Goal: Task Accomplishment & Management: Use online tool/utility

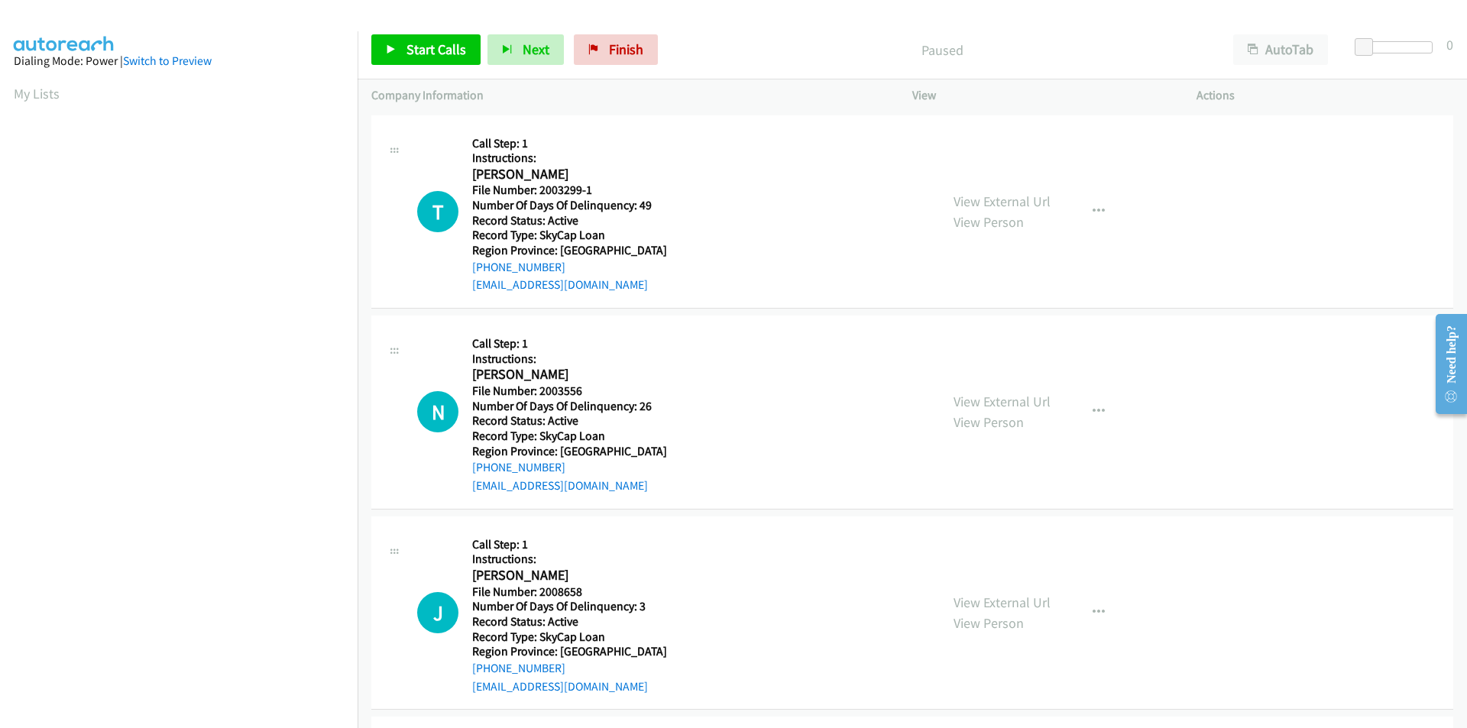
scroll to position [87, 0]
click at [431, 45] on span "Start Calls" at bounding box center [436, 49] width 60 height 18
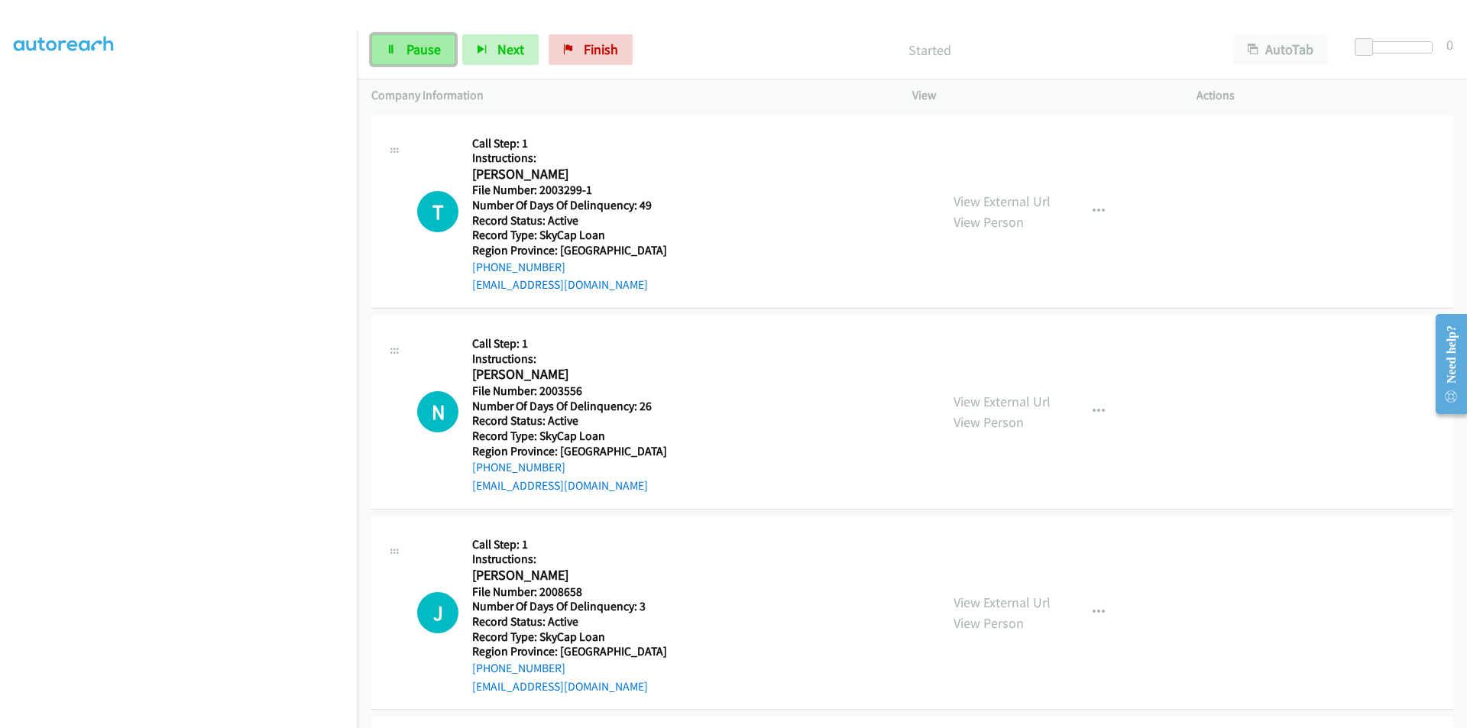
click at [432, 46] on span "Pause" at bounding box center [423, 49] width 34 height 18
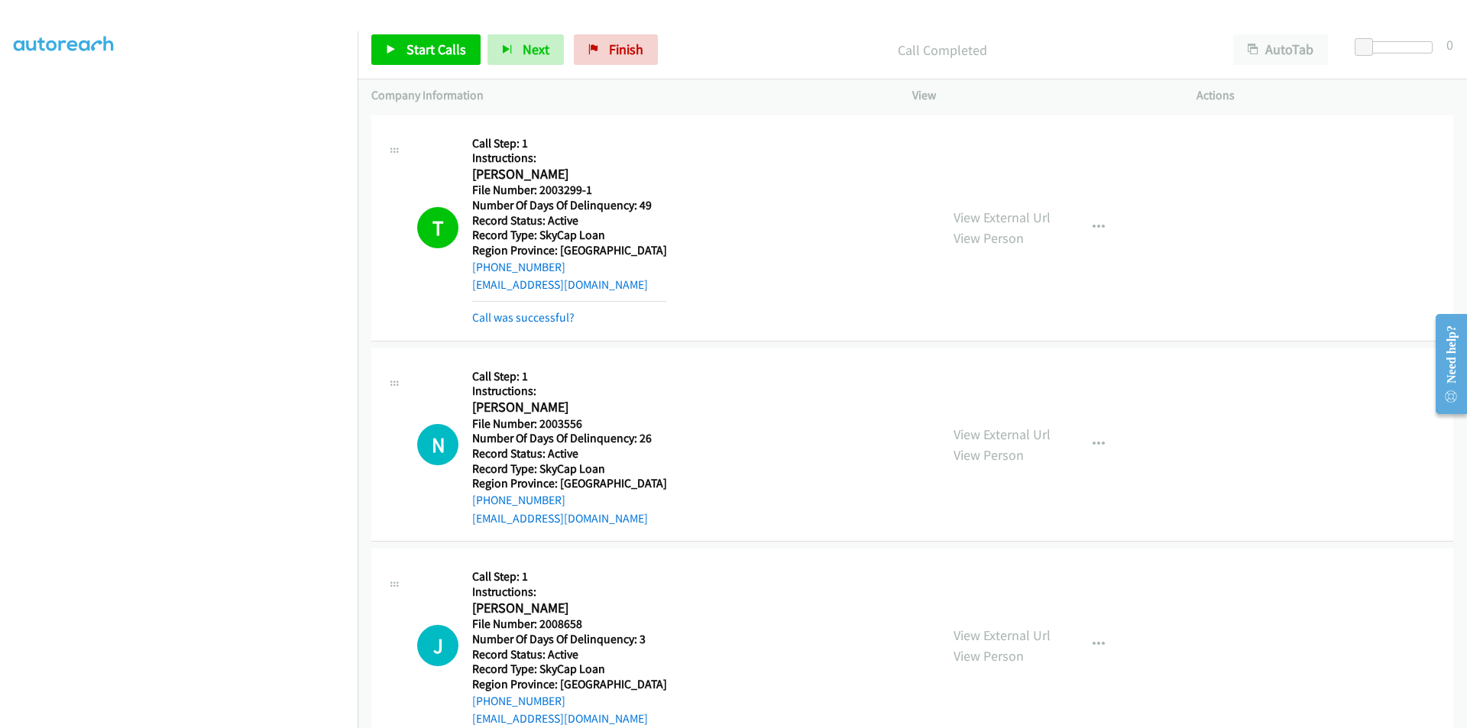
scroll to position [229, 0]
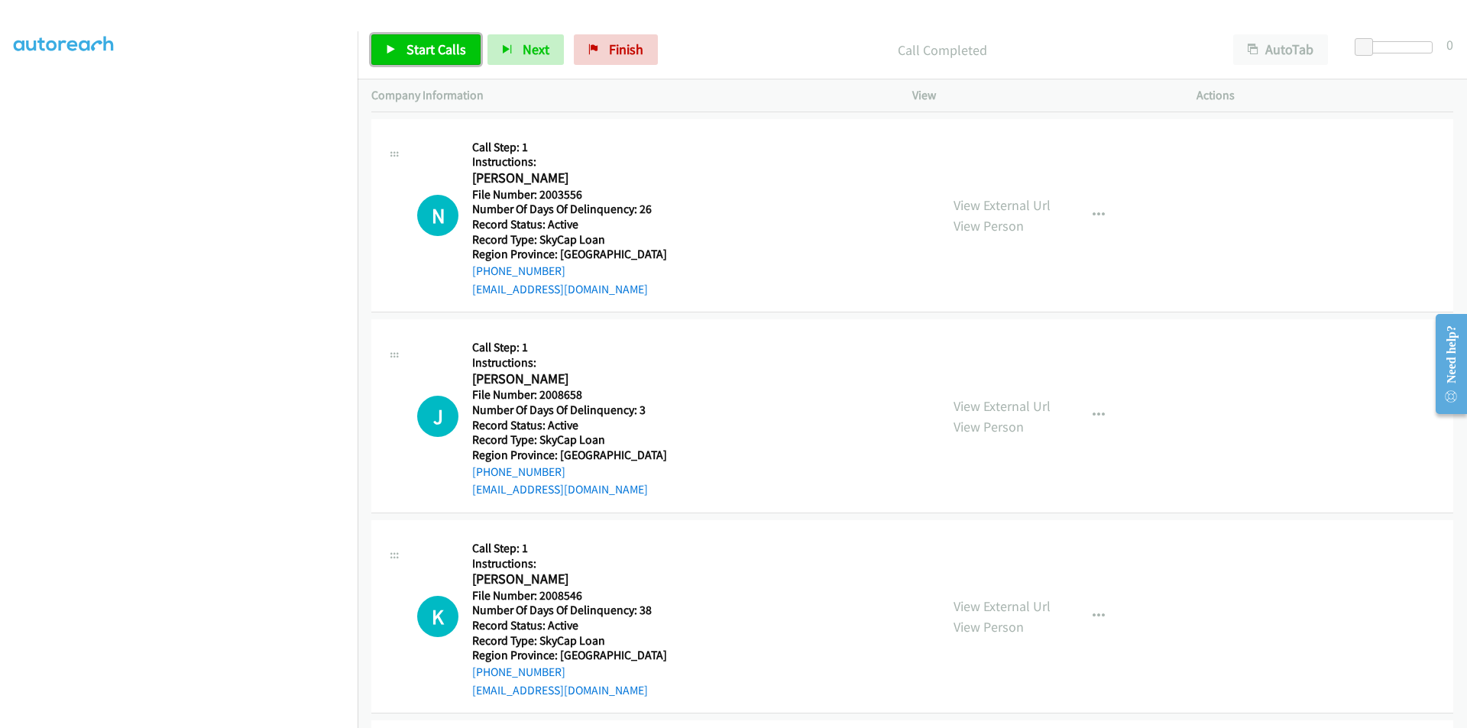
click at [434, 54] on span "Start Calls" at bounding box center [436, 49] width 60 height 18
click at [419, 55] on span "Pause" at bounding box center [423, 49] width 34 height 18
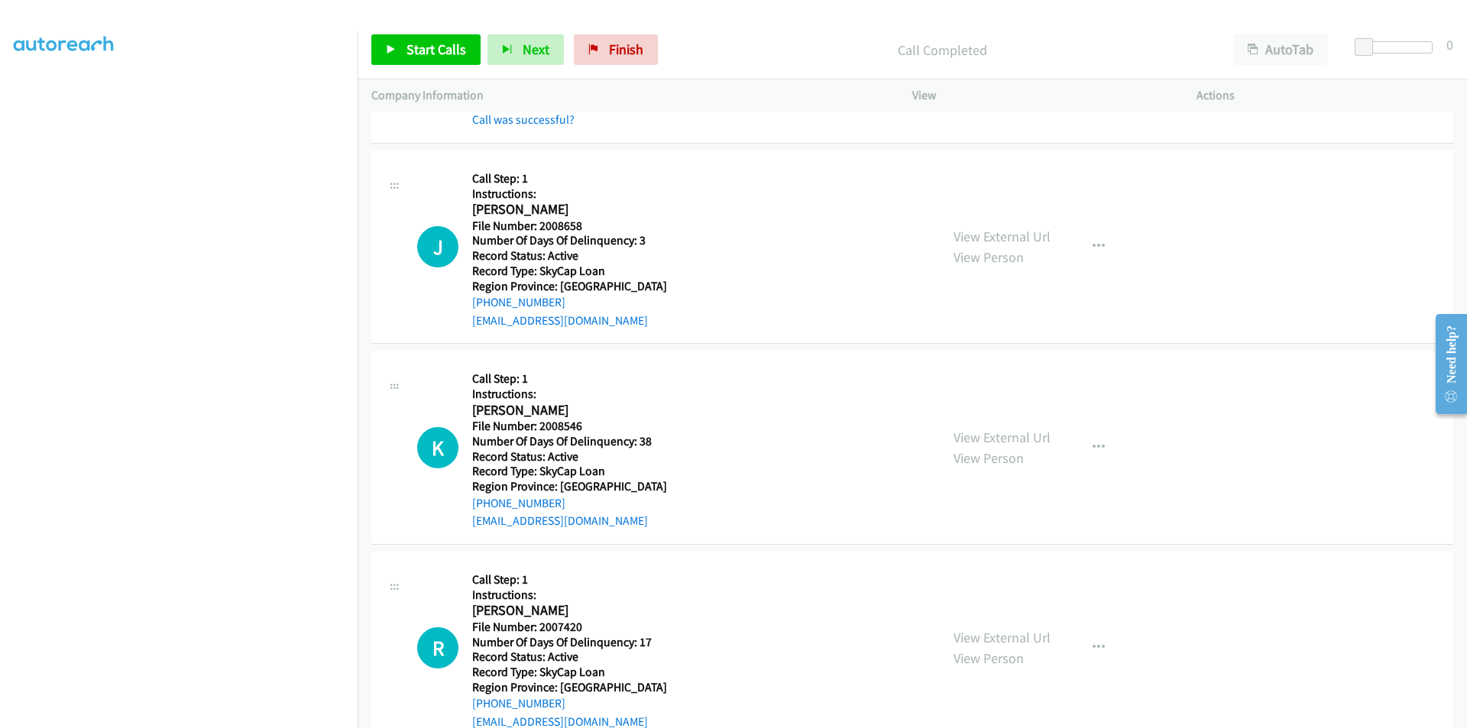
scroll to position [458, 0]
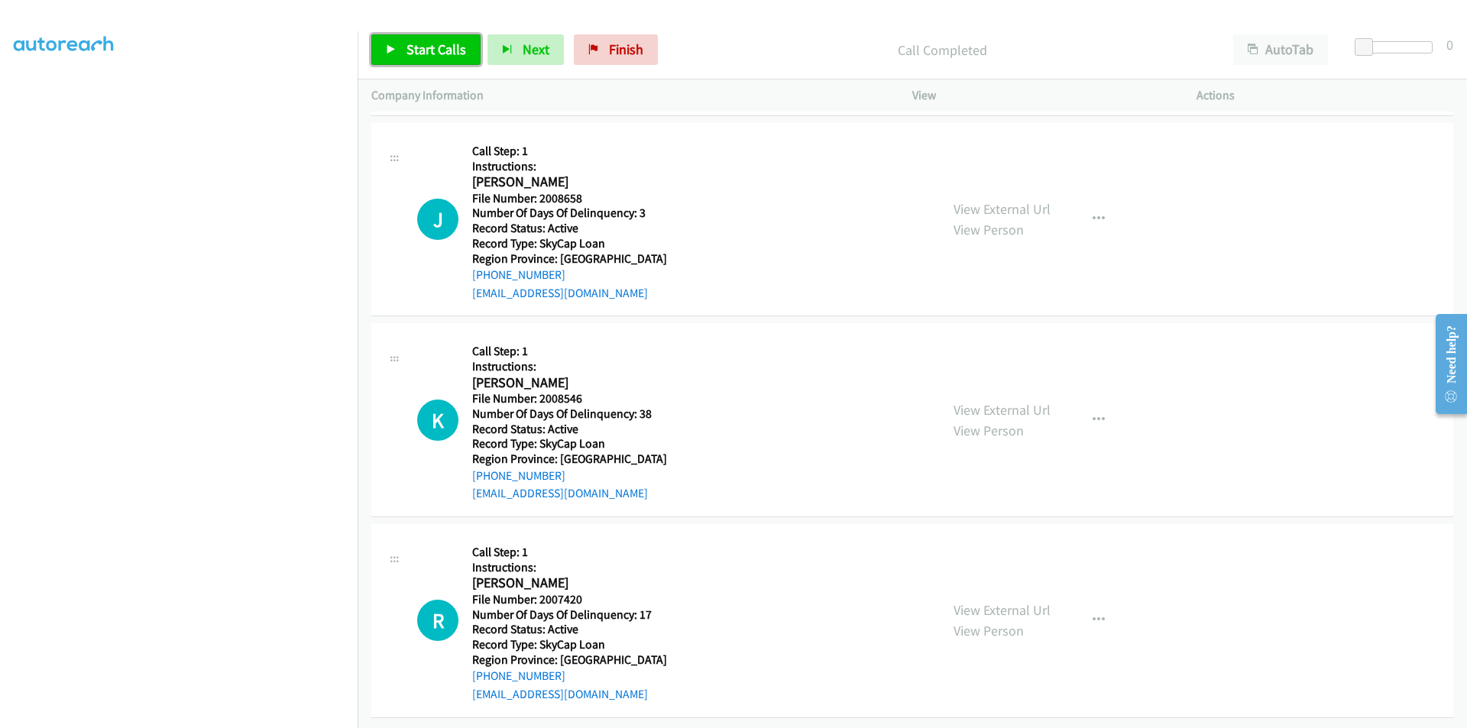
click at [441, 57] on span "Start Calls" at bounding box center [436, 49] width 60 height 18
click at [433, 53] on span "Pause" at bounding box center [423, 49] width 34 height 18
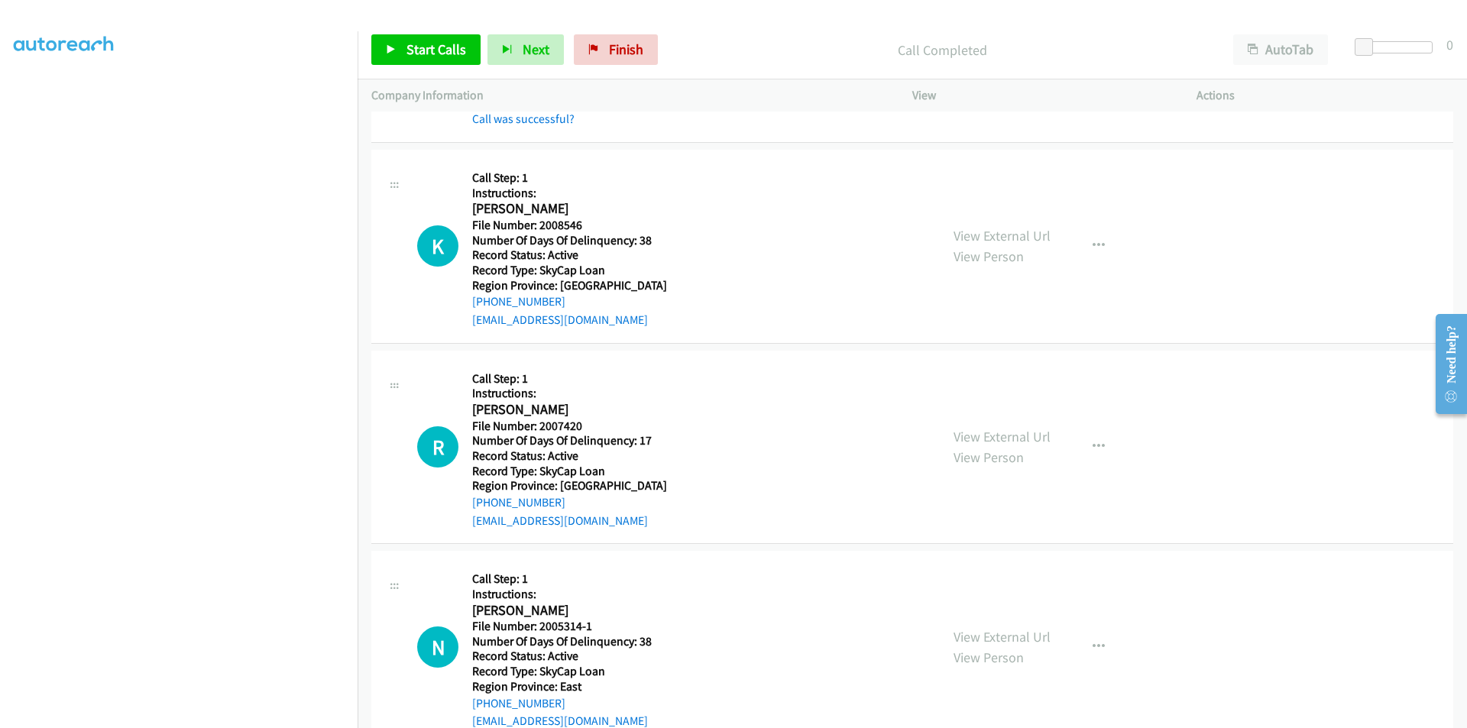
scroll to position [687, 0]
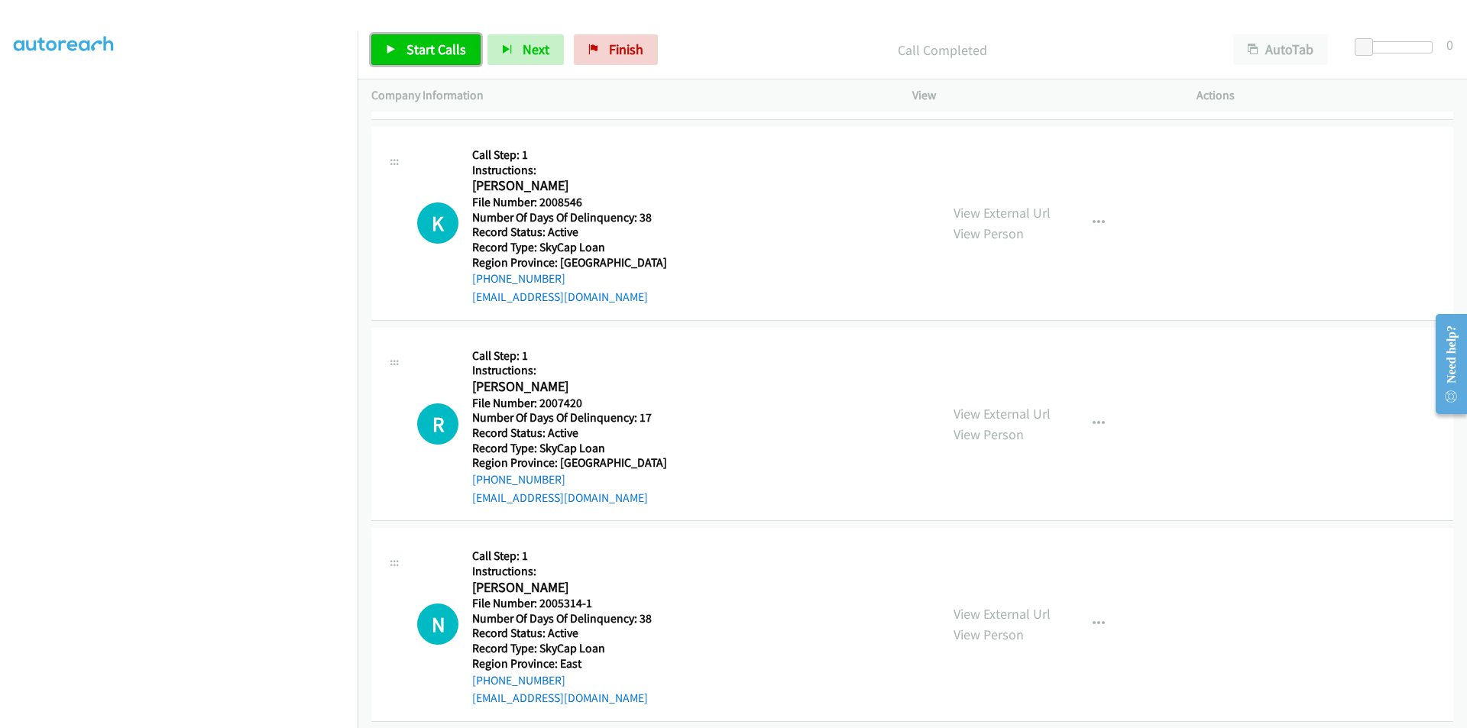
click at [433, 47] on span "Start Calls" at bounding box center [436, 49] width 60 height 18
click at [433, 47] on span "Pause" at bounding box center [423, 49] width 34 height 18
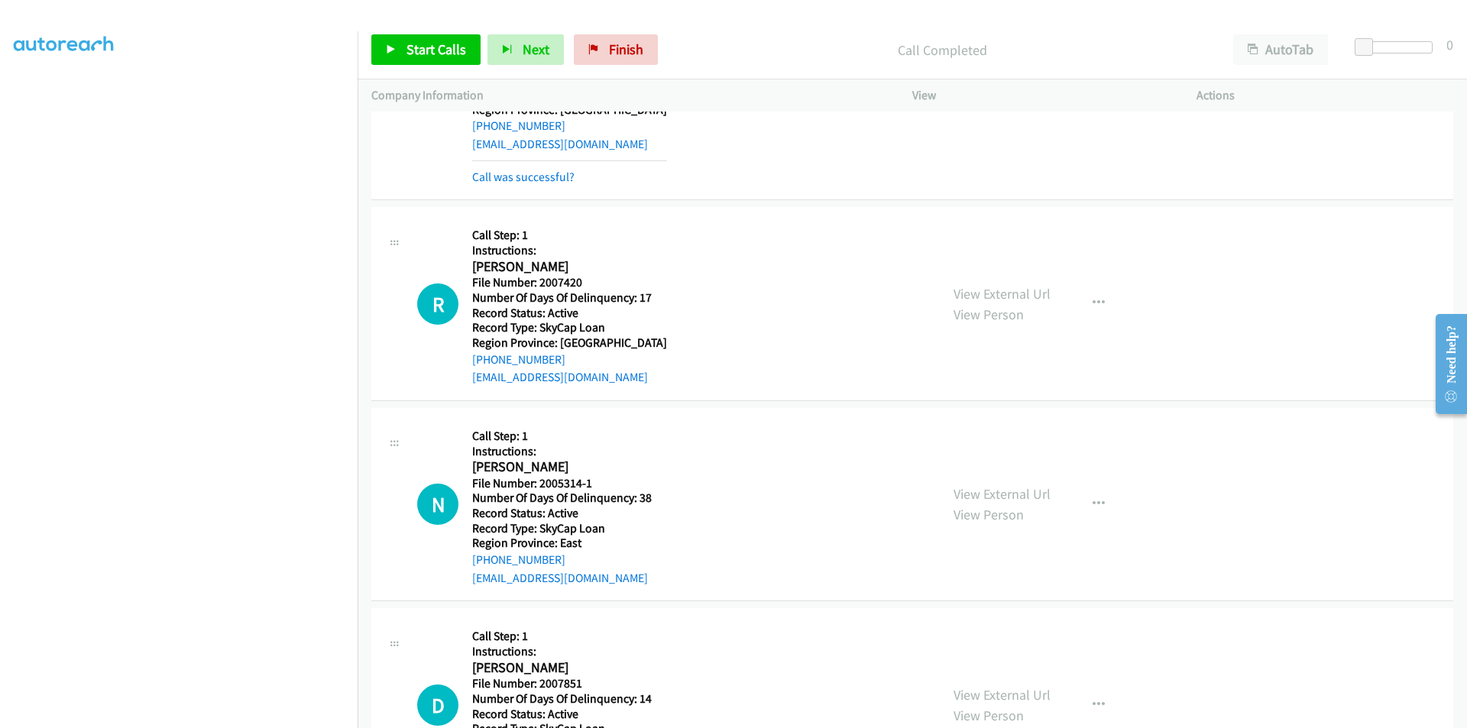
scroll to position [917, 0]
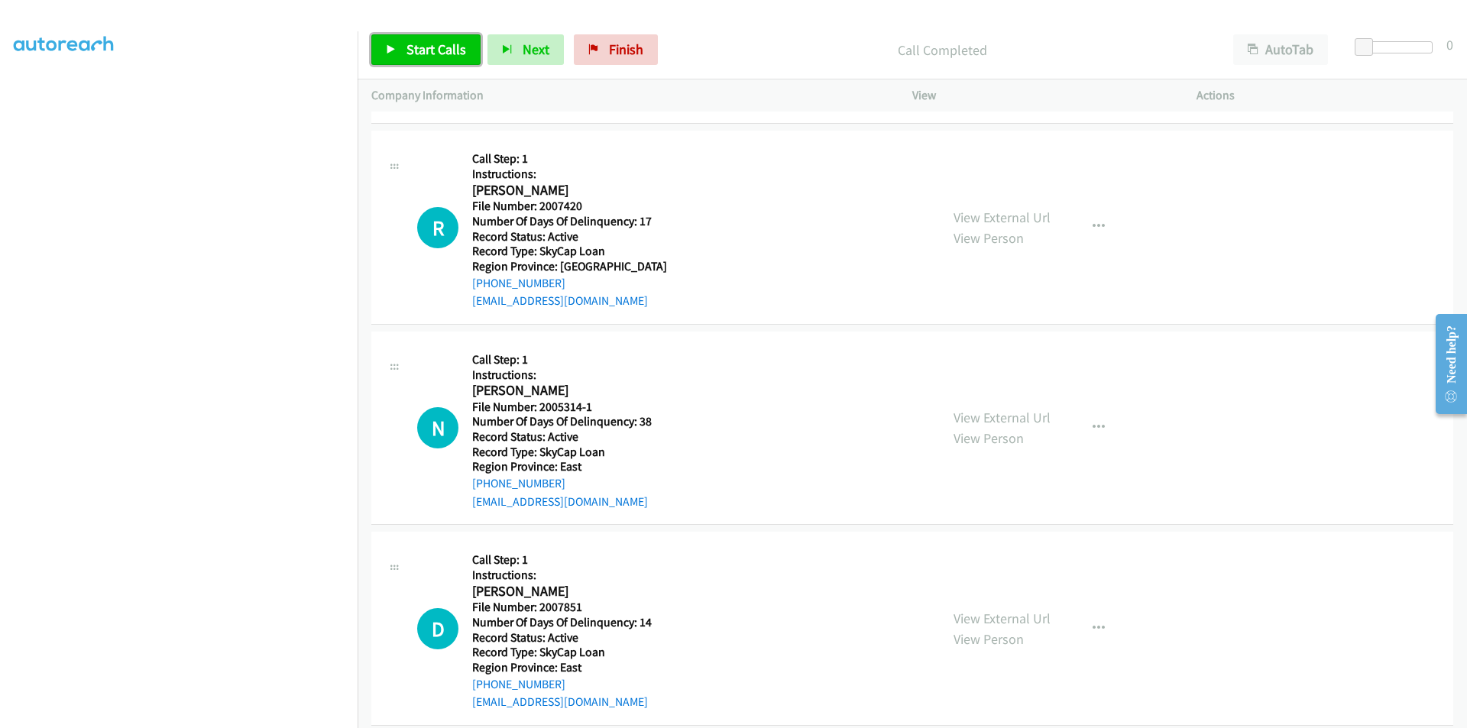
click at [426, 47] on span "Start Calls" at bounding box center [436, 49] width 60 height 18
click at [422, 48] on span "Pause" at bounding box center [423, 49] width 34 height 18
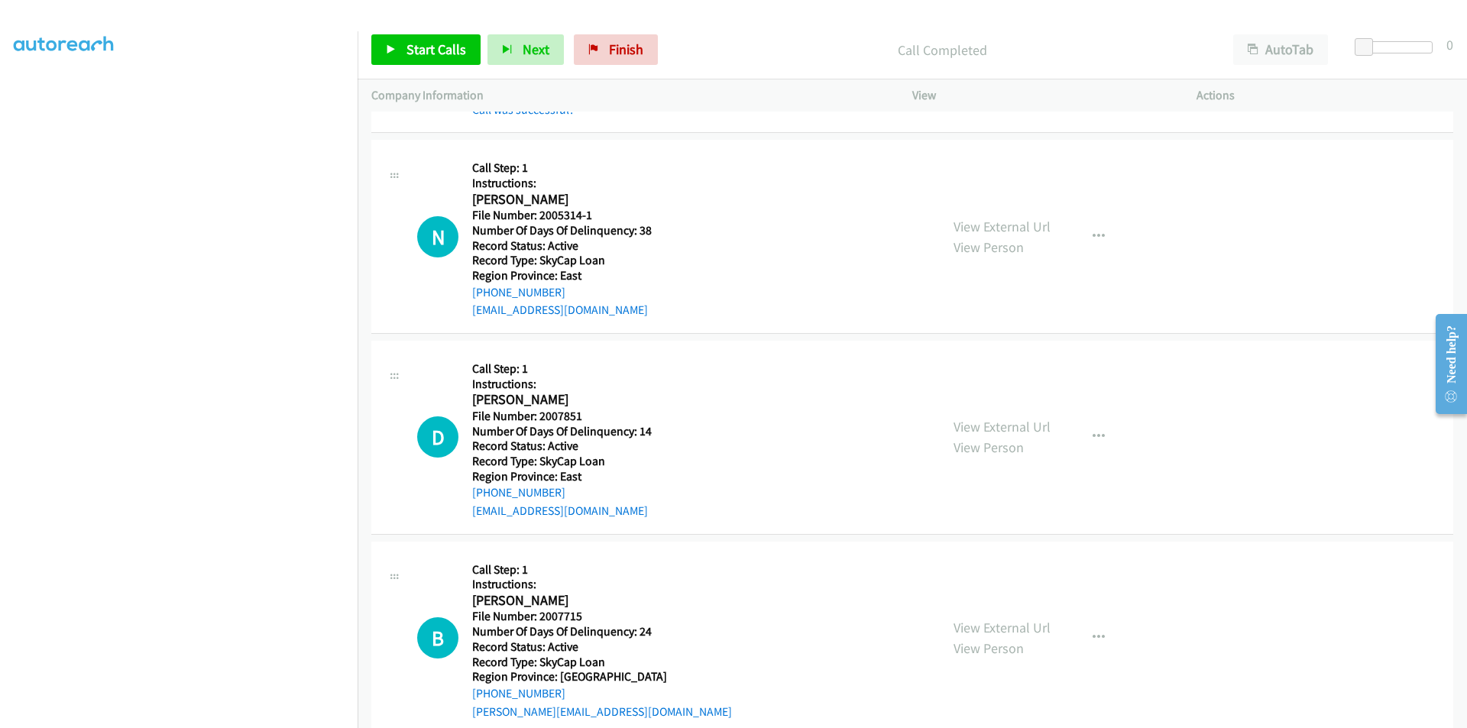
scroll to position [1146, 0]
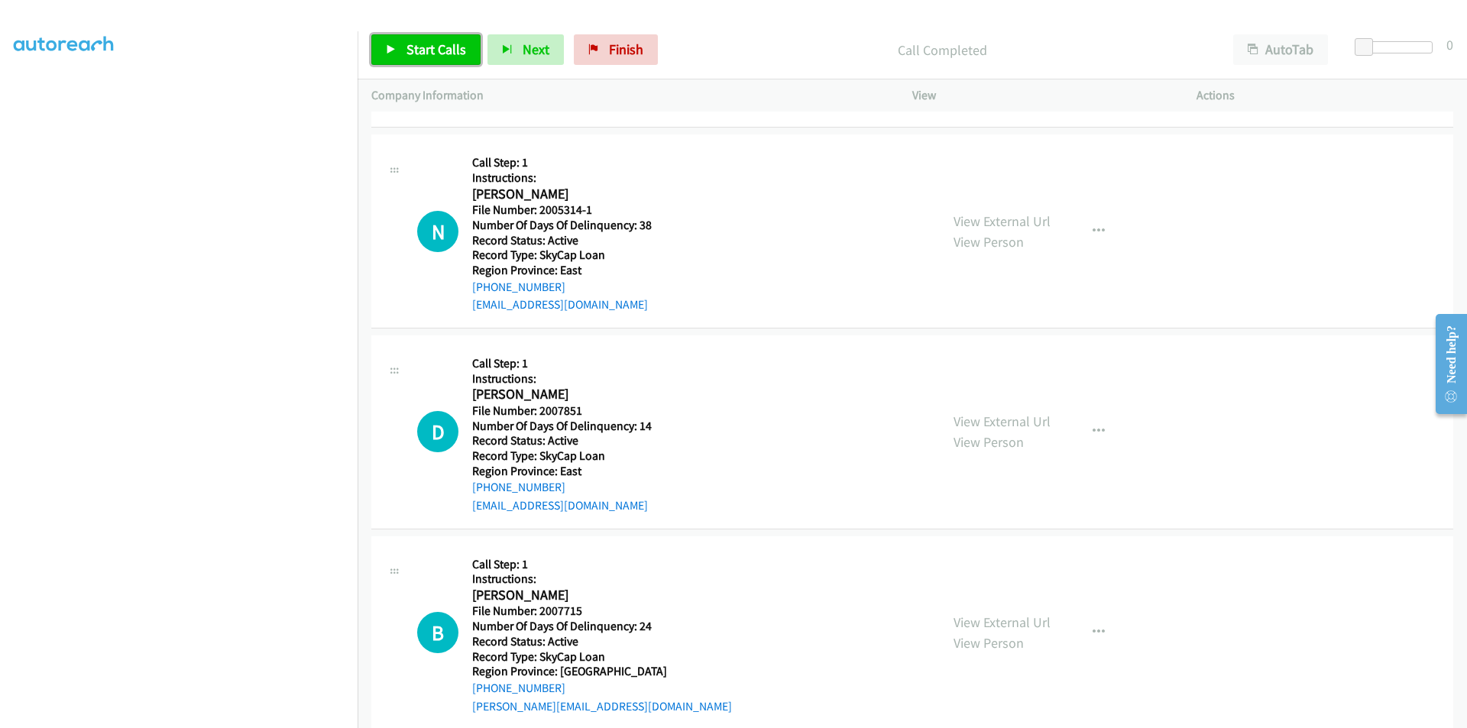
click at [429, 49] on span "Start Calls" at bounding box center [436, 49] width 60 height 18
click at [429, 49] on span "Pause" at bounding box center [423, 49] width 34 height 18
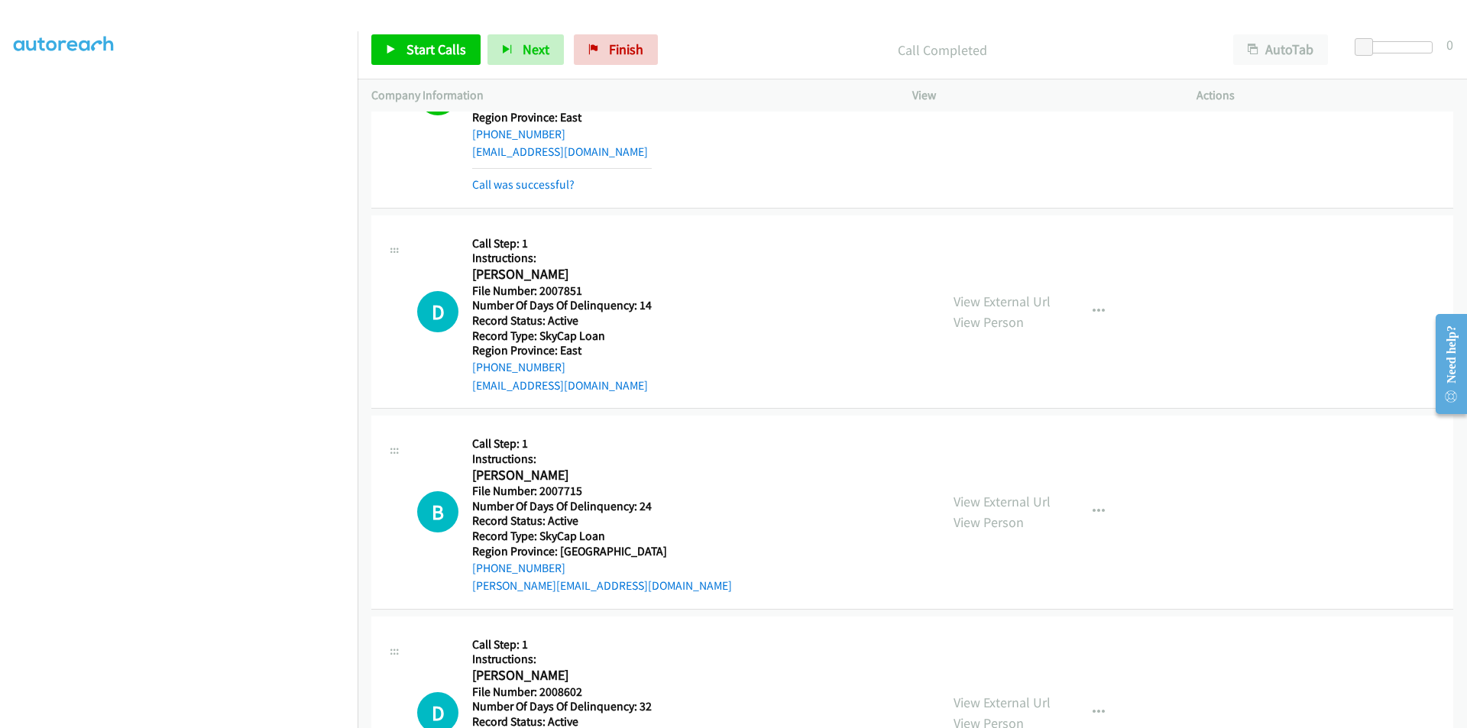
scroll to position [1375, 0]
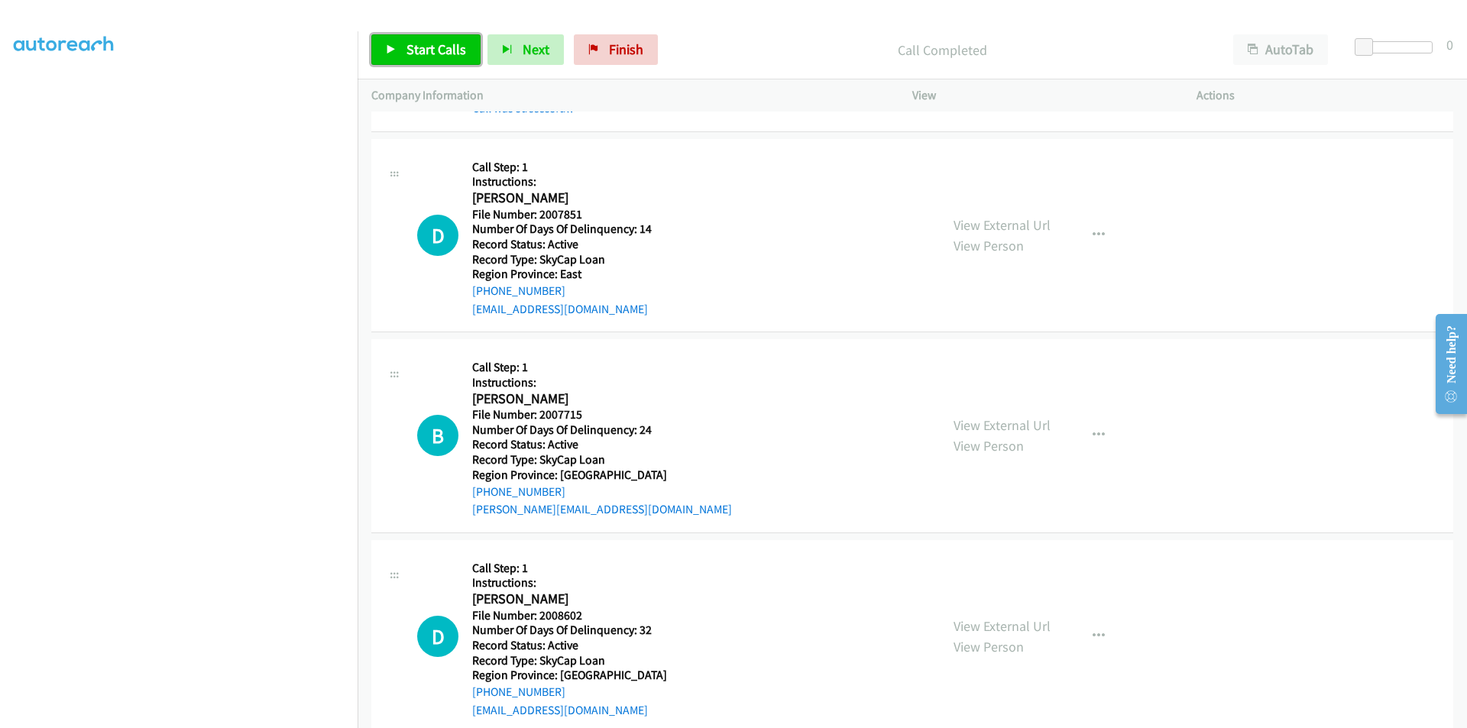
click at [421, 40] on span "Start Calls" at bounding box center [436, 49] width 60 height 18
click at [421, 40] on span "Pause" at bounding box center [423, 49] width 34 height 18
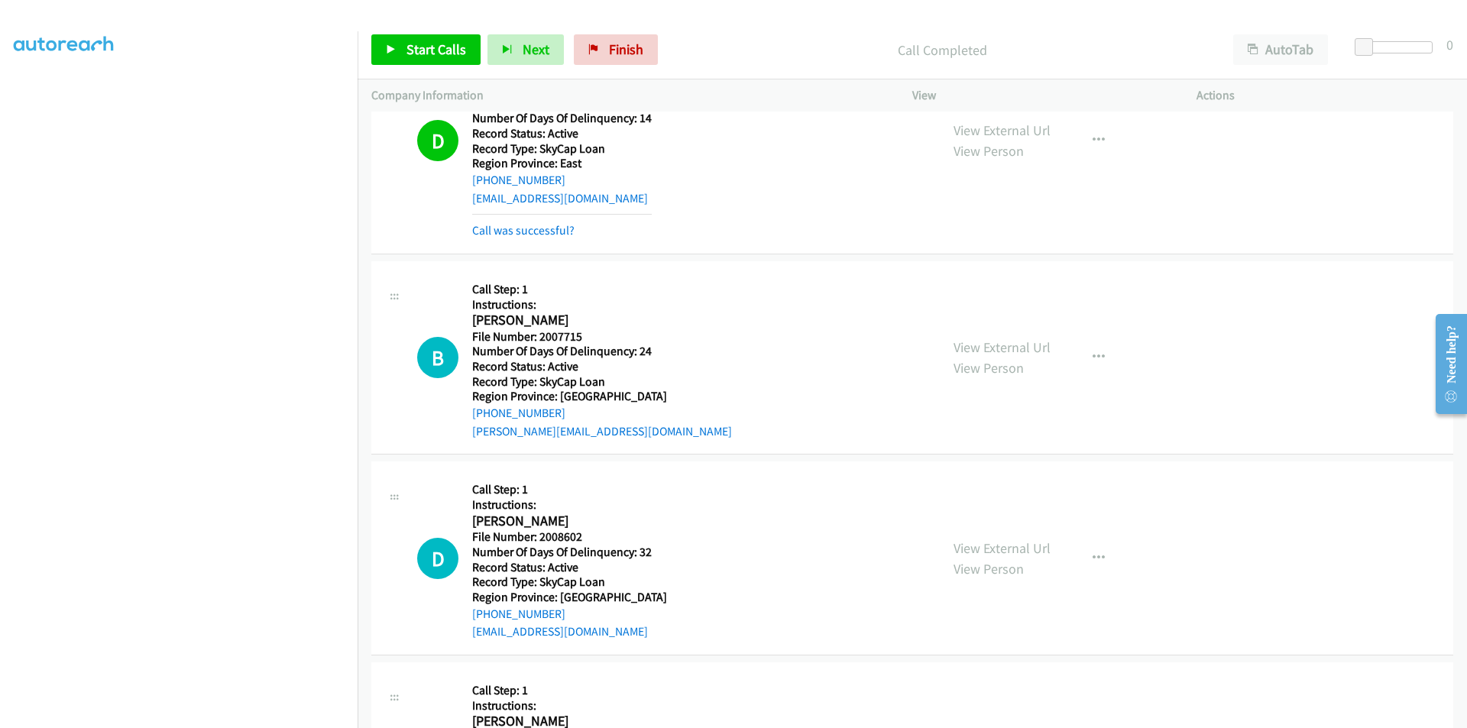
scroll to position [1604, 0]
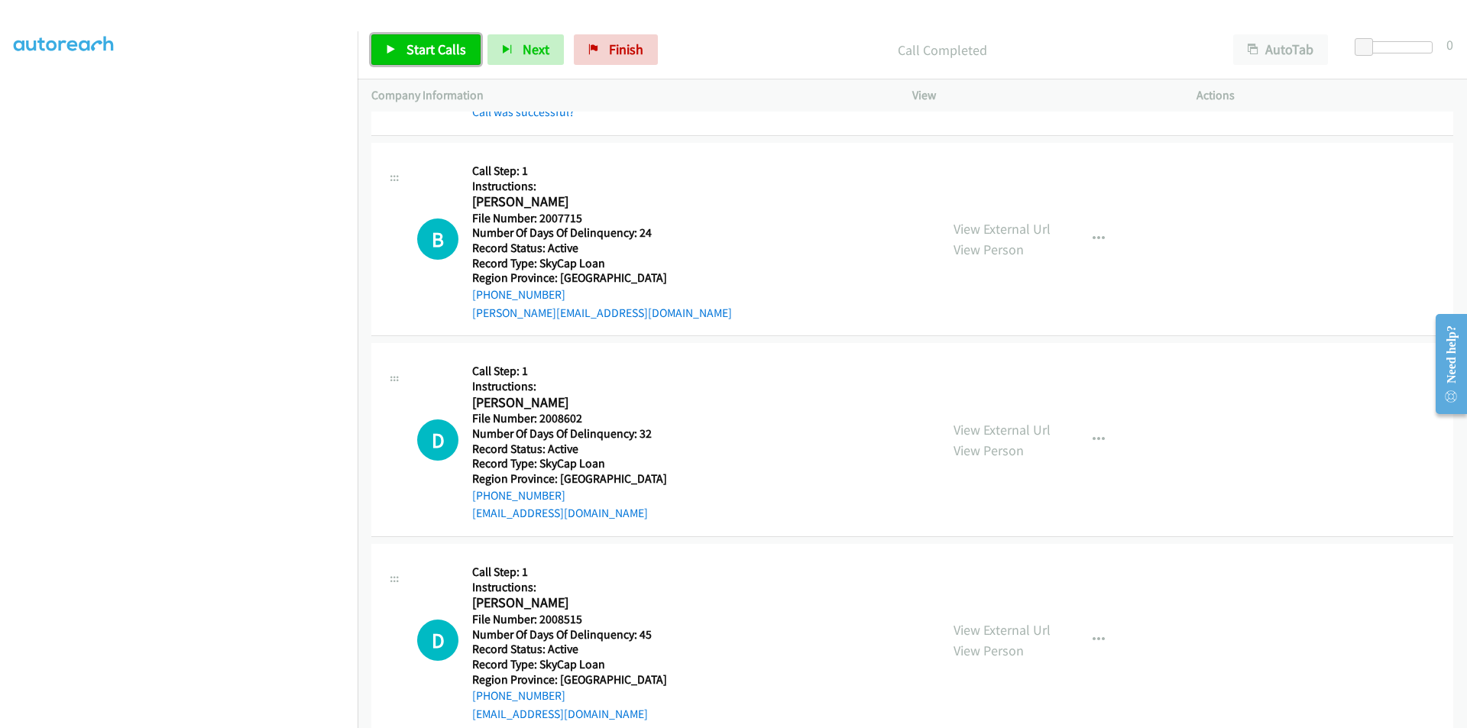
click at [430, 47] on span "Start Calls" at bounding box center [436, 49] width 60 height 18
click at [430, 47] on span "Pause" at bounding box center [423, 49] width 34 height 18
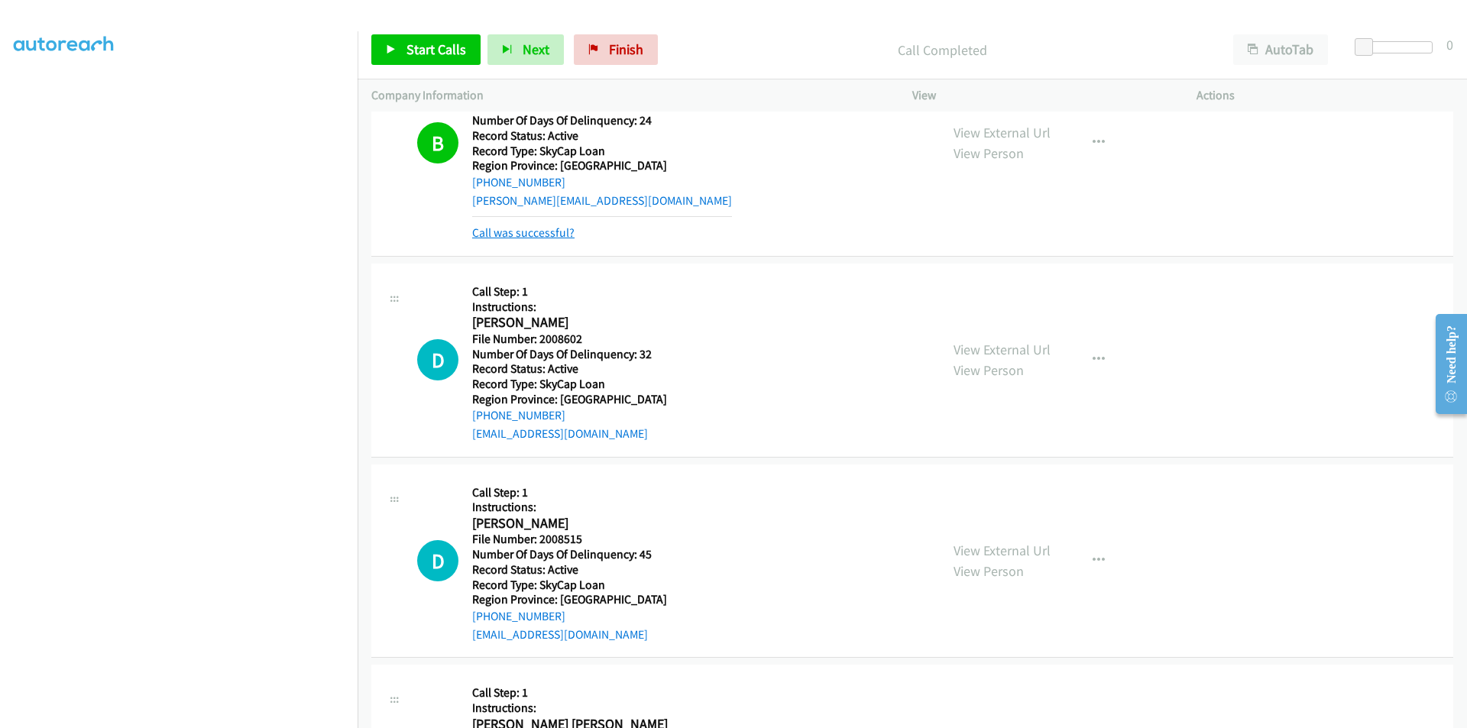
scroll to position [1833, 0]
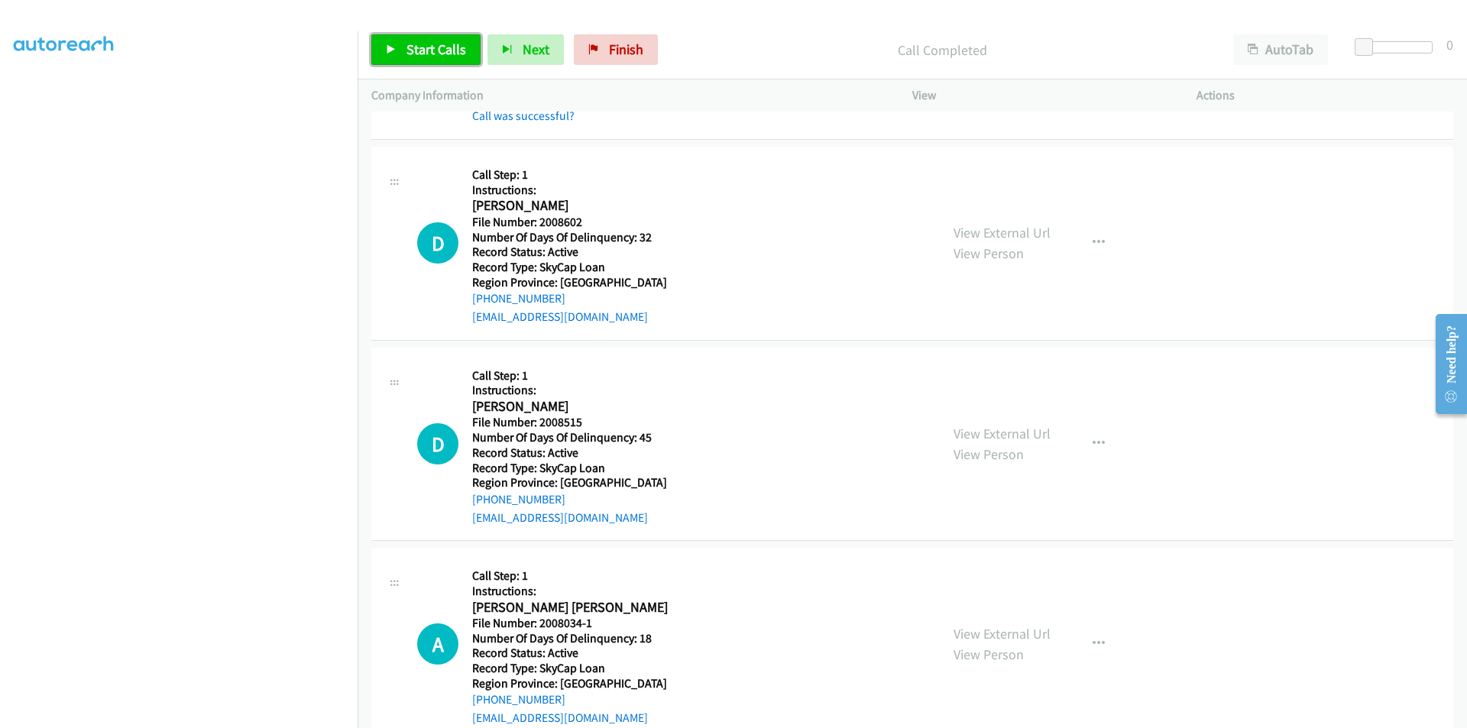
click at [404, 41] on link "Start Calls" at bounding box center [425, 49] width 109 height 31
click at [403, 46] on link "Pause" at bounding box center [413, 49] width 84 height 31
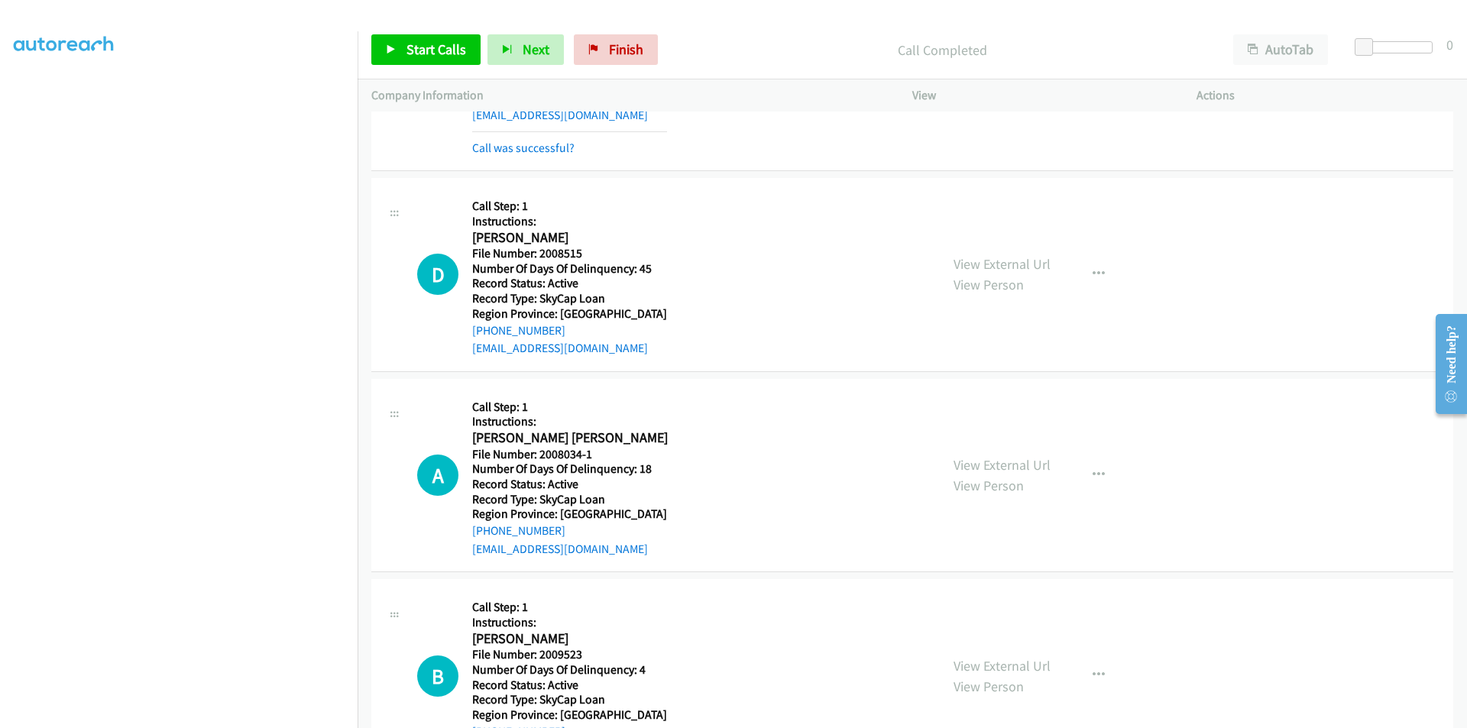
scroll to position [2062, 0]
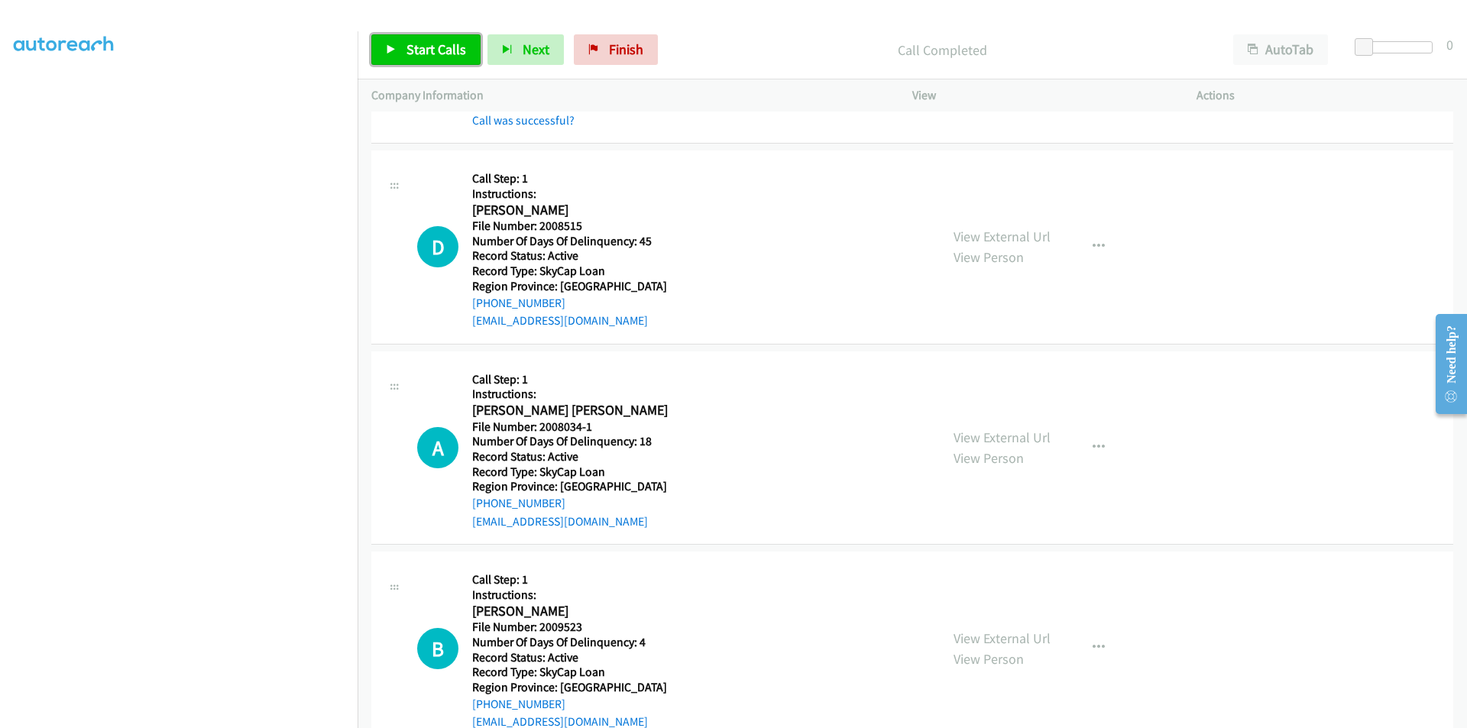
click at [445, 44] on span "Start Calls" at bounding box center [436, 49] width 60 height 18
click at [435, 46] on span "Pause" at bounding box center [423, 49] width 34 height 18
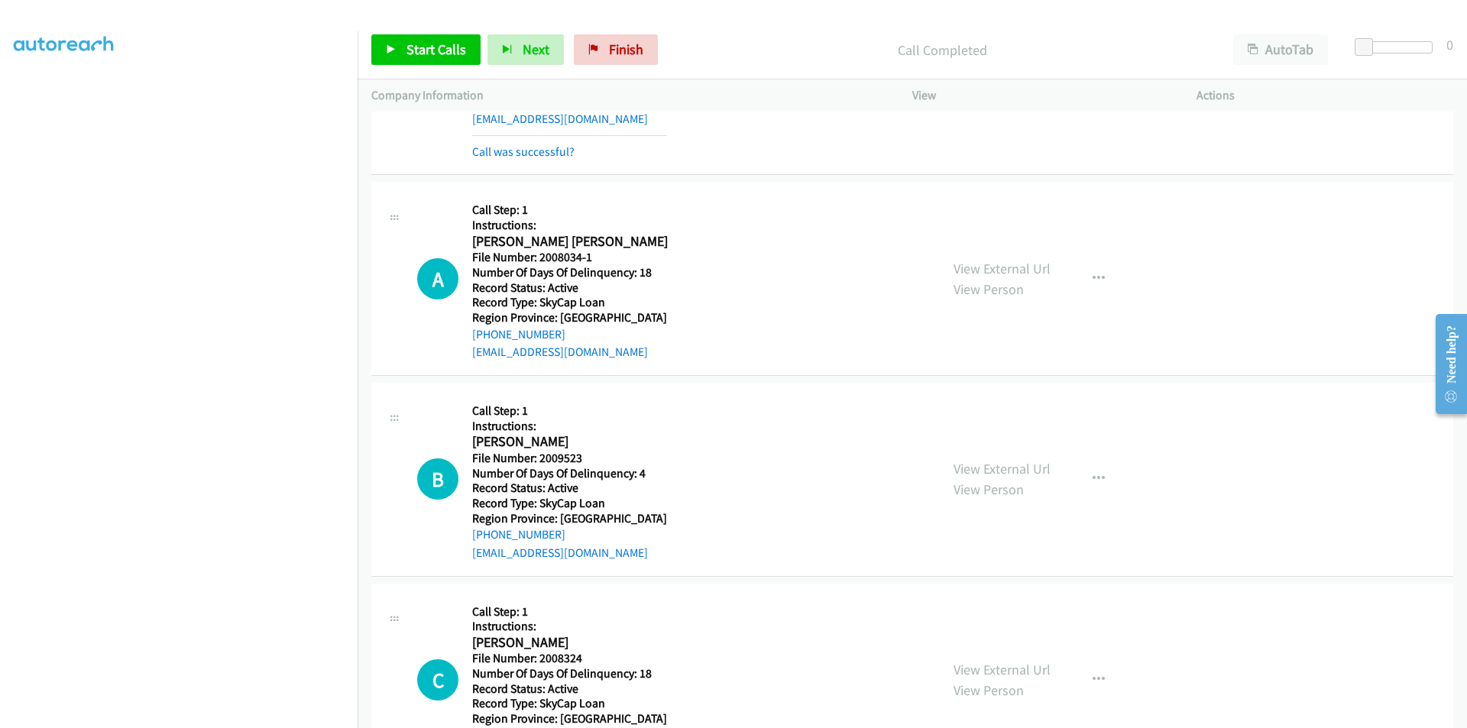
scroll to position [2292, 0]
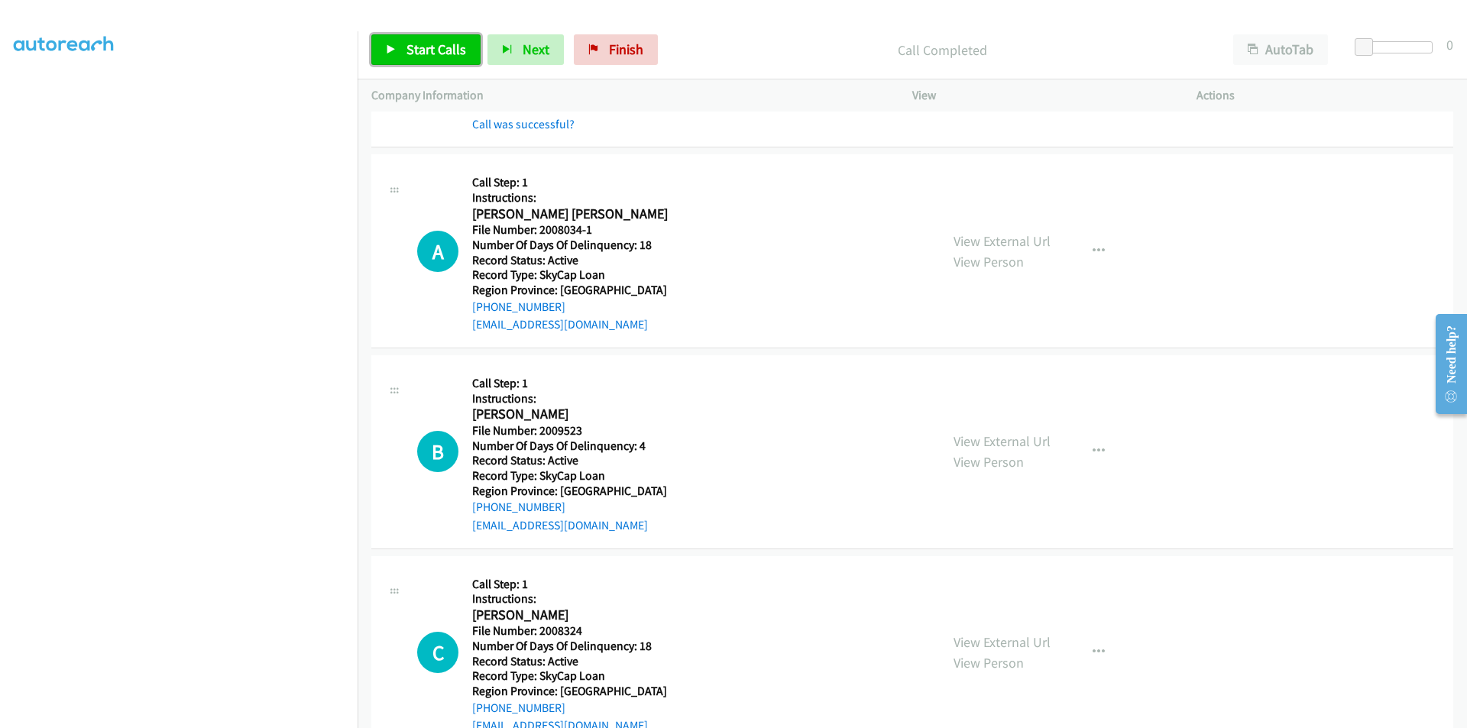
click at [432, 49] on span "Start Calls" at bounding box center [436, 49] width 60 height 18
click at [432, 49] on span "Pause" at bounding box center [423, 49] width 34 height 18
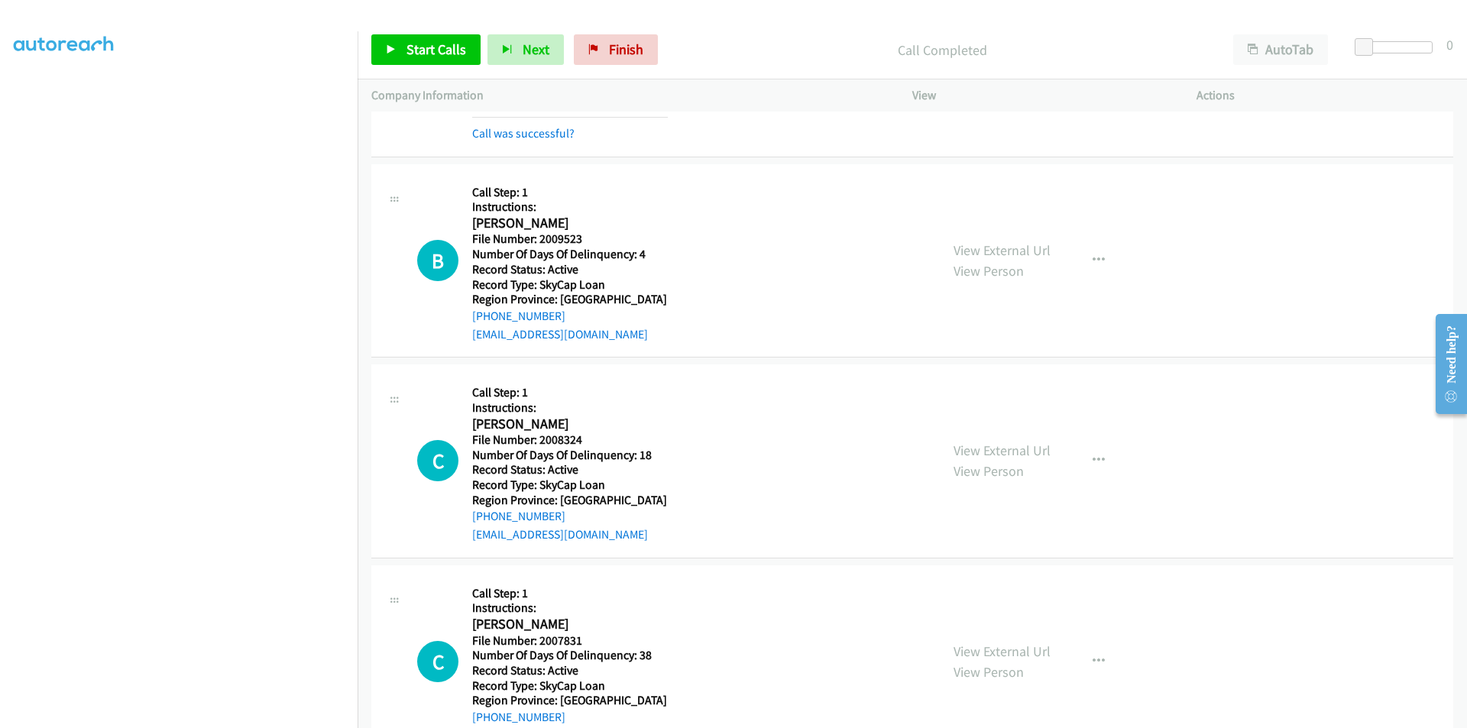
scroll to position [2521, 0]
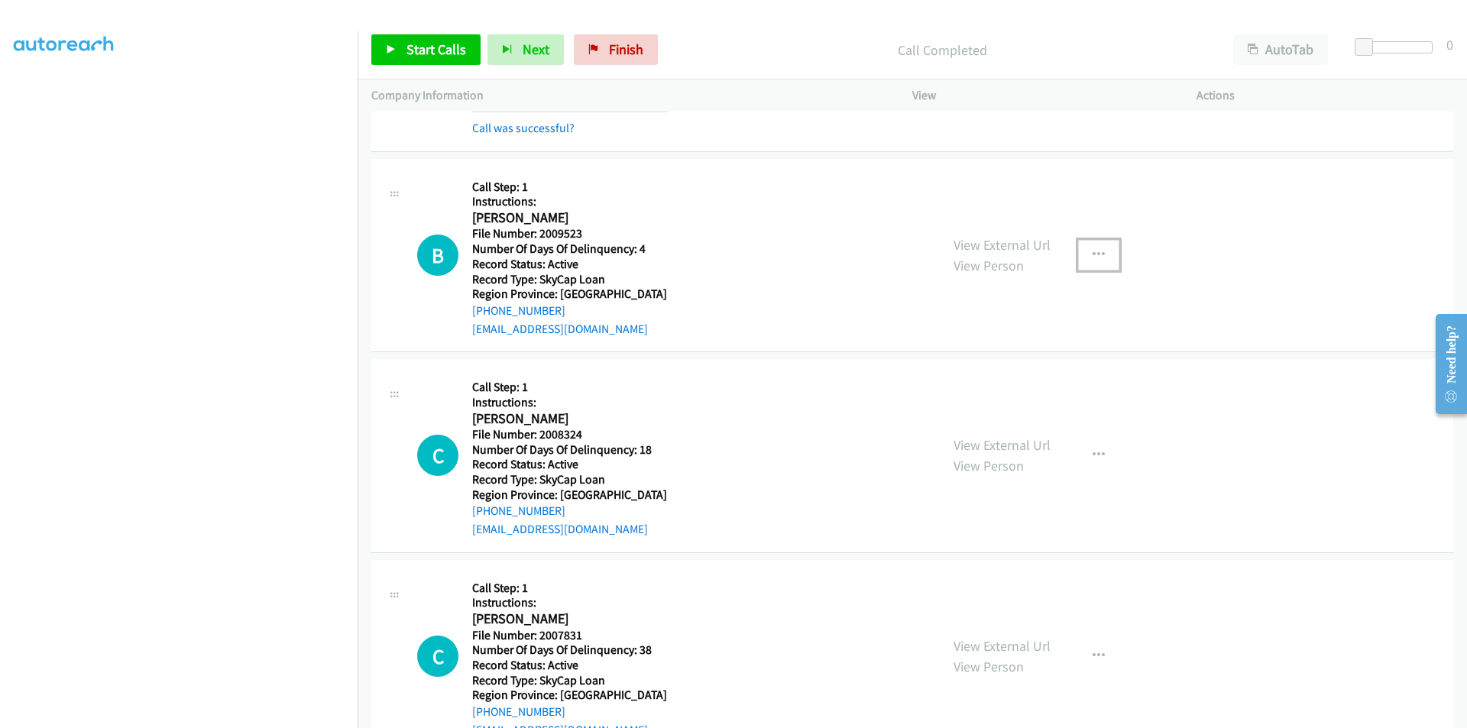
click at [1095, 251] on icon "button" at bounding box center [1098, 255] width 12 height 12
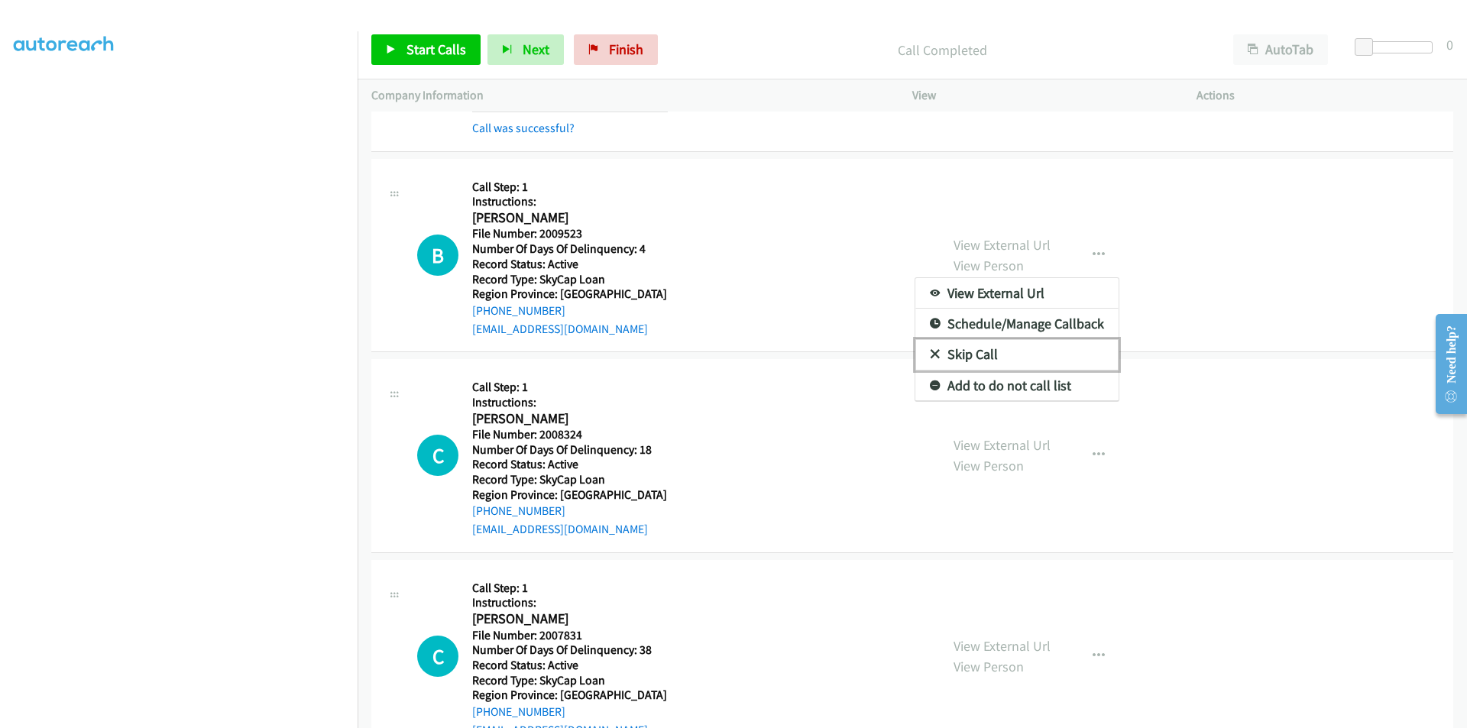
click at [1049, 360] on link "Skip Call" at bounding box center [1016, 354] width 203 height 31
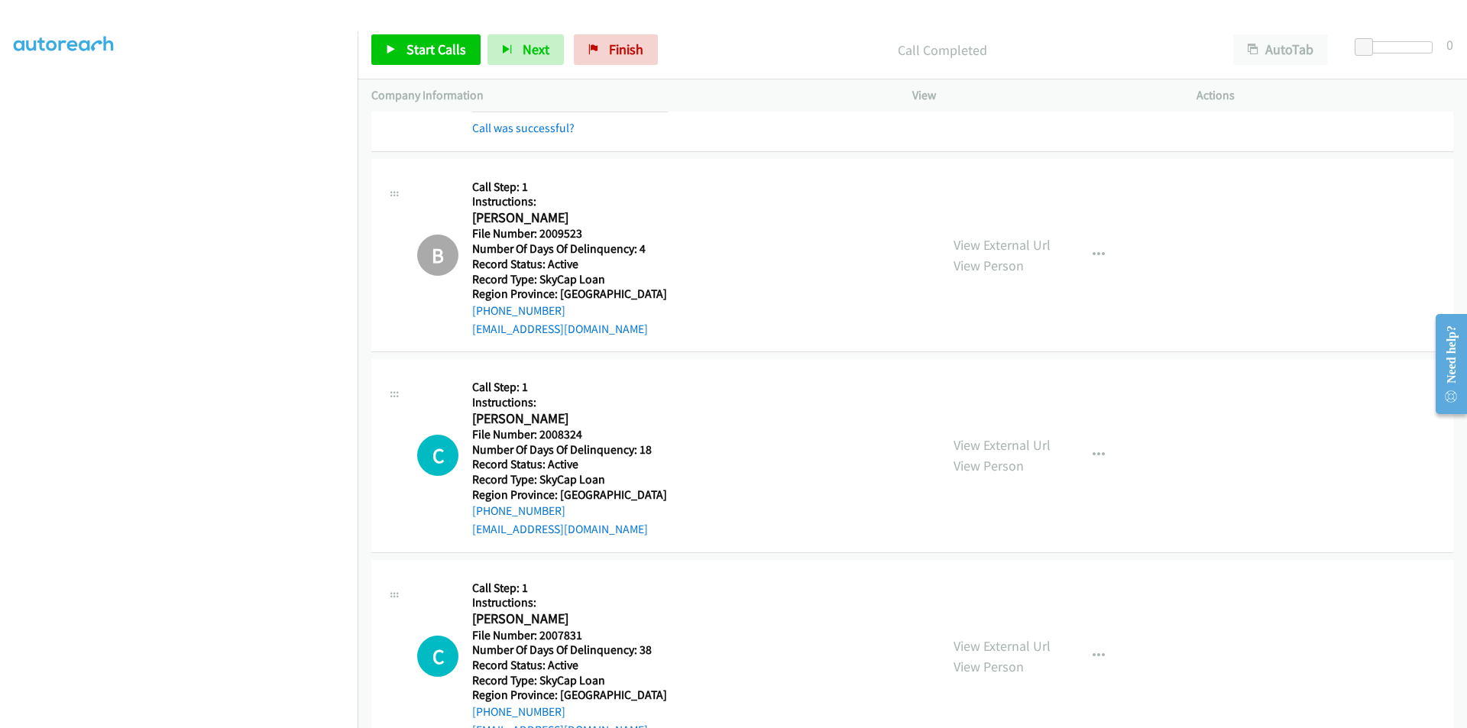
scroll to position [2750, 0]
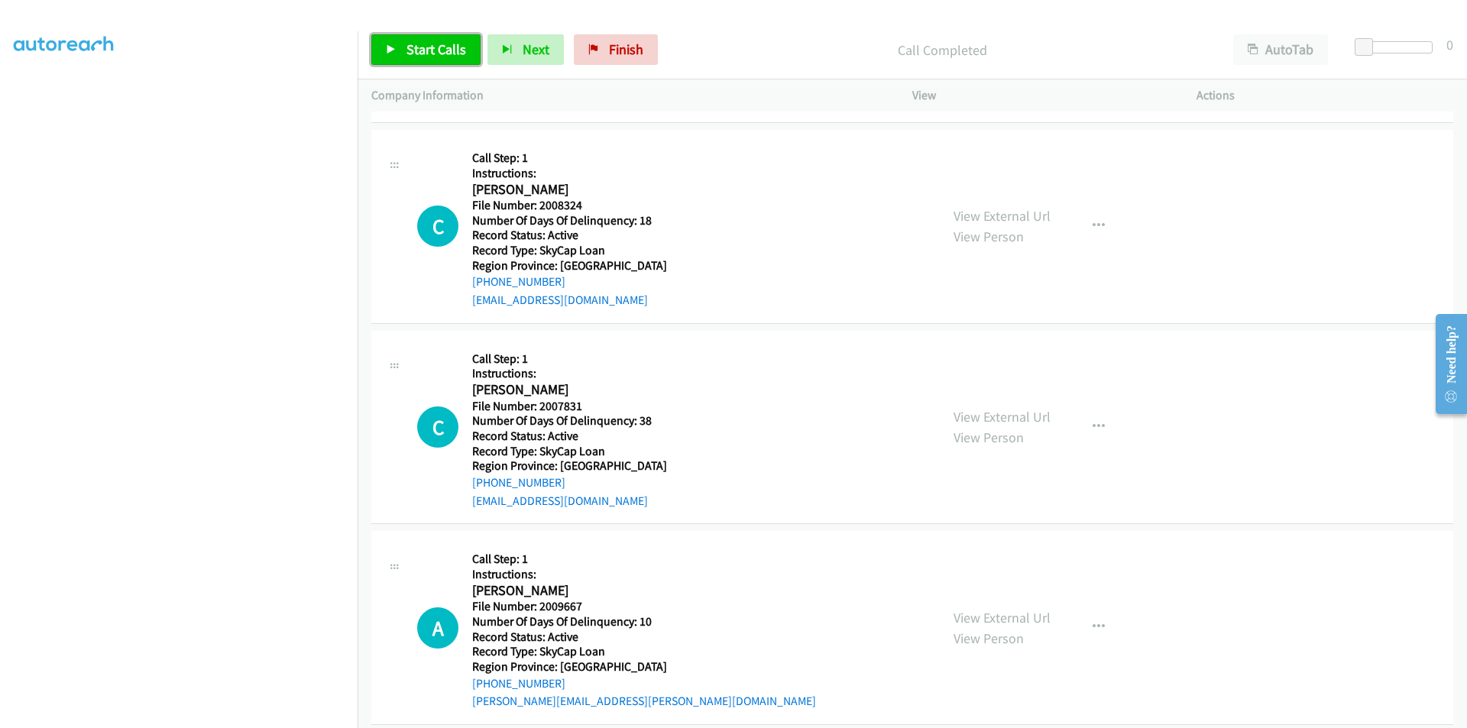
click at [428, 41] on span "Start Calls" at bounding box center [436, 49] width 60 height 18
click at [428, 41] on span "Pause" at bounding box center [423, 49] width 34 height 18
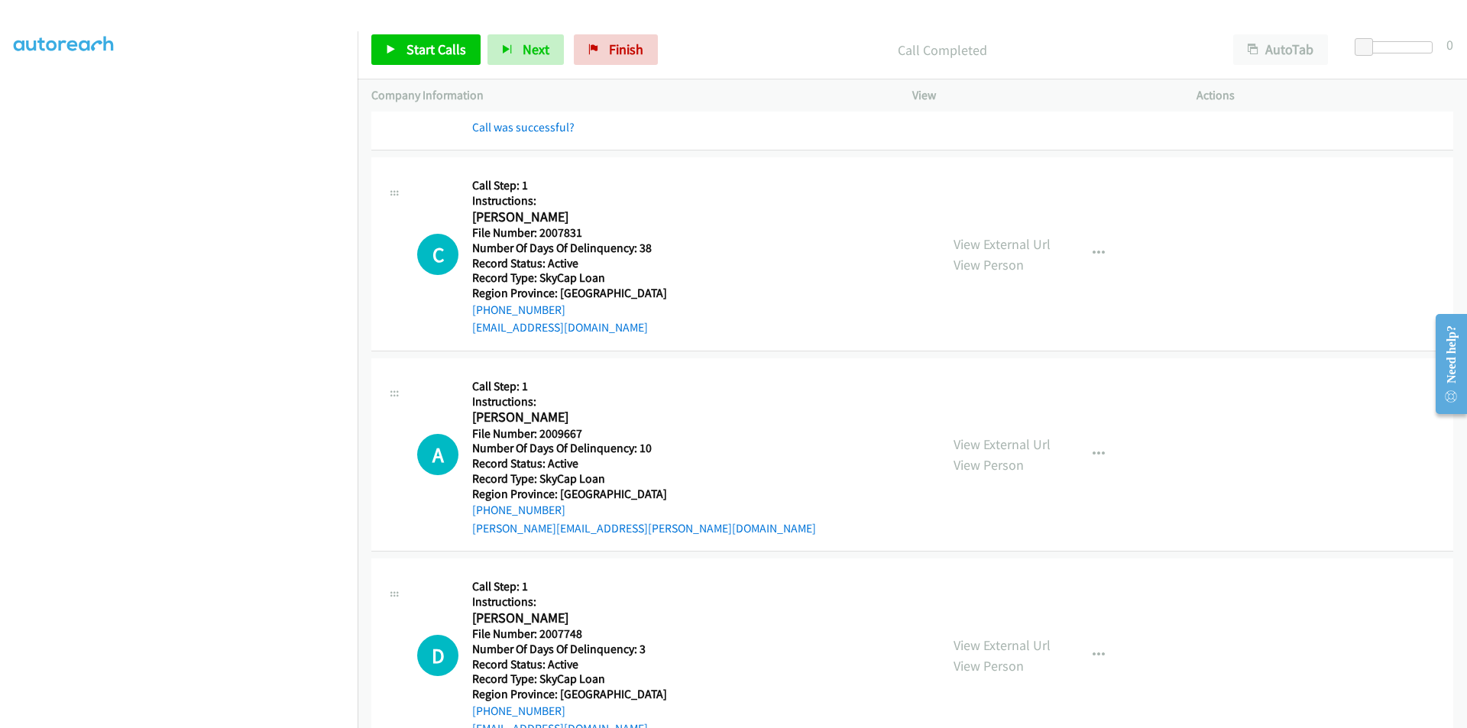
scroll to position [2979, 0]
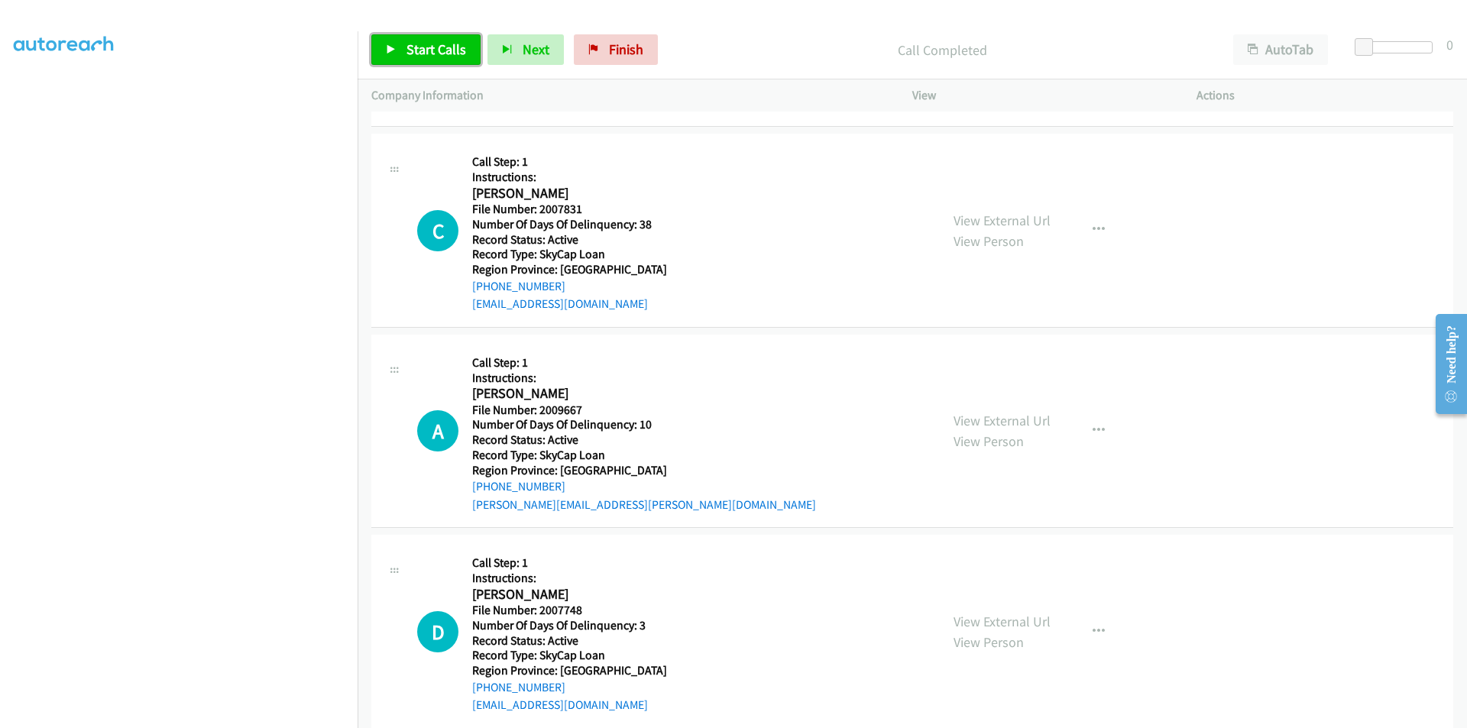
click at [417, 47] on span "Start Calls" at bounding box center [436, 49] width 60 height 18
click at [417, 47] on span "Pause" at bounding box center [423, 49] width 34 height 18
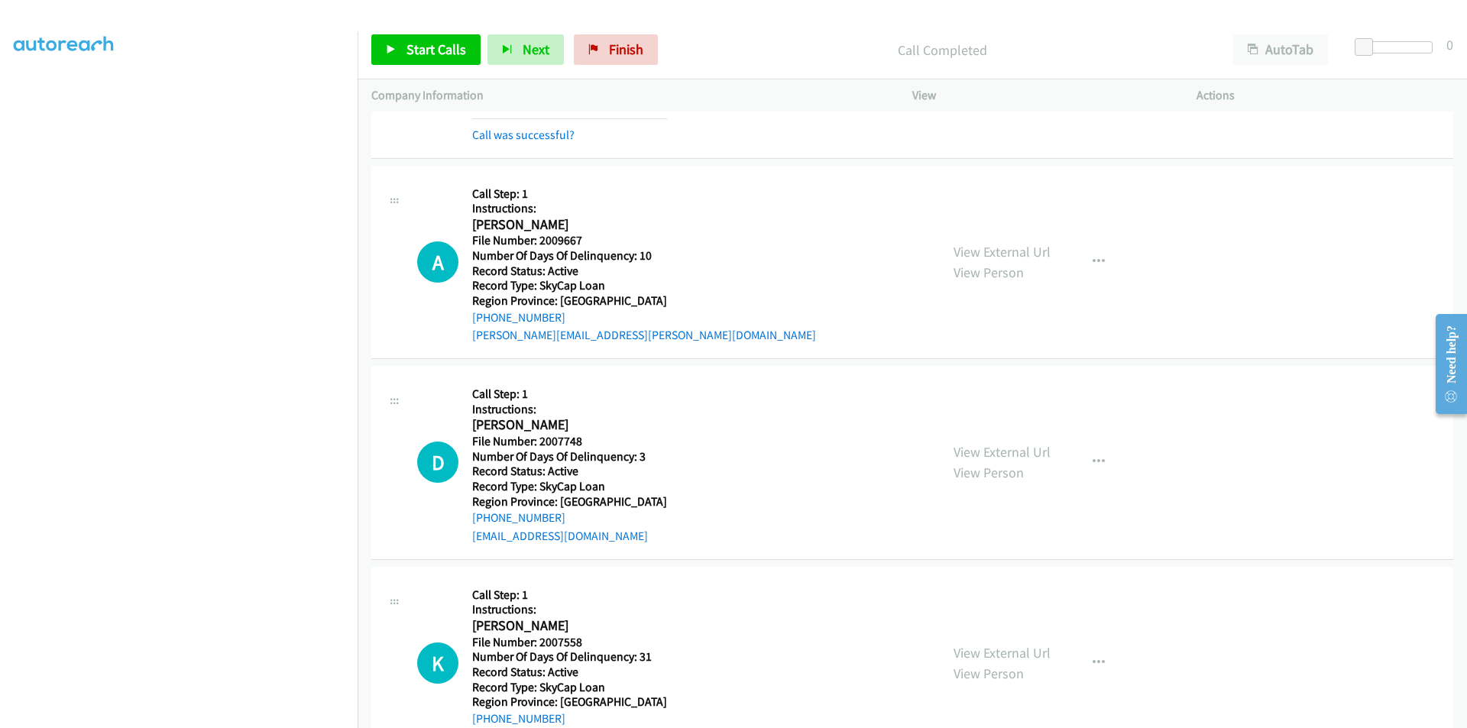
scroll to position [3208, 0]
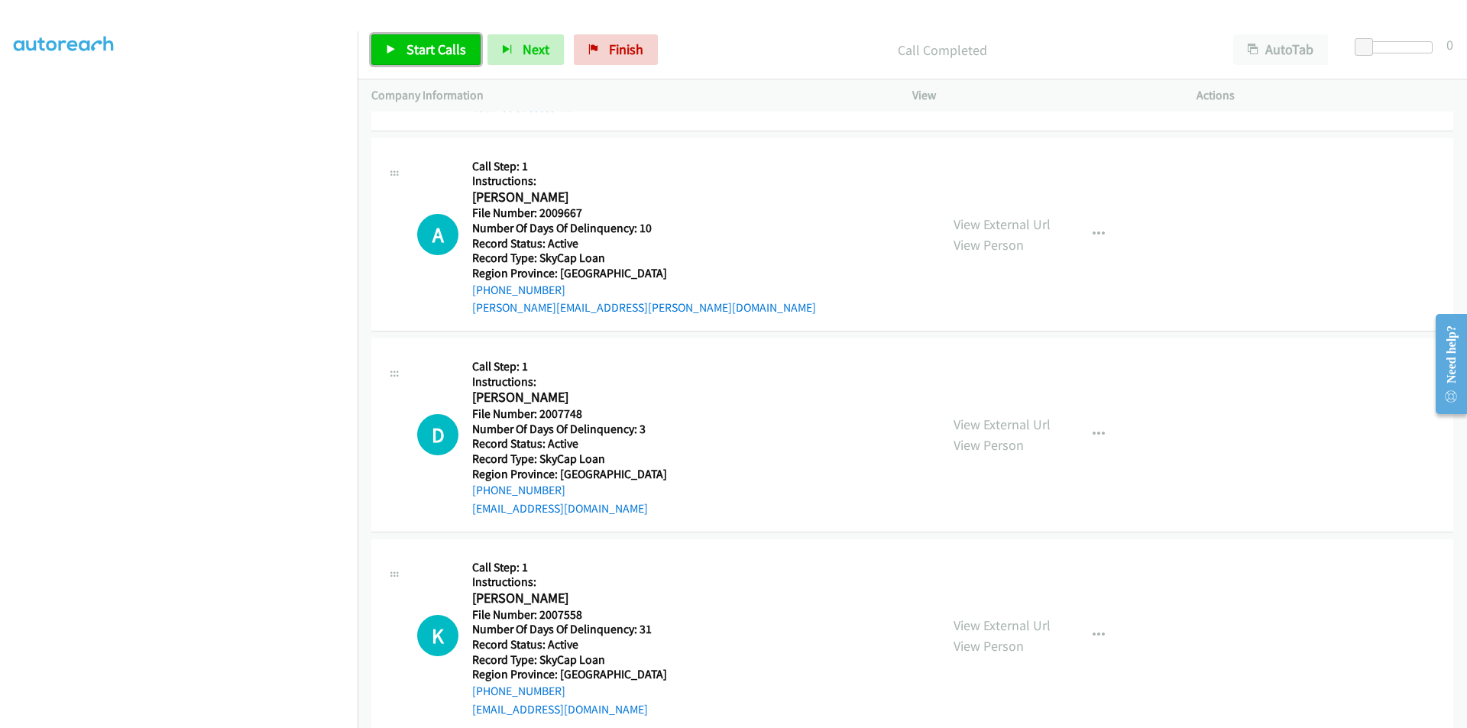
click at [428, 52] on span "Start Calls" at bounding box center [436, 49] width 60 height 18
click at [428, 52] on span "Pause" at bounding box center [423, 49] width 34 height 18
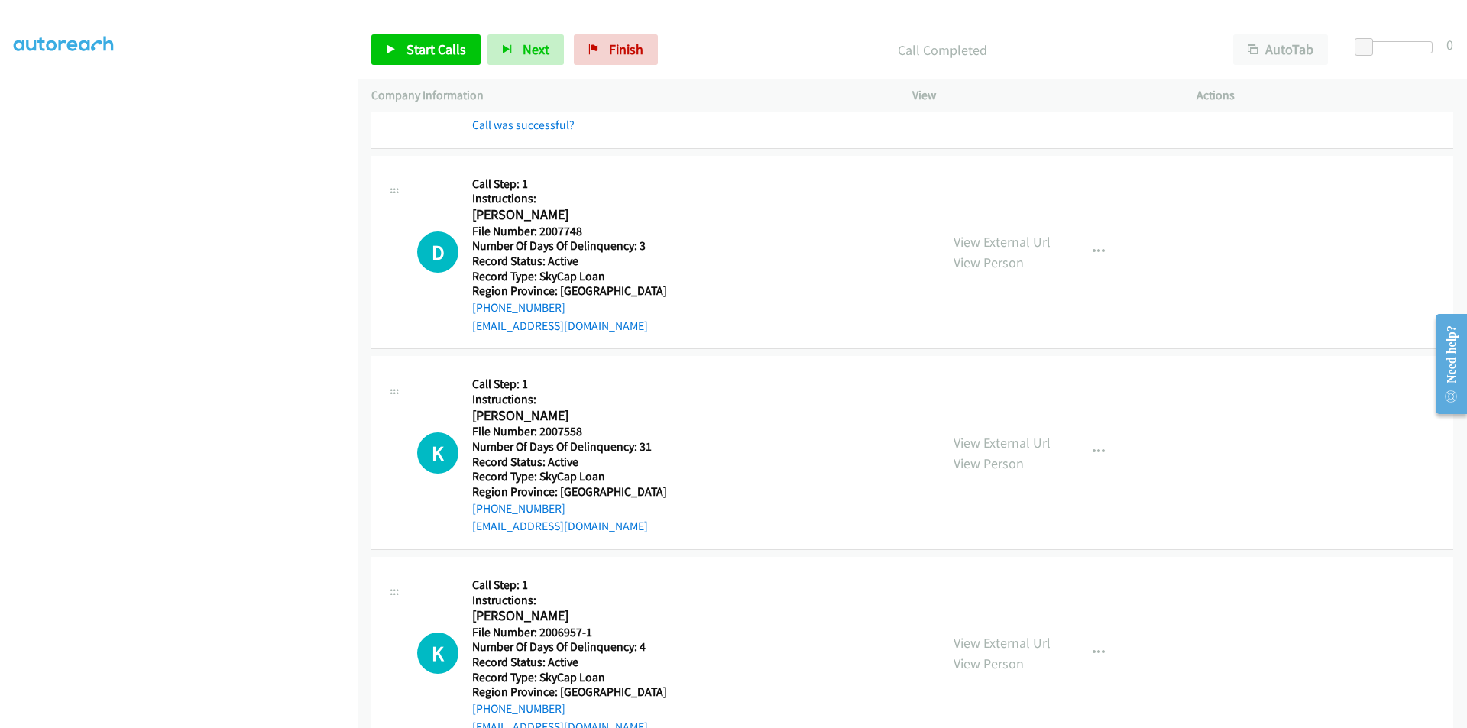
scroll to position [3437, 0]
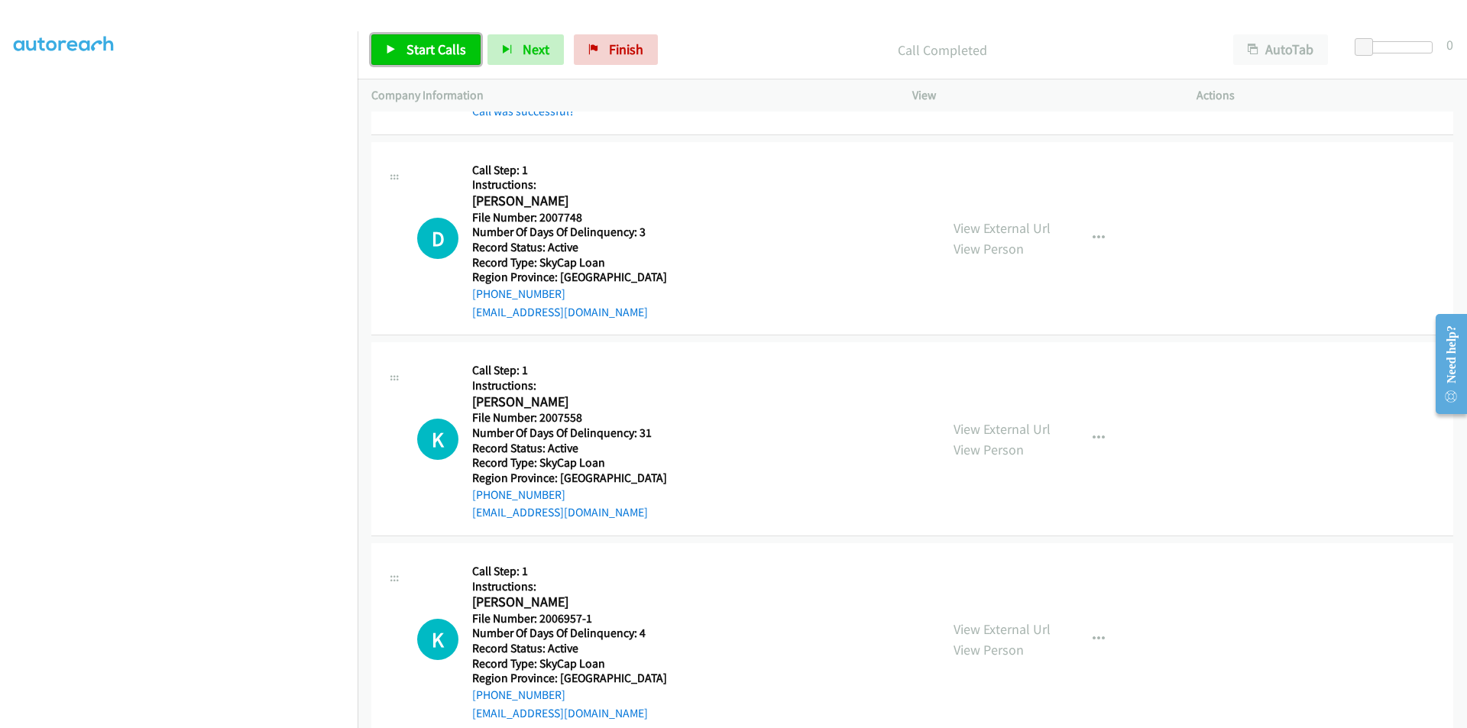
click at [432, 51] on span "Start Calls" at bounding box center [436, 49] width 60 height 18
click at [432, 51] on span "Pause" at bounding box center [423, 49] width 34 height 18
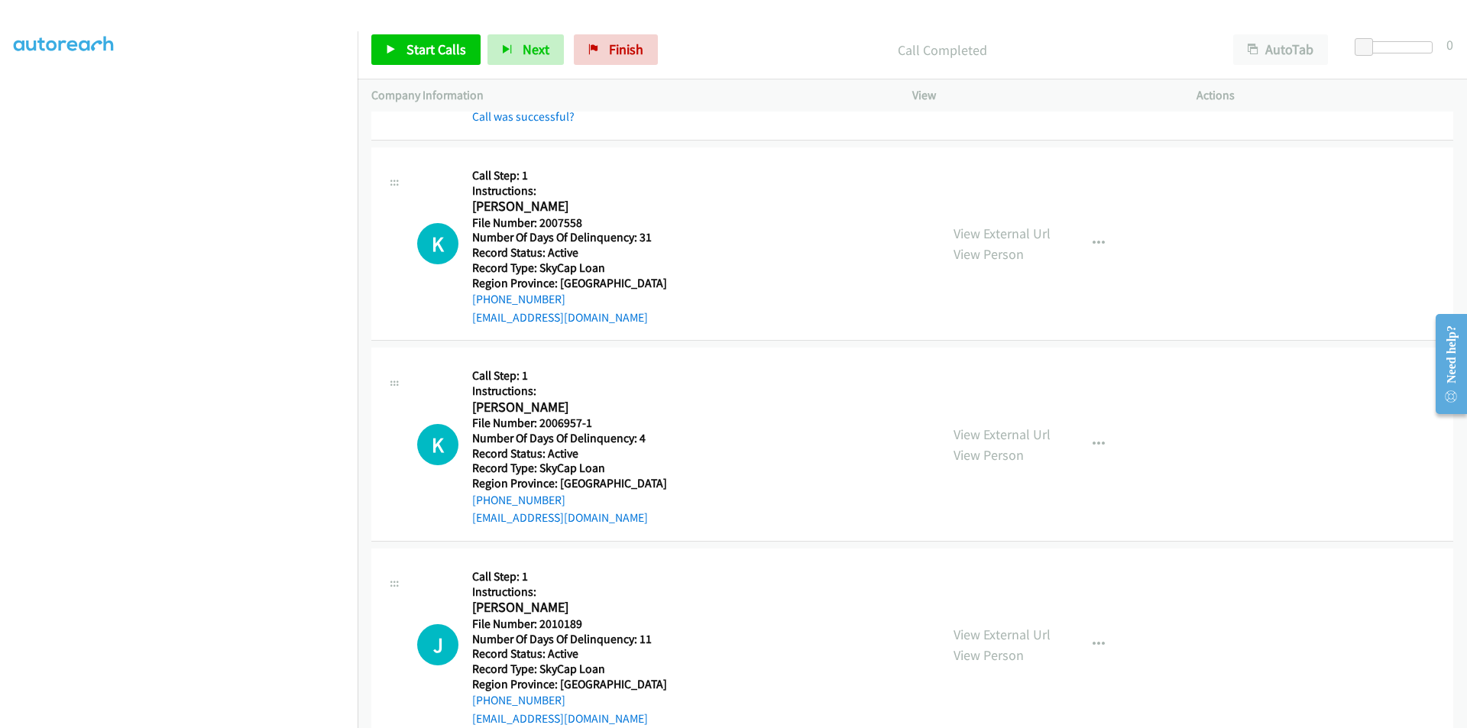
scroll to position [3667, 0]
click at [416, 48] on span "Start Calls" at bounding box center [436, 49] width 60 height 18
click at [416, 48] on span "Pause" at bounding box center [423, 49] width 34 height 18
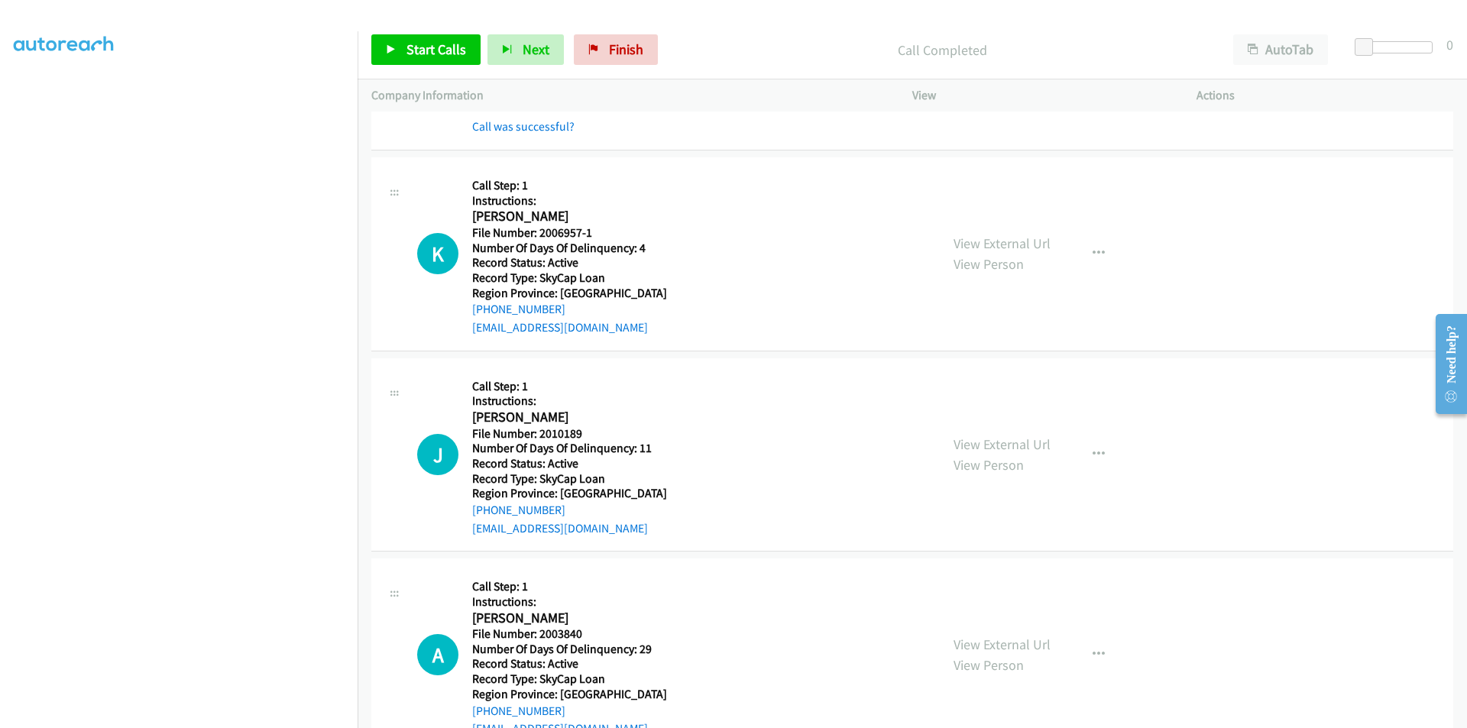
scroll to position [3896, 0]
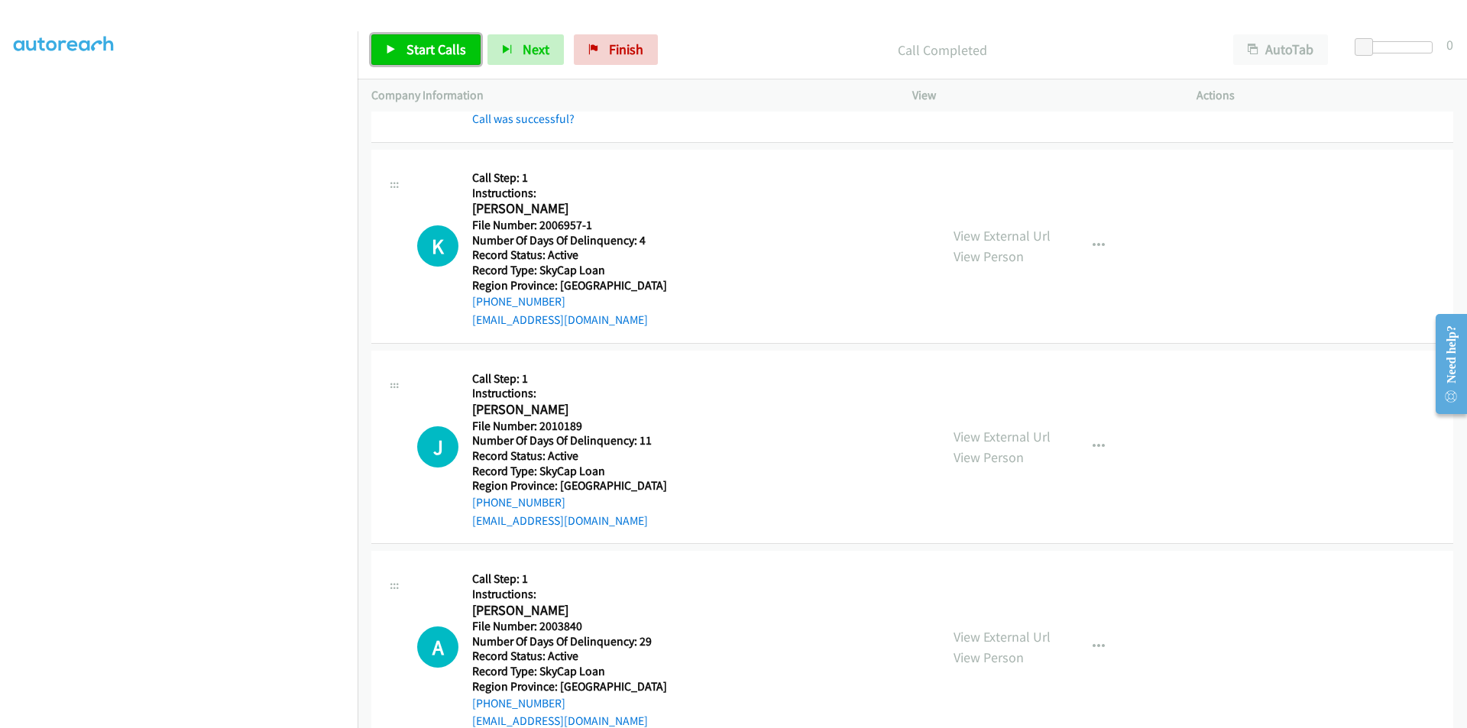
click at [423, 49] on span "Start Calls" at bounding box center [436, 49] width 60 height 18
click at [423, 49] on span "Pause" at bounding box center [423, 49] width 34 height 18
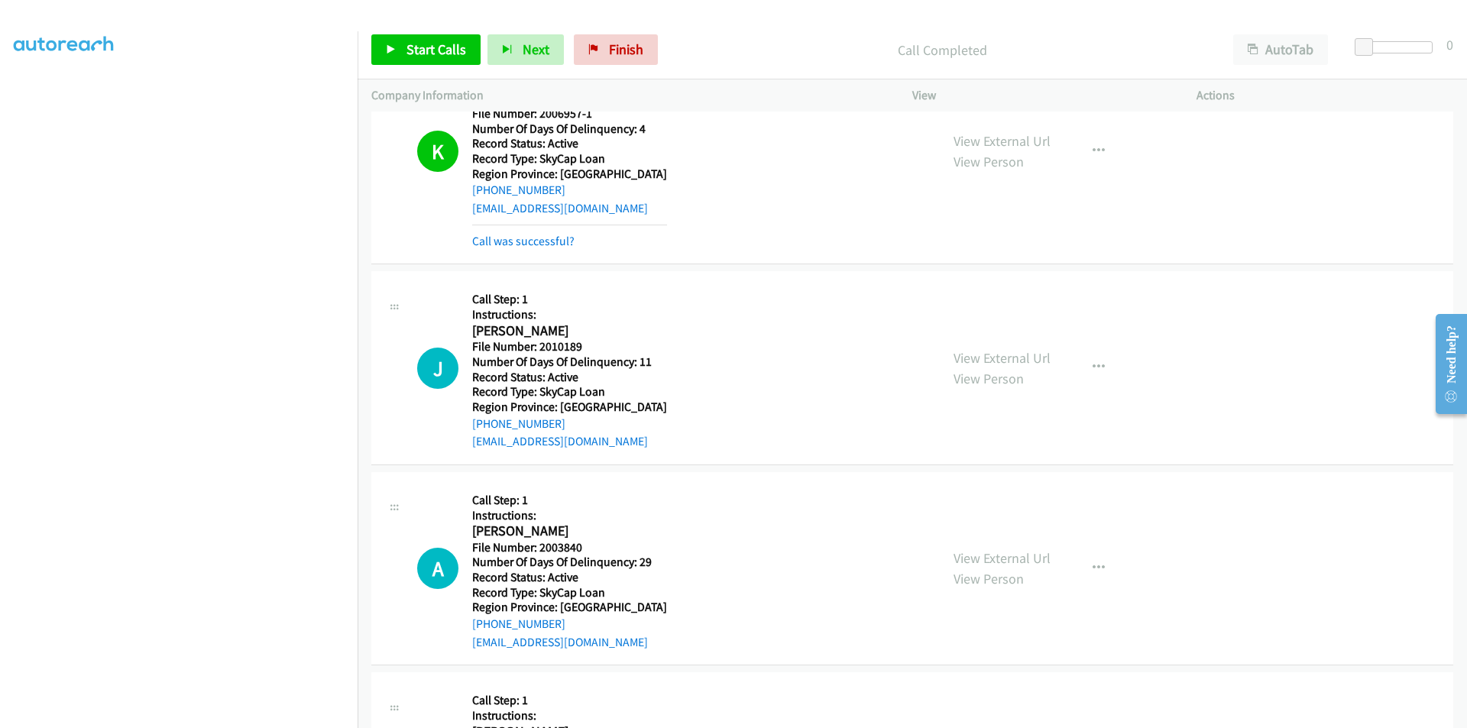
scroll to position [4125, 0]
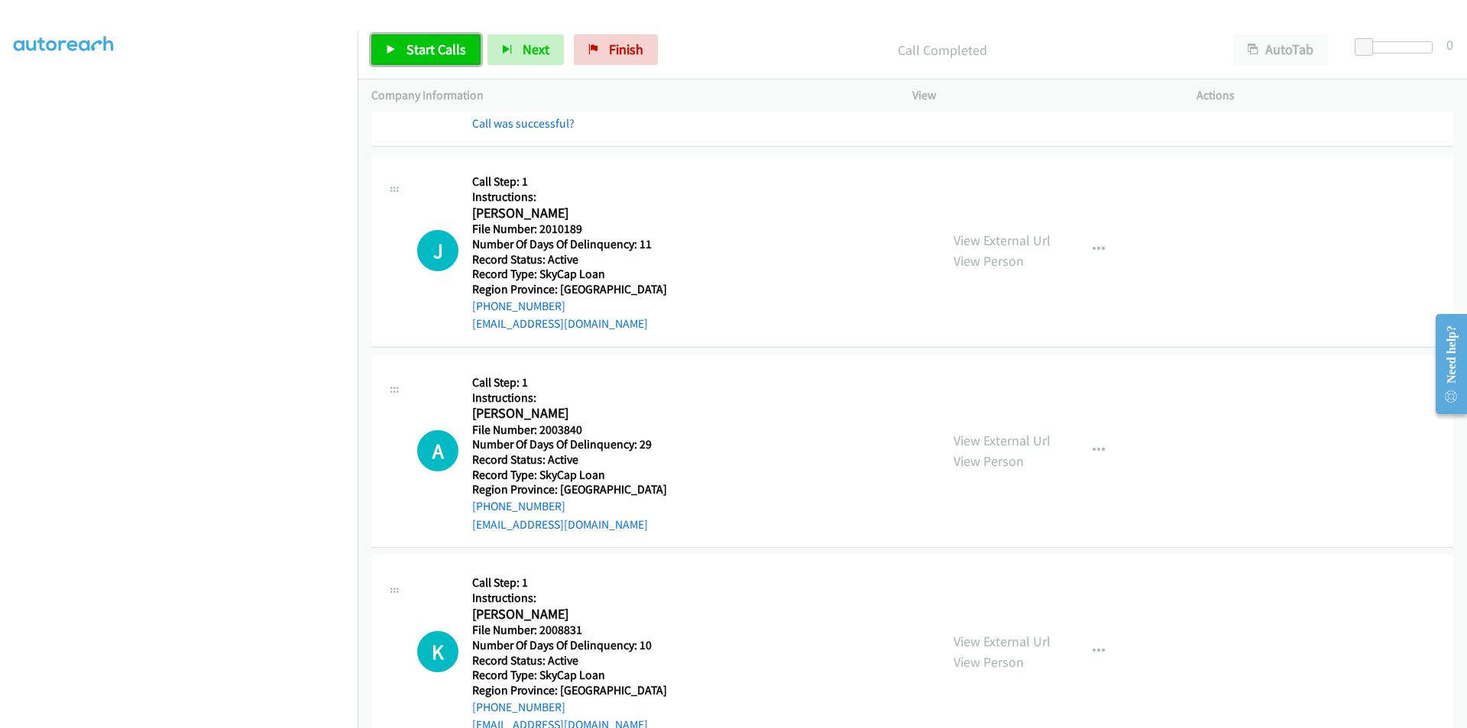
click at [443, 45] on span "Start Calls" at bounding box center [436, 49] width 60 height 18
click at [422, 45] on span "Pause" at bounding box center [423, 49] width 34 height 18
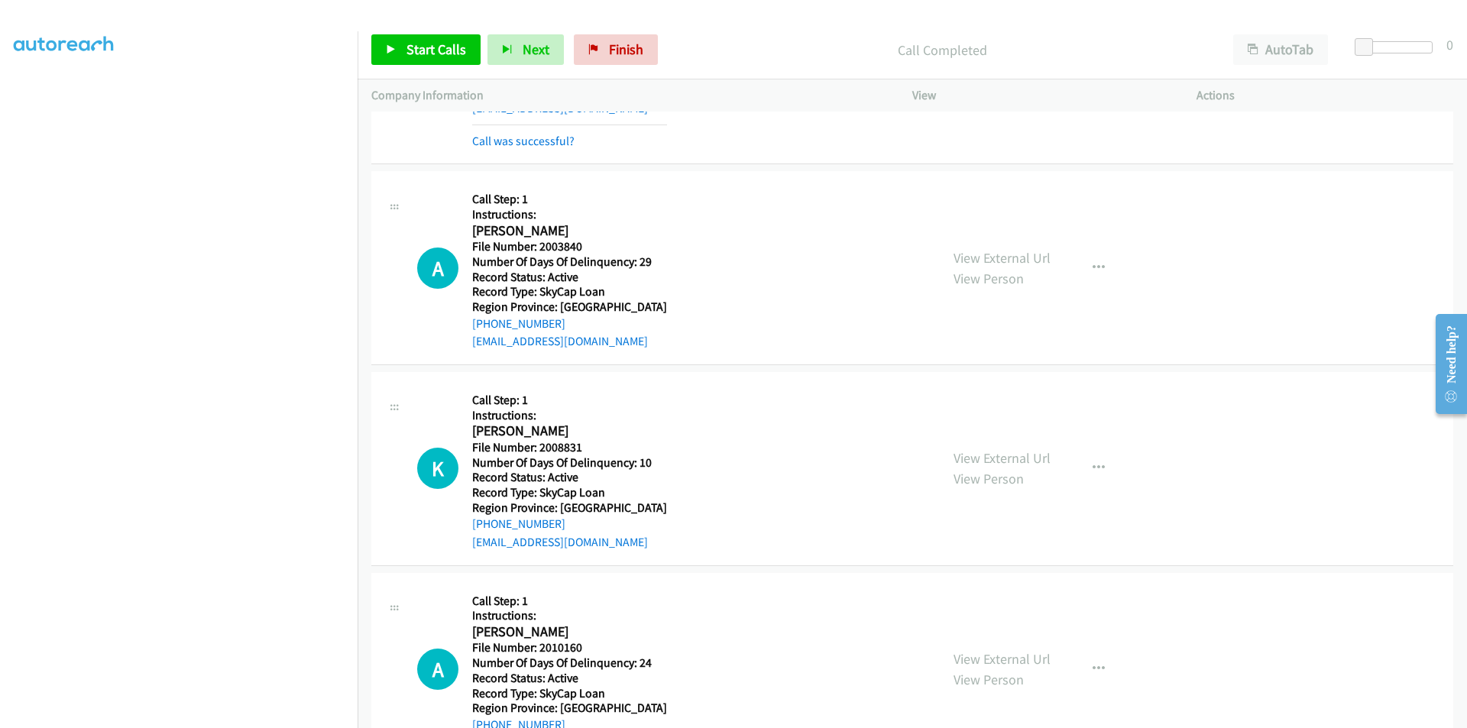
scroll to position [4354, 0]
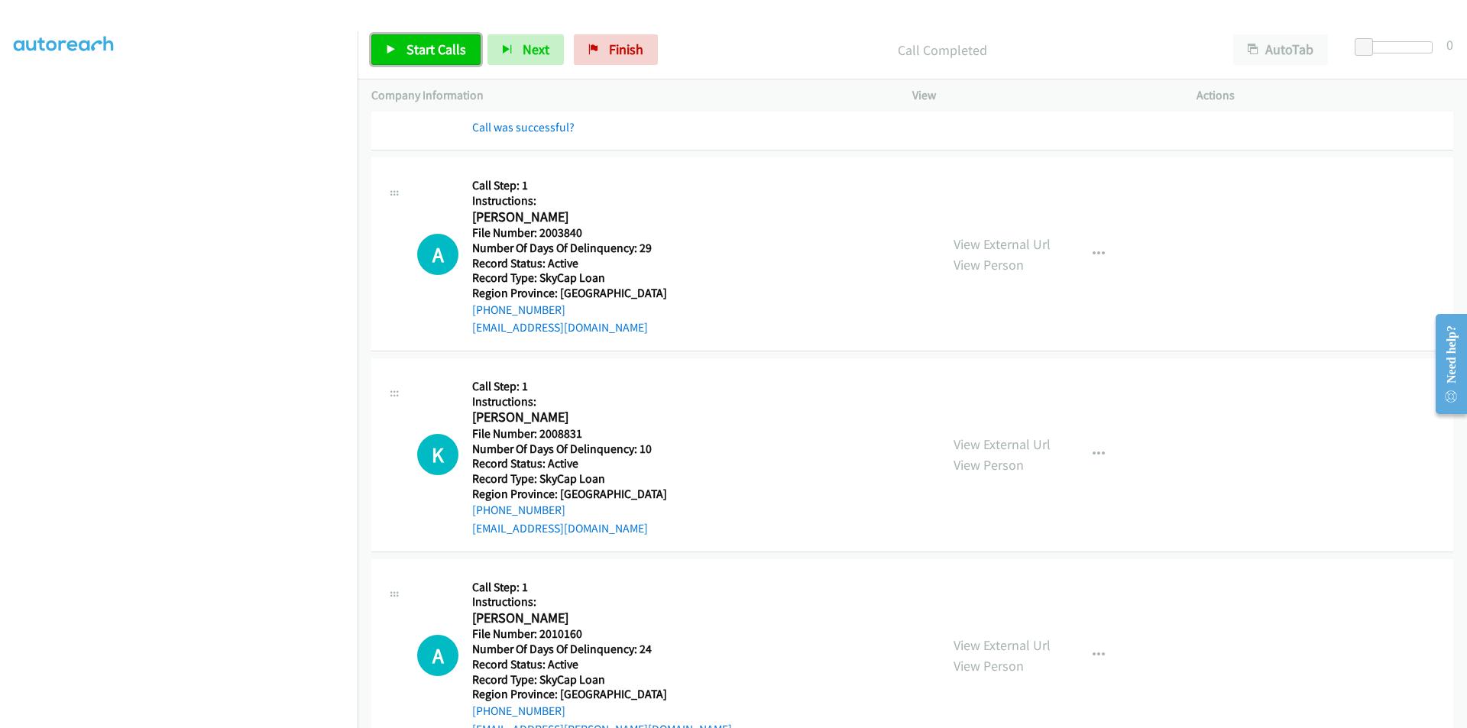
click at [433, 47] on span "Start Calls" at bounding box center [436, 49] width 60 height 18
click at [433, 47] on span "Pause" at bounding box center [423, 49] width 34 height 18
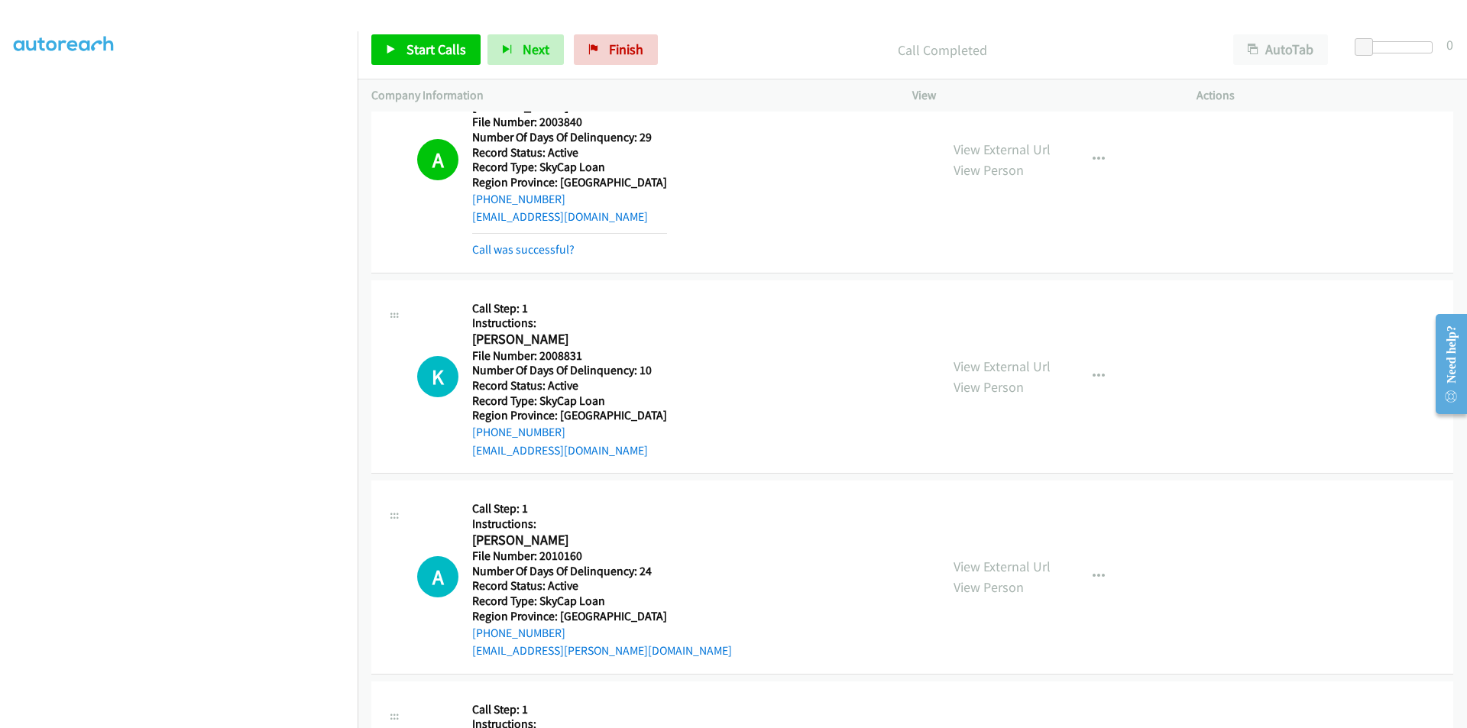
scroll to position [4583, 0]
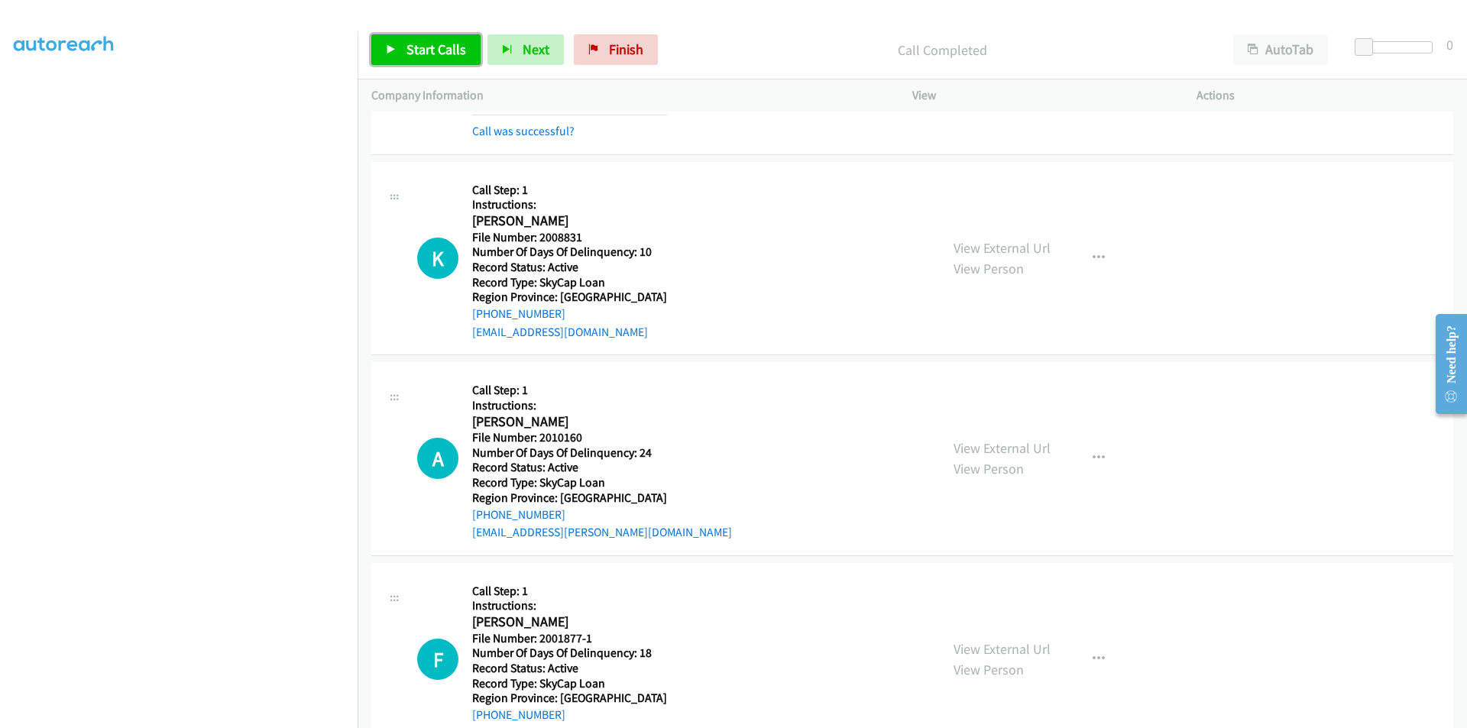
click at [442, 44] on span "Start Calls" at bounding box center [436, 49] width 60 height 18
click at [442, 44] on link "Pause" at bounding box center [413, 49] width 84 height 31
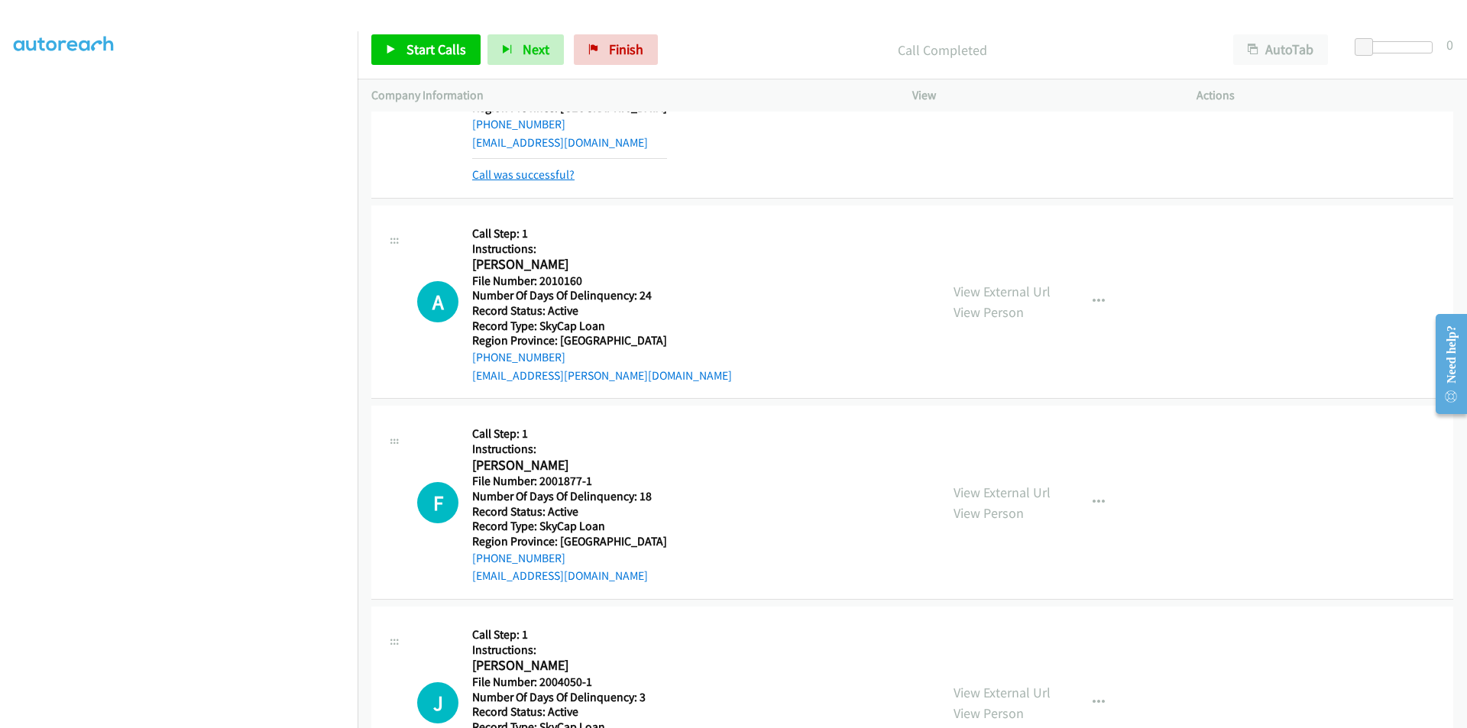
scroll to position [4812, 0]
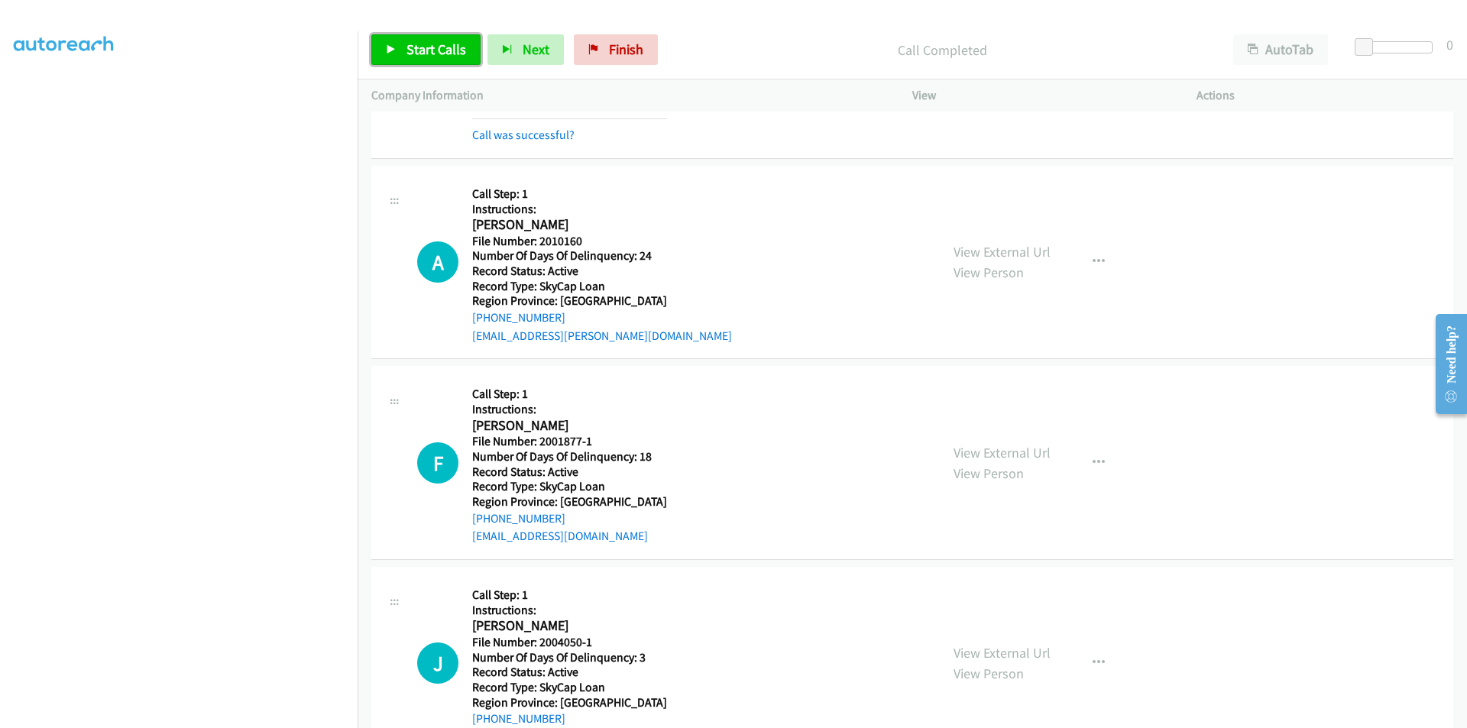
click at [447, 50] on span "Start Calls" at bounding box center [436, 49] width 60 height 18
click at [425, 50] on span "Pause" at bounding box center [423, 49] width 34 height 18
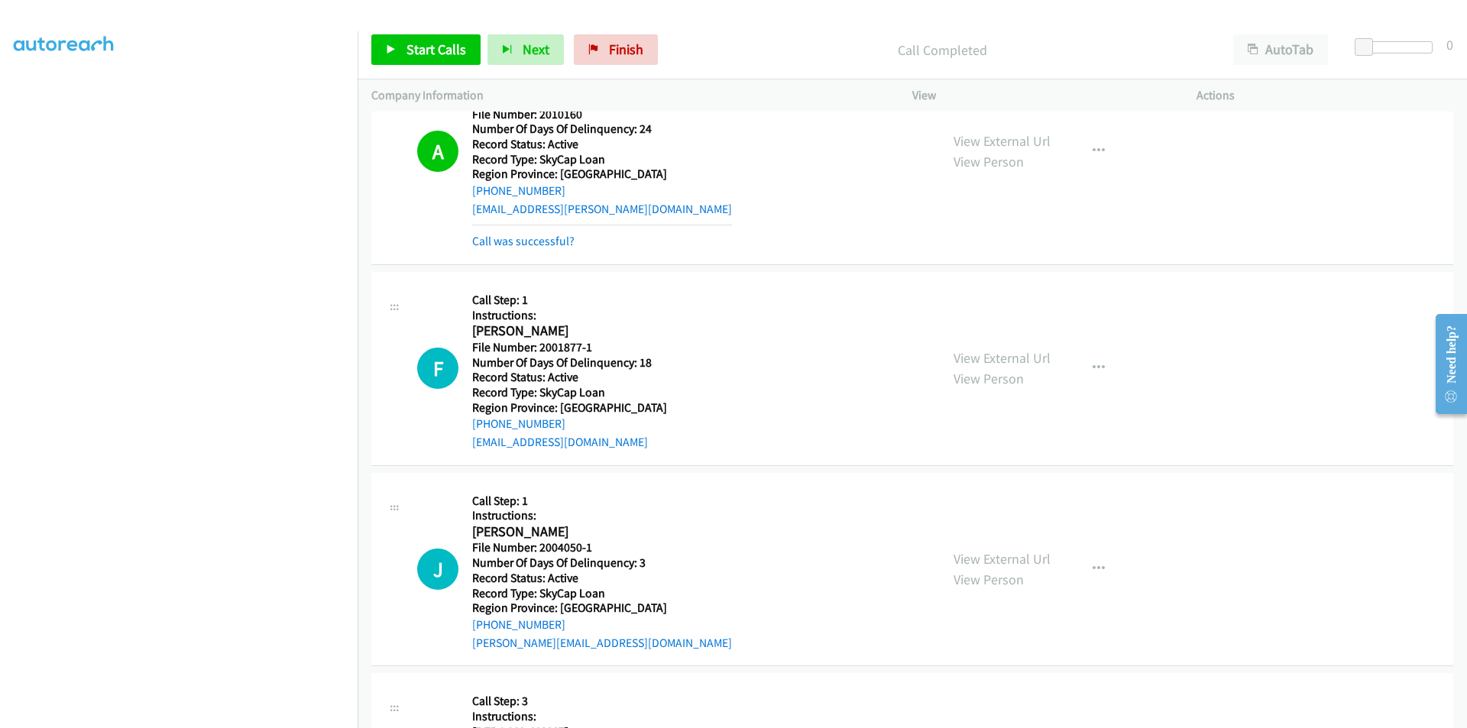
scroll to position [5041, 0]
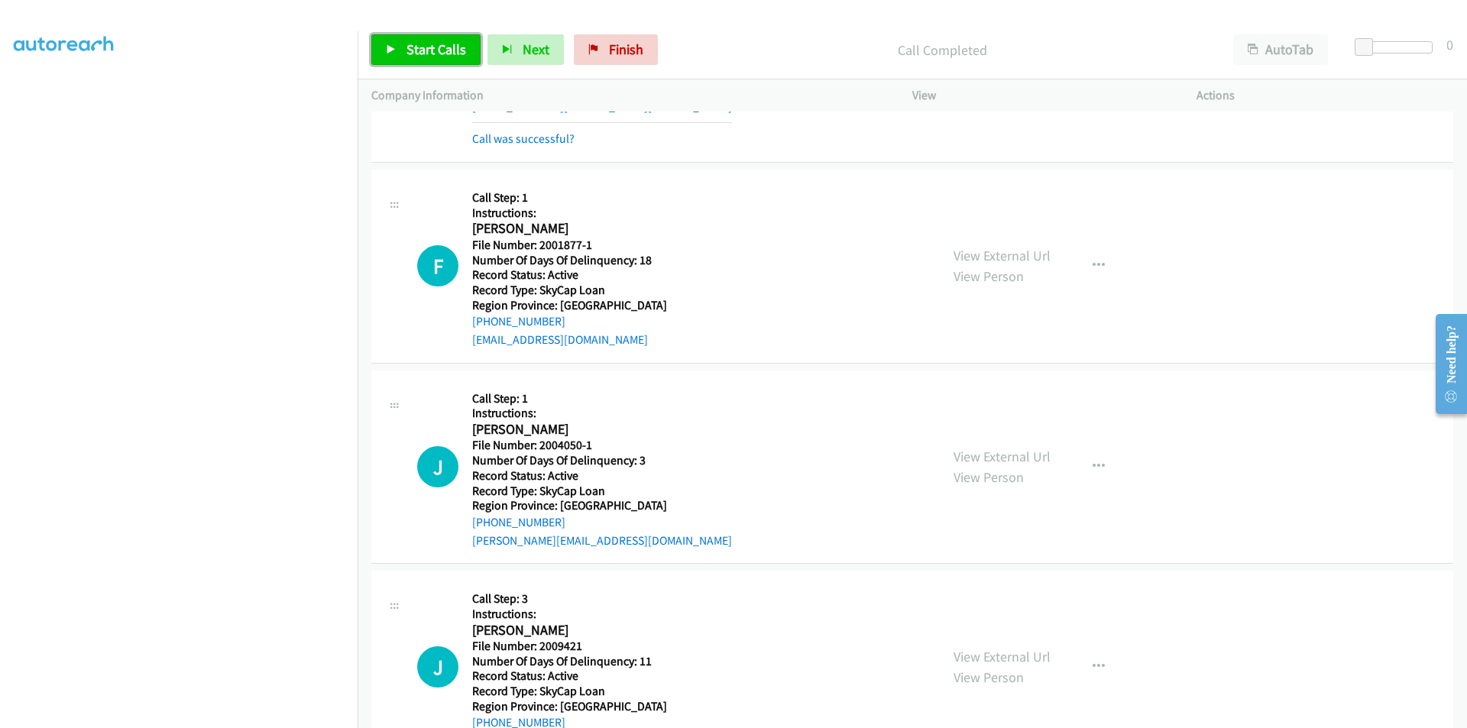
click at [429, 57] on span "Start Calls" at bounding box center [436, 49] width 60 height 18
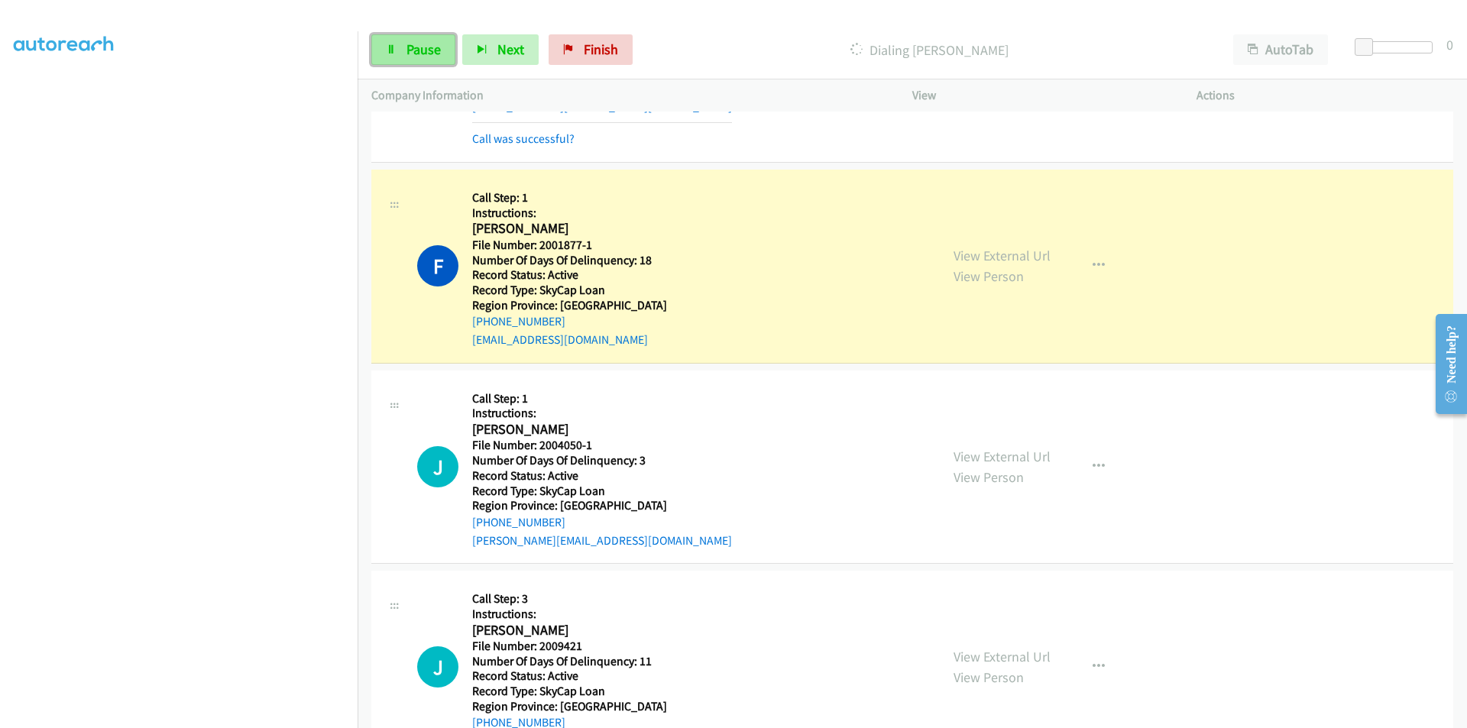
click at [409, 45] on span "Pause" at bounding box center [423, 49] width 34 height 18
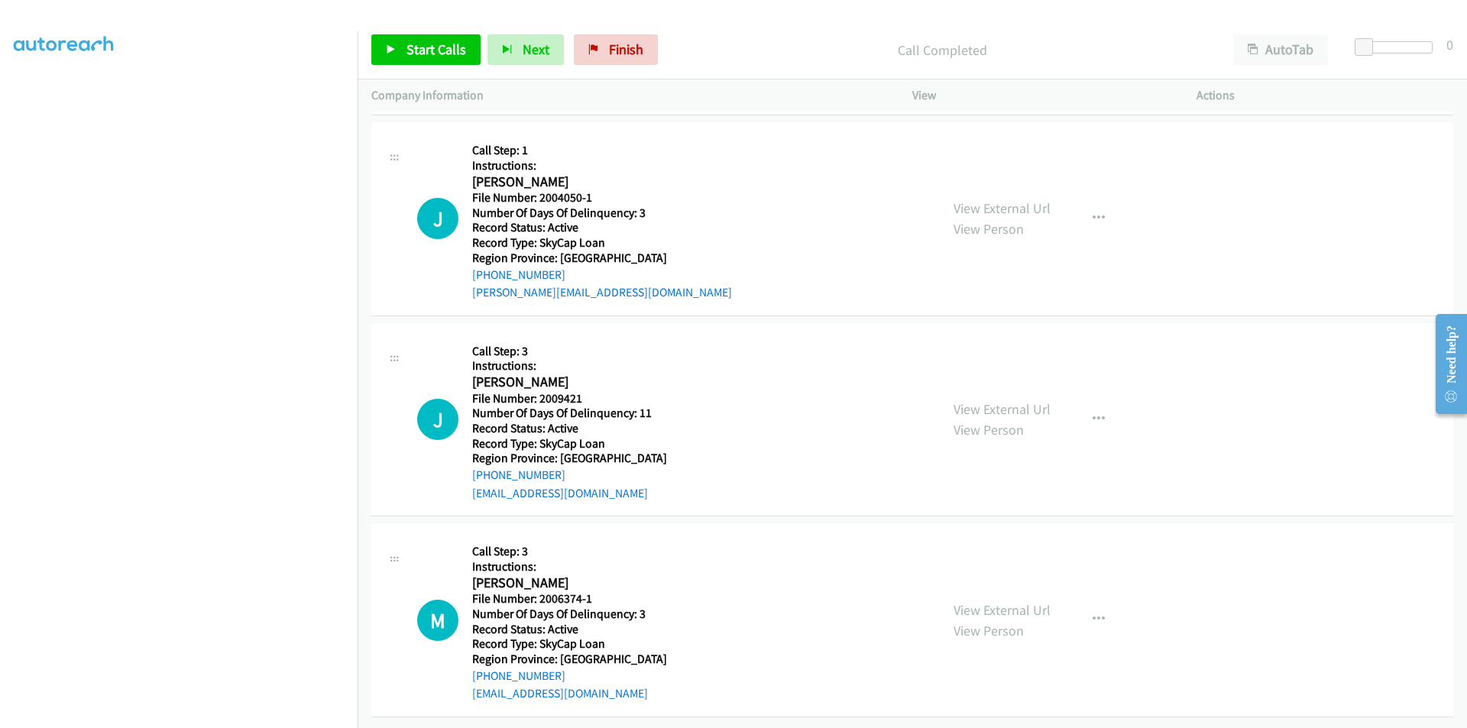
scroll to position [5333, 0]
click at [1095, 212] on icon "button" at bounding box center [1098, 218] width 12 height 12
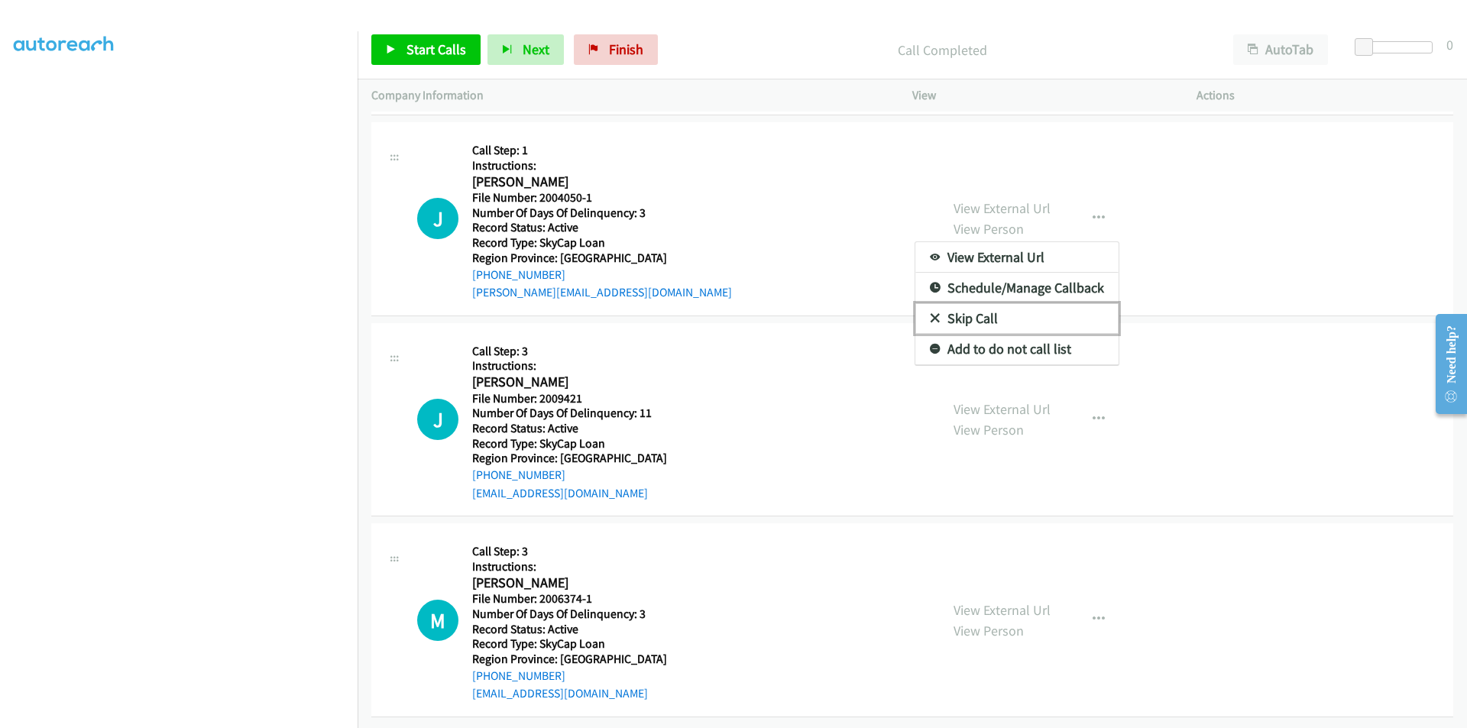
click at [974, 303] on link "Skip Call" at bounding box center [1016, 318] width 203 height 31
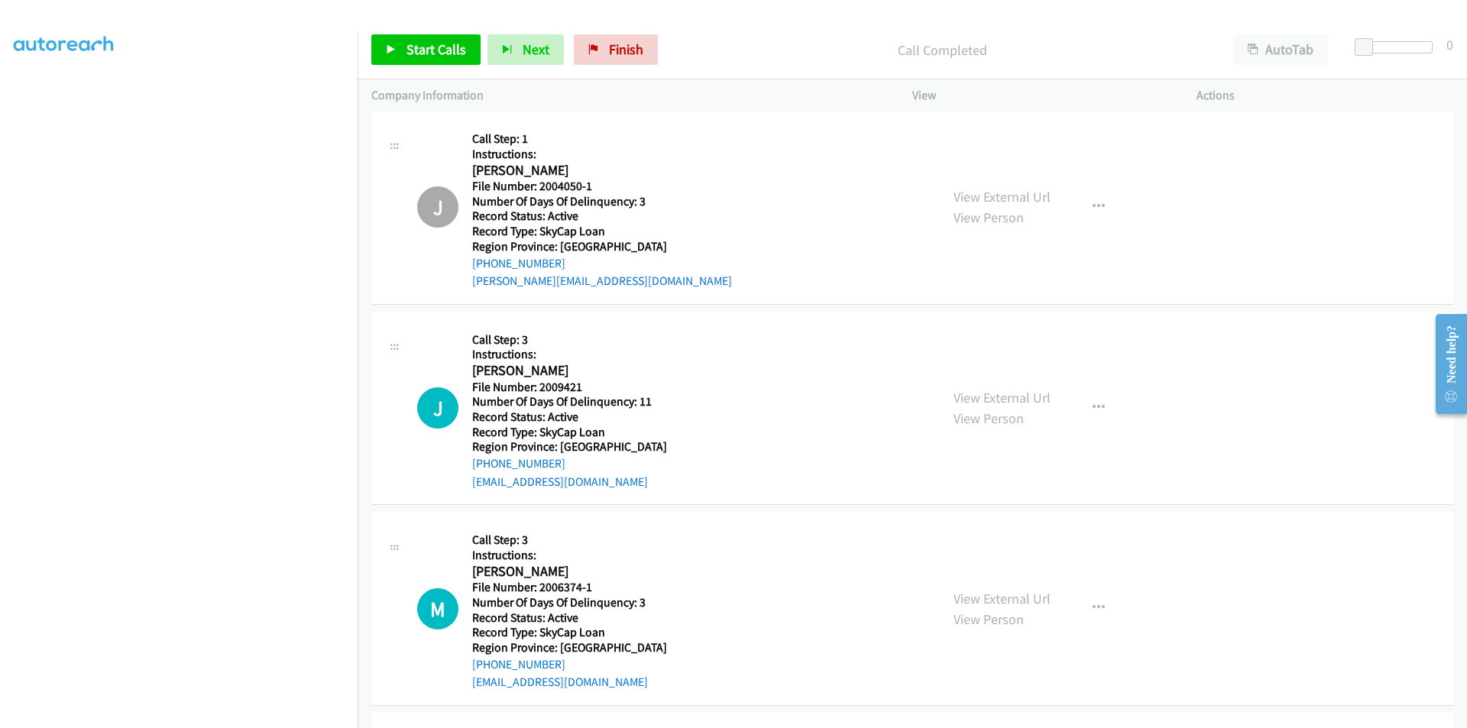
scroll to position [5562, 0]
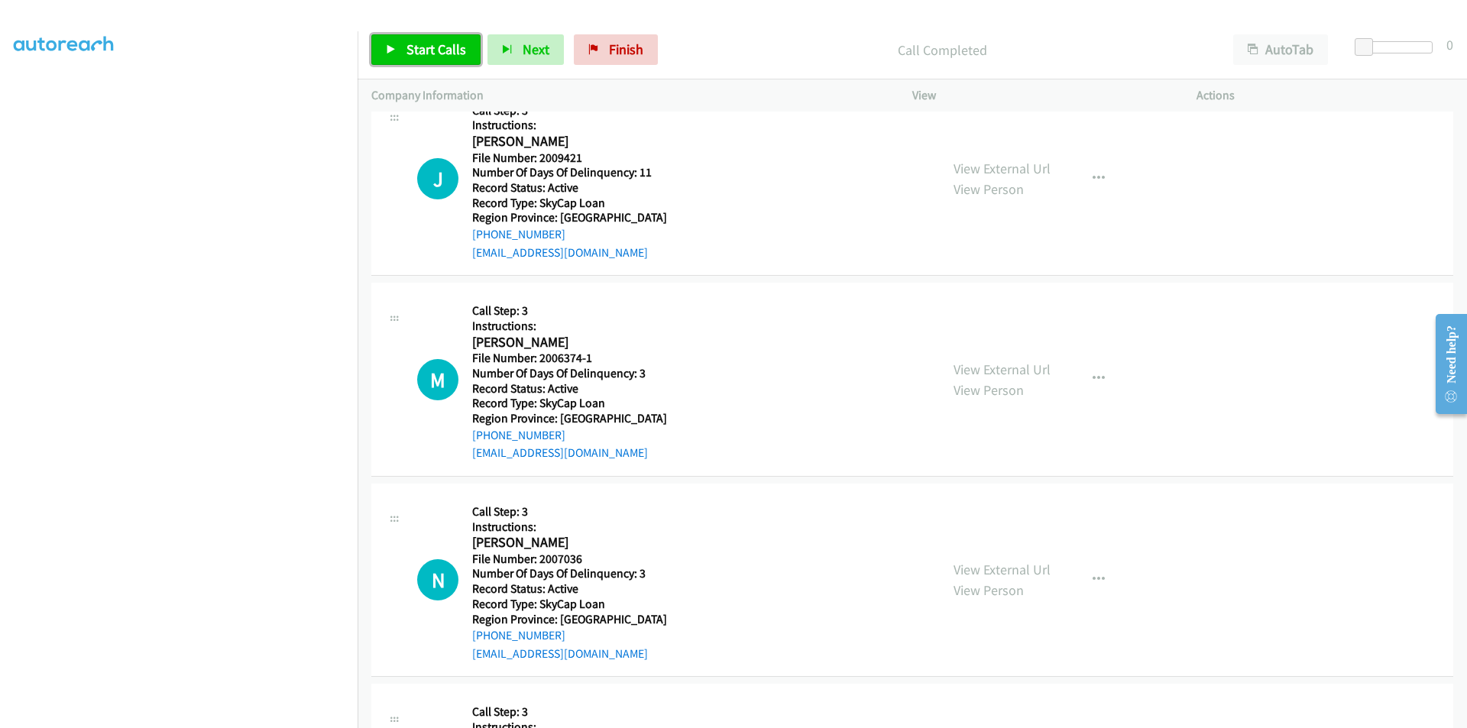
click at [435, 44] on span "Start Calls" at bounding box center [436, 49] width 60 height 18
click at [425, 46] on span "Pause" at bounding box center [423, 49] width 34 height 18
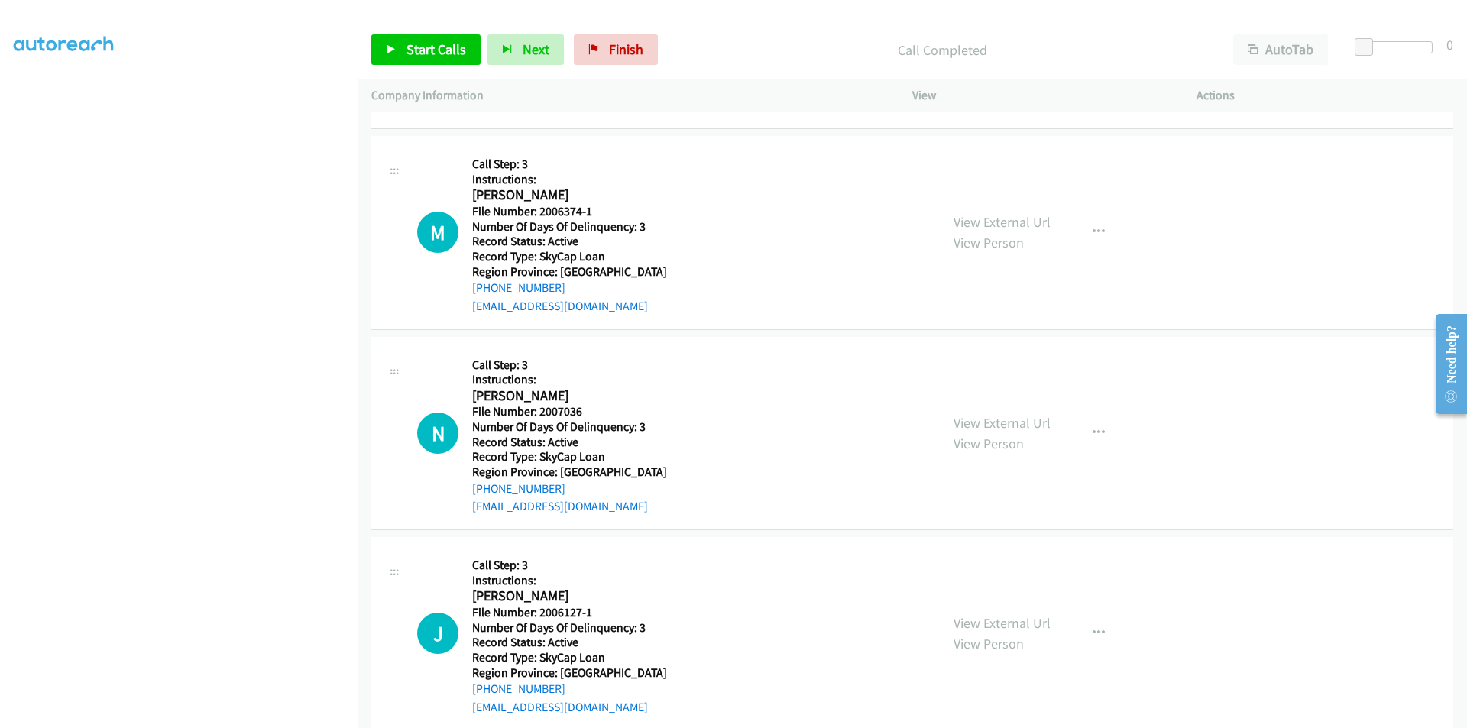
scroll to position [5715, 0]
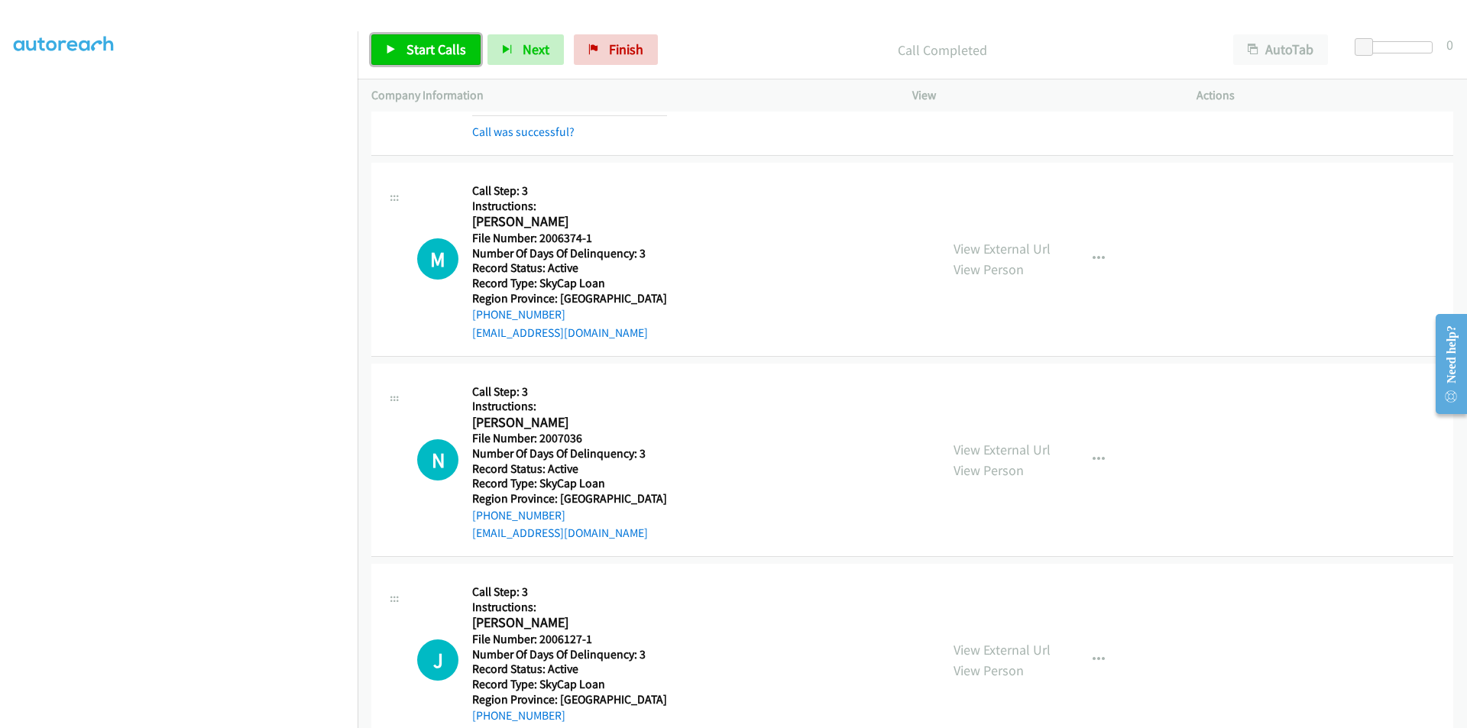
click at [422, 43] on span "Start Calls" at bounding box center [436, 49] width 60 height 18
click at [422, 43] on span "Pause" at bounding box center [423, 49] width 34 height 18
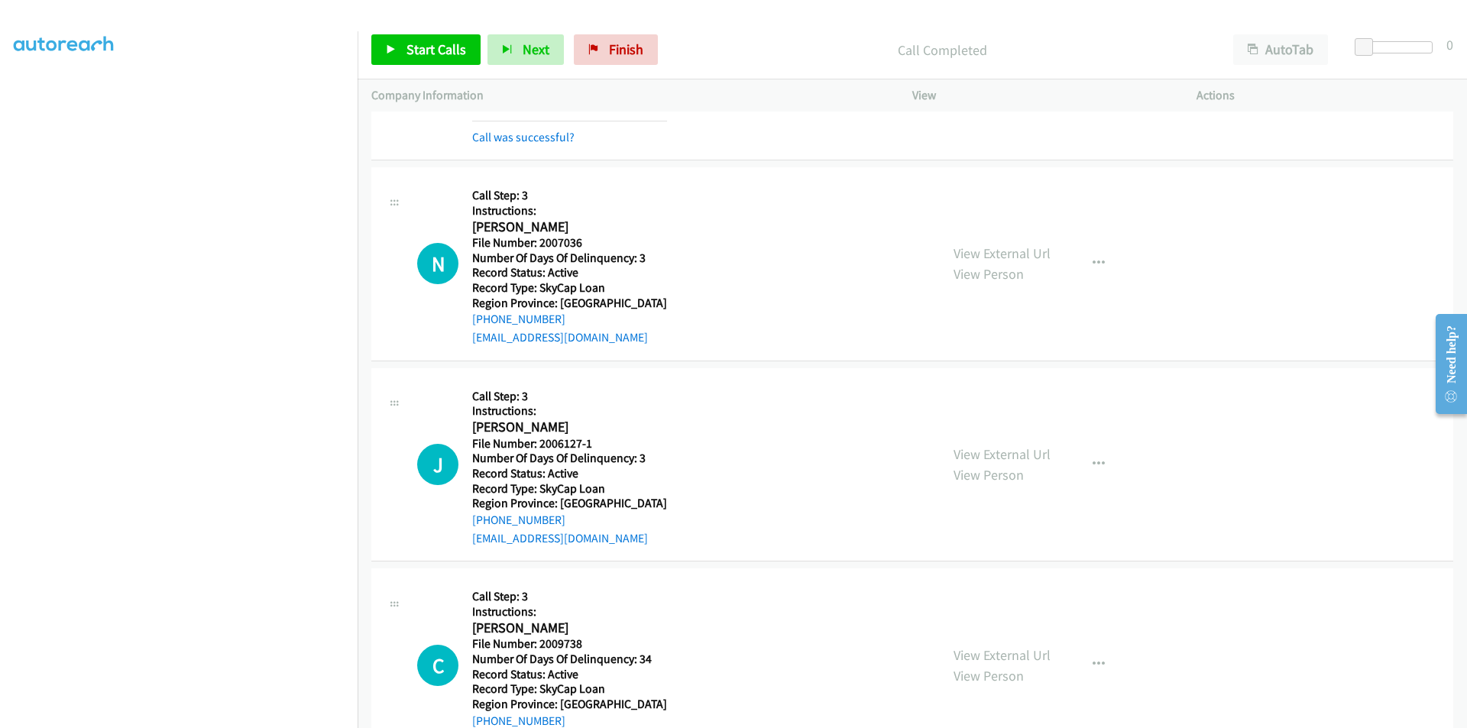
scroll to position [5944, 0]
click at [432, 42] on span "Start Calls" at bounding box center [436, 49] width 60 height 18
click at [429, 43] on span "Pause" at bounding box center [423, 49] width 34 height 18
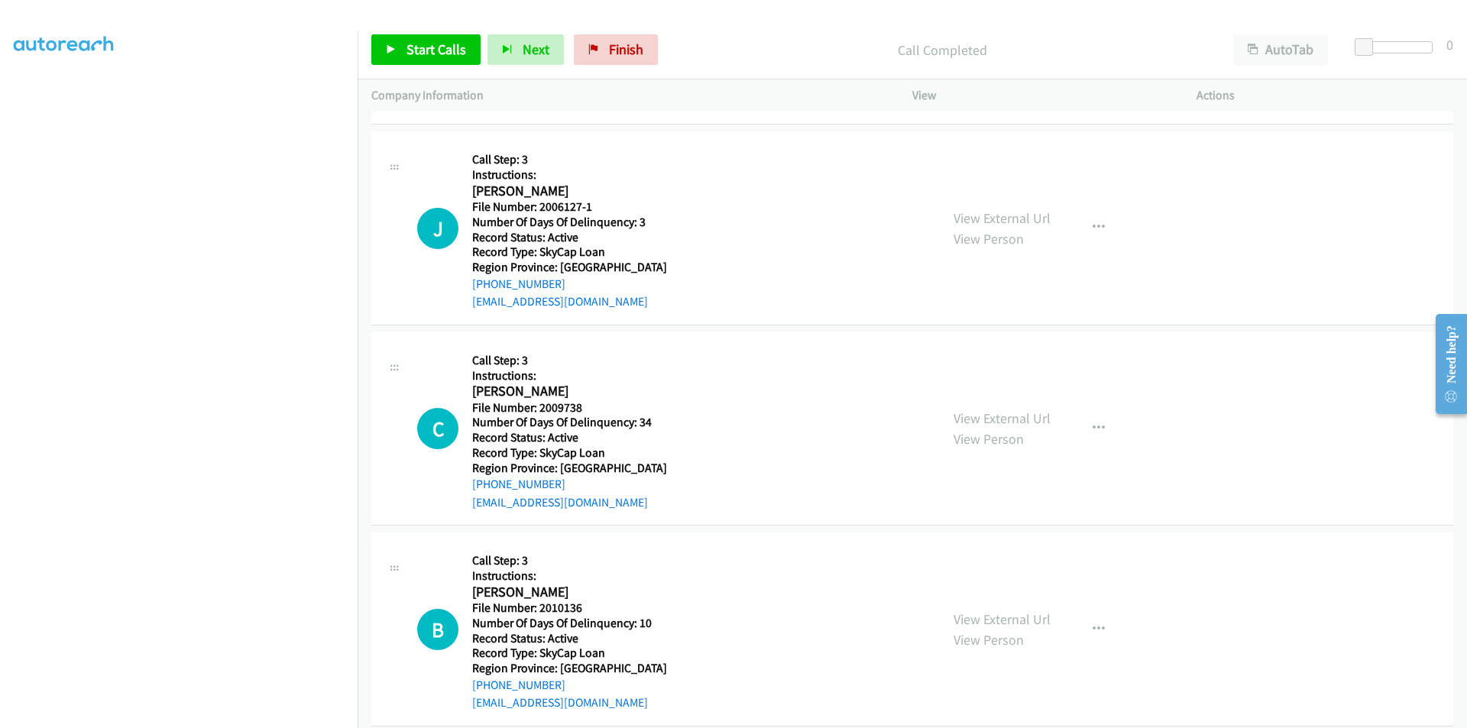
scroll to position [6250, 0]
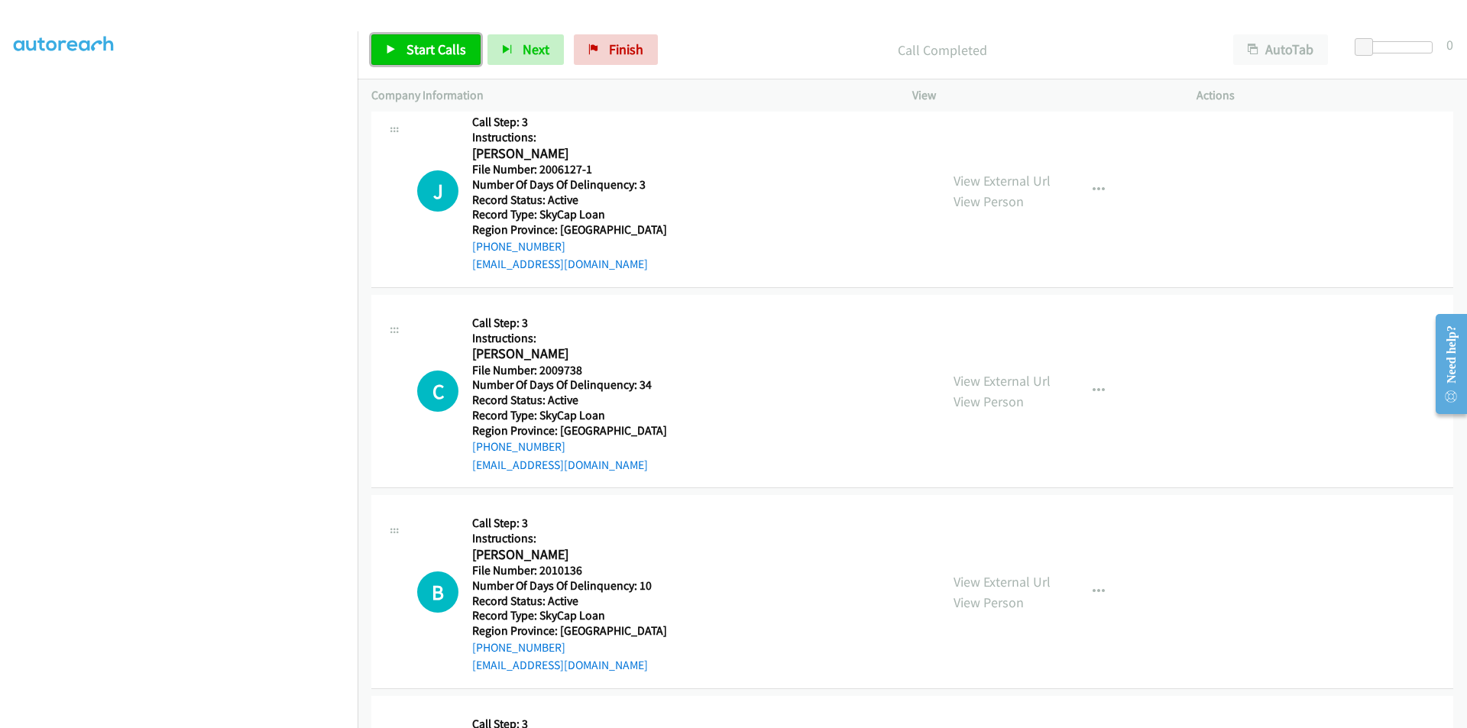
click at [438, 49] on span "Start Calls" at bounding box center [436, 49] width 60 height 18
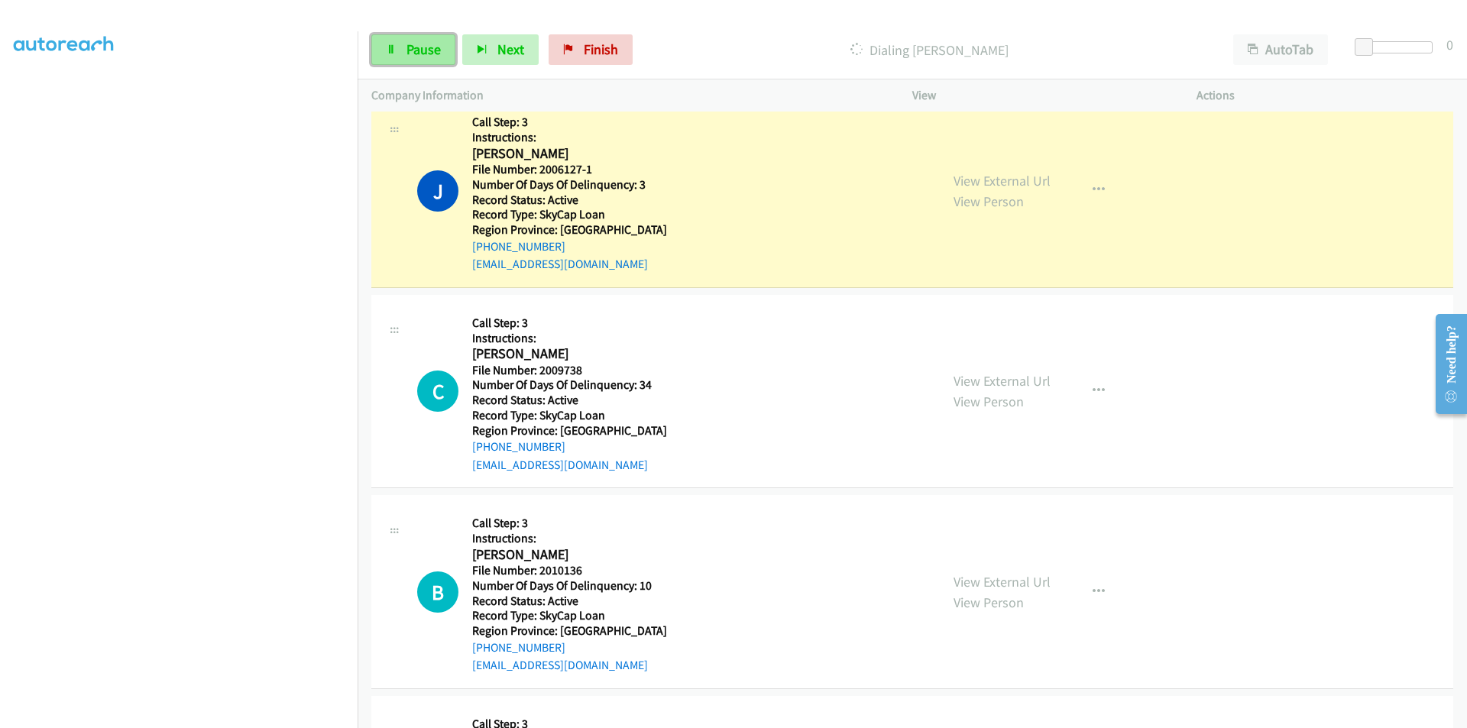
click at [423, 44] on span "Pause" at bounding box center [423, 49] width 34 height 18
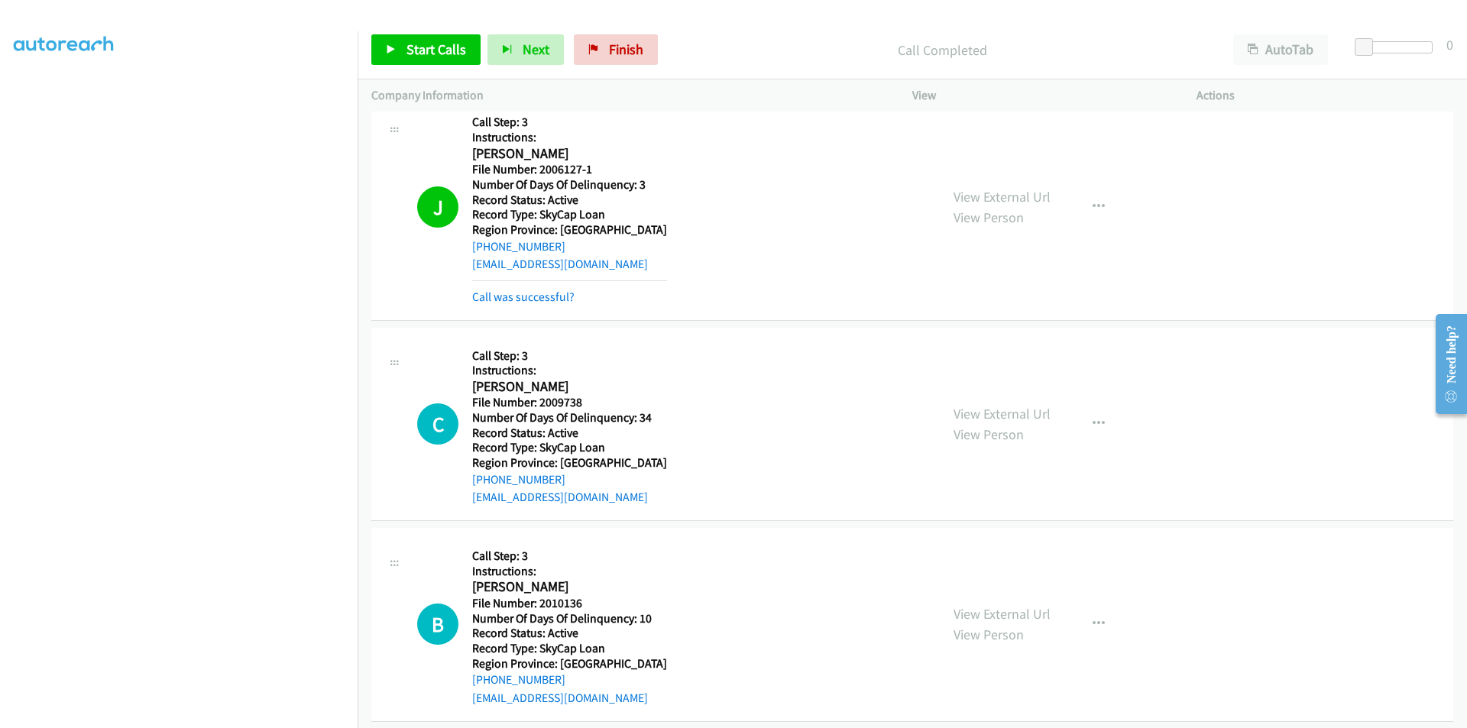
scroll to position [6403, 0]
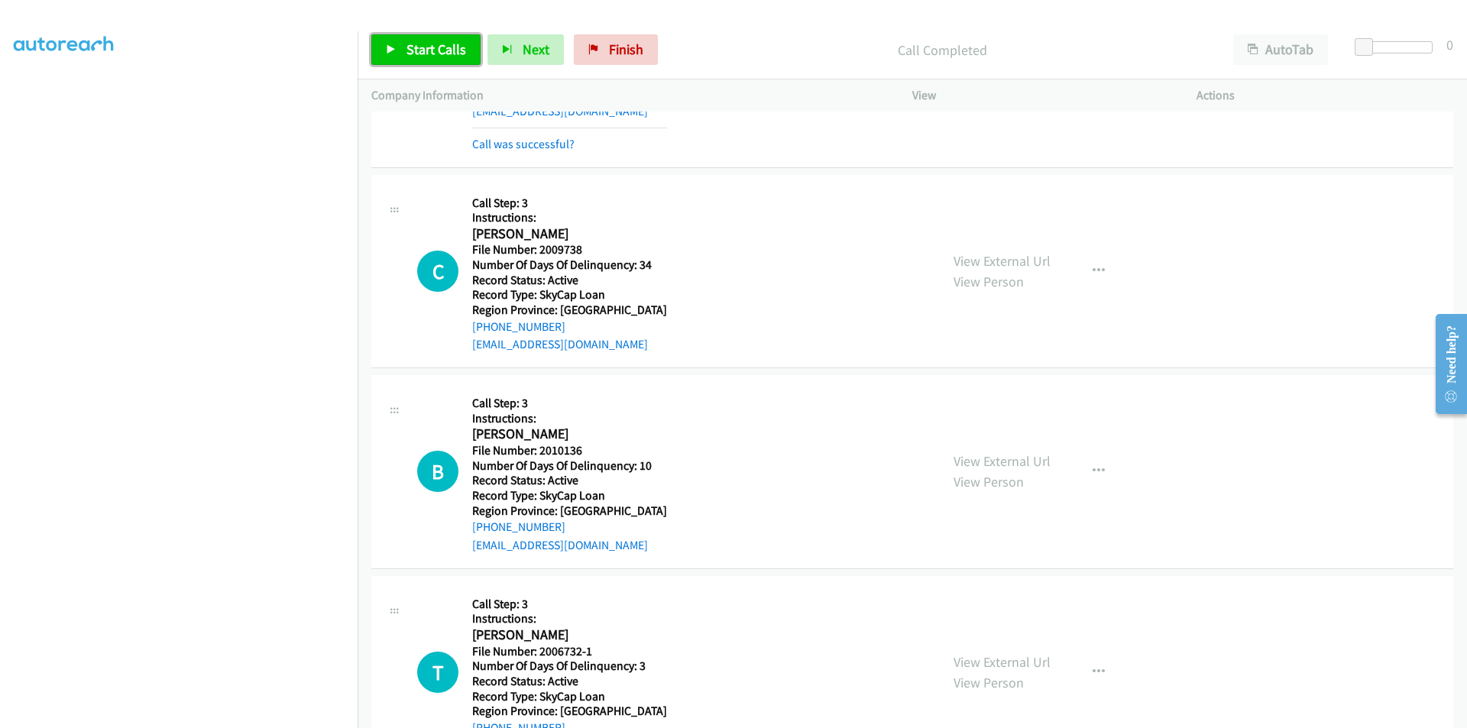
click at [459, 53] on span "Start Calls" at bounding box center [436, 49] width 60 height 18
click at [434, 47] on span "Pause" at bounding box center [423, 49] width 34 height 18
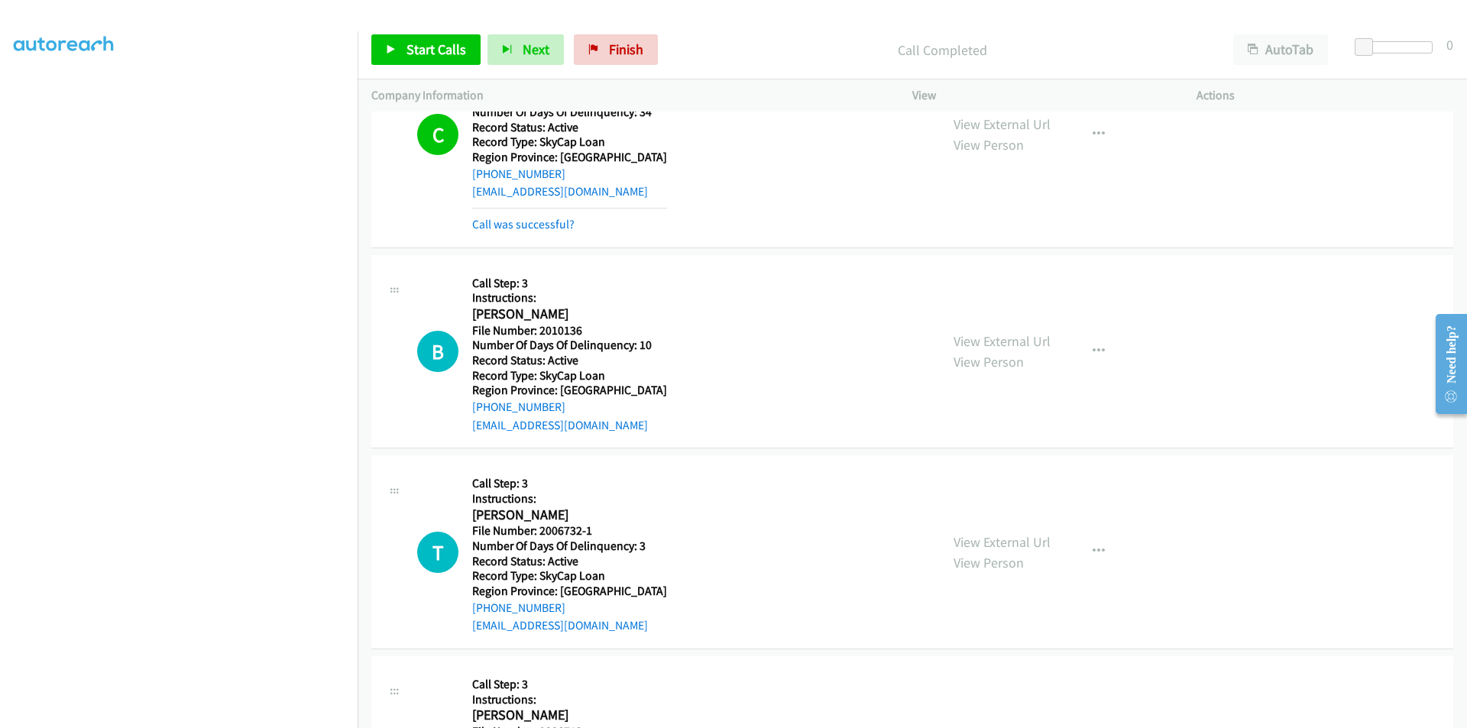
scroll to position [6632, 0]
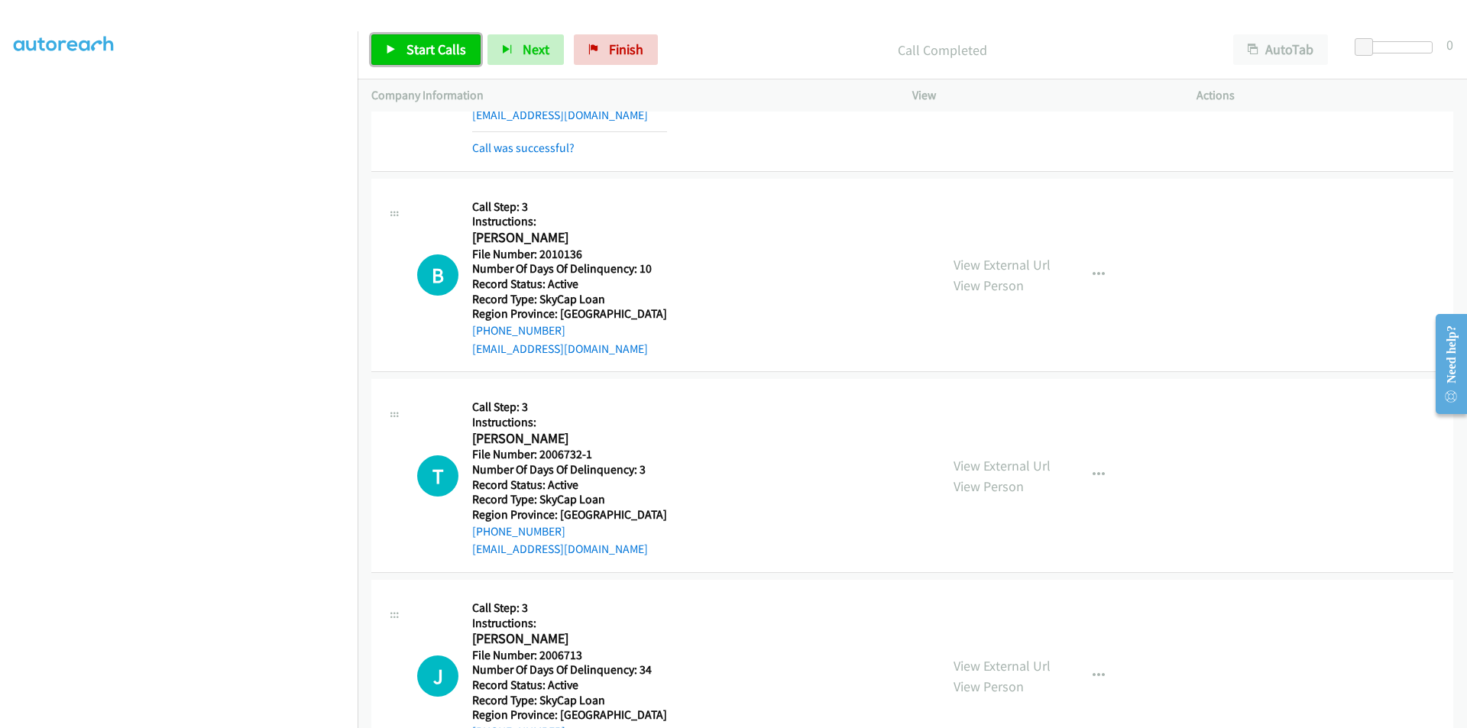
click at [417, 53] on span "Start Calls" at bounding box center [436, 49] width 60 height 18
click at [417, 53] on span "Pause" at bounding box center [423, 49] width 34 height 18
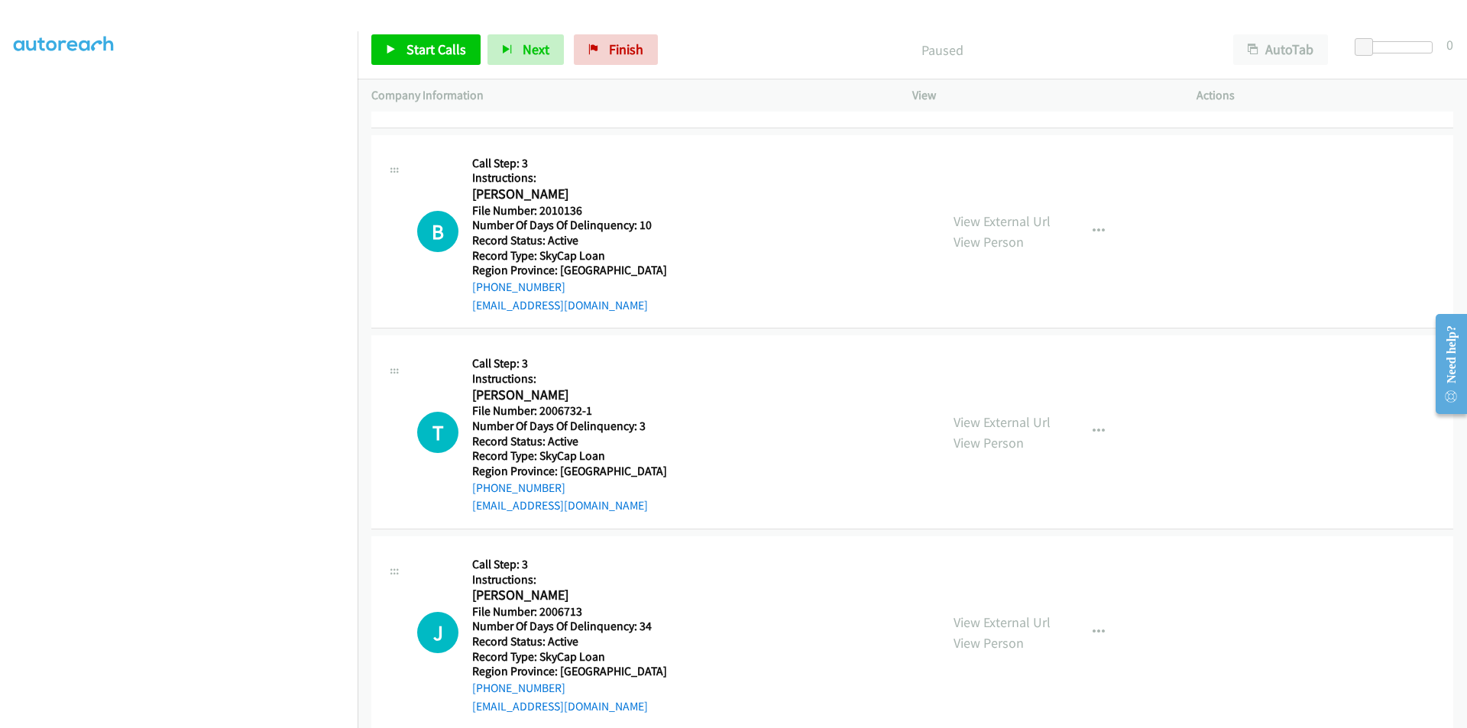
scroll to position [6700, 0]
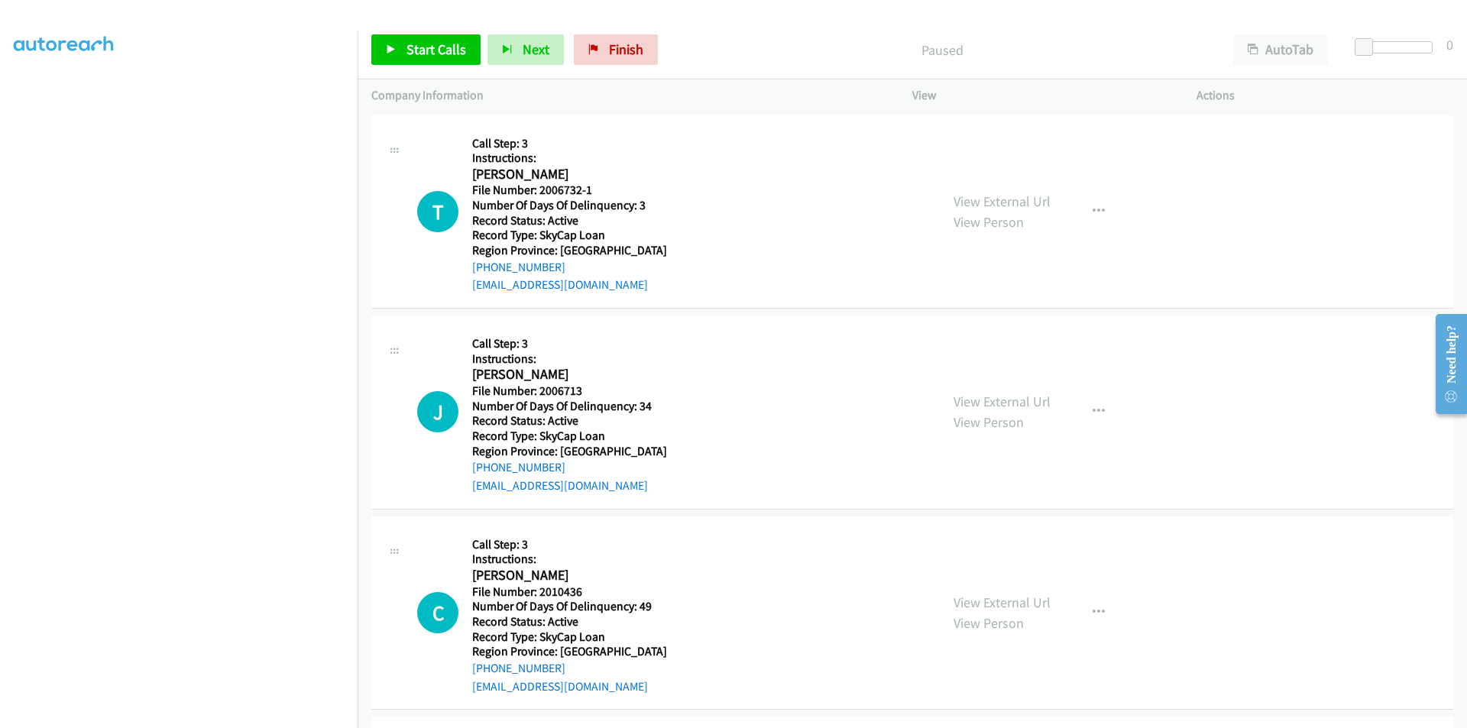
scroll to position [128, 0]
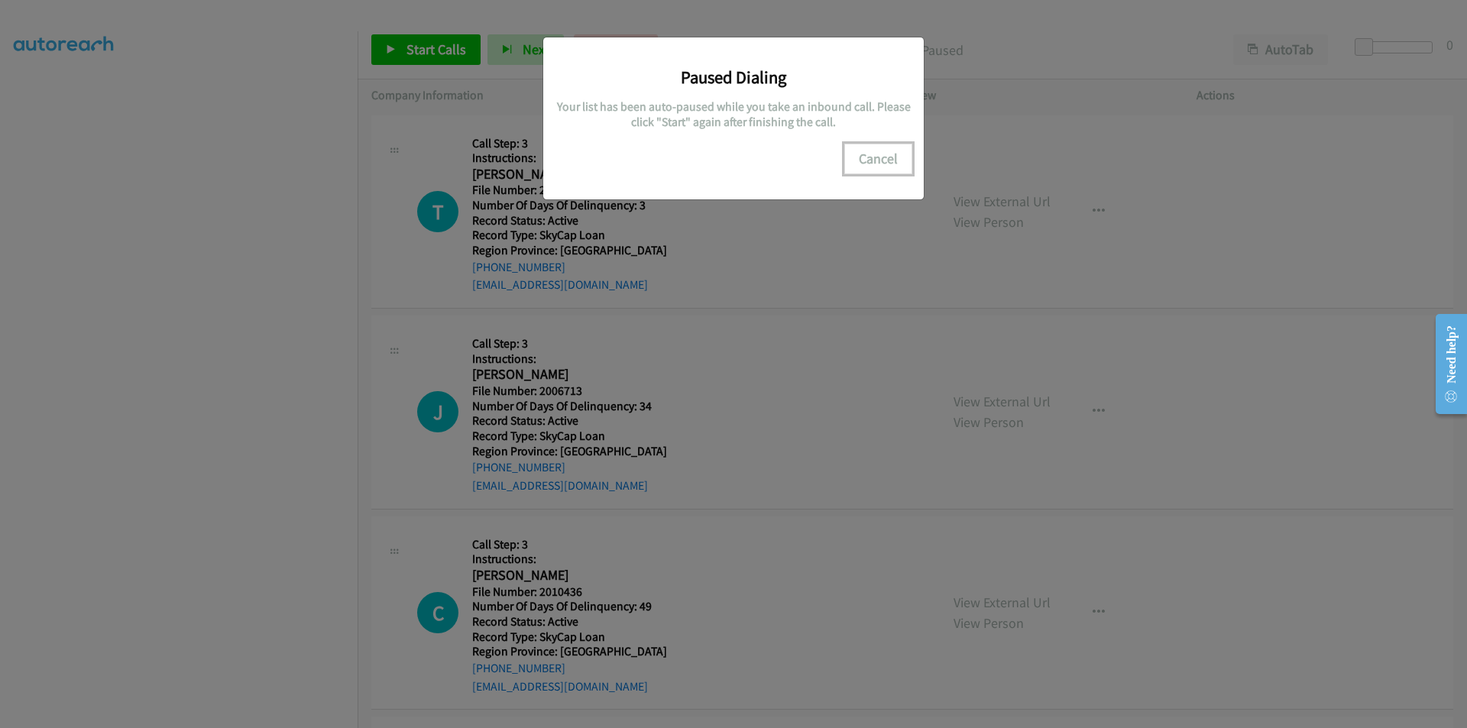
click at [865, 157] on button "Cancel" at bounding box center [878, 159] width 68 height 31
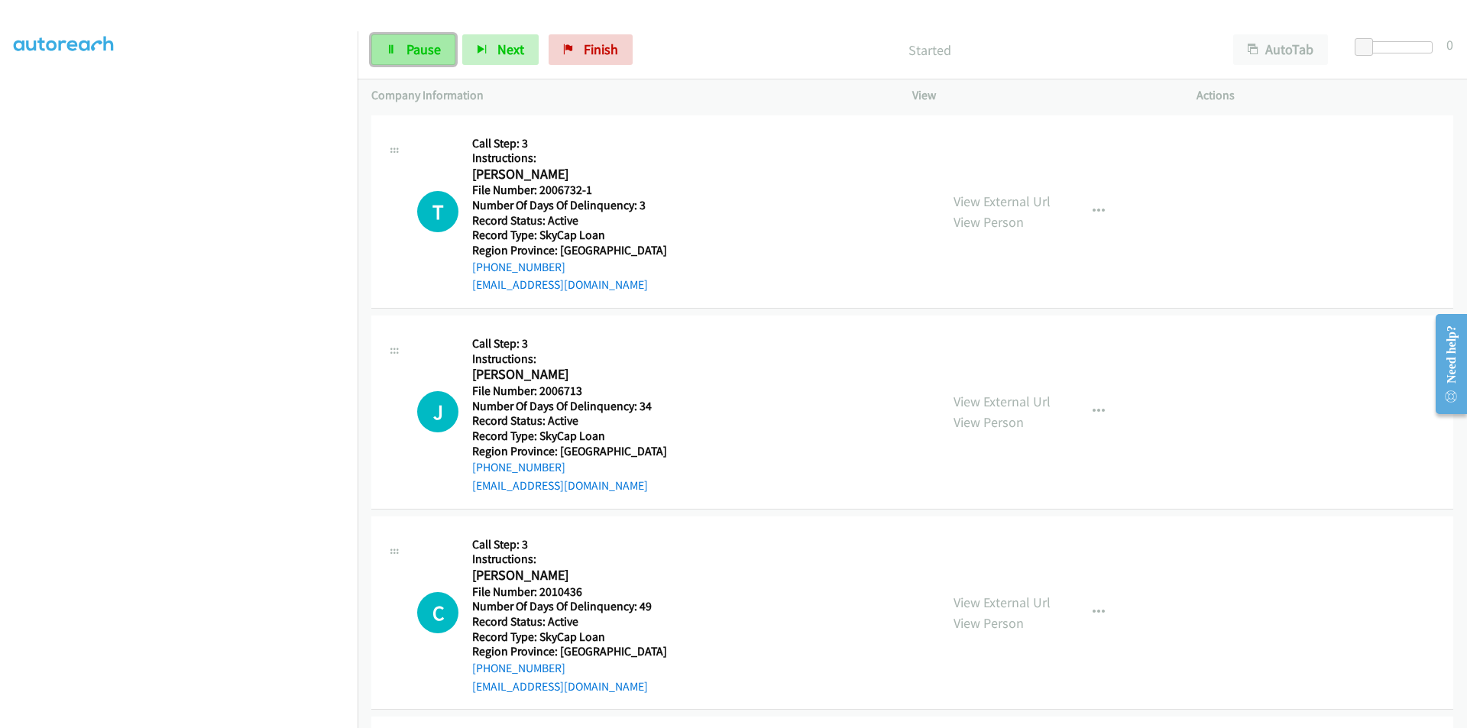
click at [408, 50] on span "Pause" at bounding box center [423, 49] width 34 height 18
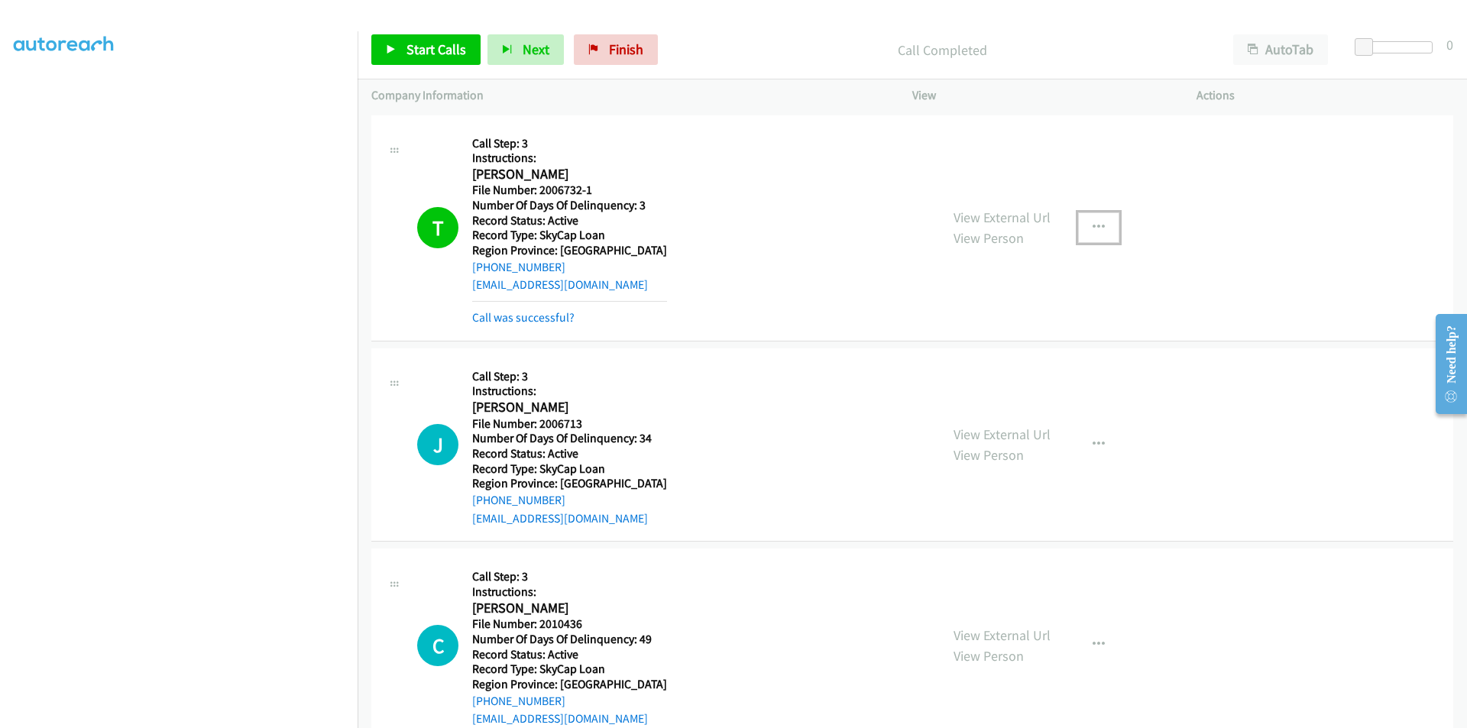
click at [1081, 228] on button "button" at bounding box center [1098, 227] width 41 height 31
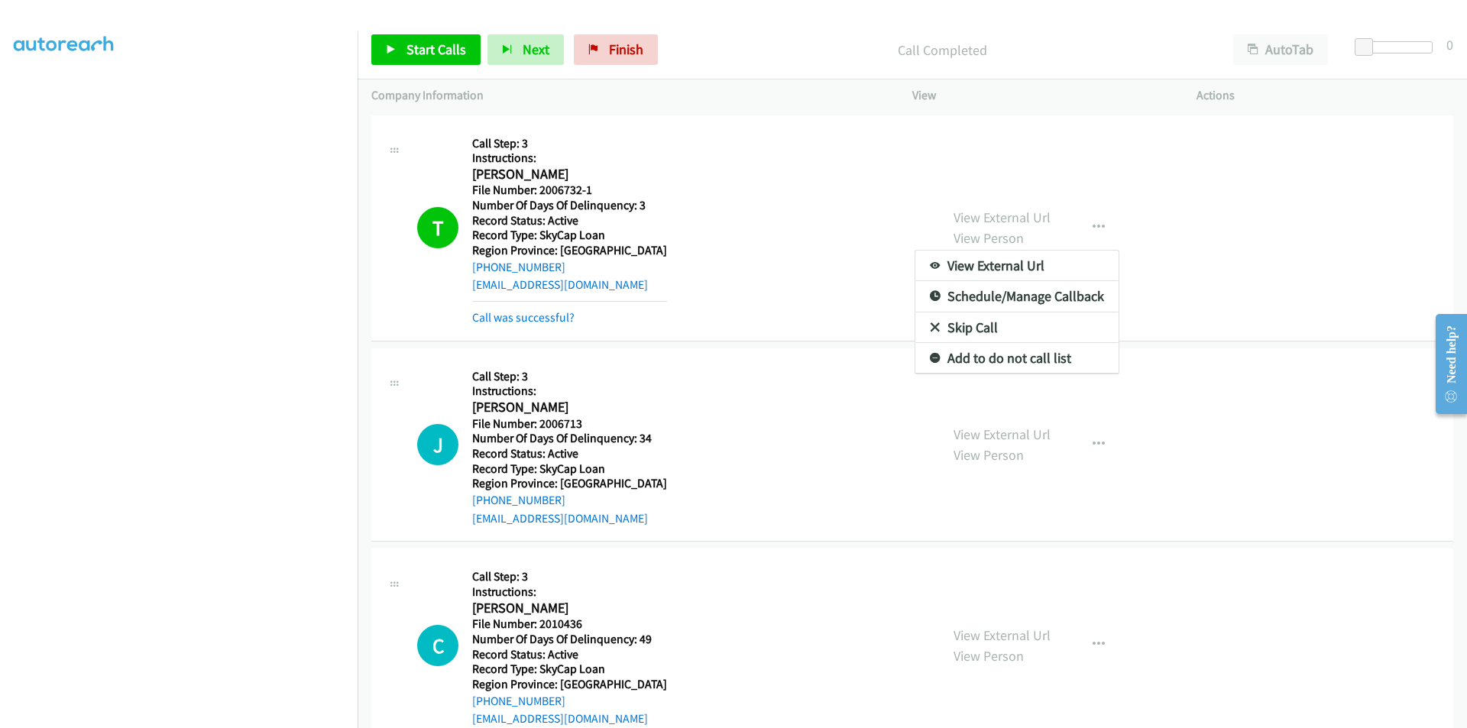
click at [1033, 144] on div at bounding box center [733, 364] width 1467 height 728
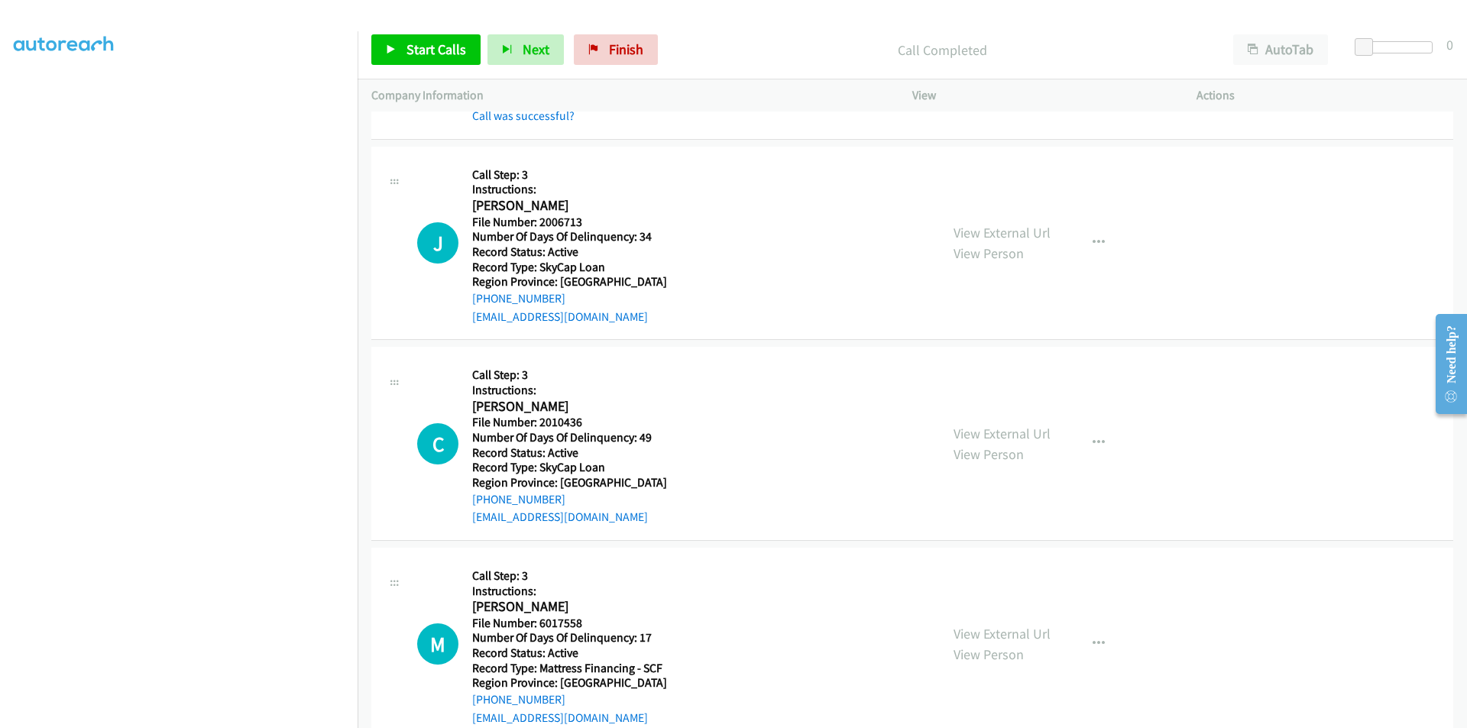
scroll to position [229, 0]
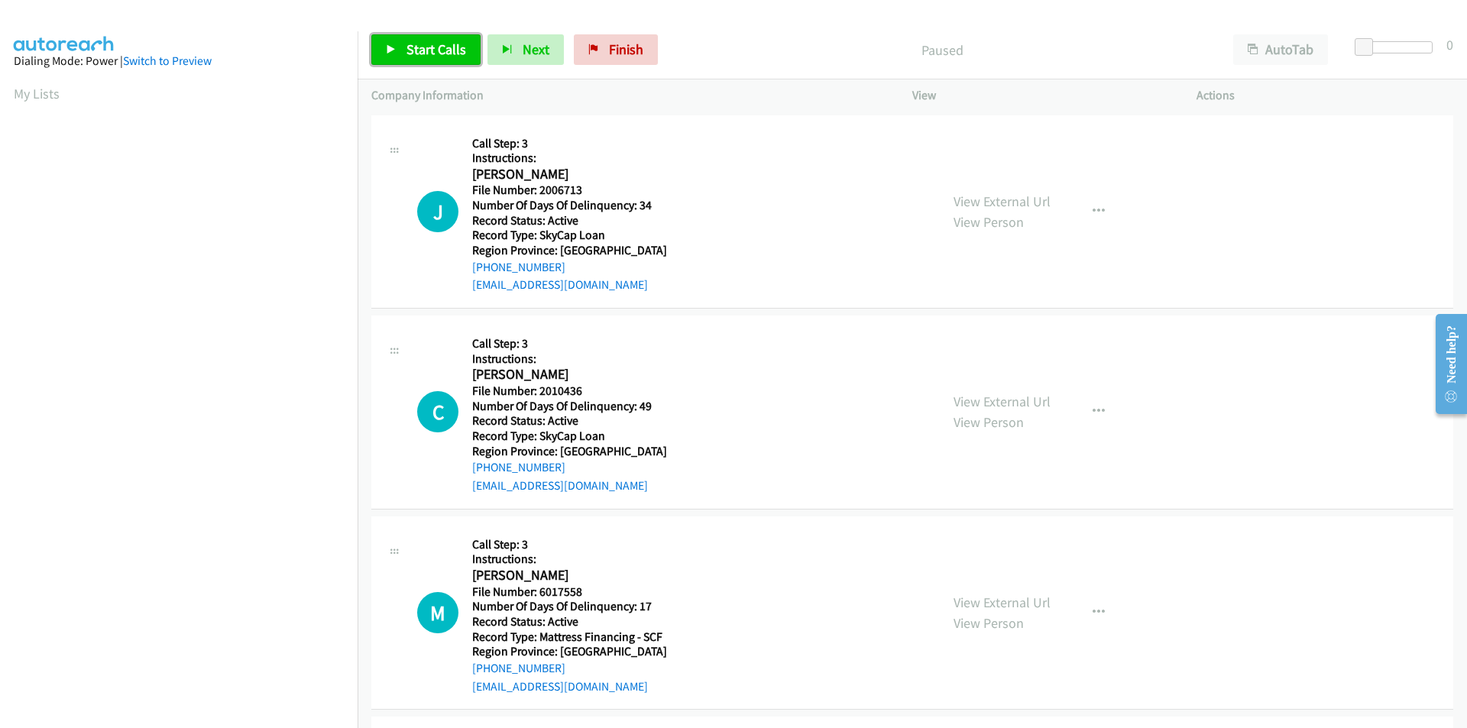
click at [418, 48] on span "Start Calls" at bounding box center [436, 49] width 60 height 18
click at [418, 48] on span "Pause" at bounding box center [423, 49] width 34 height 18
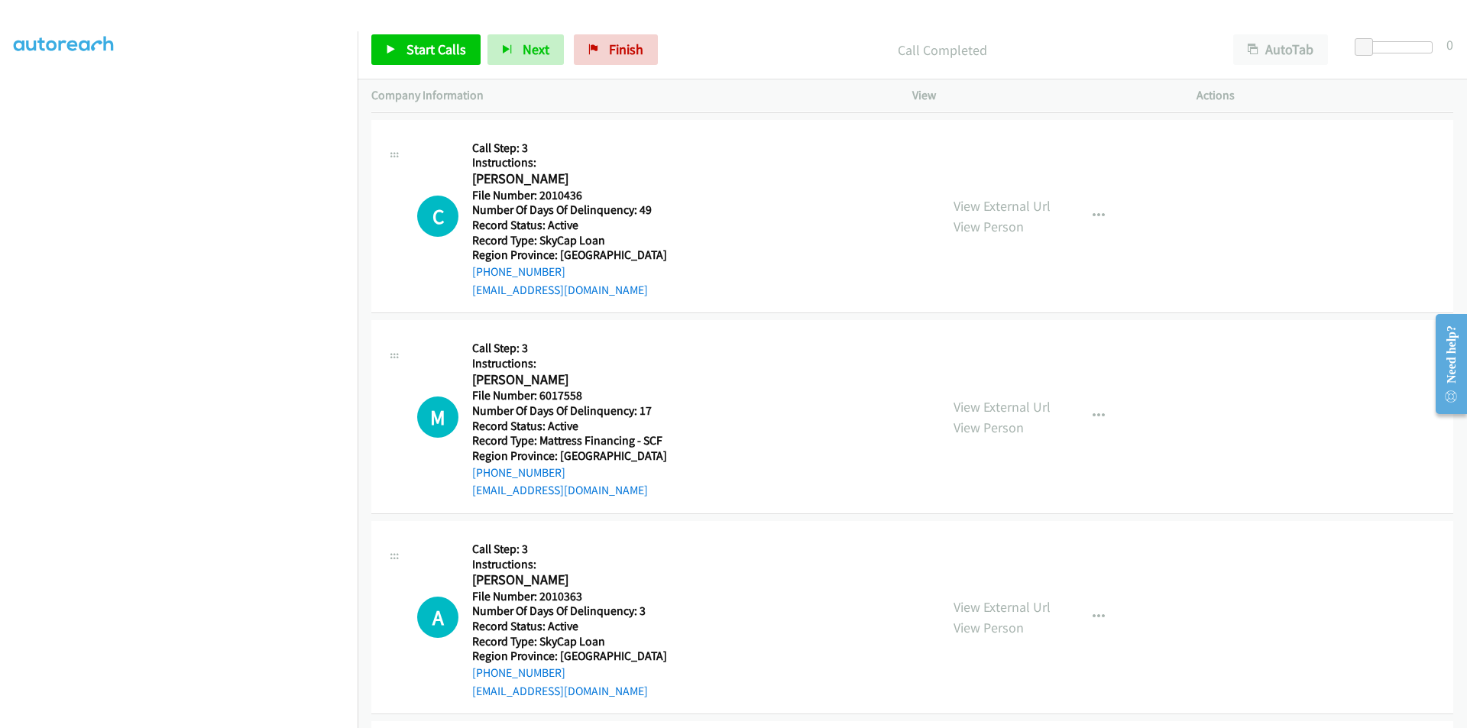
scroll to position [229, 0]
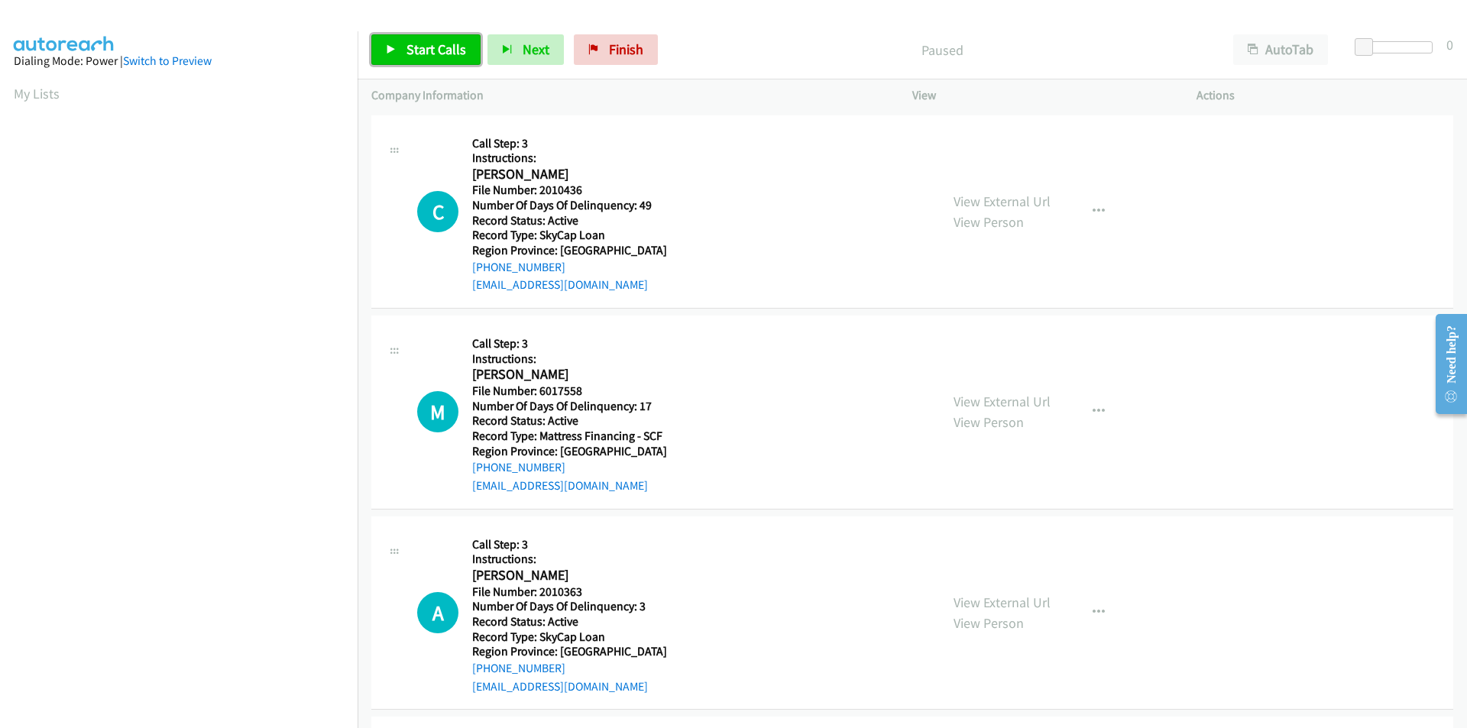
click at [425, 44] on span "Start Calls" at bounding box center [436, 49] width 60 height 18
click at [425, 44] on span "Pause" at bounding box center [423, 49] width 34 height 18
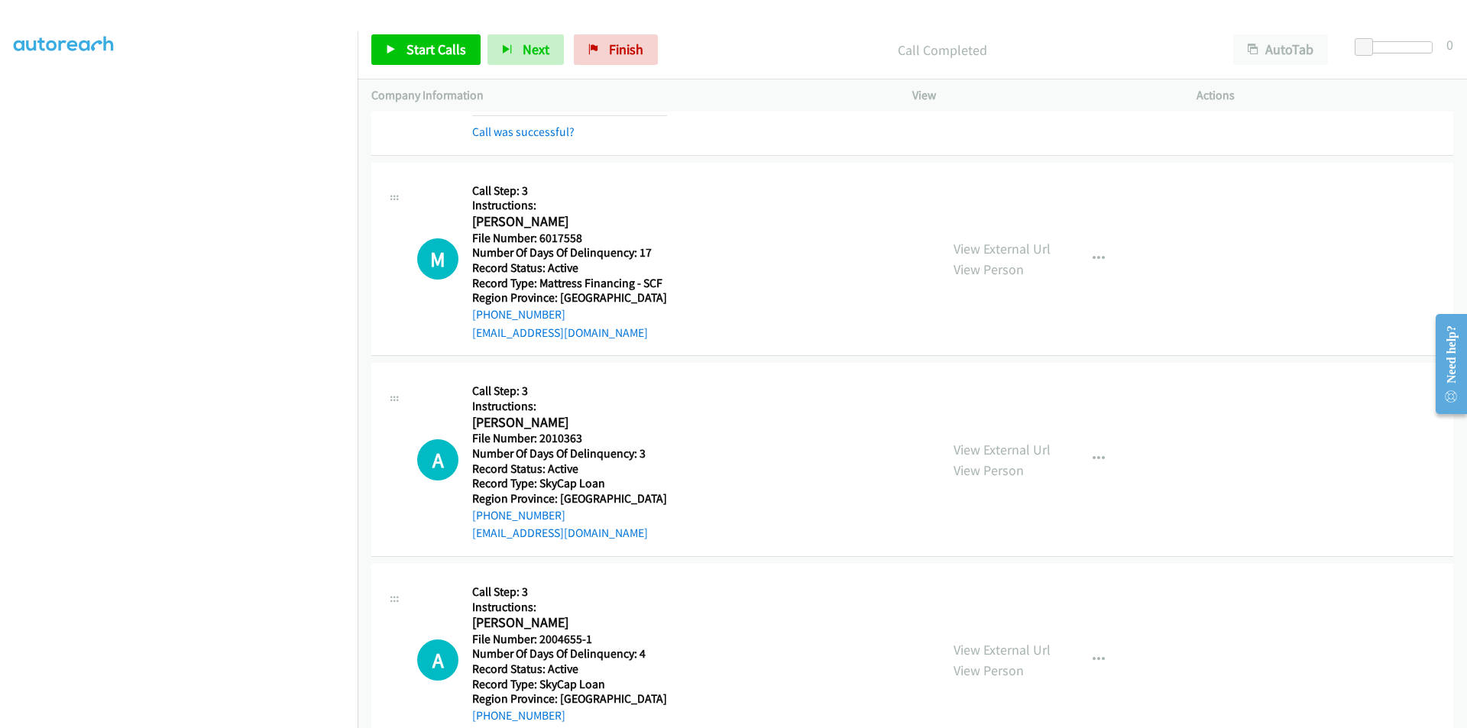
scroll to position [229, 0]
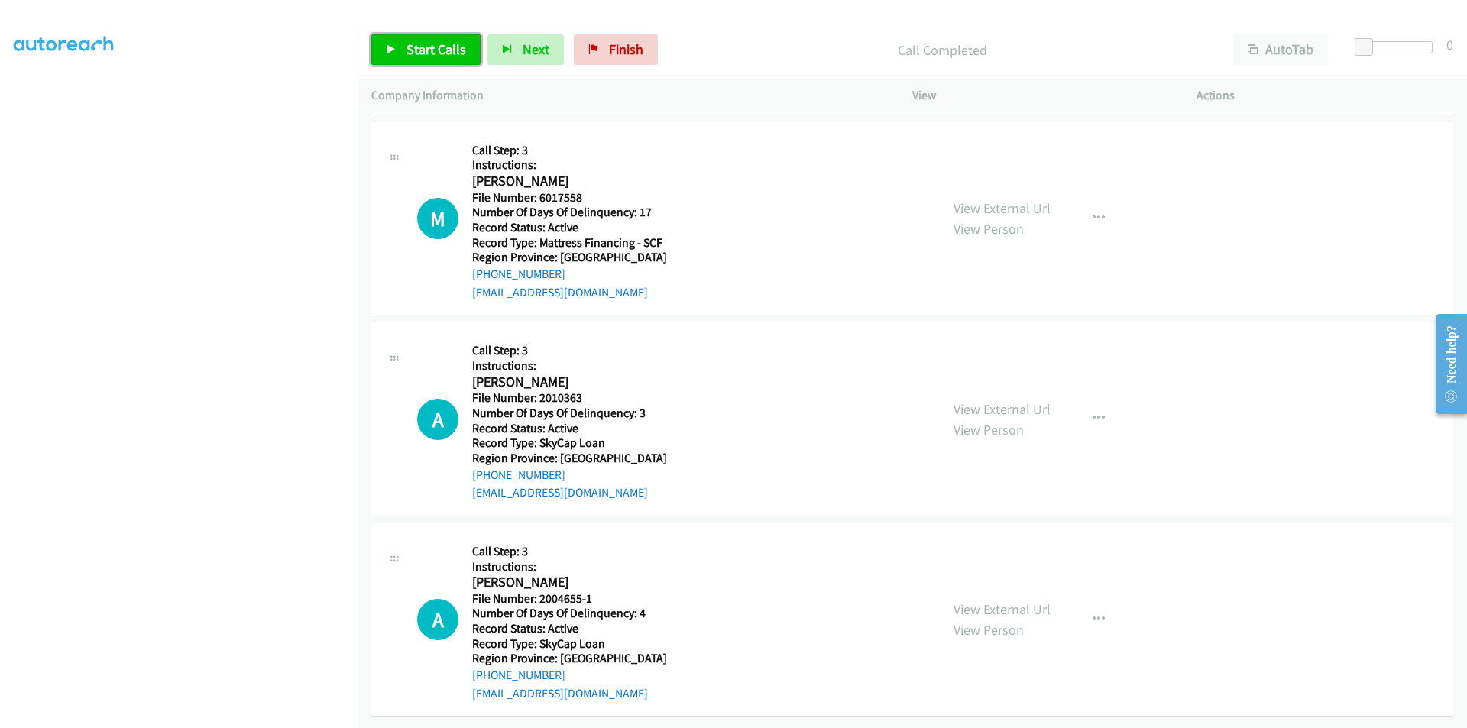
click at [423, 50] on span "Start Calls" at bounding box center [436, 49] width 60 height 18
click at [423, 50] on span "Pause" at bounding box center [423, 49] width 34 height 18
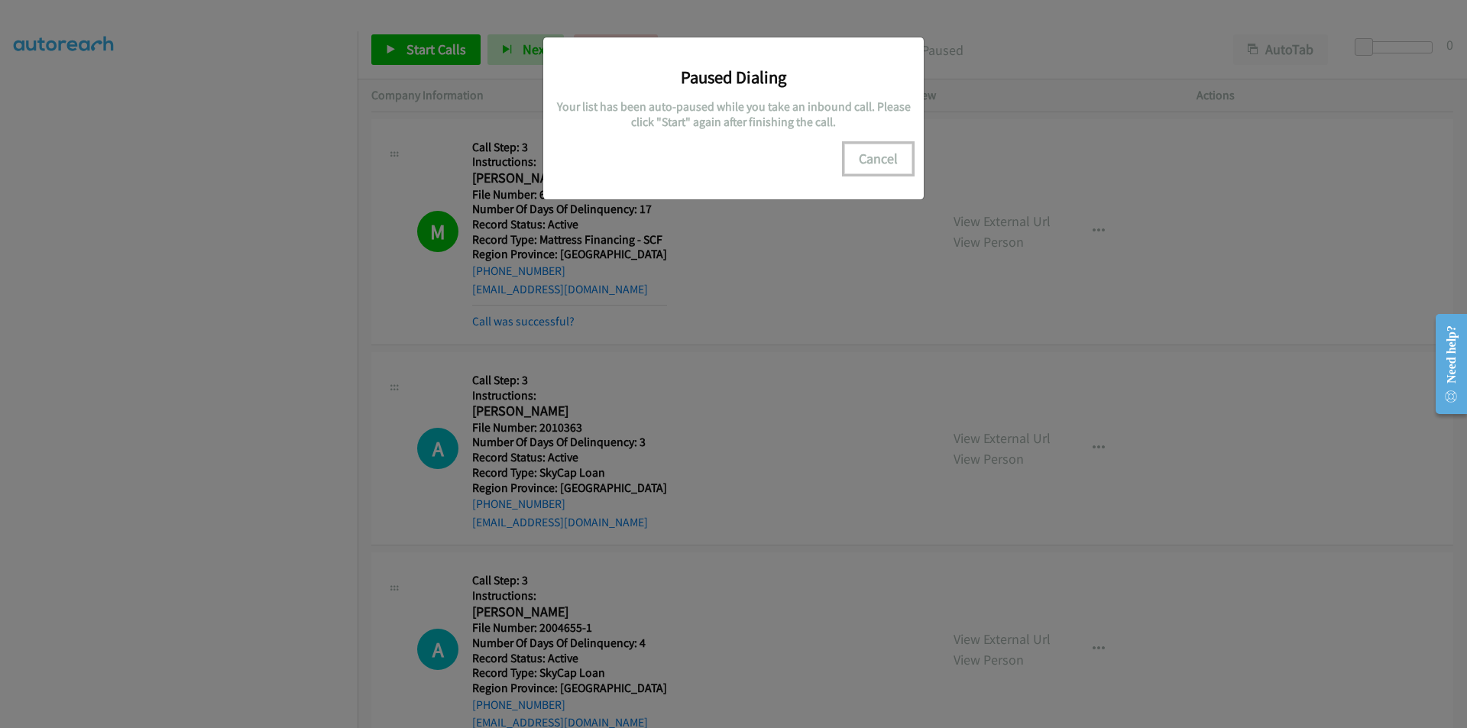
click at [873, 170] on button "Cancel" at bounding box center [878, 159] width 68 height 31
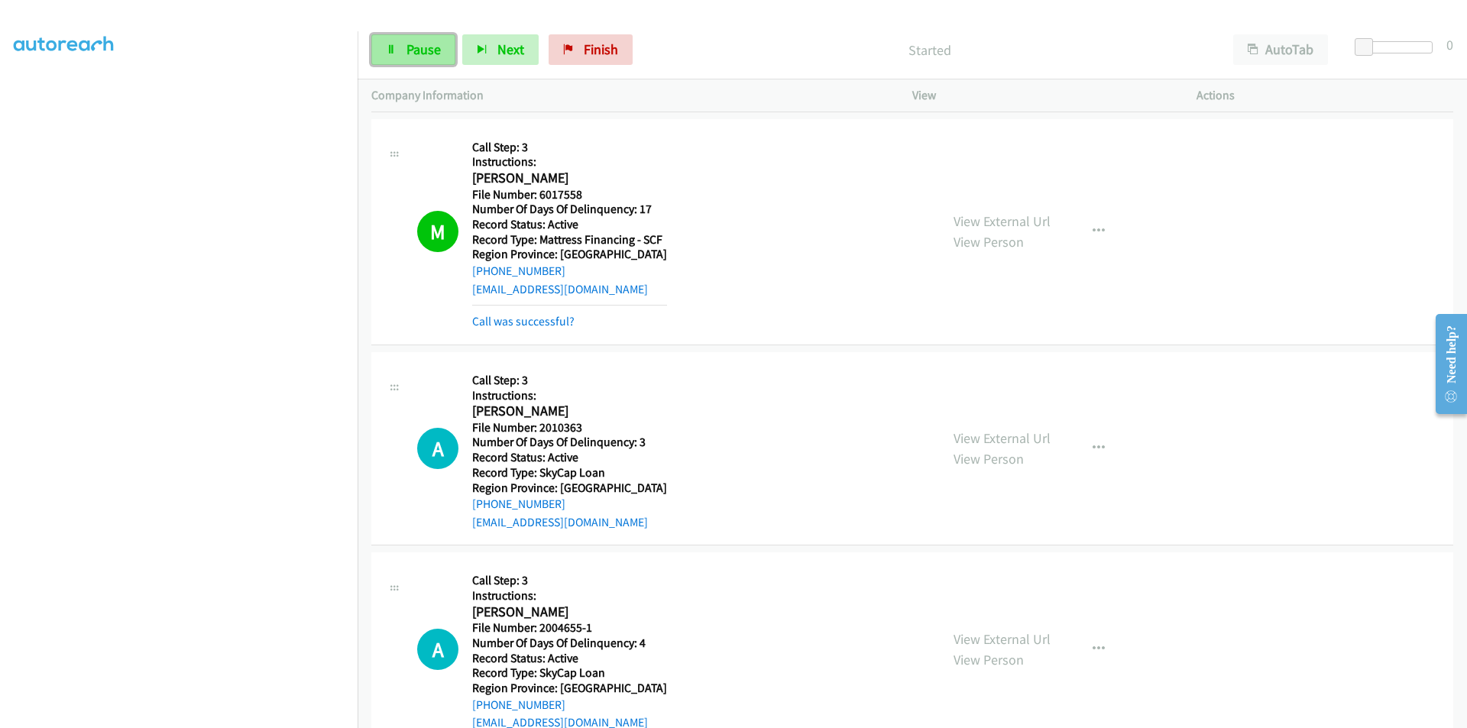
click at [412, 46] on span "Pause" at bounding box center [423, 49] width 34 height 18
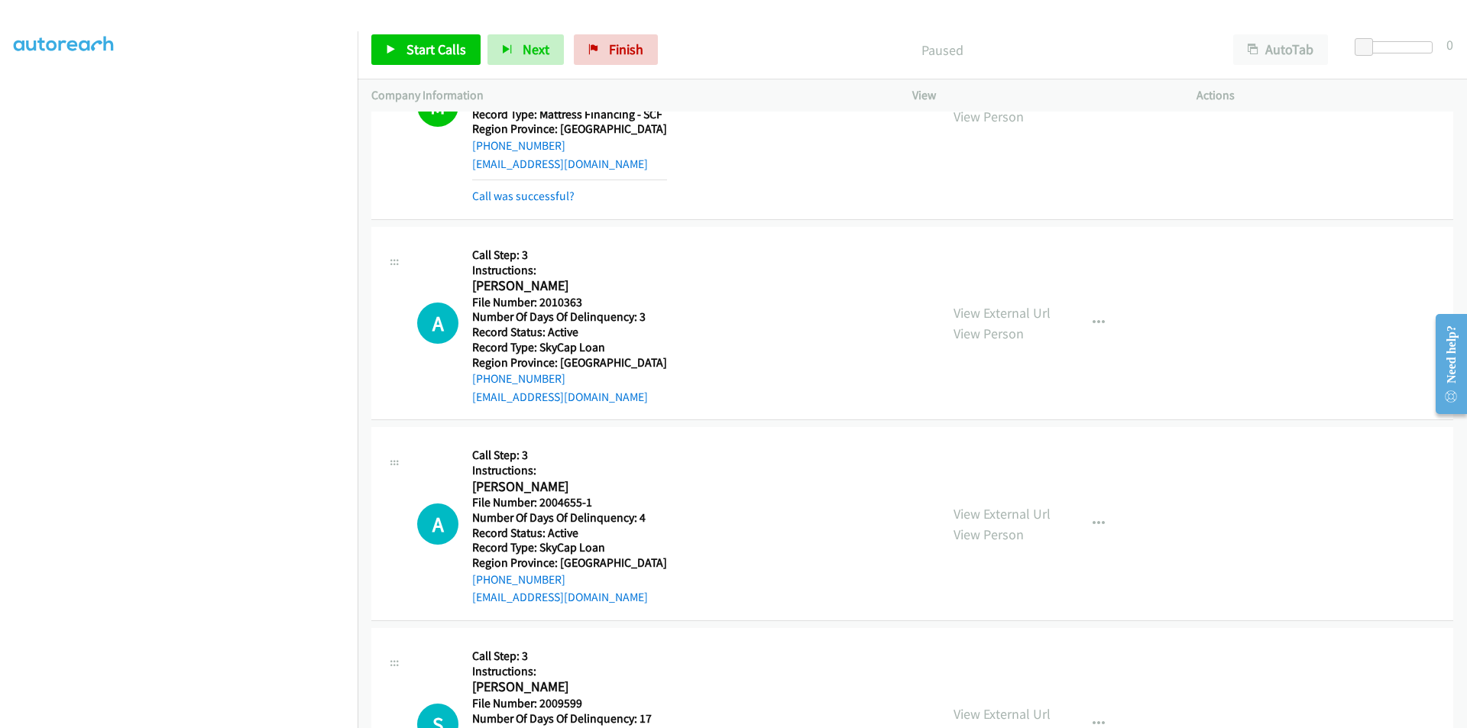
scroll to position [458, 0]
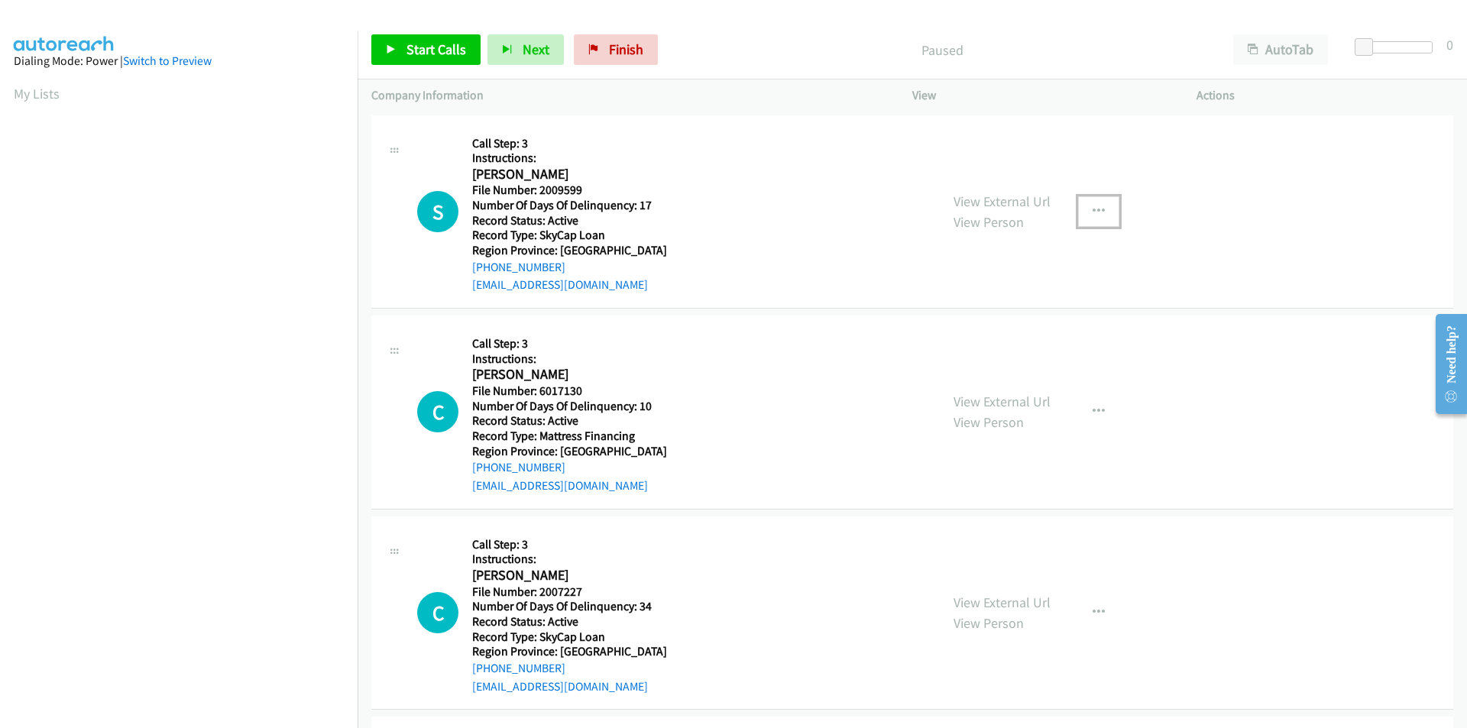
click at [1093, 207] on icon "button" at bounding box center [1098, 211] width 12 height 12
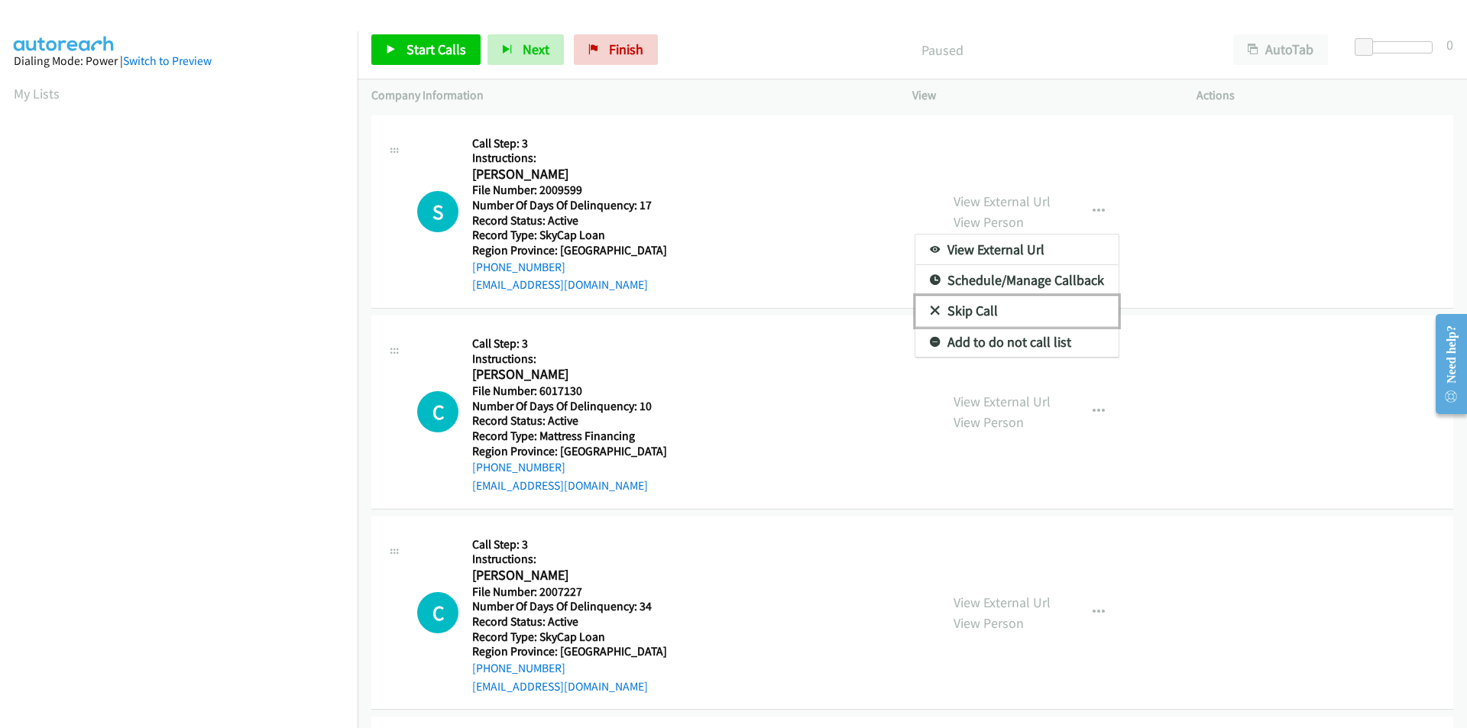
click at [961, 305] on link "Skip Call" at bounding box center [1016, 311] width 203 height 31
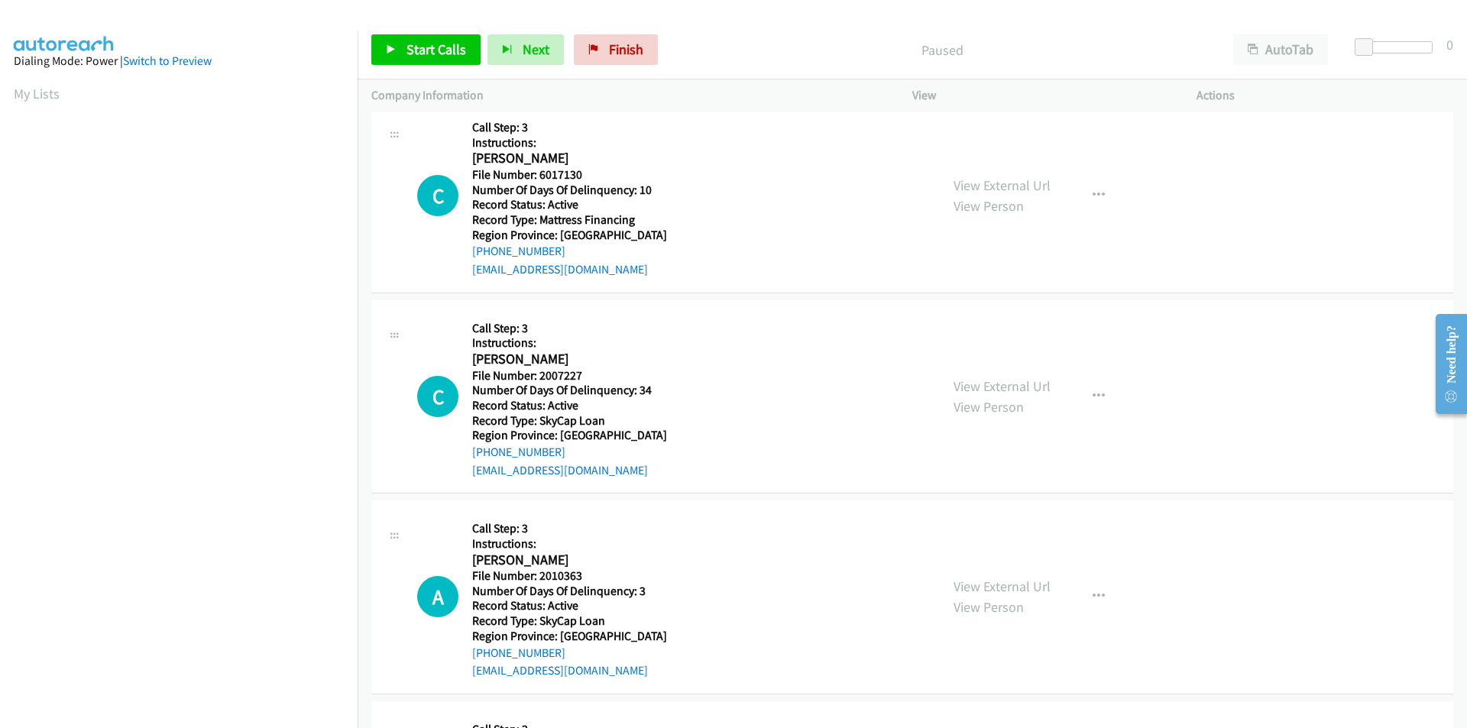
scroll to position [229, 0]
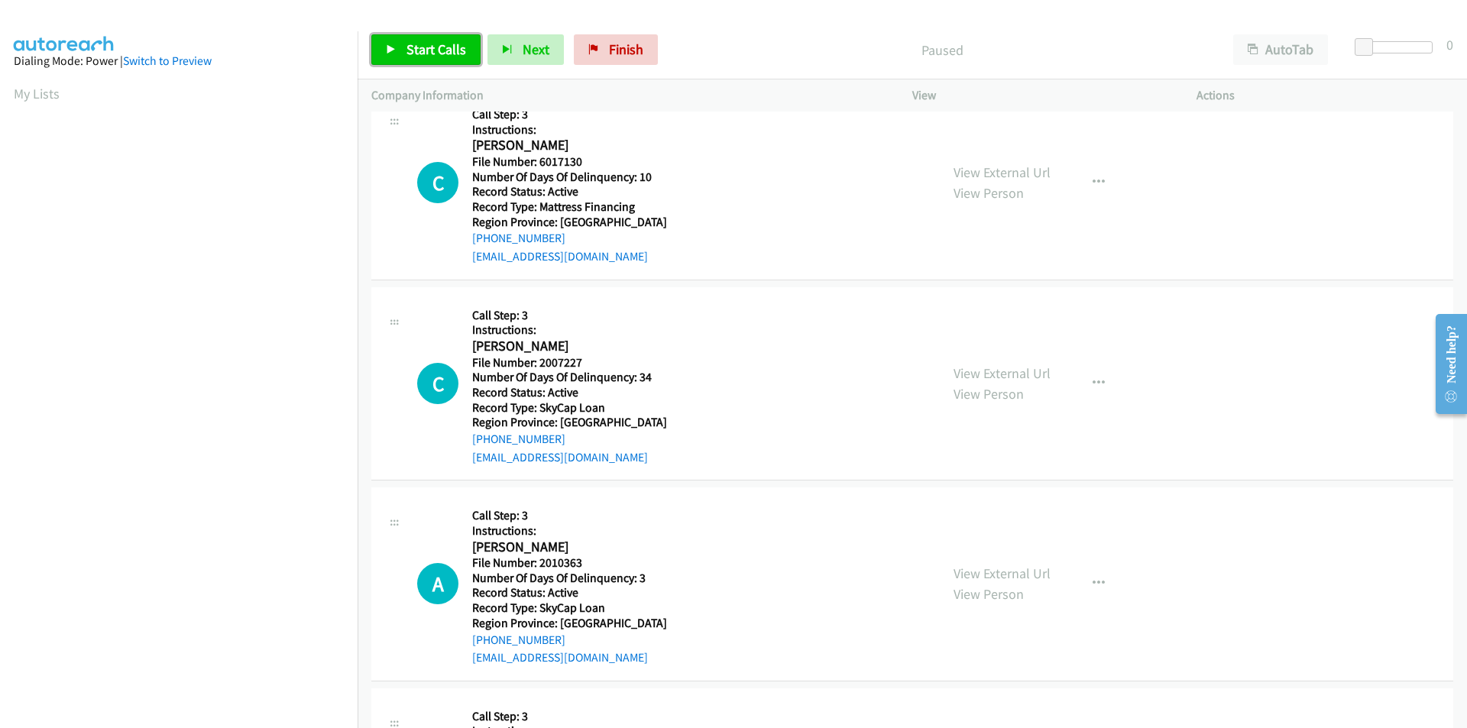
click at [445, 52] on span "Start Calls" at bounding box center [436, 49] width 60 height 18
click at [433, 46] on span "Pause" at bounding box center [423, 49] width 34 height 18
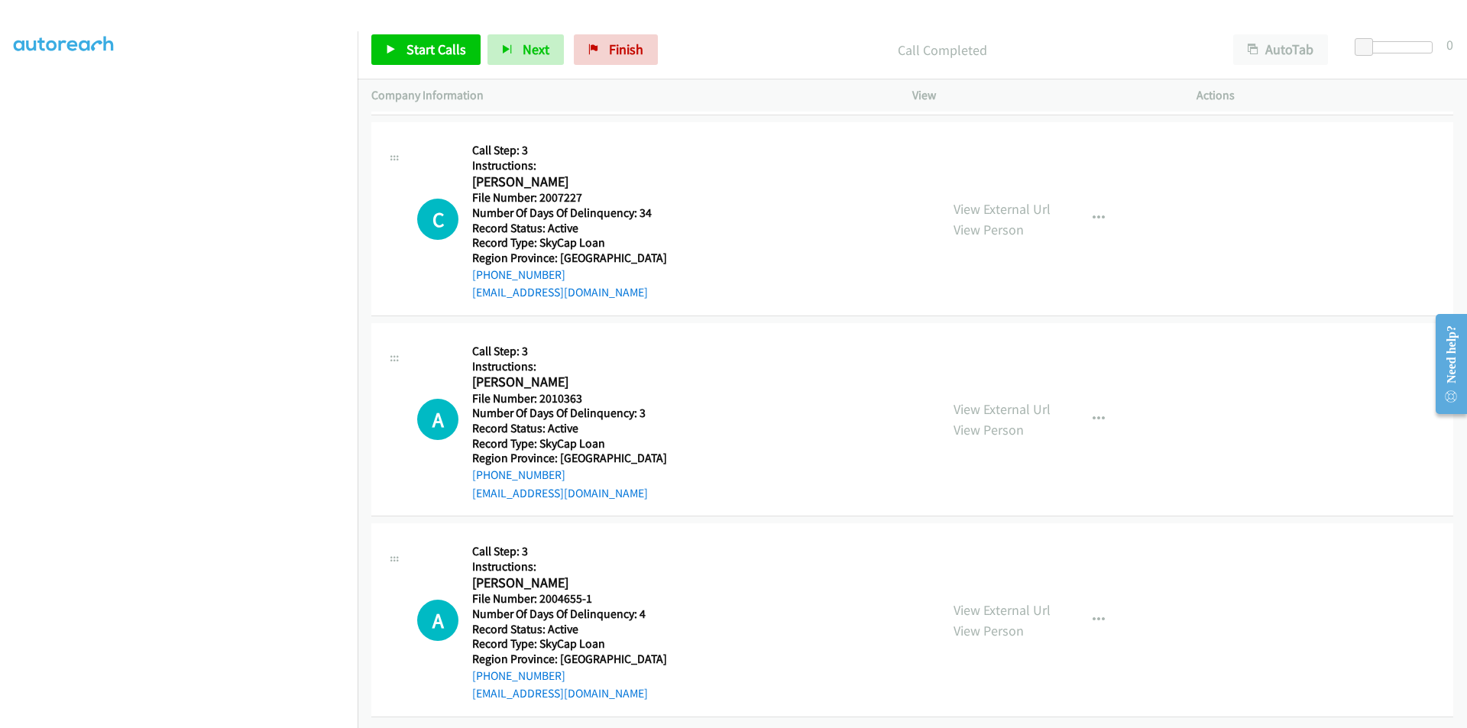
scroll to position [438, 0]
click at [432, 44] on span "Start Calls" at bounding box center [436, 49] width 60 height 18
click at [432, 44] on span "Pause" at bounding box center [423, 49] width 34 height 18
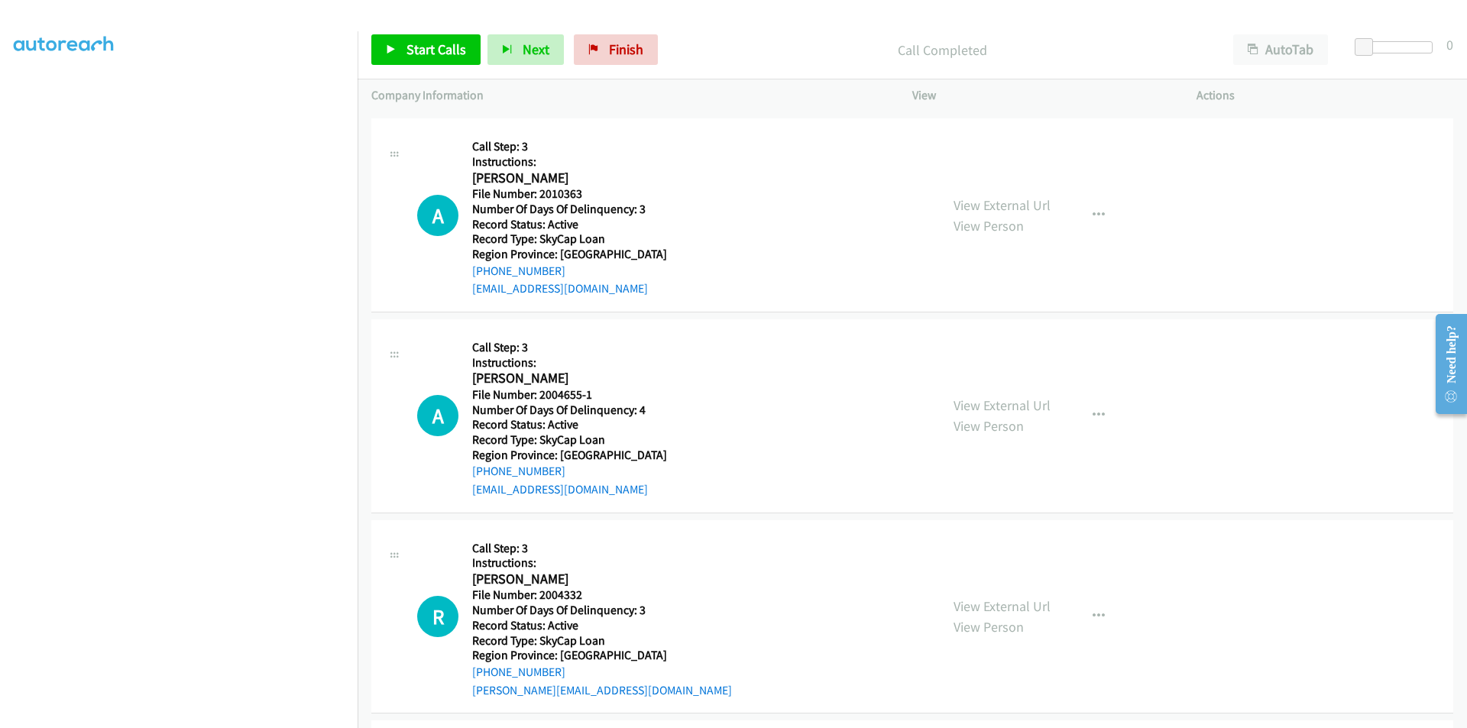
scroll to position [667, 0]
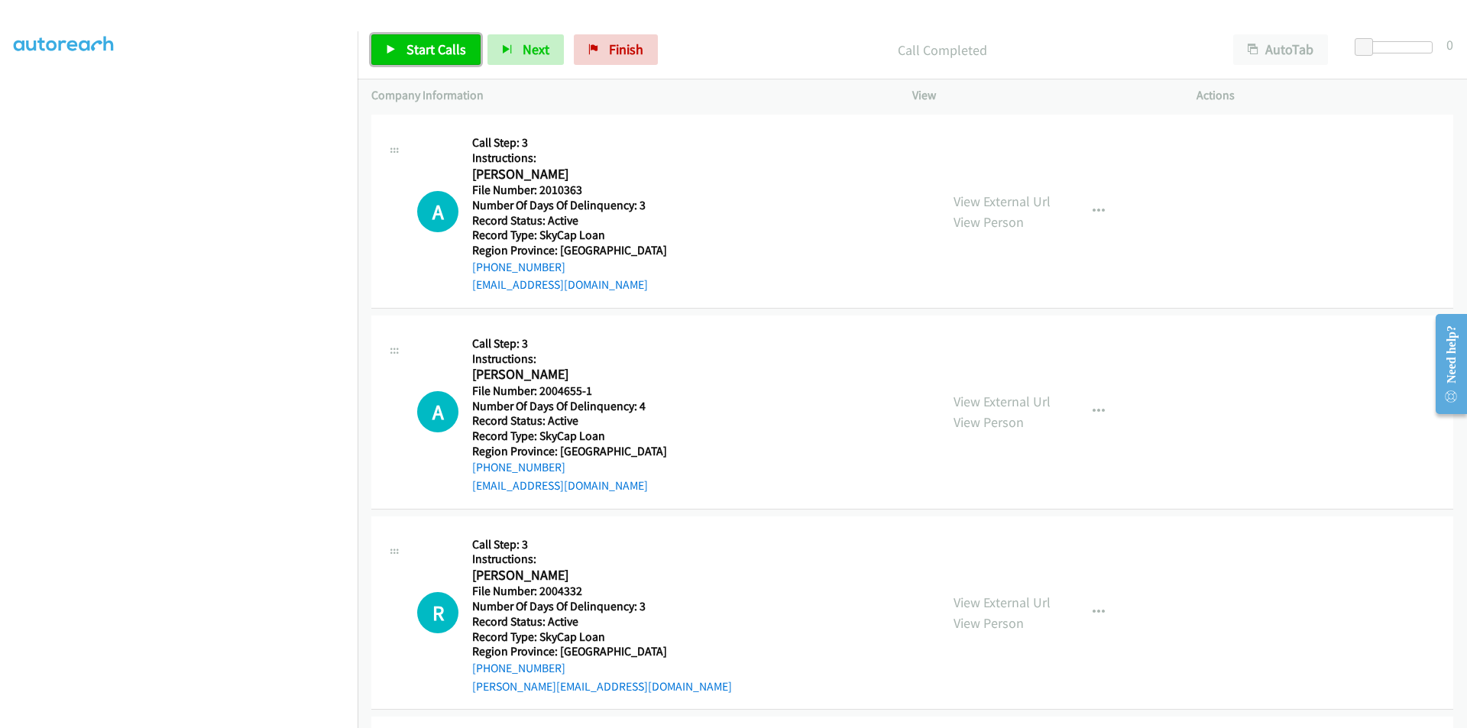
click at [418, 50] on span "Start Calls" at bounding box center [436, 49] width 60 height 18
click at [418, 48] on span "Pause" at bounding box center [423, 49] width 34 height 18
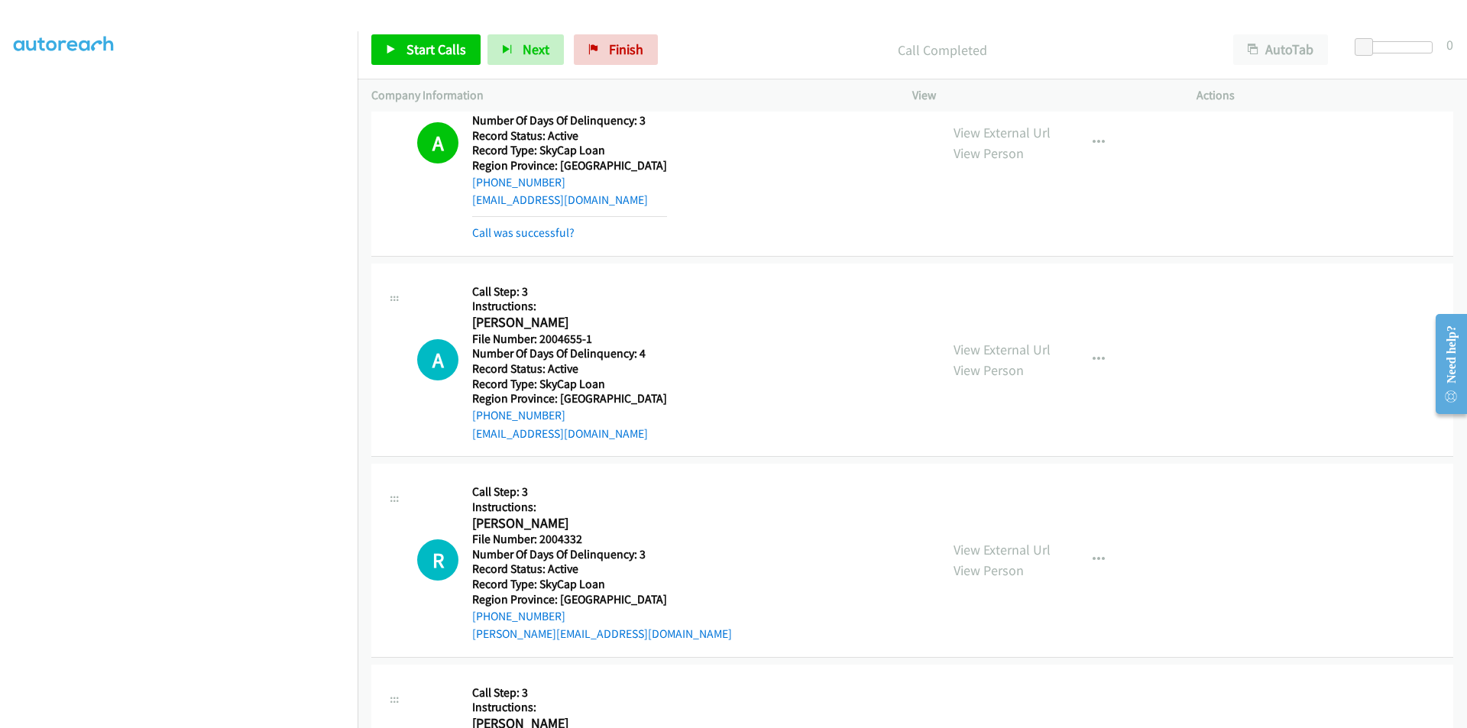
scroll to position [896, 0]
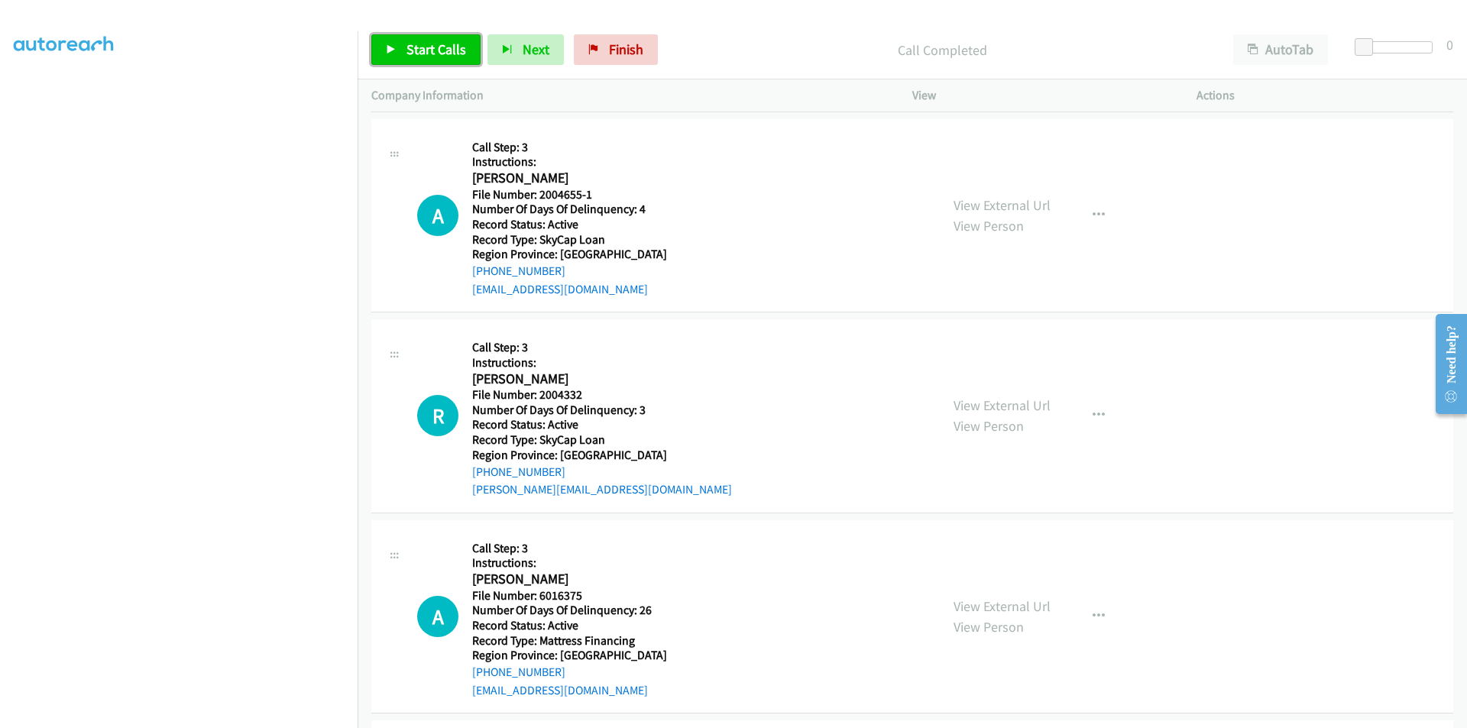
click at [419, 51] on span "Start Calls" at bounding box center [436, 49] width 60 height 18
click at [419, 51] on span "Pause" at bounding box center [423, 49] width 34 height 18
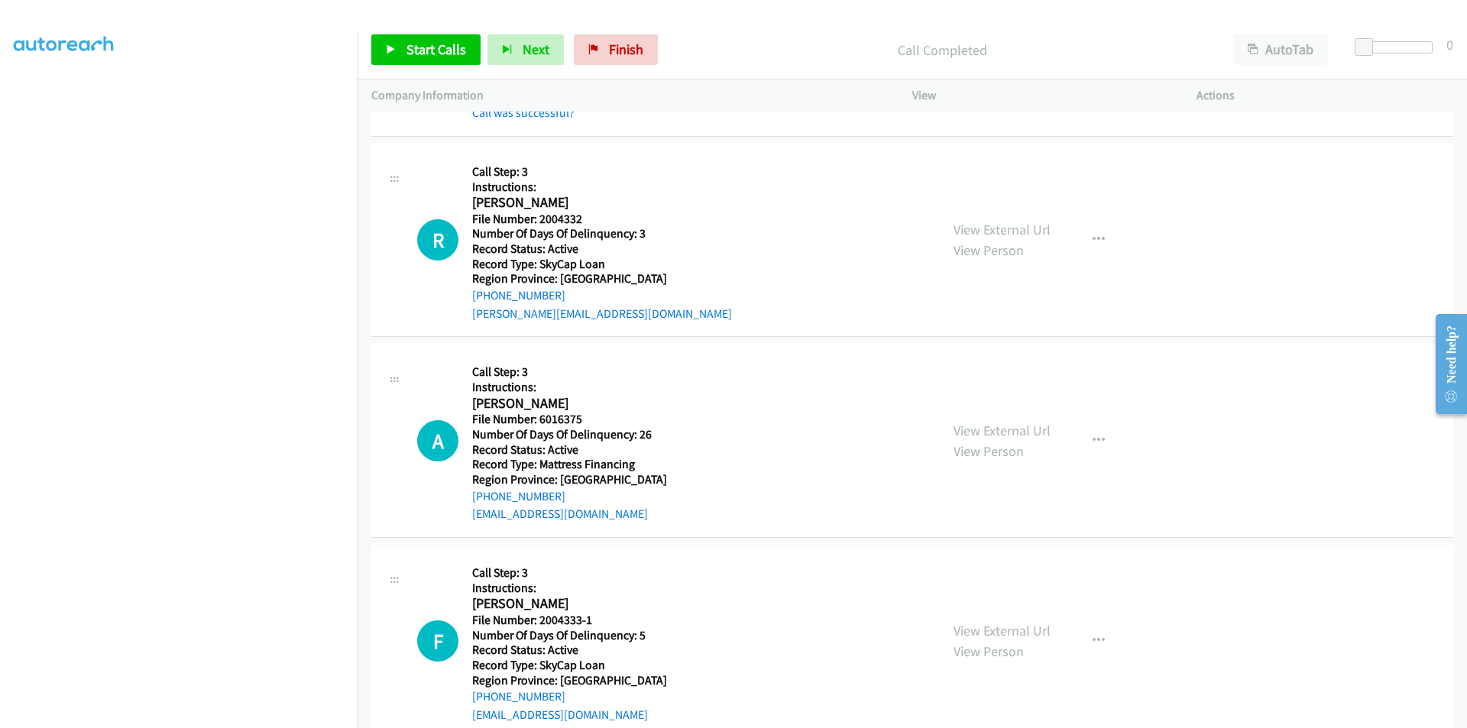
scroll to position [1137, 0]
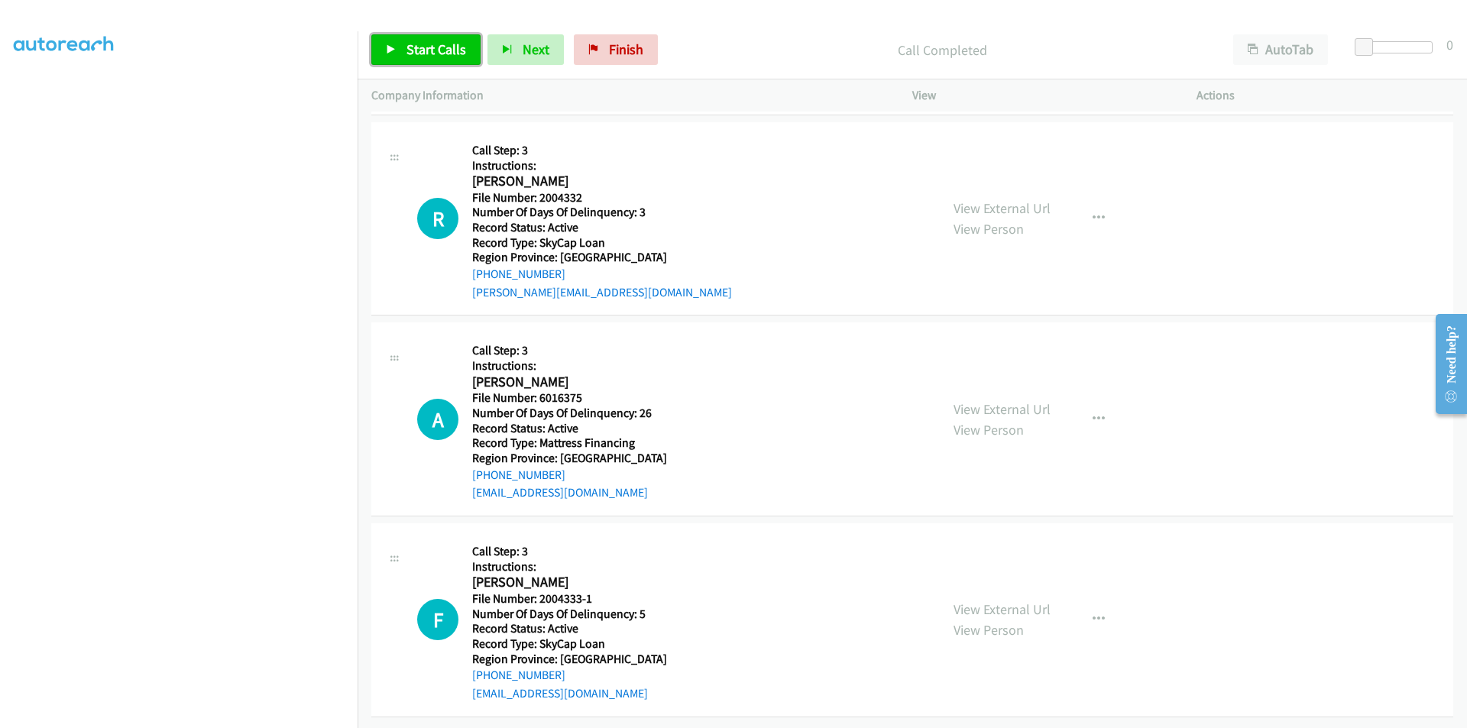
click at [409, 42] on span "Start Calls" at bounding box center [436, 49] width 60 height 18
click at [425, 47] on span "Pause" at bounding box center [423, 49] width 34 height 18
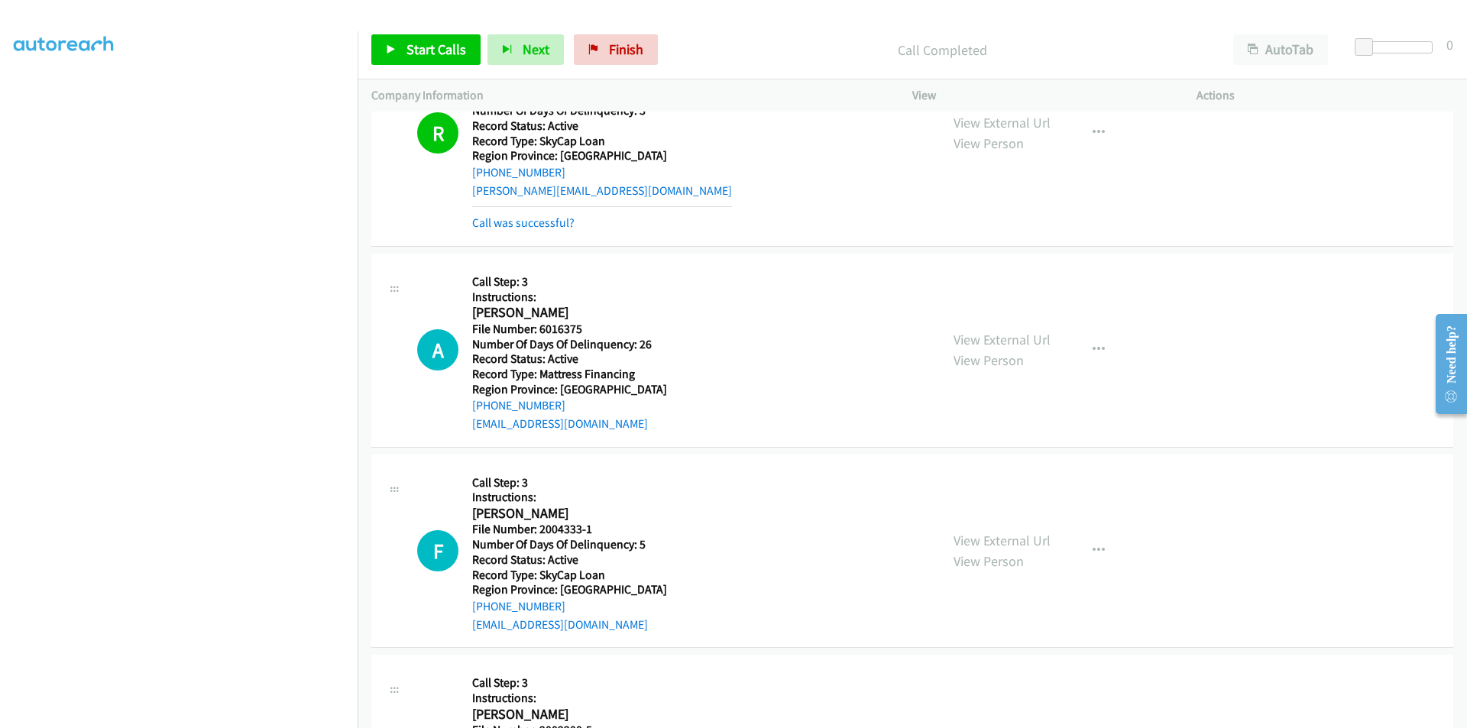
scroll to position [1290, 0]
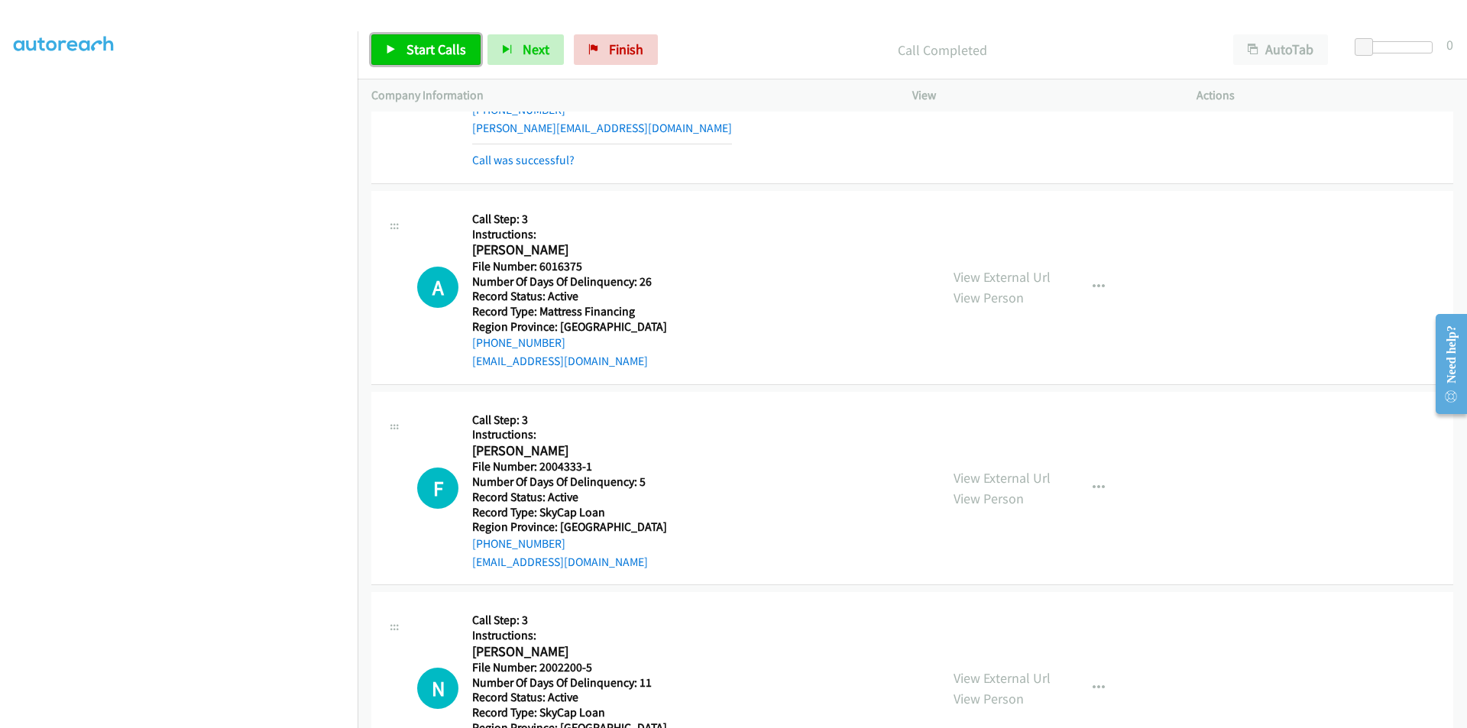
click at [417, 48] on span "Start Calls" at bounding box center [436, 49] width 60 height 18
click at [417, 48] on span "Pause" at bounding box center [423, 49] width 34 height 18
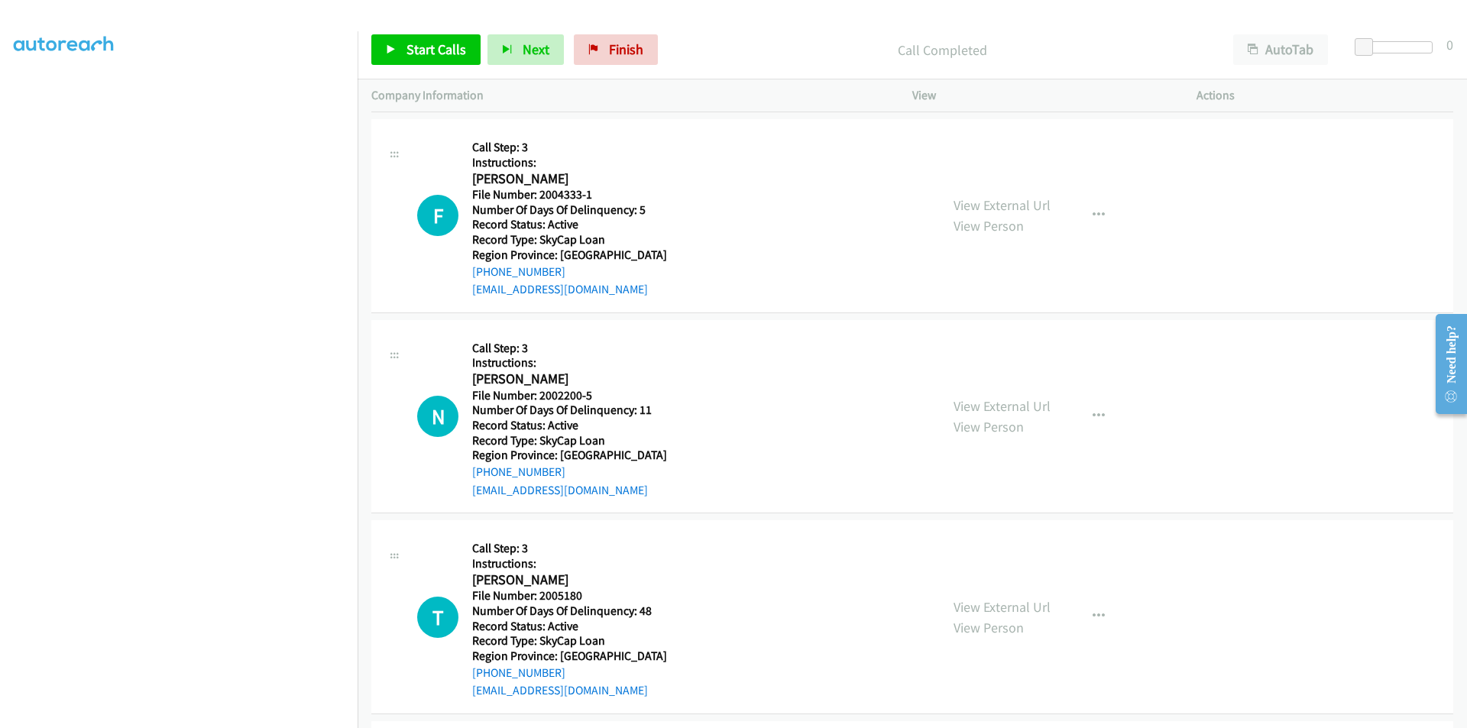
scroll to position [1596, 0]
click at [448, 50] on span "Start Calls" at bounding box center [436, 49] width 60 height 18
click at [422, 45] on span "Pause" at bounding box center [423, 49] width 34 height 18
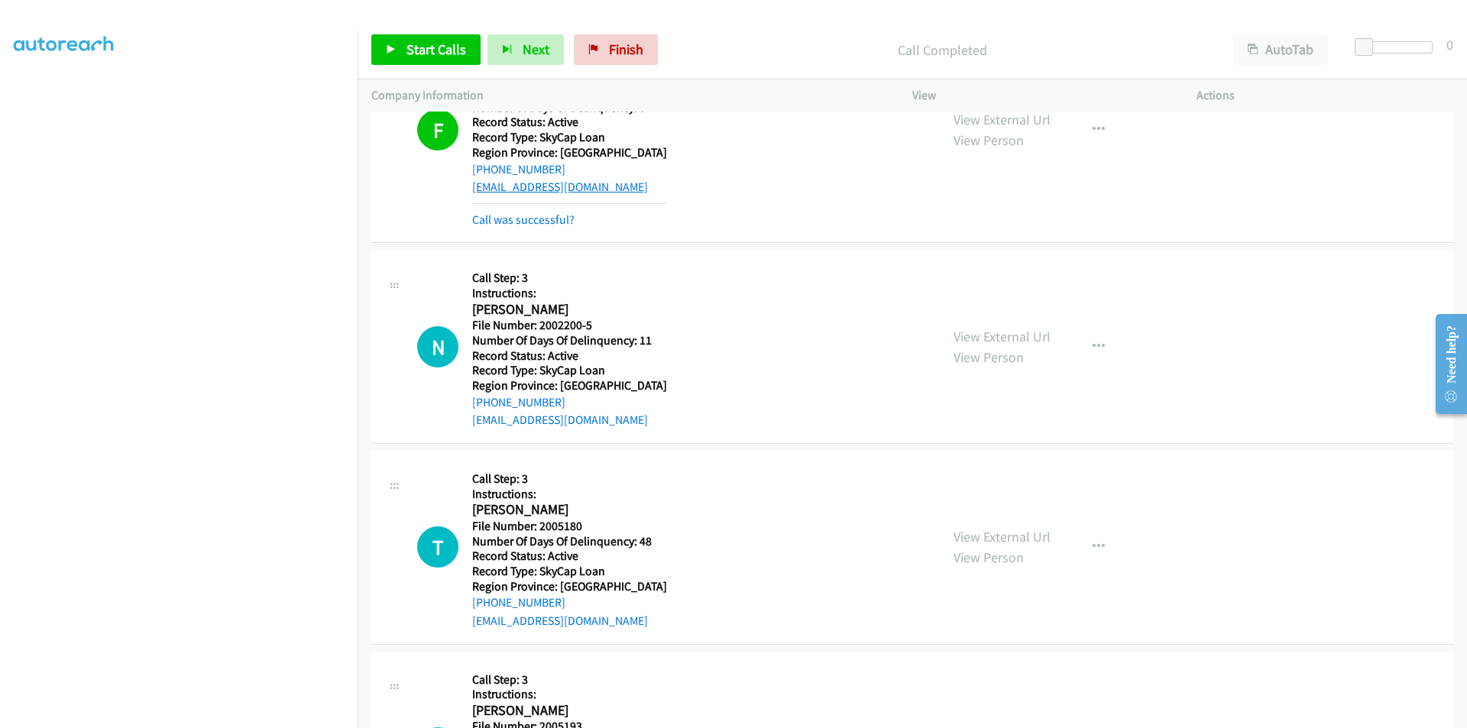
scroll to position [1825, 0]
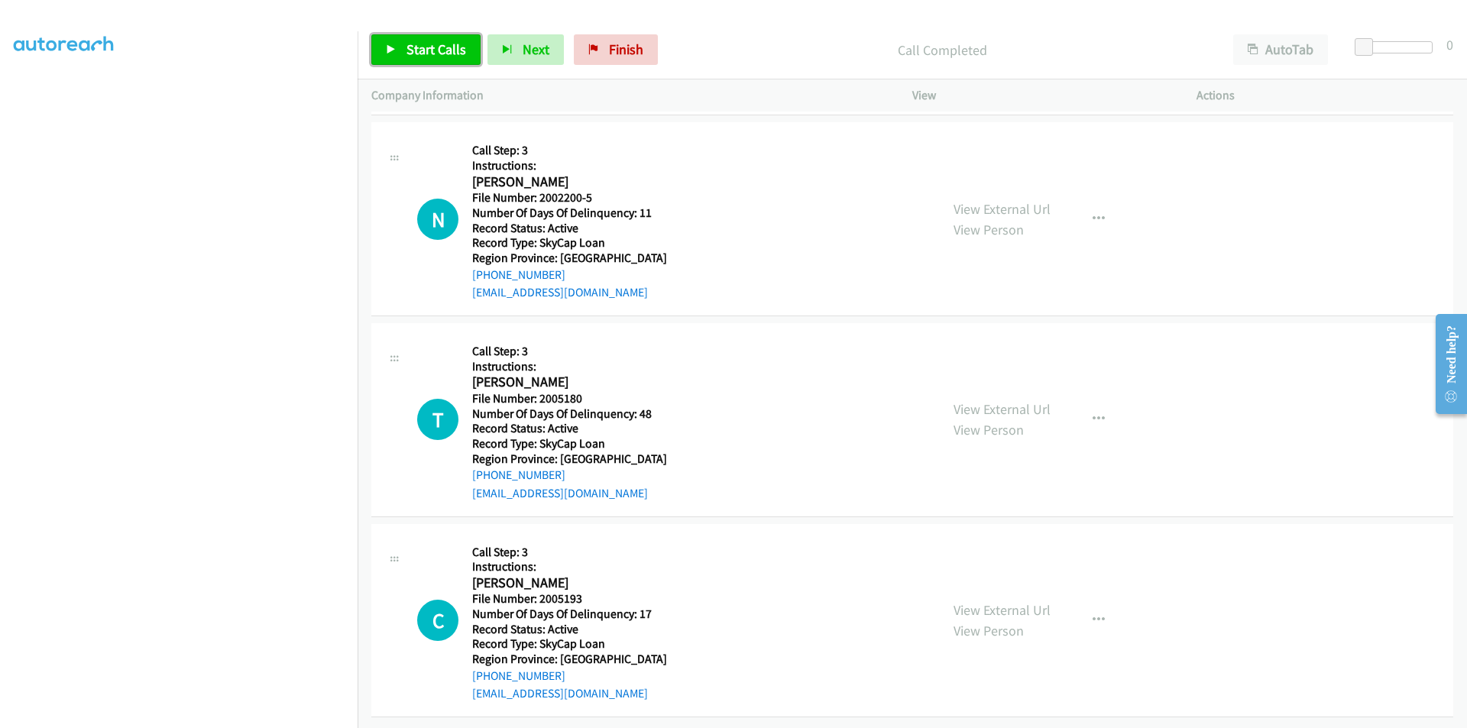
click at [435, 53] on span "Start Calls" at bounding box center [436, 49] width 60 height 18
click at [432, 48] on span "Pause" at bounding box center [423, 49] width 34 height 18
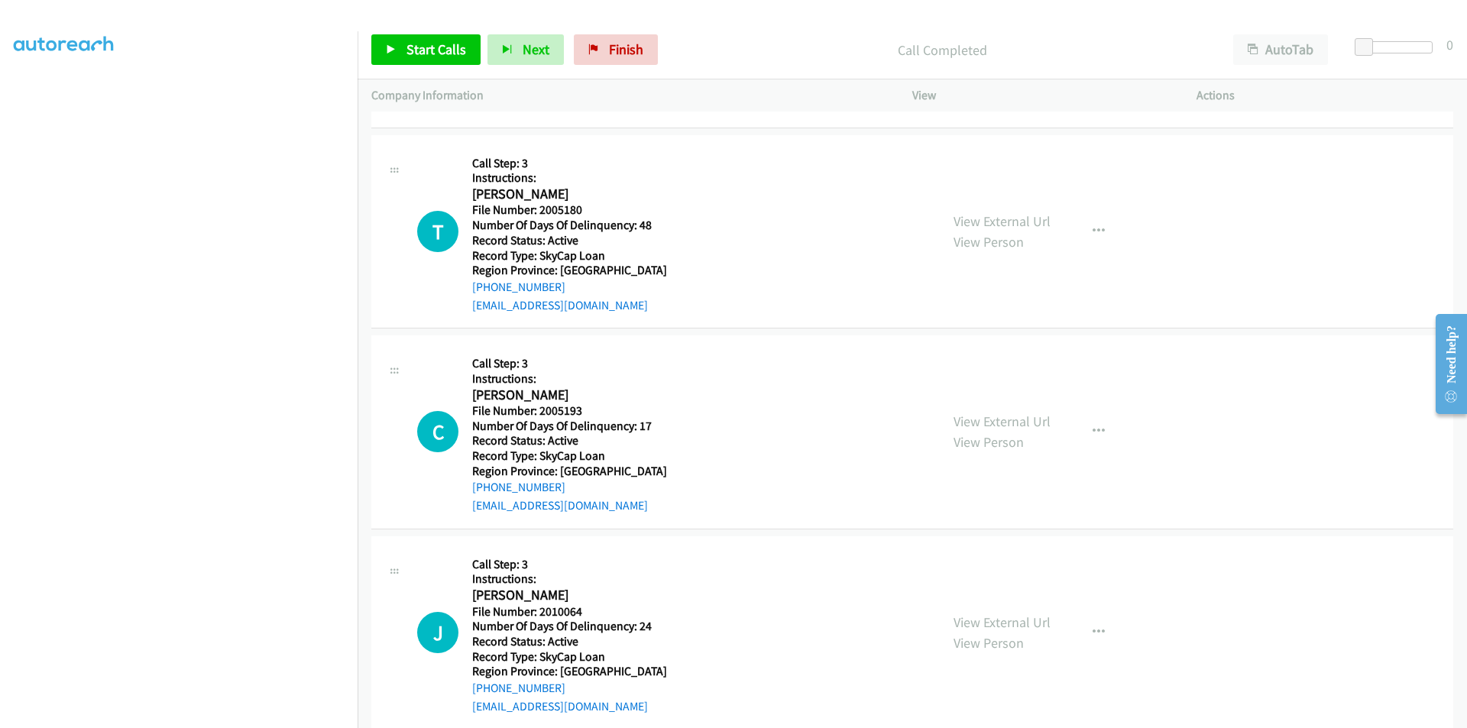
scroll to position [2054, 0]
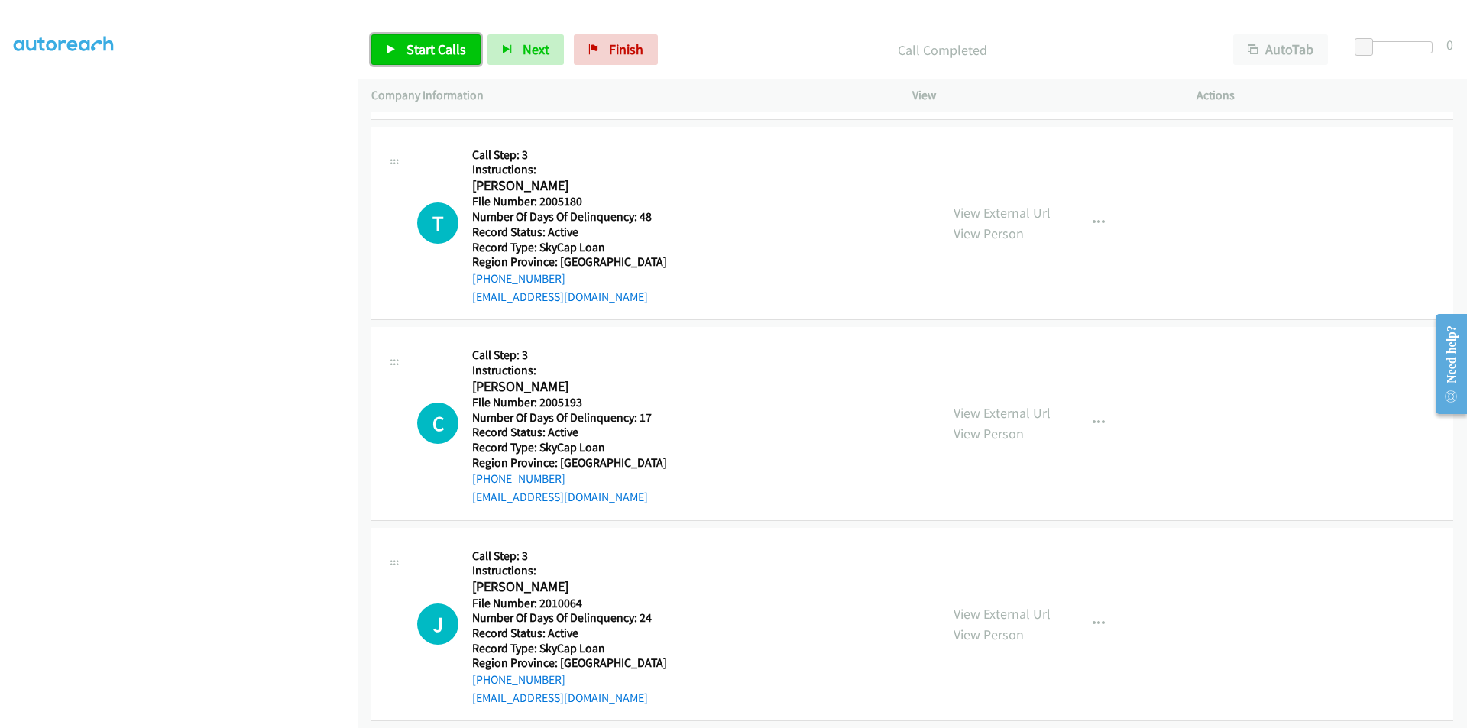
click at [429, 49] on span "Start Calls" at bounding box center [436, 49] width 60 height 18
click at [427, 49] on span "Pause" at bounding box center [423, 49] width 34 height 18
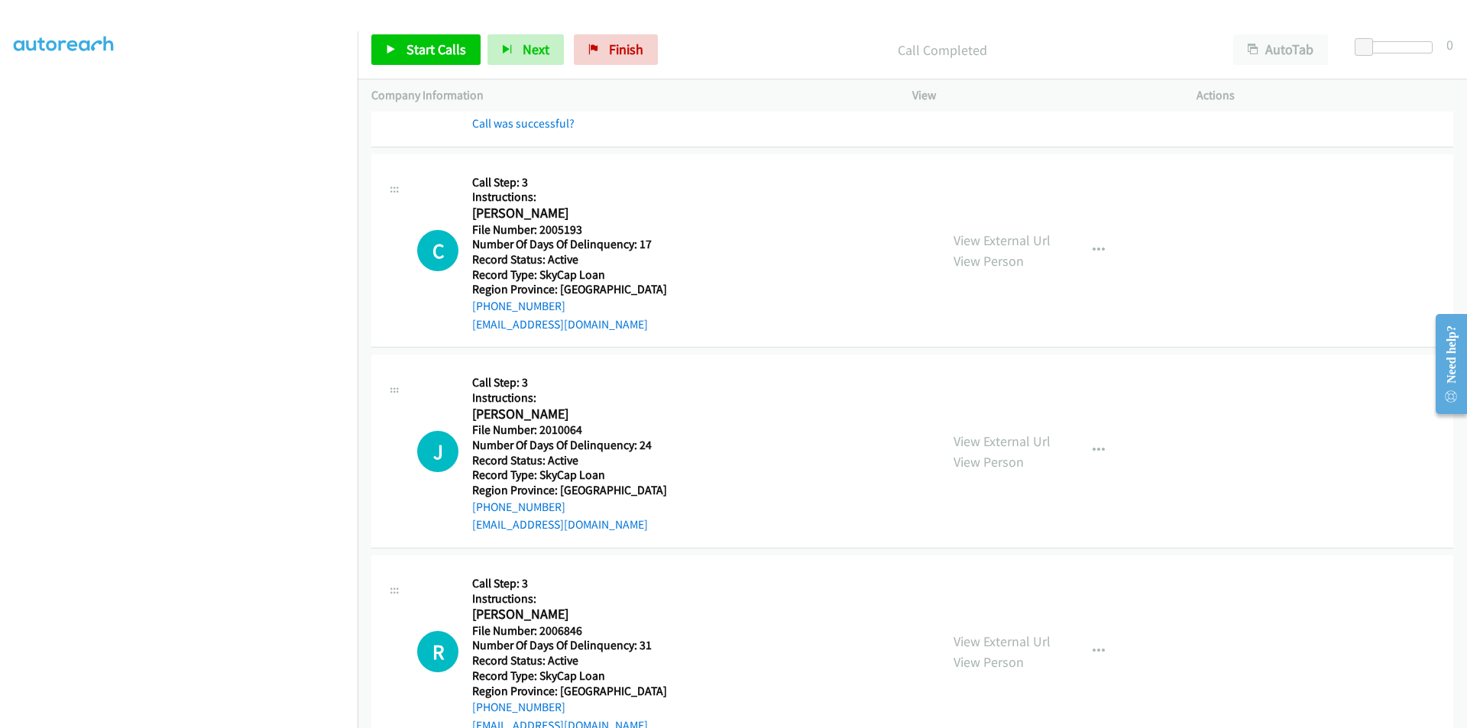
scroll to position [2283, 0]
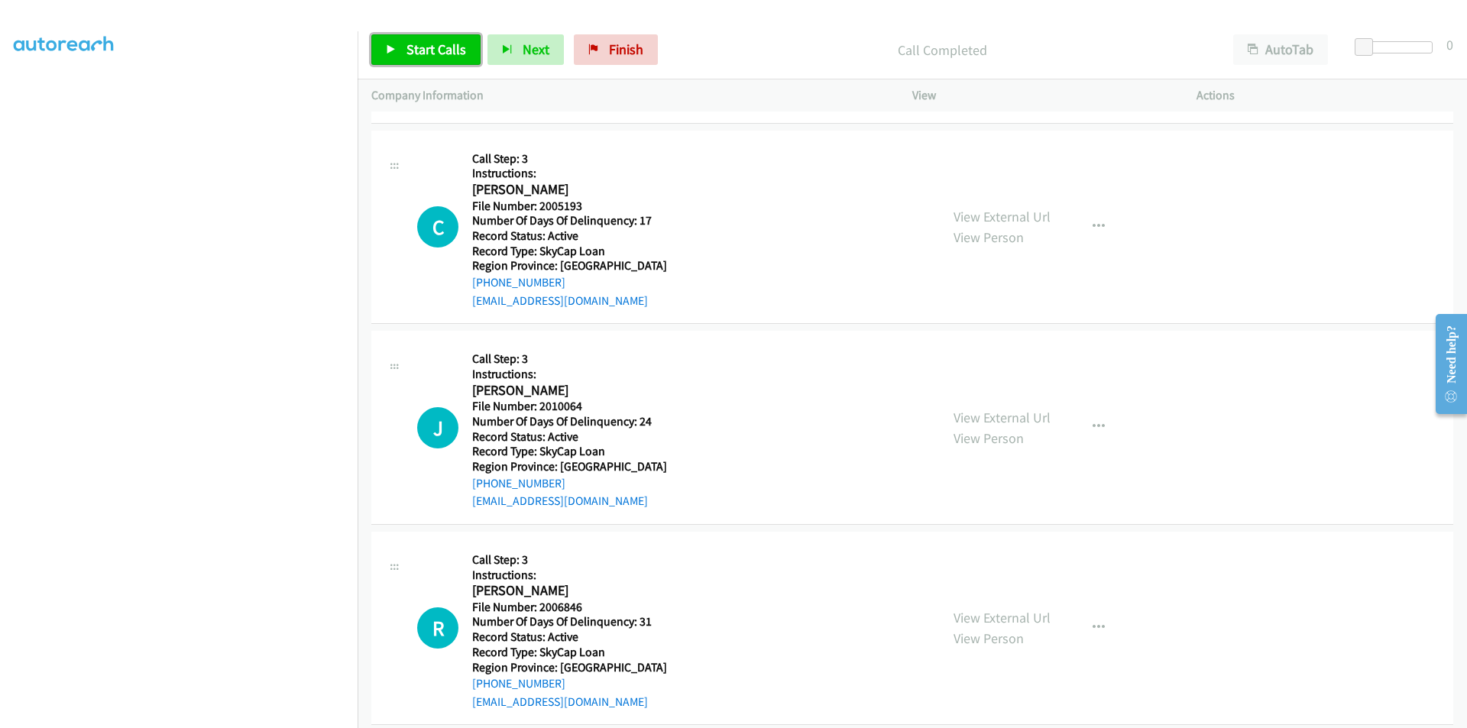
click at [443, 46] on span "Start Calls" at bounding box center [436, 49] width 60 height 18
click at [443, 46] on link "Pause" at bounding box center [413, 49] width 84 height 31
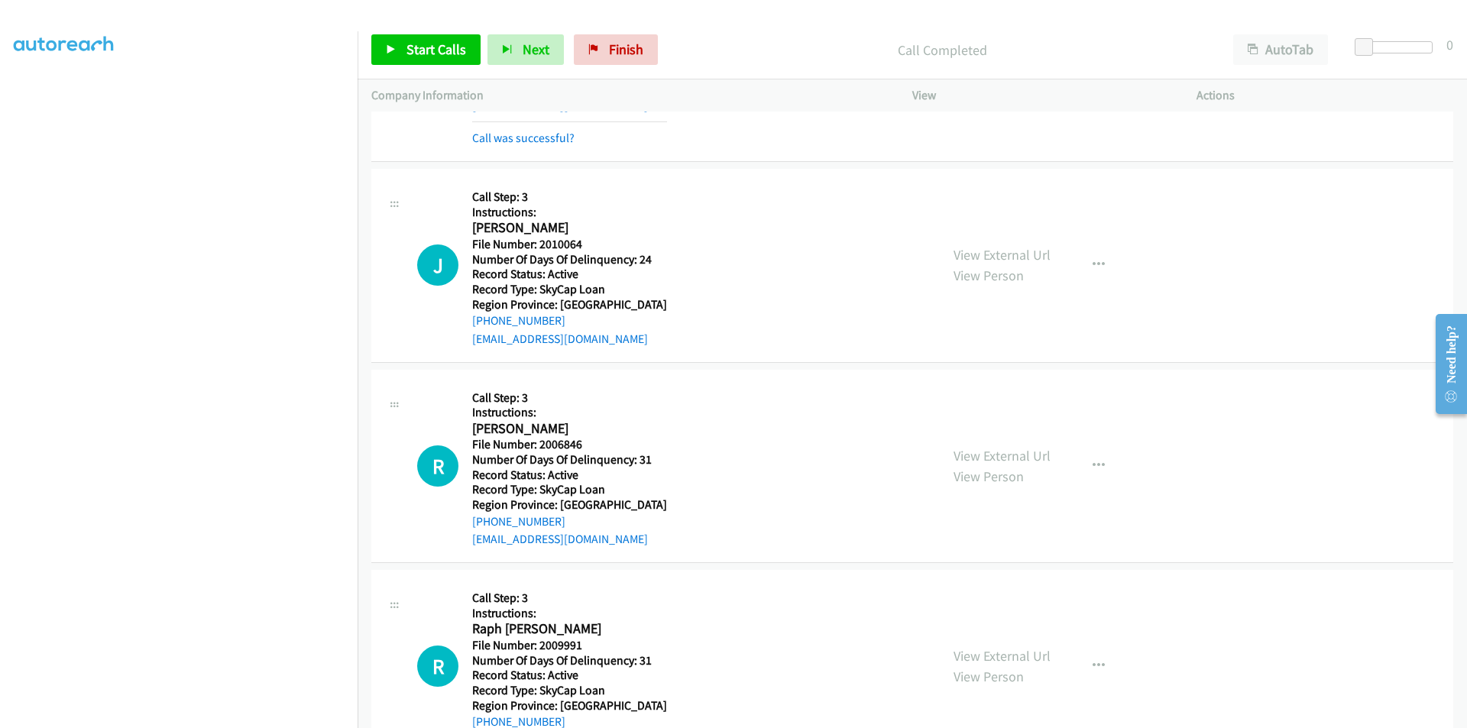
scroll to position [2512, 0]
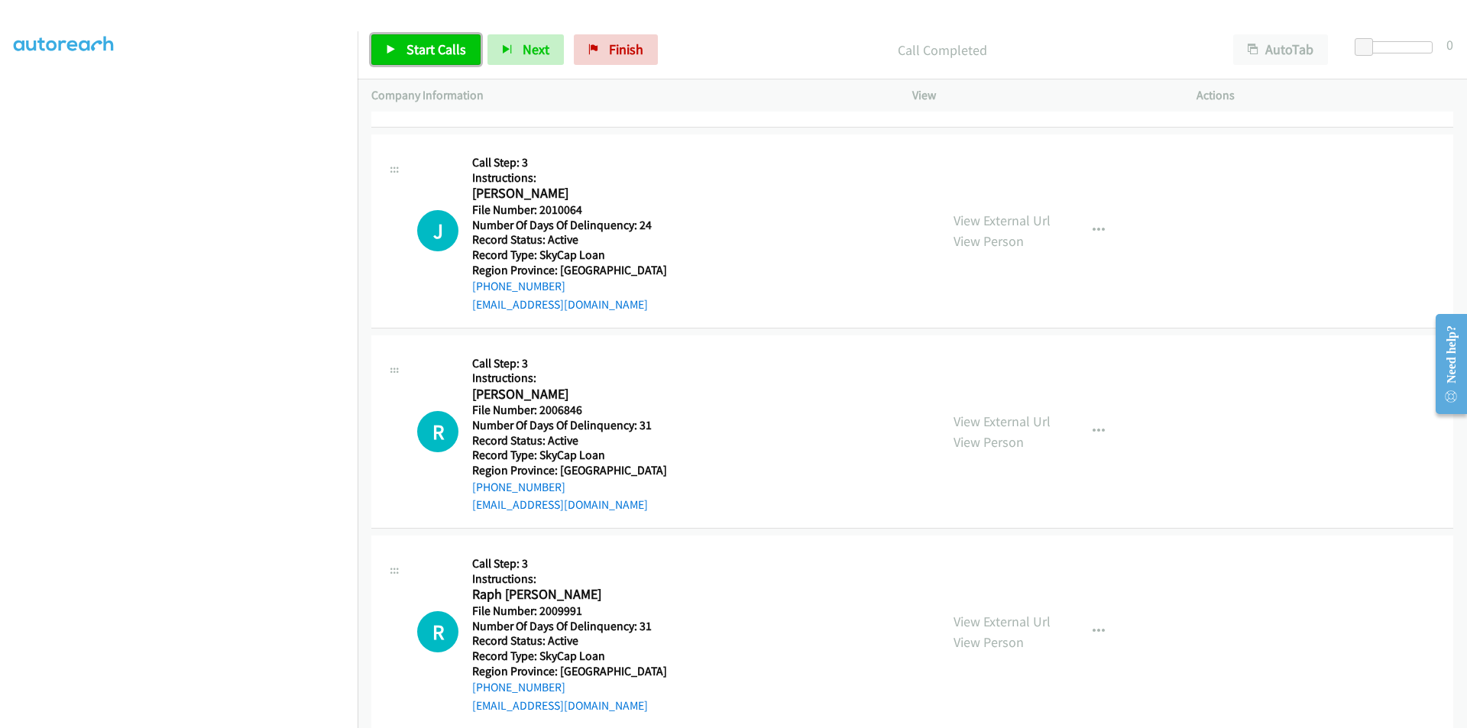
click at [421, 46] on span "Start Calls" at bounding box center [436, 49] width 60 height 18
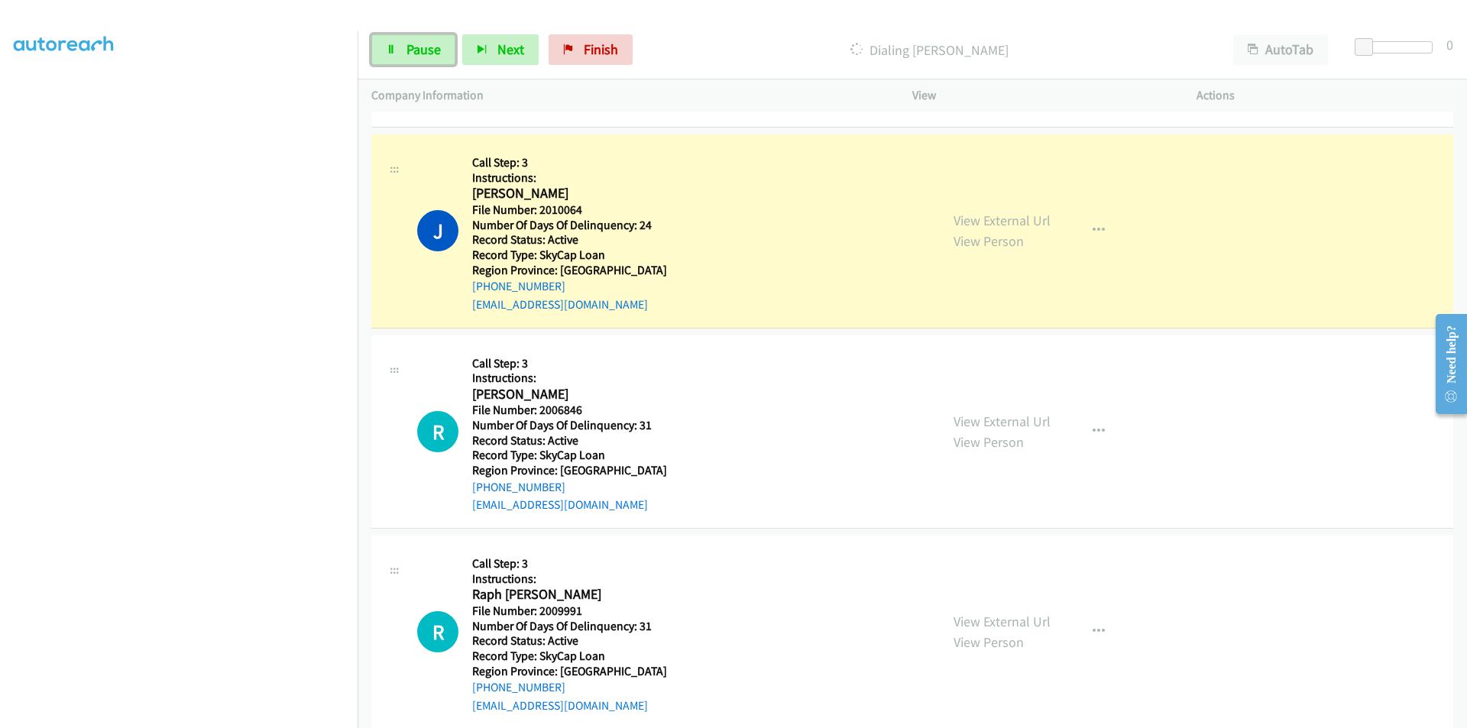
click at [421, 46] on span "Pause" at bounding box center [423, 49] width 34 height 18
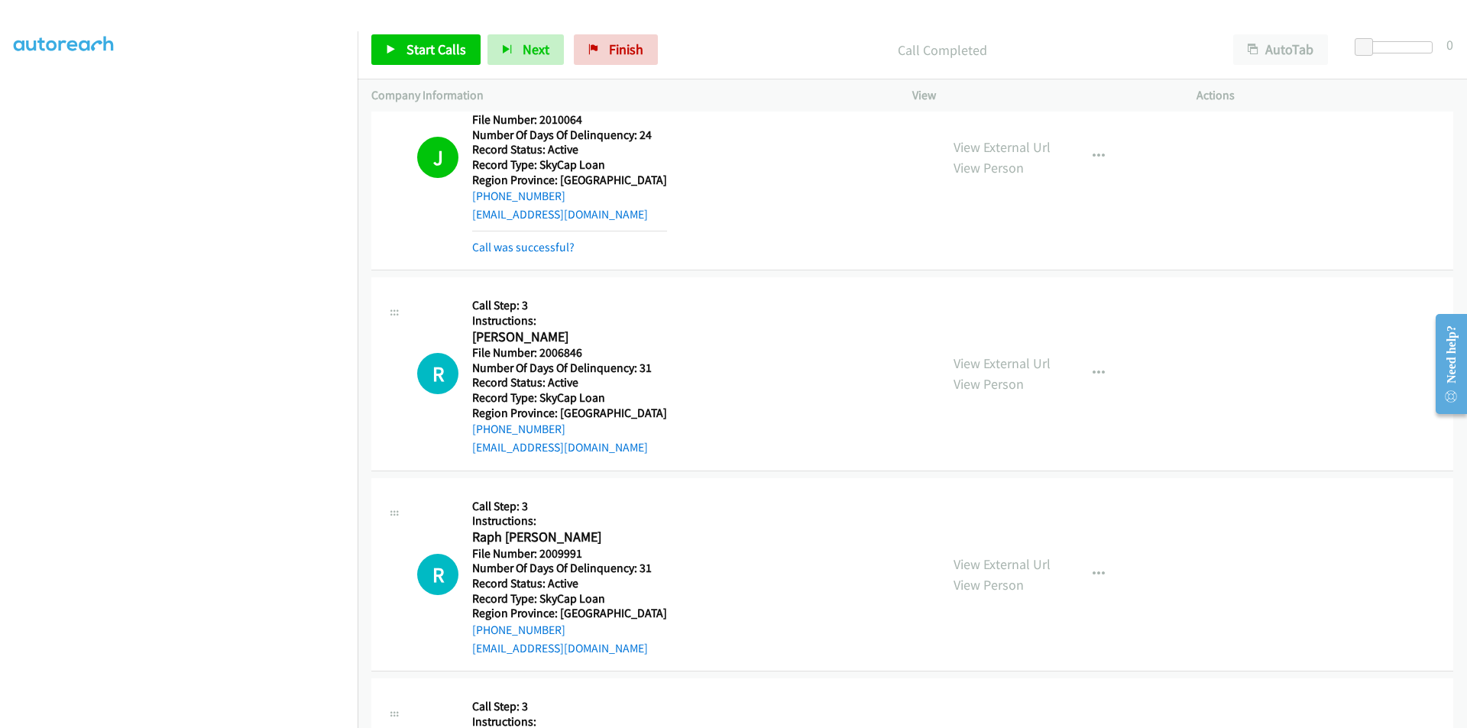
scroll to position [2741, 0]
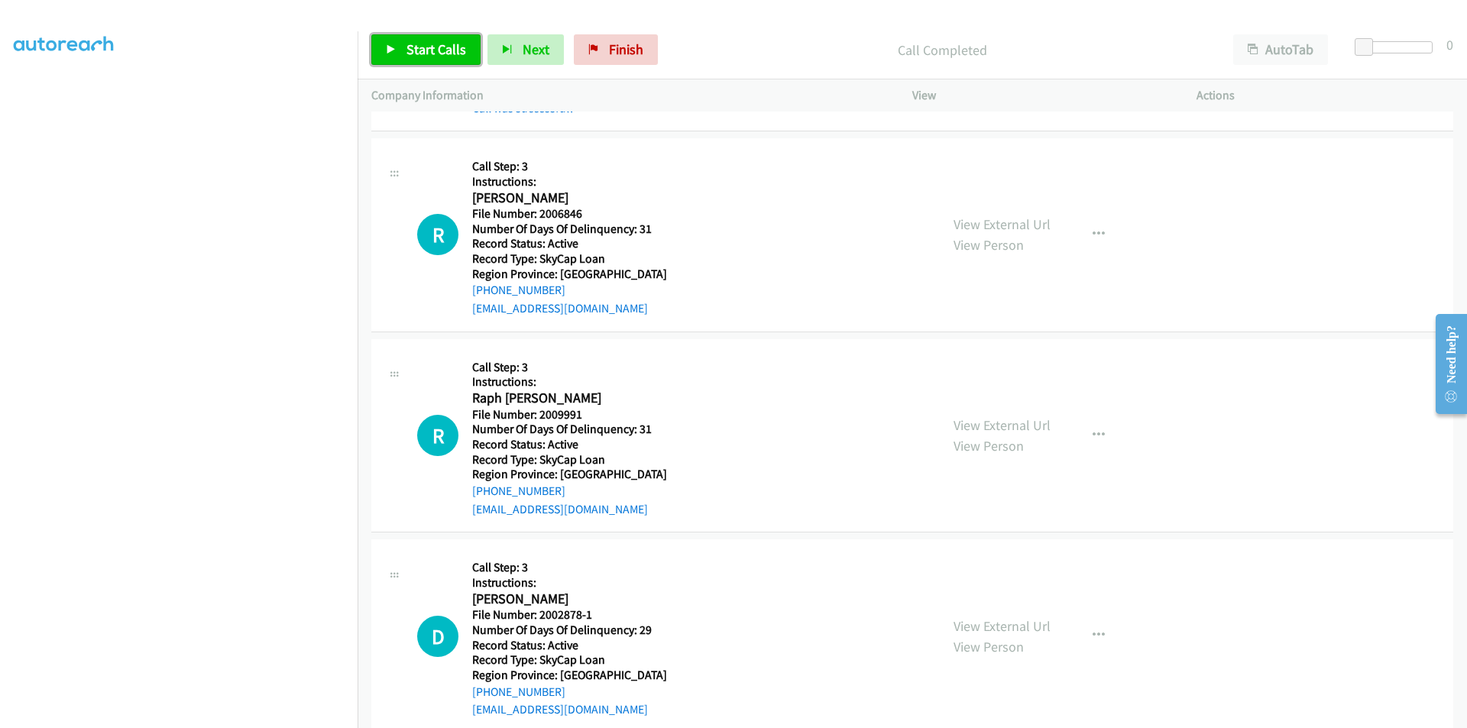
click at [402, 58] on link "Start Calls" at bounding box center [425, 49] width 109 height 31
click at [413, 54] on span "Pause" at bounding box center [423, 49] width 34 height 18
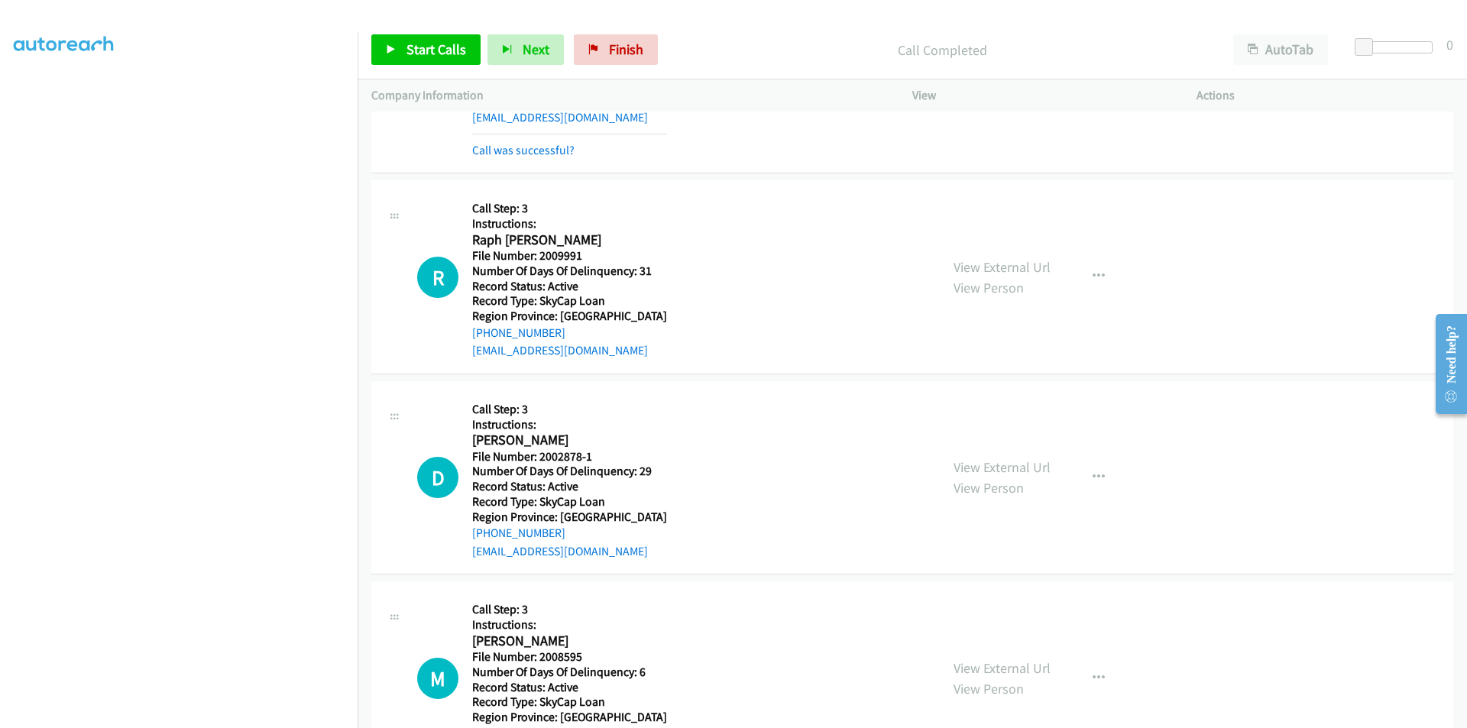
scroll to position [2971, 0]
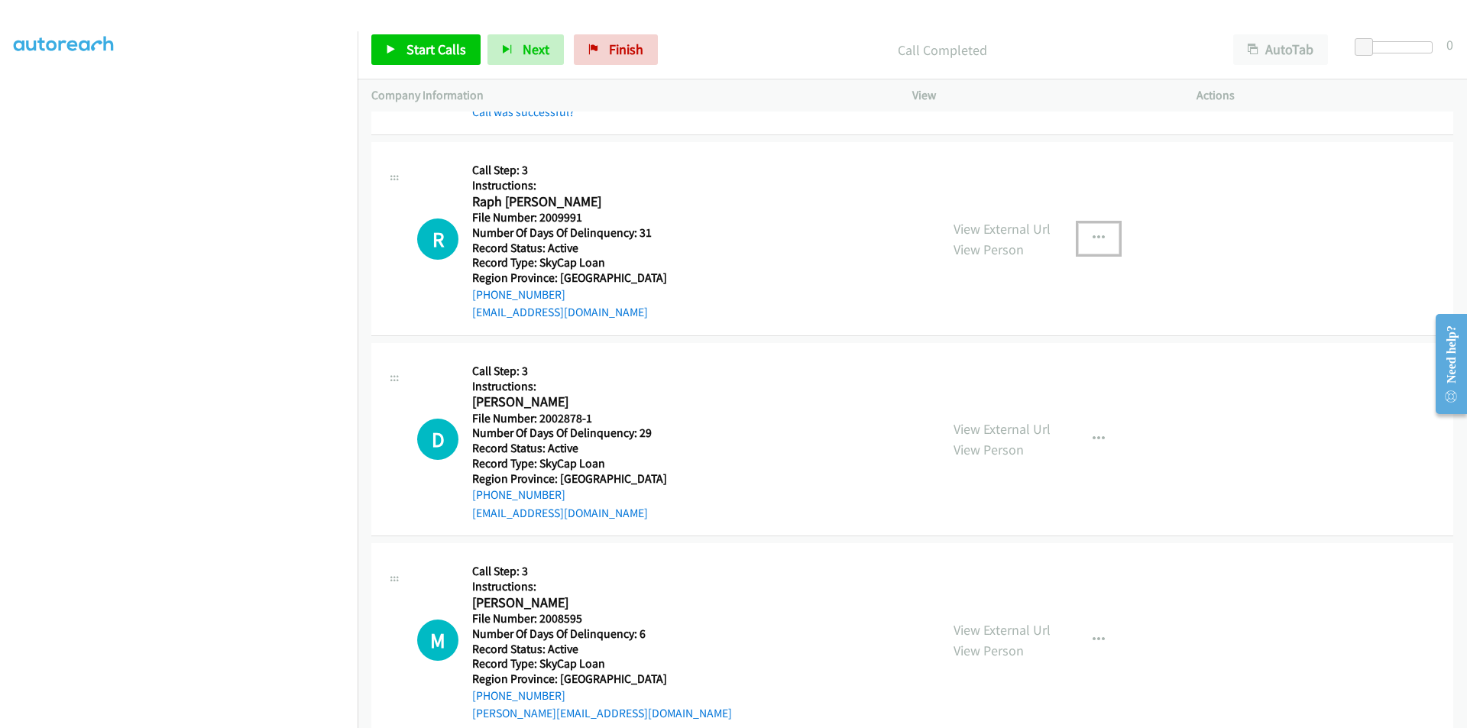
click at [1092, 237] on icon "button" at bounding box center [1098, 238] width 12 height 12
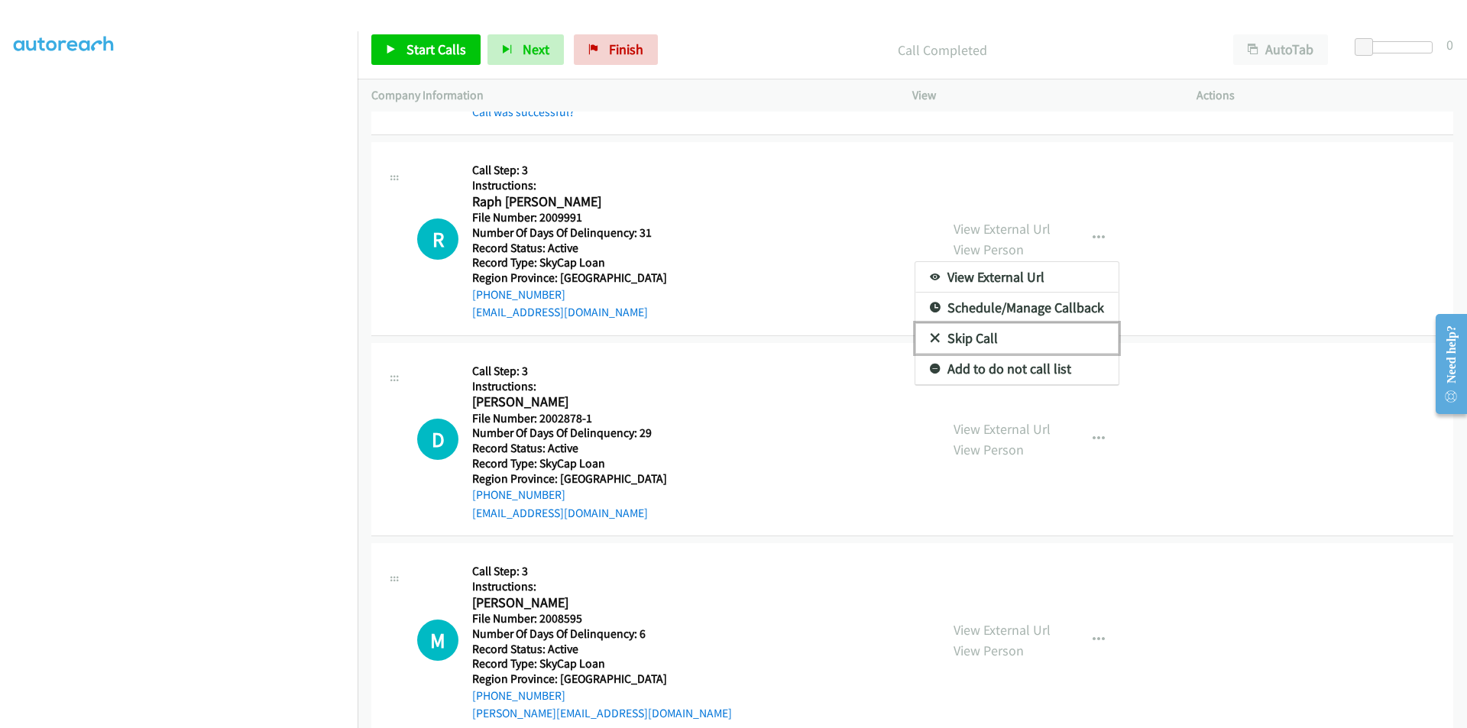
click at [991, 336] on link "Skip Call" at bounding box center [1016, 338] width 203 height 31
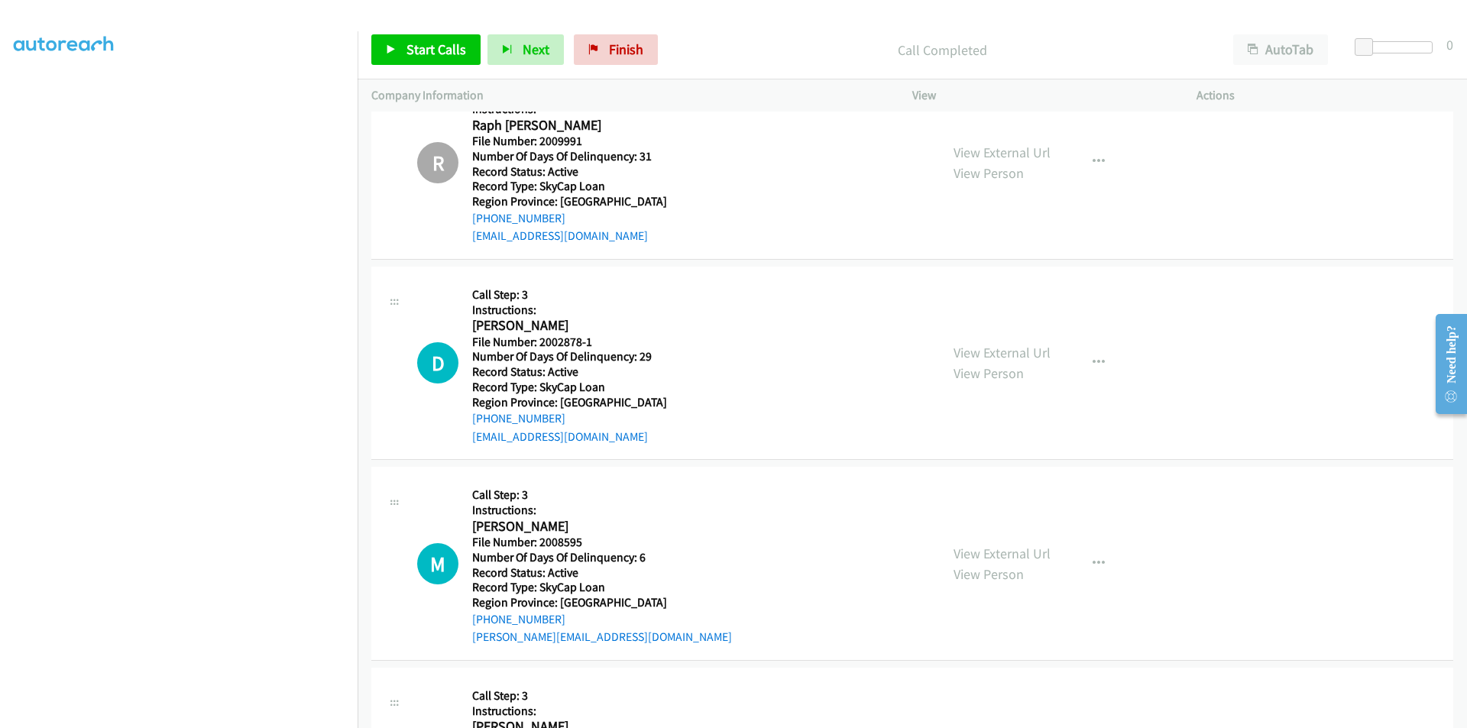
scroll to position [3200, 0]
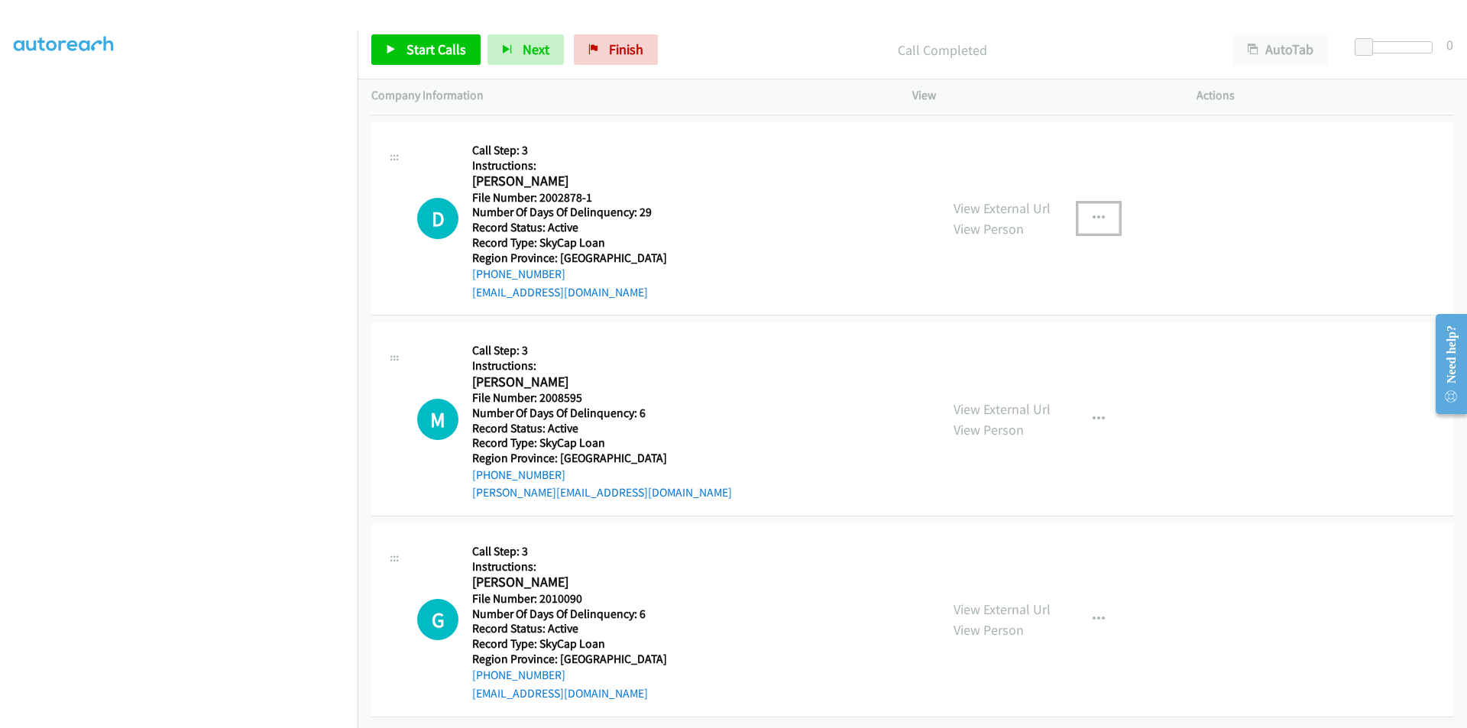
click at [1092, 212] on icon "button" at bounding box center [1098, 218] width 12 height 12
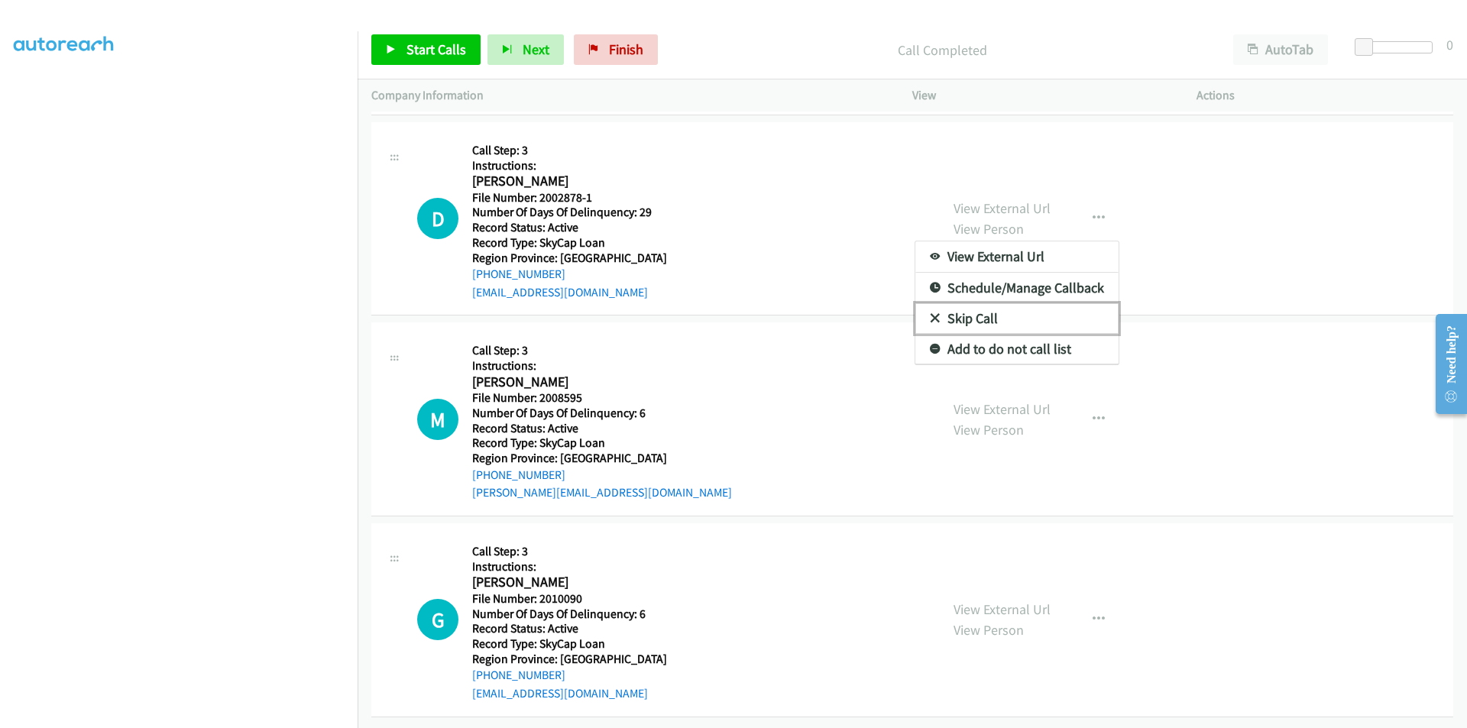
click at [982, 305] on link "Skip Call" at bounding box center [1016, 318] width 203 height 31
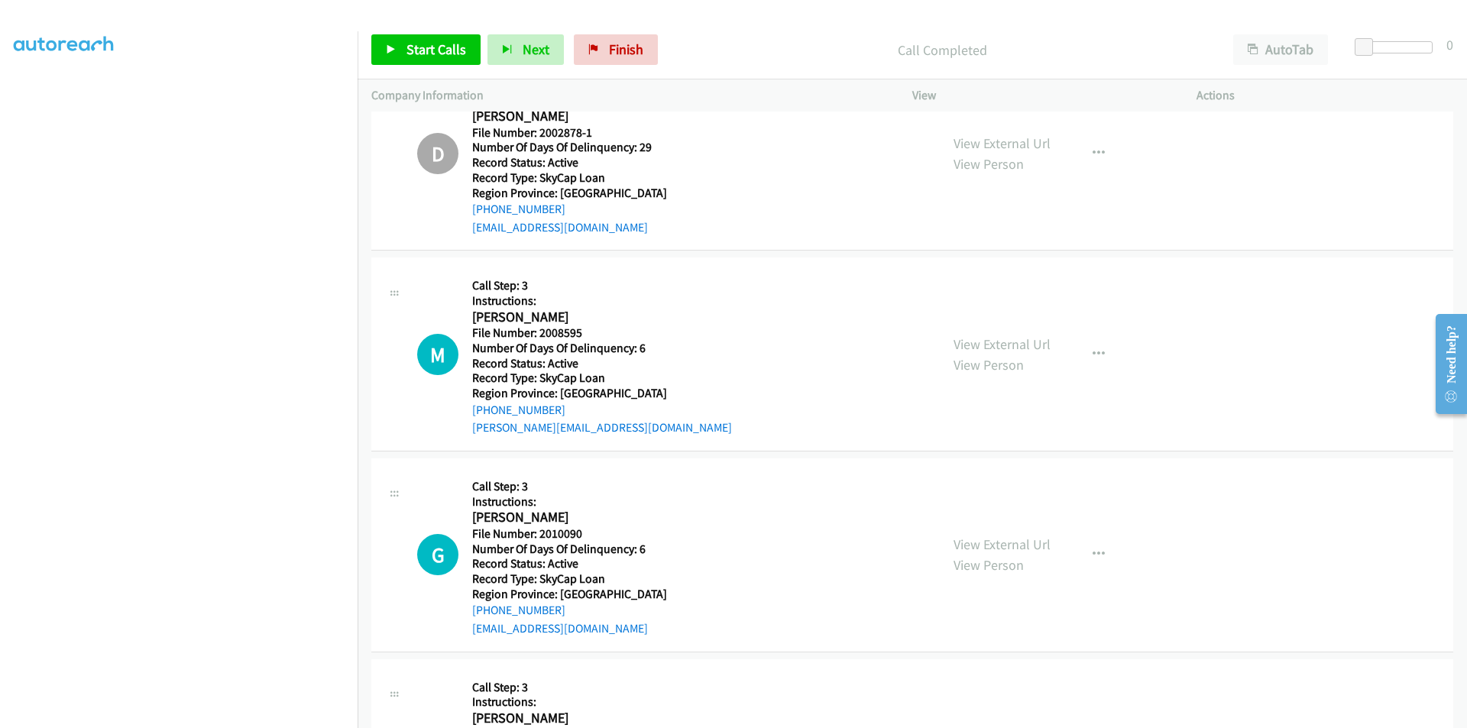
scroll to position [3356, 0]
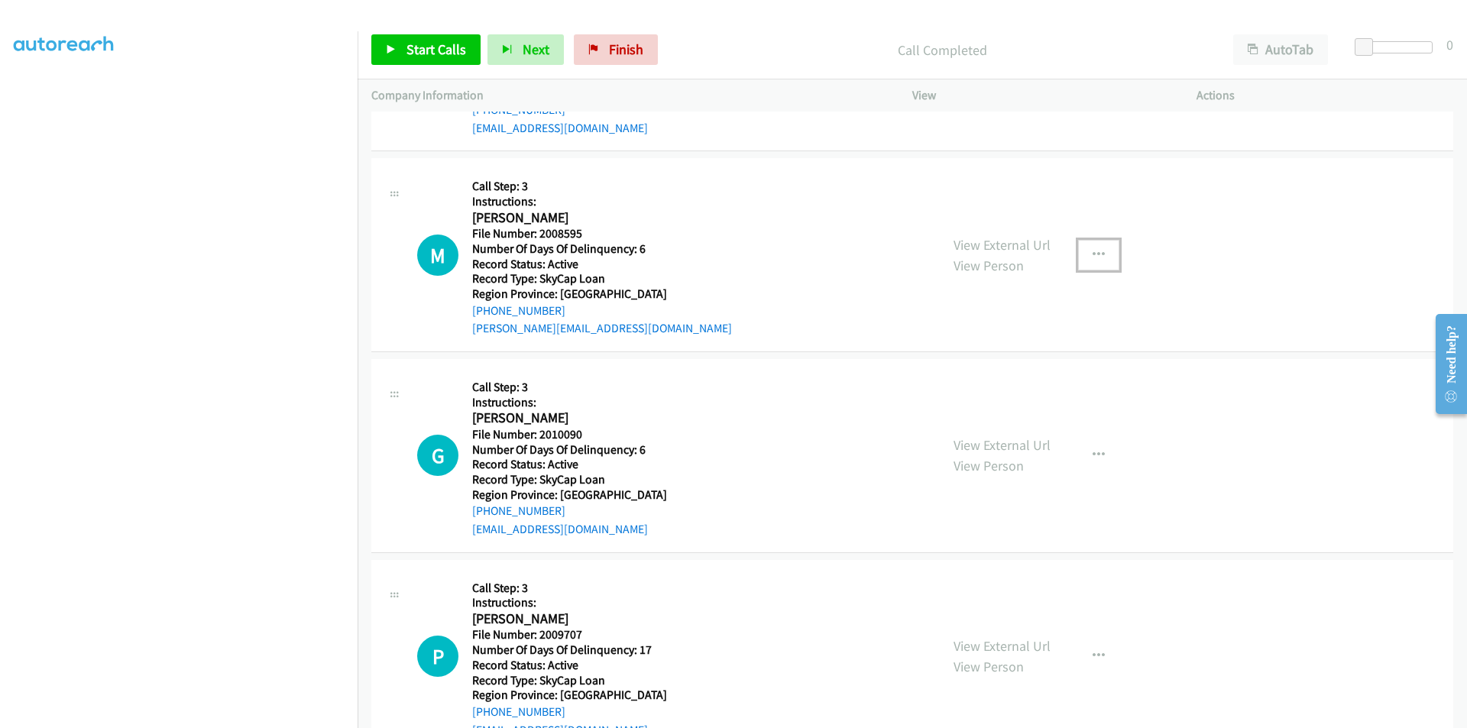
click at [1092, 256] on icon "button" at bounding box center [1098, 255] width 12 height 12
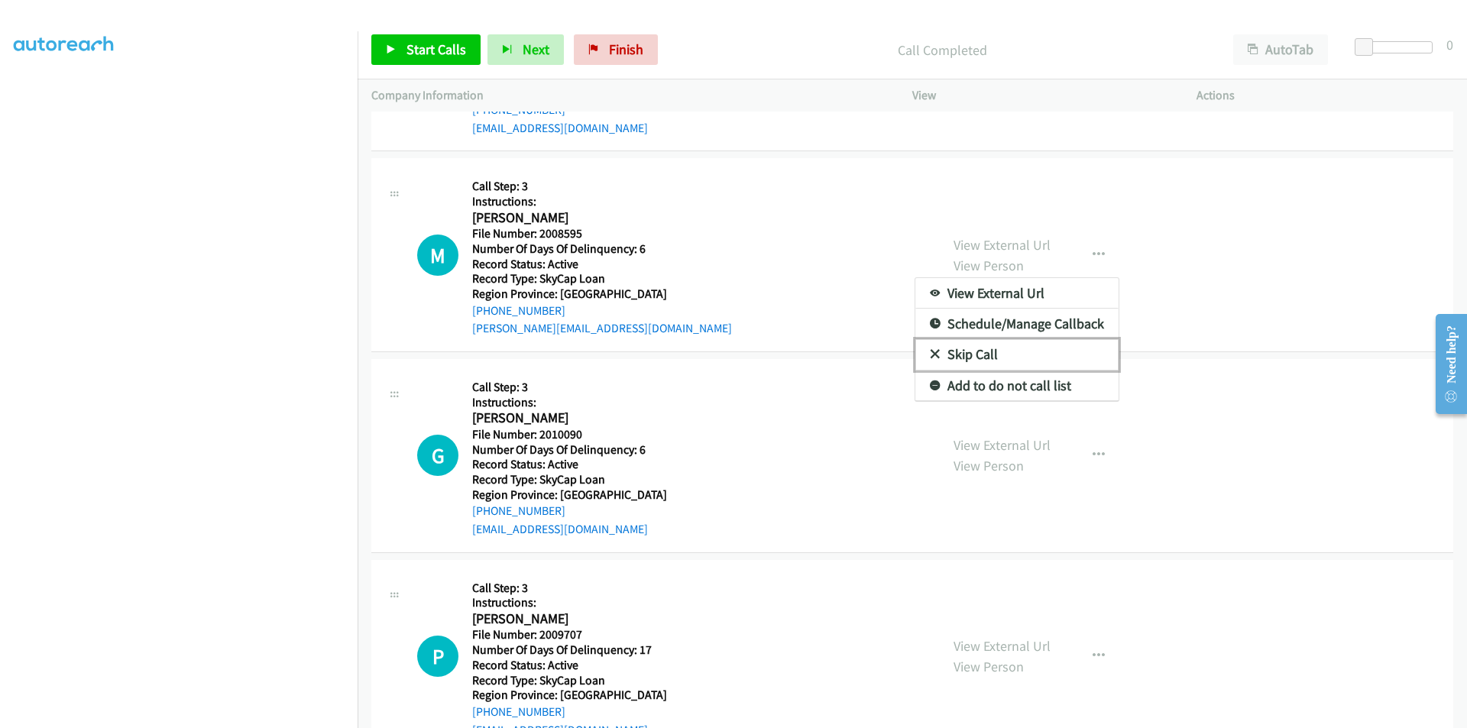
click at [1014, 348] on link "Skip Call" at bounding box center [1016, 354] width 203 height 31
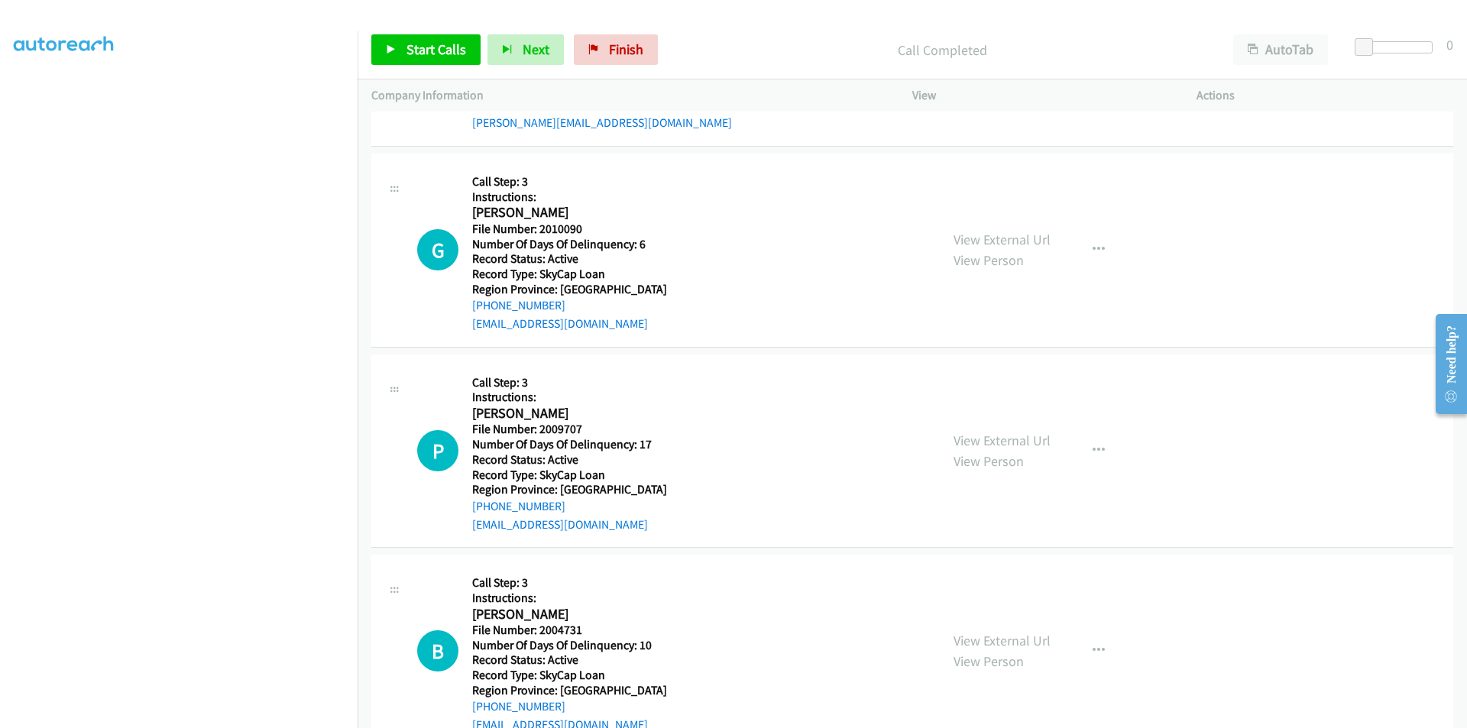
scroll to position [3585, 0]
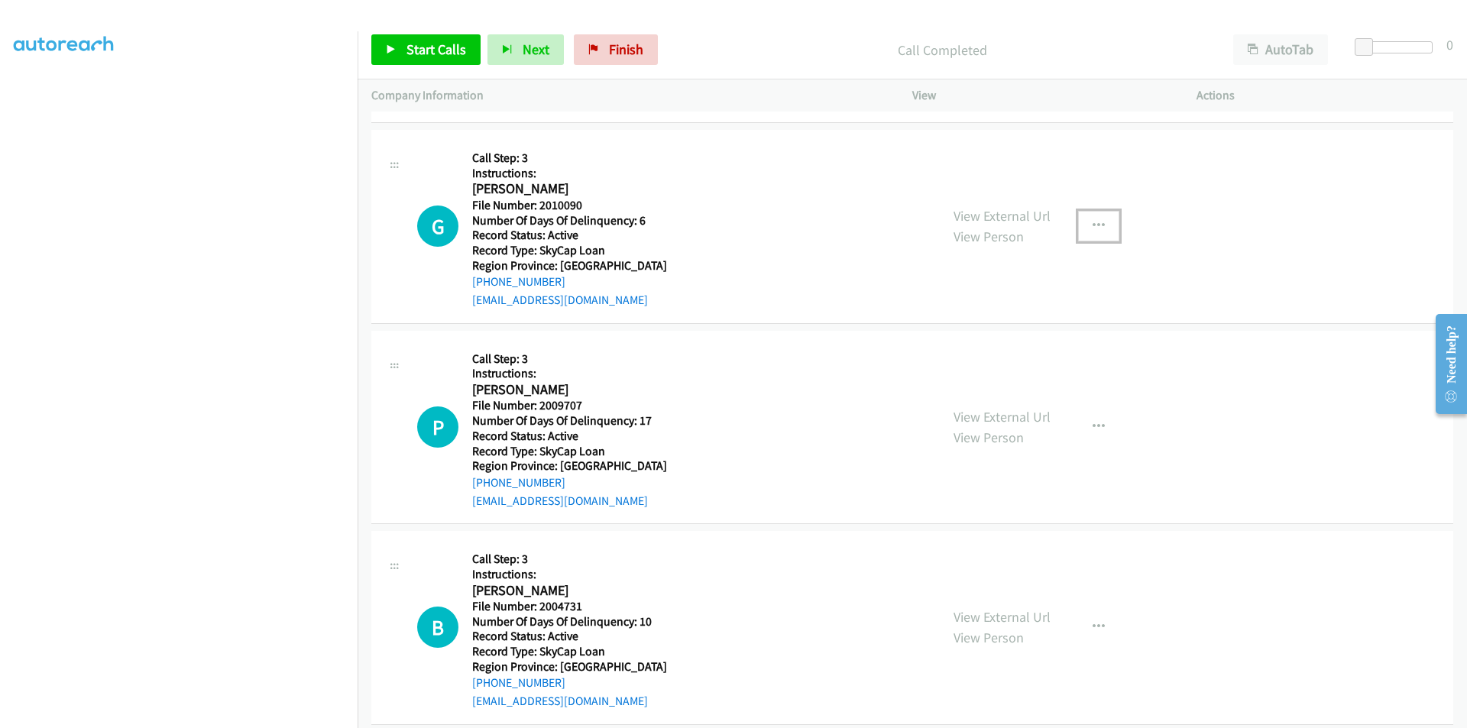
click at [1092, 220] on icon "button" at bounding box center [1098, 226] width 12 height 12
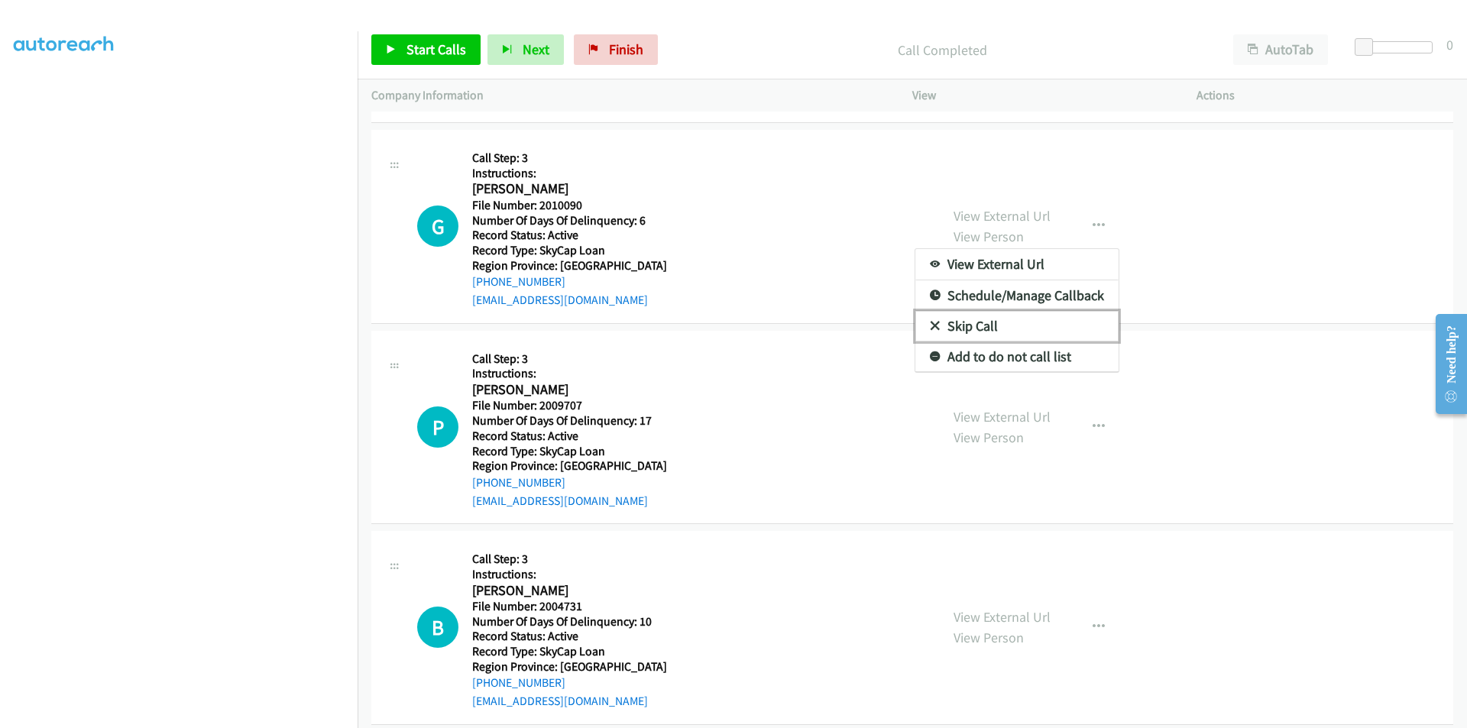
click at [1017, 331] on link "Skip Call" at bounding box center [1016, 326] width 203 height 31
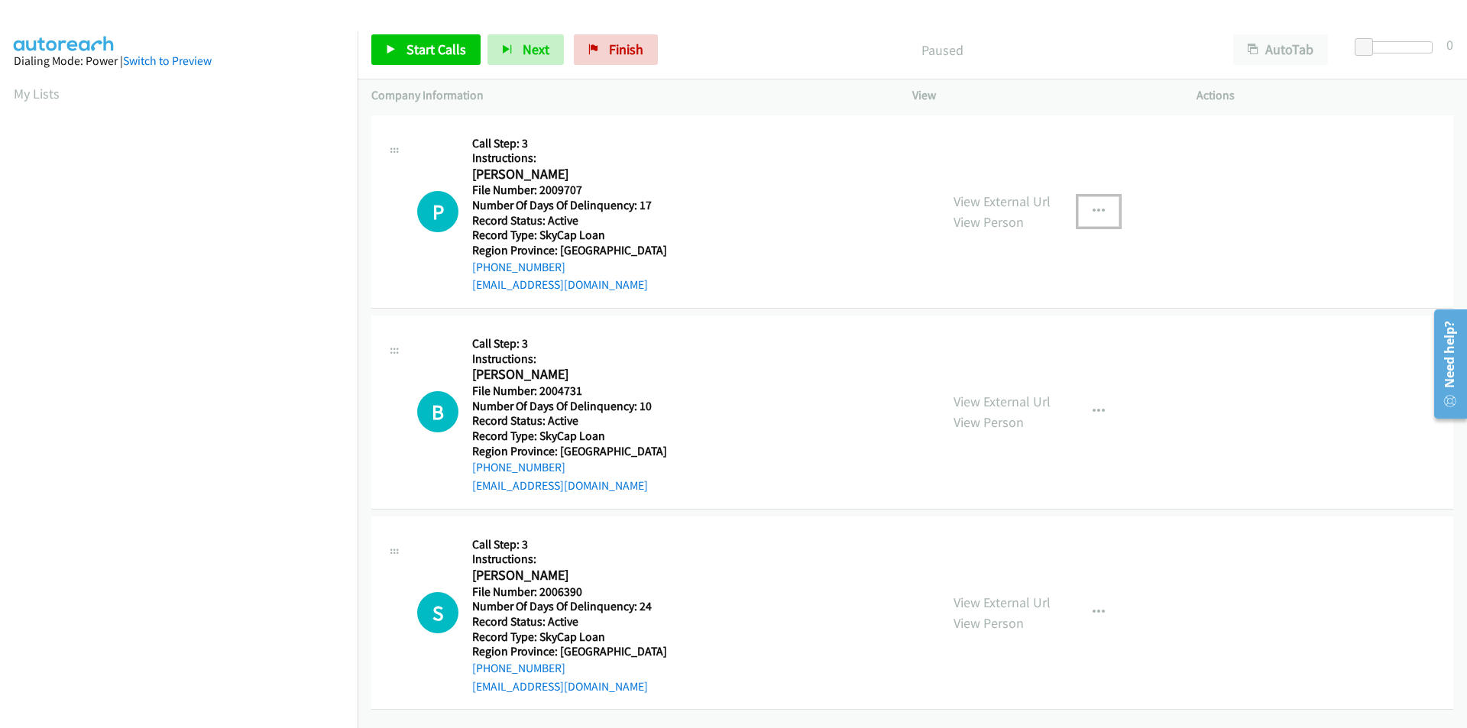
click at [1092, 211] on icon "button" at bounding box center [1098, 211] width 12 height 12
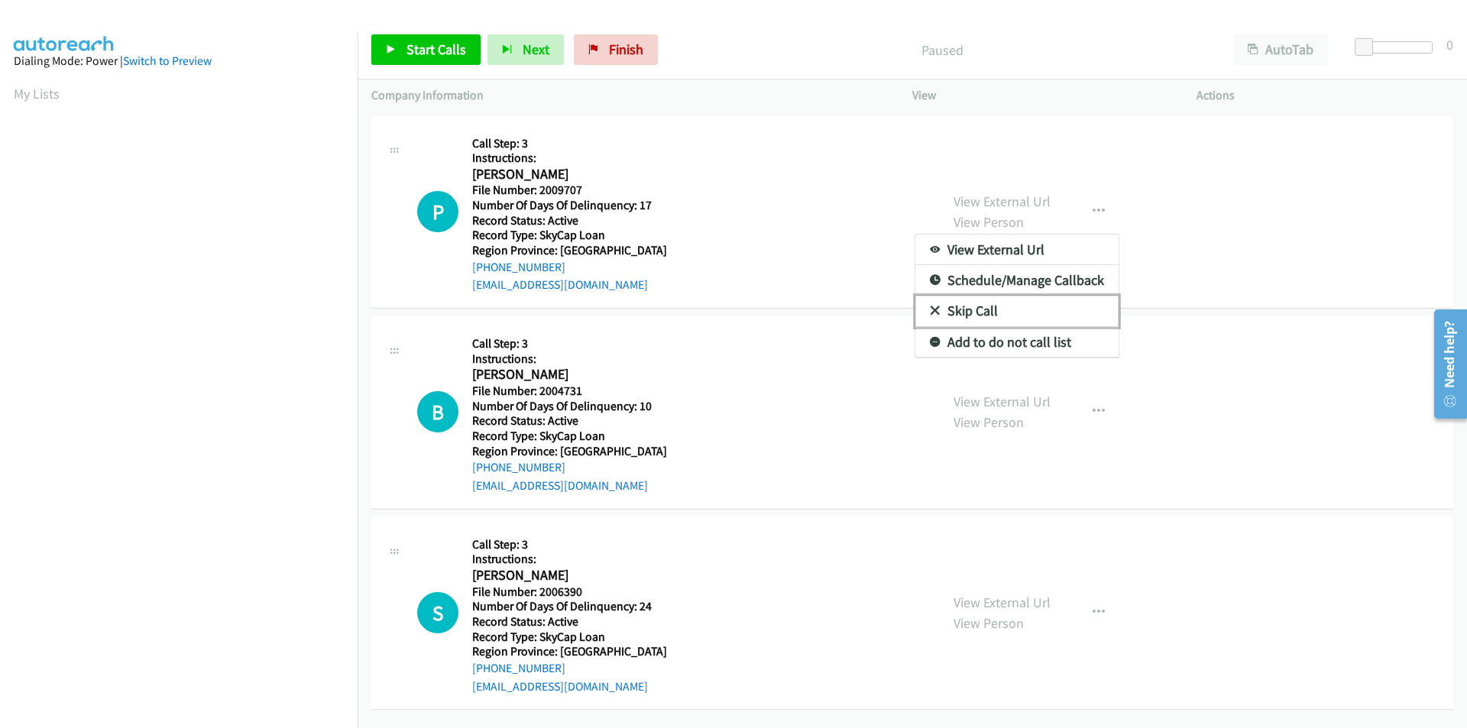
click at [1013, 303] on link "Skip Call" at bounding box center [1016, 311] width 203 height 31
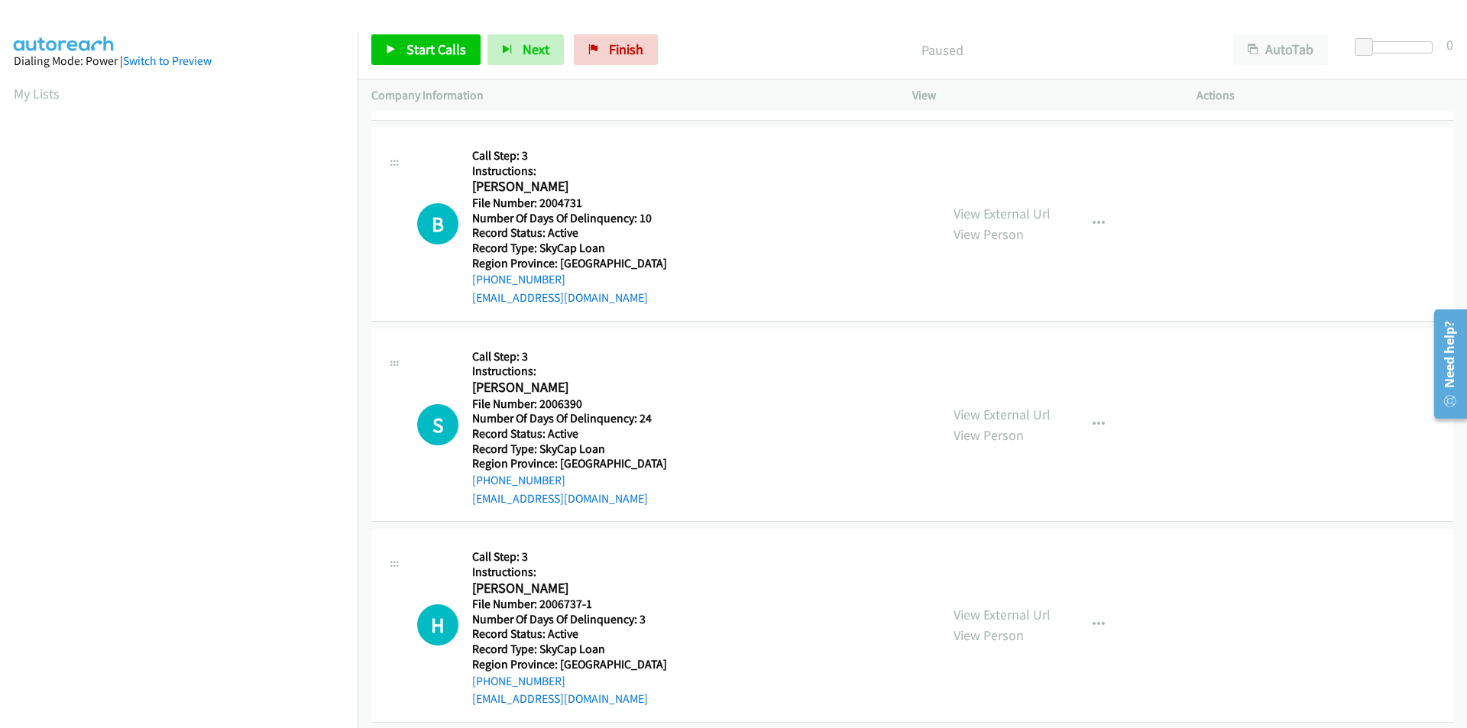
scroll to position [234, 0]
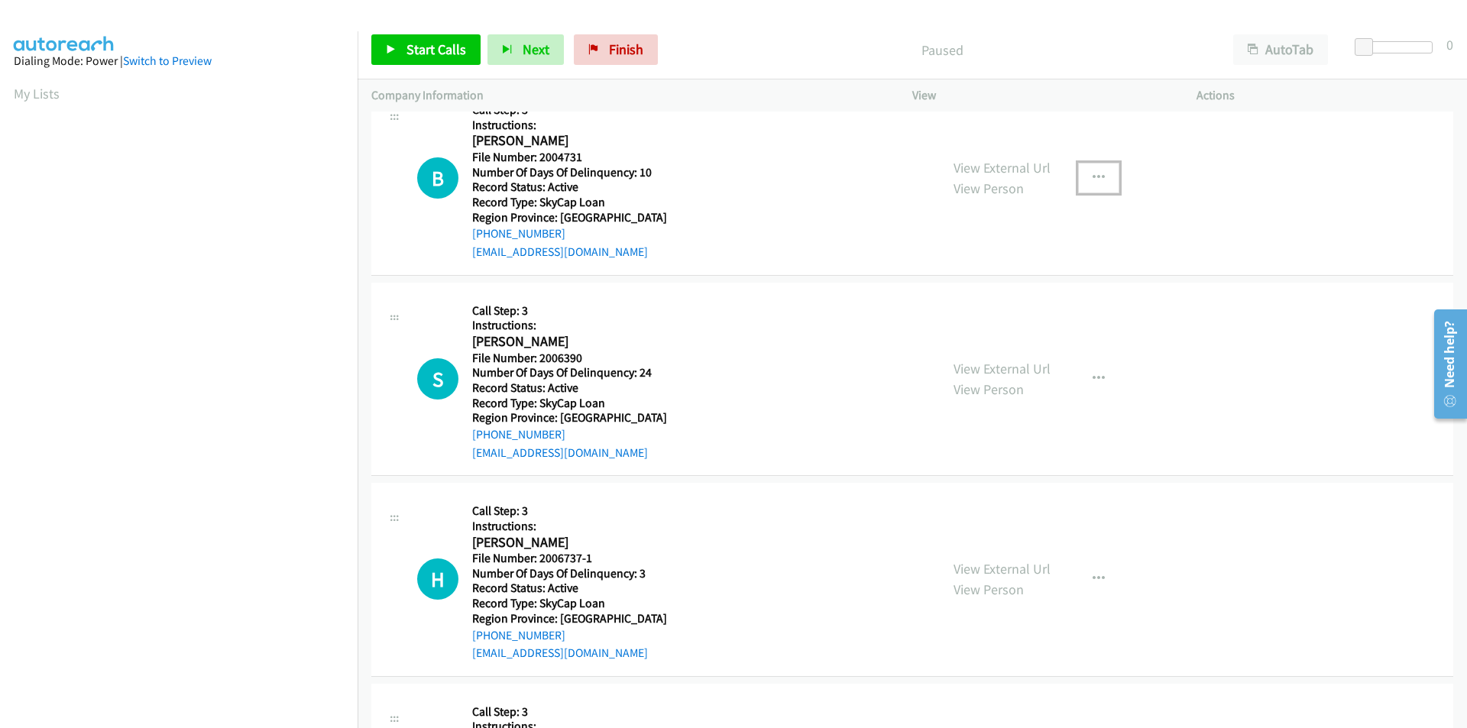
click at [1095, 176] on icon "button" at bounding box center [1098, 178] width 12 height 12
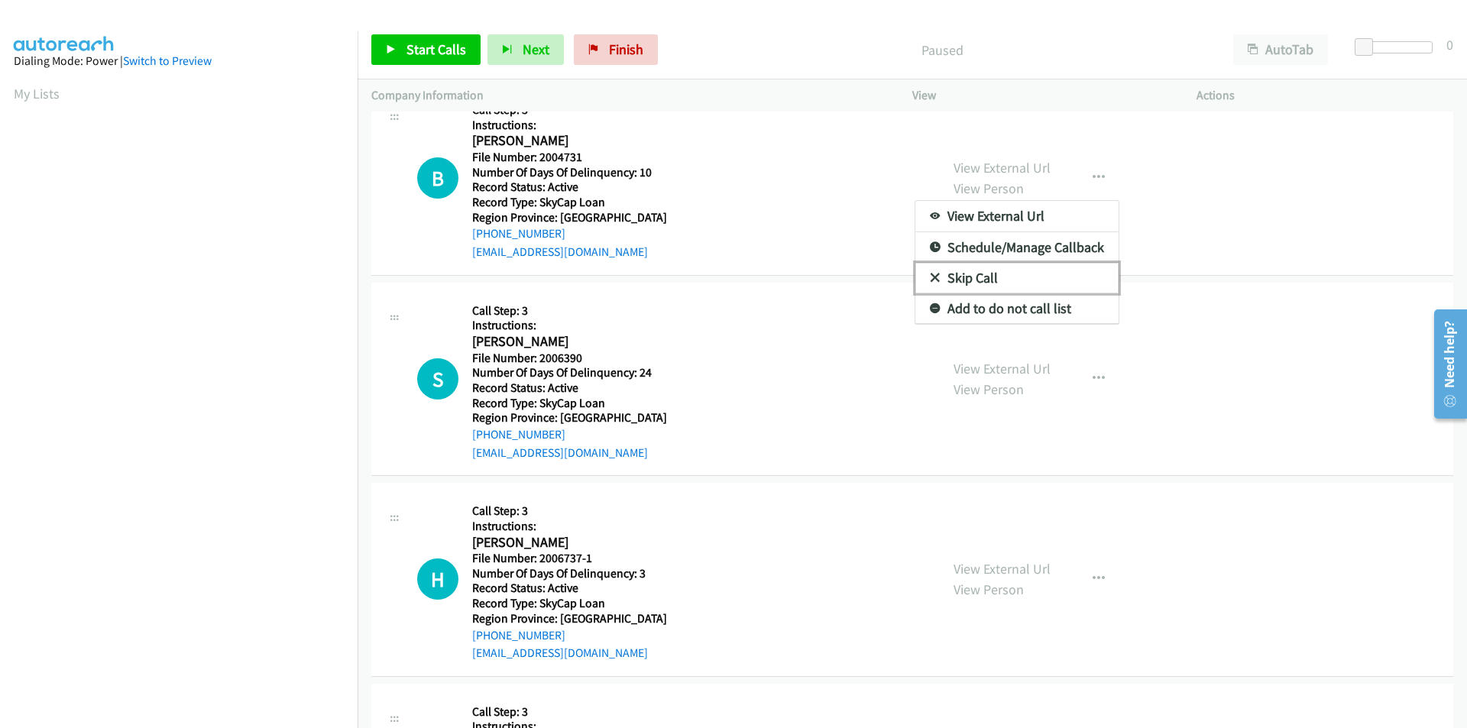
click at [996, 283] on link "Skip Call" at bounding box center [1016, 278] width 203 height 31
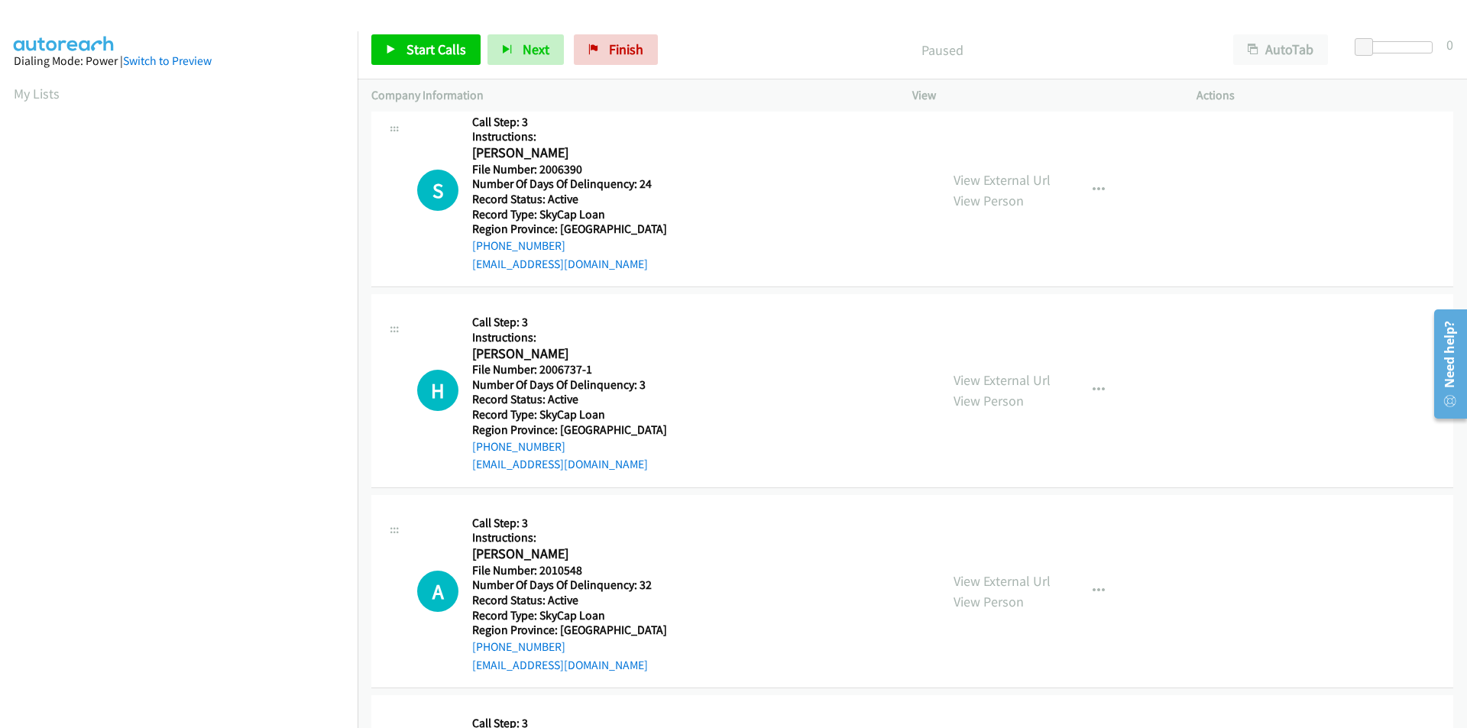
scroll to position [387, 0]
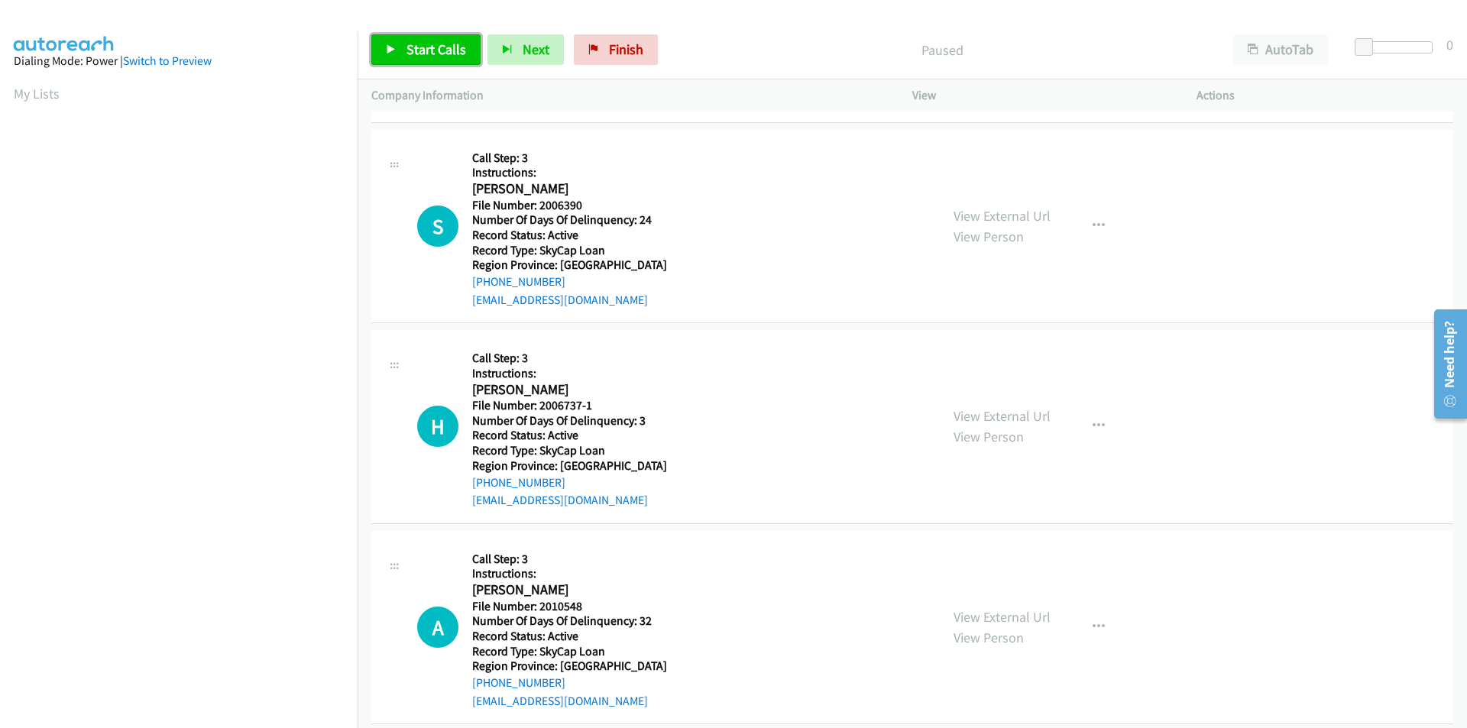
click at [436, 52] on span "Start Calls" at bounding box center [436, 49] width 60 height 18
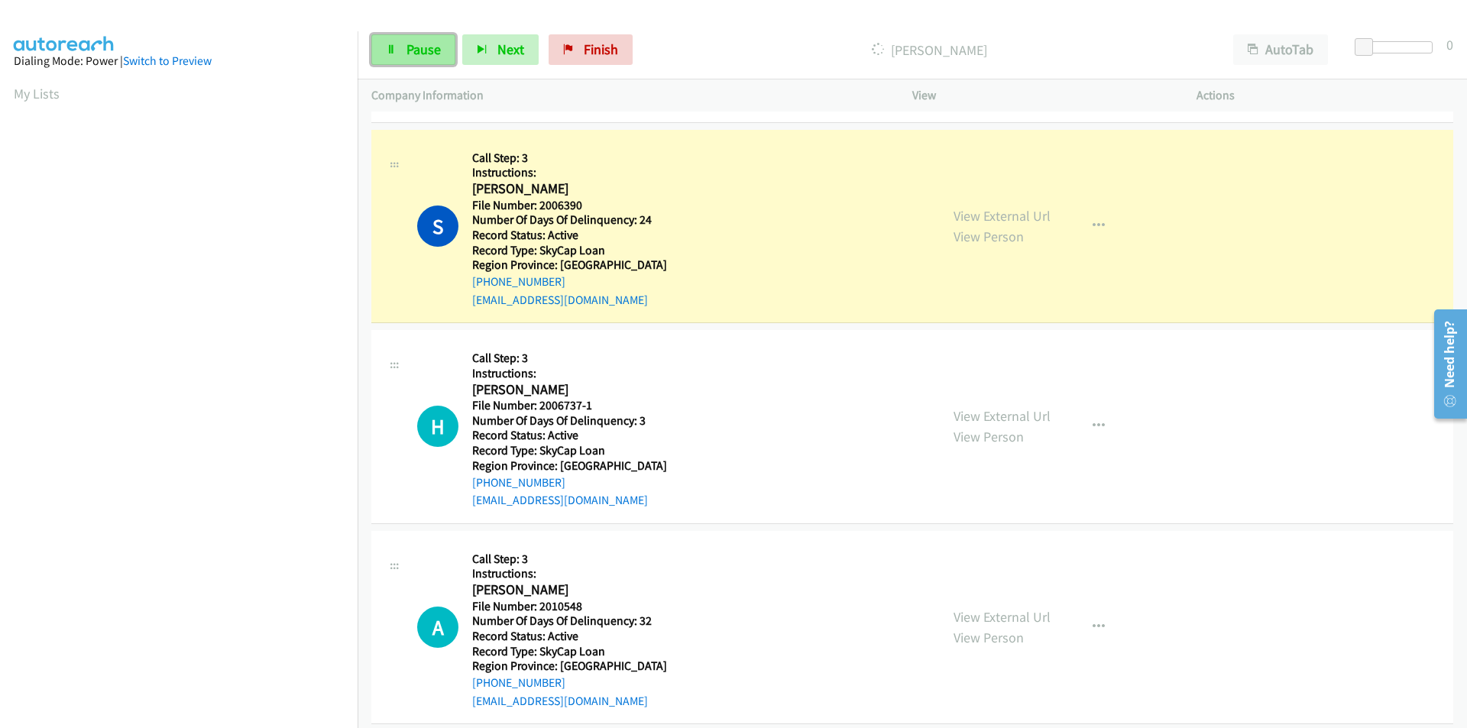
click at [416, 37] on link "Pause" at bounding box center [413, 49] width 84 height 31
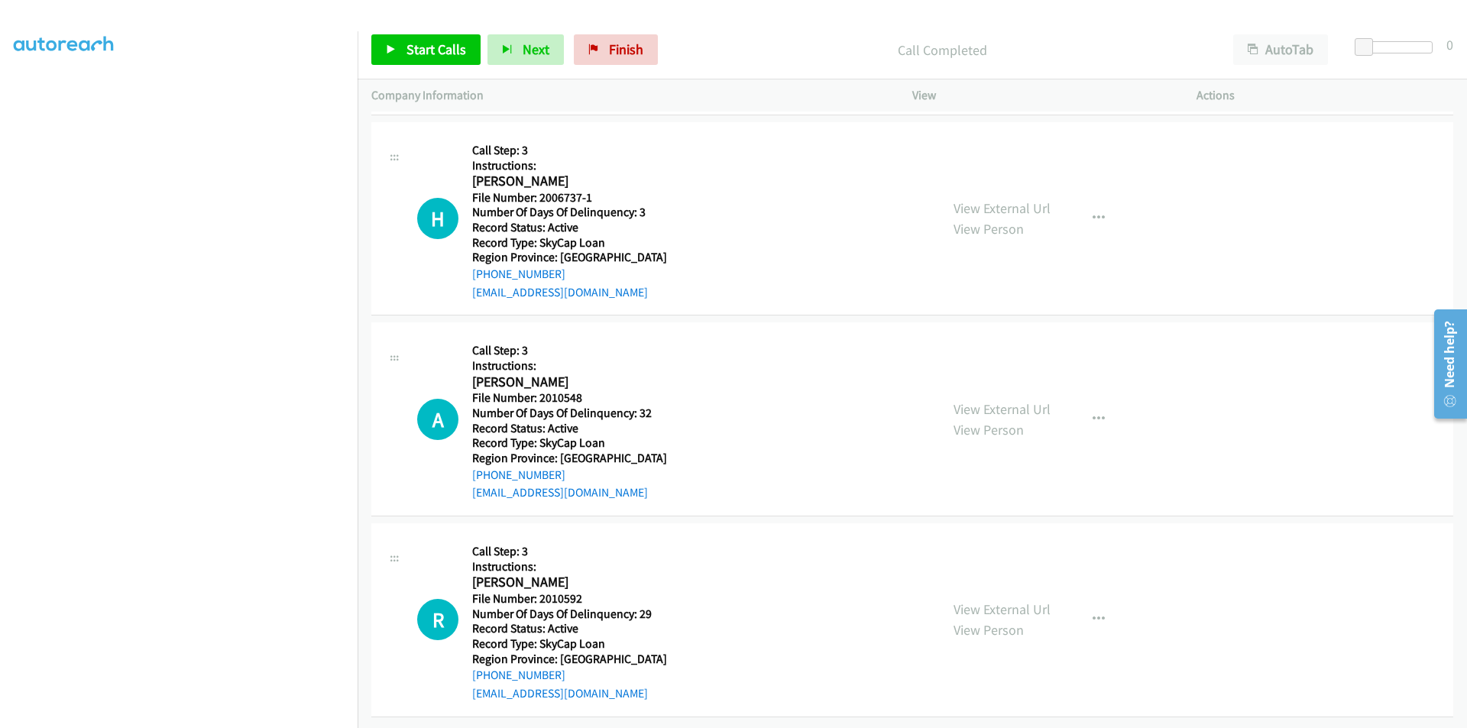
scroll to position [639, 0]
click at [1092, 212] on icon "button" at bounding box center [1098, 218] width 12 height 12
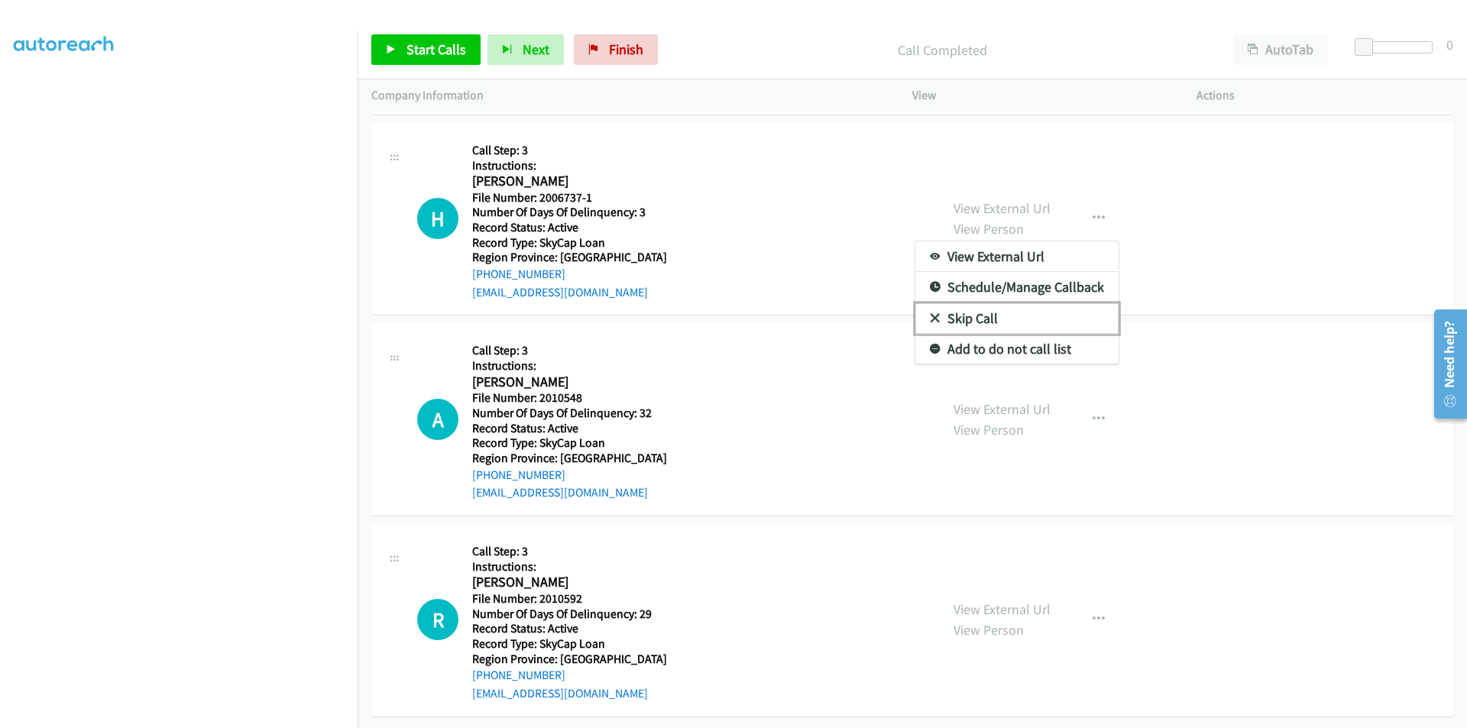
click at [1027, 303] on link "Skip Call" at bounding box center [1016, 318] width 203 height 31
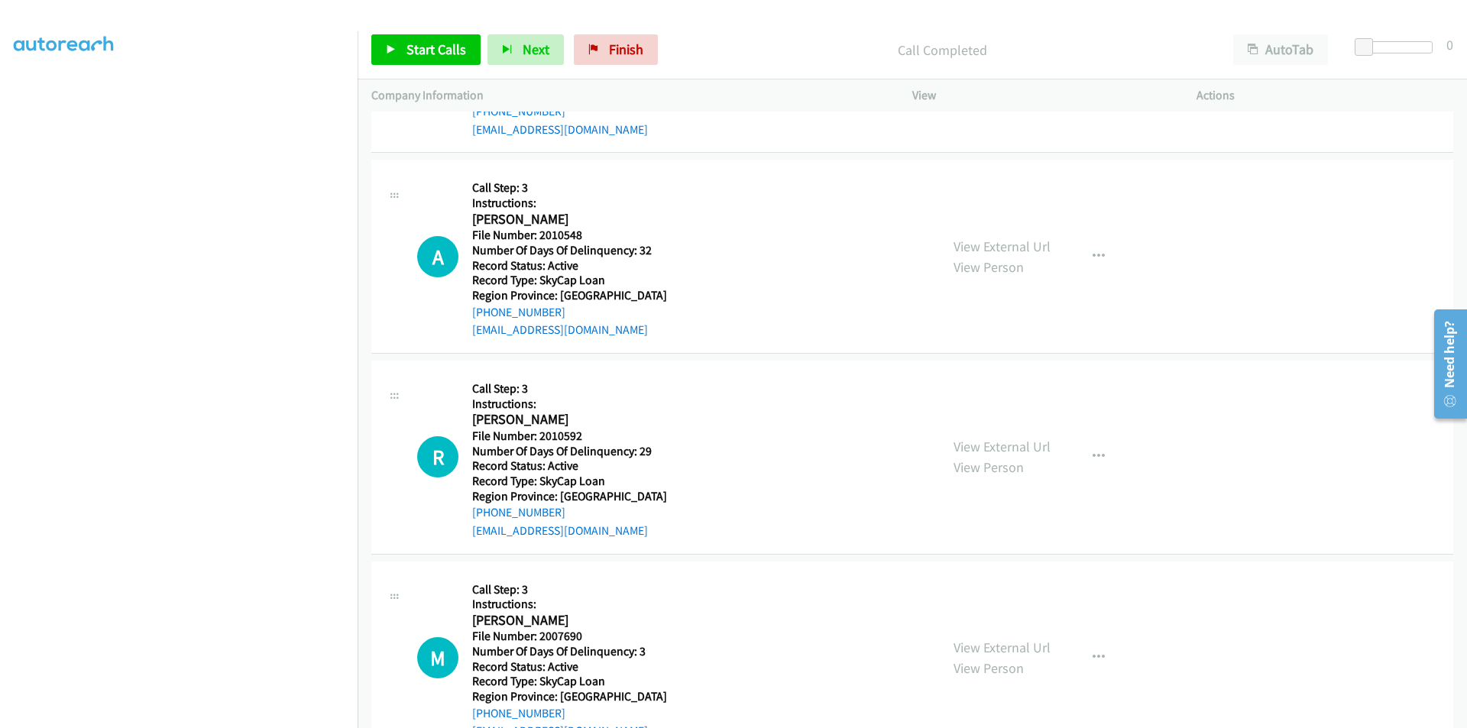
scroll to position [868, 0]
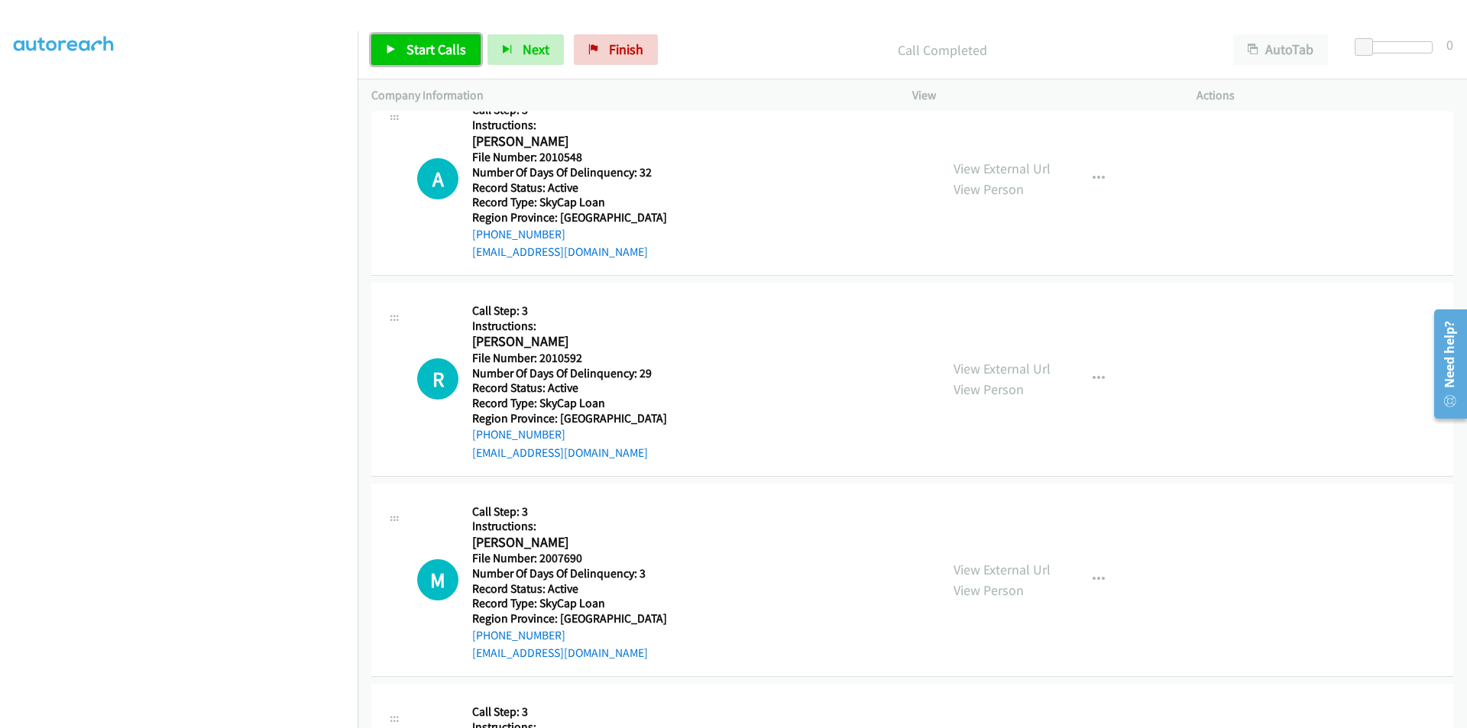
click at [454, 49] on span "Start Calls" at bounding box center [436, 49] width 60 height 18
click at [438, 50] on span "Pause" at bounding box center [423, 49] width 34 height 18
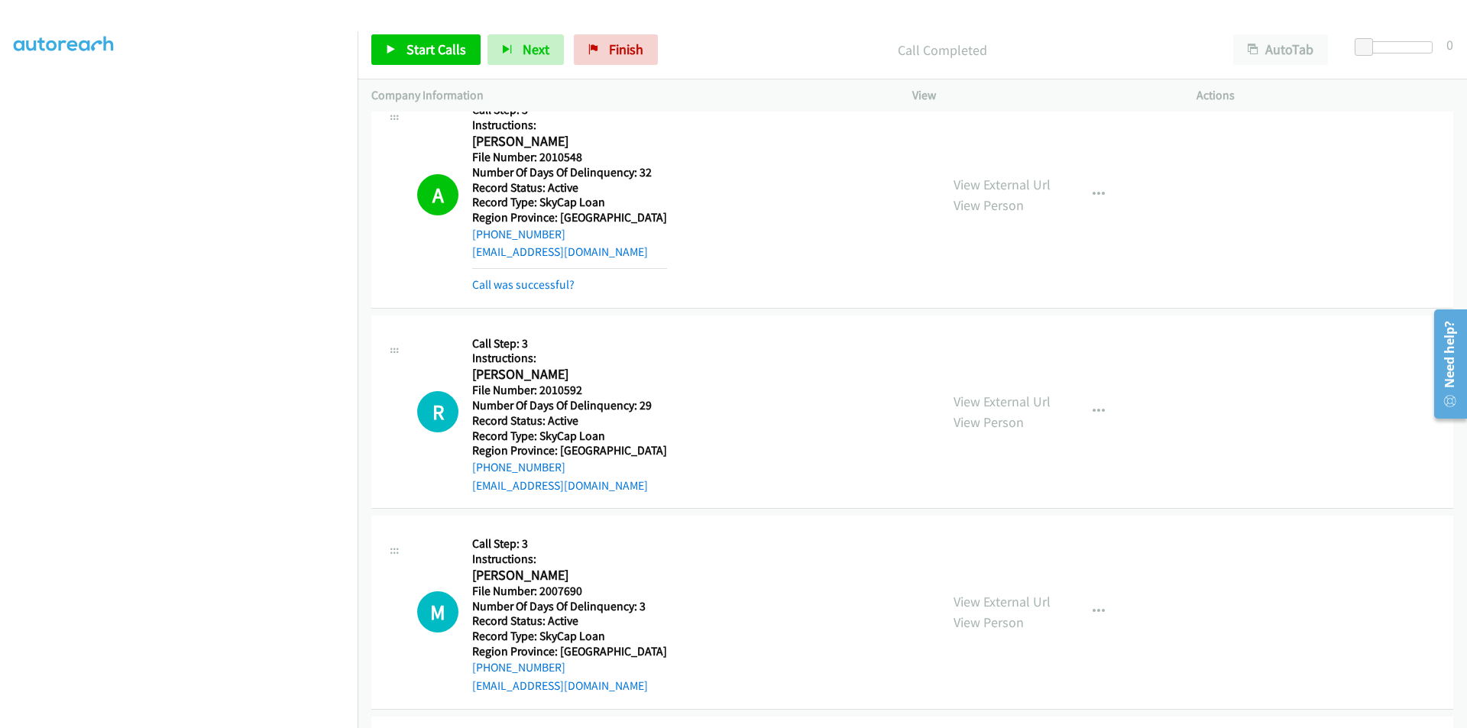
scroll to position [1097, 0]
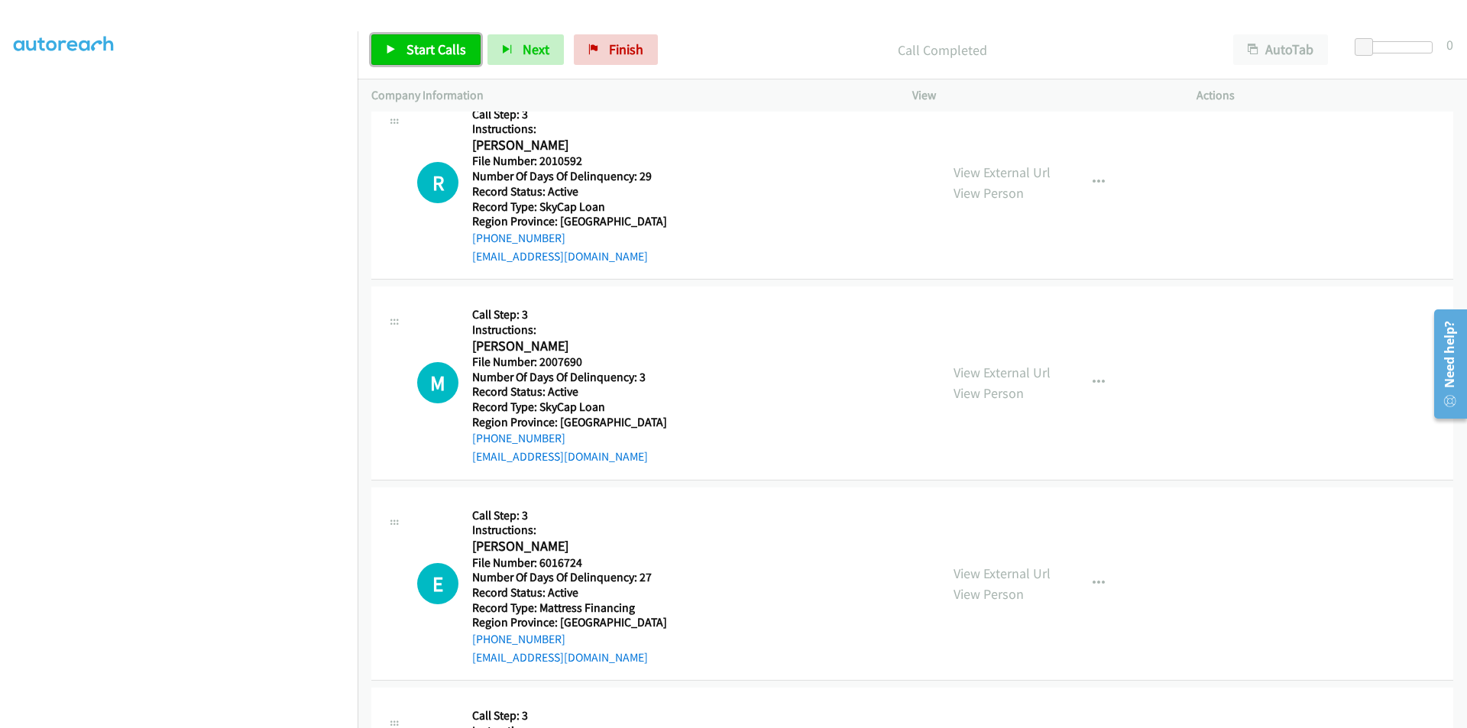
click at [421, 50] on span "Start Calls" at bounding box center [436, 49] width 60 height 18
click at [421, 50] on span "Pause" at bounding box center [423, 49] width 34 height 18
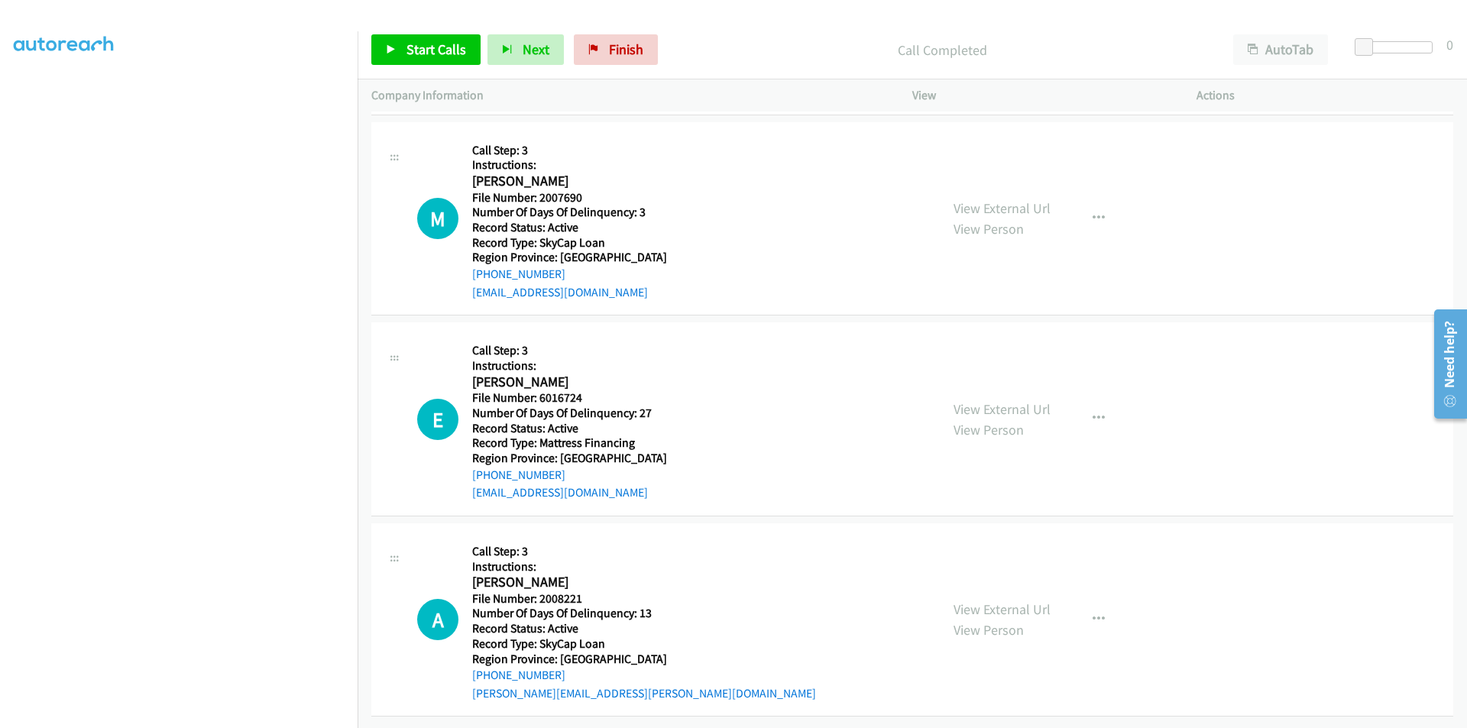
scroll to position [1305, 0]
click at [430, 44] on span "Start Calls" at bounding box center [436, 49] width 60 height 18
click at [430, 44] on span "Pause" at bounding box center [423, 49] width 34 height 18
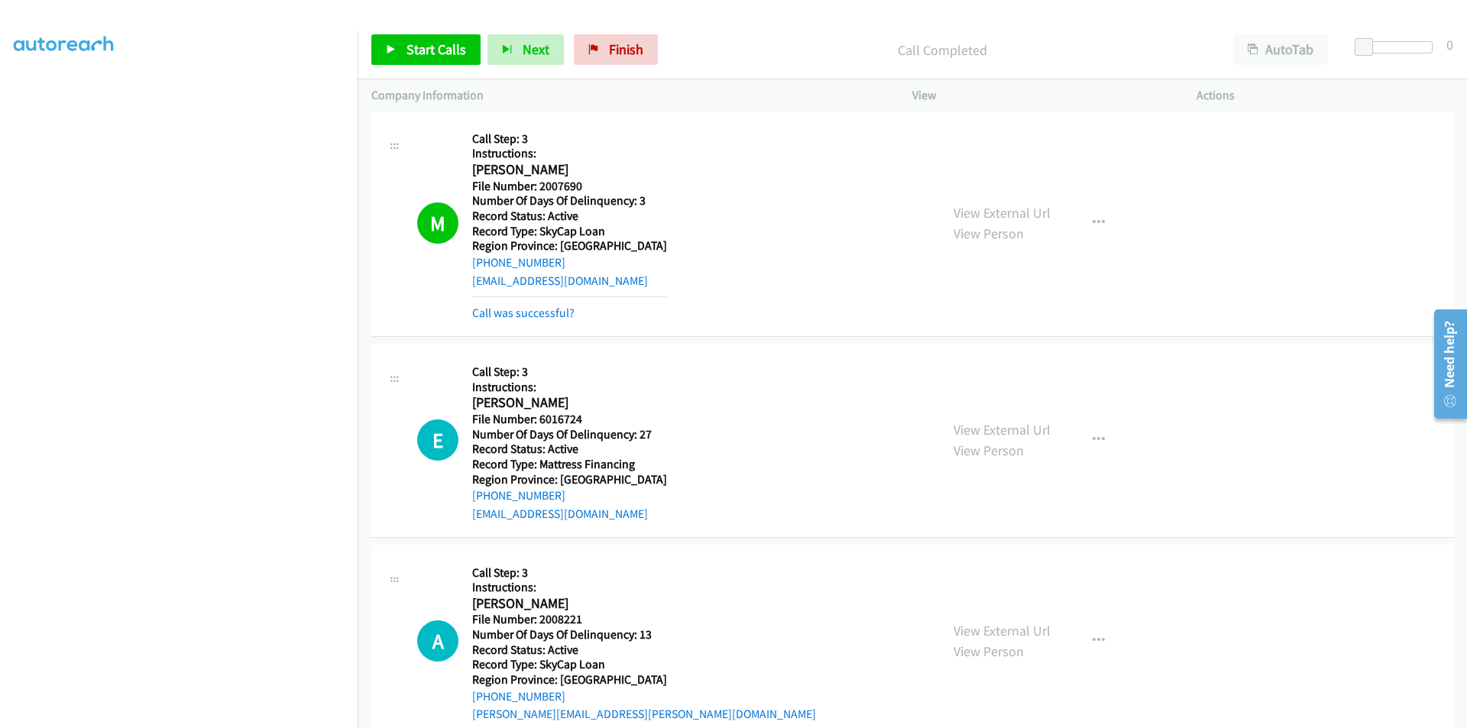
scroll to position [1535, 0]
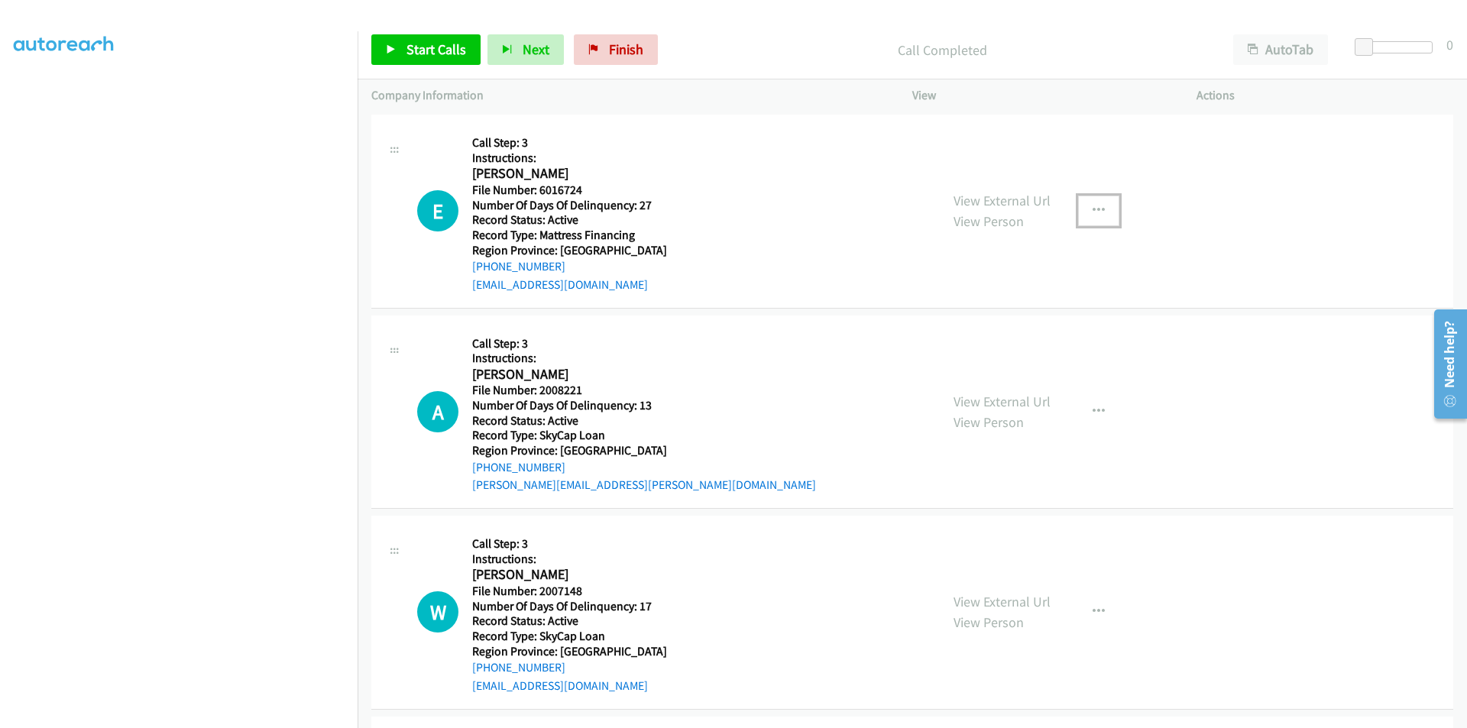
click at [1101, 212] on button "button" at bounding box center [1098, 211] width 41 height 31
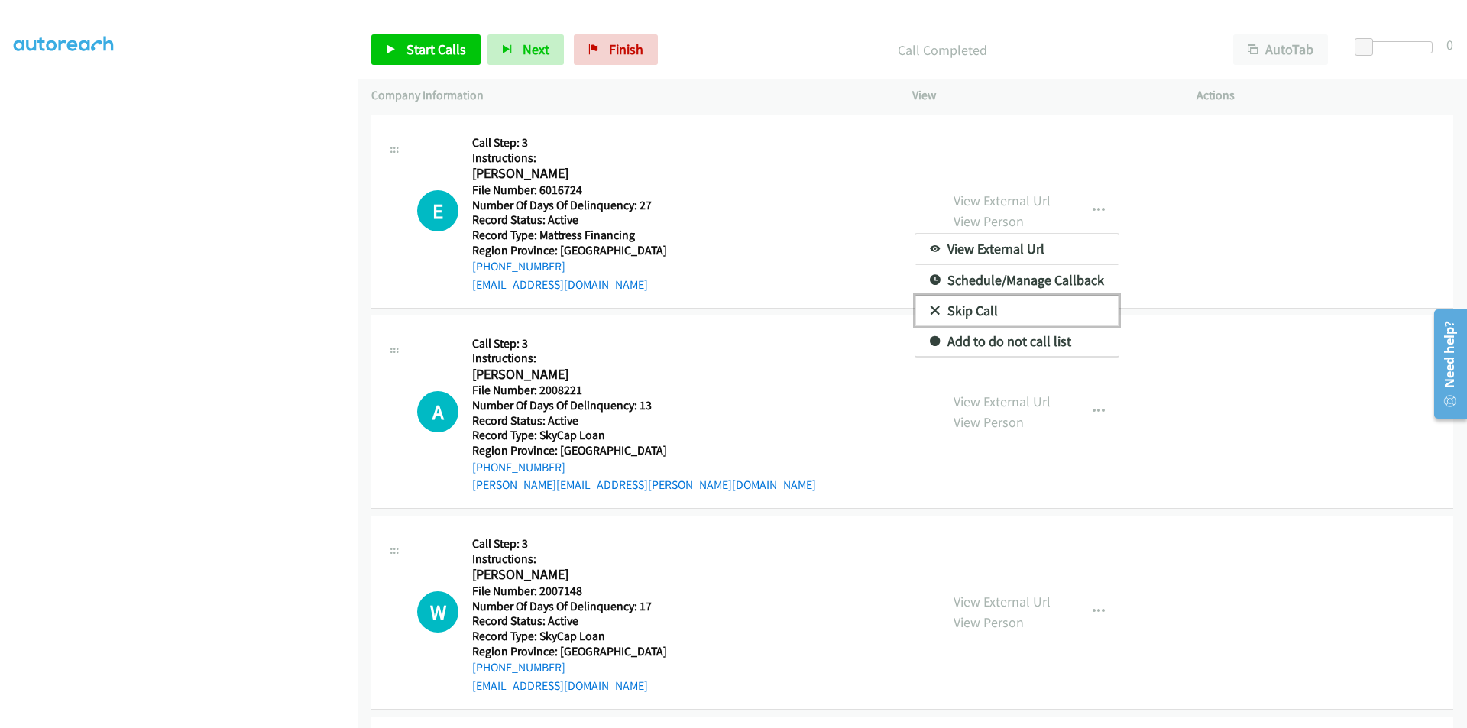
click at [988, 306] on link "Skip Call" at bounding box center [1016, 311] width 203 height 31
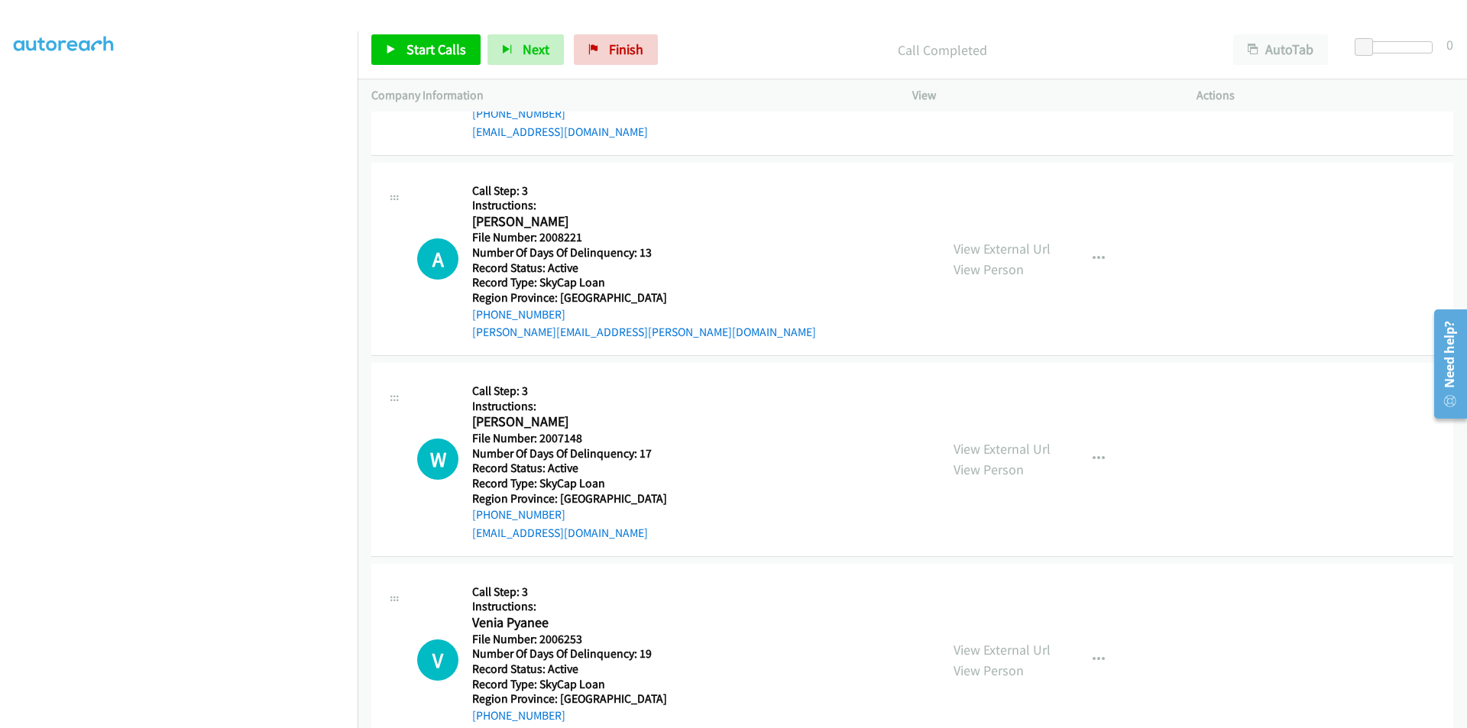
scroll to position [1764, 0]
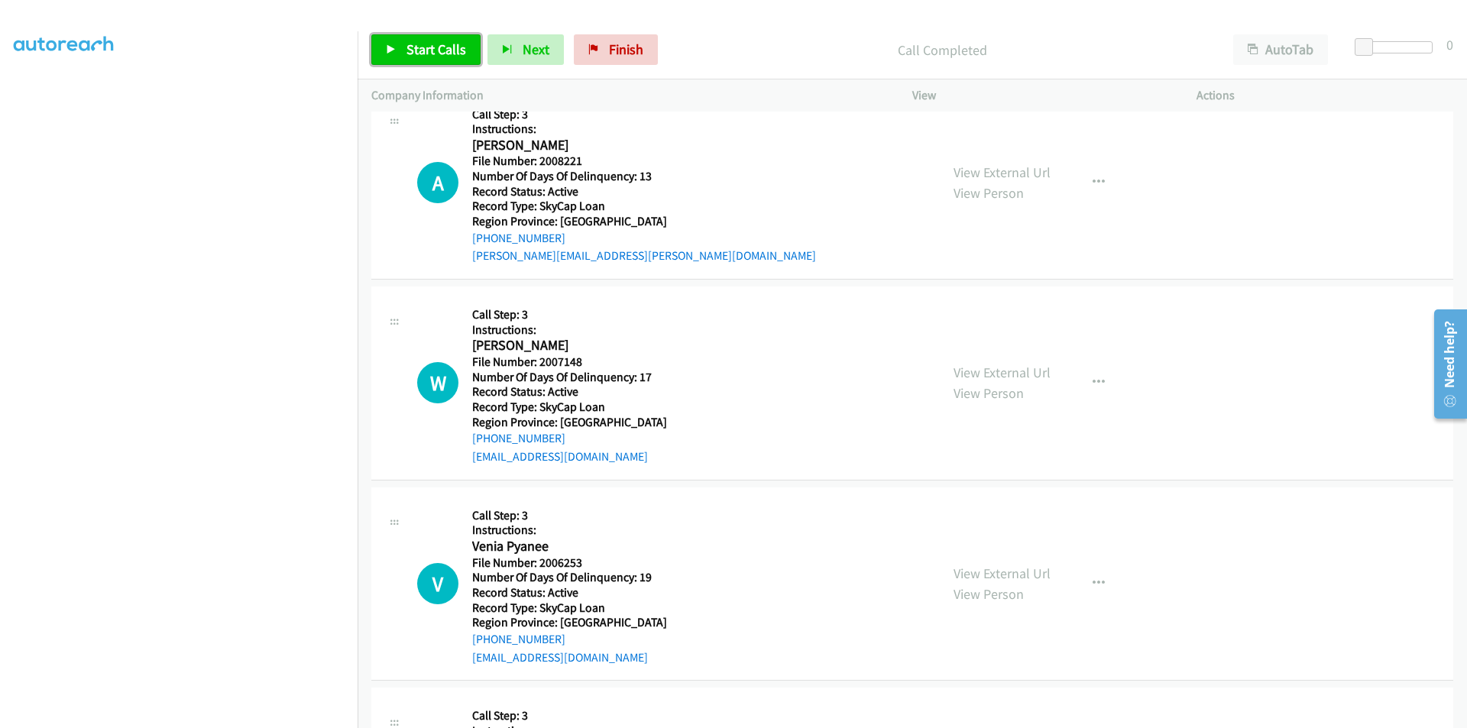
click at [417, 51] on span "Start Calls" at bounding box center [436, 49] width 60 height 18
click at [417, 51] on span "Pause" at bounding box center [423, 49] width 34 height 18
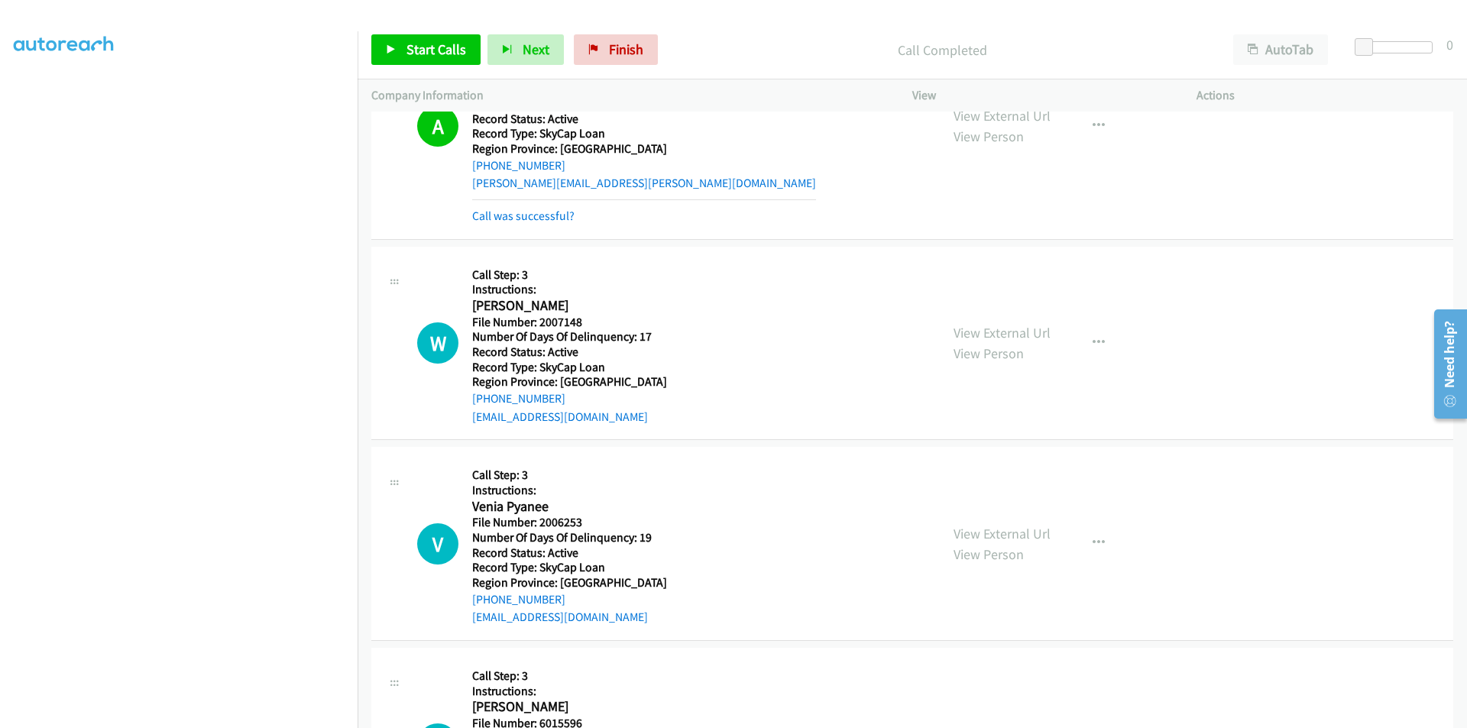
scroll to position [1917, 0]
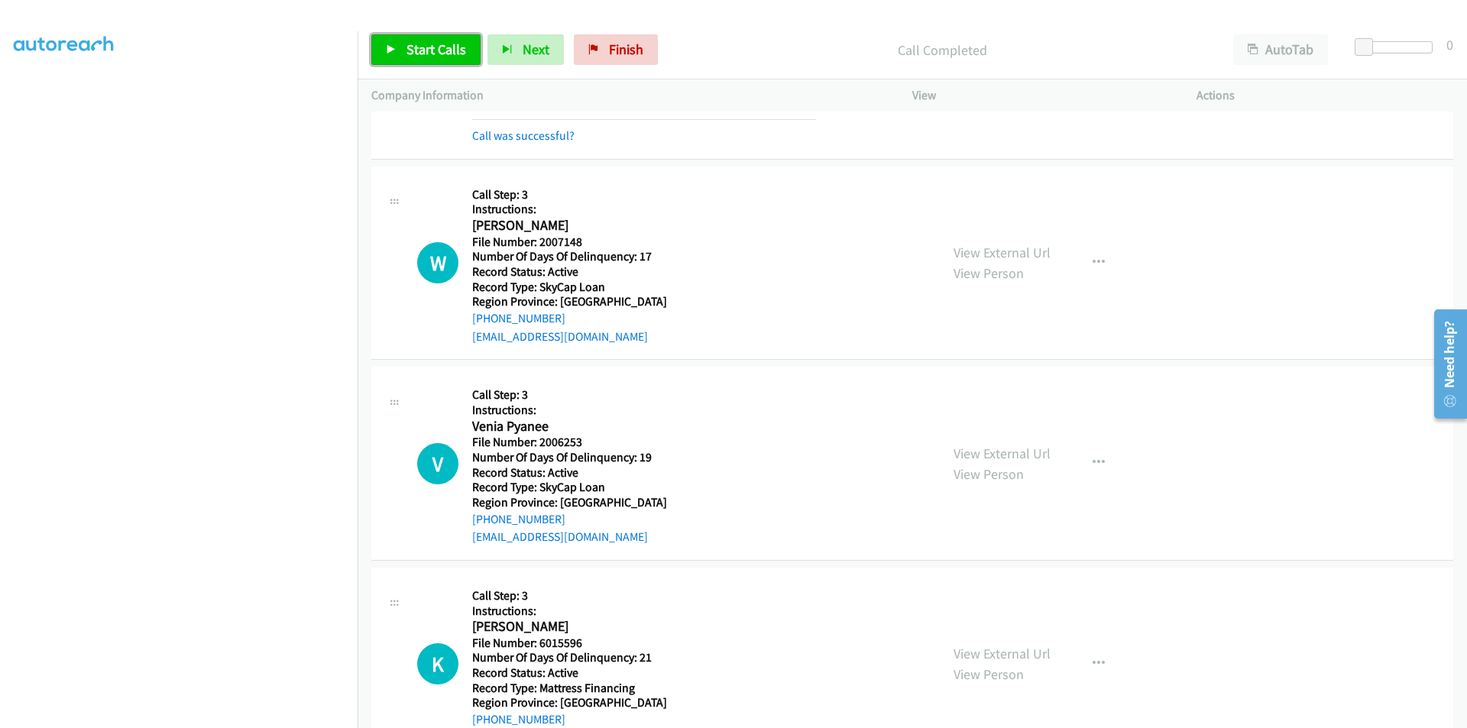
click at [429, 45] on span "Start Calls" at bounding box center [436, 49] width 60 height 18
click at [429, 45] on span "Pause" at bounding box center [423, 49] width 34 height 18
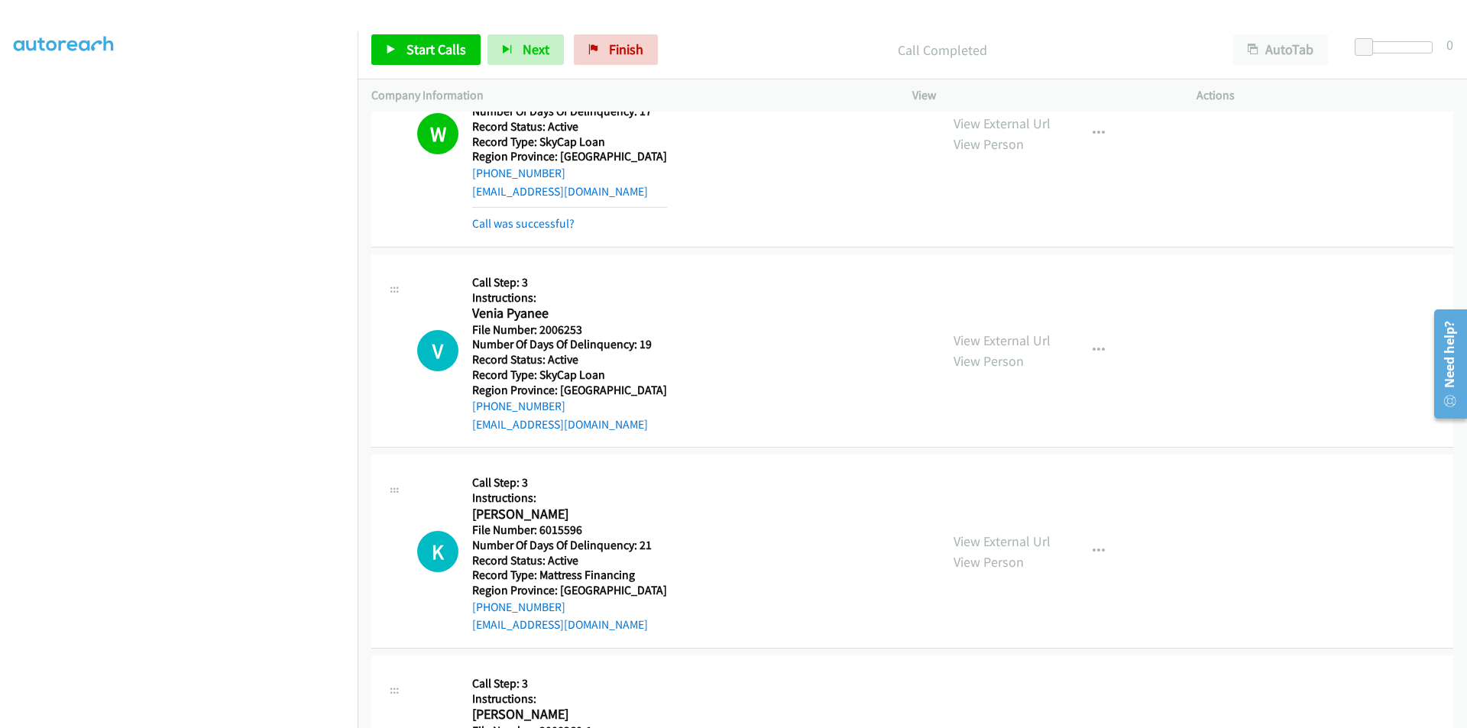
scroll to position [2146, 0]
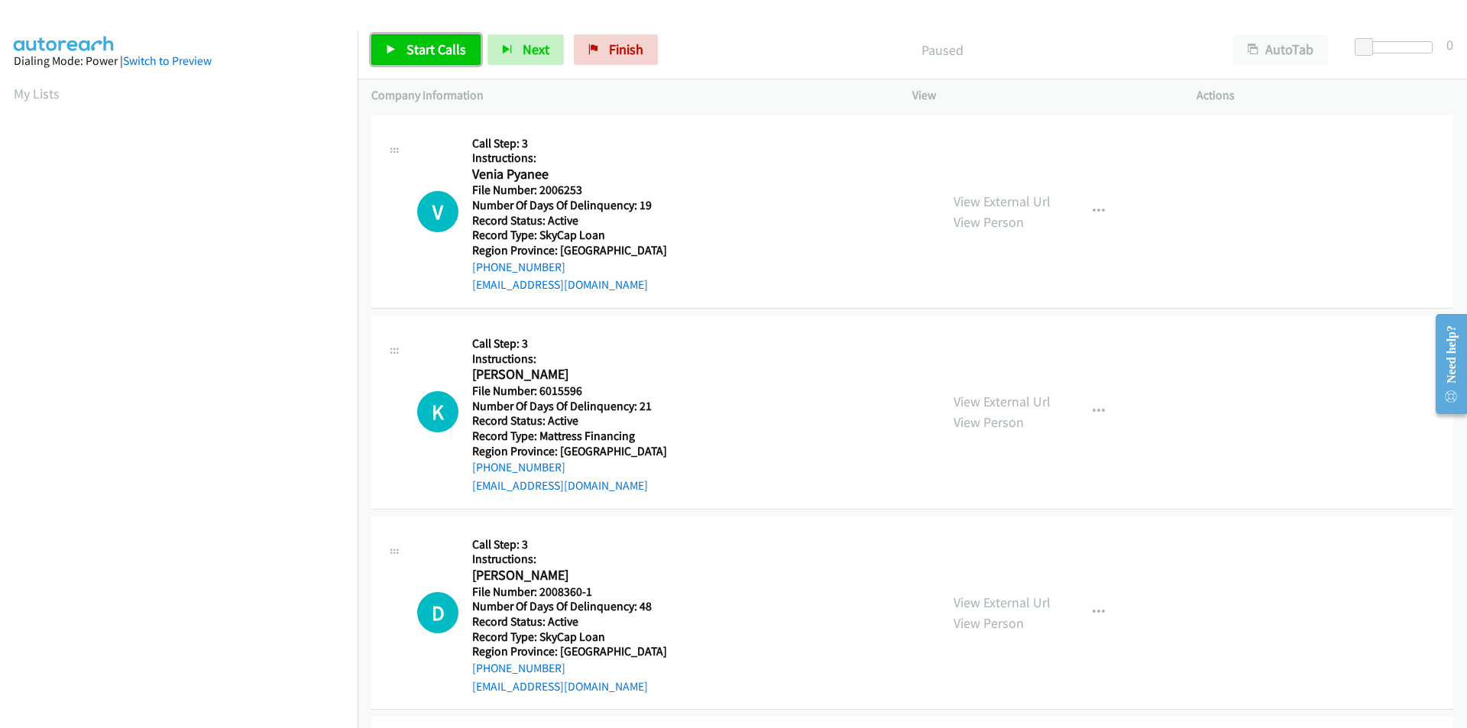
click at [441, 42] on span "Start Calls" at bounding box center [436, 49] width 60 height 18
click at [436, 44] on span "Pause" at bounding box center [423, 49] width 34 height 18
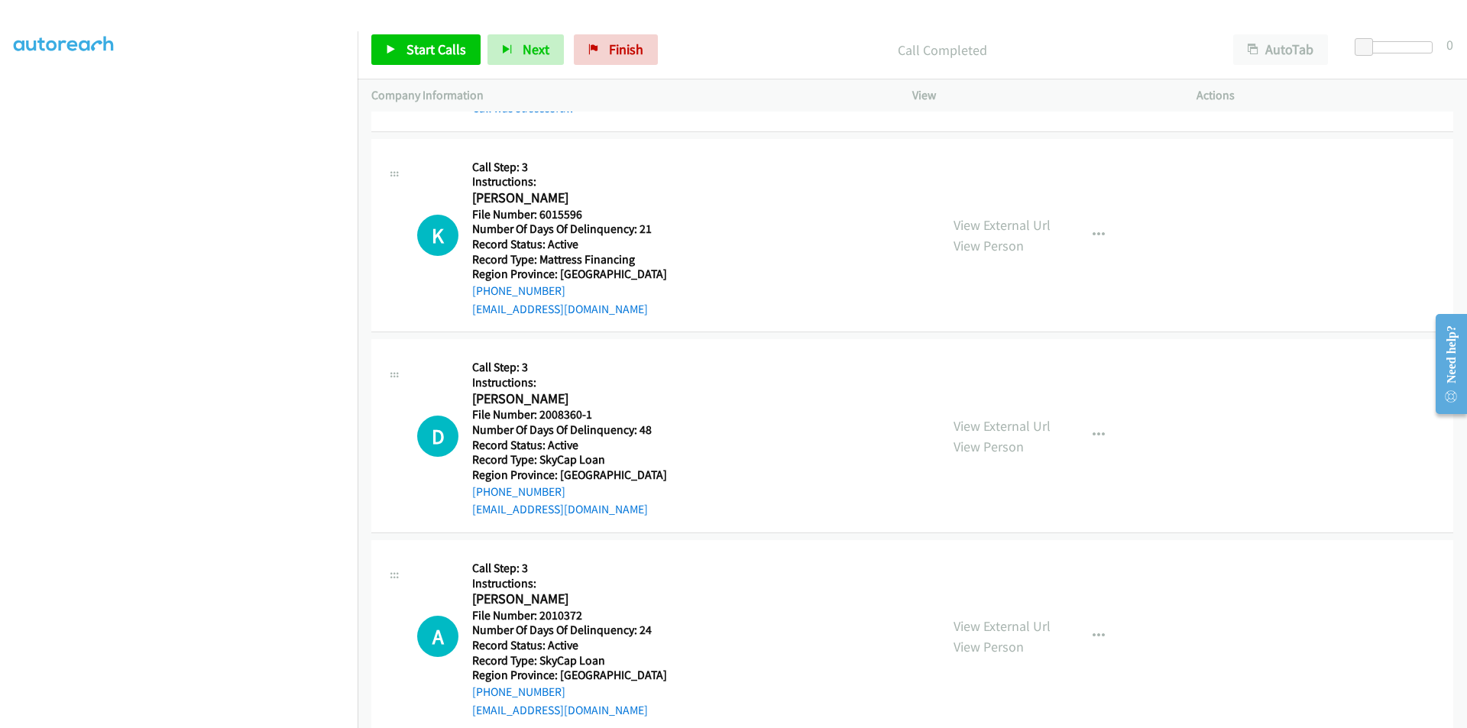
scroll to position [229, 0]
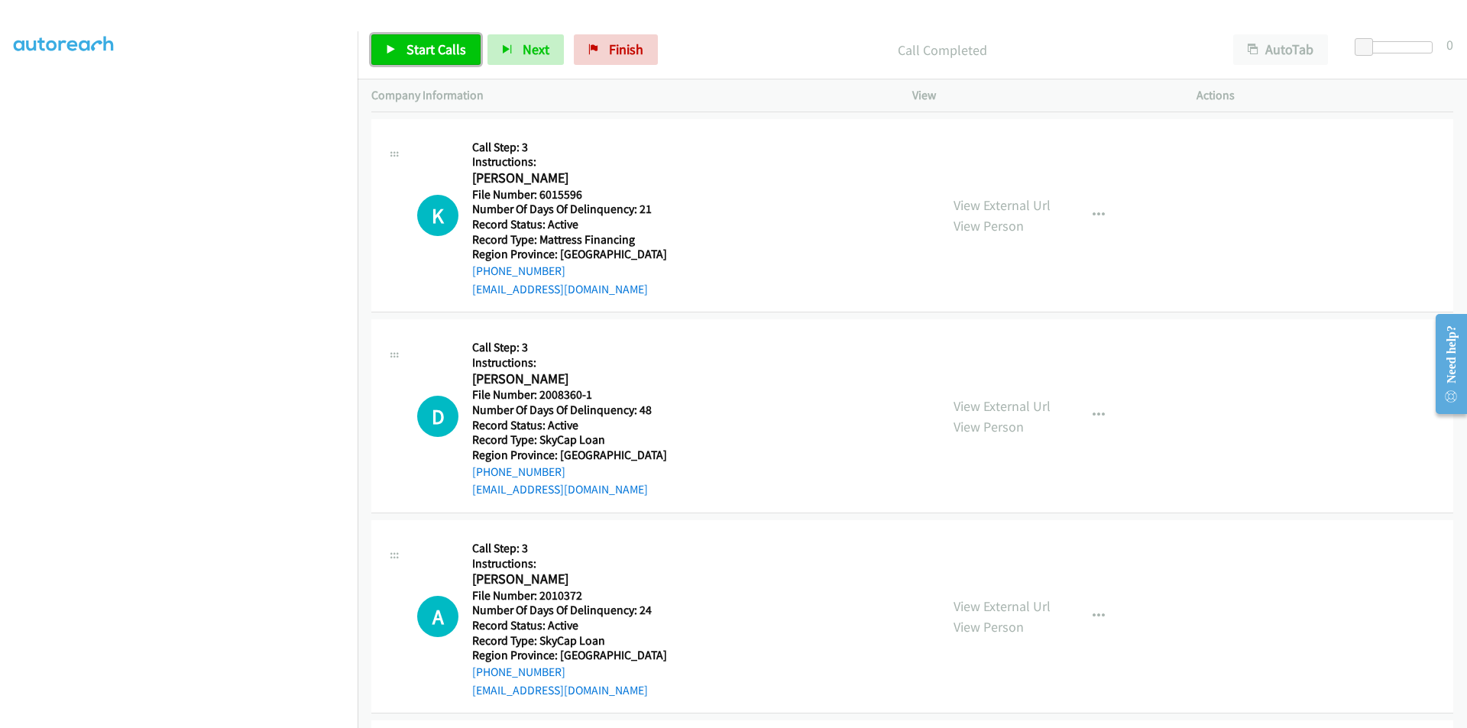
click at [419, 50] on span "Start Calls" at bounding box center [436, 49] width 60 height 18
click at [419, 50] on span "Pause" at bounding box center [423, 49] width 34 height 18
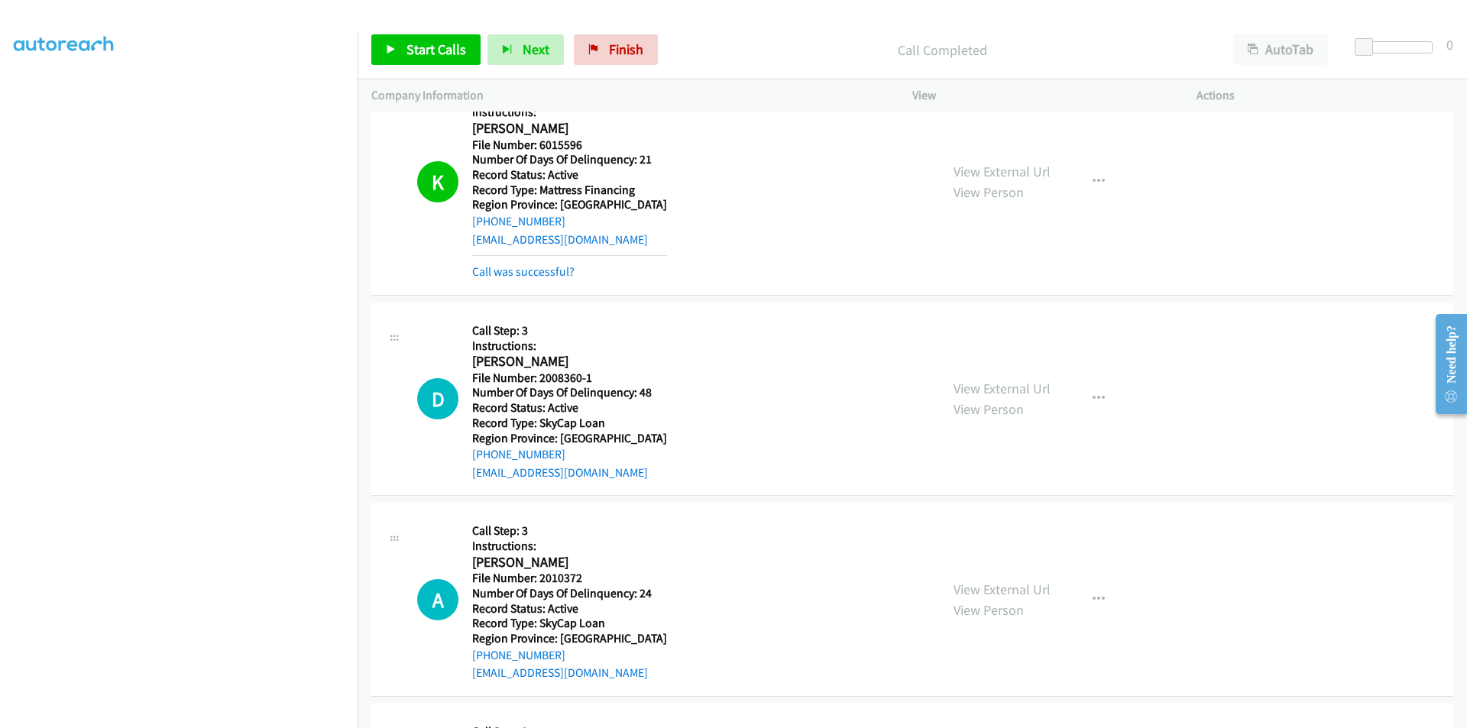
scroll to position [458, 0]
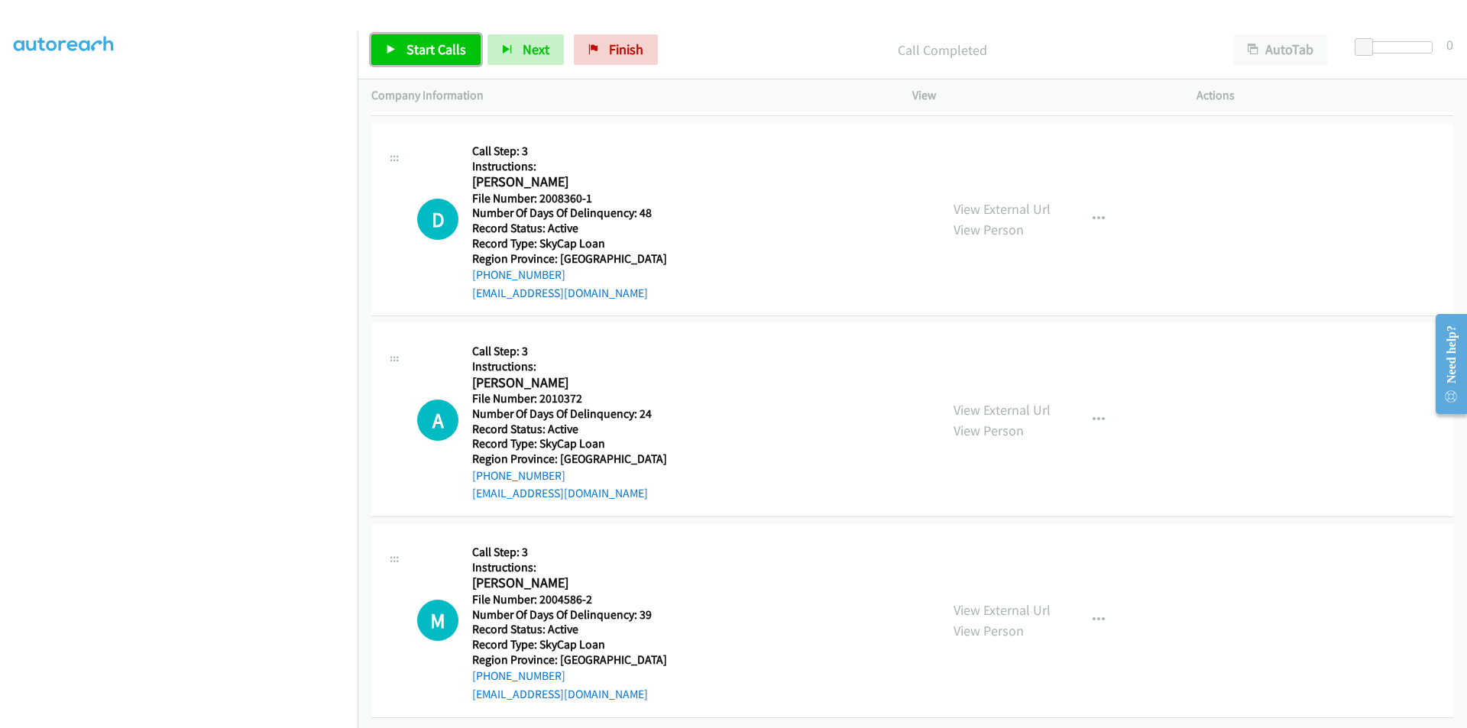
click at [427, 53] on span "Start Calls" at bounding box center [436, 49] width 60 height 18
click at [427, 53] on span "Pause" at bounding box center [423, 49] width 34 height 18
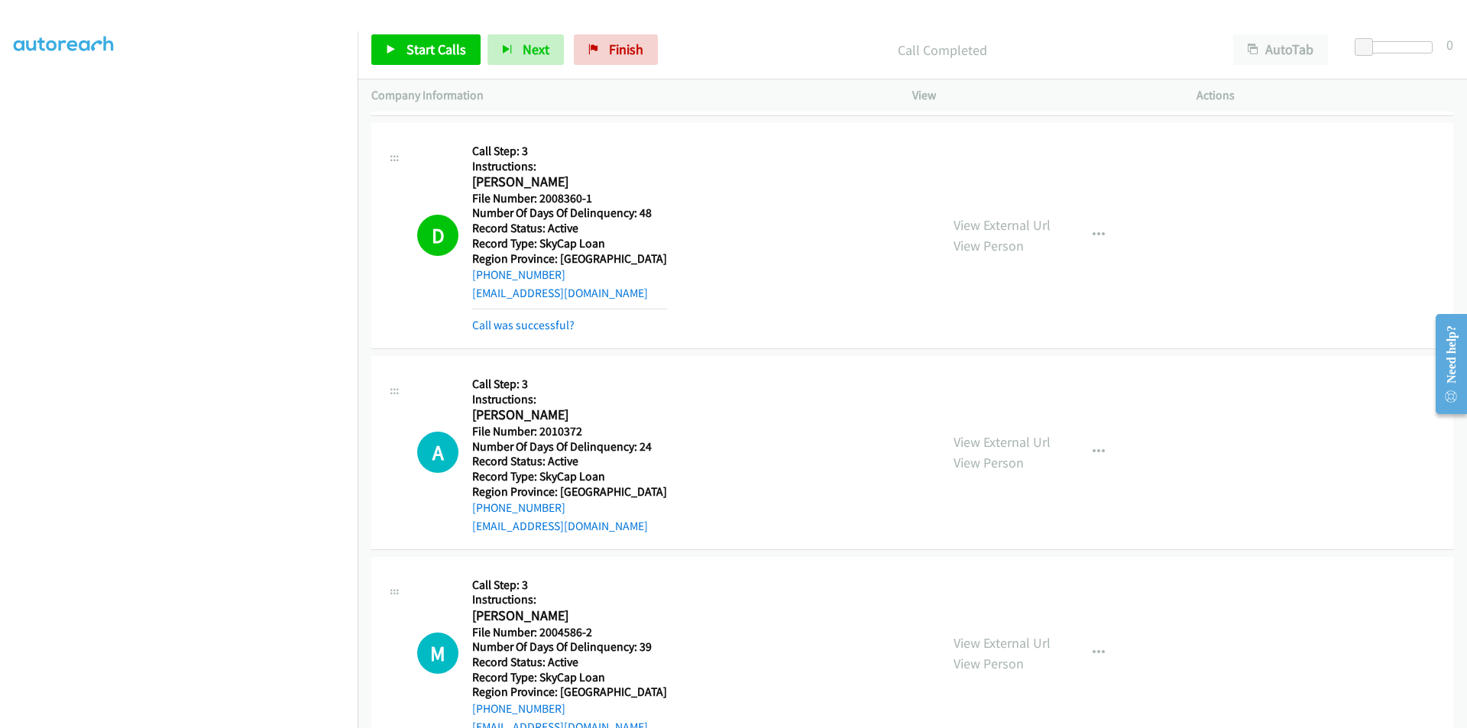
scroll to position [687, 0]
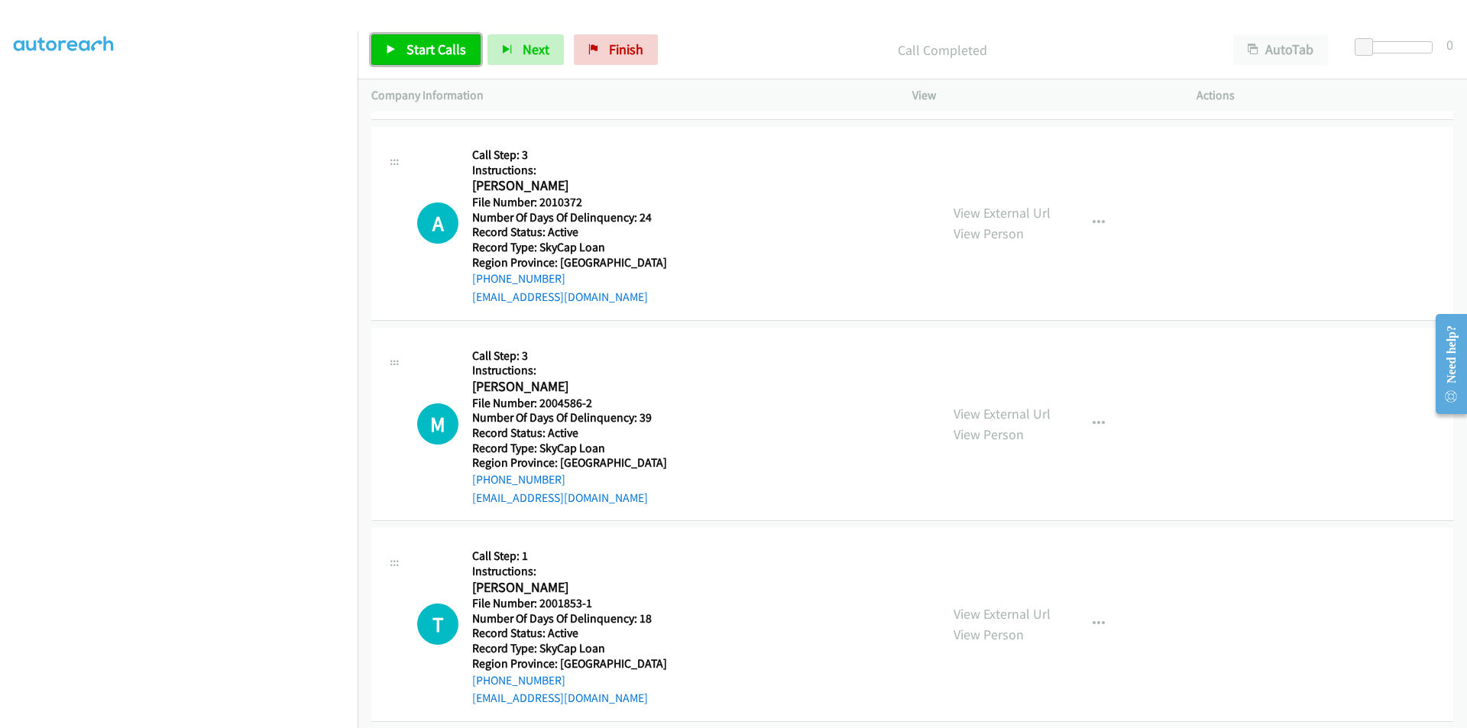
click at [425, 53] on span "Start Calls" at bounding box center [436, 49] width 60 height 18
click at [424, 52] on span "Pause" at bounding box center [423, 49] width 34 height 18
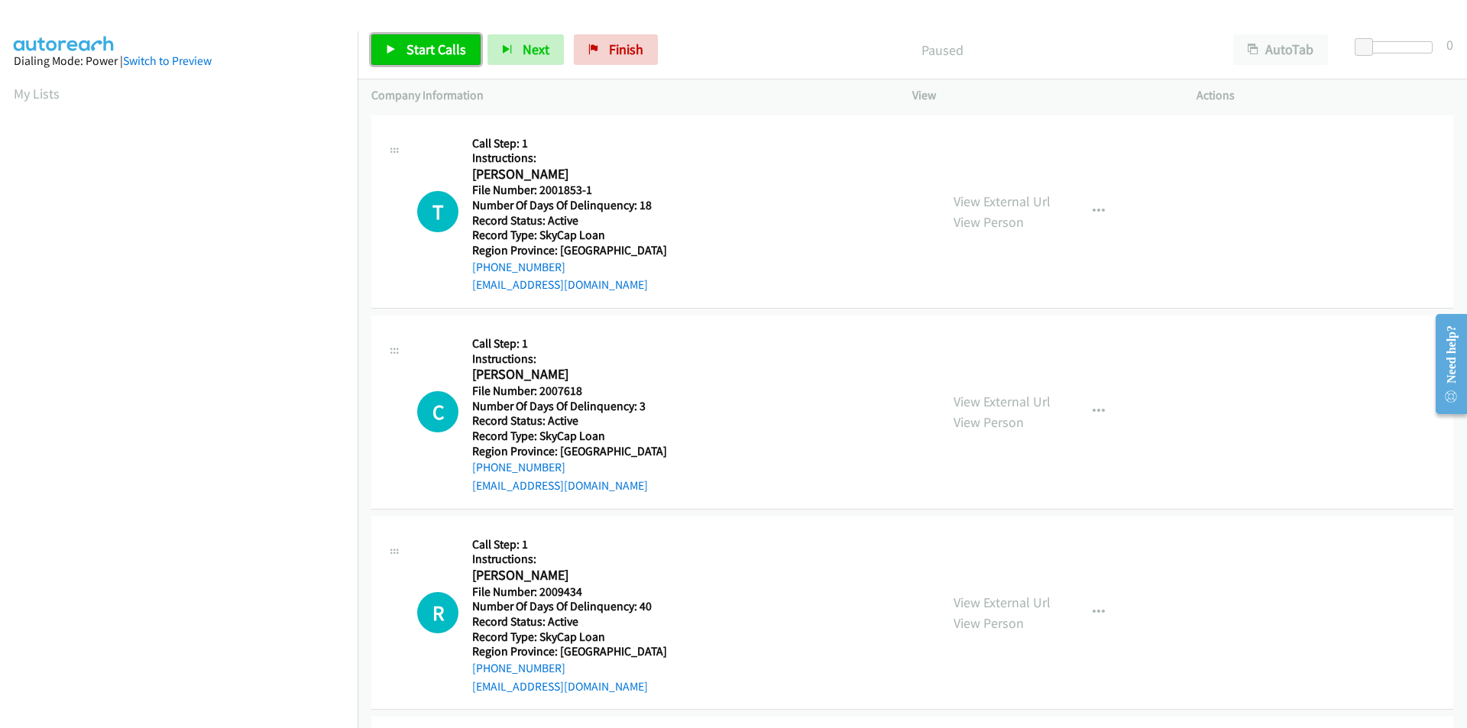
click at [418, 47] on span "Start Calls" at bounding box center [436, 49] width 60 height 18
click at [418, 47] on span "Pause" at bounding box center [423, 49] width 34 height 18
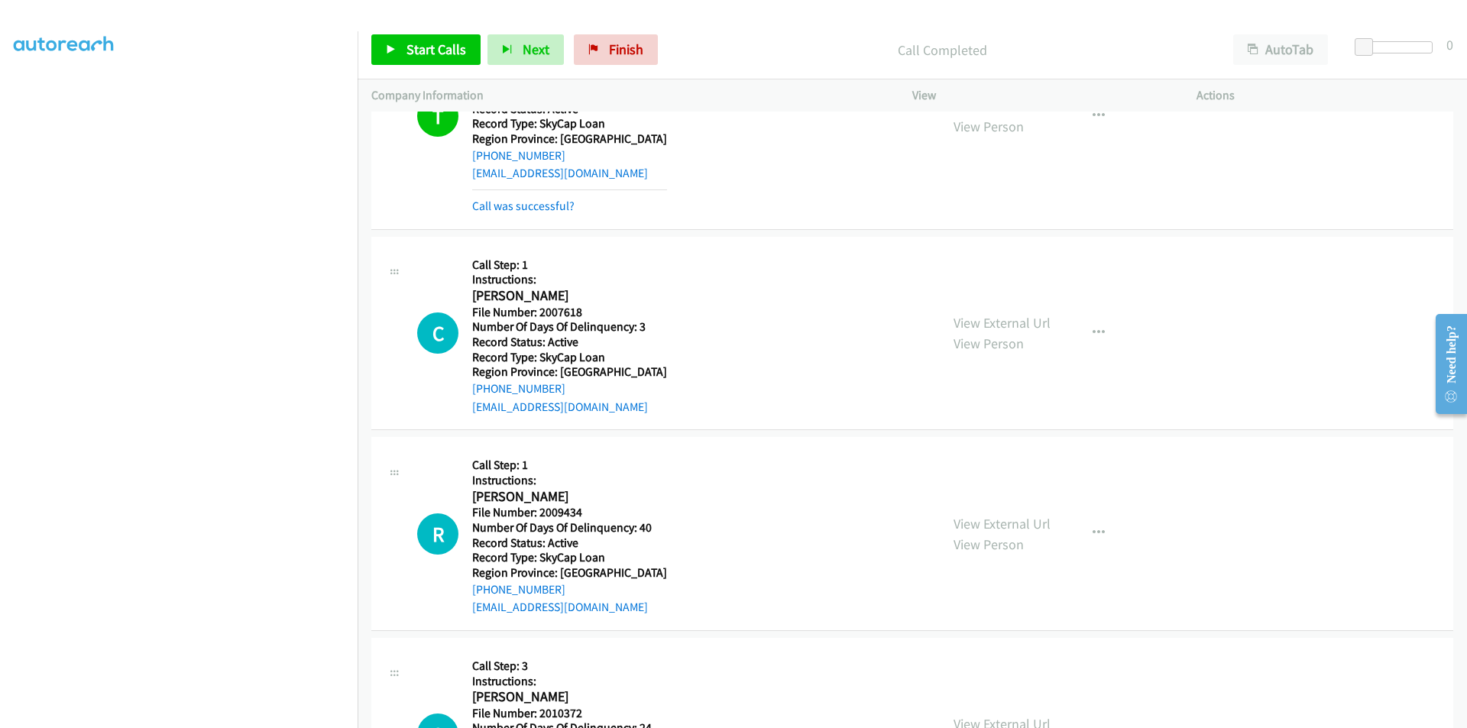
scroll to position [229, 0]
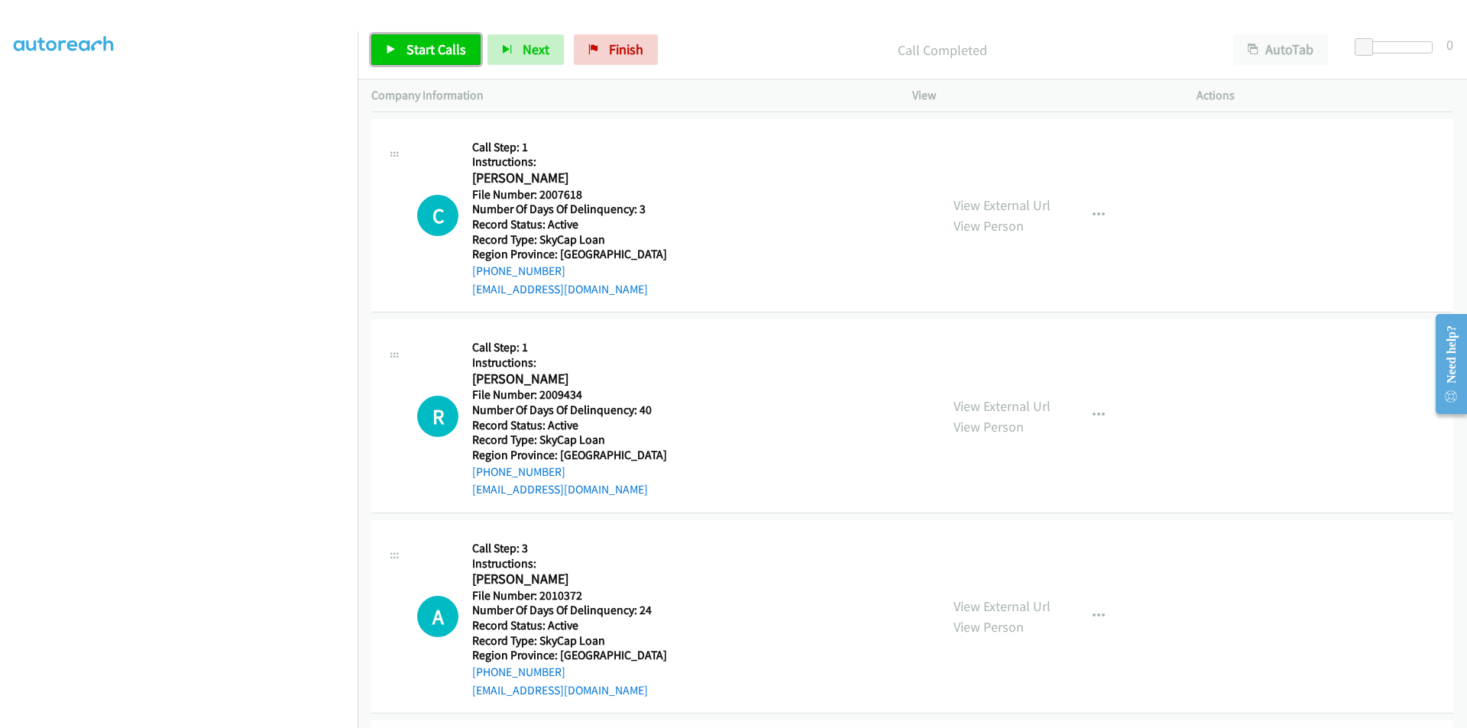
click at [424, 37] on link "Start Calls" at bounding box center [425, 49] width 109 height 31
click at [424, 38] on link "Pause" at bounding box center [413, 49] width 84 height 31
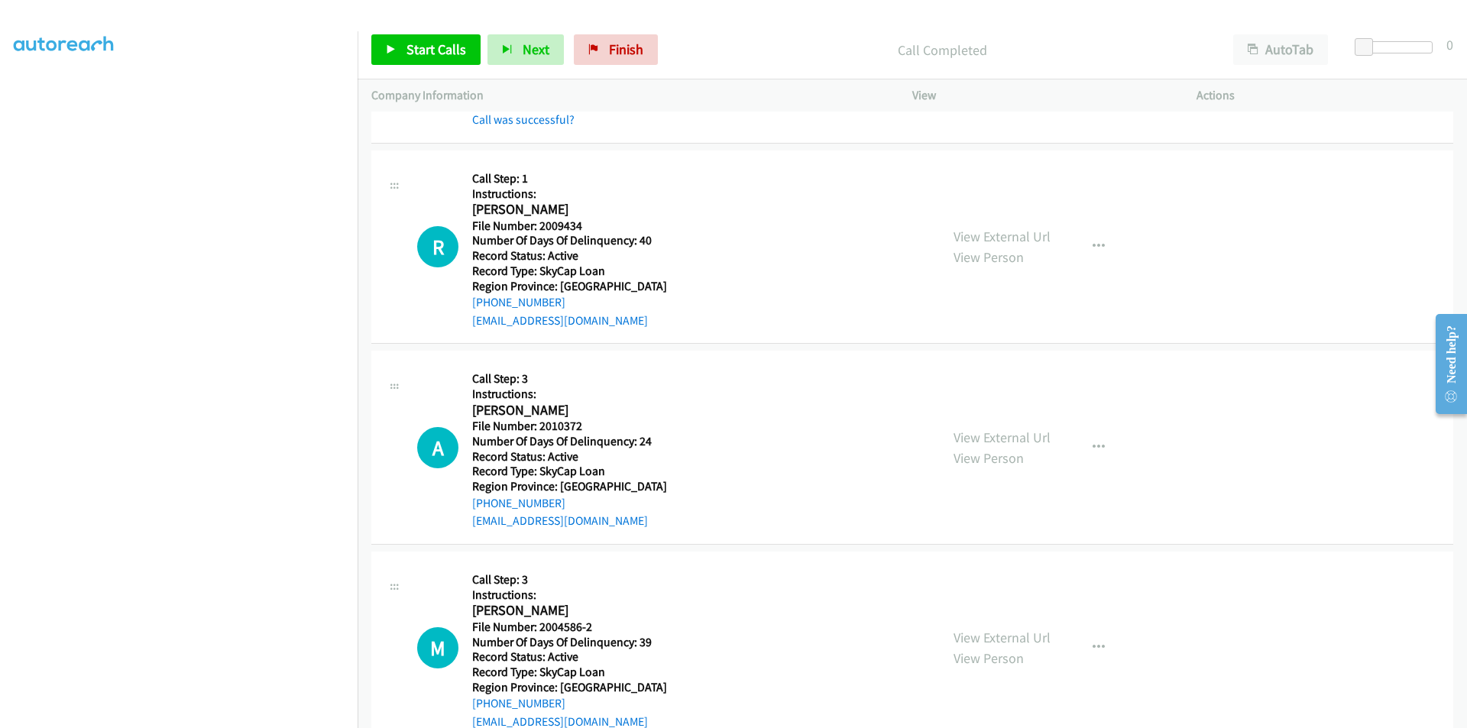
scroll to position [458, 0]
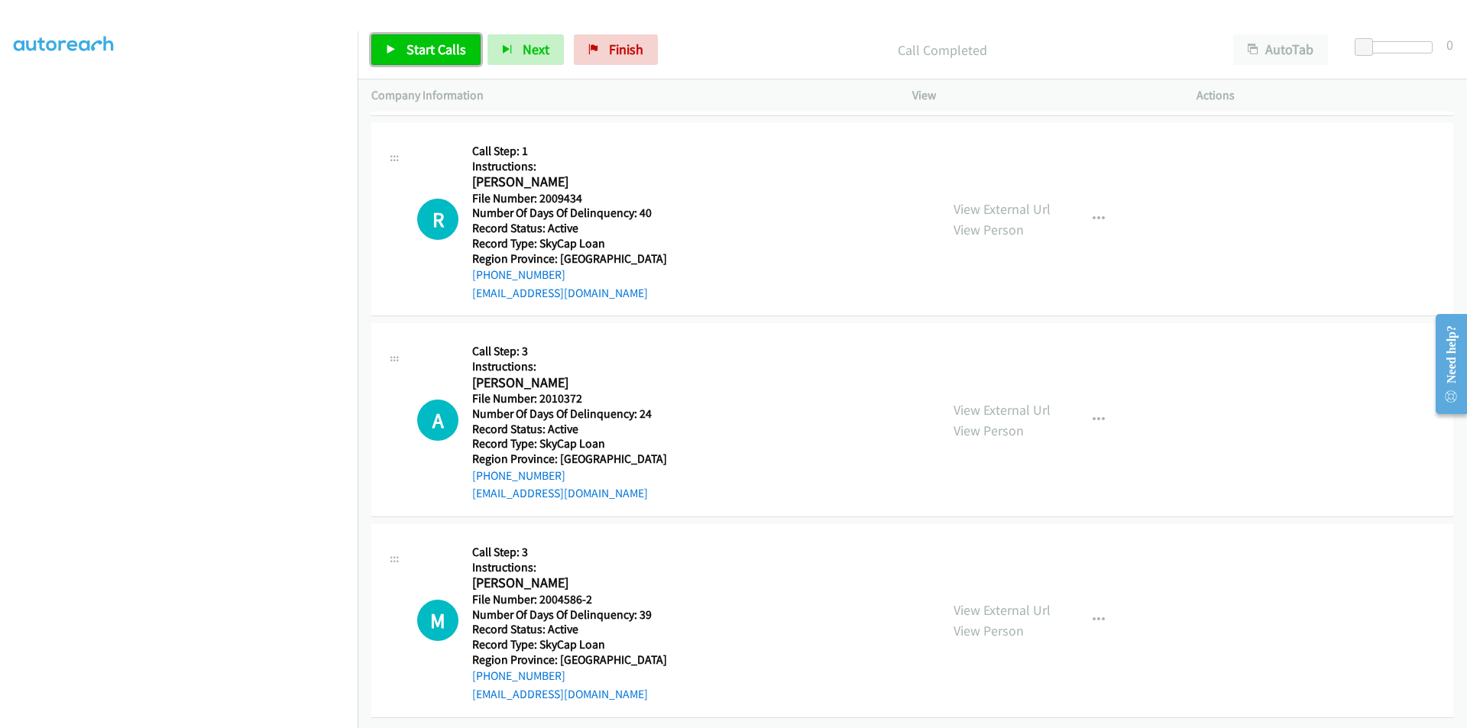
click at [429, 52] on span "Start Calls" at bounding box center [436, 49] width 60 height 18
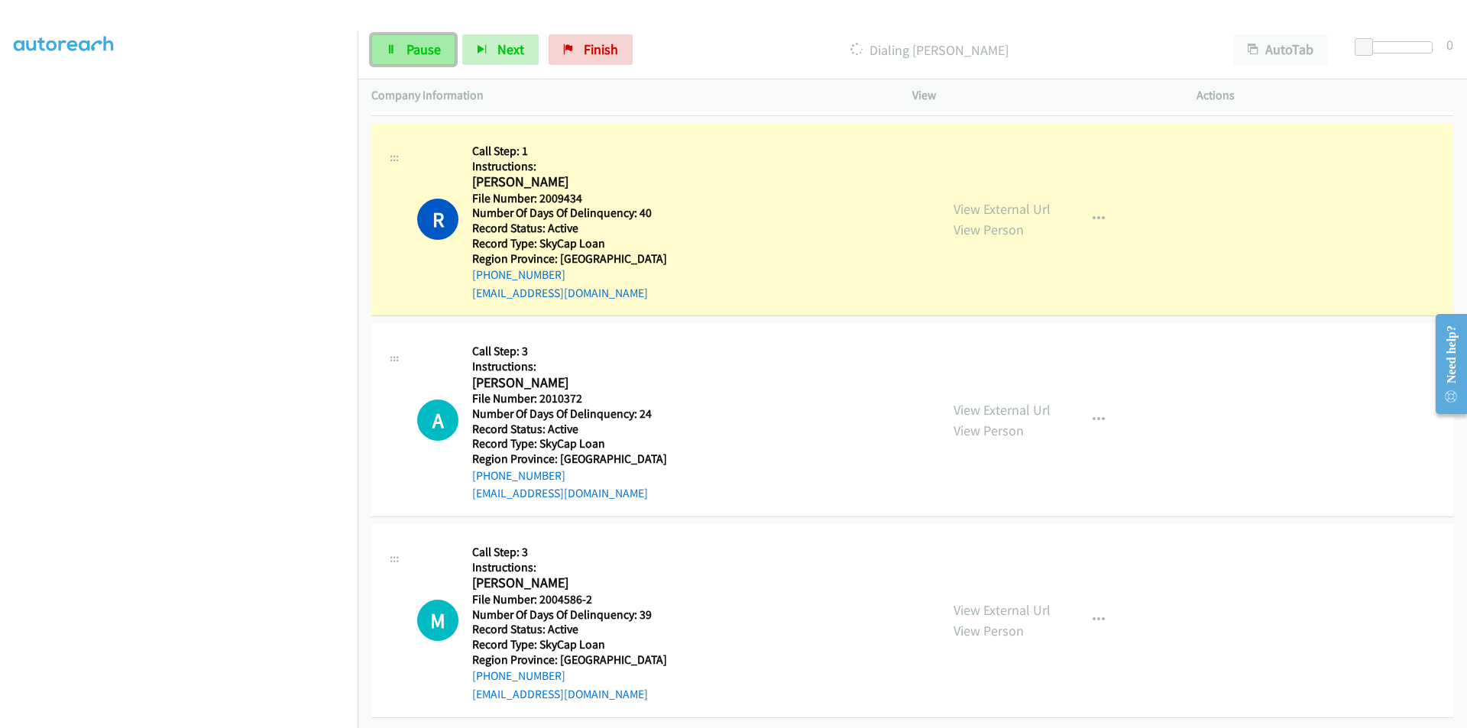
click at [406, 44] on span "Pause" at bounding box center [423, 49] width 34 height 18
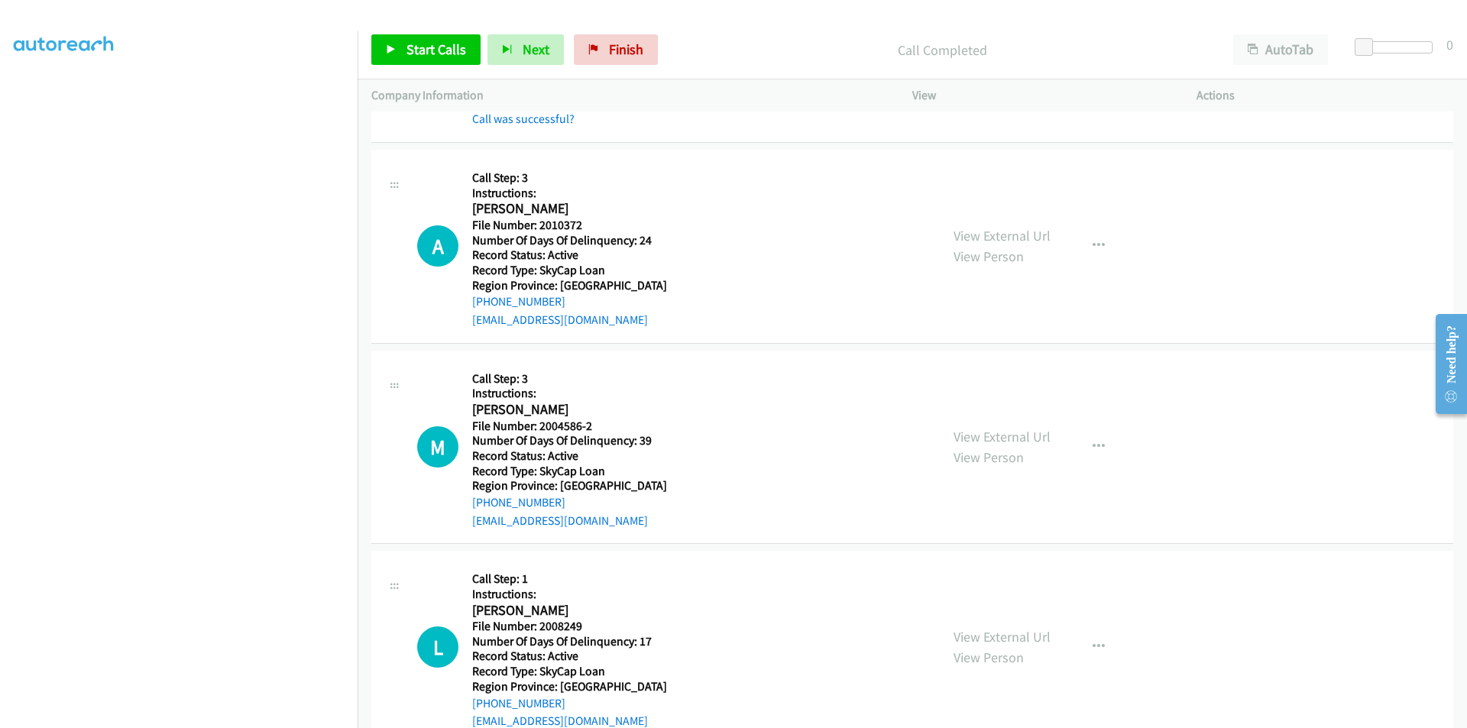
scroll to position [687, 0]
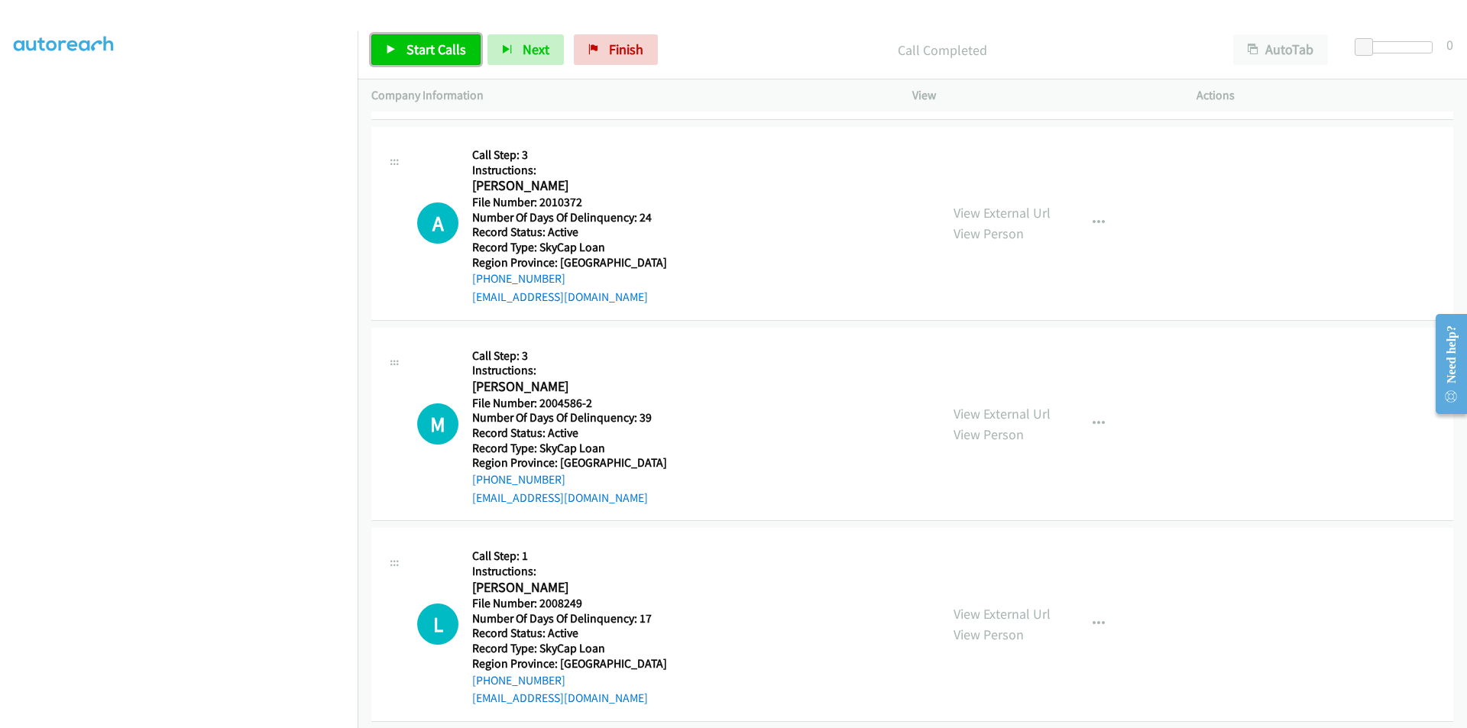
click at [422, 47] on span "Start Calls" at bounding box center [436, 49] width 60 height 18
click at [422, 47] on span "Pause" at bounding box center [423, 49] width 34 height 18
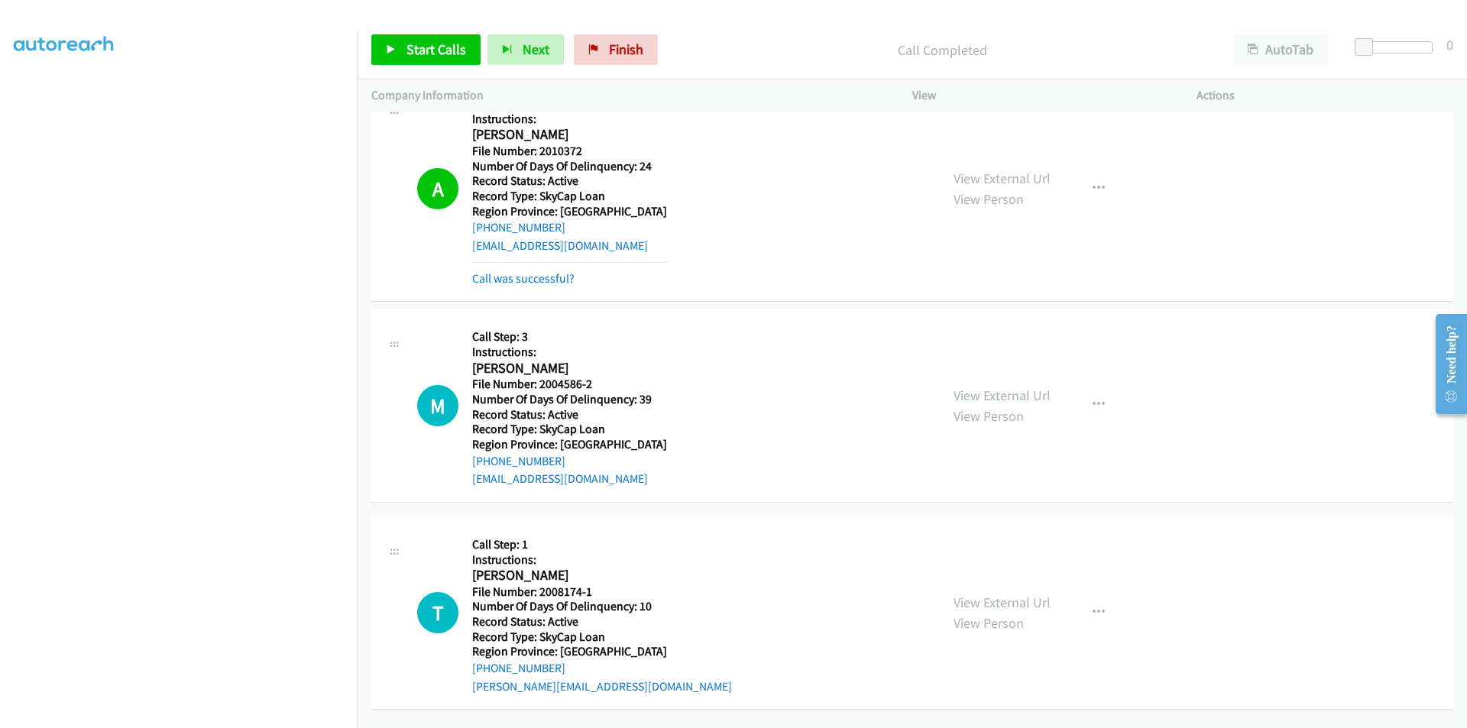
scroll to position [917, 0]
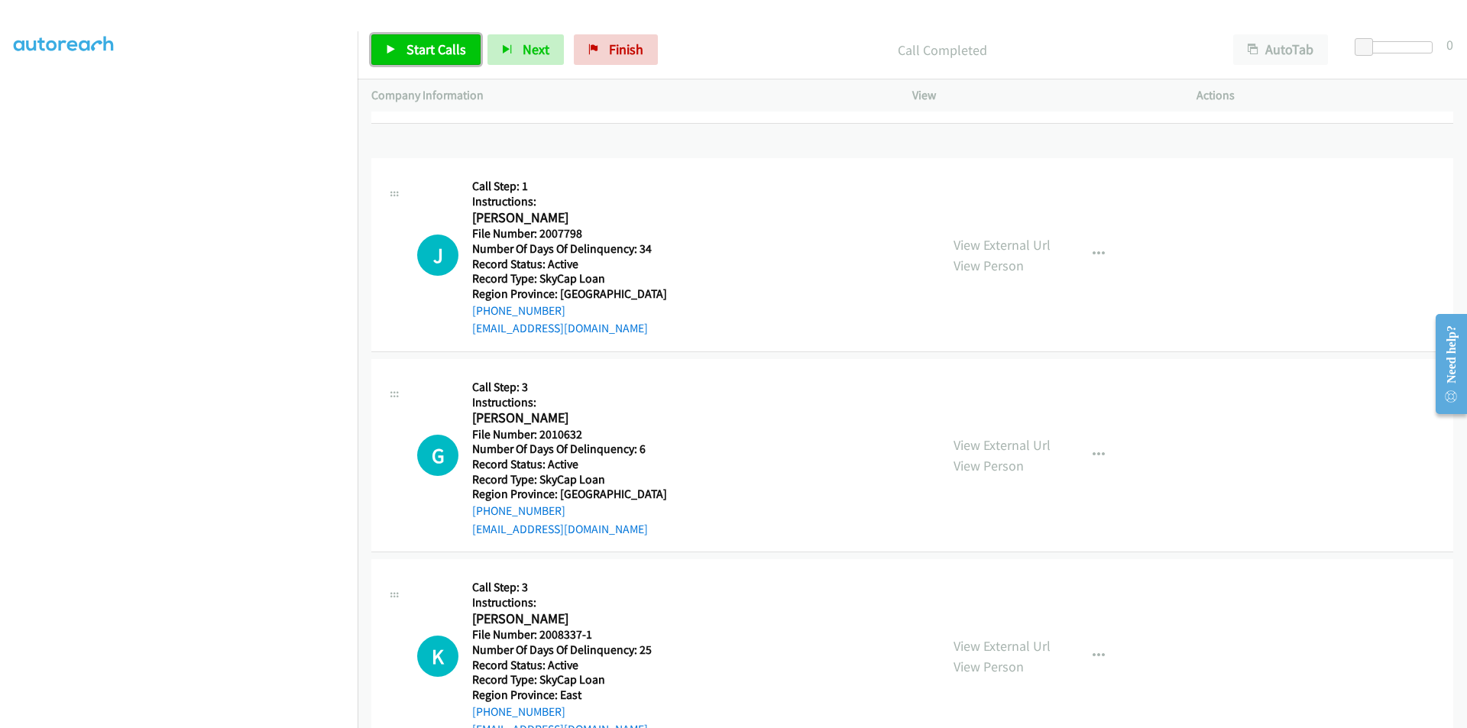
click at [440, 47] on span "Start Calls" at bounding box center [436, 49] width 60 height 18
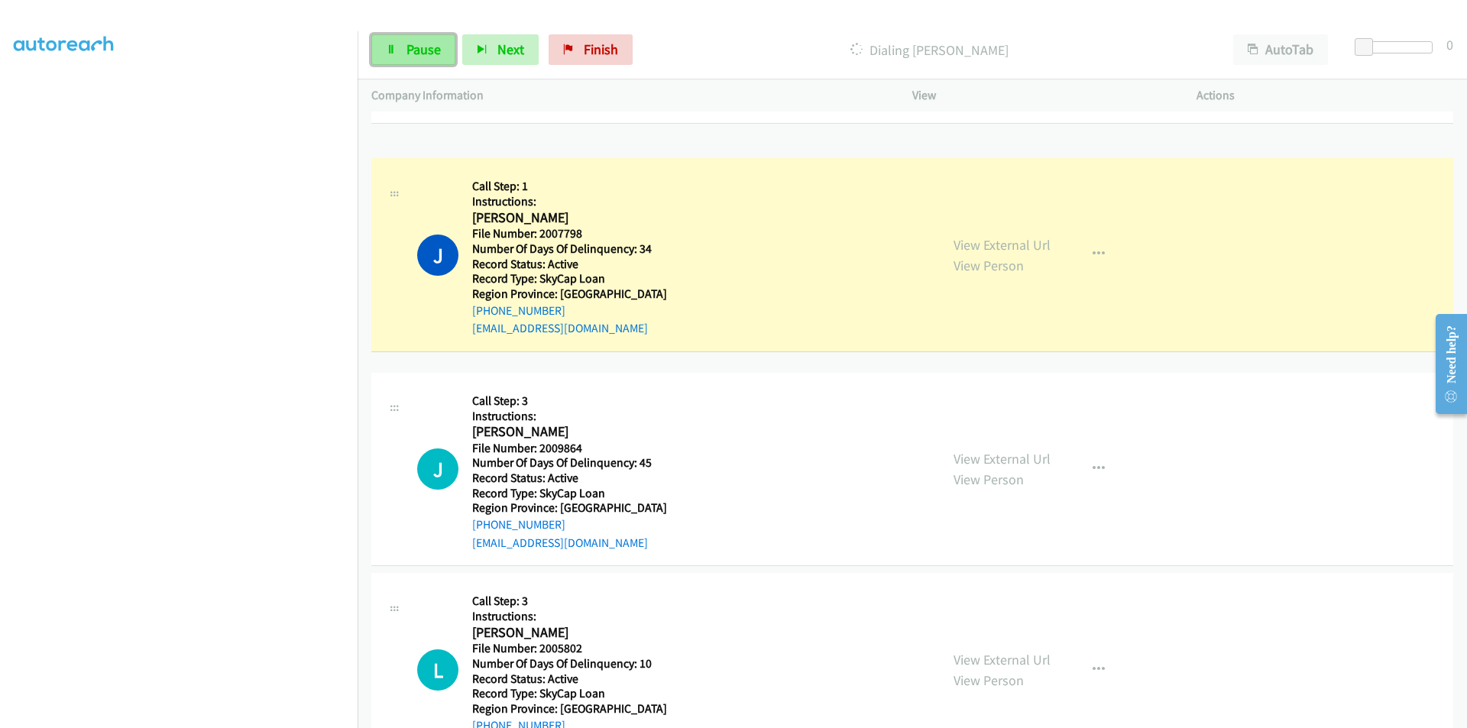
click at [420, 39] on link "Pause" at bounding box center [413, 49] width 84 height 31
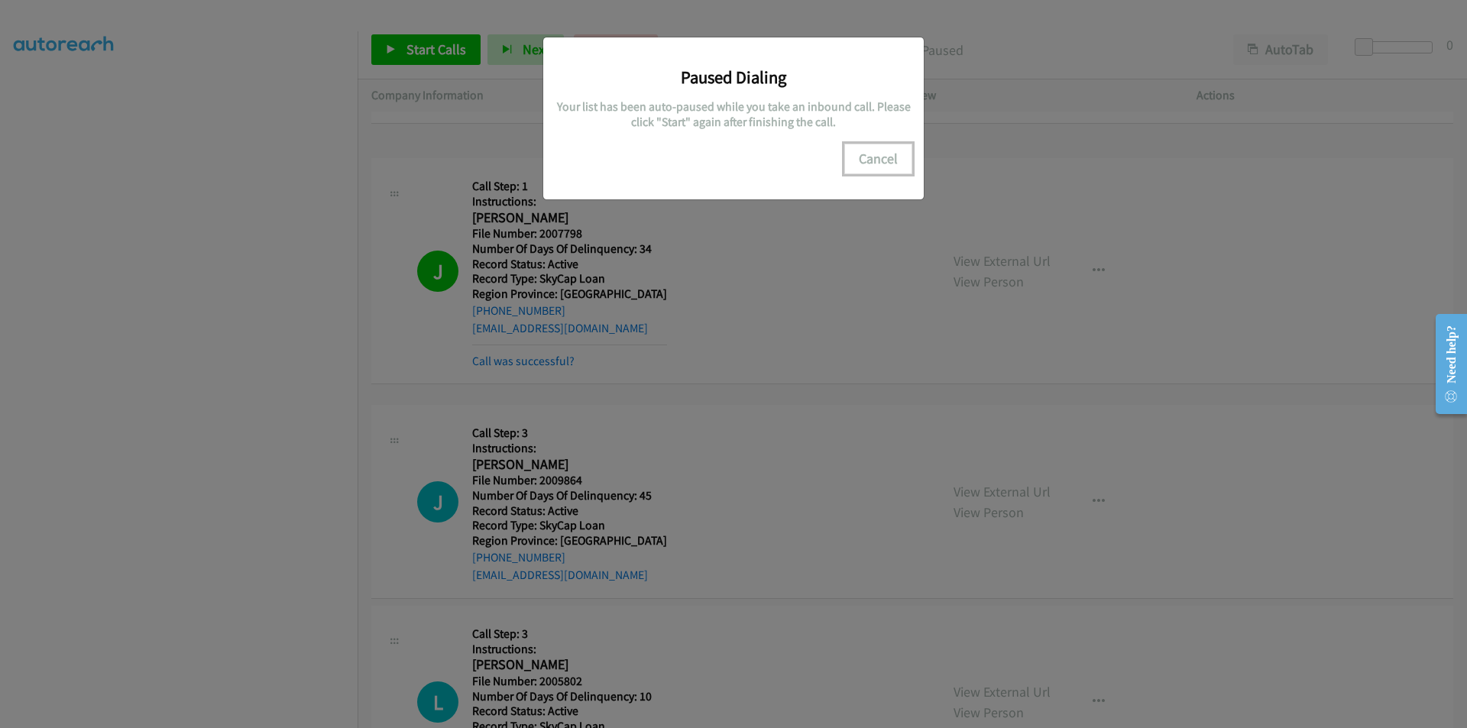
click at [889, 160] on button "Cancel" at bounding box center [878, 159] width 68 height 31
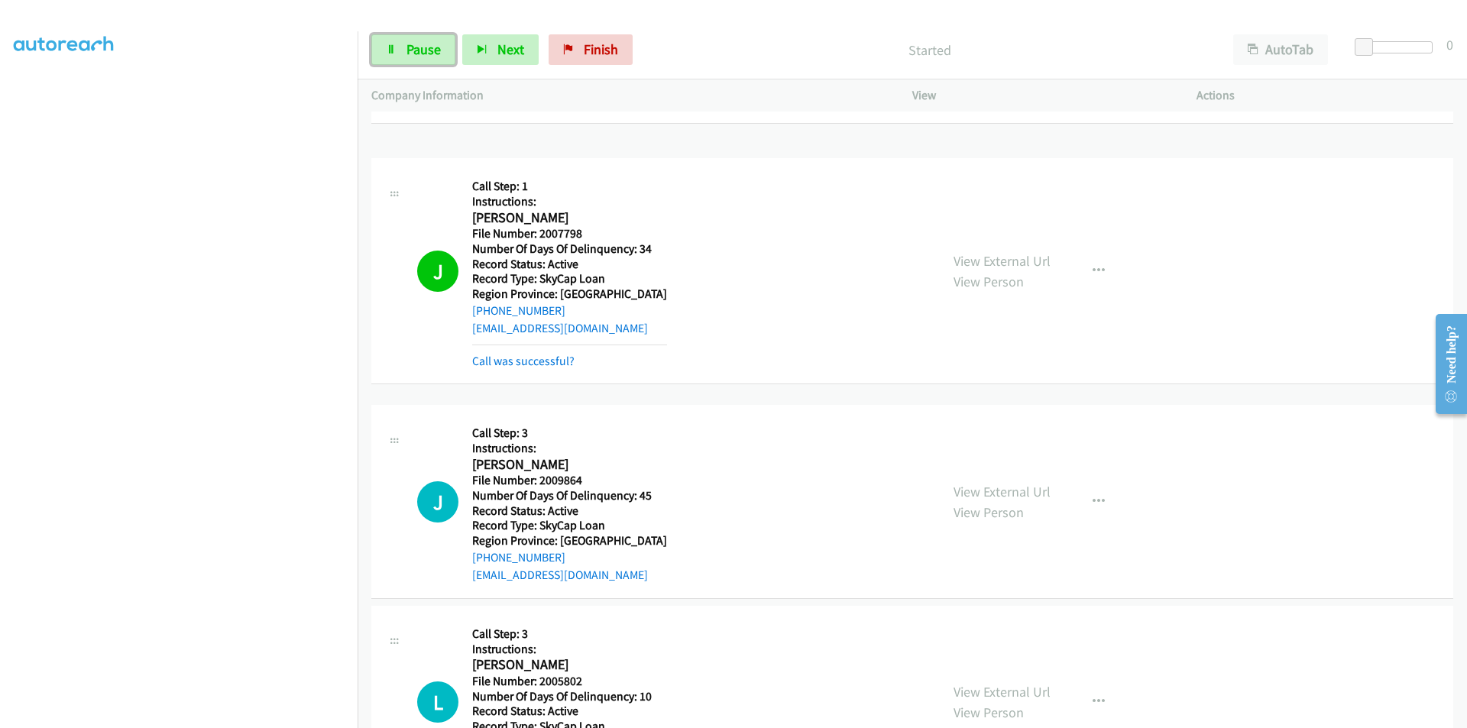
click at [432, 46] on span "Pause" at bounding box center [423, 49] width 34 height 18
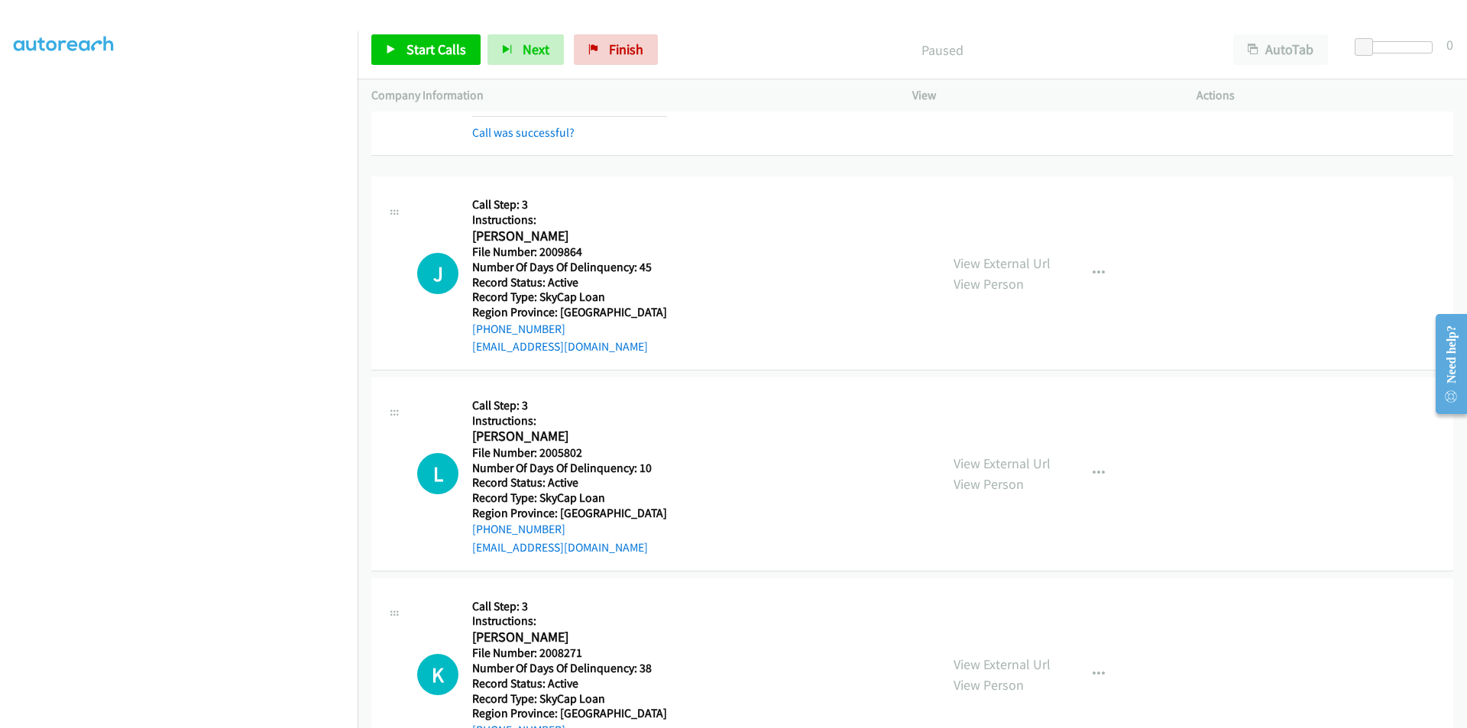
scroll to position [1146, 0]
click at [423, 44] on span "Start Calls" at bounding box center [436, 49] width 60 height 18
click at [425, 48] on span "Pause" at bounding box center [423, 49] width 34 height 18
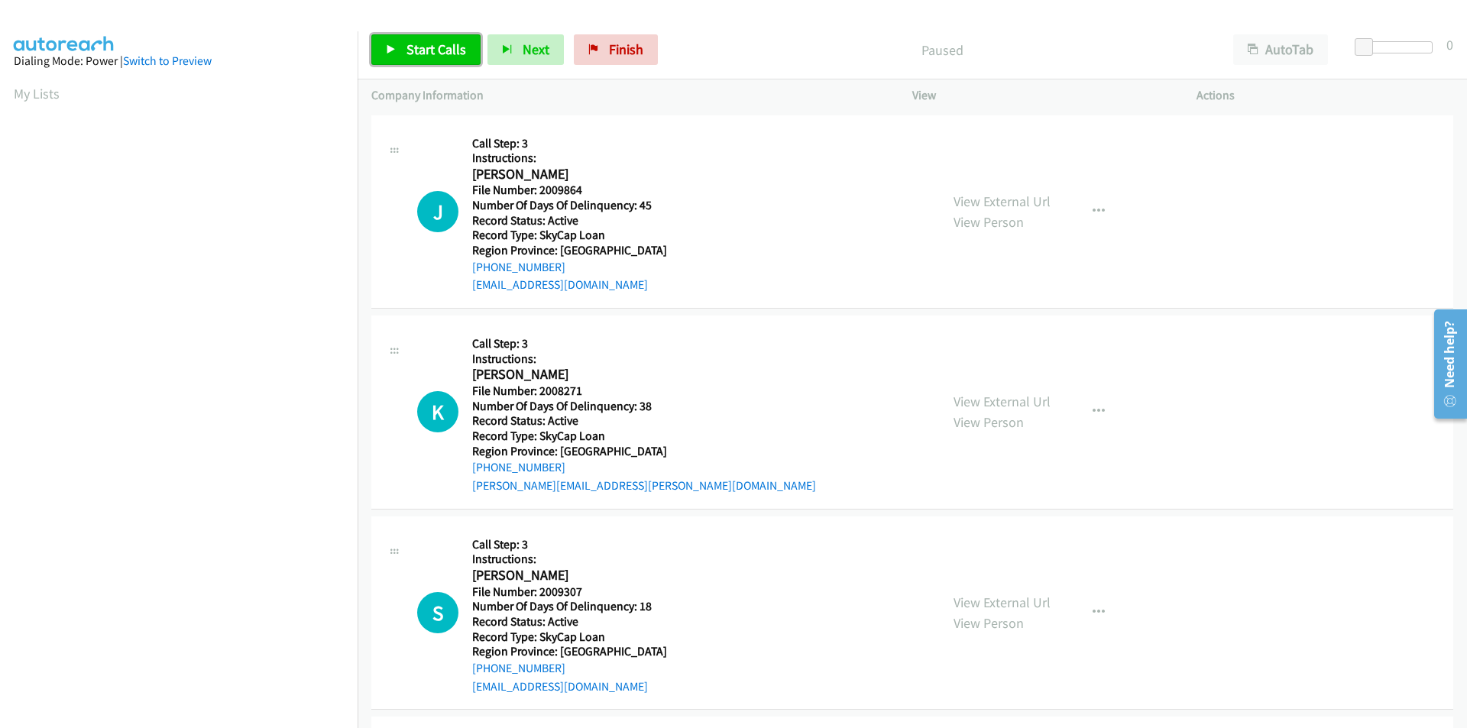
drag, startPoint x: 419, startPoint y: 34, endPoint x: 427, endPoint y: 40, distance: 9.8
click at [422, 34] on link "Start Calls" at bounding box center [425, 49] width 109 height 31
click at [416, 48] on span "Pause" at bounding box center [423, 49] width 34 height 18
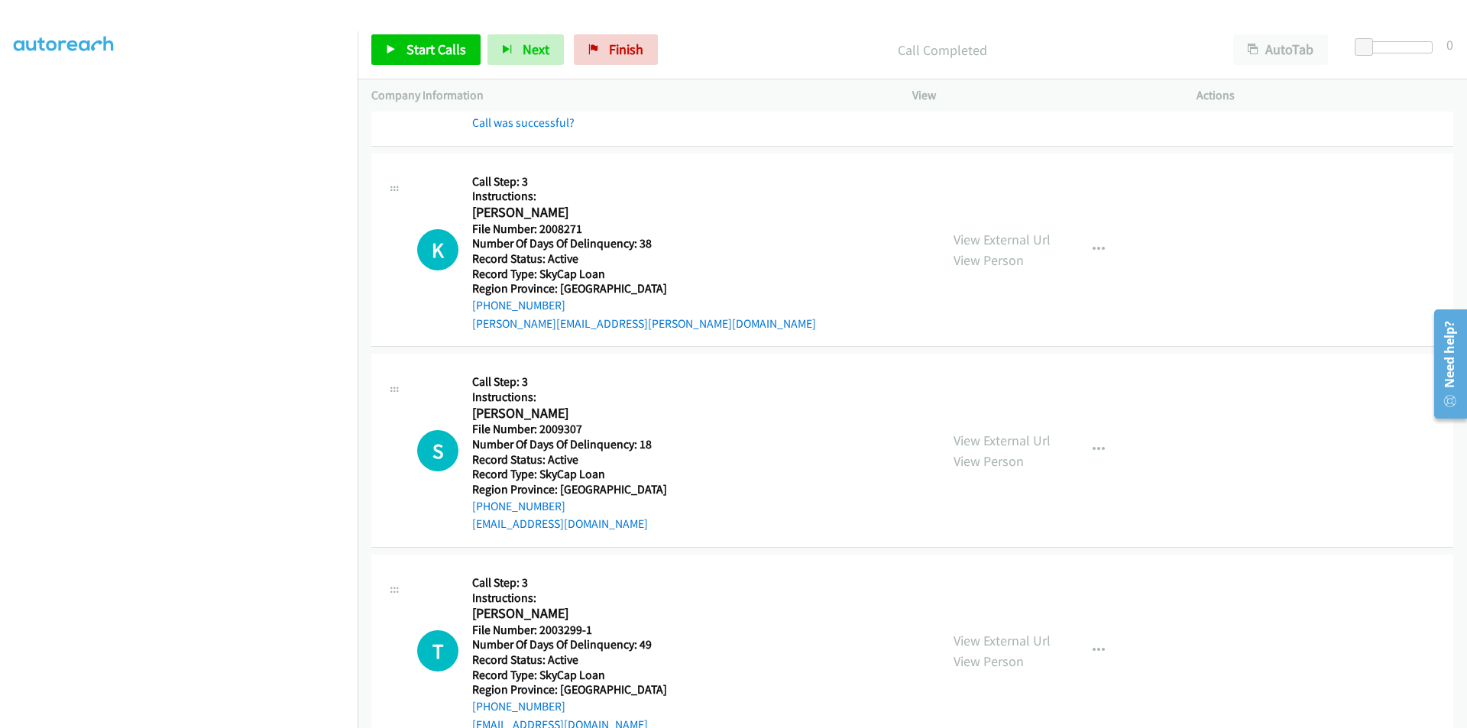
scroll to position [229, 0]
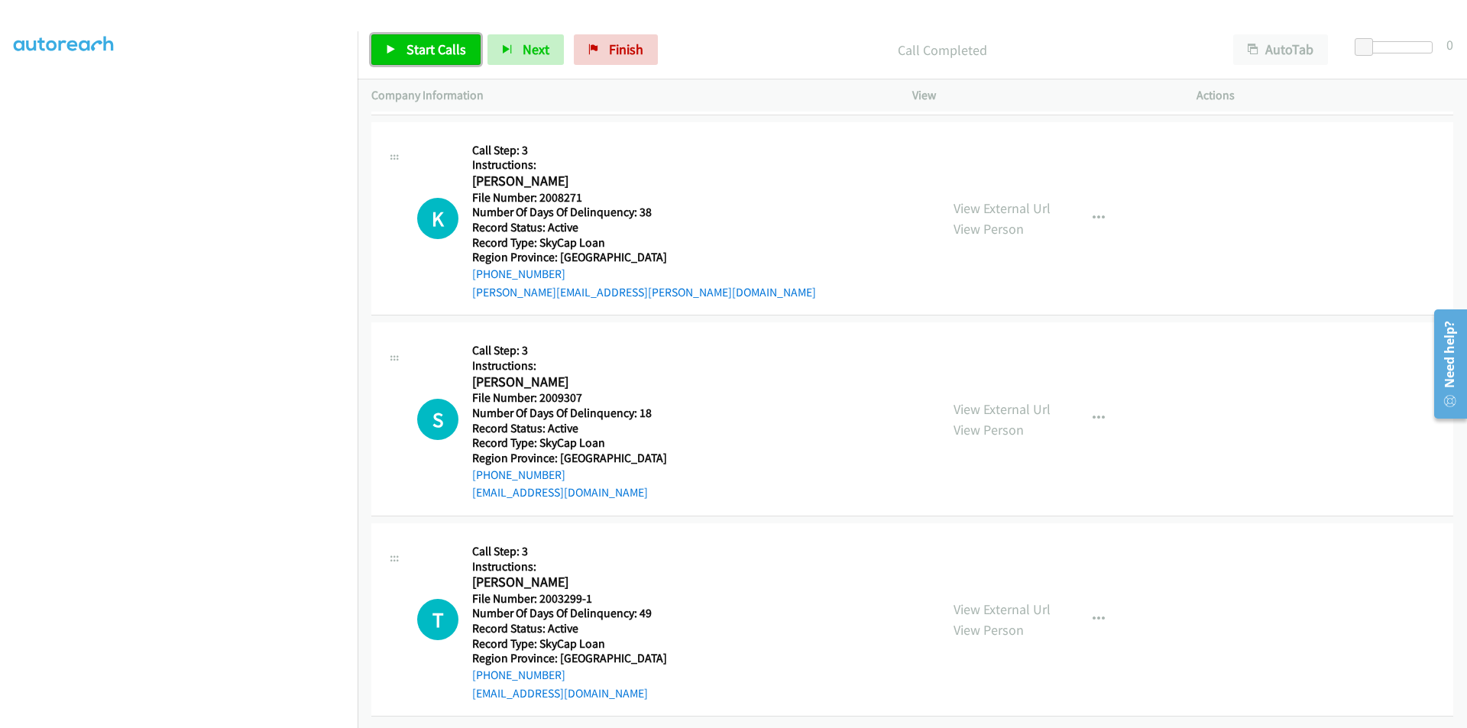
click at [409, 53] on span "Start Calls" at bounding box center [436, 49] width 60 height 18
click at [412, 50] on span "Pause" at bounding box center [423, 49] width 34 height 18
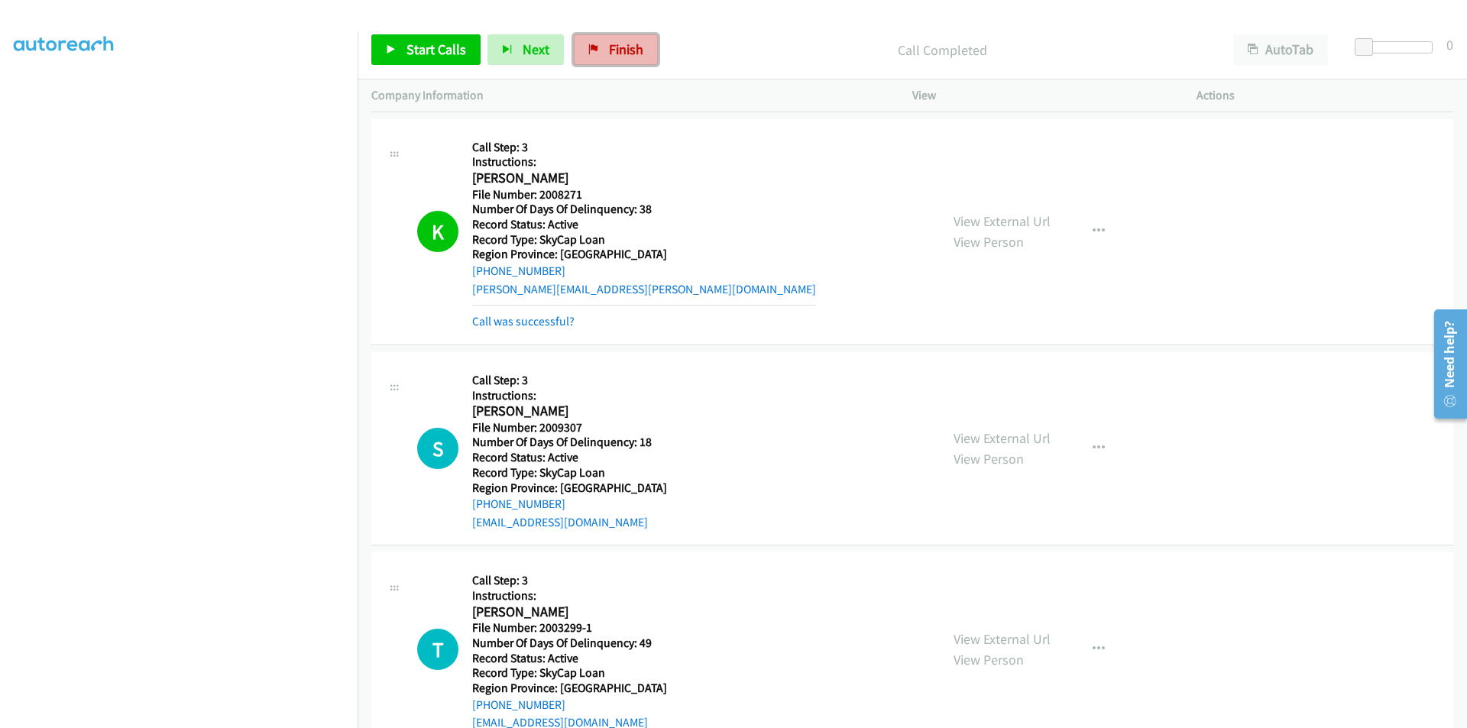
click at [621, 53] on span "Finish" at bounding box center [626, 49] width 34 height 18
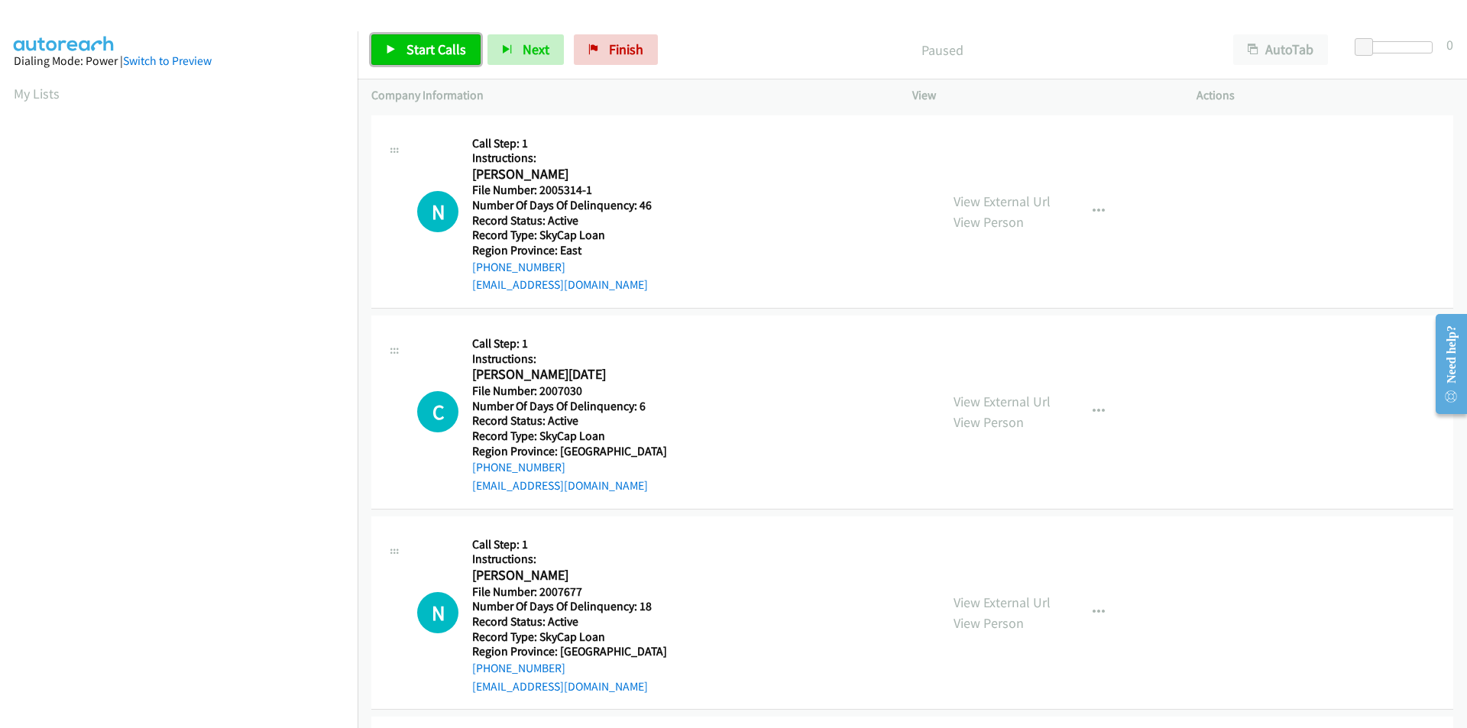
click at [456, 50] on span "Start Calls" at bounding box center [436, 49] width 60 height 18
click at [444, 52] on link "Pause" at bounding box center [413, 49] width 84 height 31
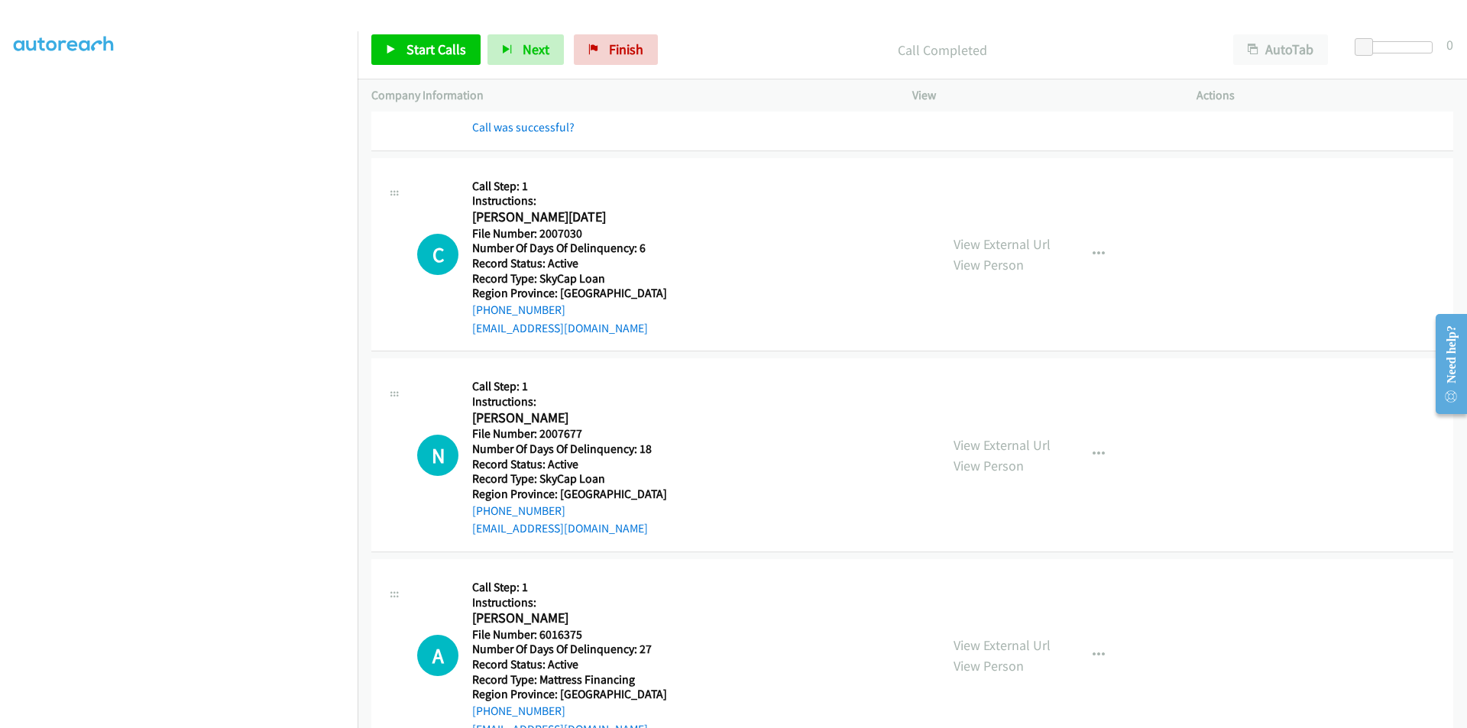
scroll to position [229, 0]
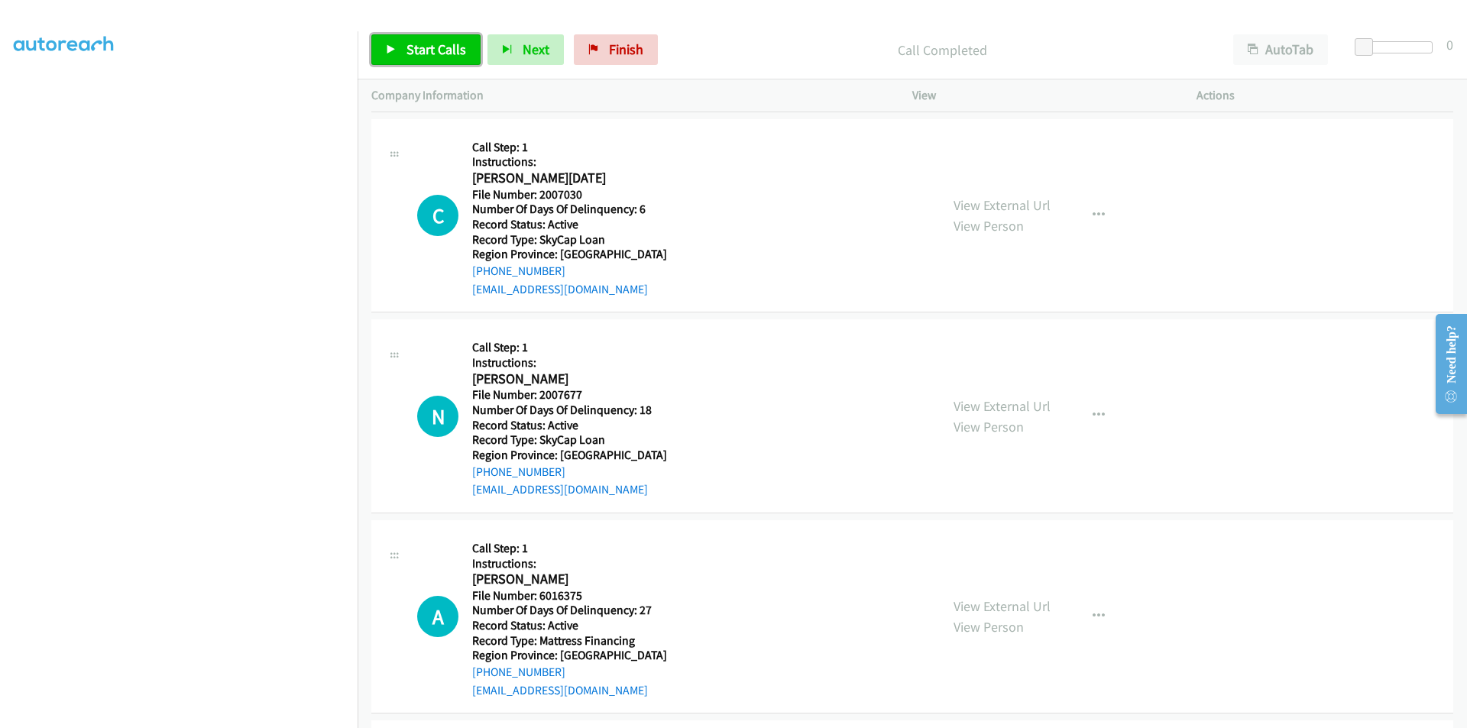
click at [417, 56] on span "Start Calls" at bounding box center [436, 49] width 60 height 18
click at [417, 56] on span "Pause" at bounding box center [423, 49] width 34 height 18
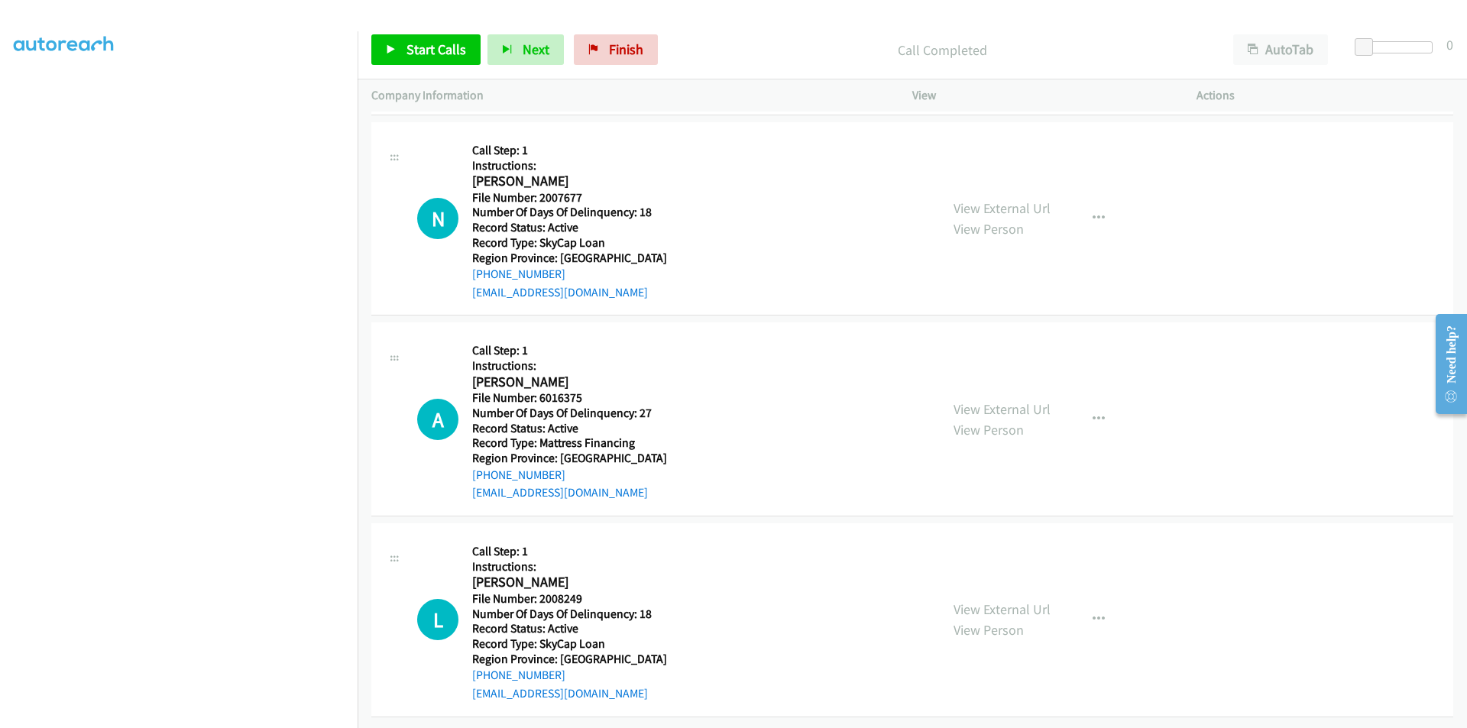
scroll to position [471, 0]
click at [441, 48] on span "Start Calls" at bounding box center [436, 49] width 60 height 18
click at [441, 48] on link "Pause" at bounding box center [413, 49] width 84 height 31
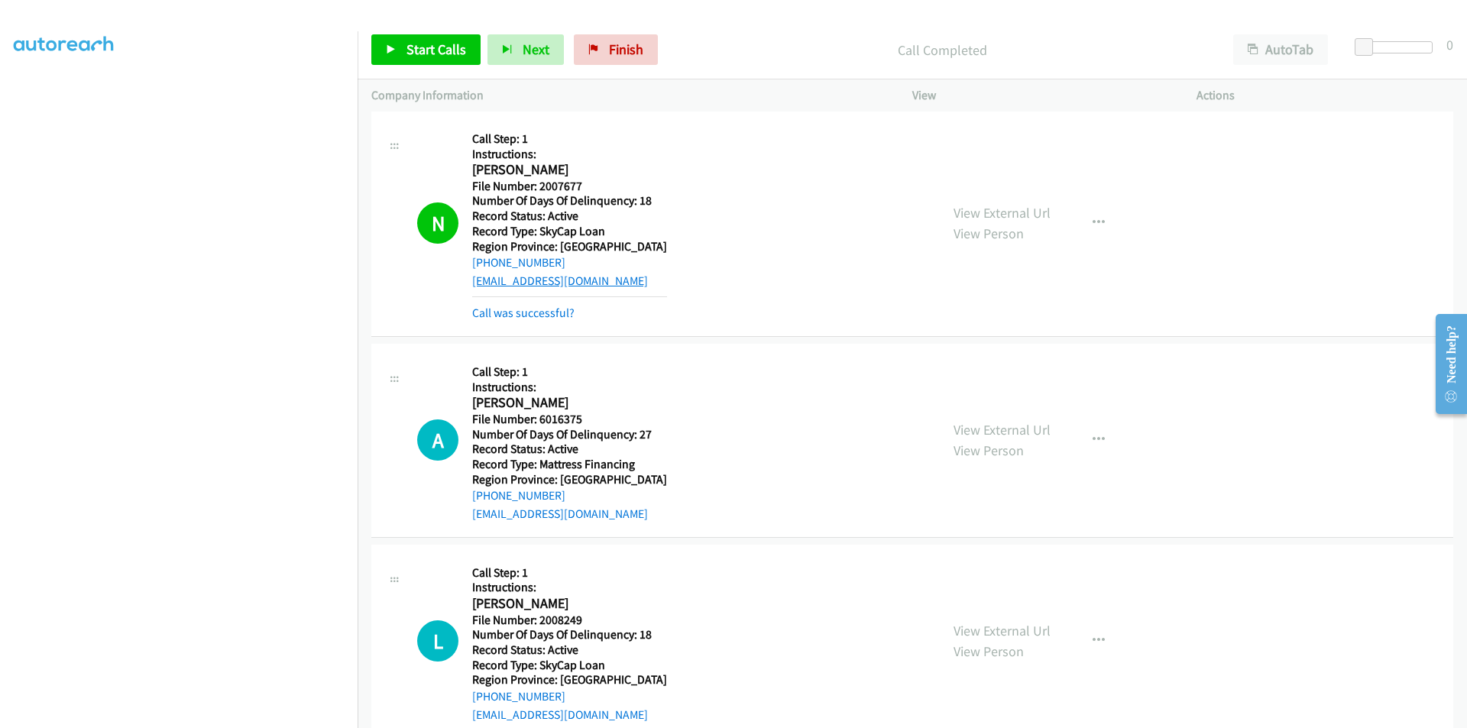
scroll to position [623, 0]
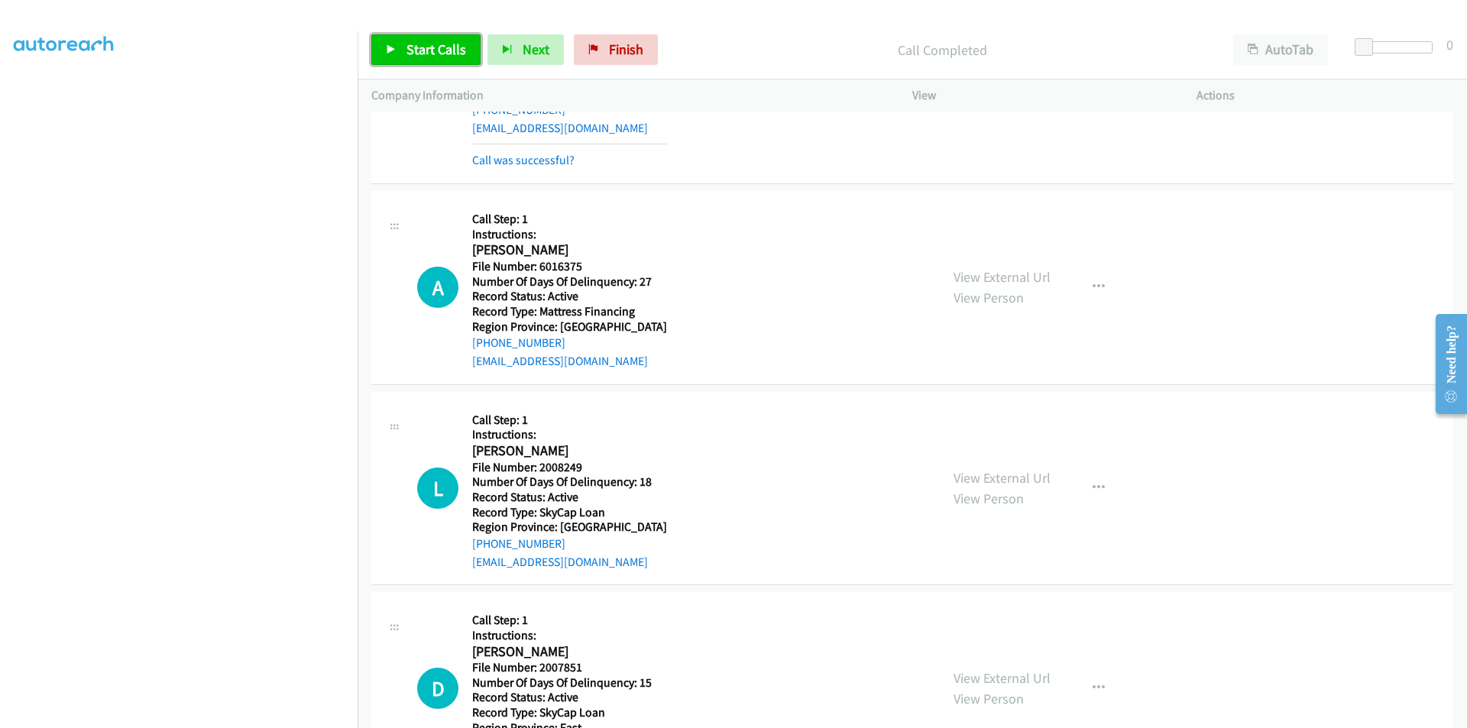
click at [424, 37] on link "Start Calls" at bounding box center [425, 49] width 109 height 31
click at [424, 44] on span "Pause" at bounding box center [423, 49] width 34 height 18
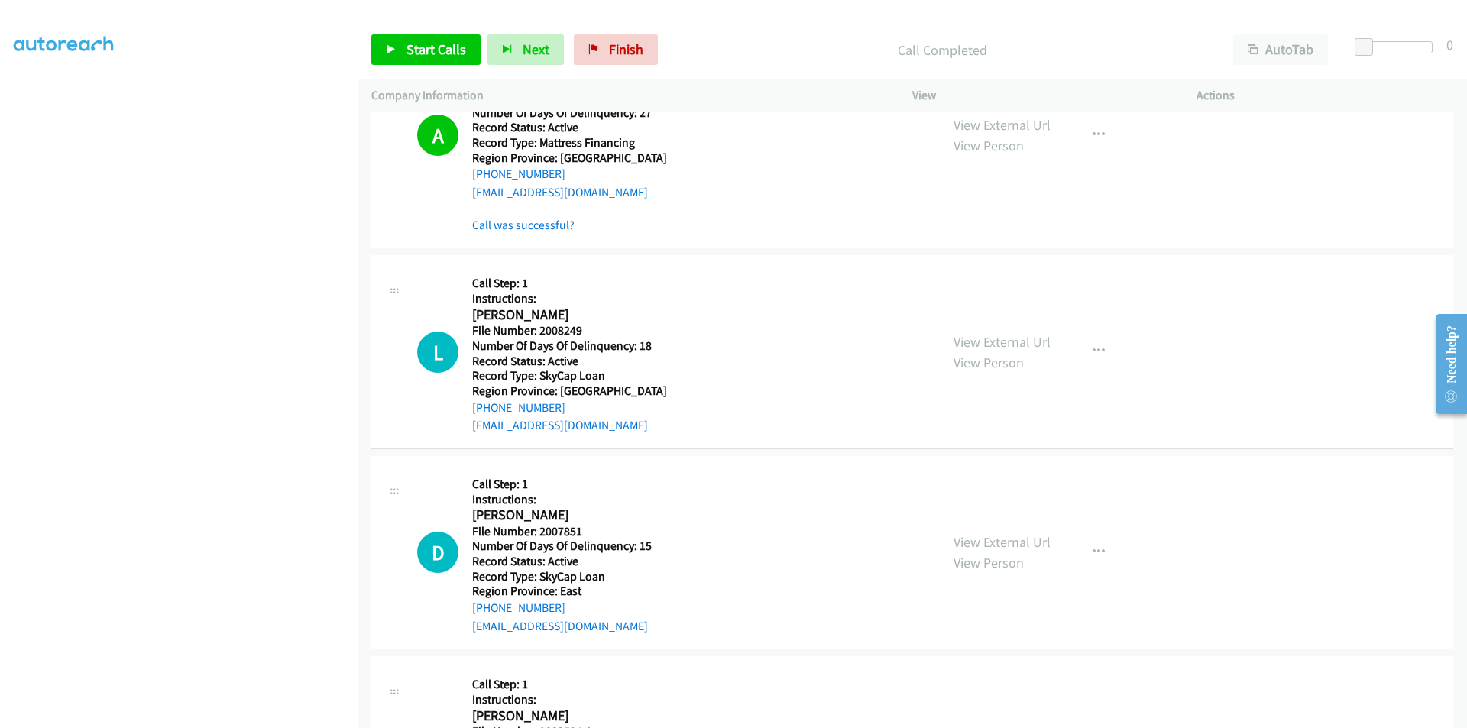
scroll to position [929, 0]
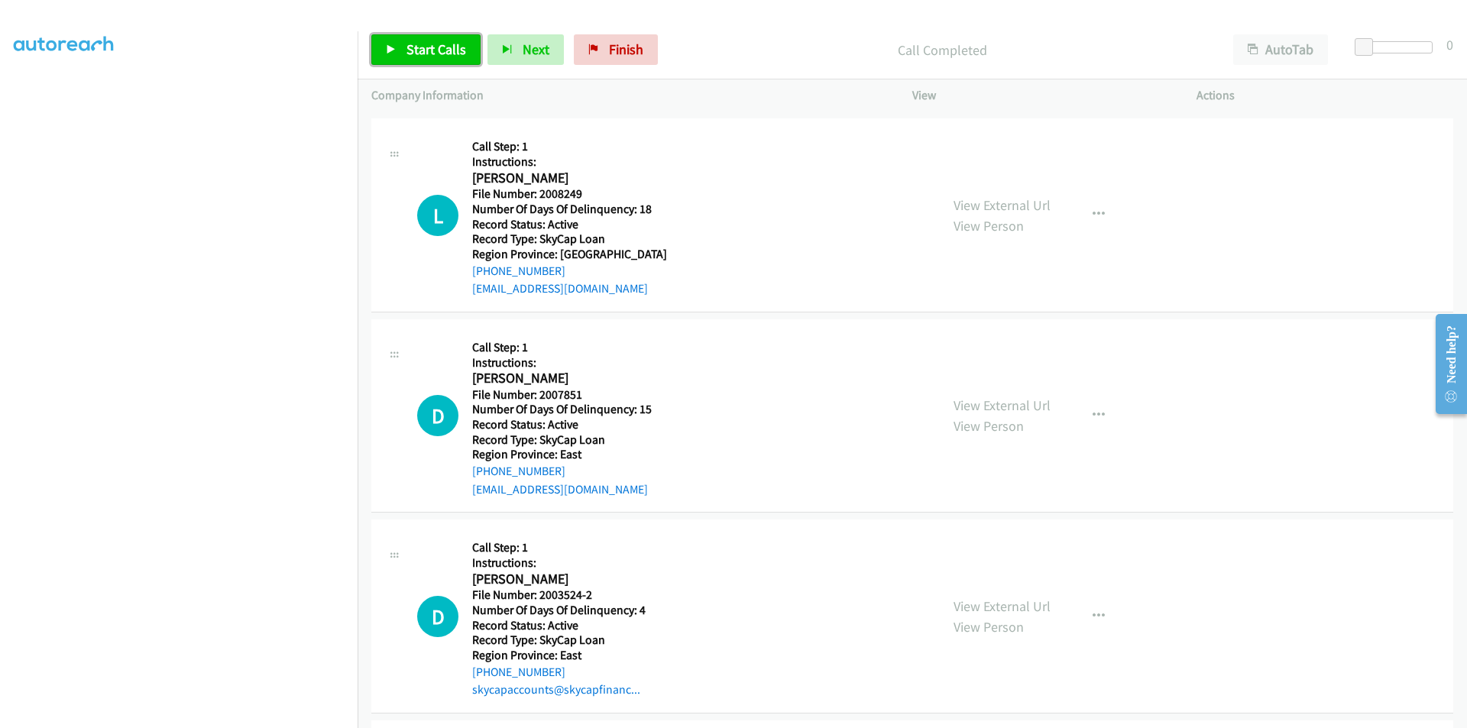
click at [431, 43] on span "Start Calls" at bounding box center [436, 49] width 60 height 18
click at [431, 43] on span "Pause" at bounding box center [423, 49] width 34 height 18
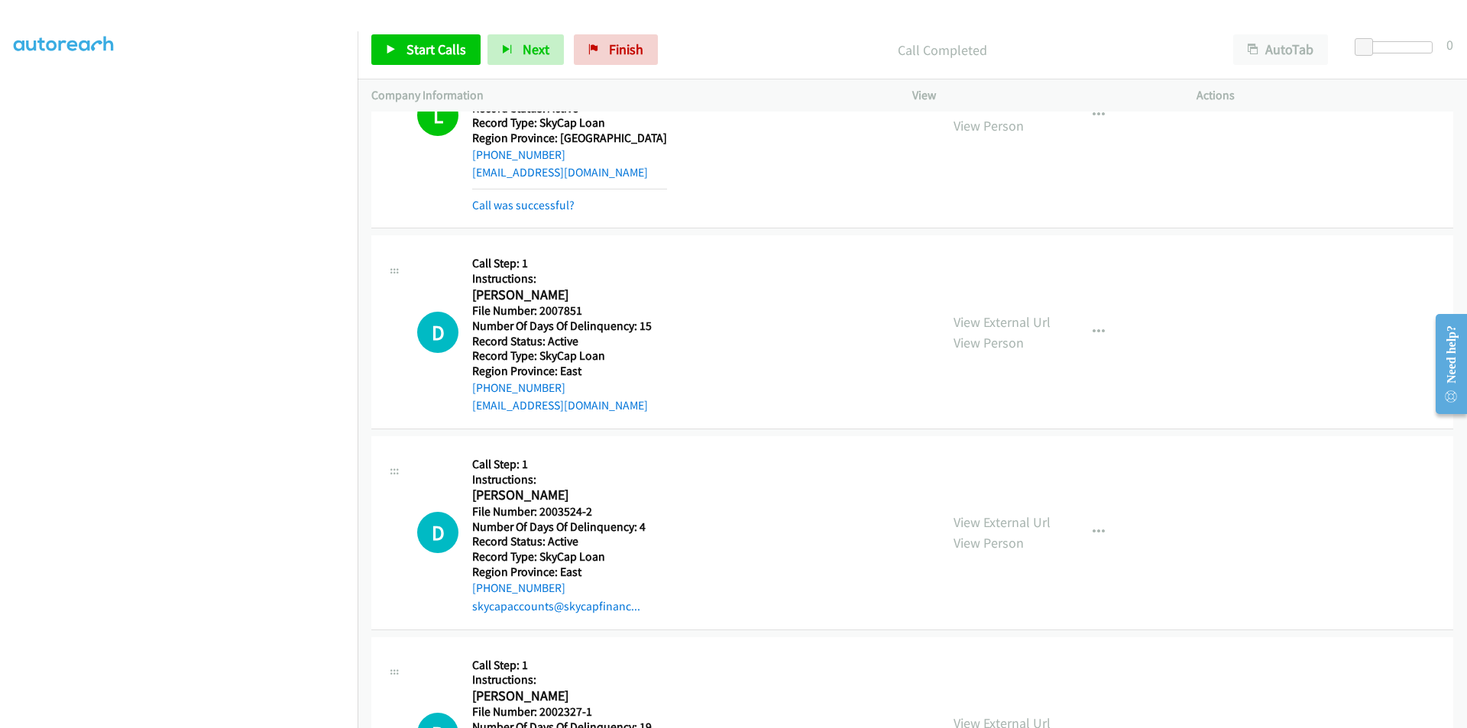
scroll to position [1158, 0]
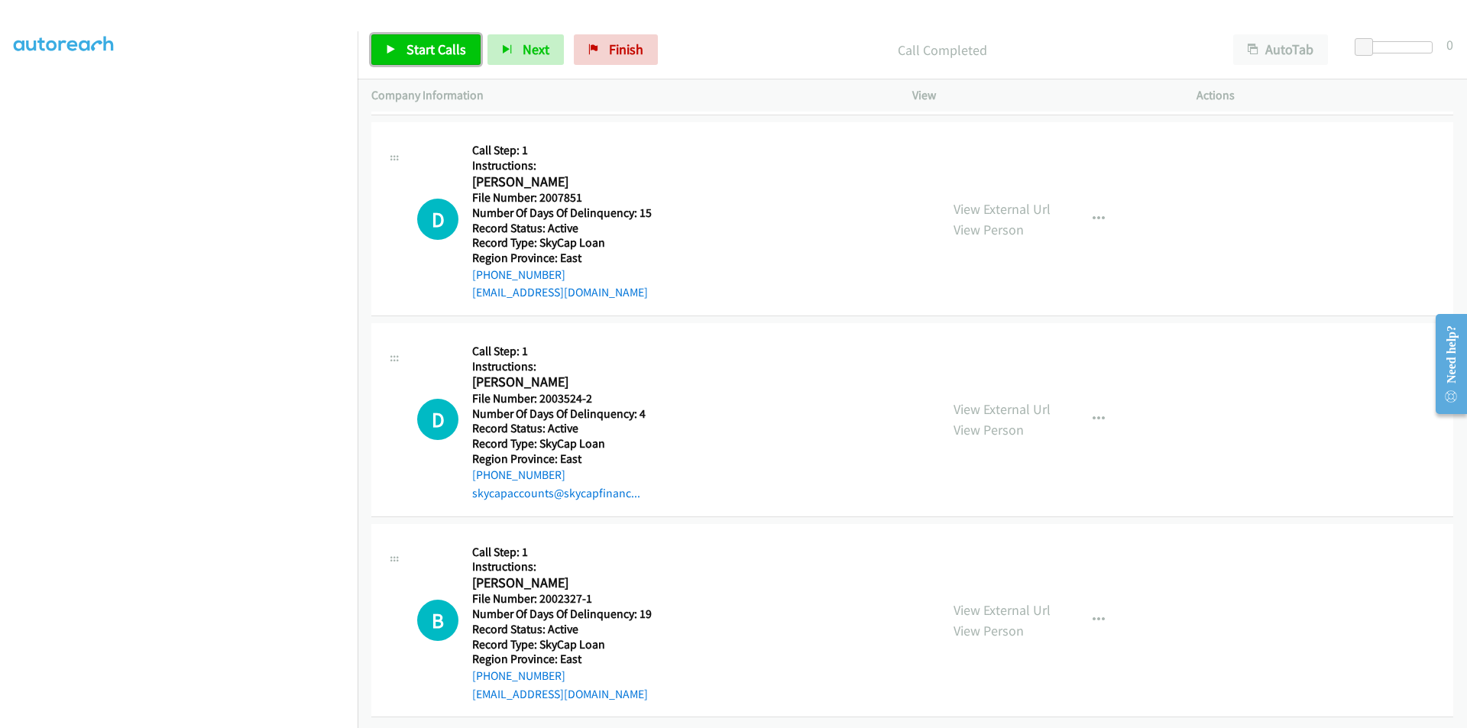
click at [441, 42] on span "Start Calls" at bounding box center [436, 49] width 60 height 18
click at [441, 42] on link "Pause" at bounding box center [413, 49] width 84 height 31
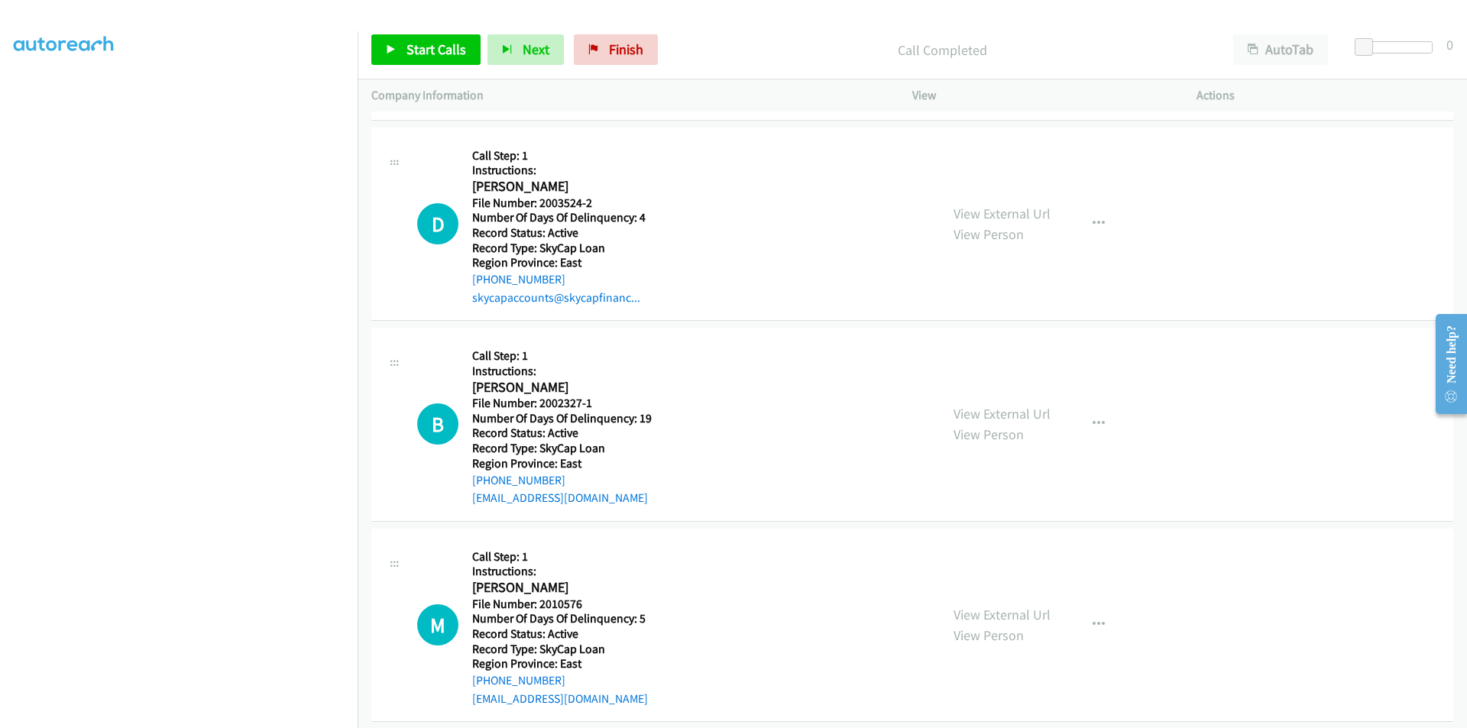
scroll to position [1387, 0]
click at [420, 49] on span "Start Calls" at bounding box center [436, 49] width 60 height 18
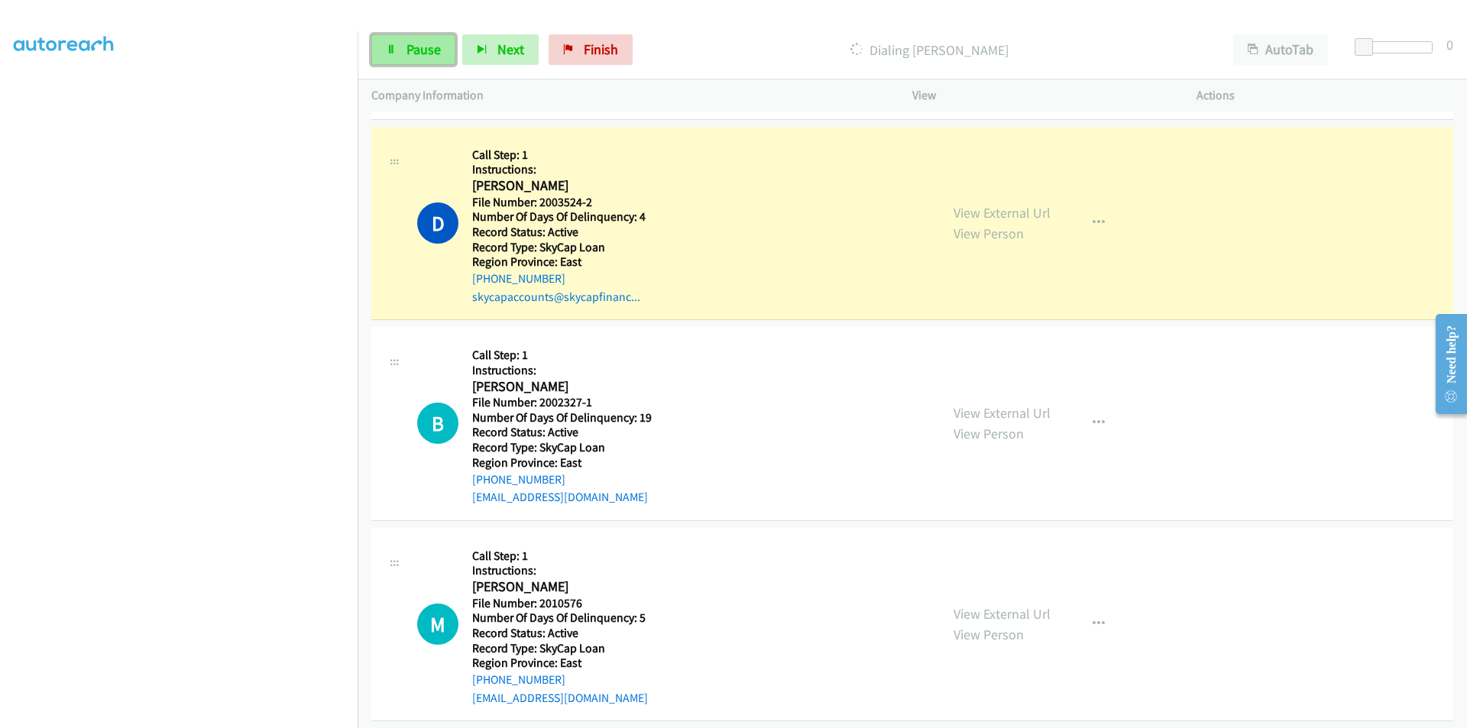
click at [410, 51] on span "Pause" at bounding box center [423, 49] width 34 height 18
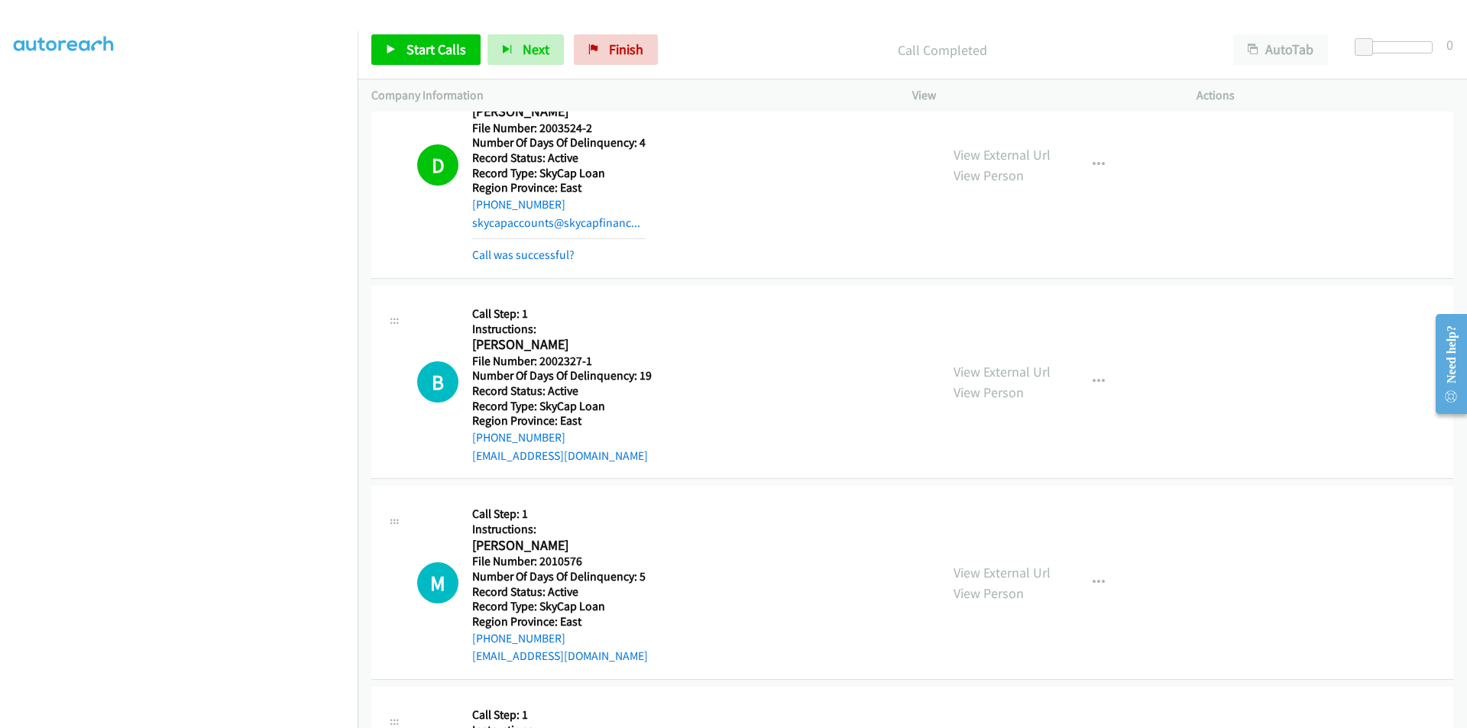
scroll to position [1540, 0]
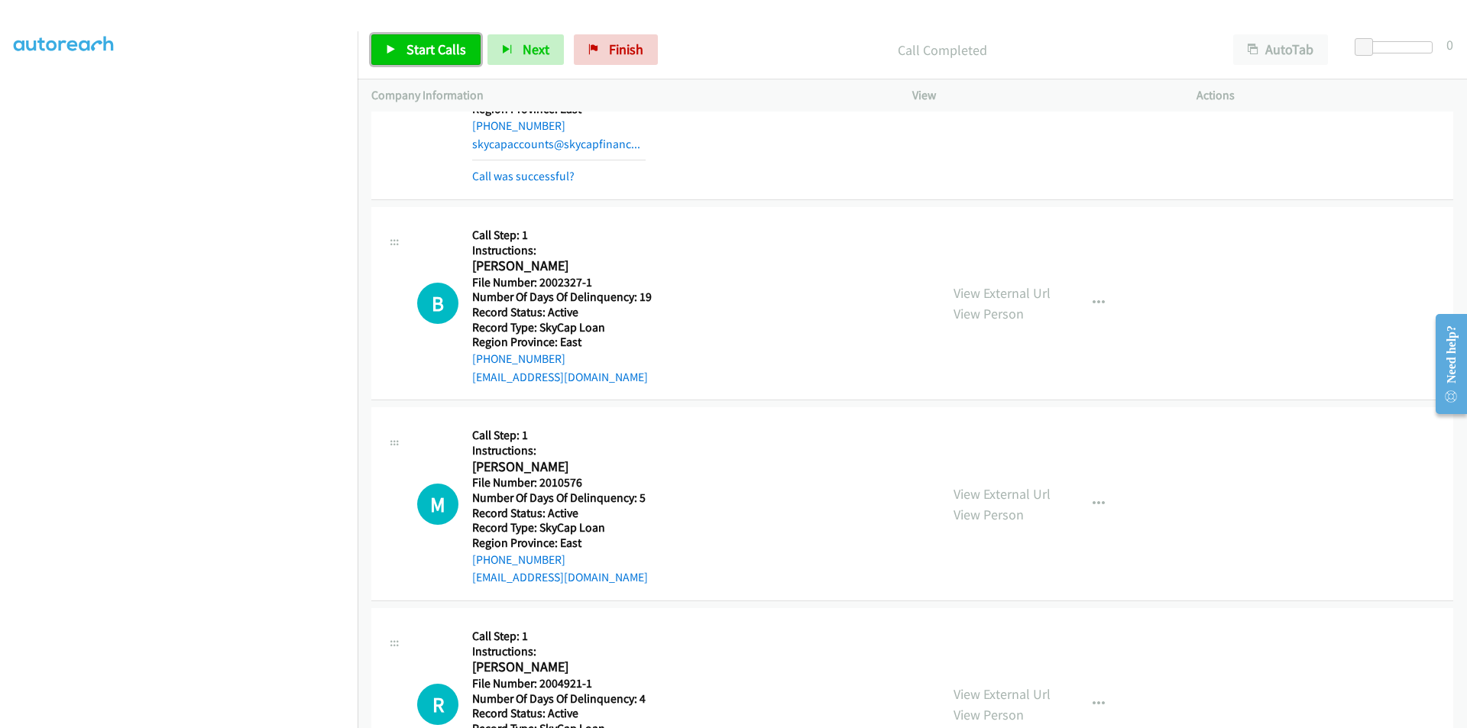
click at [429, 46] on span "Start Calls" at bounding box center [436, 49] width 60 height 18
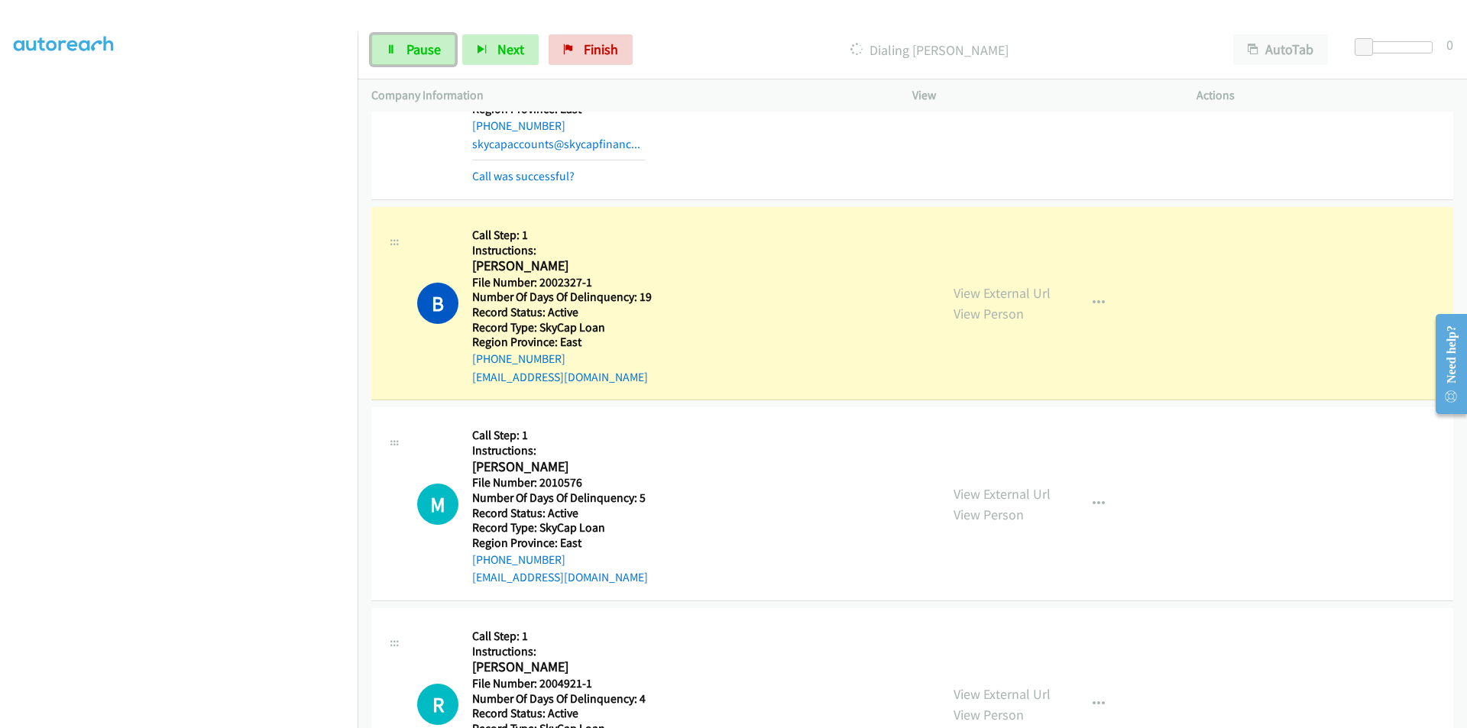
click at [429, 46] on span "Pause" at bounding box center [423, 49] width 34 height 18
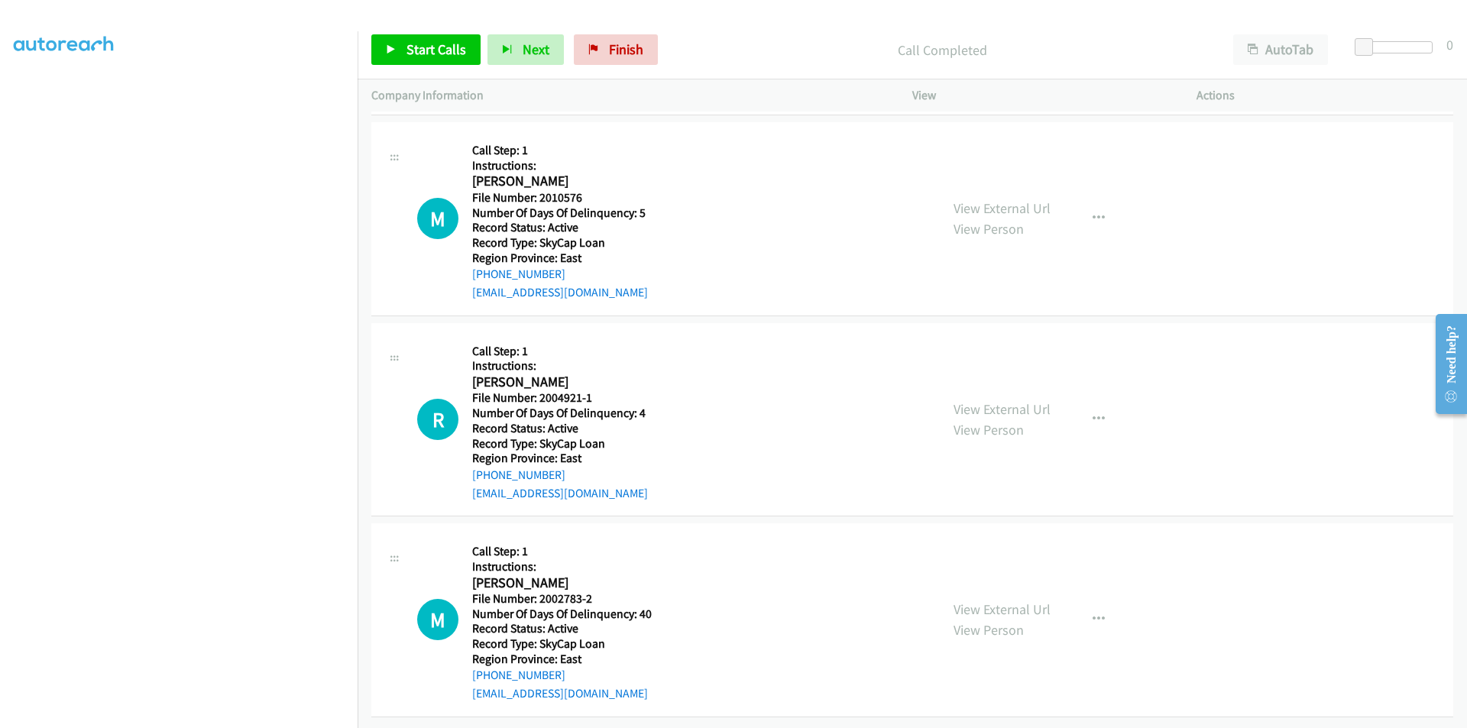
scroll to position [1869, 0]
click at [430, 49] on span "Start Calls" at bounding box center [436, 49] width 60 height 18
click at [430, 49] on span "Pause" at bounding box center [423, 49] width 34 height 18
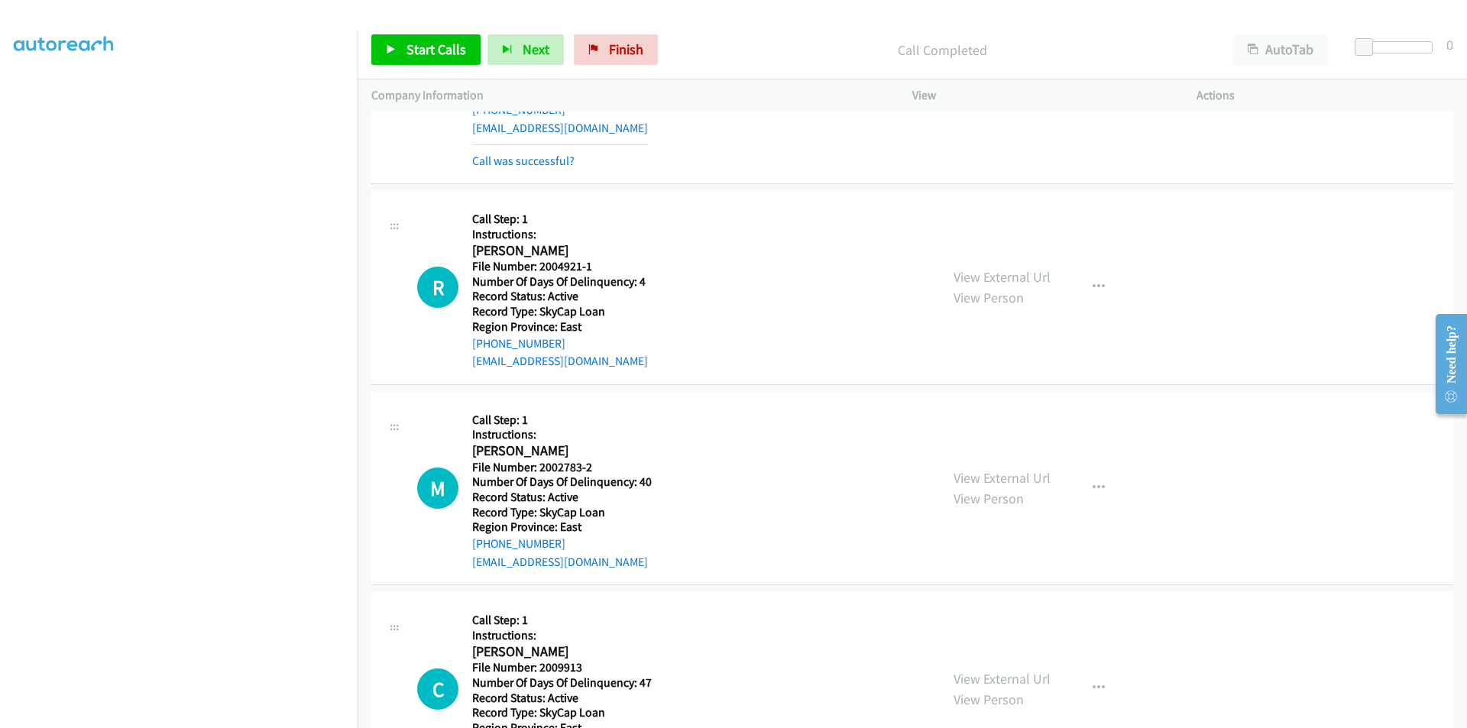
scroll to position [2098, 0]
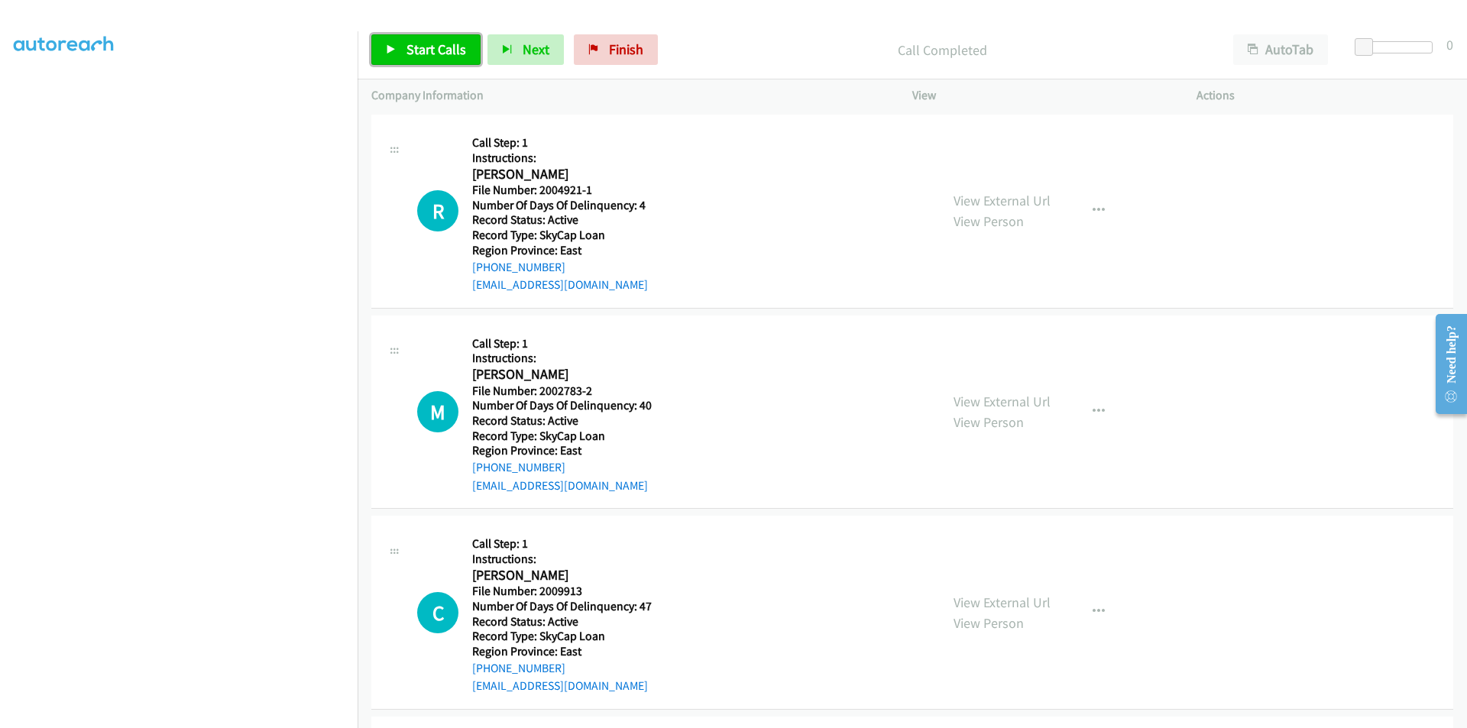
click at [433, 50] on span "Start Calls" at bounding box center [436, 49] width 60 height 18
click at [433, 50] on span "Pause" at bounding box center [423, 49] width 34 height 18
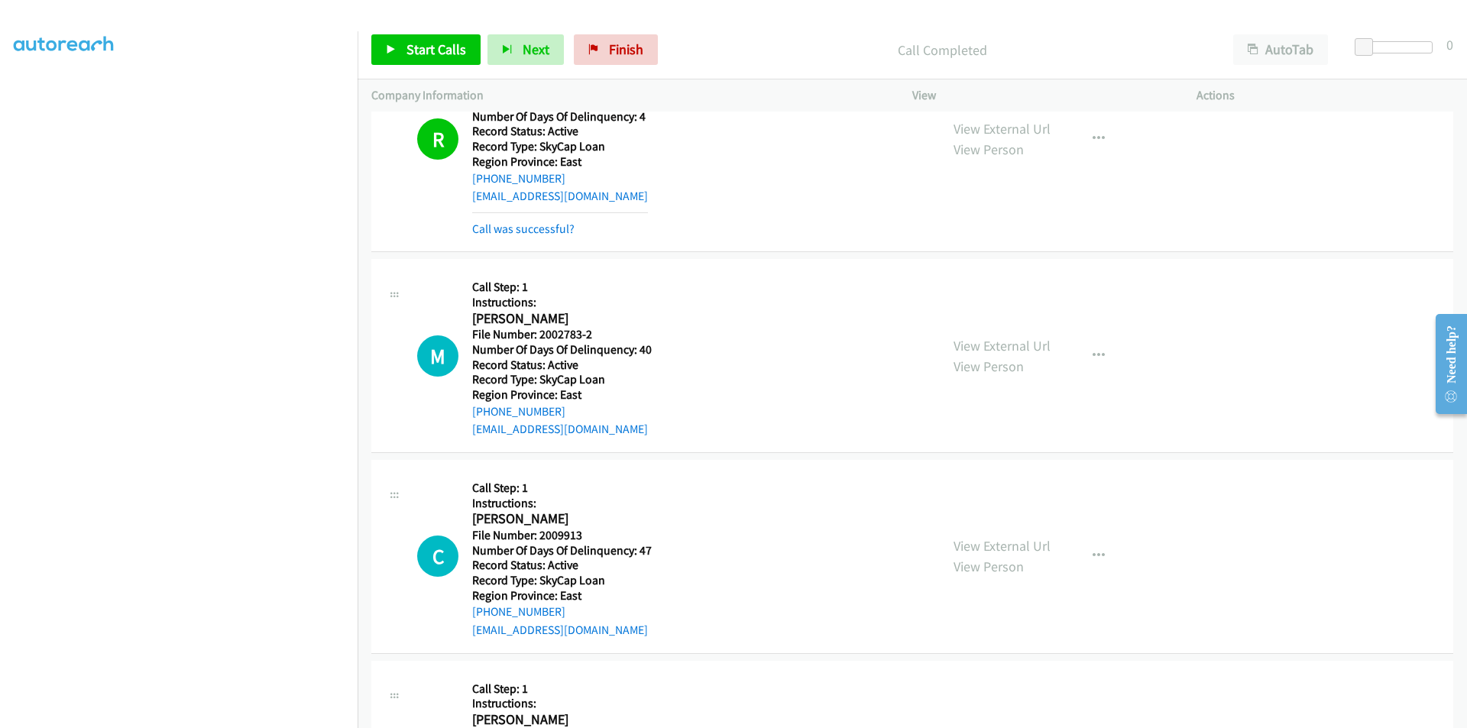
scroll to position [2327, 0]
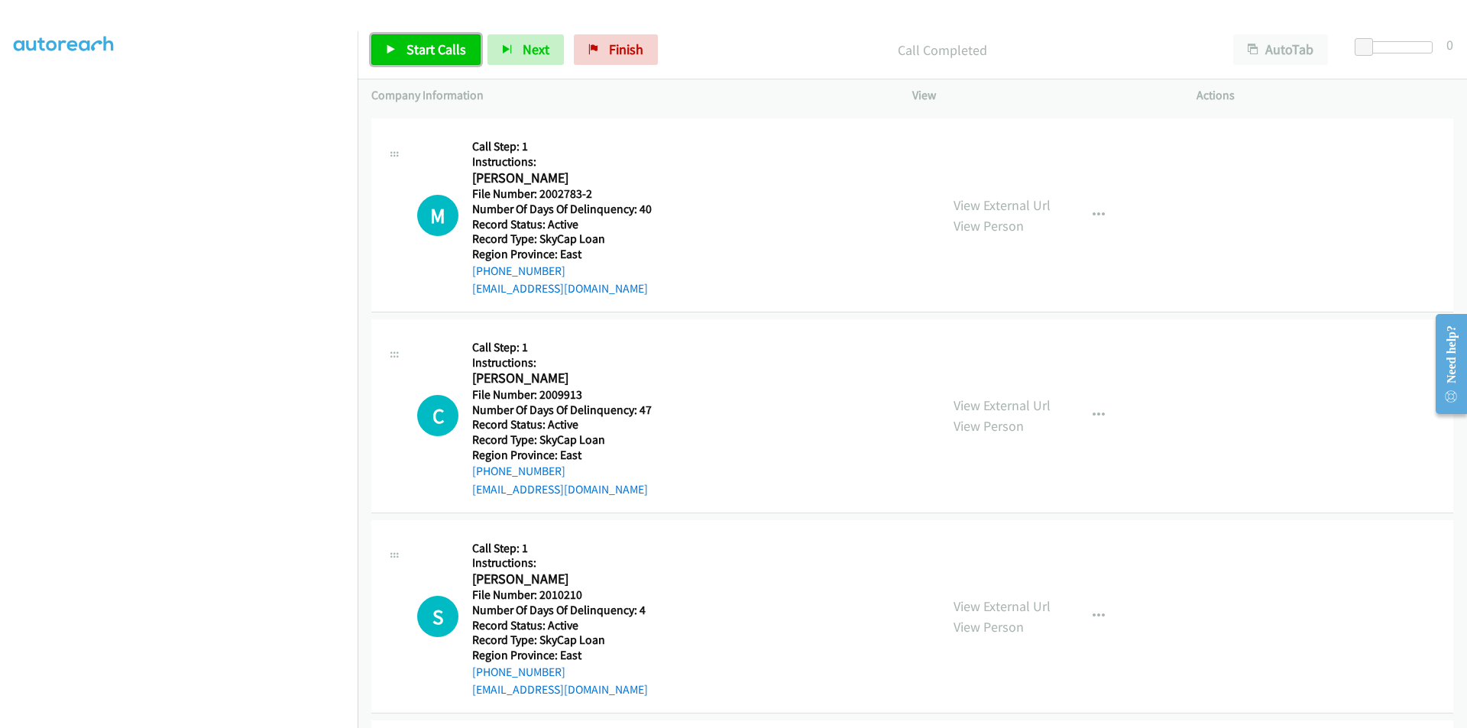
click at [419, 45] on span "Start Calls" at bounding box center [436, 49] width 60 height 18
click at [419, 45] on span "Pause" at bounding box center [423, 49] width 34 height 18
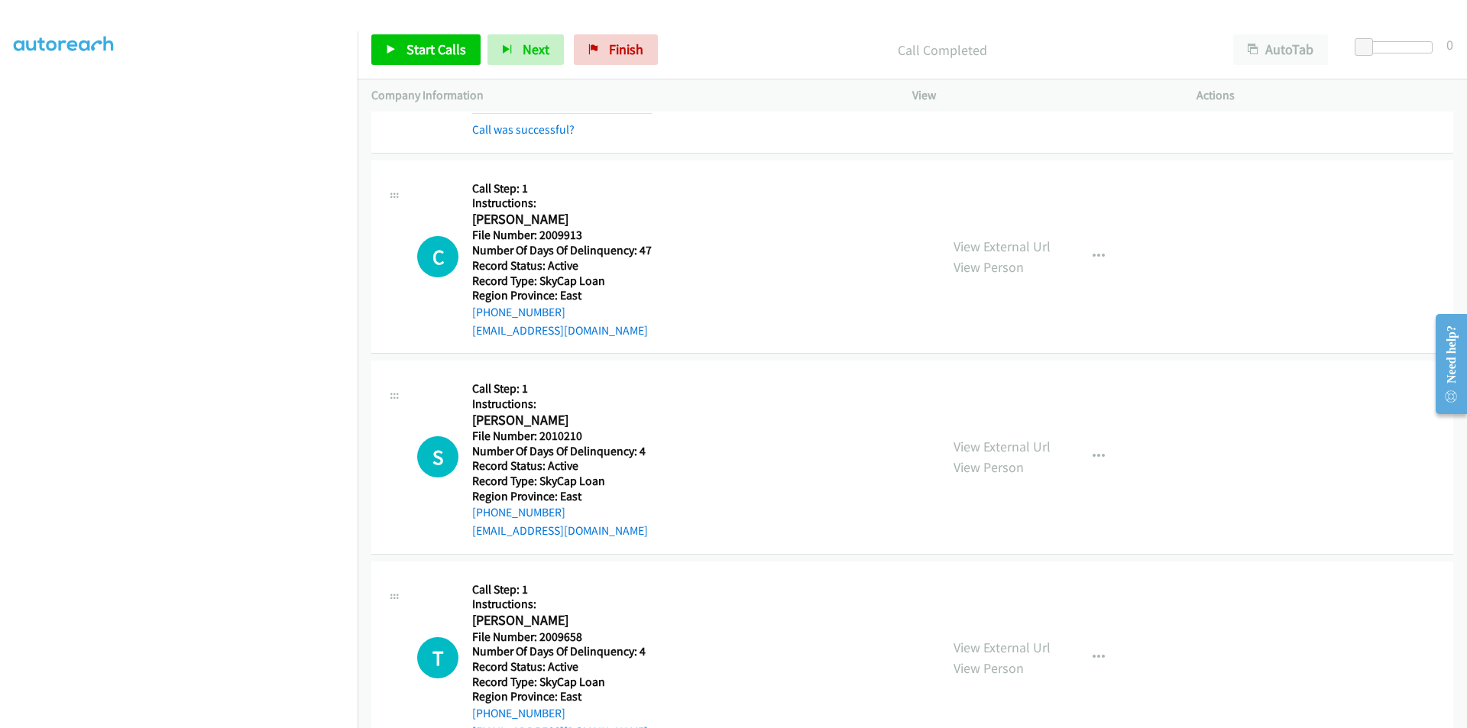
scroll to position [2557, 0]
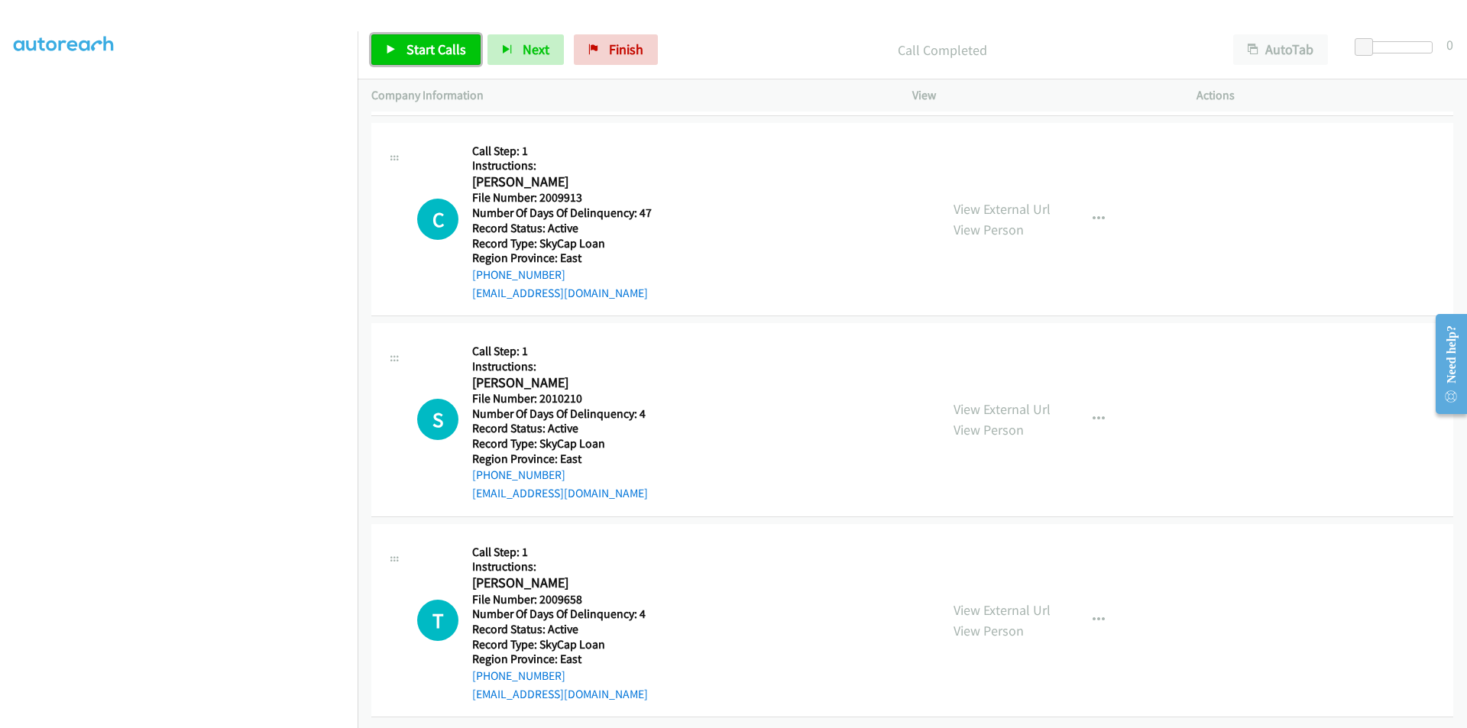
click at [412, 54] on span "Start Calls" at bounding box center [436, 49] width 60 height 18
click at [422, 52] on span "Pause" at bounding box center [423, 49] width 34 height 18
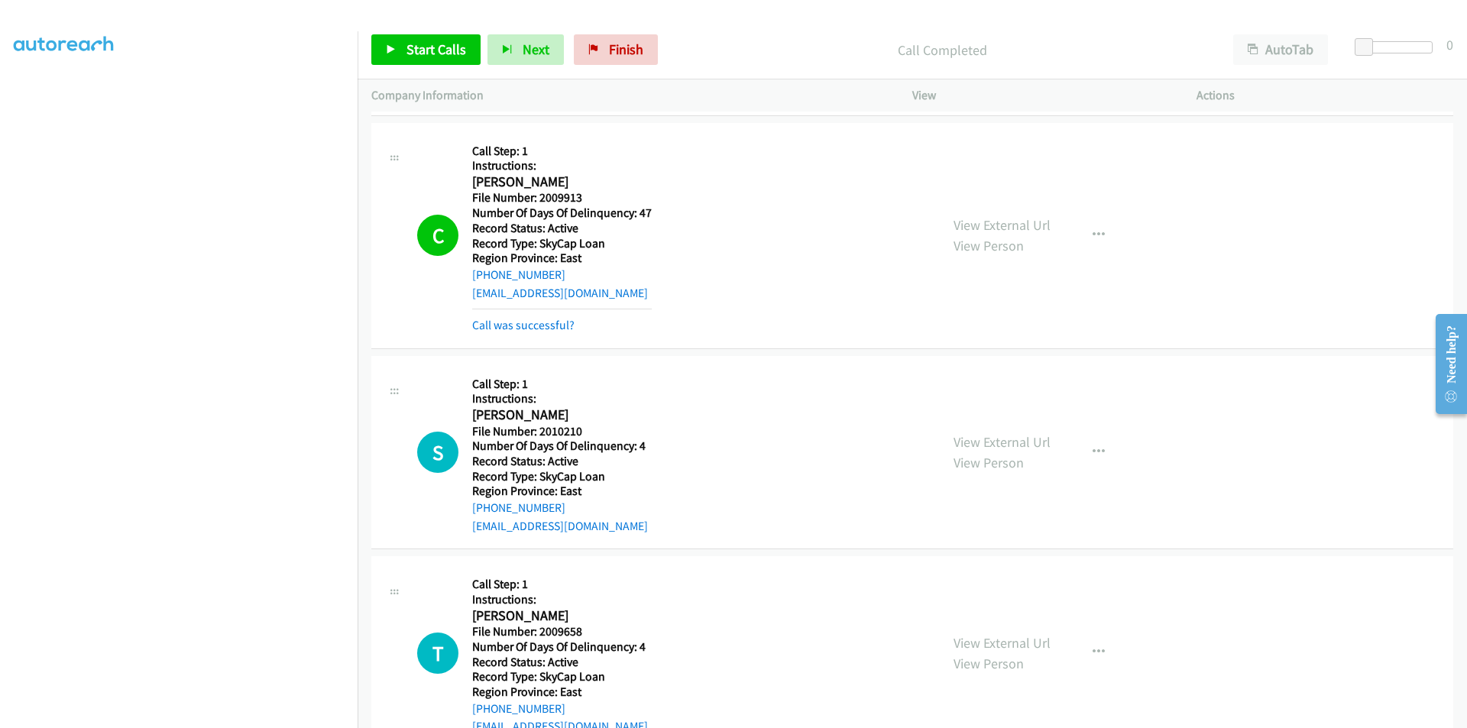
scroll to position [2709, 0]
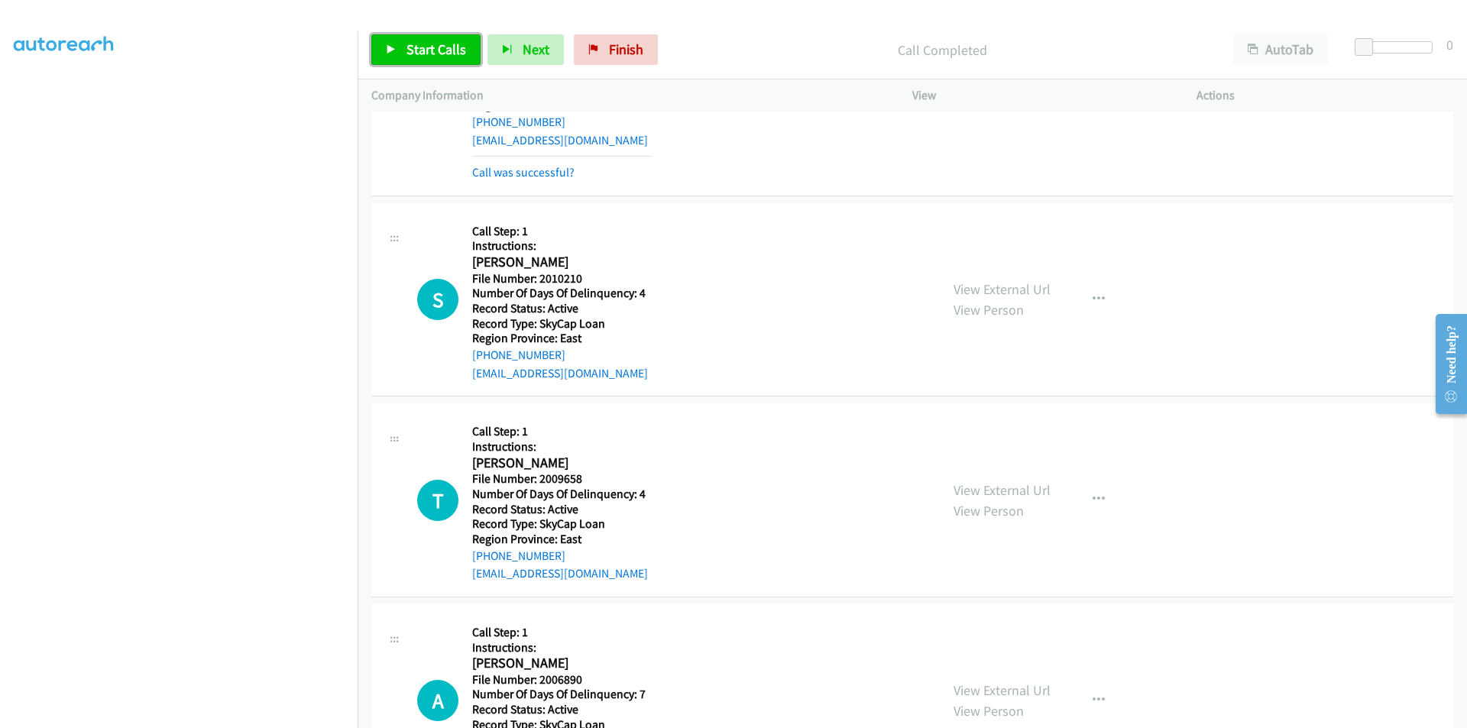
click at [468, 44] on link "Start Calls" at bounding box center [425, 49] width 109 height 31
click at [438, 45] on span "Pause" at bounding box center [423, 49] width 34 height 18
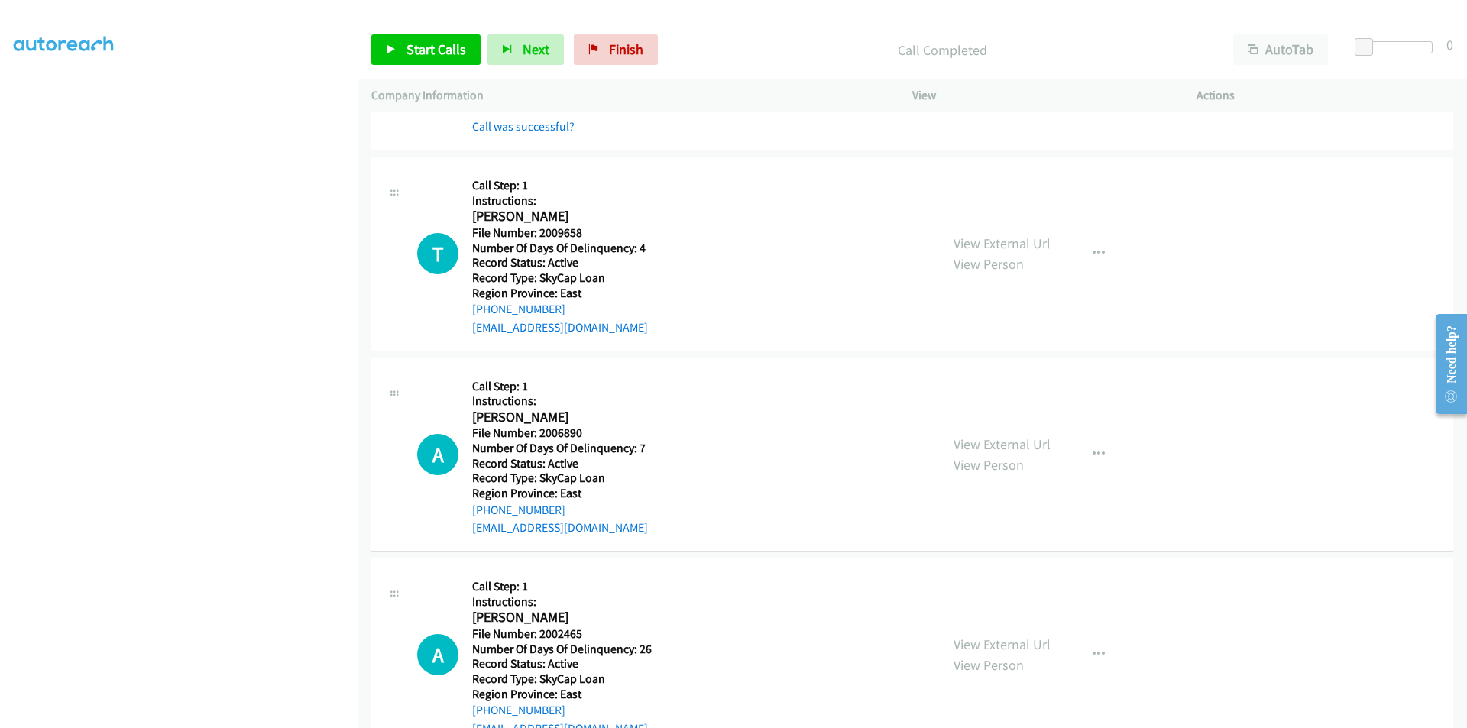
scroll to position [3015, 0]
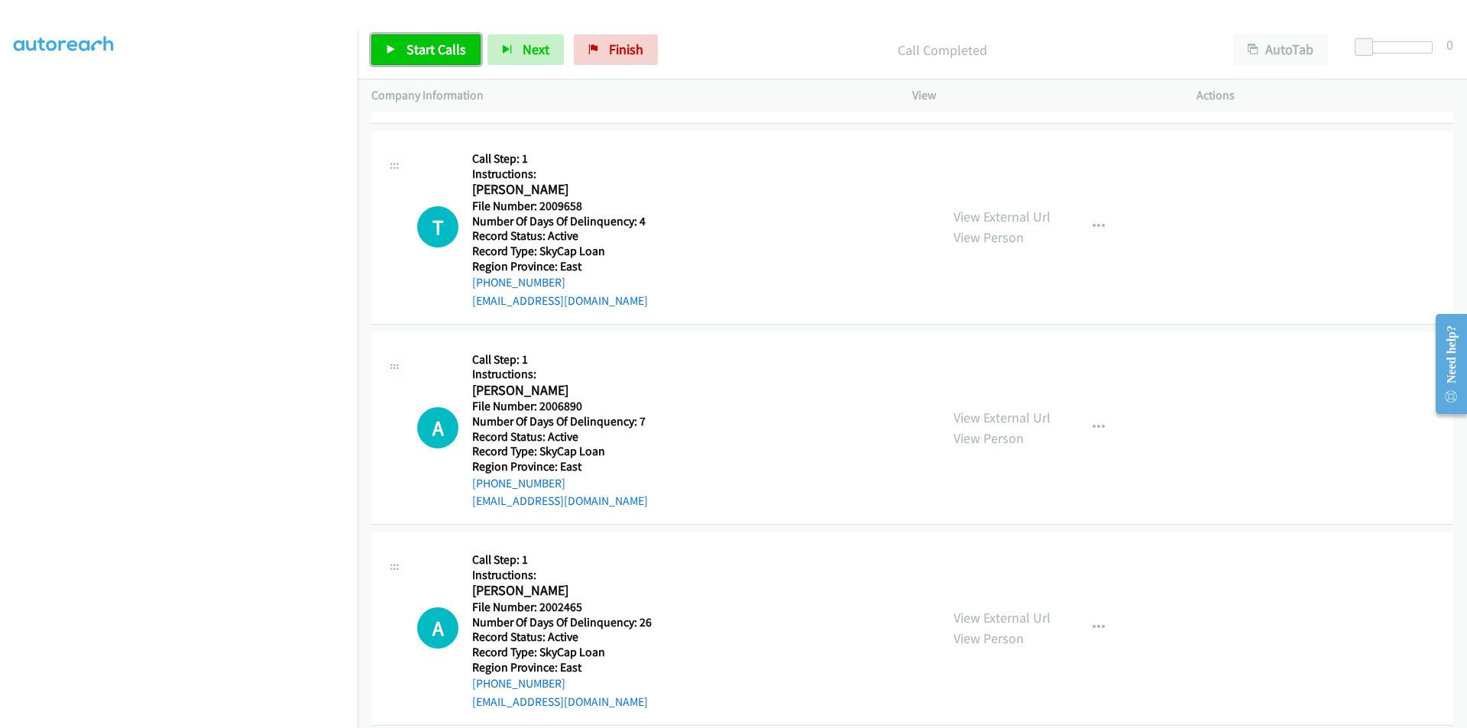
click at [434, 49] on span "Start Calls" at bounding box center [436, 49] width 60 height 18
click at [434, 49] on span "Pause" at bounding box center [423, 49] width 34 height 18
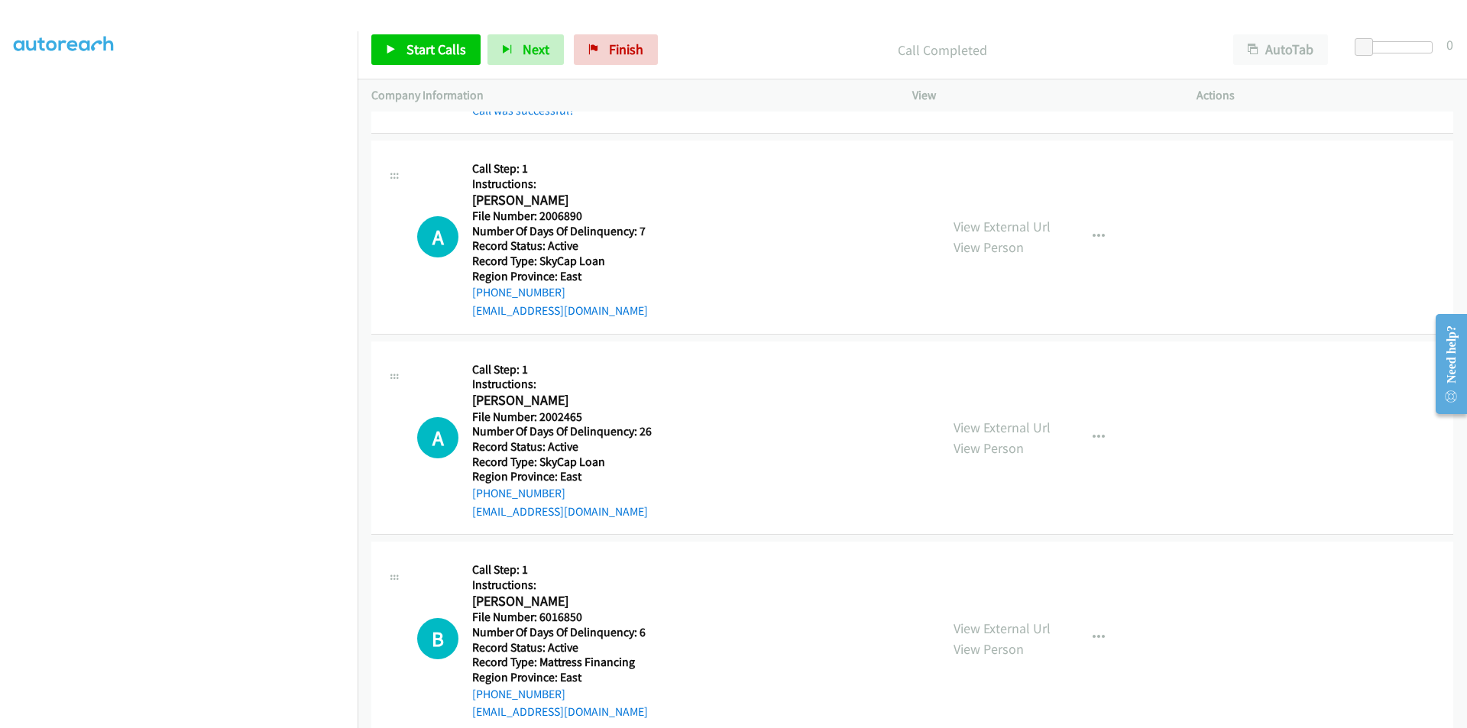
scroll to position [3244, 0]
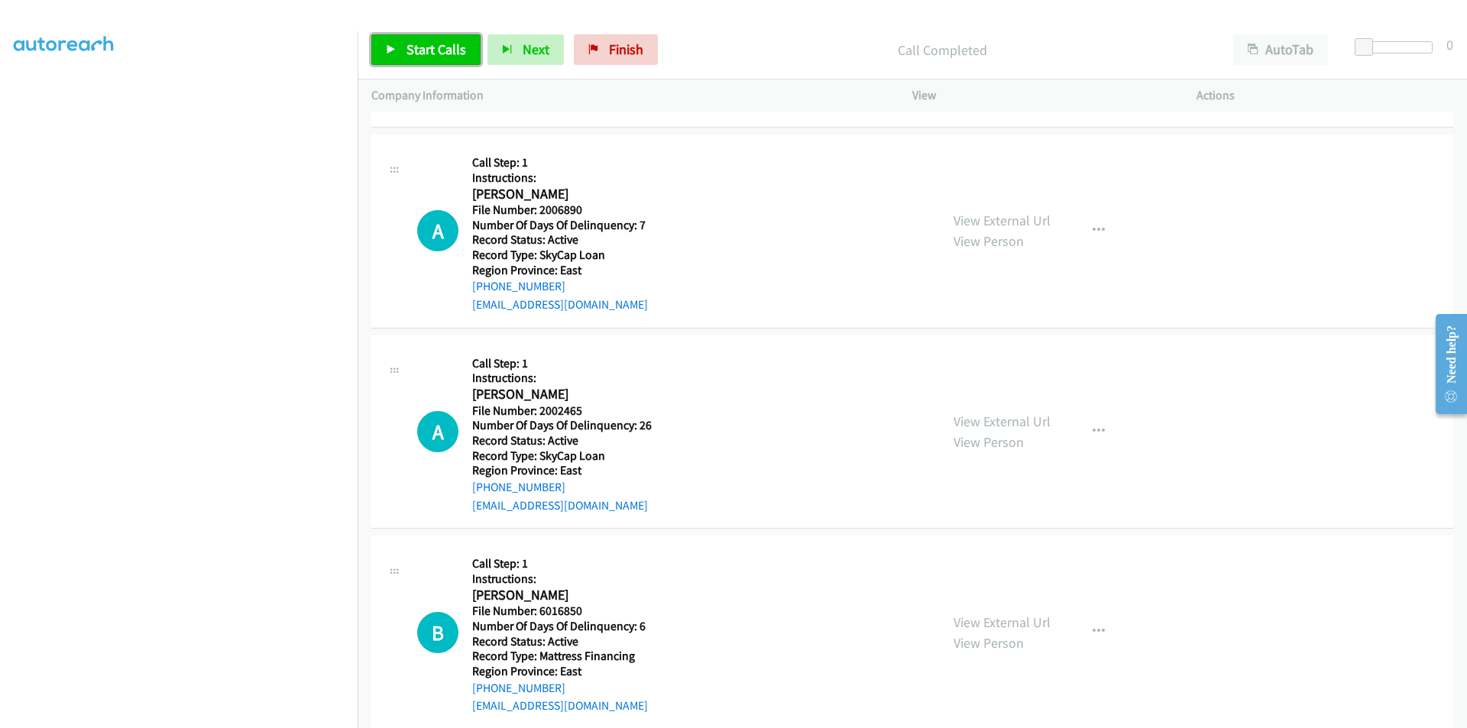
click at [409, 47] on span "Start Calls" at bounding box center [436, 49] width 60 height 18
click at [409, 47] on span "Pause" at bounding box center [423, 49] width 34 height 18
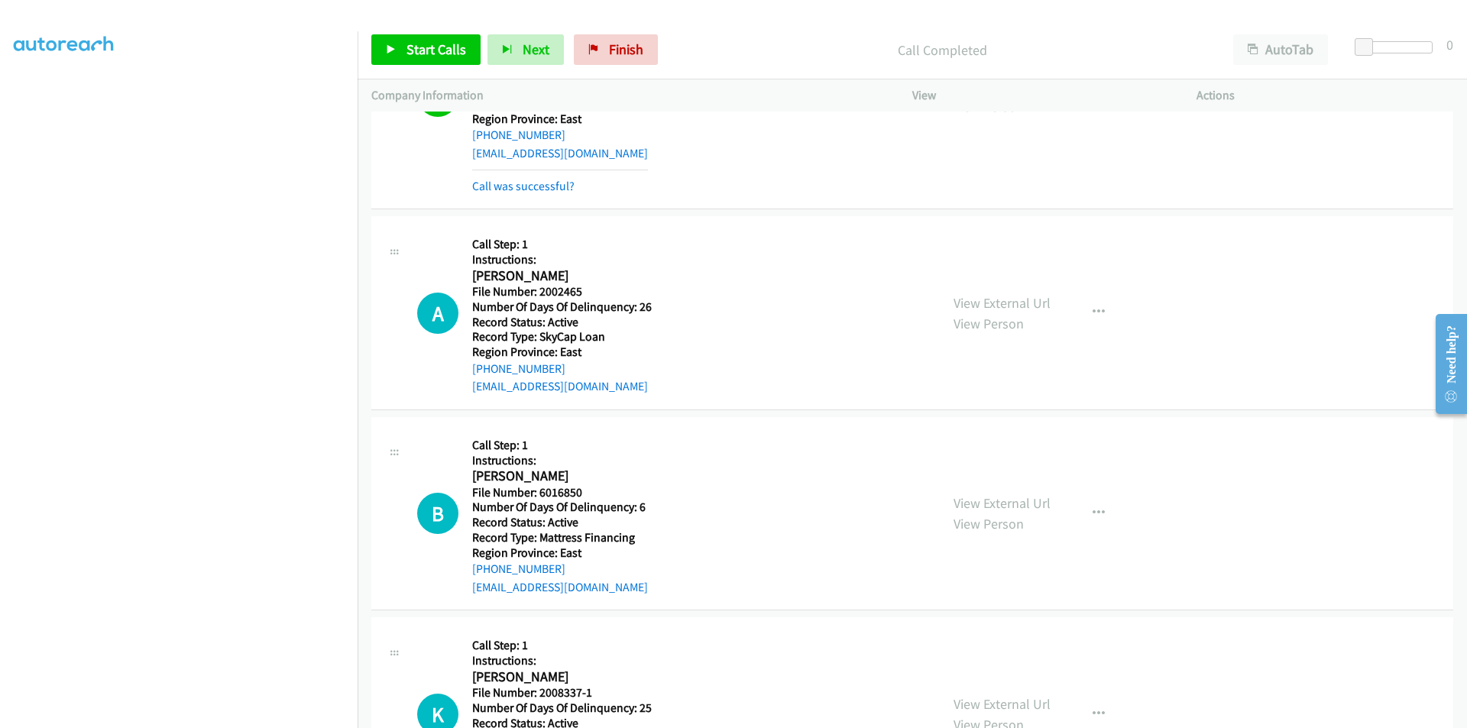
scroll to position [3473, 0]
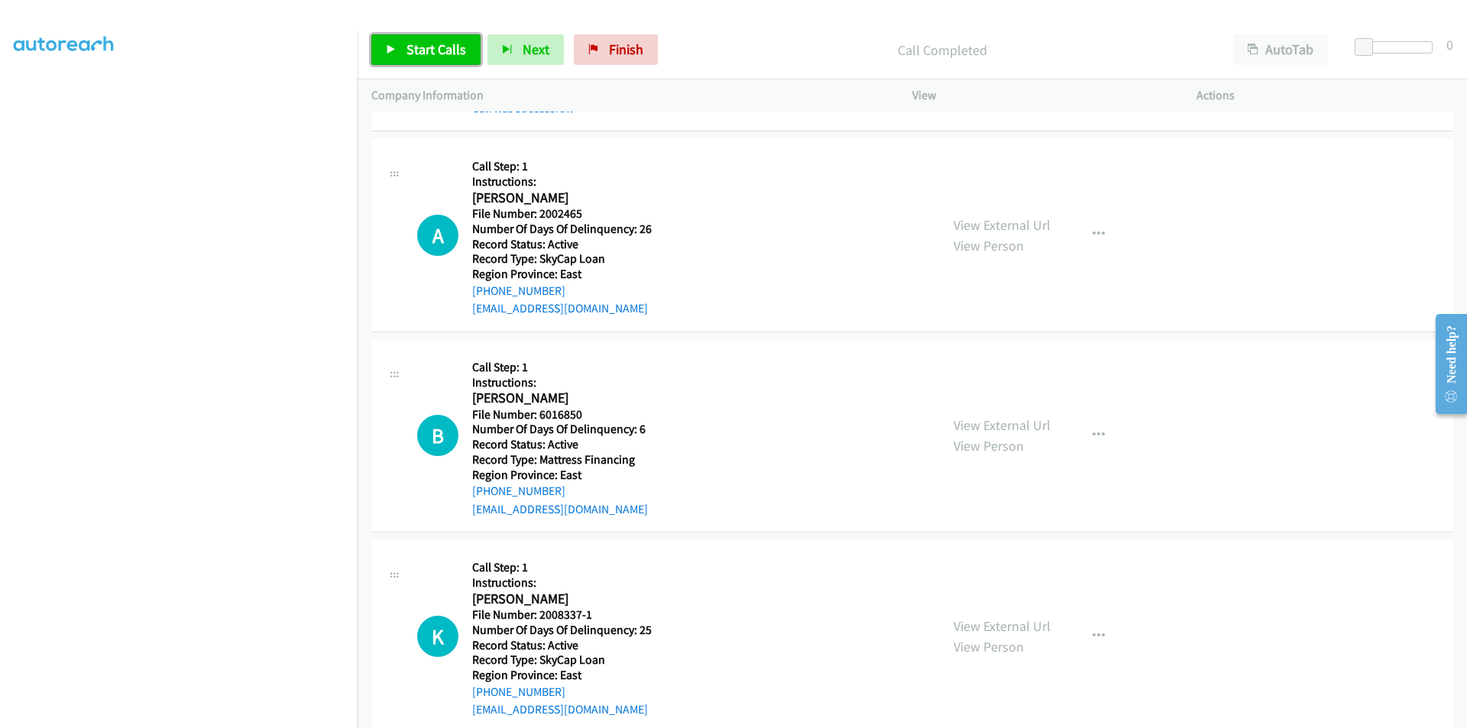
click at [445, 39] on link "Start Calls" at bounding box center [425, 49] width 109 height 31
click at [434, 46] on span "Pause" at bounding box center [423, 49] width 34 height 18
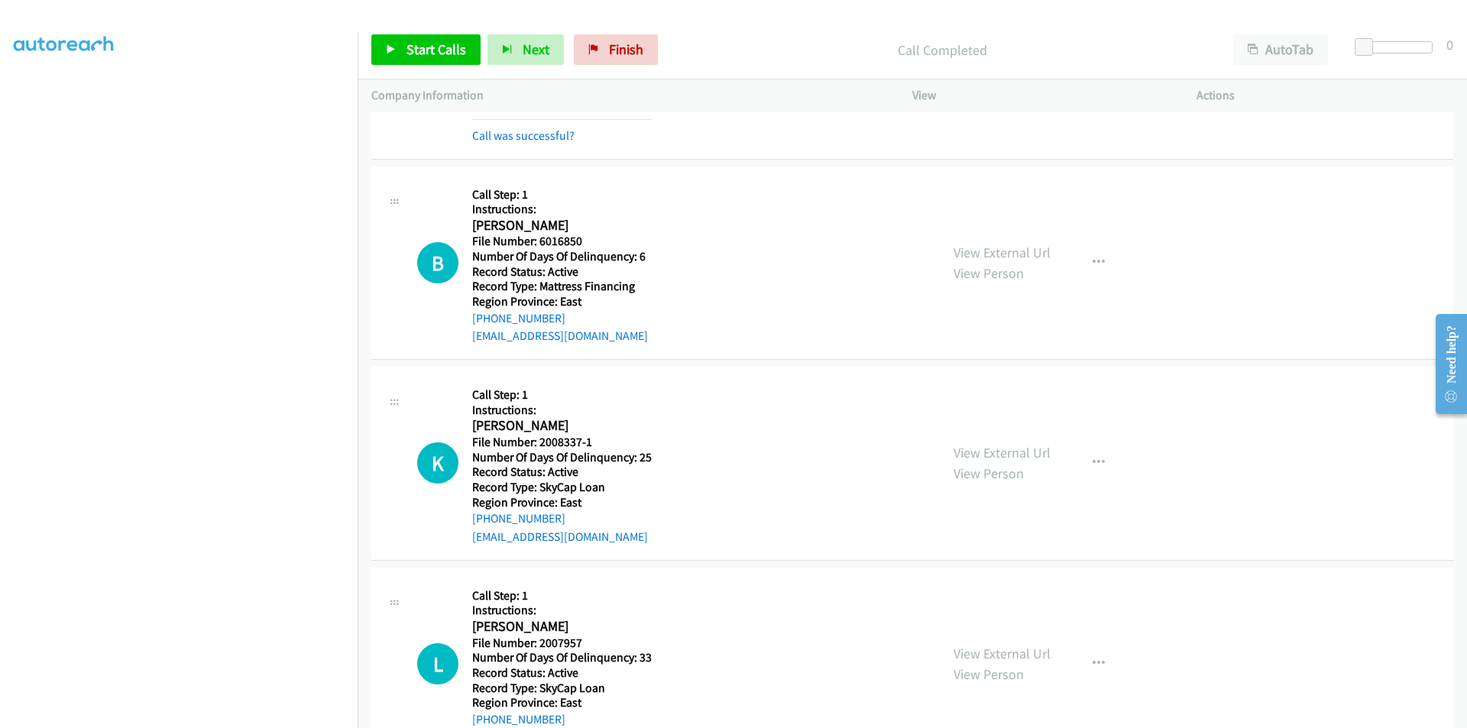
scroll to position [3702, 0]
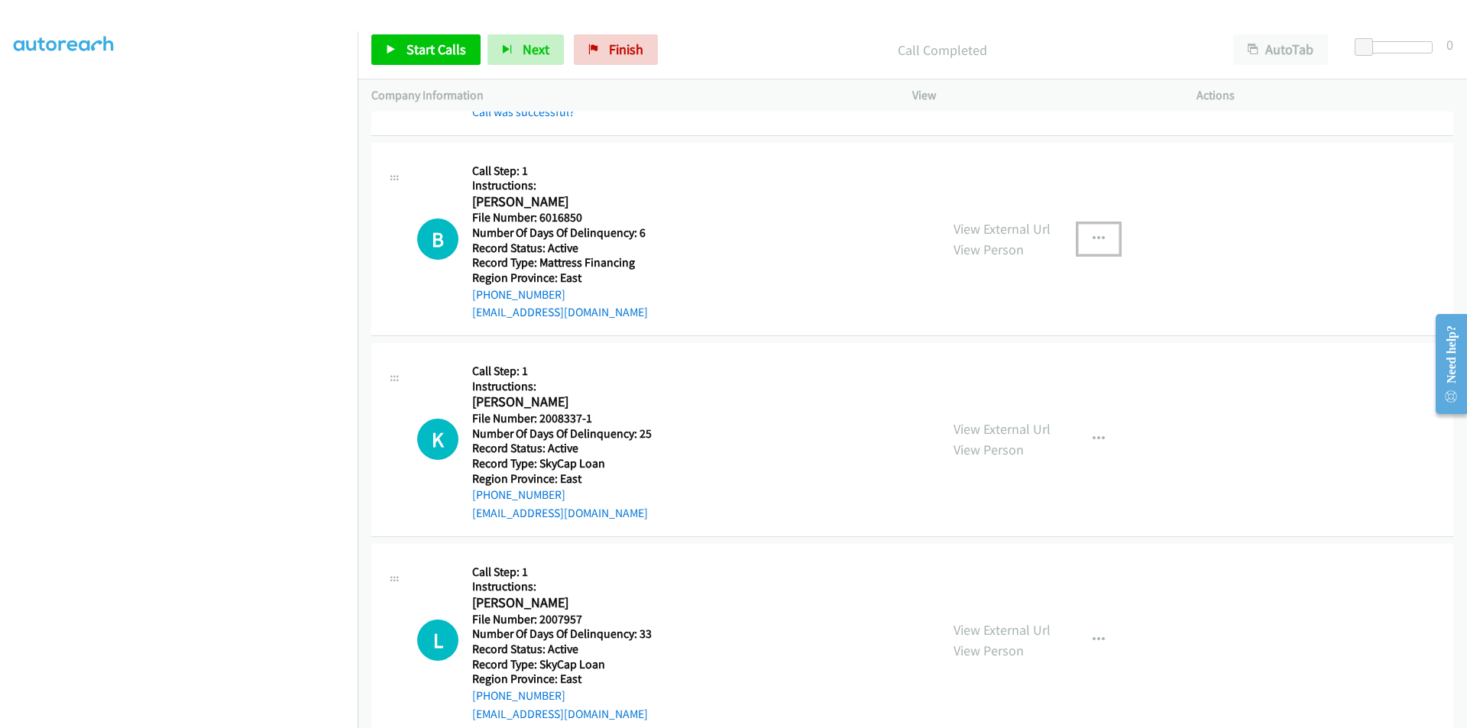
click at [1085, 236] on button "button" at bounding box center [1098, 239] width 41 height 31
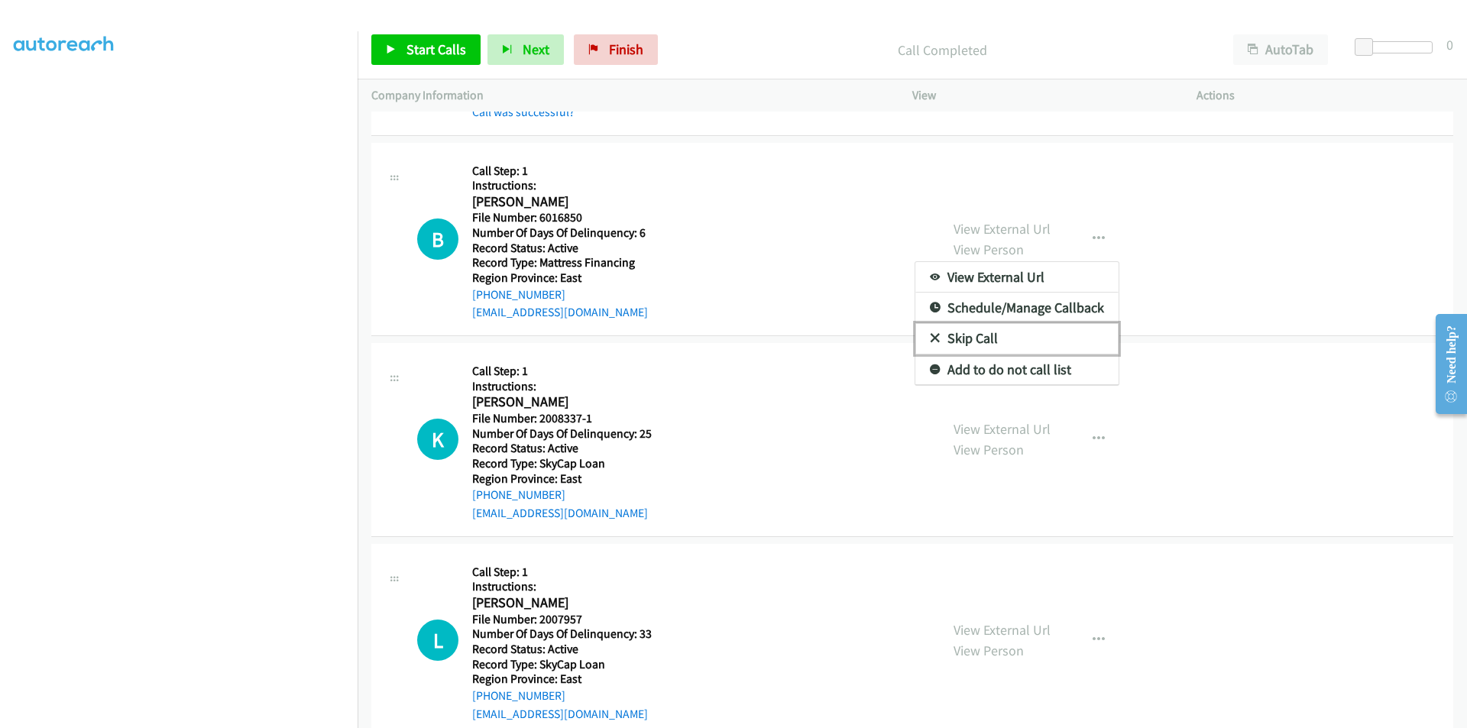
click at [1004, 342] on link "Skip Call" at bounding box center [1016, 338] width 203 height 31
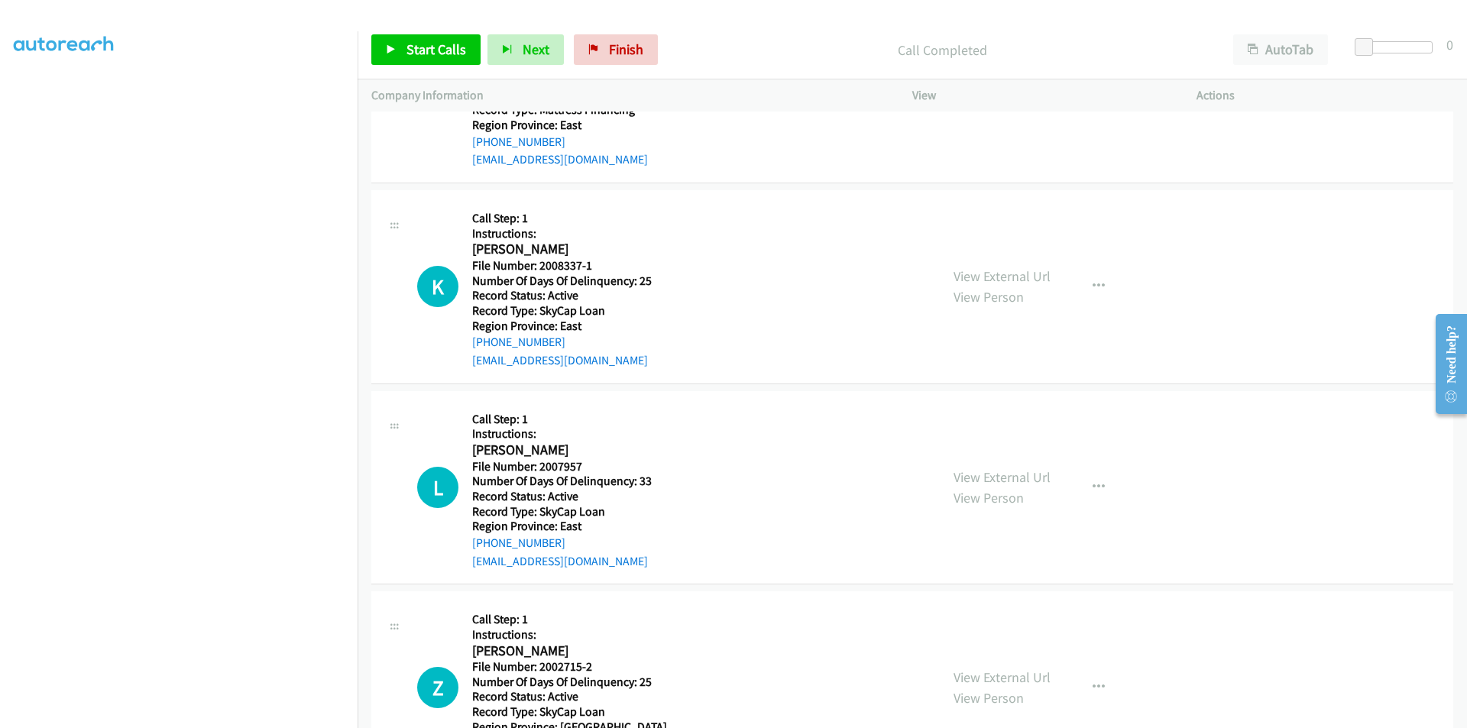
scroll to position [3932, 0]
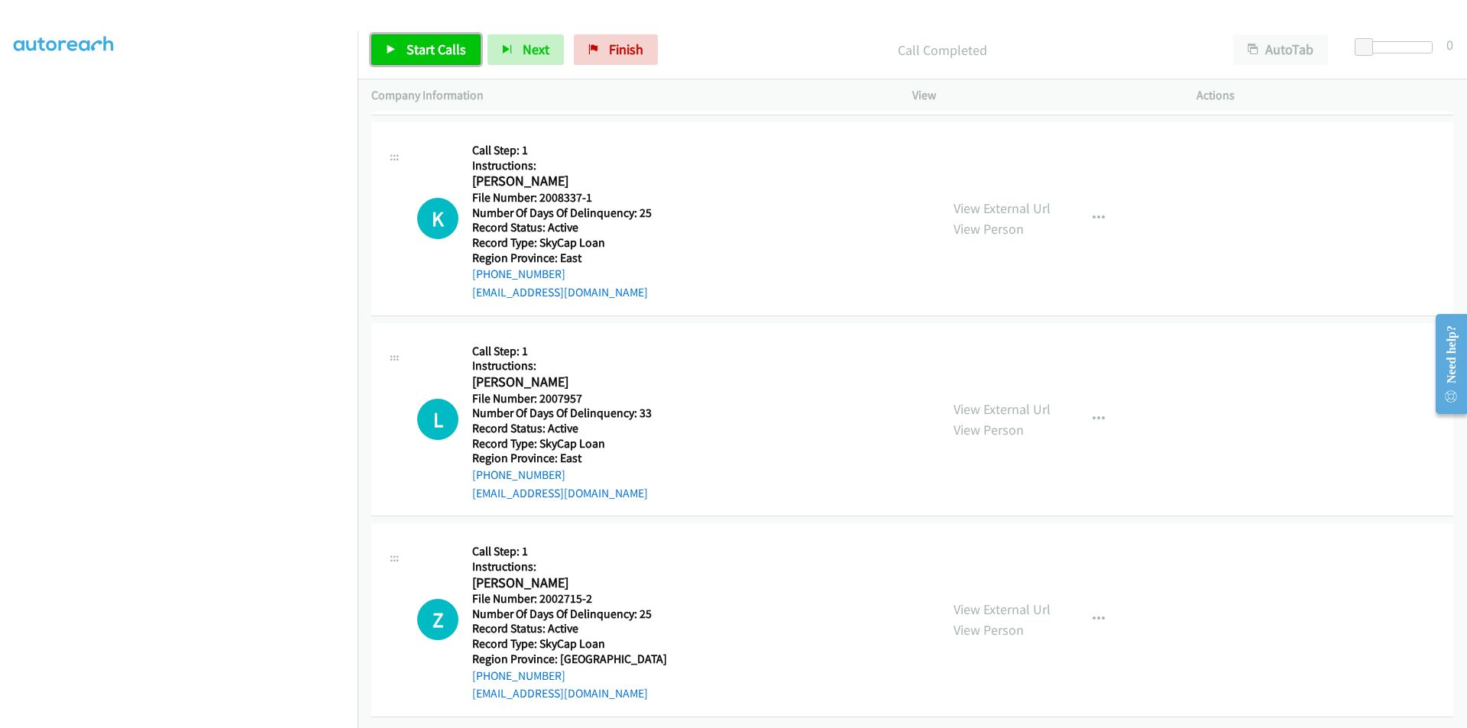
click at [445, 48] on span "Start Calls" at bounding box center [436, 49] width 60 height 18
click at [438, 48] on span "Pause" at bounding box center [423, 49] width 34 height 18
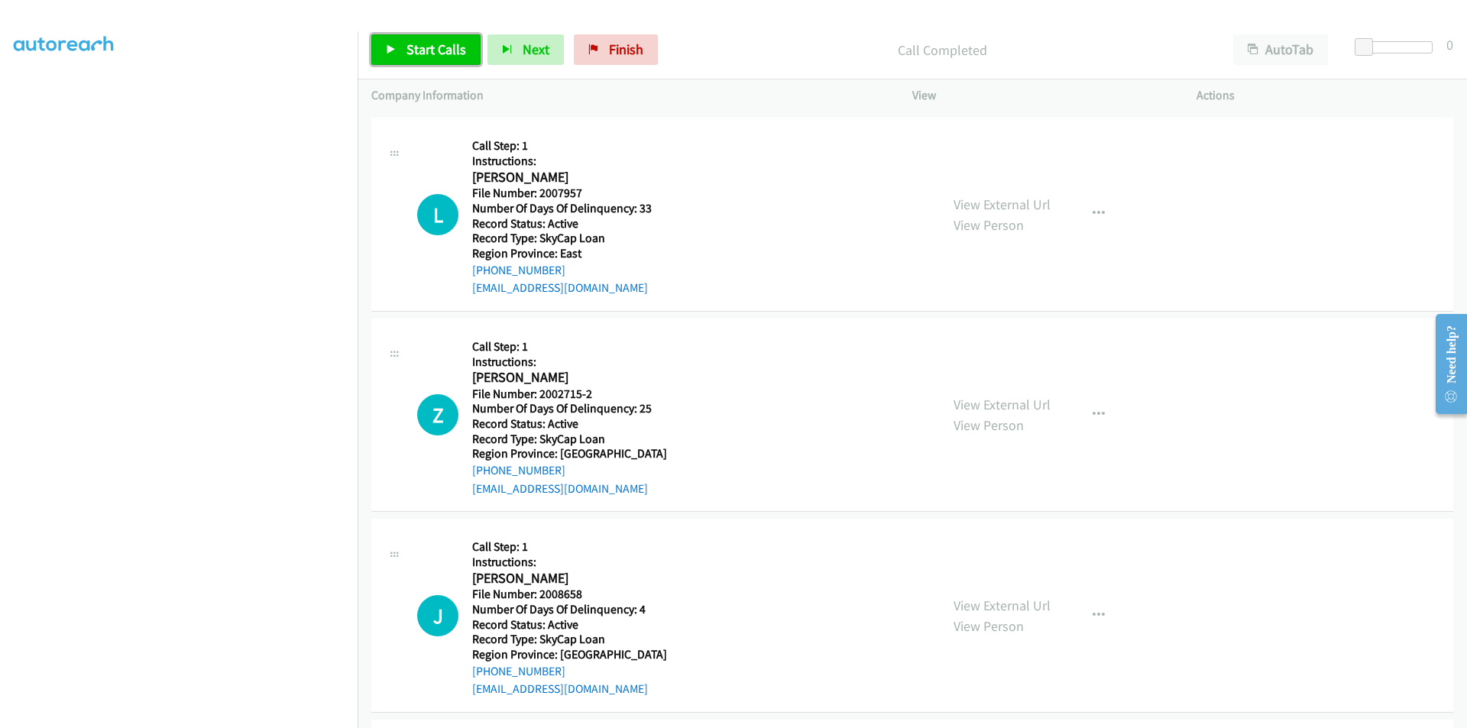
click at [414, 42] on span "Start Calls" at bounding box center [436, 49] width 60 height 18
click at [414, 42] on span "Pause" at bounding box center [423, 49] width 34 height 18
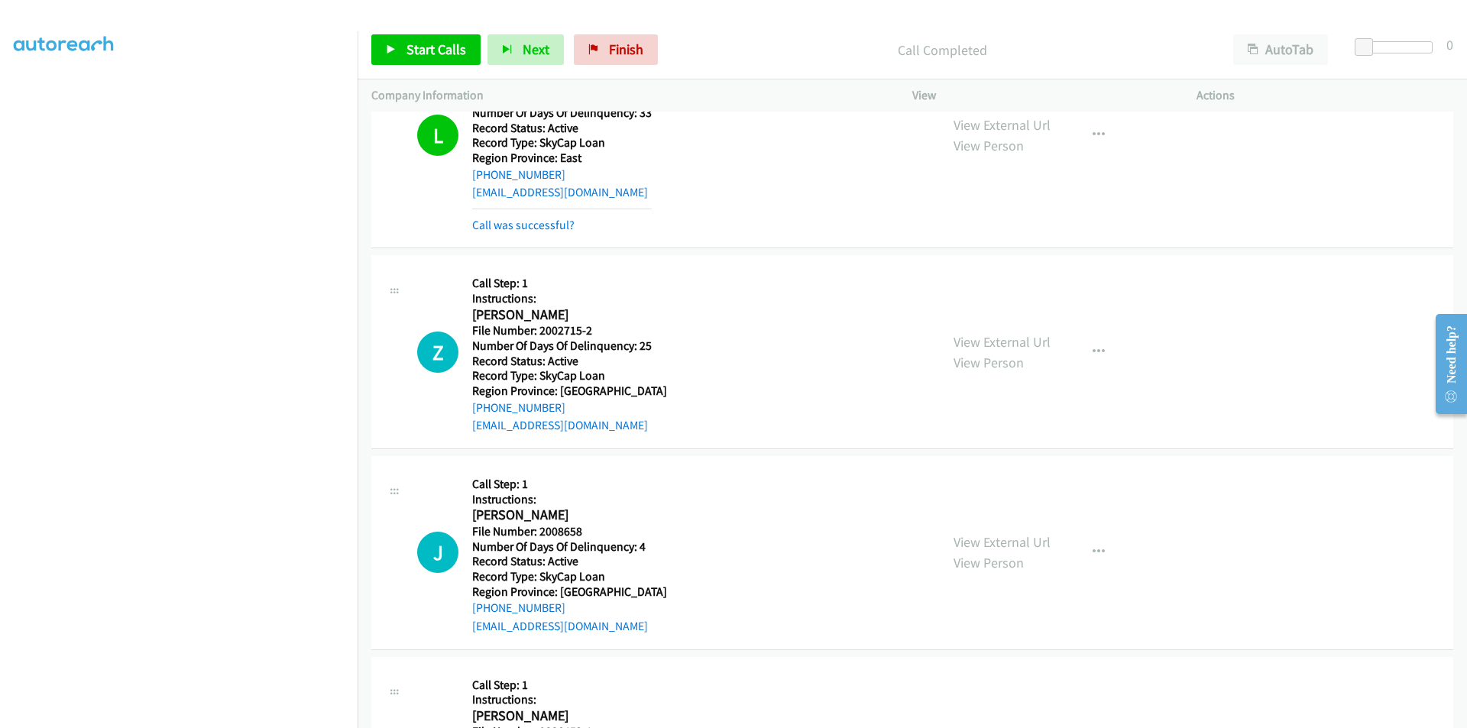
scroll to position [4390, 0]
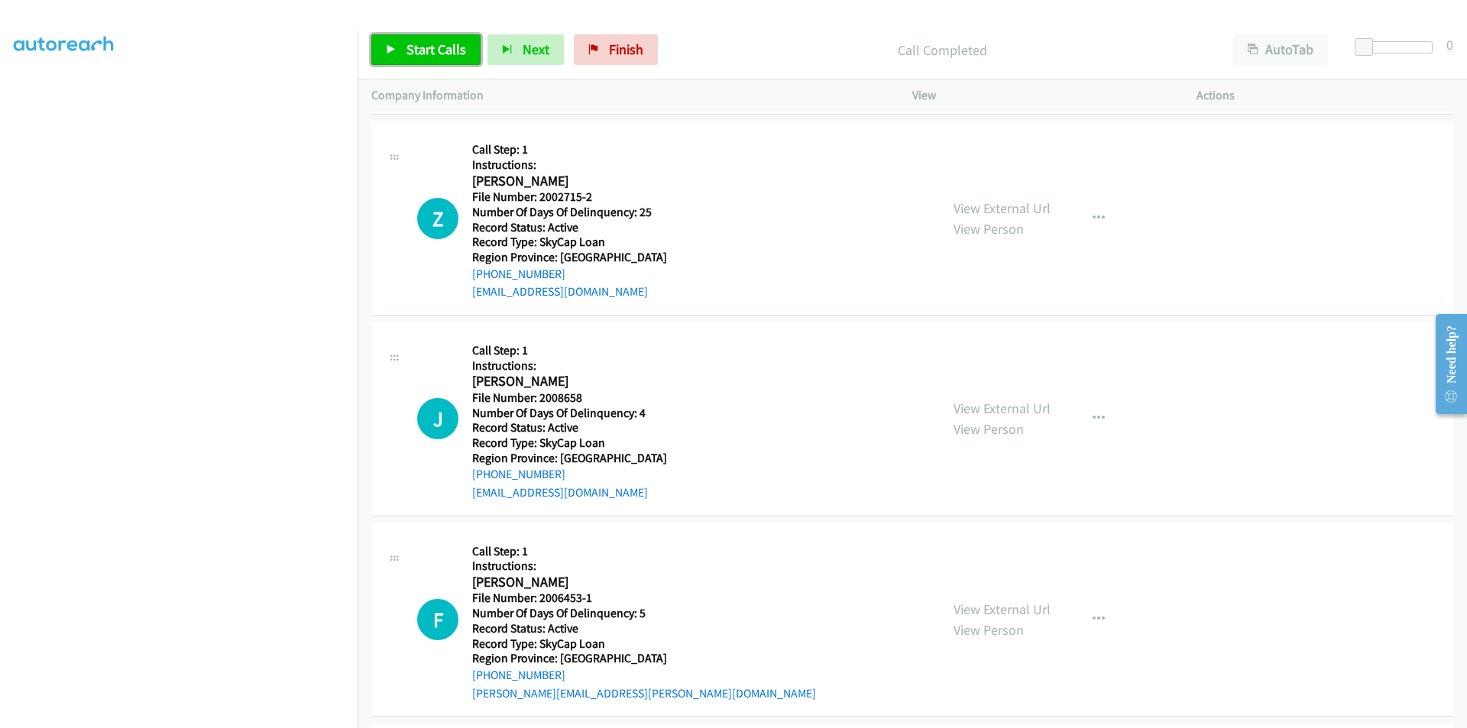
click at [411, 53] on span "Start Calls" at bounding box center [436, 49] width 60 height 18
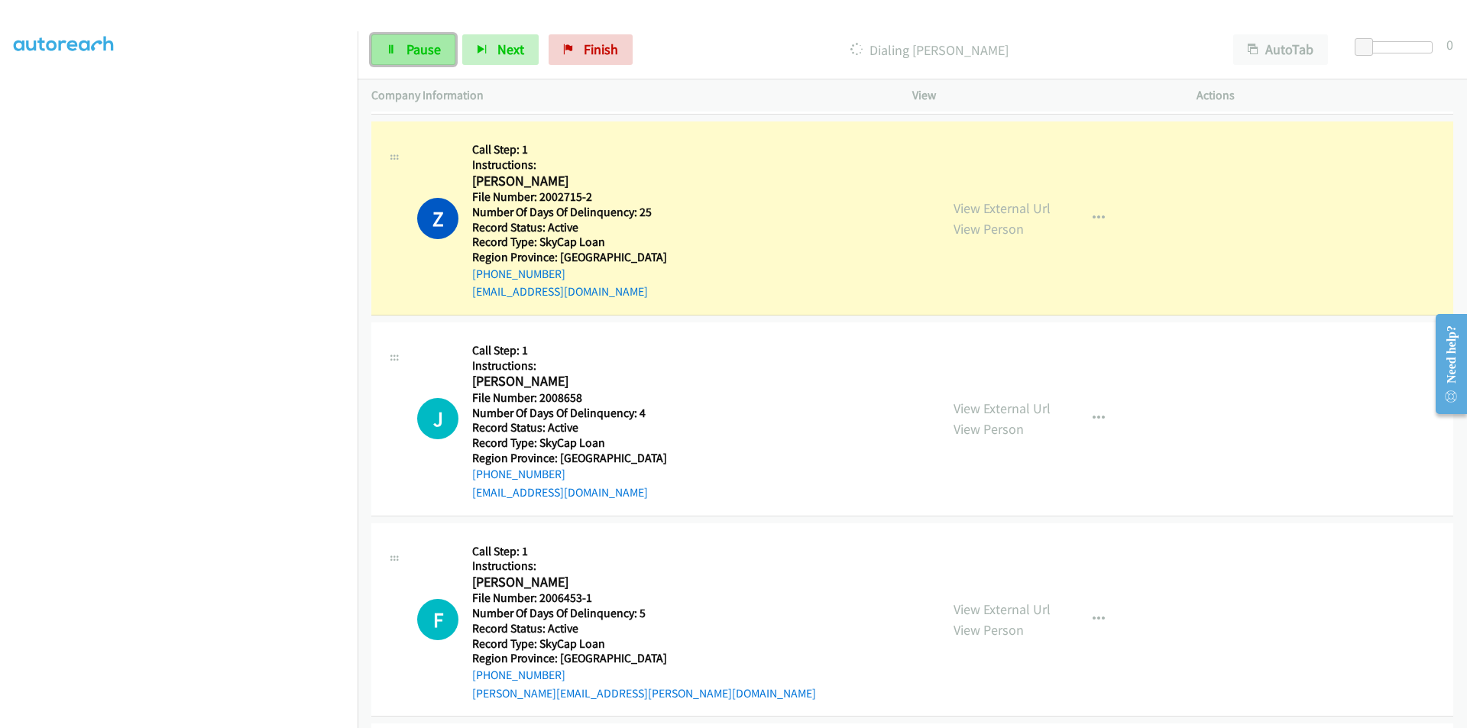
click at [422, 49] on span "Pause" at bounding box center [423, 49] width 34 height 18
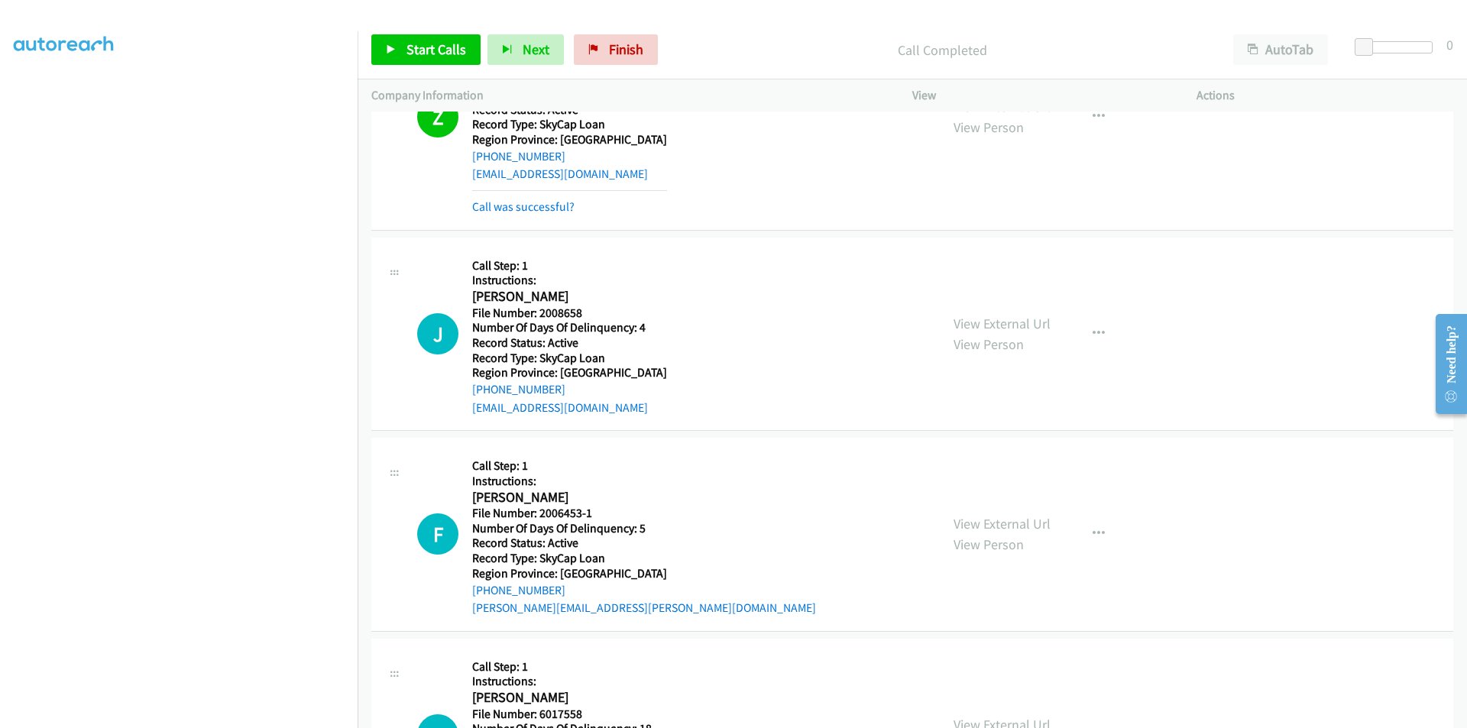
scroll to position [4619, 0]
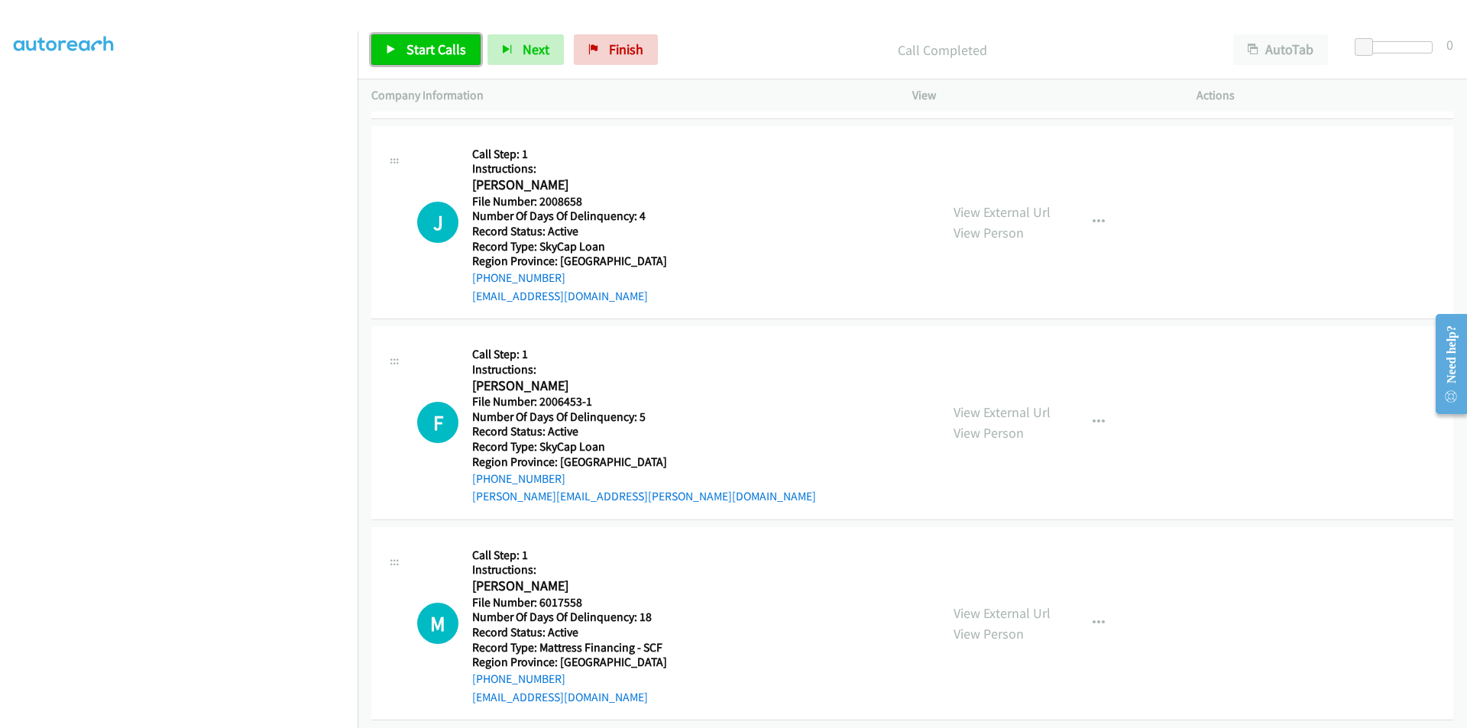
click at [420, 51] on span "Start Calls" at bounding box center [436, 49] width 60 height 18
click at [420, 51] on span "Pause" at bounding box center [423, 49] width 34 height 18
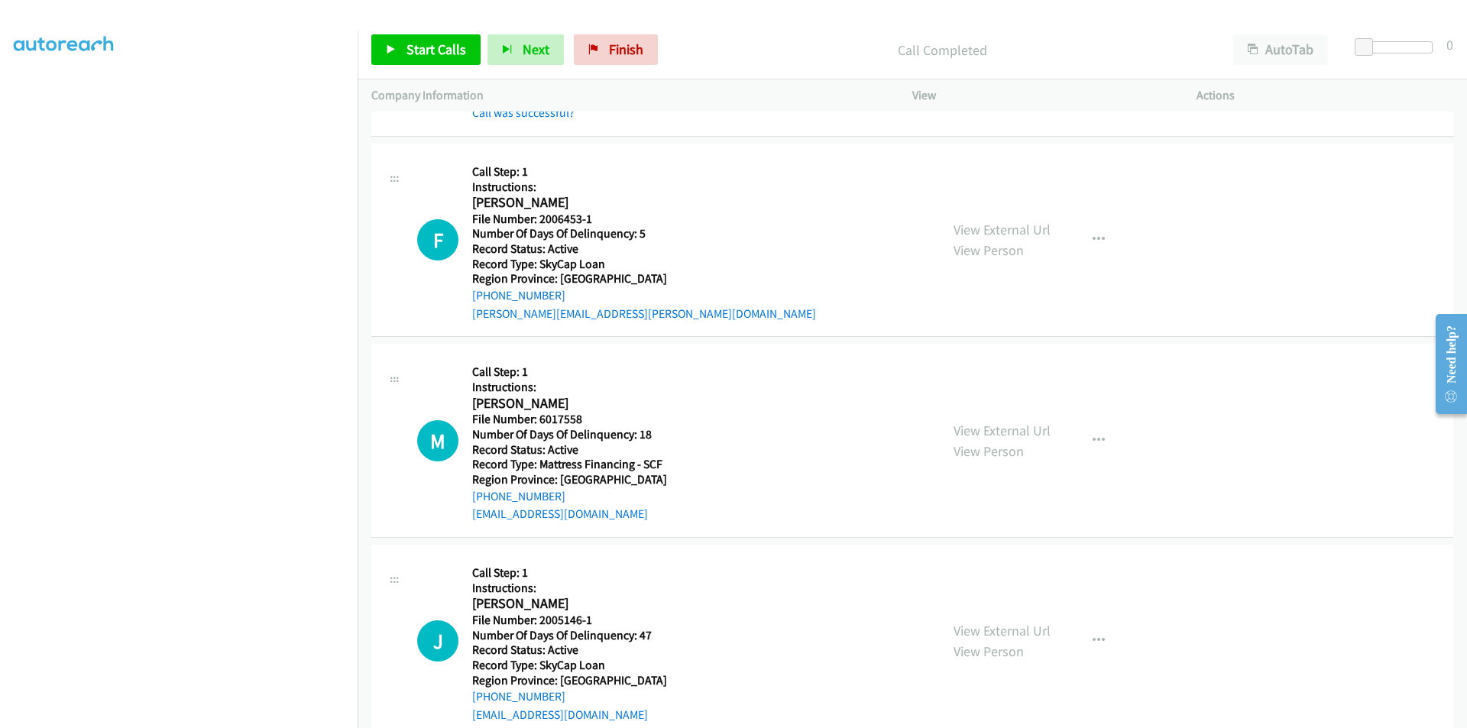
scroll to position [4848, 0]
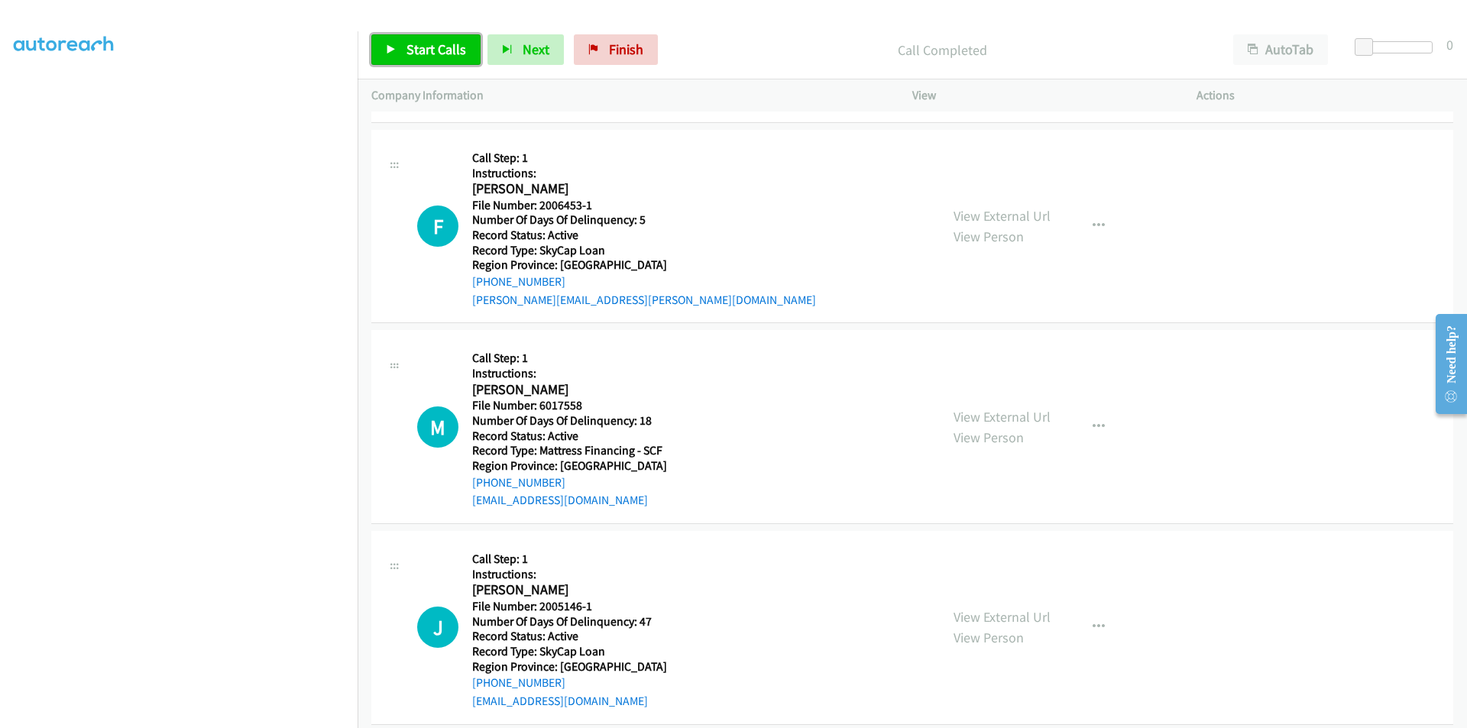
click at [432, 53] on span "Start Calls" at bounding box center [436, 49] width 60 height 18
click at [432, 53] on span "Pause" at bounding box center [423, 49] width 34 height 18
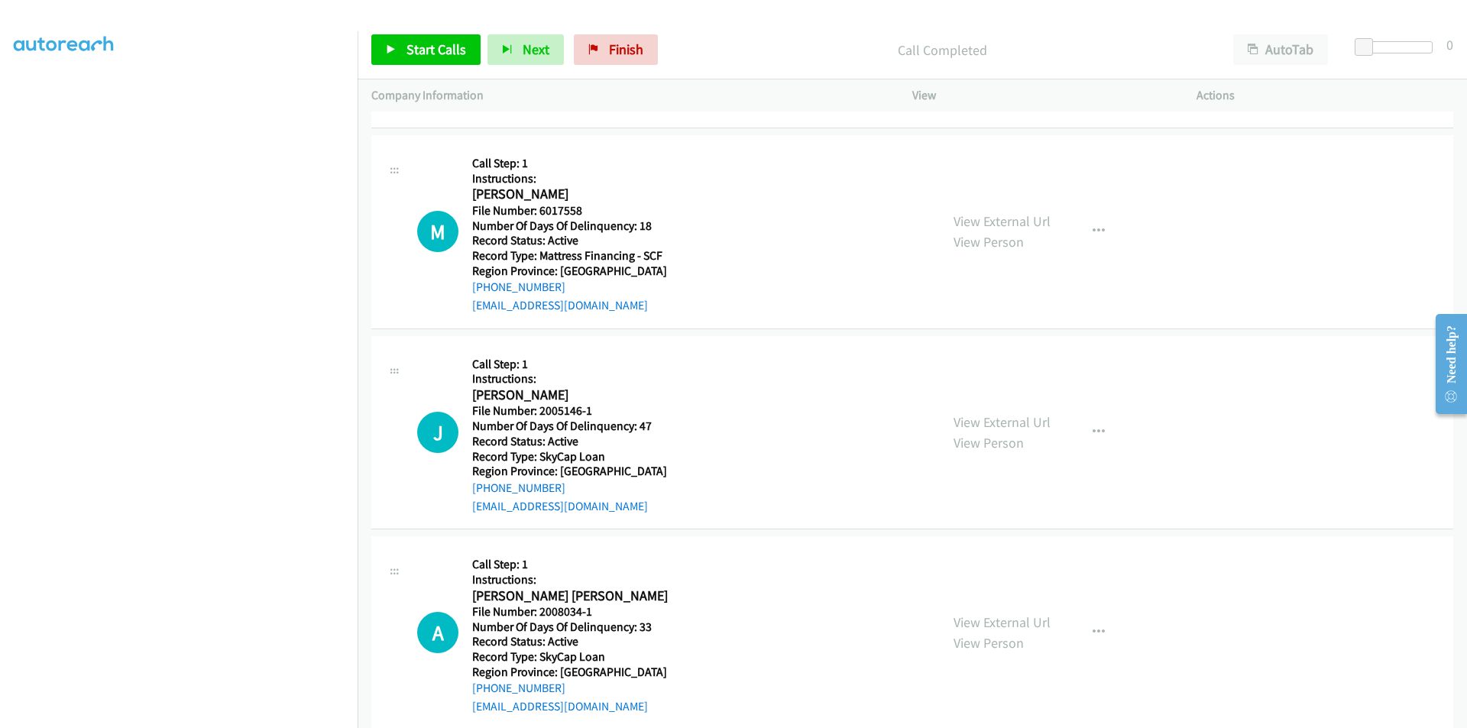
scroll to position [5077, 0]
click at [1092, 225] on icon "button" at bounding box center [1098, 230] width 12 height 12
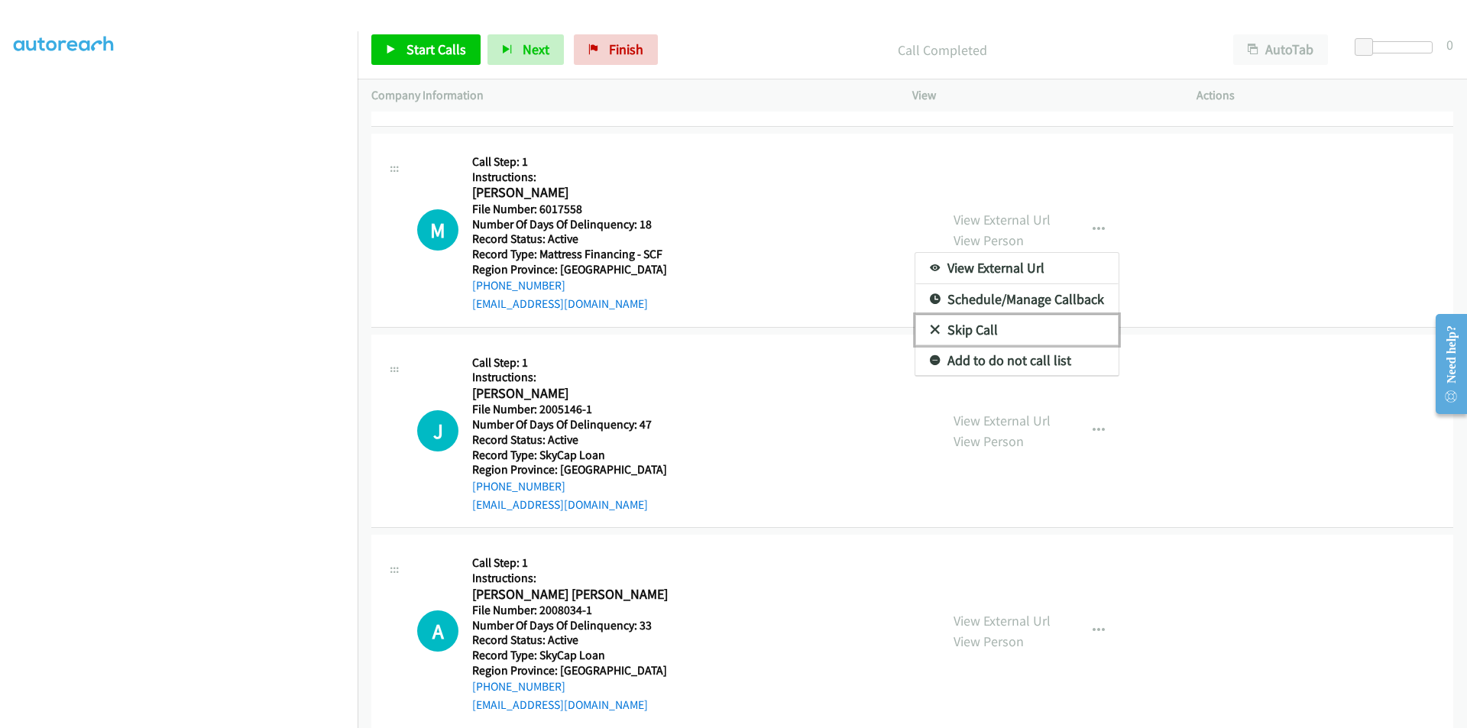
click at [991, 328] on link "Skip Call" at bounding box center [1016, 330] width 203 height 31
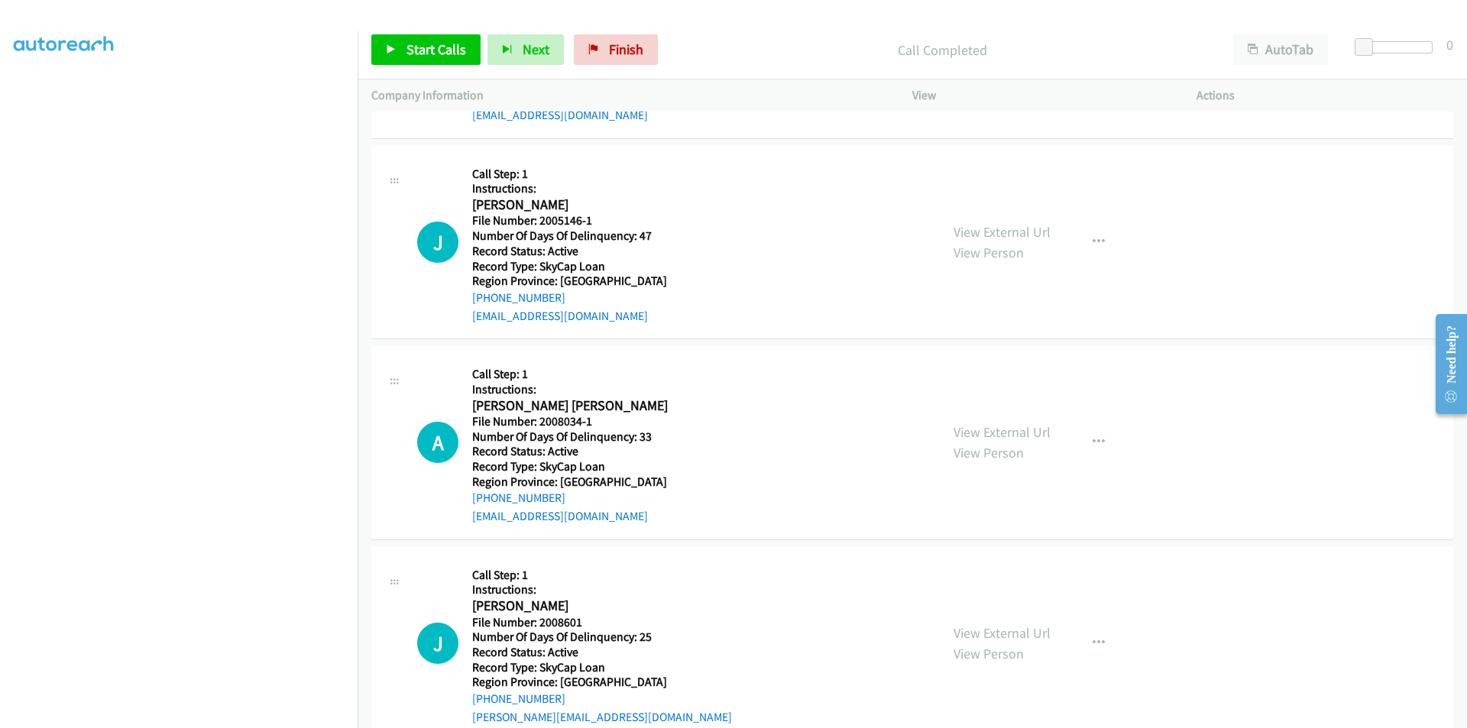
scroll to position [5301, 0]
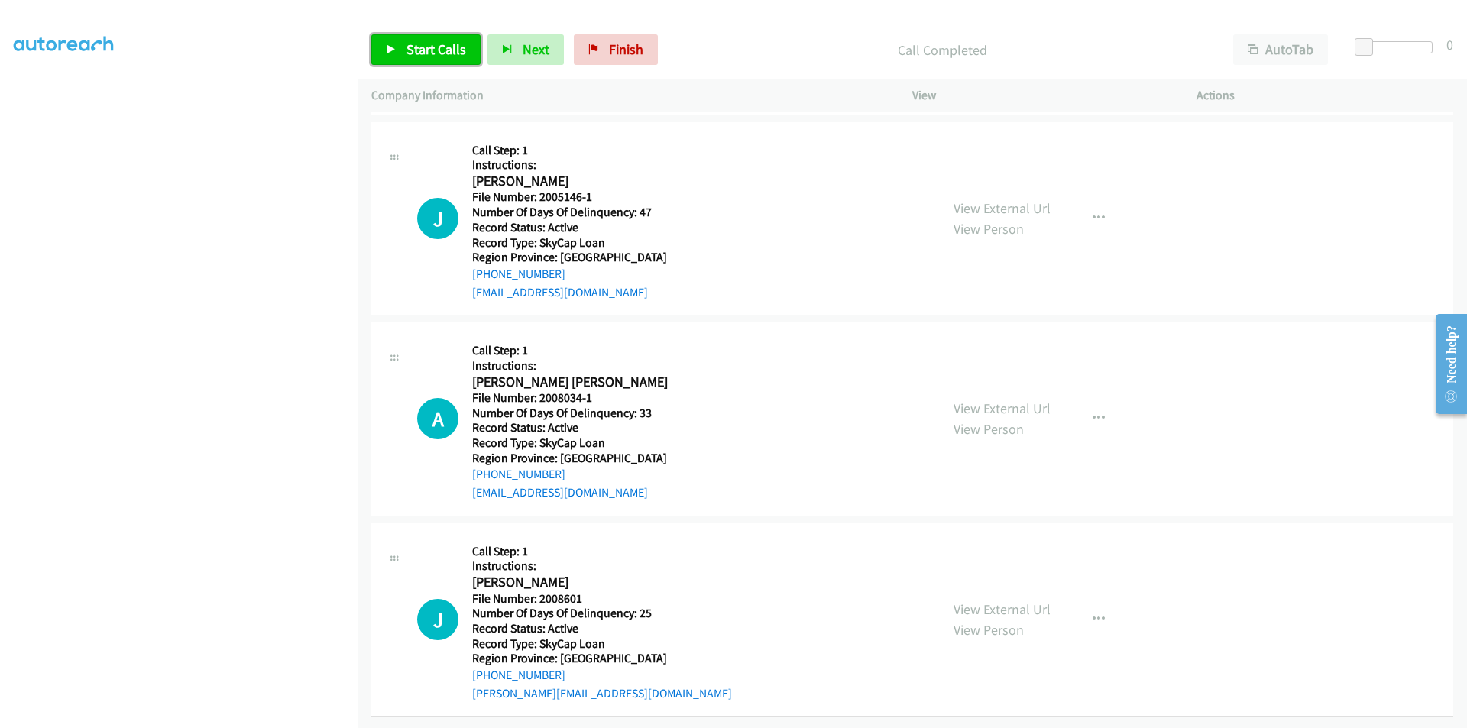
click at [421, 44] on span "Start Calls" at bounding box center [436, 49] width 60 height 18
click at [421, 44] on span "Pause" at bounding box center [423, 49] width 34 height 18
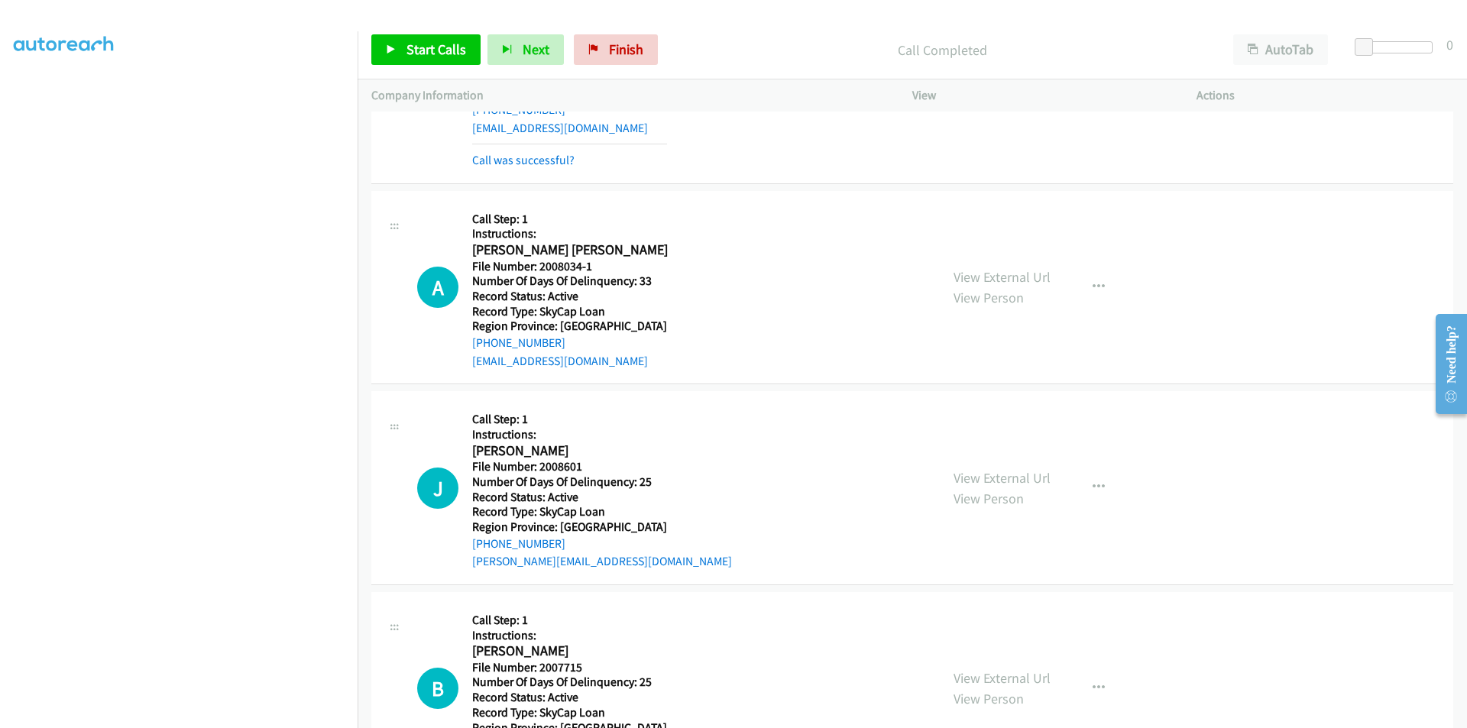
scroll to position [5530, 0]
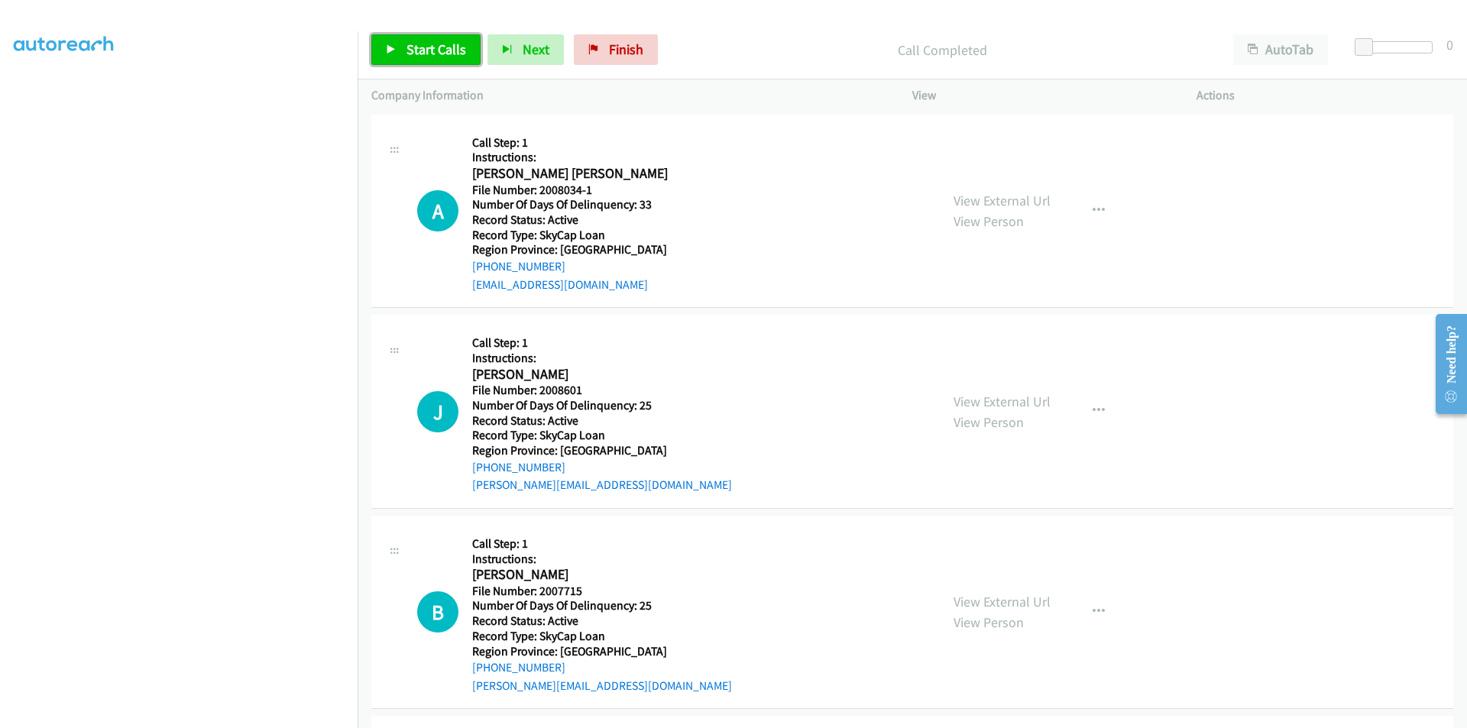
click at [422, 51] on span "Start Calls" at bounding box center [436, 49] width 60 height 18
click at [422, 51] on span "Pause" at bounding box center [423, 49] width 34 height 18
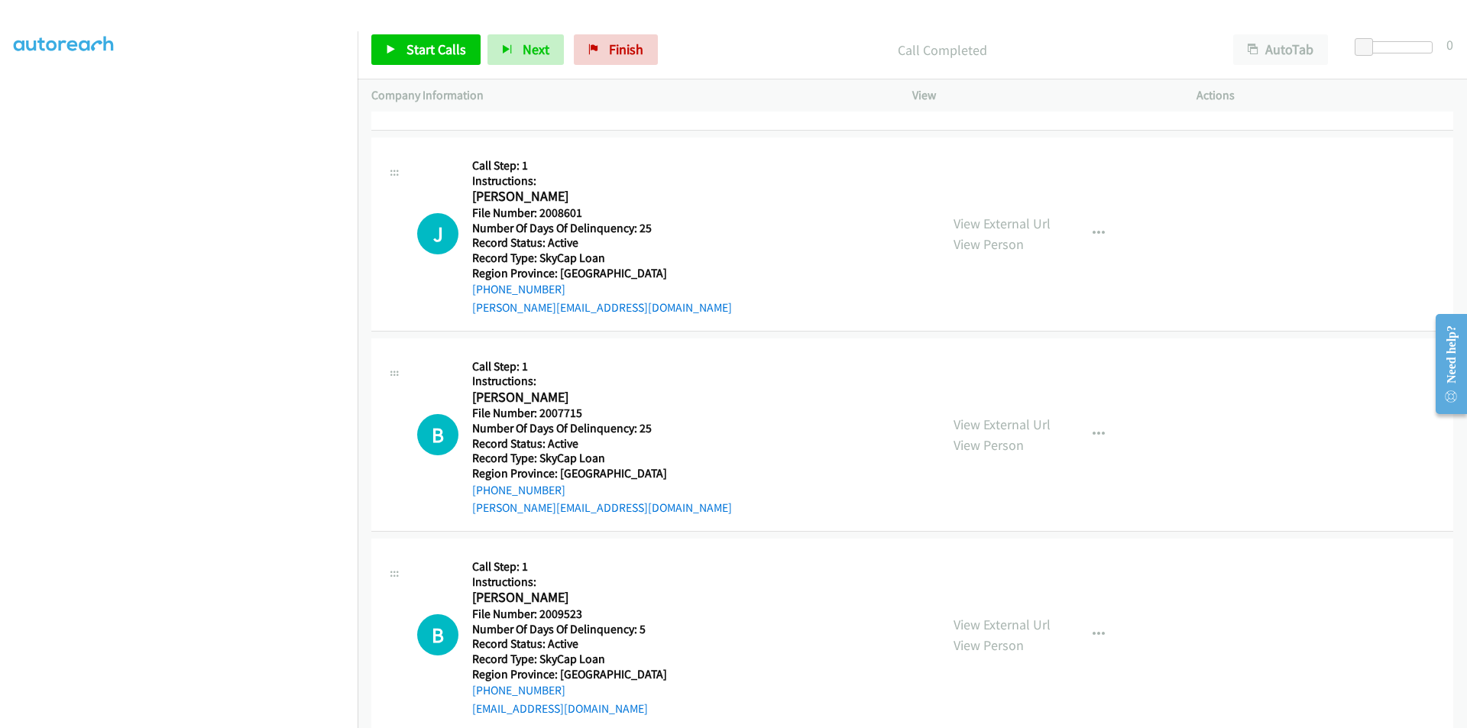
scroll to position [5759, 0]
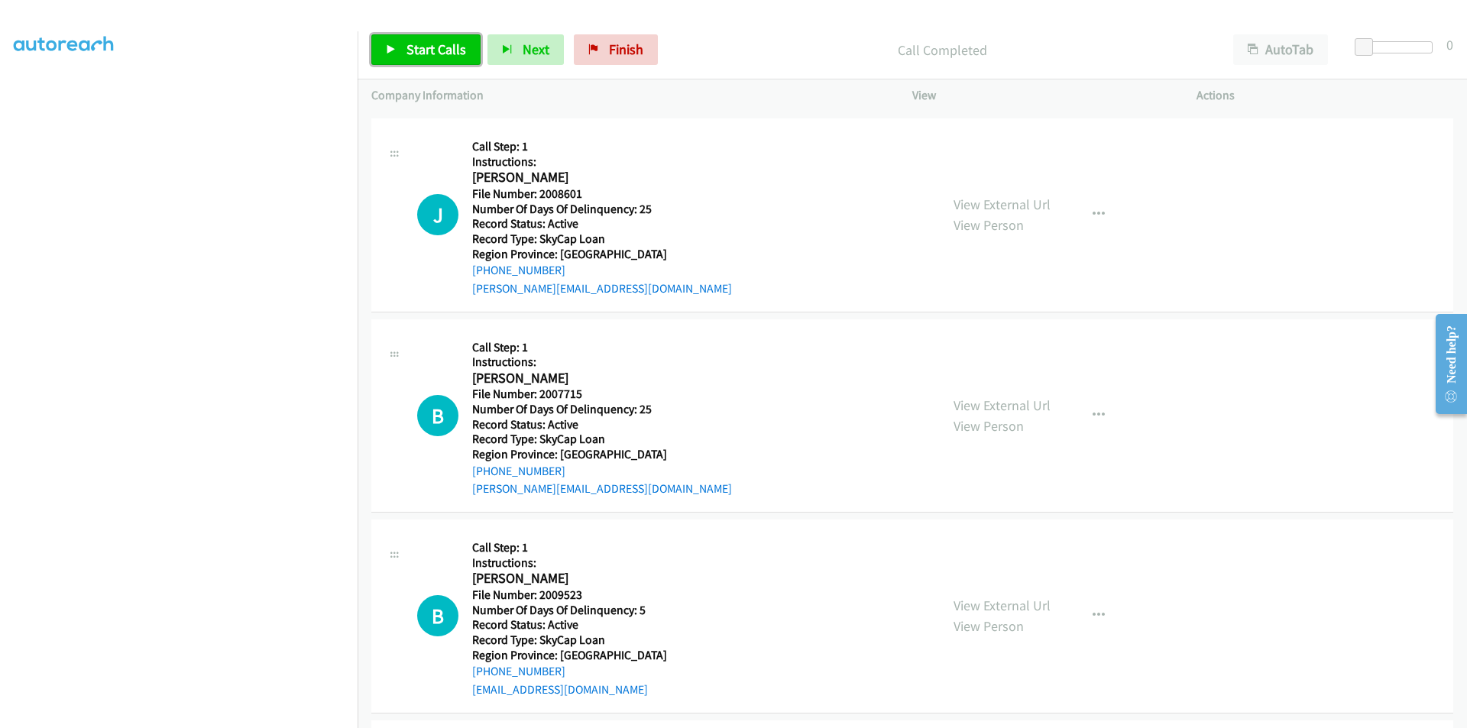
click at [443, 53] on span "Start Calls" at bounding box center [436, 49] width 60 height 18
click at [428, 49] on span "Pause" at bounding box center [423, 49] width 34 height 18
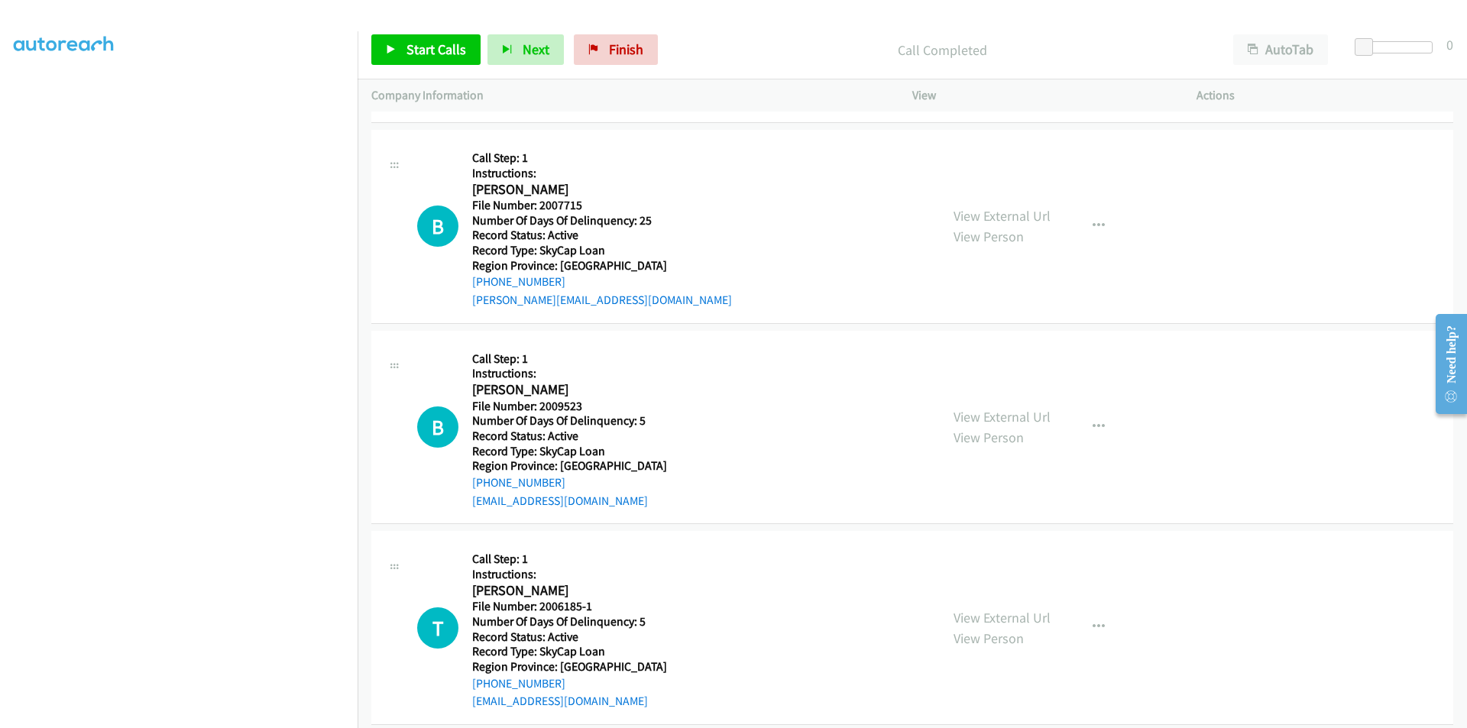
scroll to position [5989, 0]
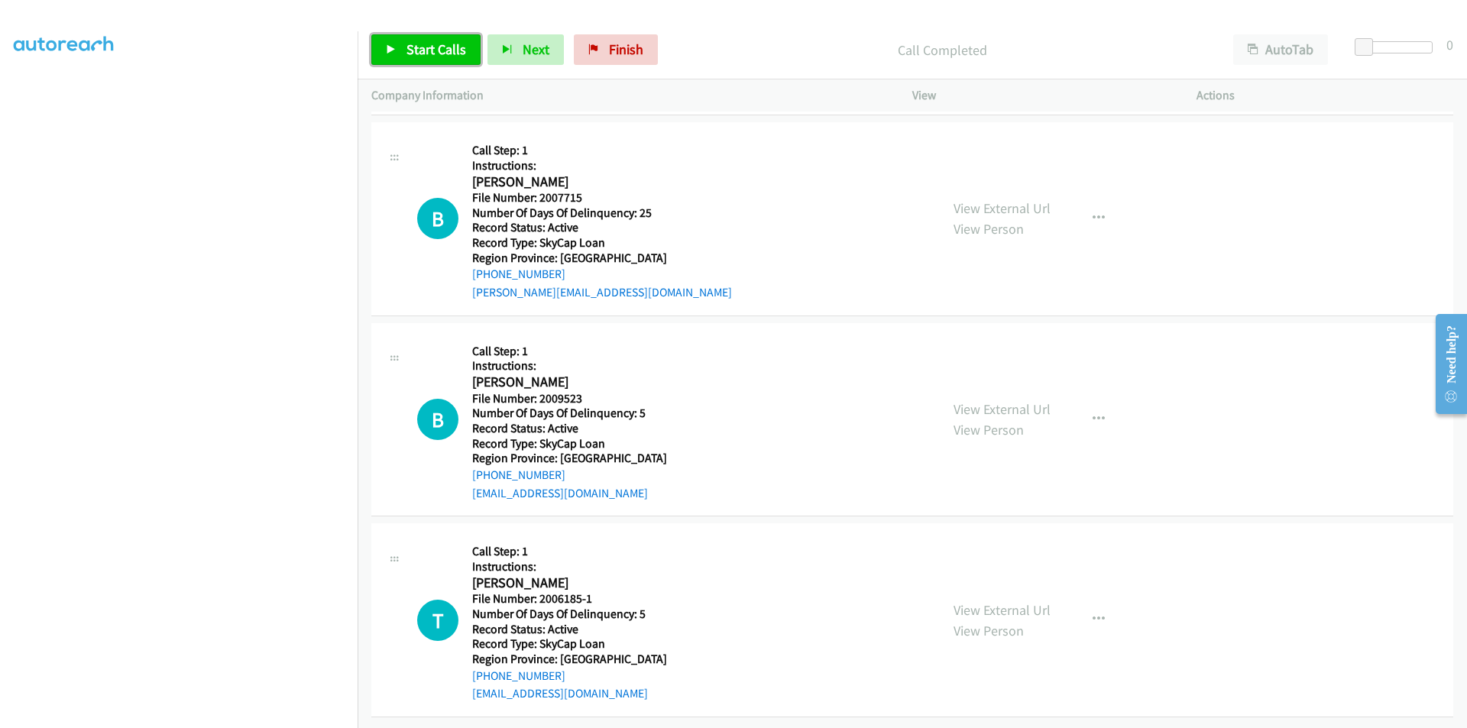
click at [460, 47] on span "Start Calls" at bounding box center [436, 49] width 60 height 18
click at [440, 47] on link "Pause" at bounding box center [413, 49] width 84 height 31
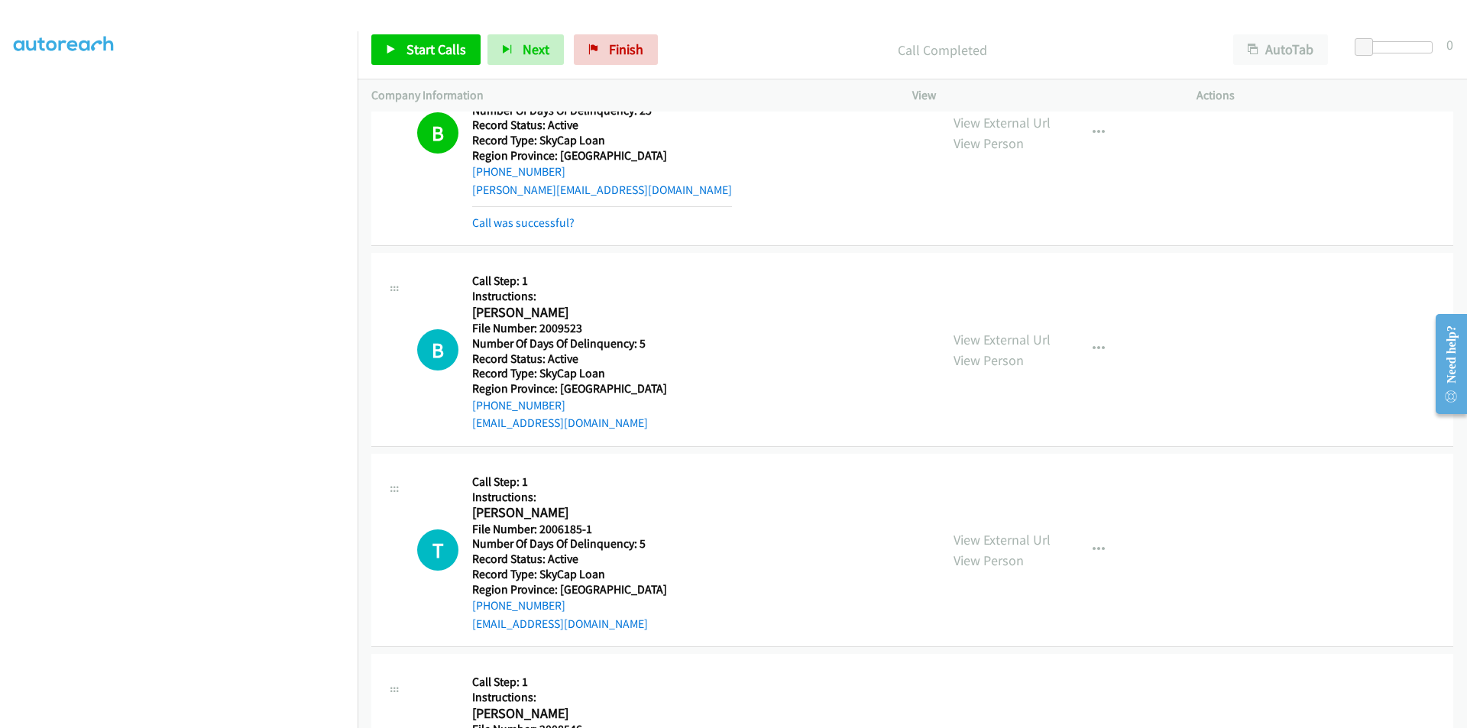
scroll to position [6218, 0]
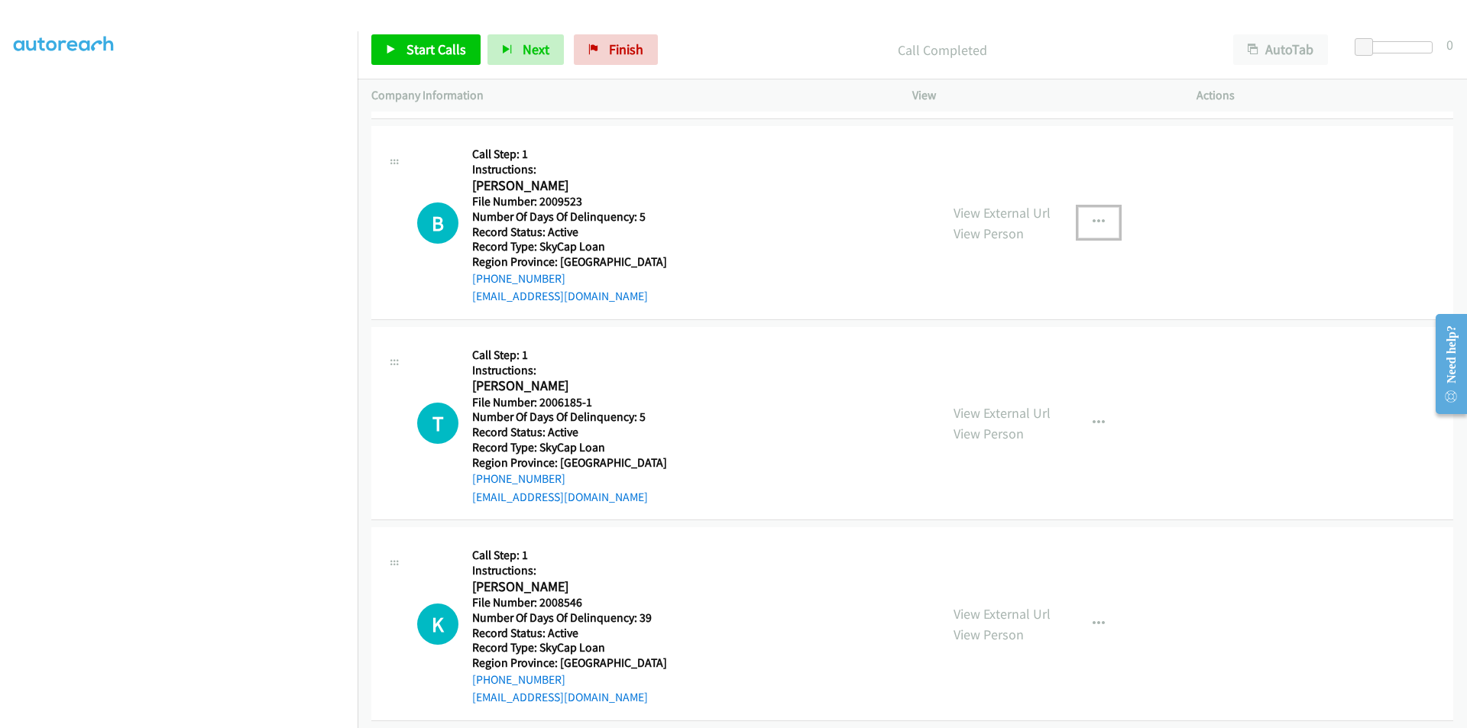
click at [1092, 220] on icon "button" at bounding box center [1098, 222] width 12 height 12
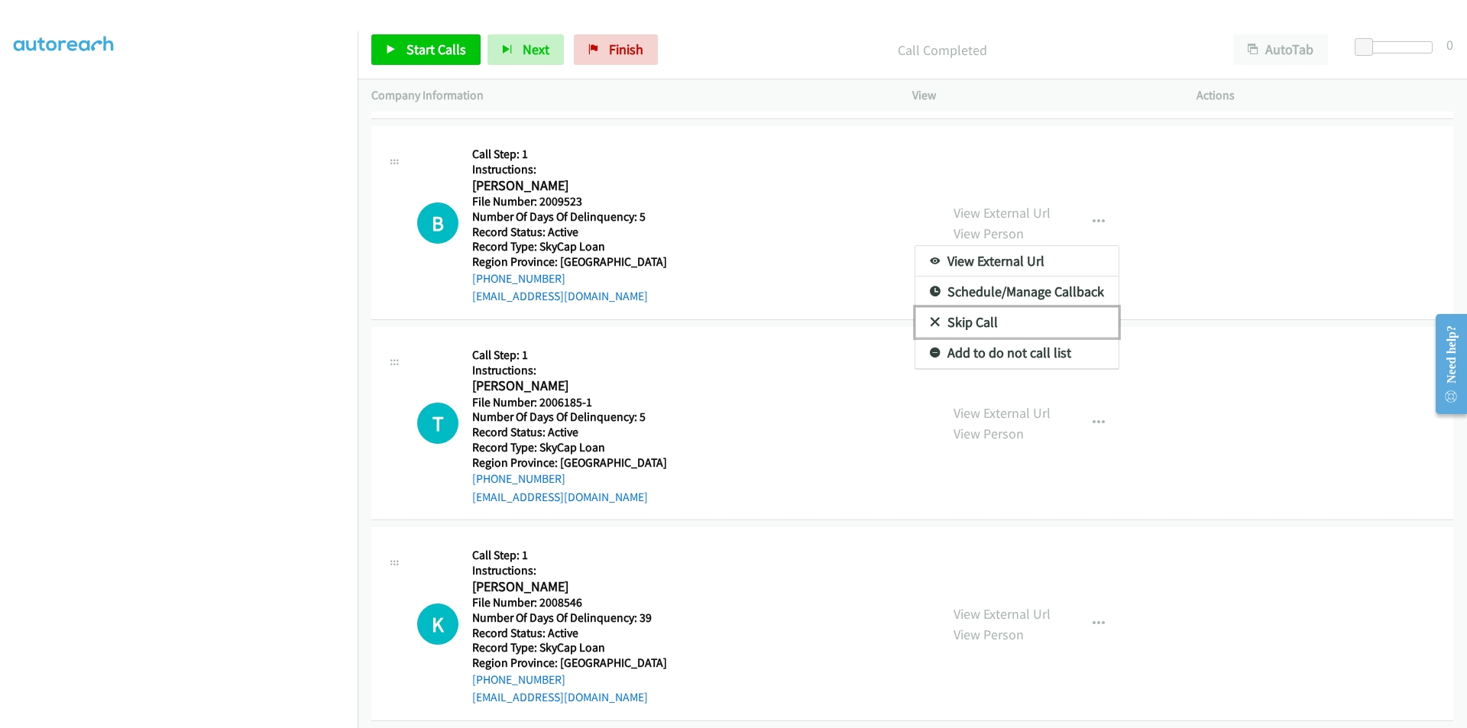
click at [947, 315] on link "Skip Call" at bounding box center [1016, 322] width 203 height 31
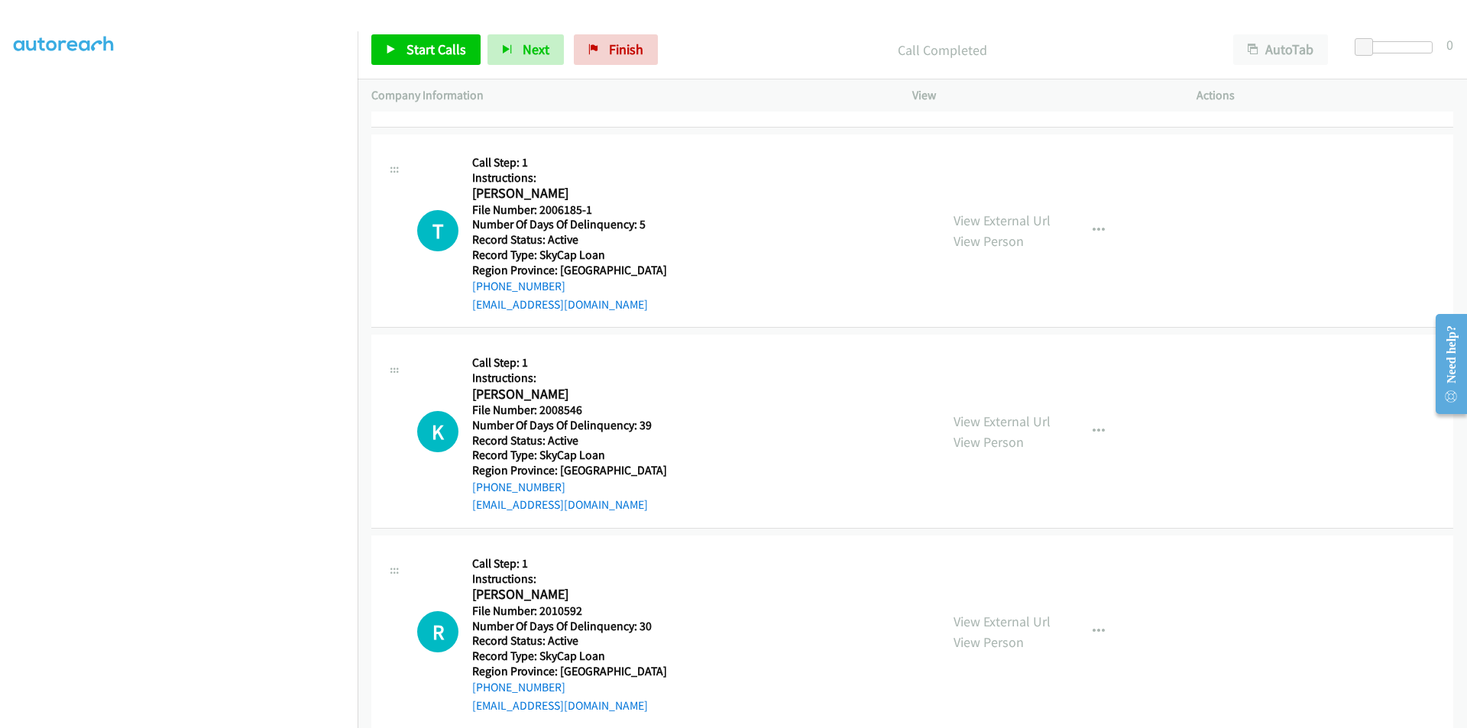
scroll to position [6447, 0]
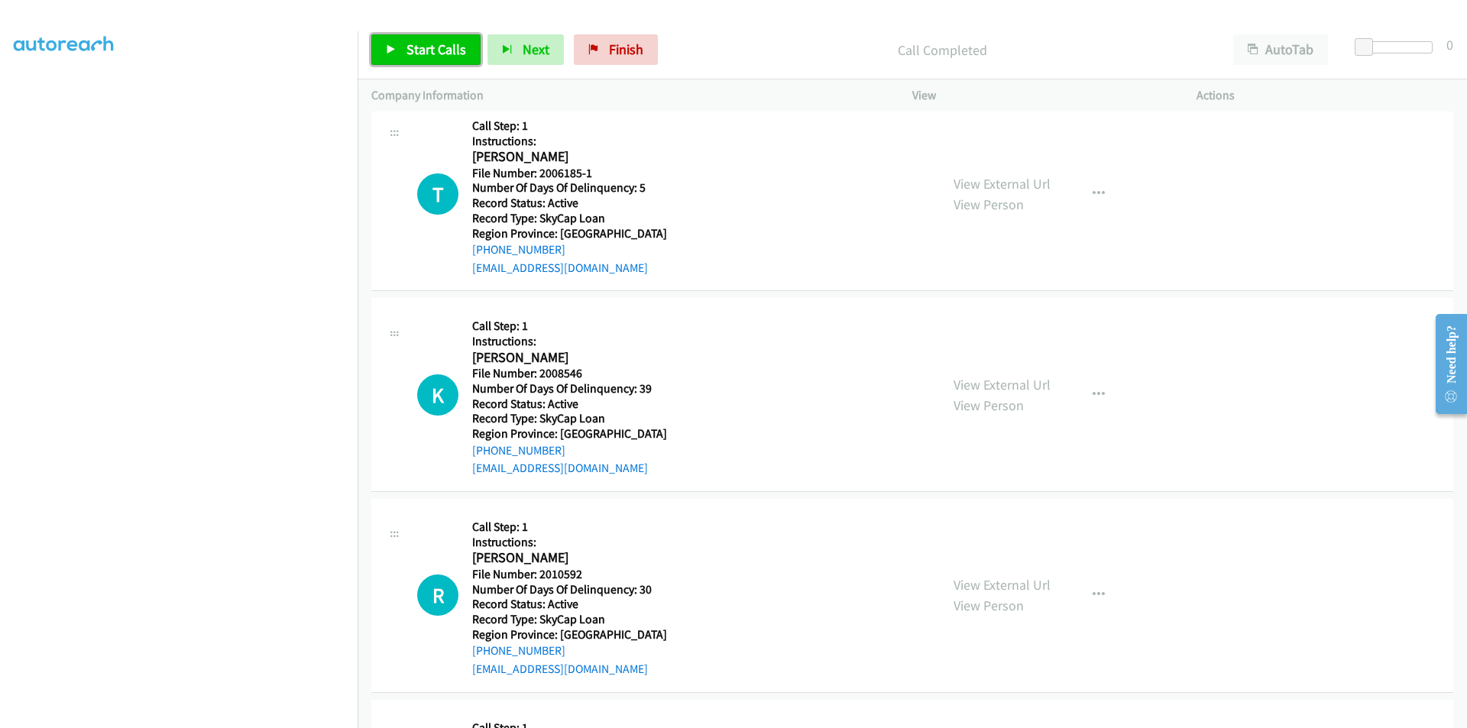
click at [441, 46] on span "Start Calls" at bounding box center [436, 49] width 60 height 18
click at [436, 47] on span "Pause" at bounding box center [423, 49] width 34 height 18
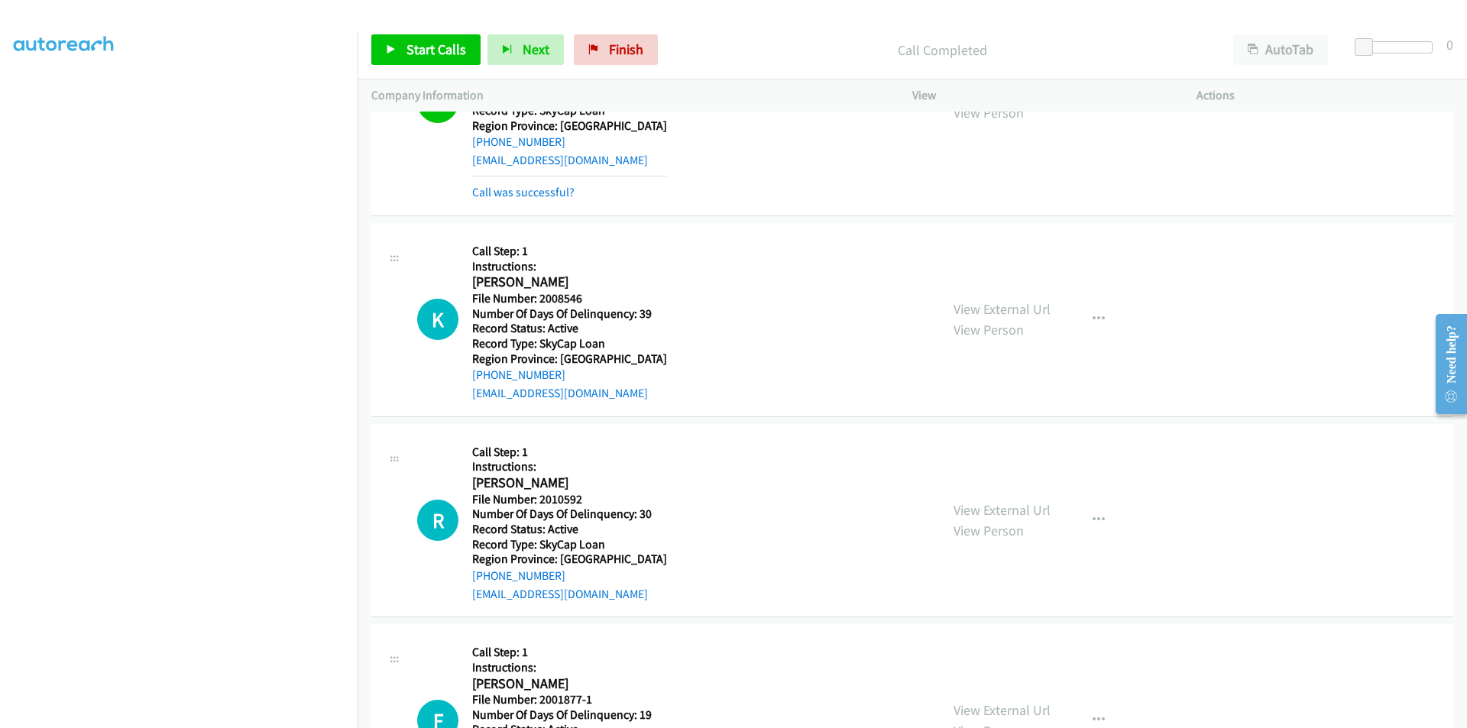
scroll to position [6667, 0]
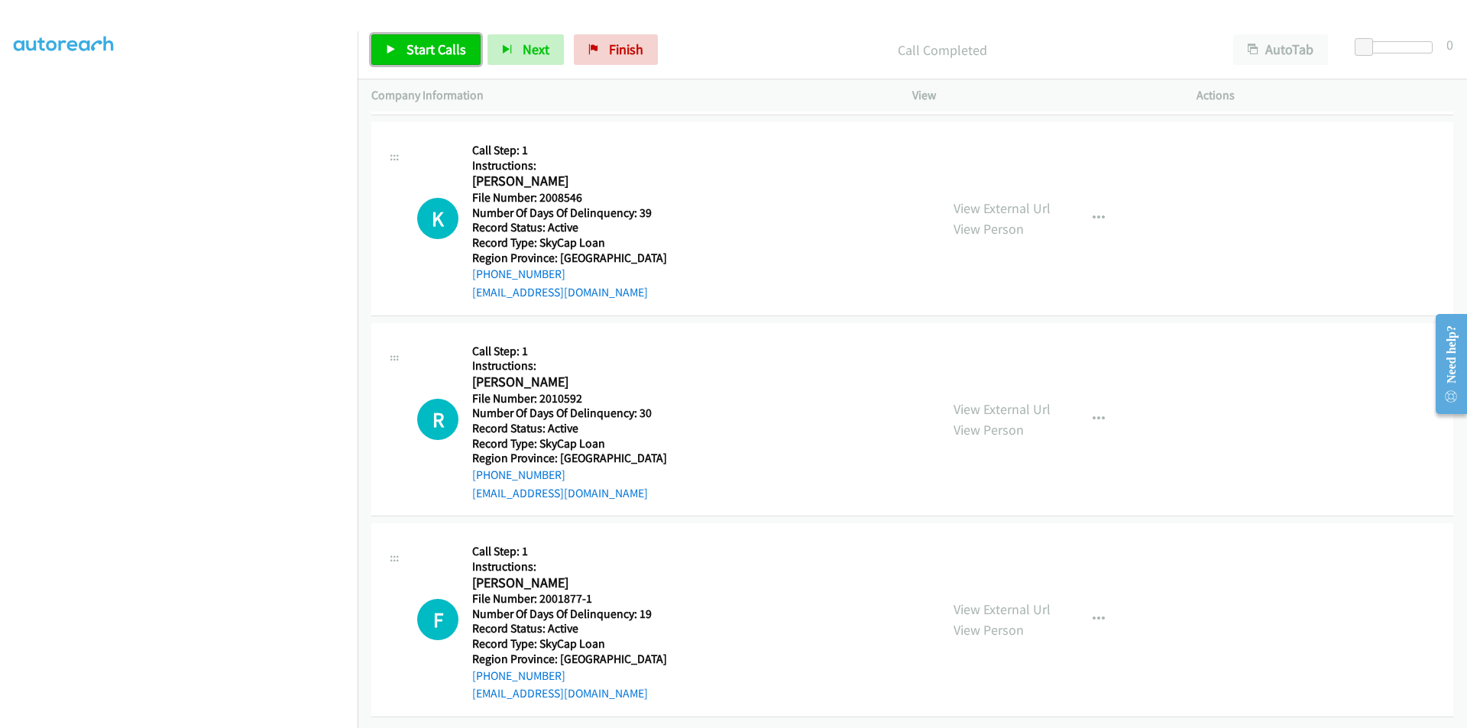
click at [438, 53] on span "Start Calls" at bounding box center [436, 49] width 60 height 18
click at [438, 53] on span "Pause" at bounding box center [423, 49] width 34 height 18
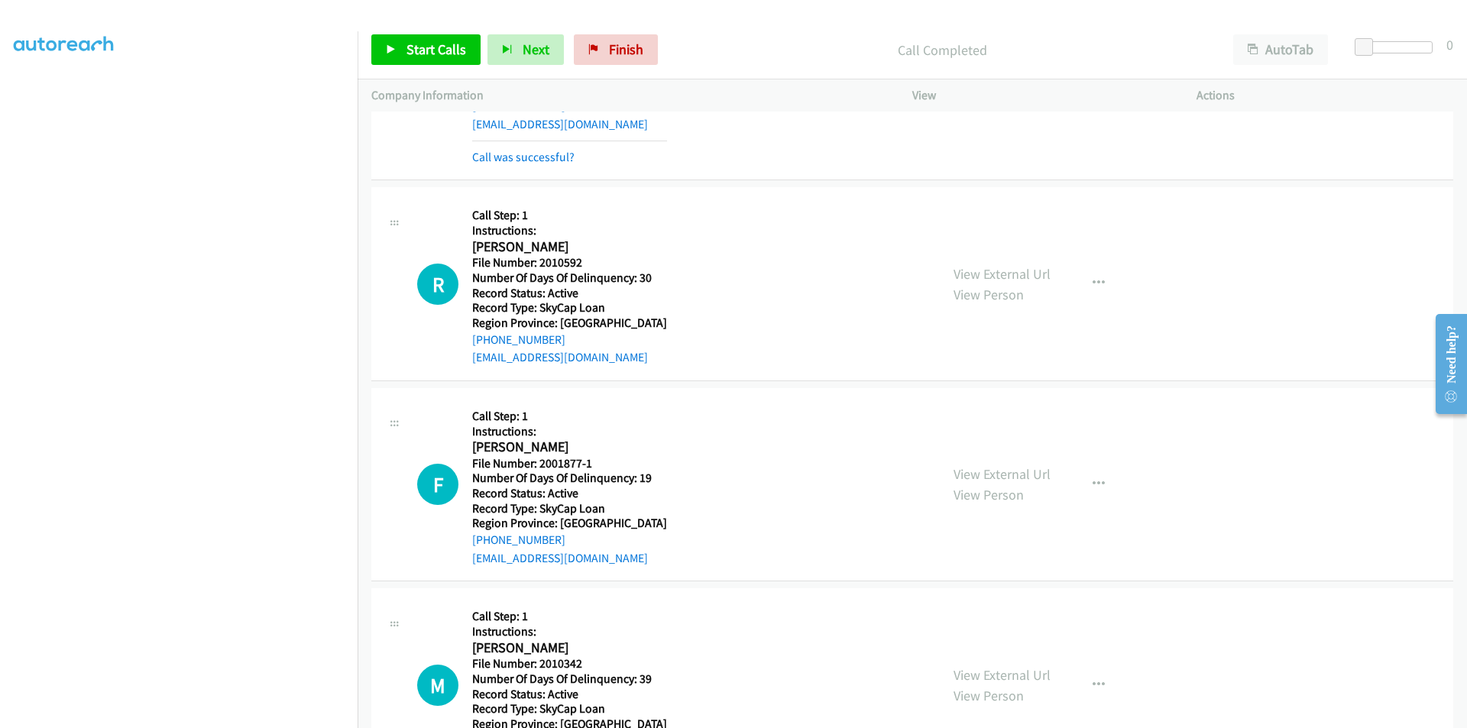
scroll to position [6896, 0]
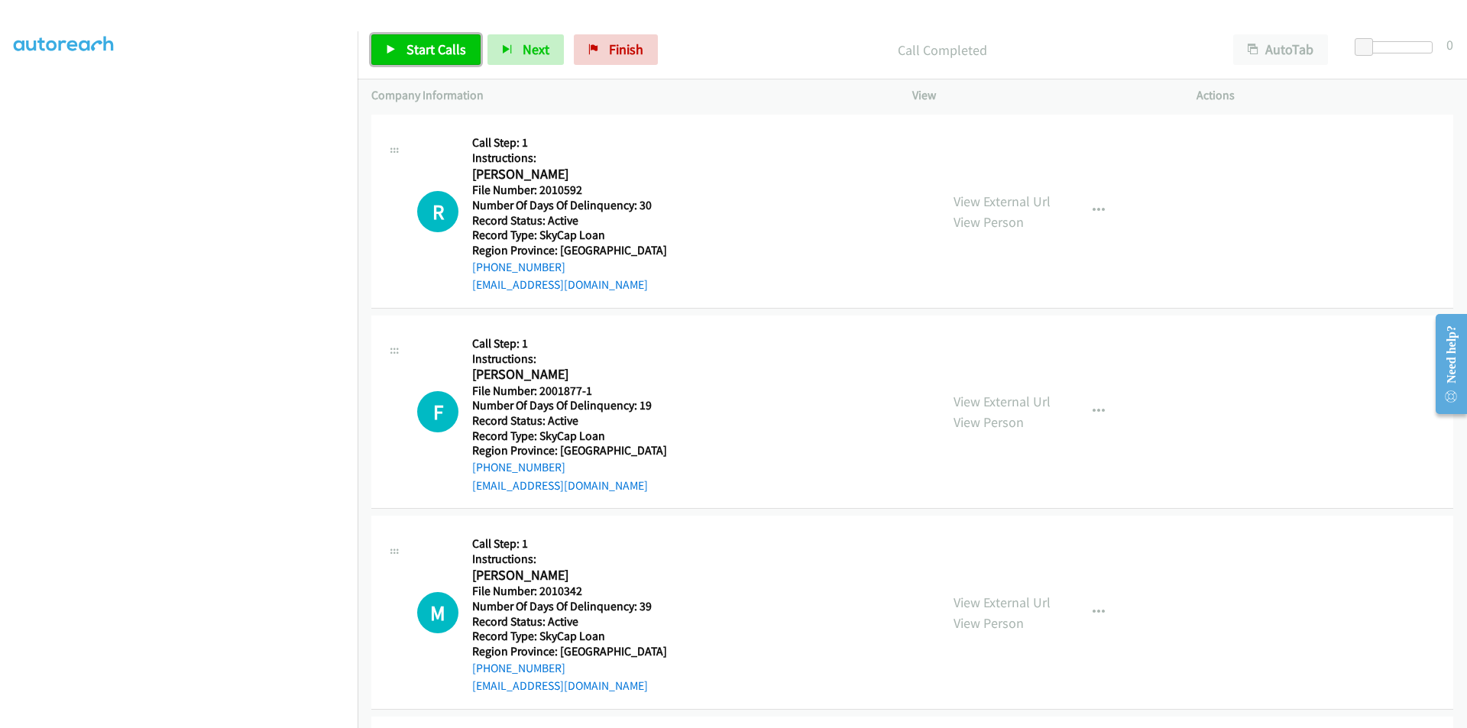
click at [411, 49] on span "Start Calls" at bounding box center [436, 49] width 60 height 18
click at [429, 49] on span "Pause" at bounding box center [423, 49] width 34 height 18
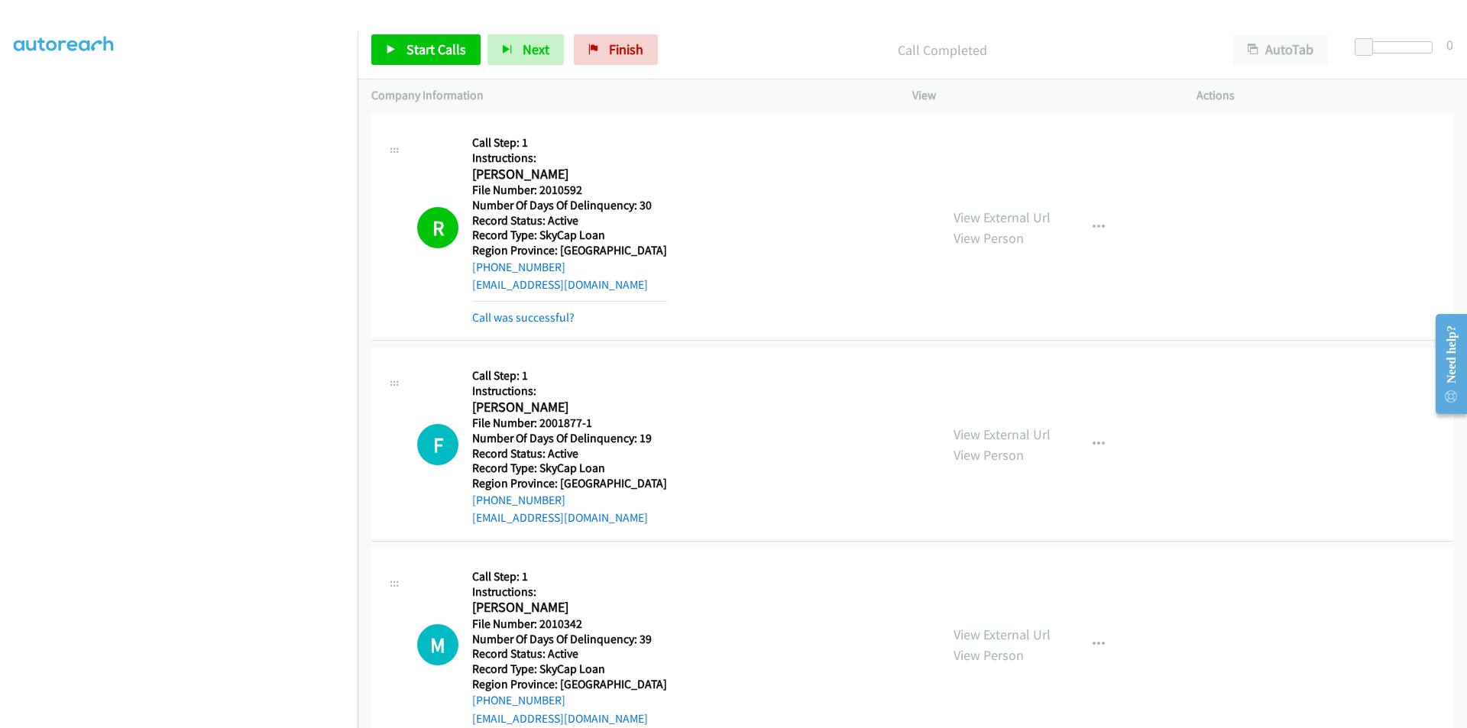
scroll to position [7125, 0]
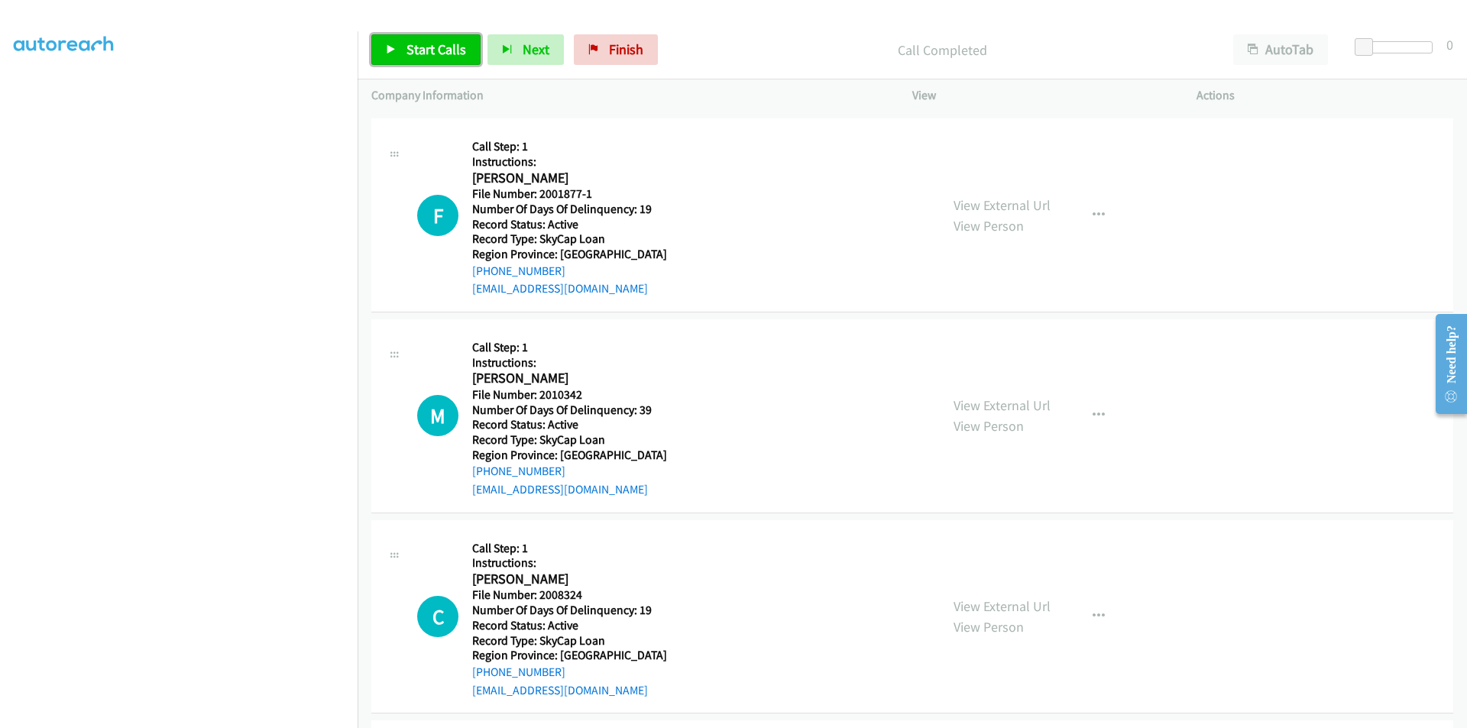
click at [410, 57] on span "Start Calls" at bounding box center [436, 49] width 60 height 18
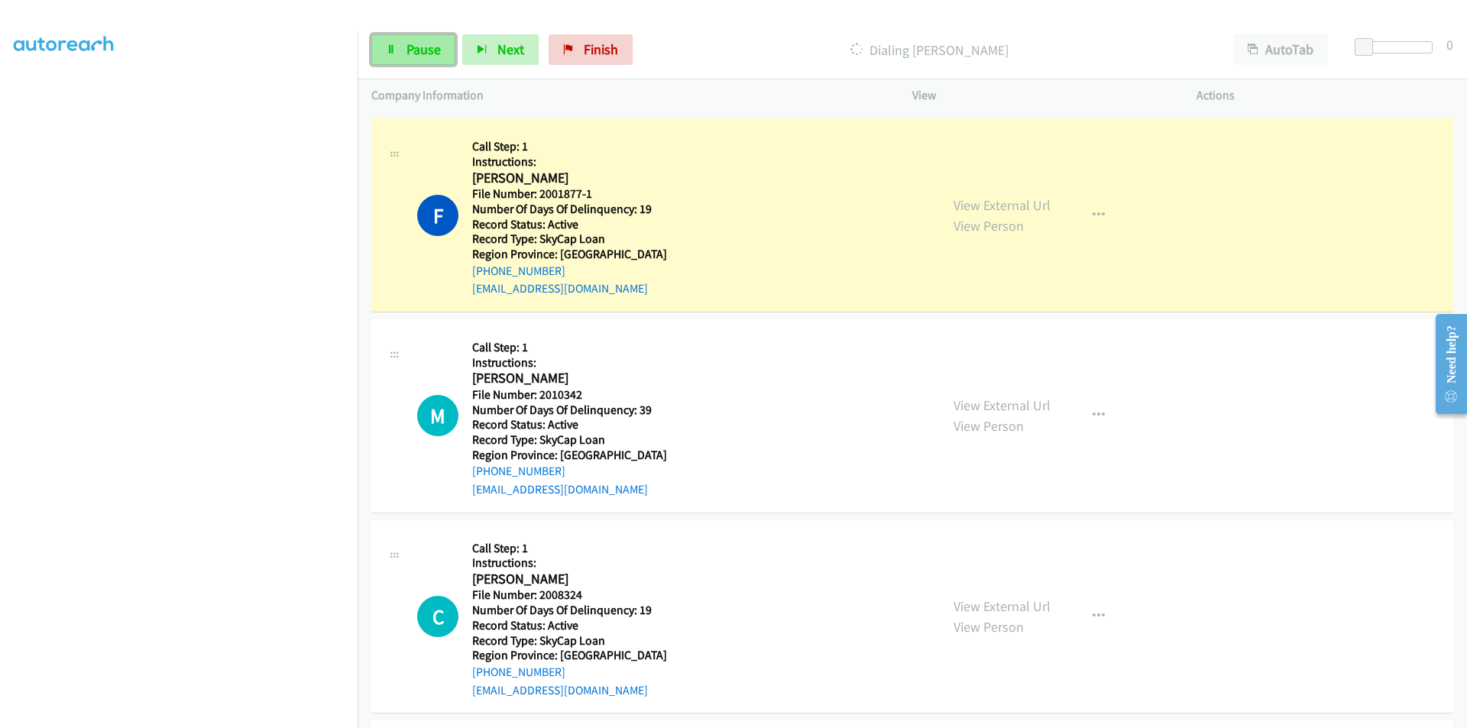
click at [412, 52] on span "Pause" at bounding box center [423, 49] width 34 height 18
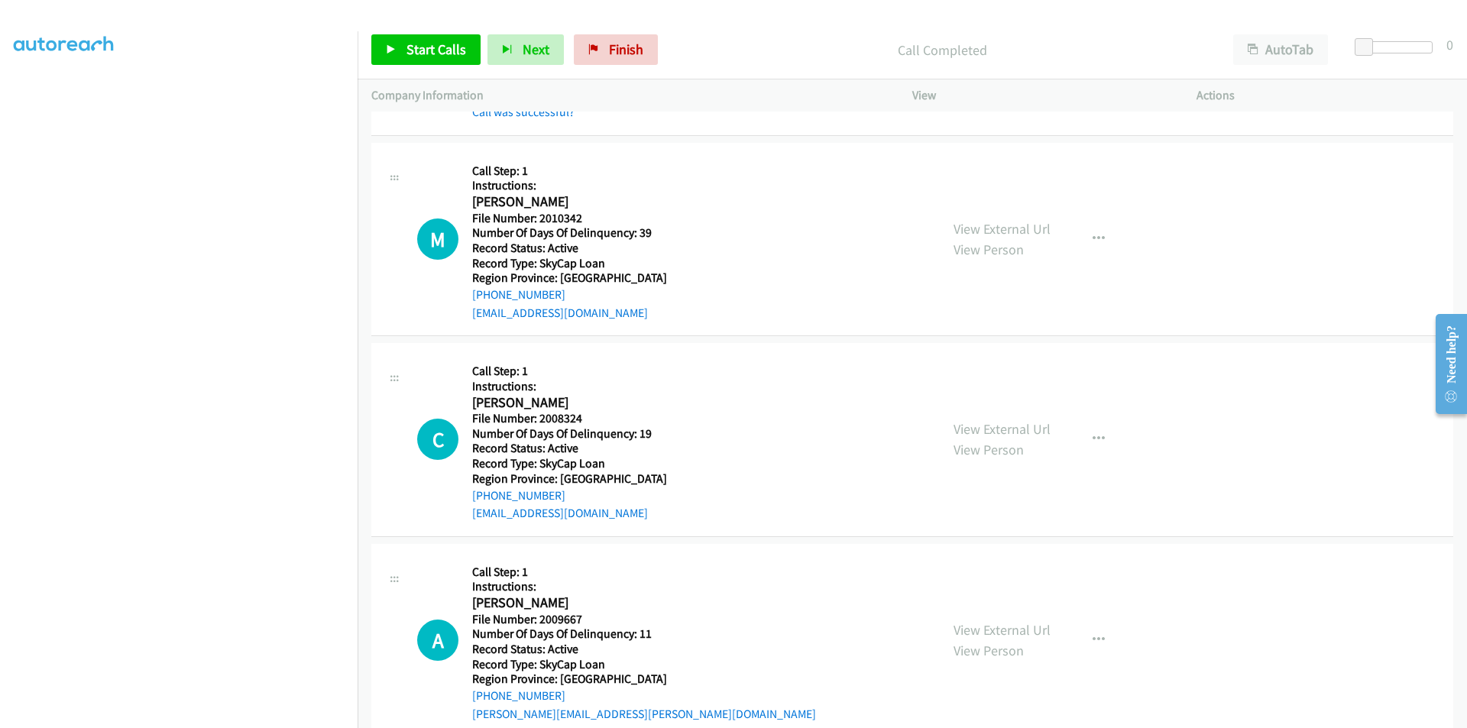
scroll to position [7354, 0]
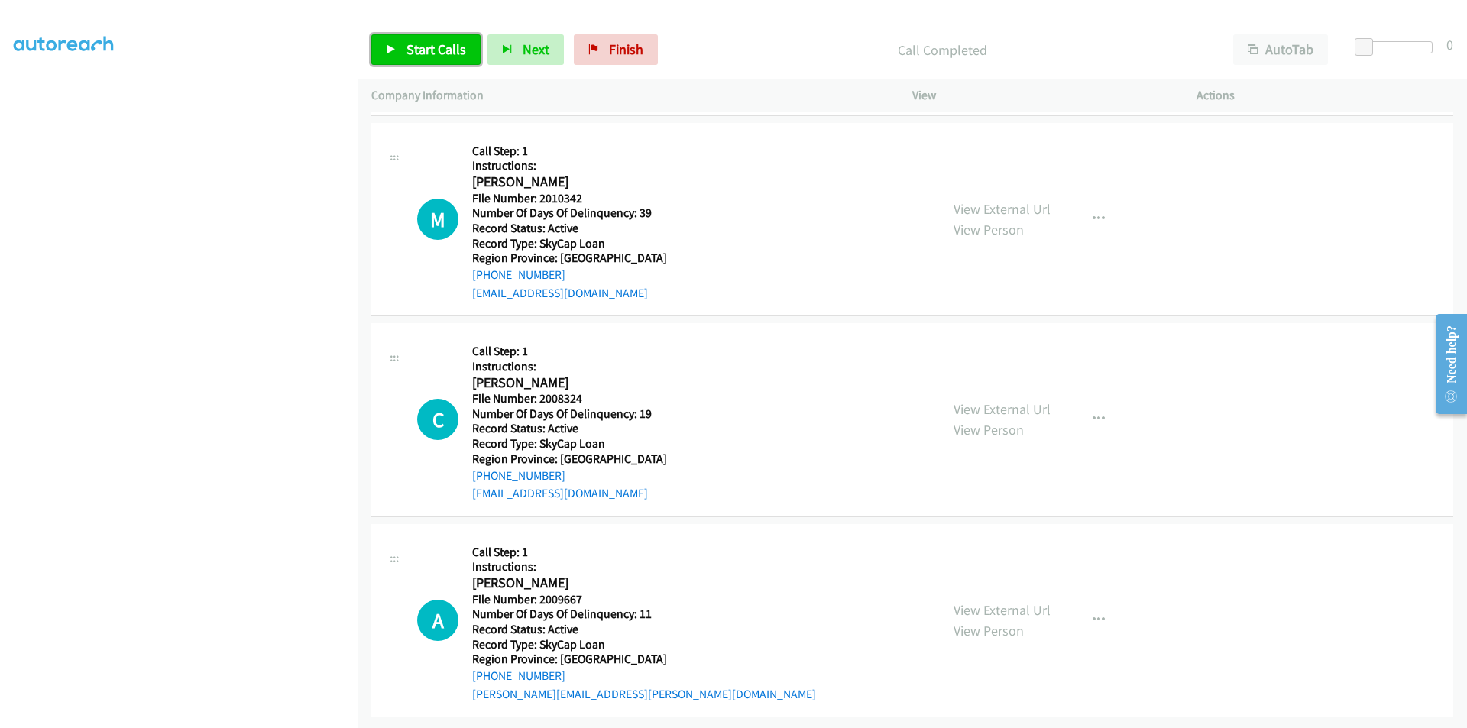
click at [402, 44] on link "Start Calls" at bounding box center [425, 49] width 109 height 31
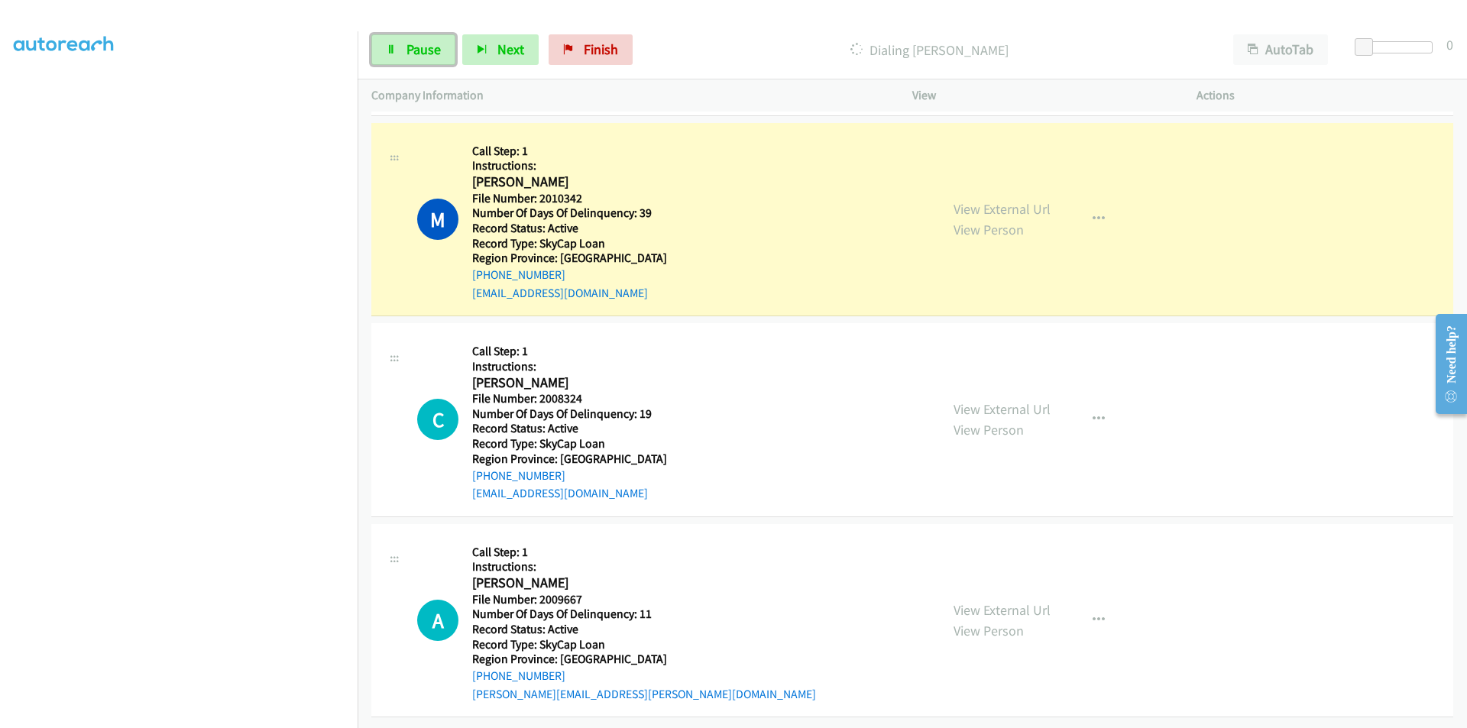
click at [402, 44] on link "Pause" at bounding box center [413, 49] width 84 height 31
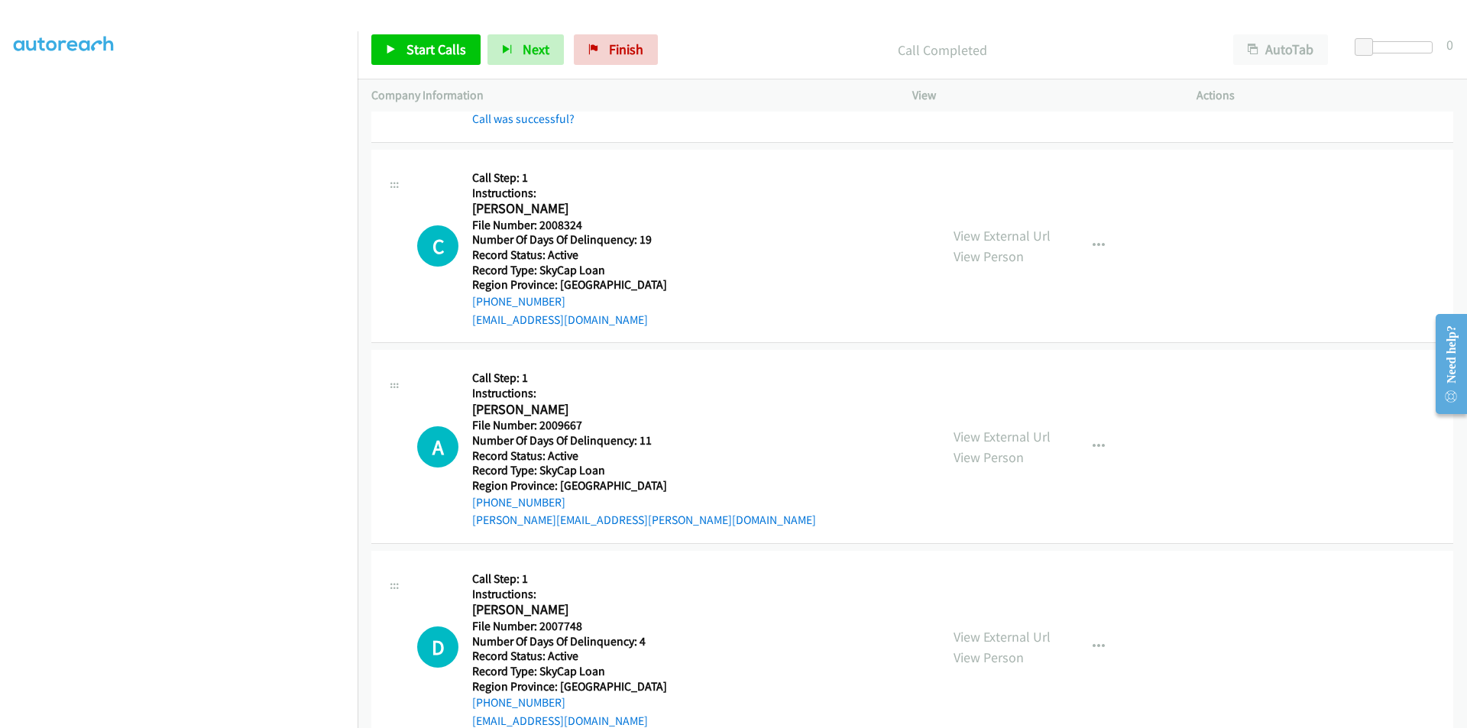
scroll to position [7584, 0]
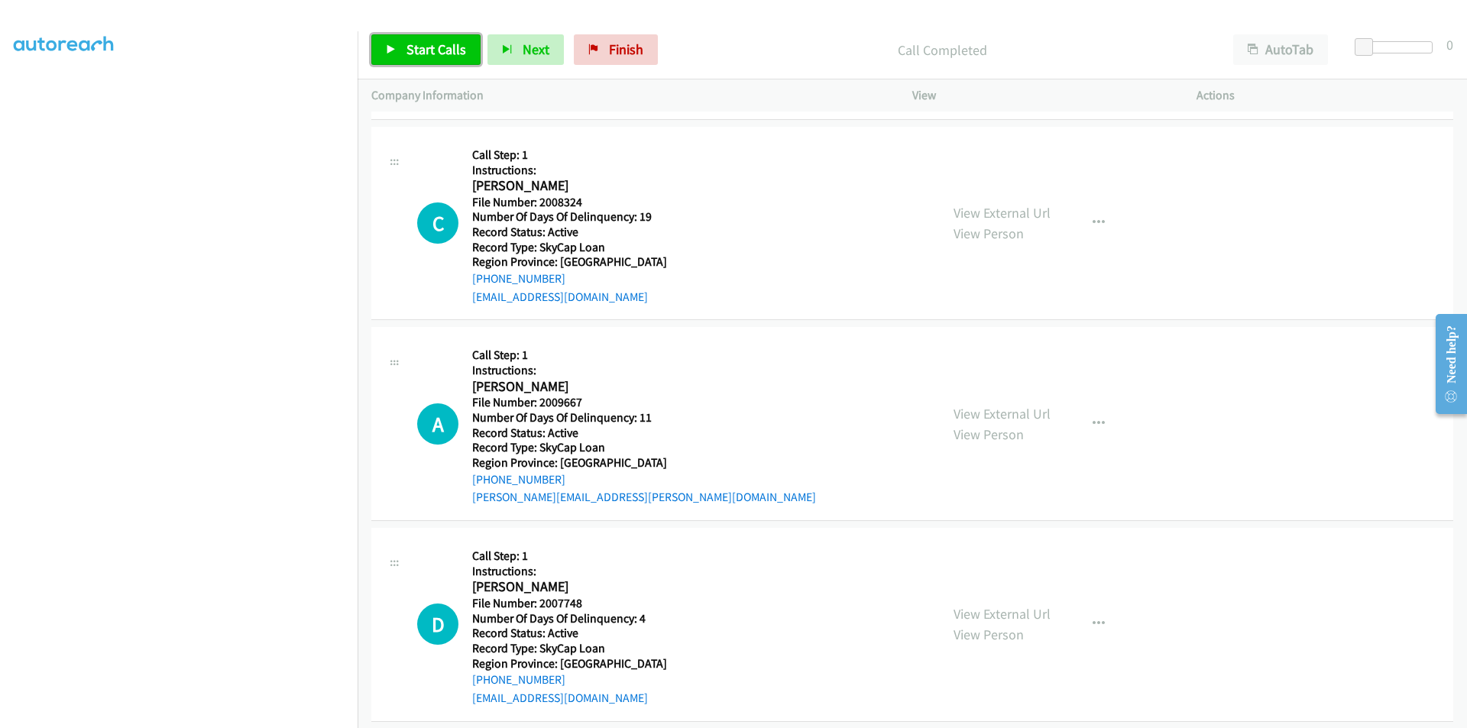
click at [420, 50] on span "Start Calls" at bounding box center [436, 49] width 60 height 18
click at [420, 50] on span "Pause" at bounding box center [423, 49] width 34 height 18
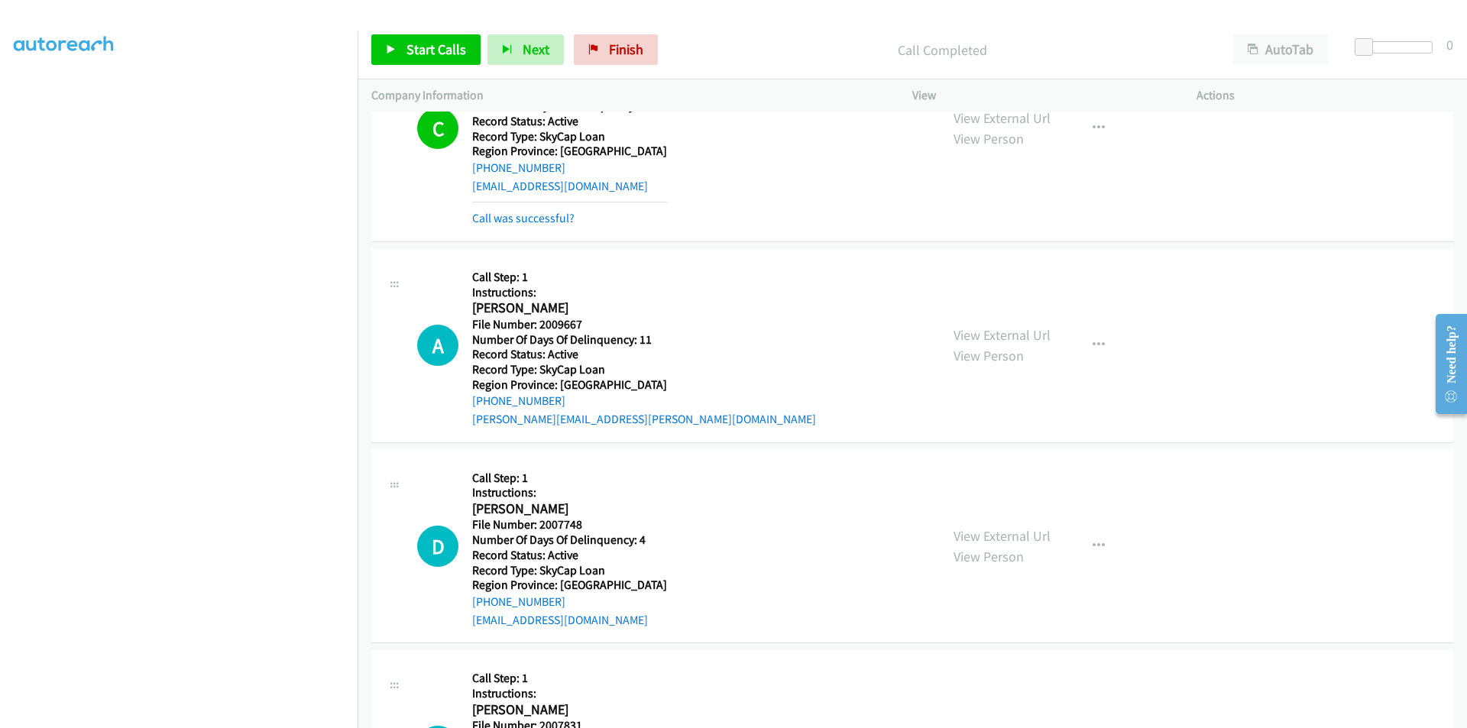
scroll to position [7813, 0]
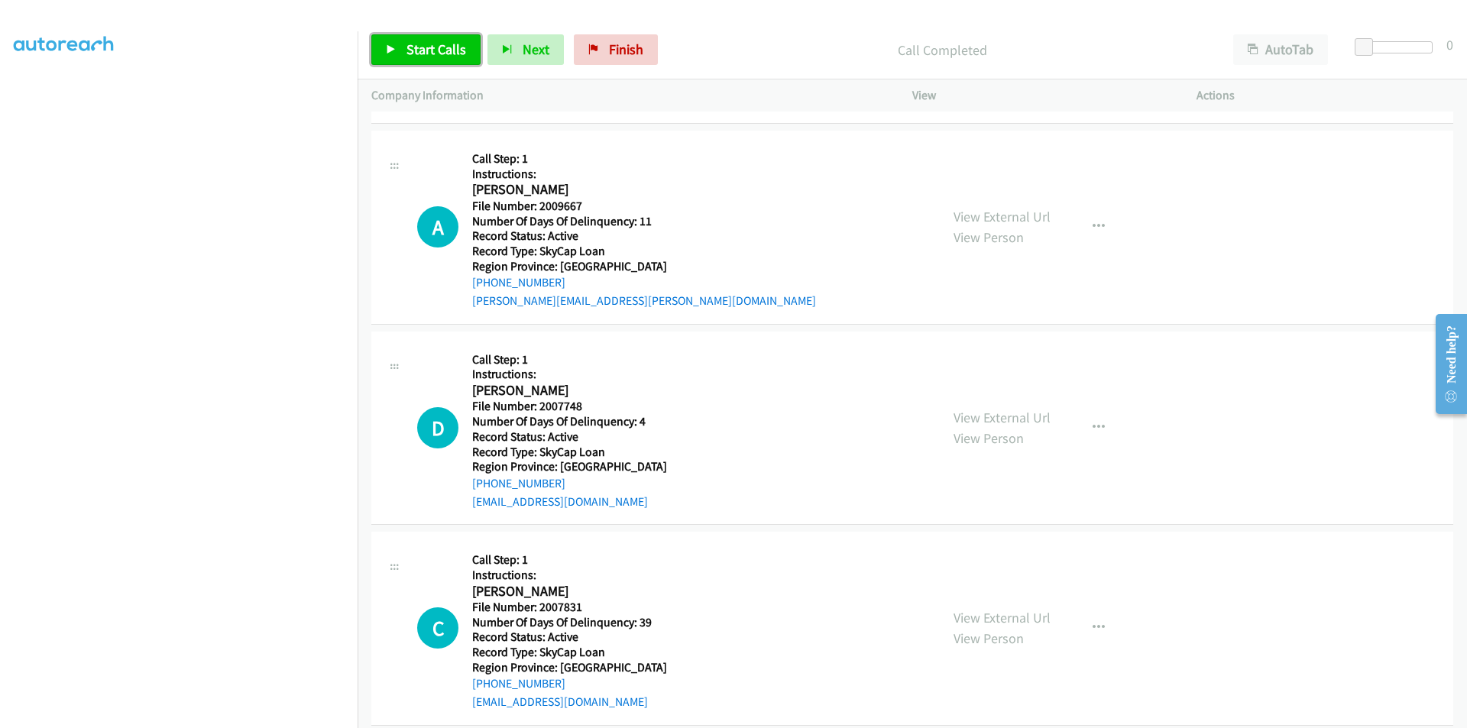
click at [406, 46] on span "Start Calls" at bounding box center [436, 49] width 60 height 18
click at [406, 46] on span "Pause" at bounding box center [423, 49] width 34 height 18
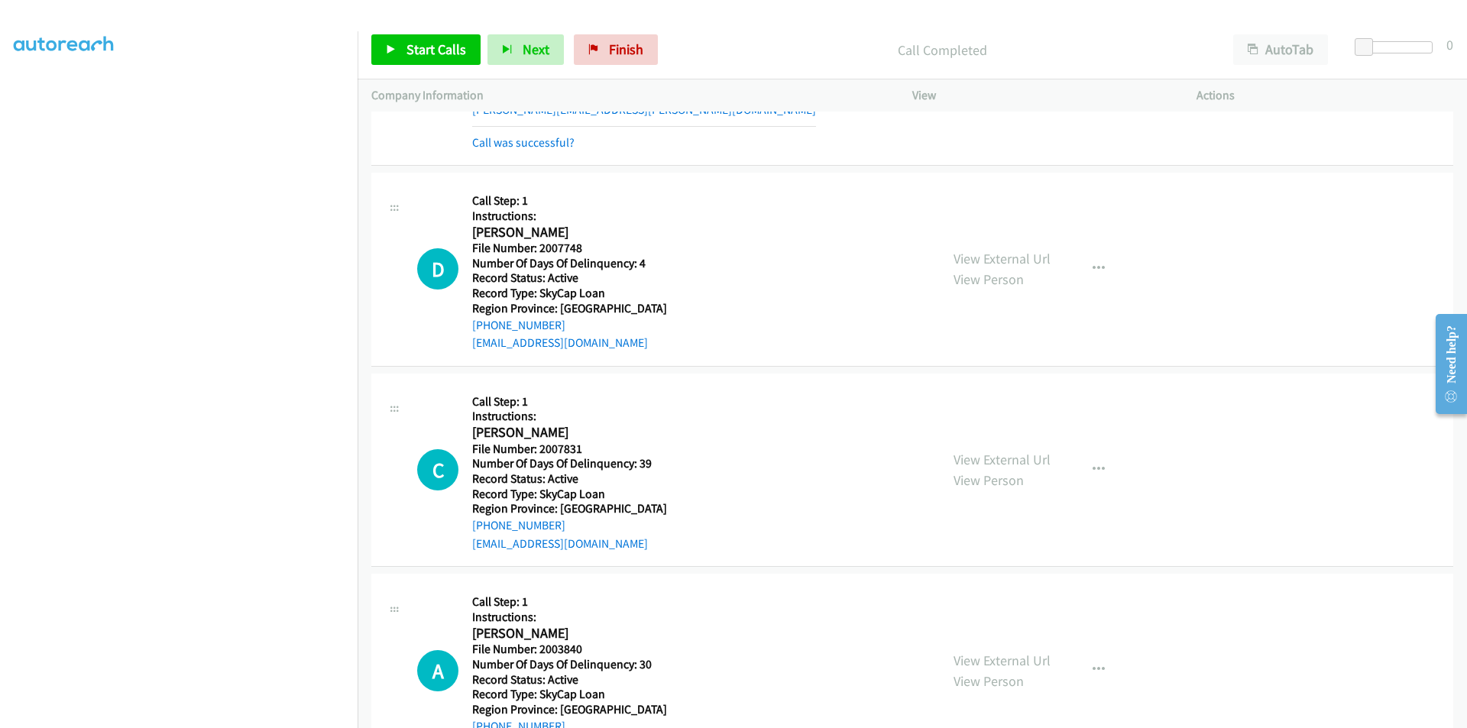
scroll to position [8042, 0]
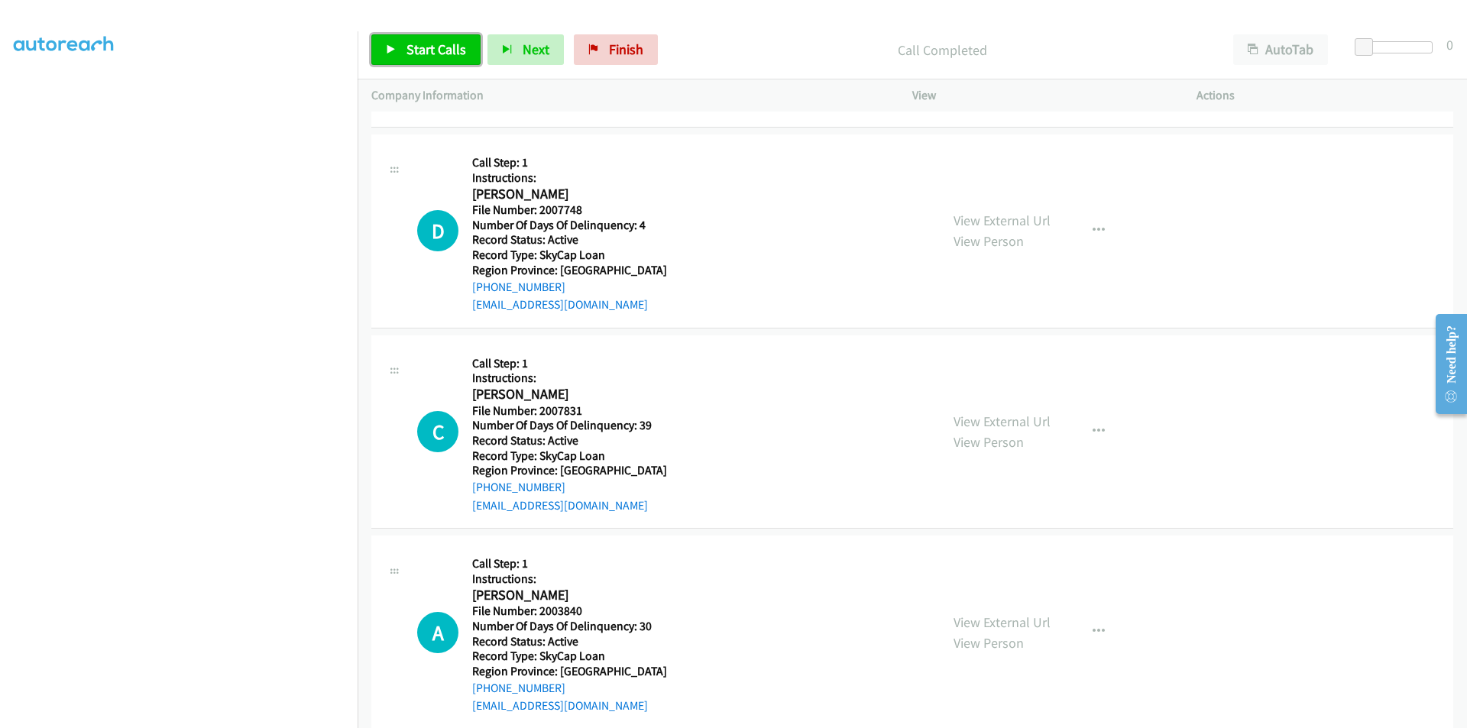
click at [429, 44] on span "Start Calls" at bounding box center [436, 49] width 60 height 18
click at [429, 44] on span "Pause" at bounding box center [423, 49] width 34 height 18
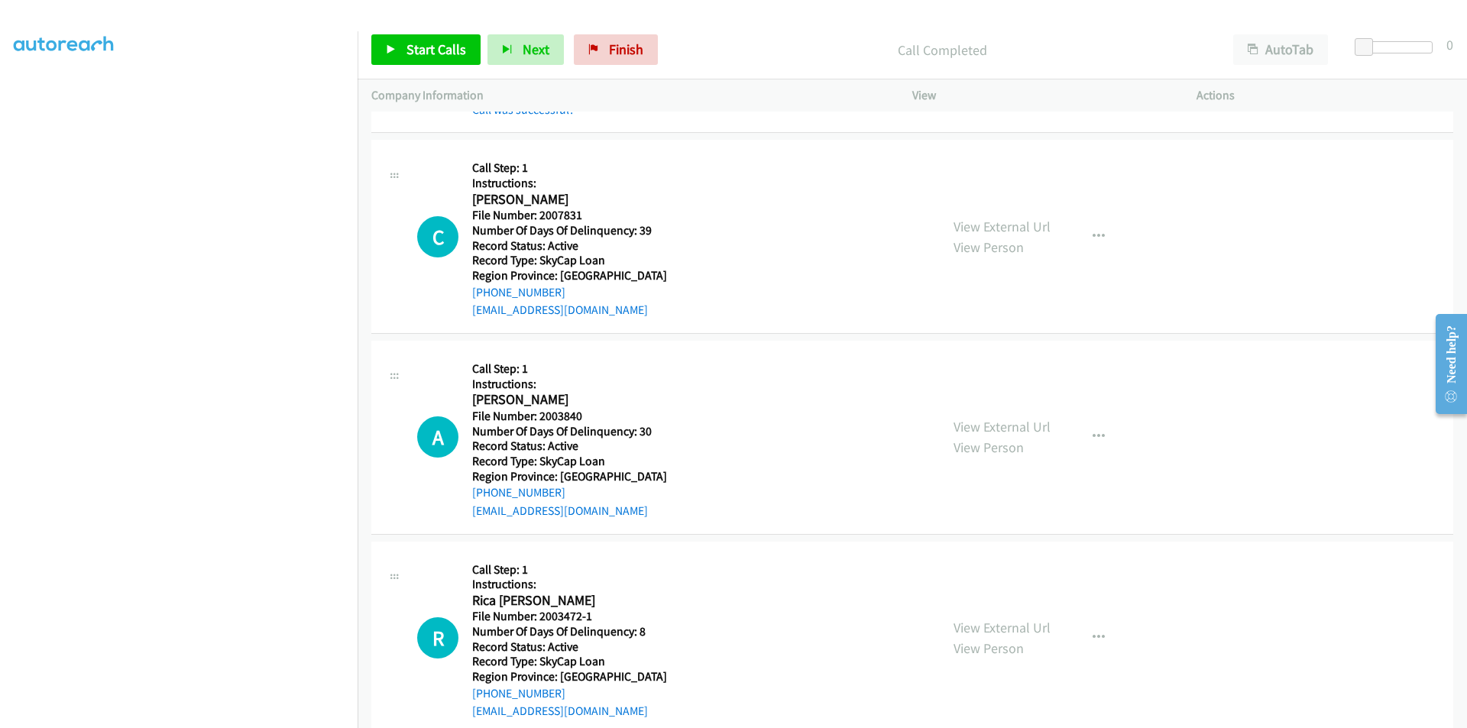
scroll to position [8271, 0]
click at [421, 51] on span "Start Calls" at bounding box center [436, 49] width 60 height 18
click at [421, 51] on span "Pause" at bounding box center [423, 49] width 34 height 18
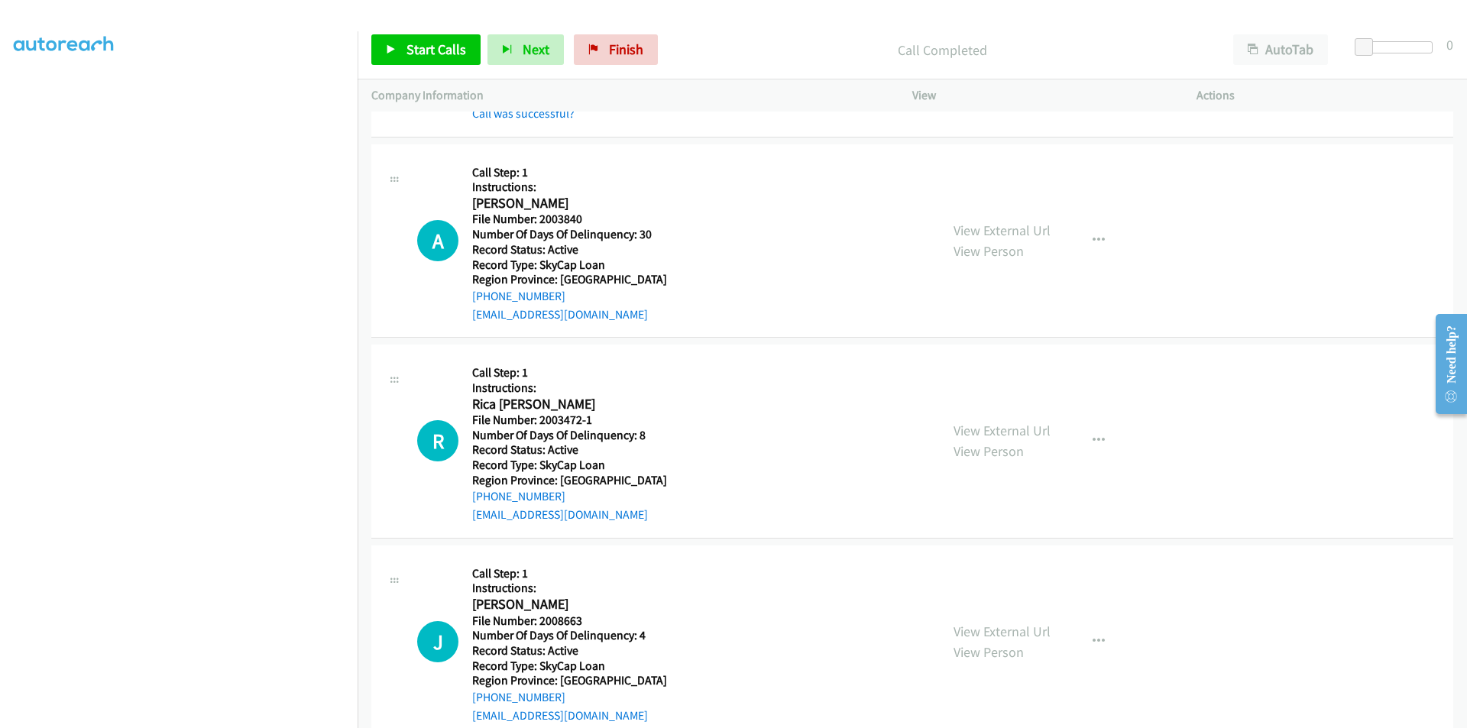
scroll to position [8500, 0]
click at [431, 42] on span "Start Calls" at bounding box center [436, 49] width 60 height 18
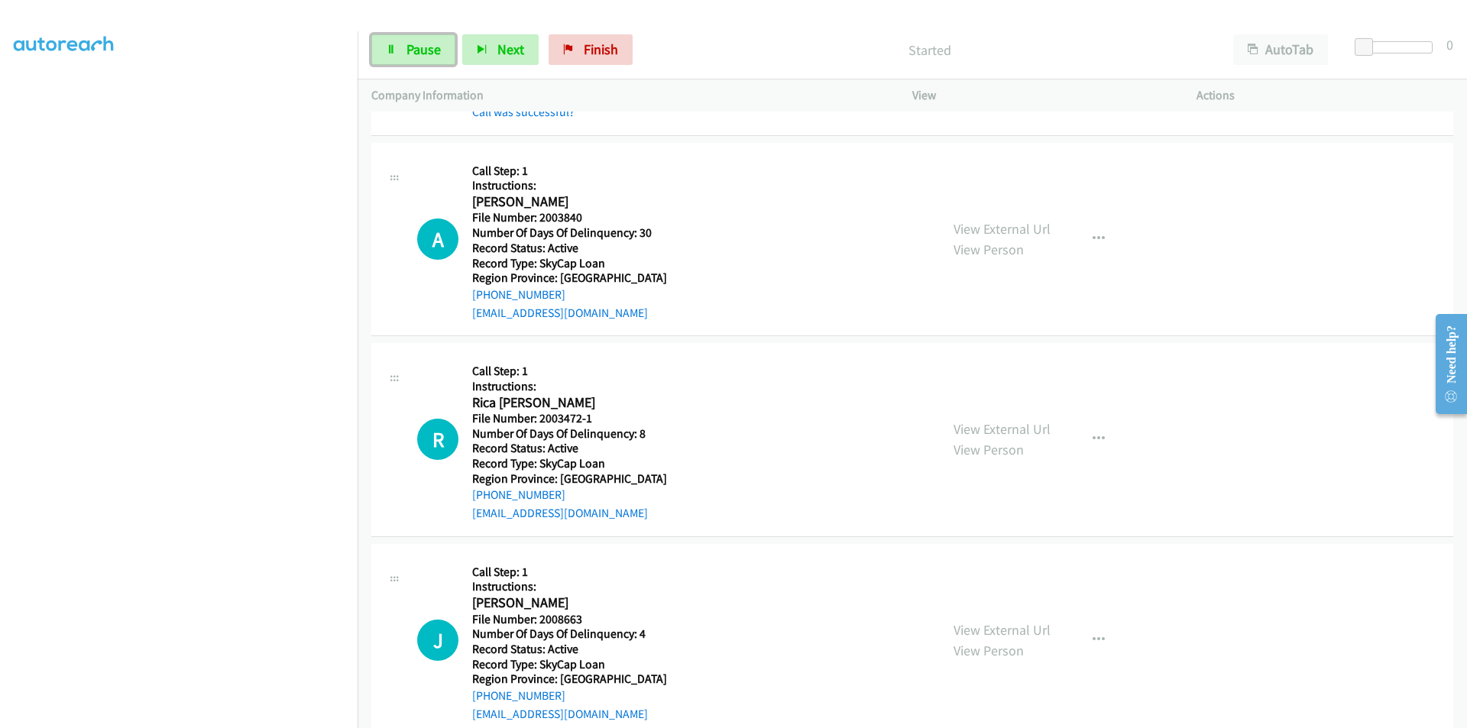
click at [431, 42] on span "Pause" at bounding box center [423, 49] width 34 height 18
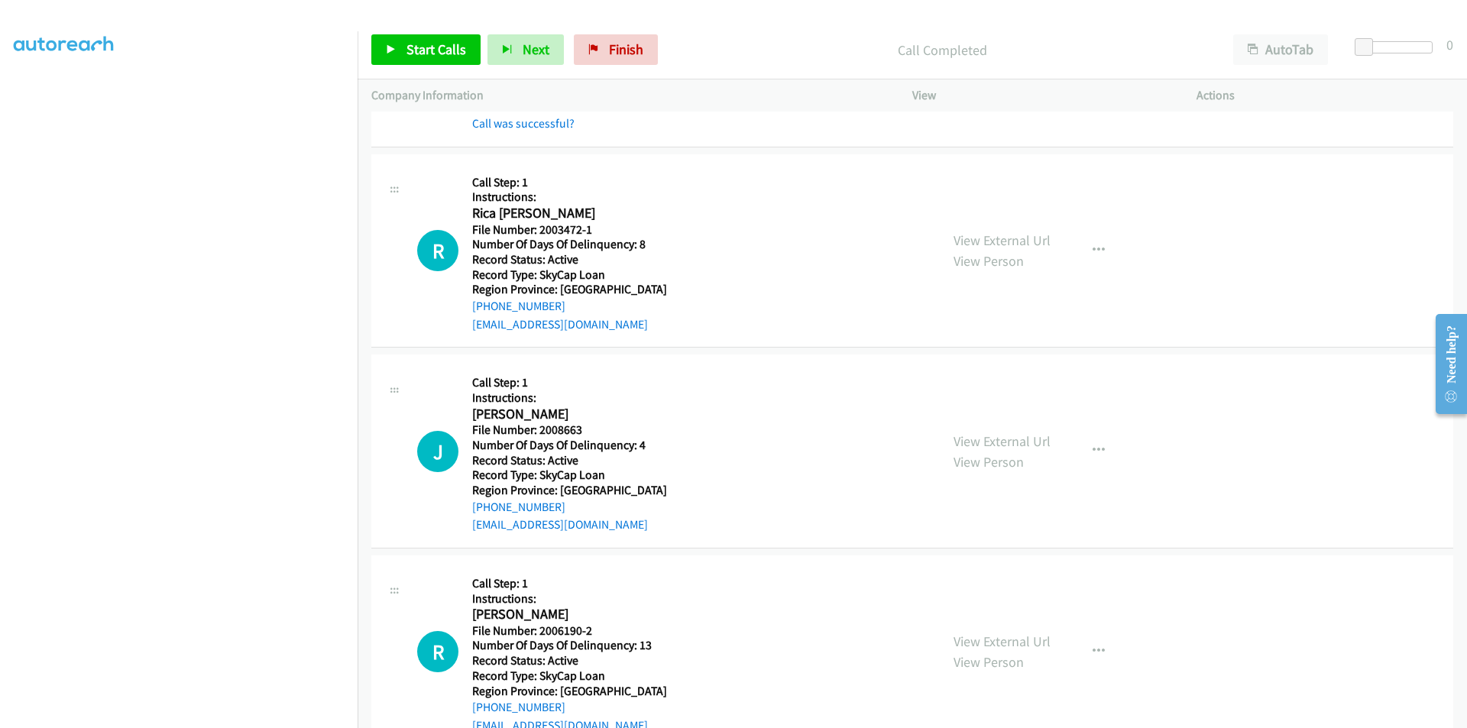
scroll to position [8729, 0]
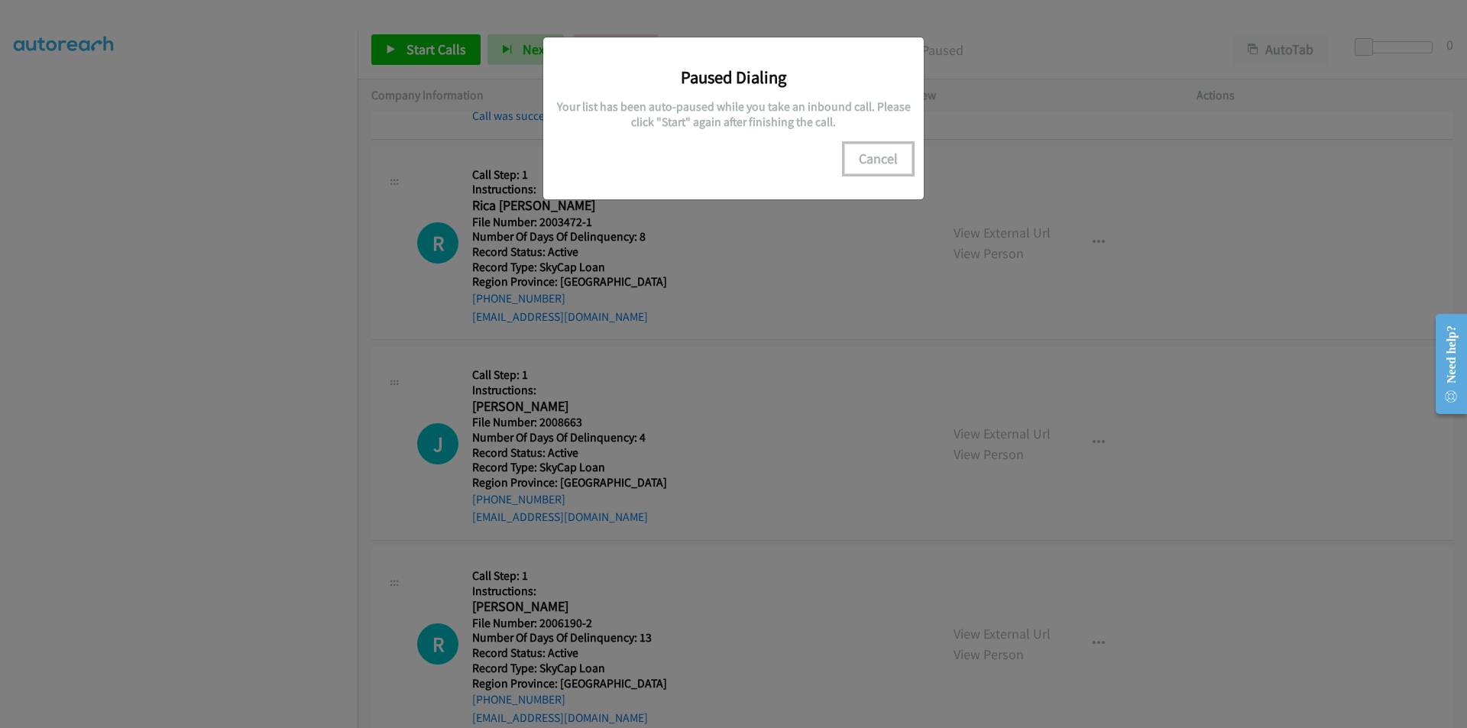
click at [862, 160] on button "Cancel" at bounding box center [878, 159] width 68 height 31
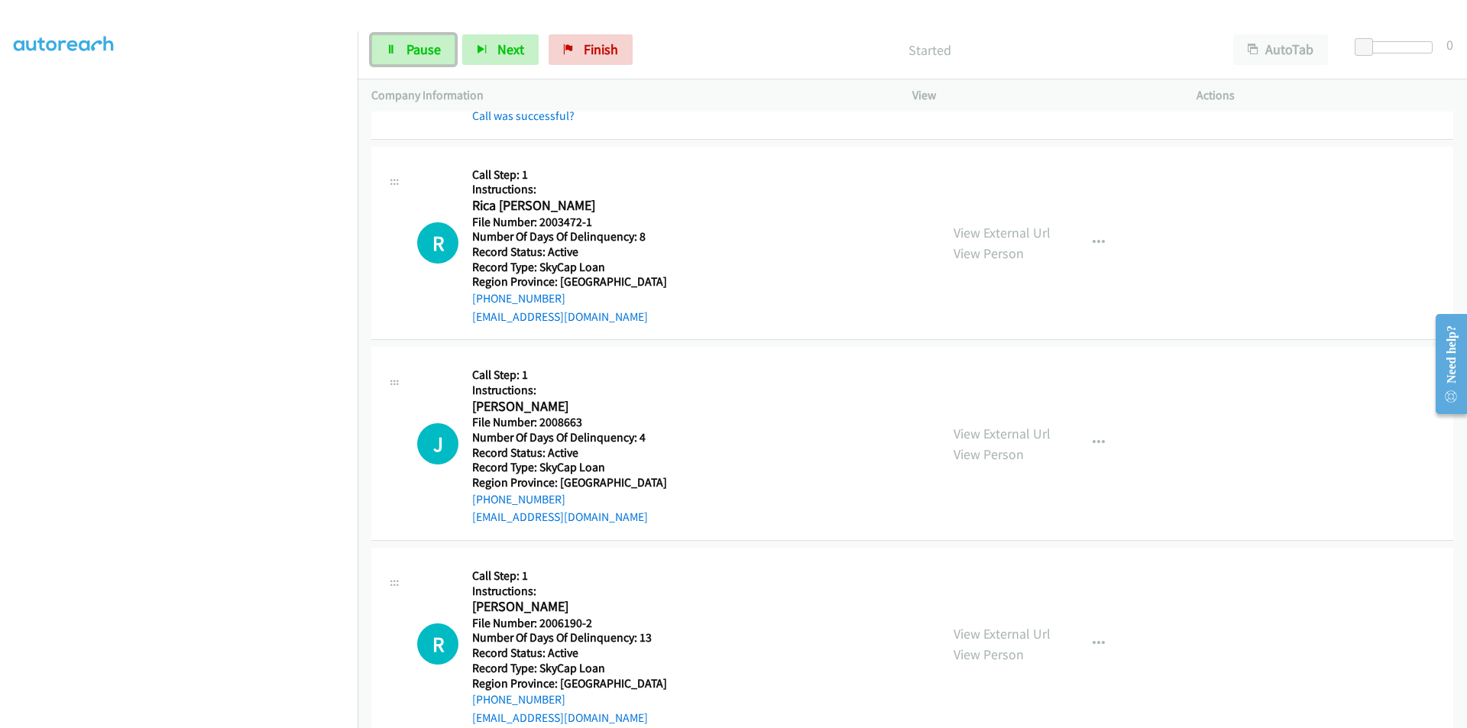
click at [413, 47] on span "Pause" at bounding box center [423, 49] width 34 height 18
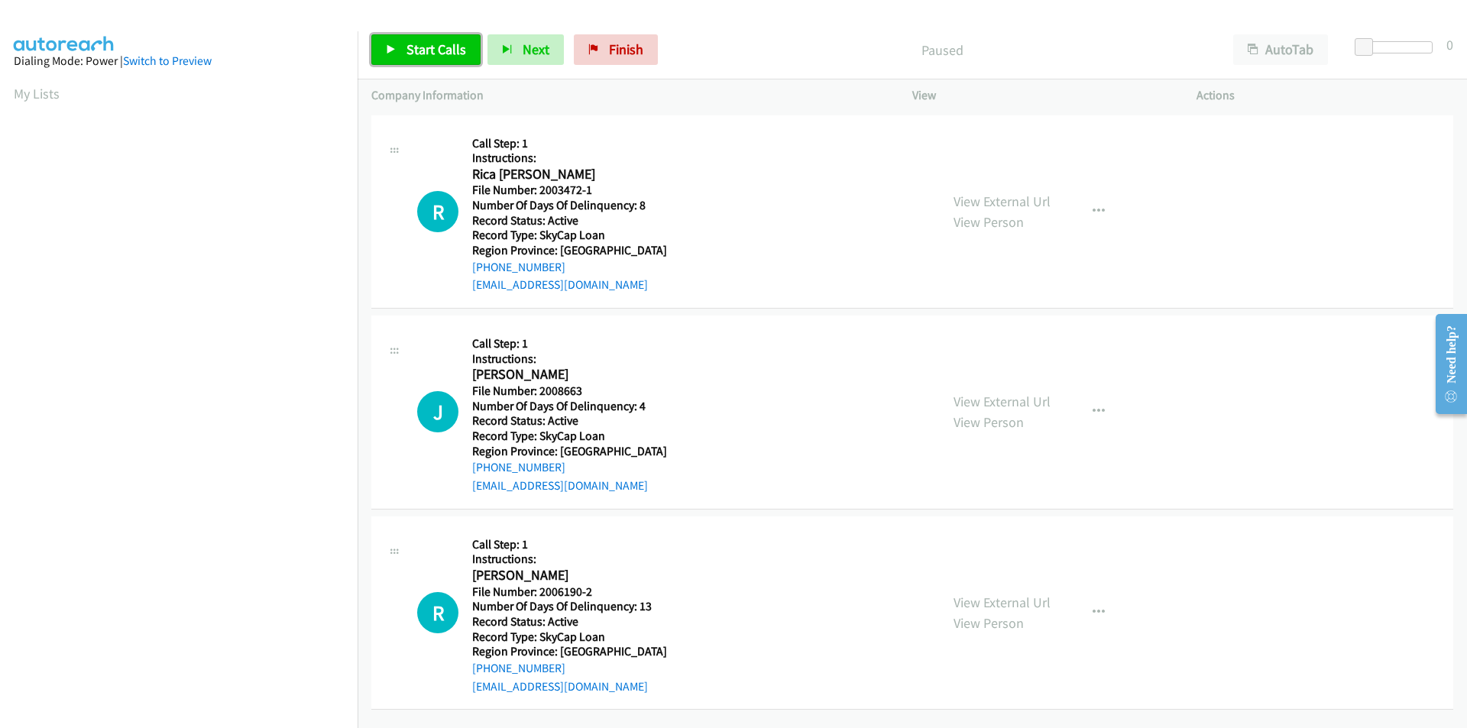
click at [419, 47] on span "Start Calls" at bounding box center [436, 49] width 60 height 18
click at [419, 47] on span "Pause" at bounding box center [423, 49] width 34 height 18
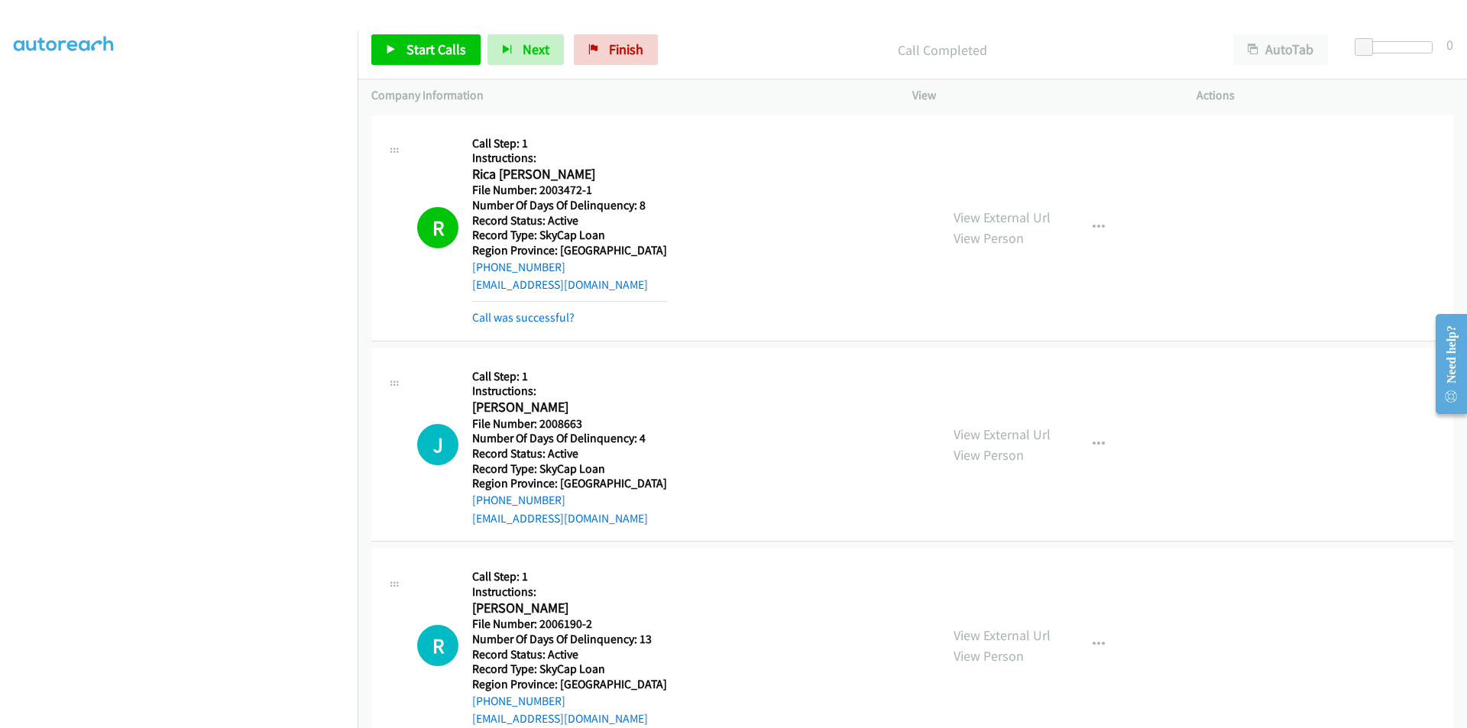
scroll to position [229, 0]
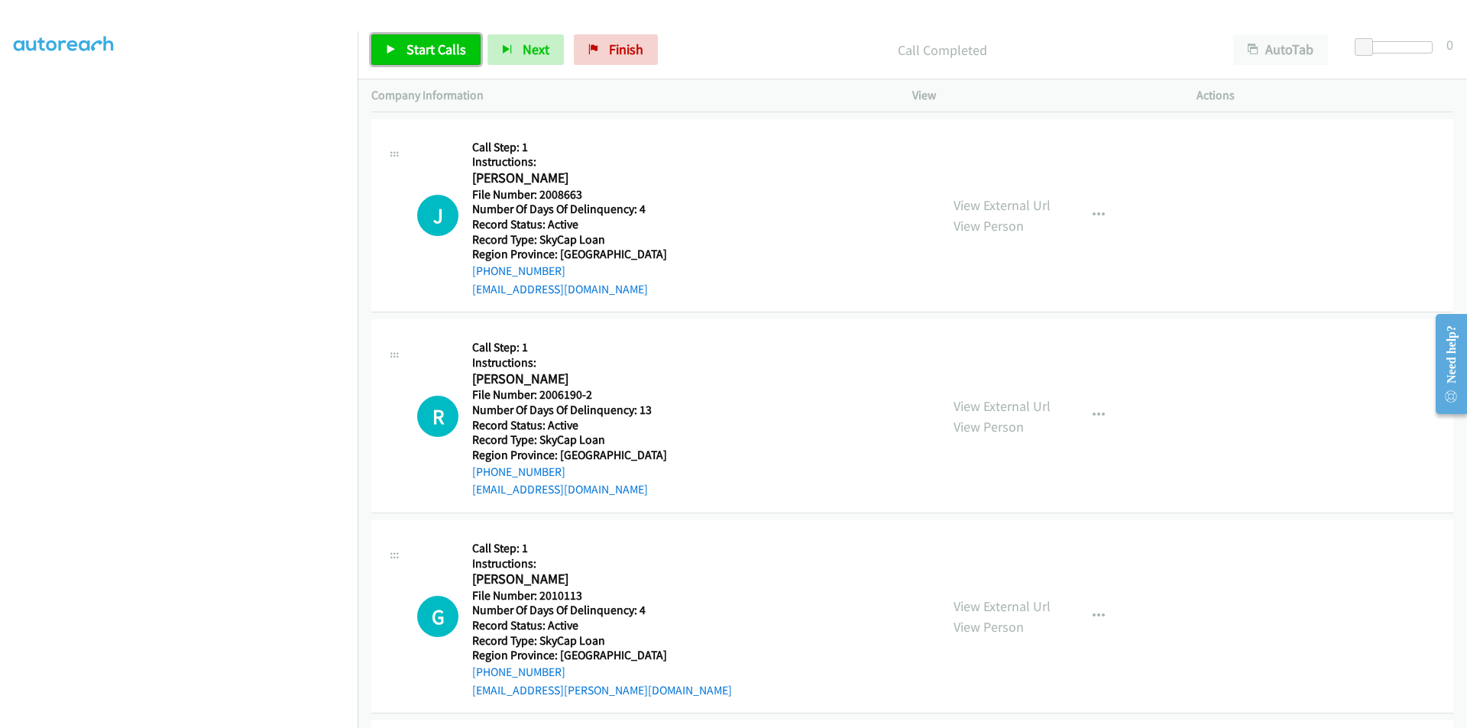
click at [448, 50] on span "Start Calls" at bounding box center [436, 49] width 60 height 18
click at [423, 45] on span "Pause" at bounding box center [423, 49] width 34 height 18
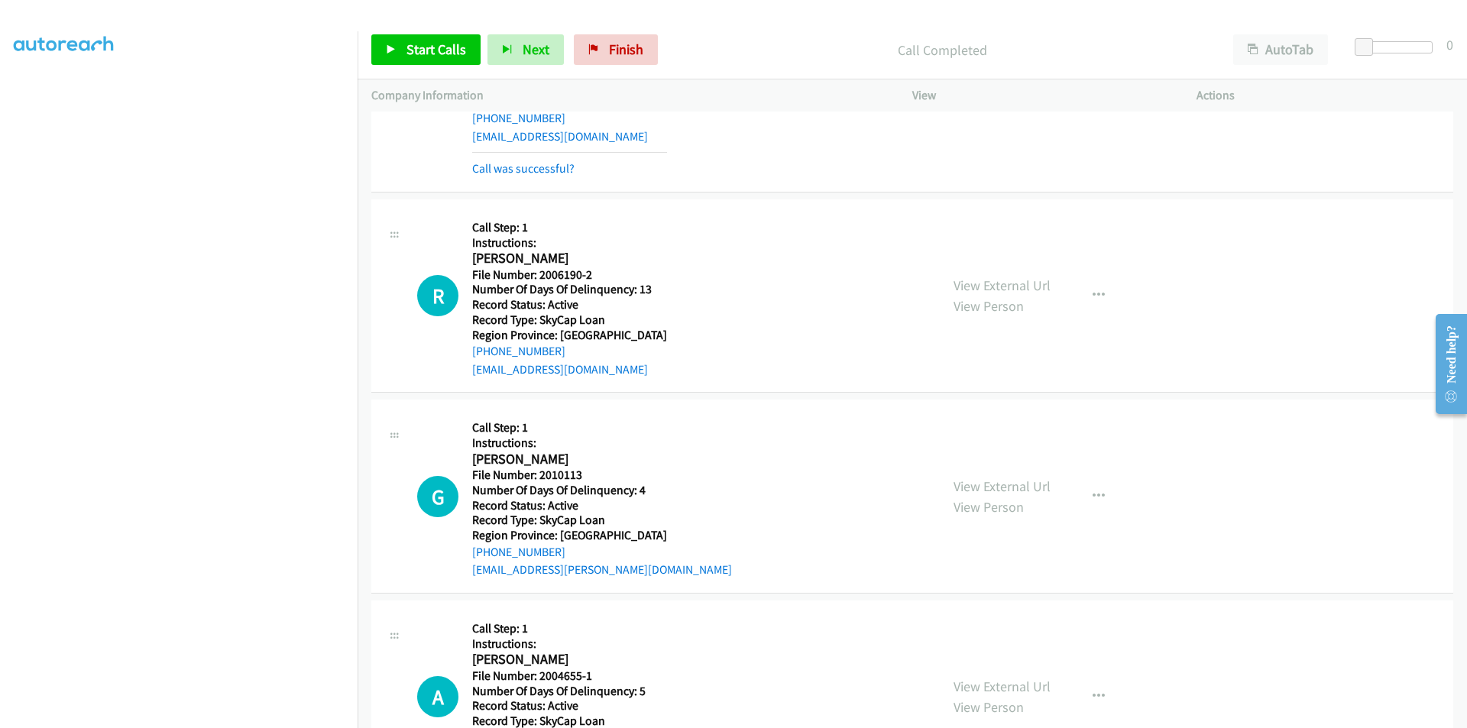
scroll to position [458, 0]
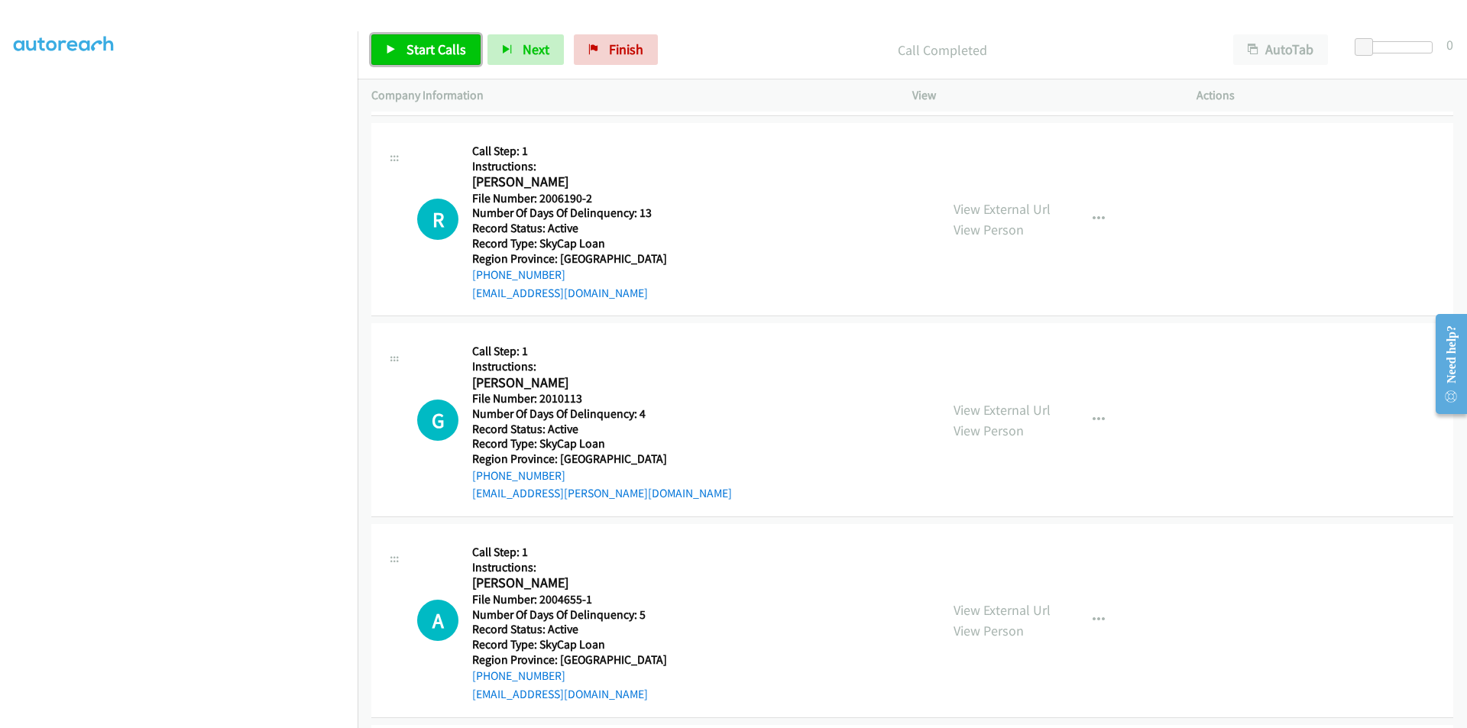
click at [429, 56] on span "Start Calls" at bounding box center [436, 49] width 60 height 18
click at [429, 56] on span "Pause" at bounding box center [423, 49] width 34 height 18
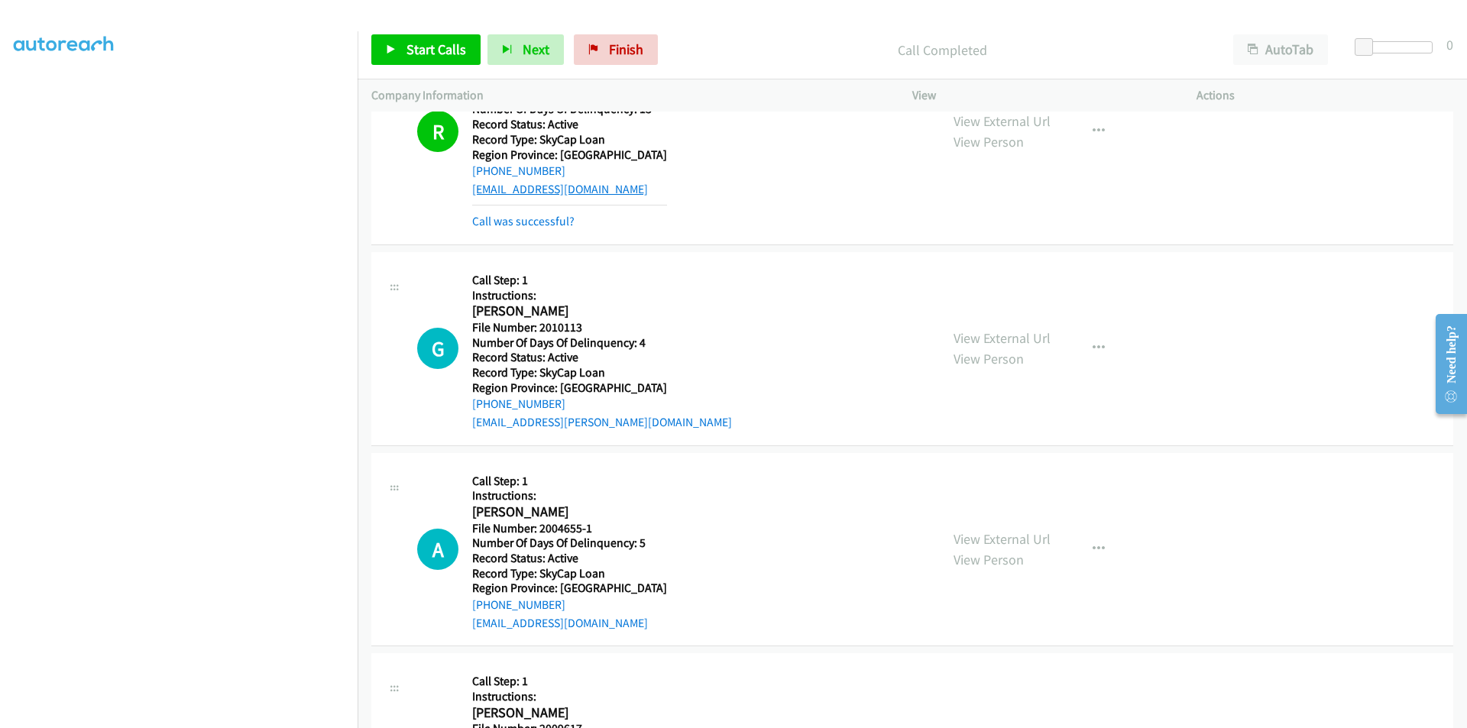
scroll to position [687, 0]
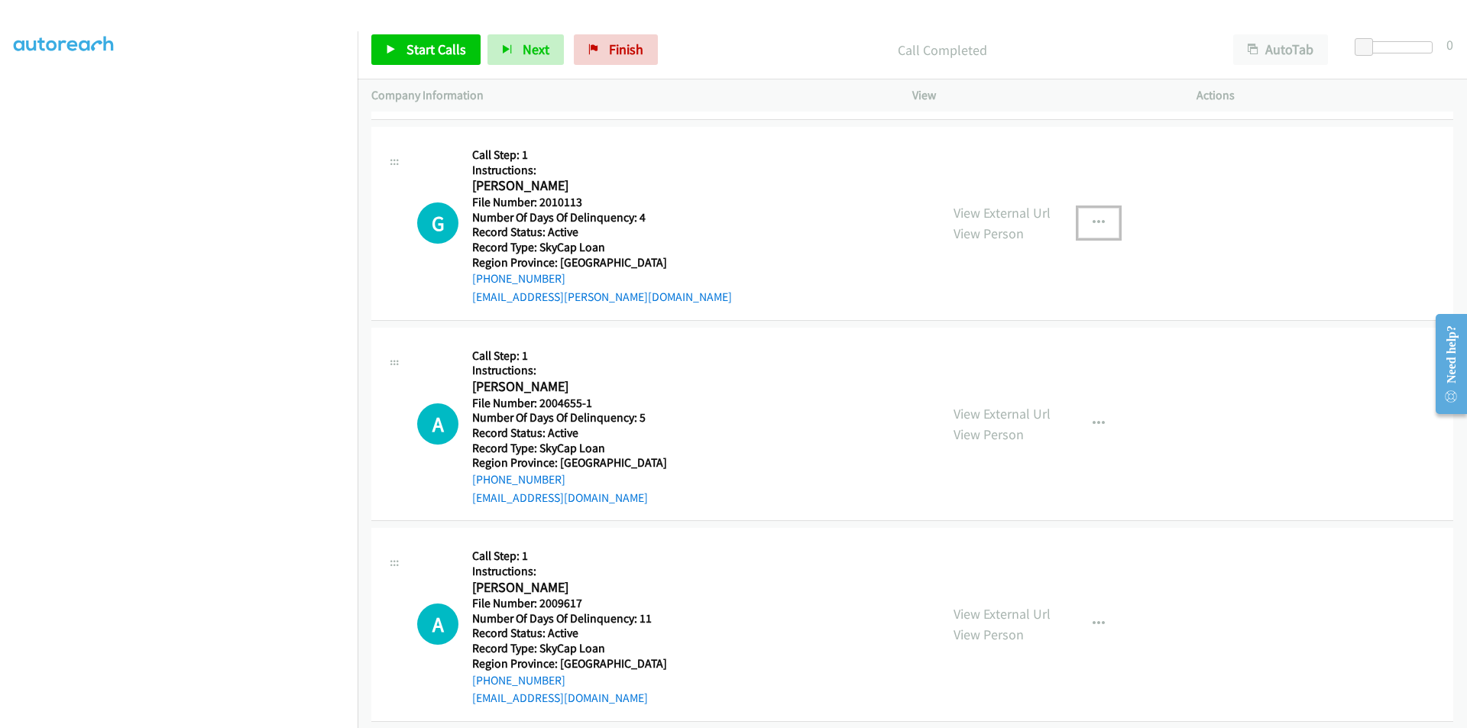
click at [1092, 221] on icon "button" at bounding box center [1098, 223] width 12 height 12
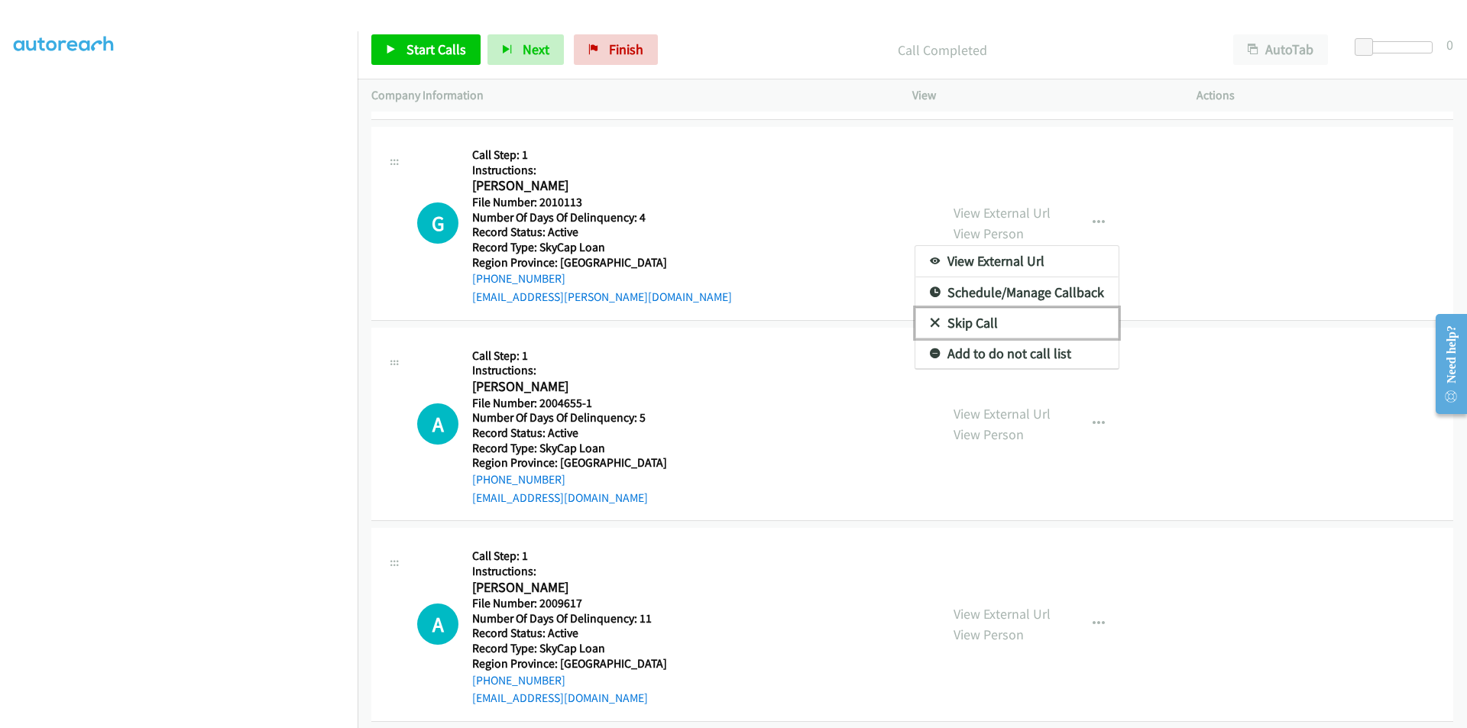
click at [998, 327] on link "Skip Call" at bounding box center [1016, 323] width 203 height 31
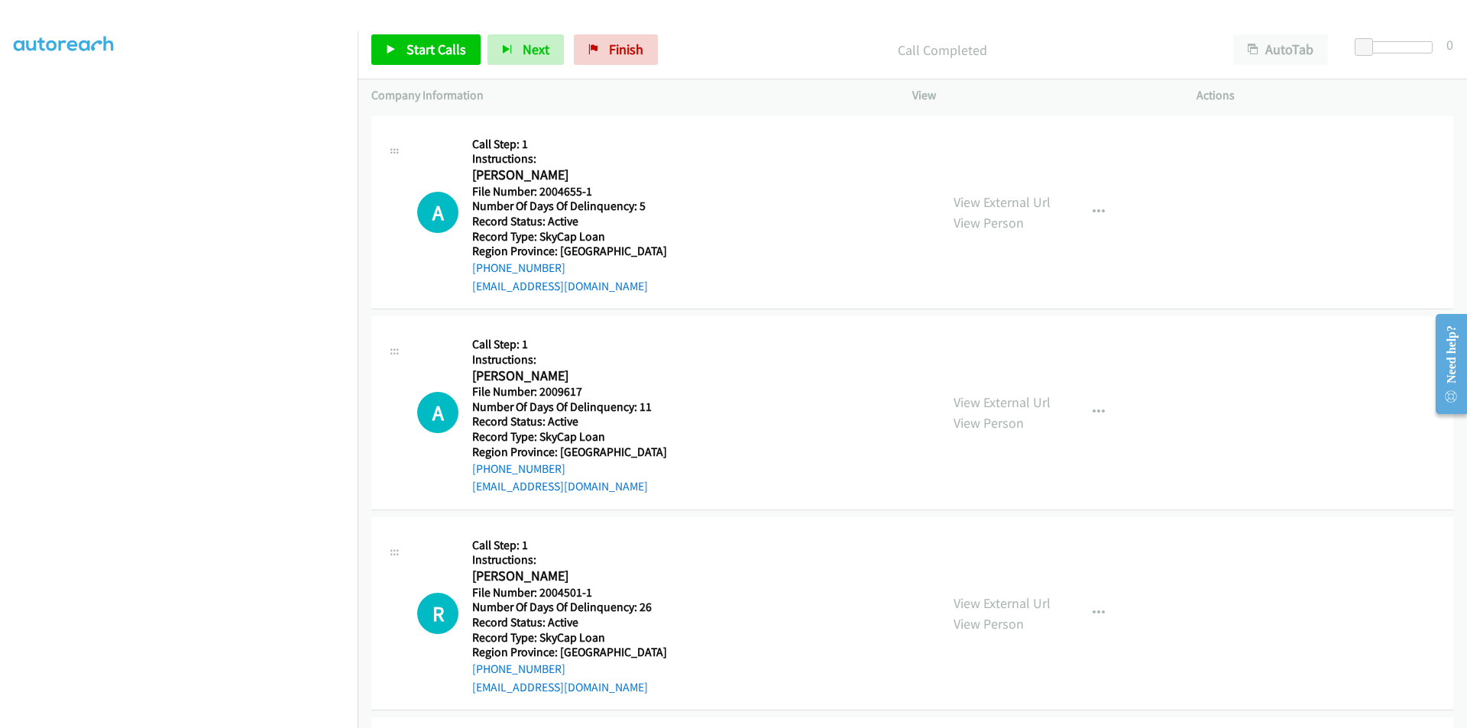
scroll to position [933, 0]
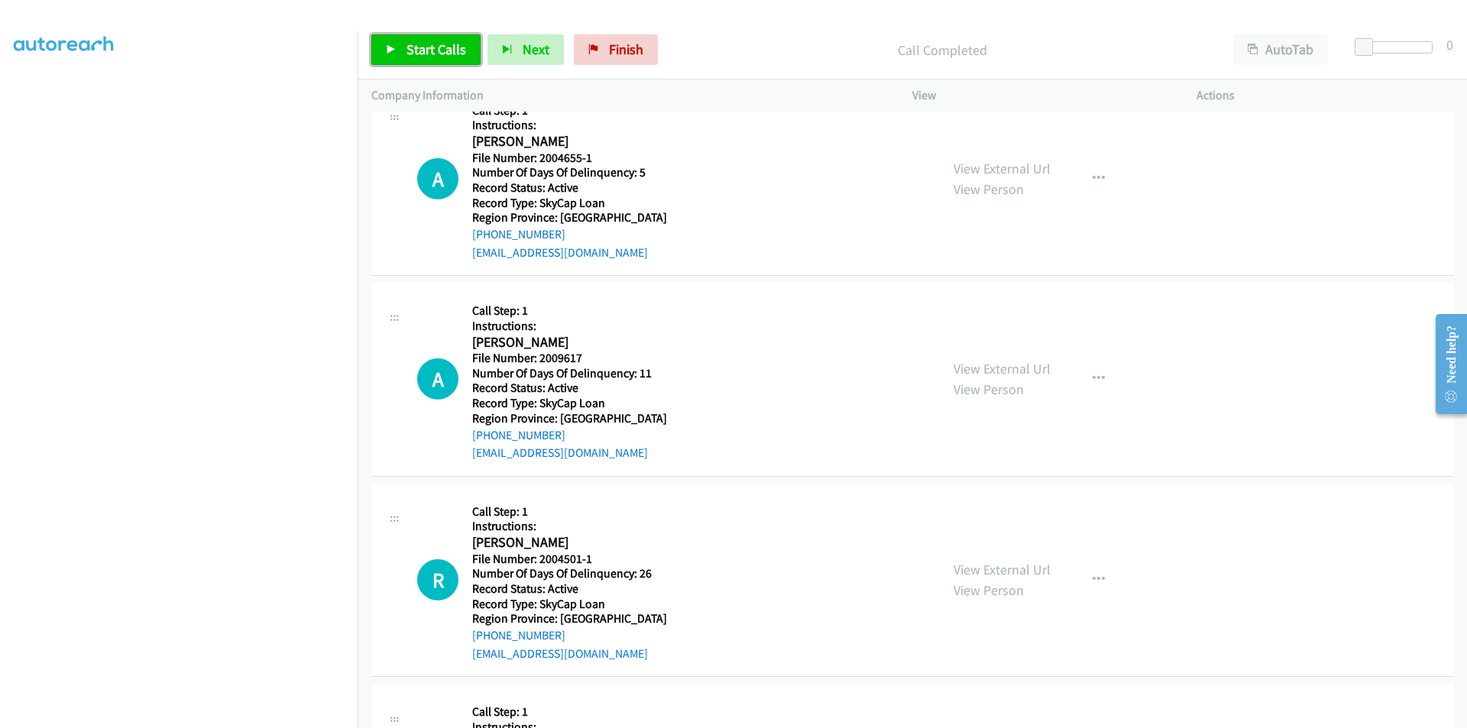
click at [431, 45] on span "Start Calls" at bounding box center [436, 49] width 60 height 18
click at [431, 45] on span "Pause" at bounding box center [423, 49] width 34 height 18
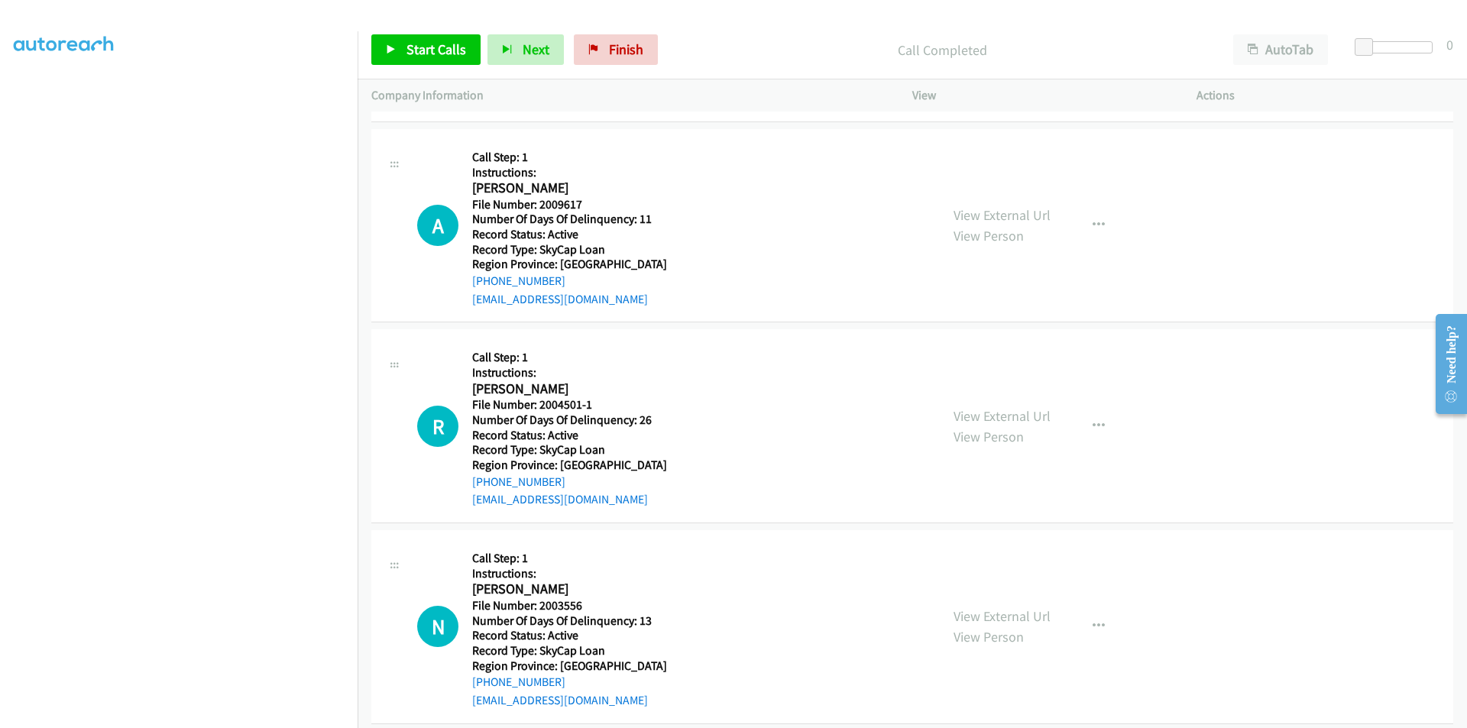
scroll to position [1162, 0]
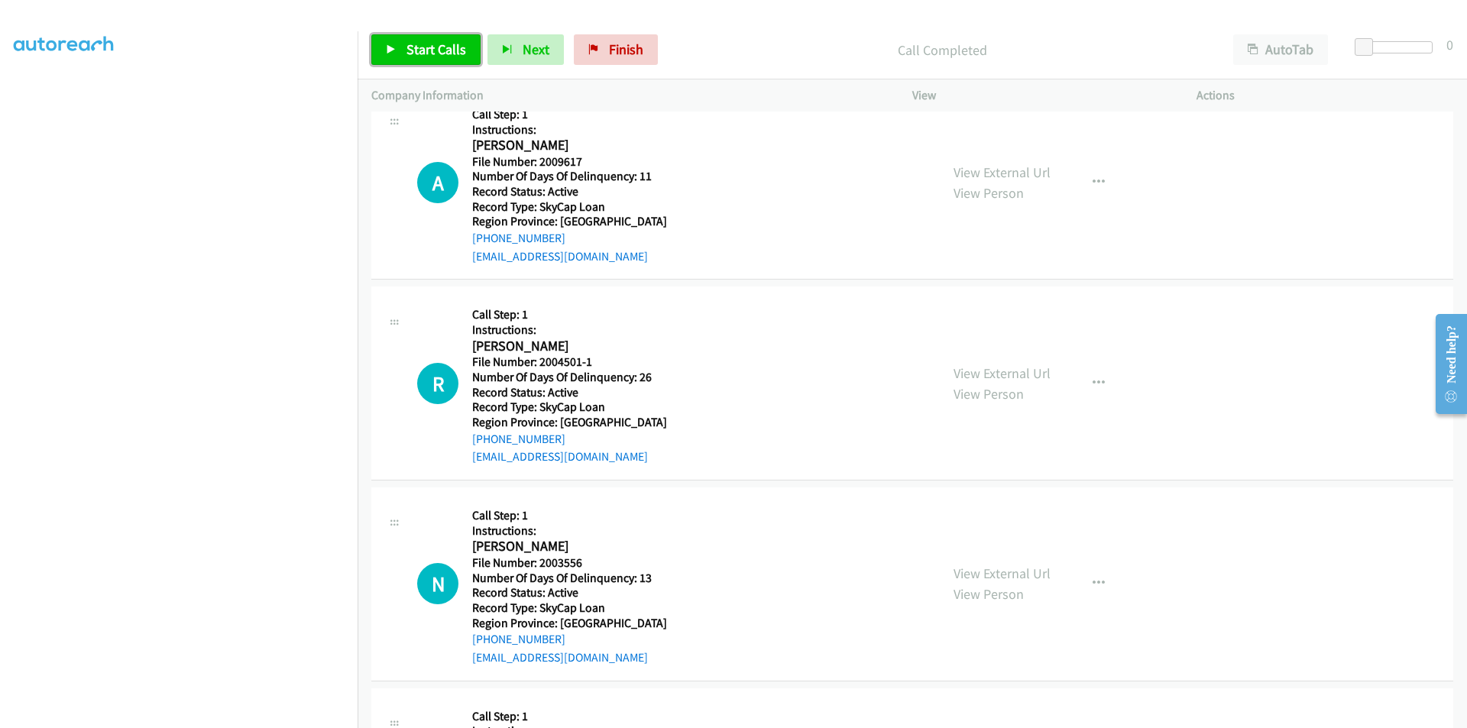
click at [436, 48] on span "Start Calls" at bounding box center [436, 49] width 60 height 18
click at [436, 48] on span "Pause" at bounding box center [423, 49] width 34 height 18
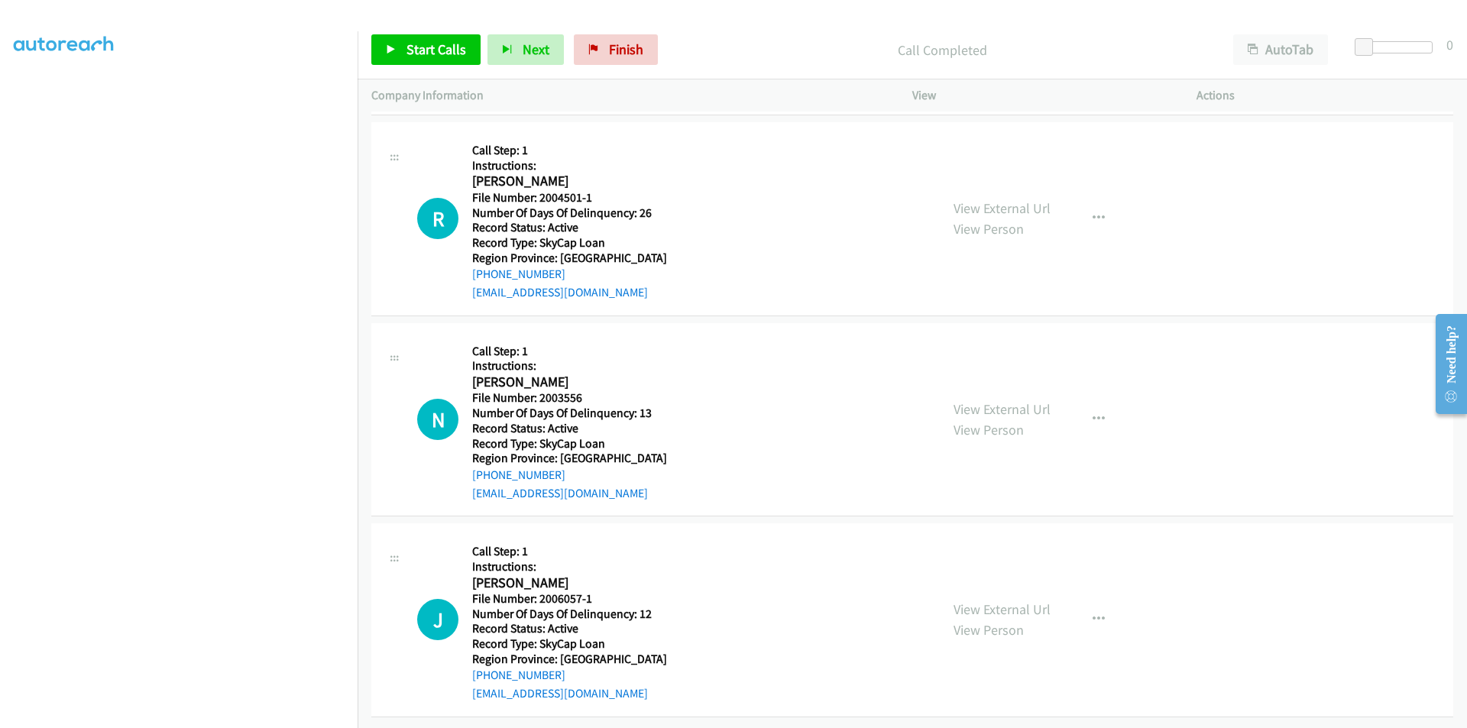
scroll to position [1370, 0]
click at [418, 44] on span "Start Calls" at bounding box center [436, 49] width 60 height 18
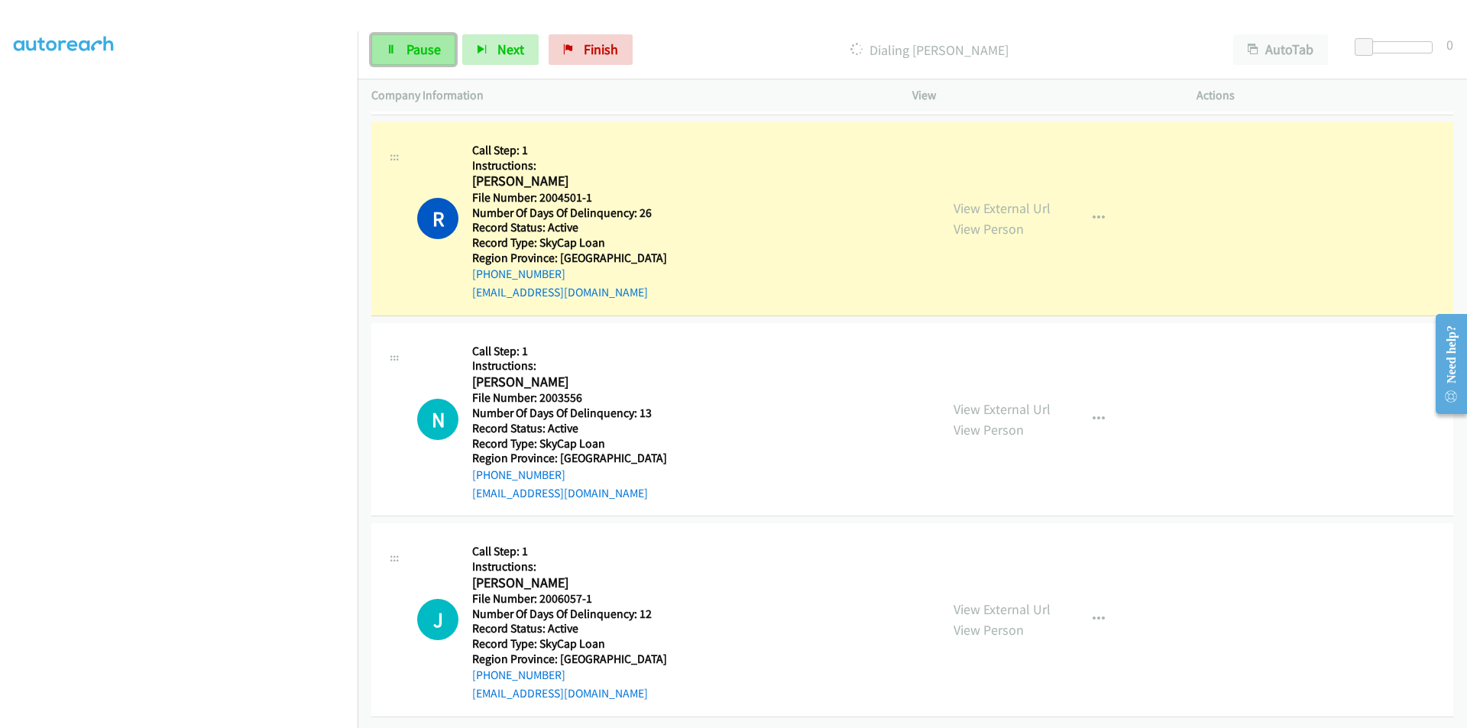
click at [427, 41] on span "Pause" at bounding box center [423, 49] width 34 height 18
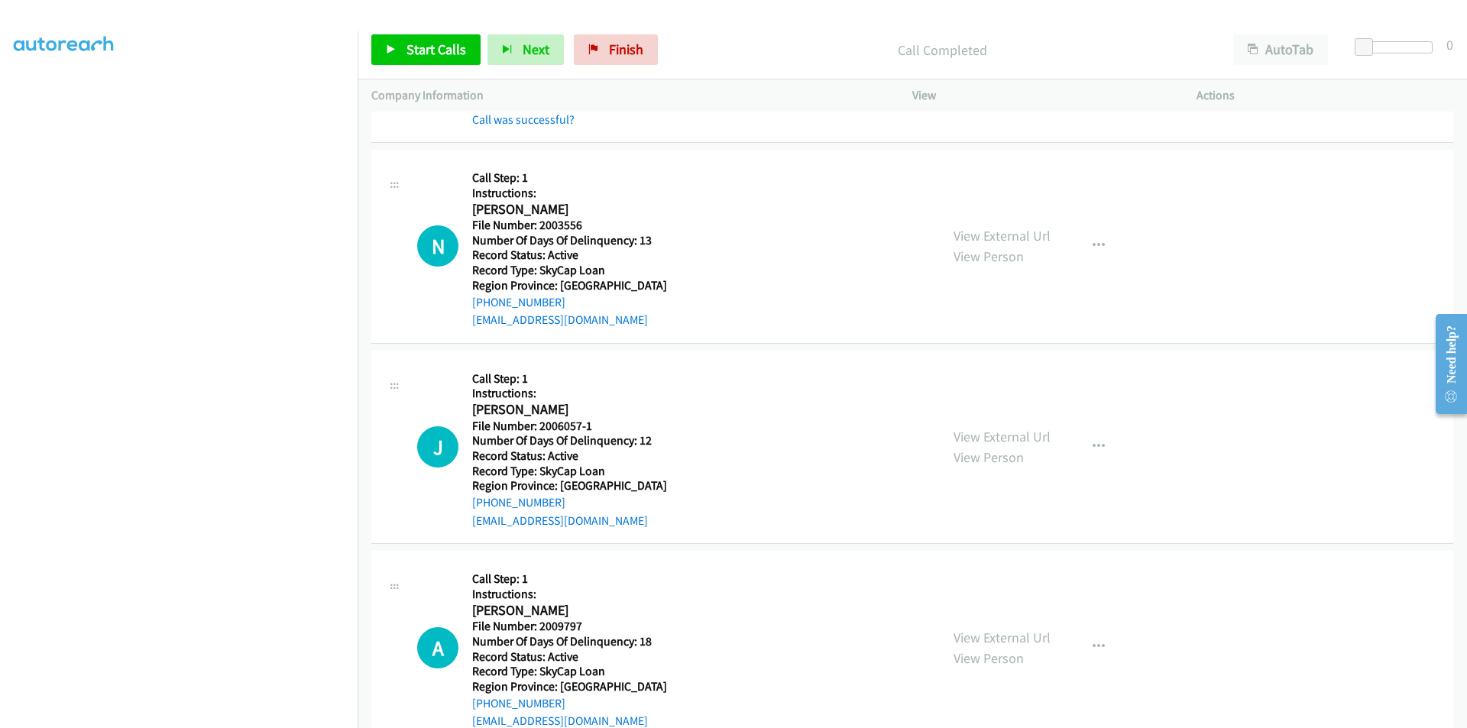
scroll to position [1600, 0]
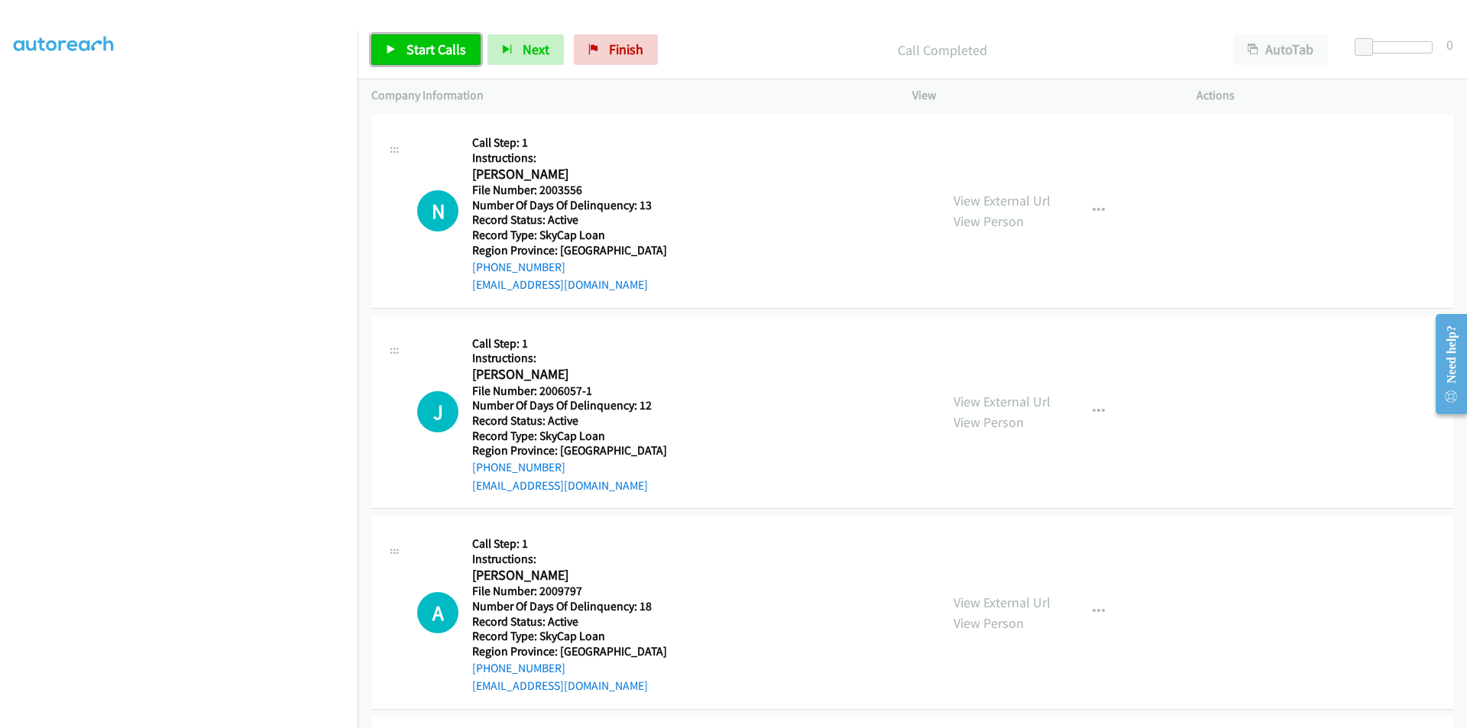
click at [414, 40] on link "Start Calls" at bounding box center [425, 49] width 109 height 31
click at [414, 40] on link "Pause" at bounding box center [413, 49] width 84 height 31
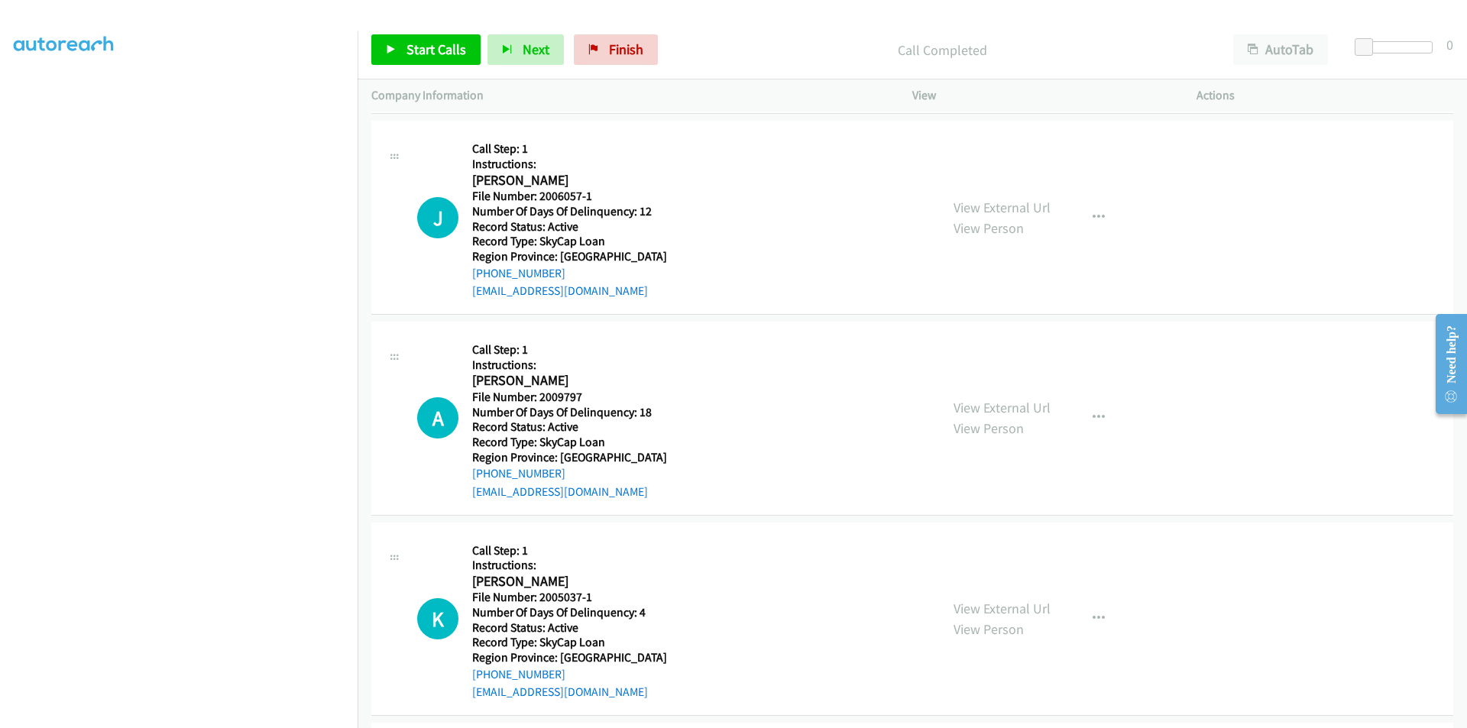
scroll to position [1849, 0]
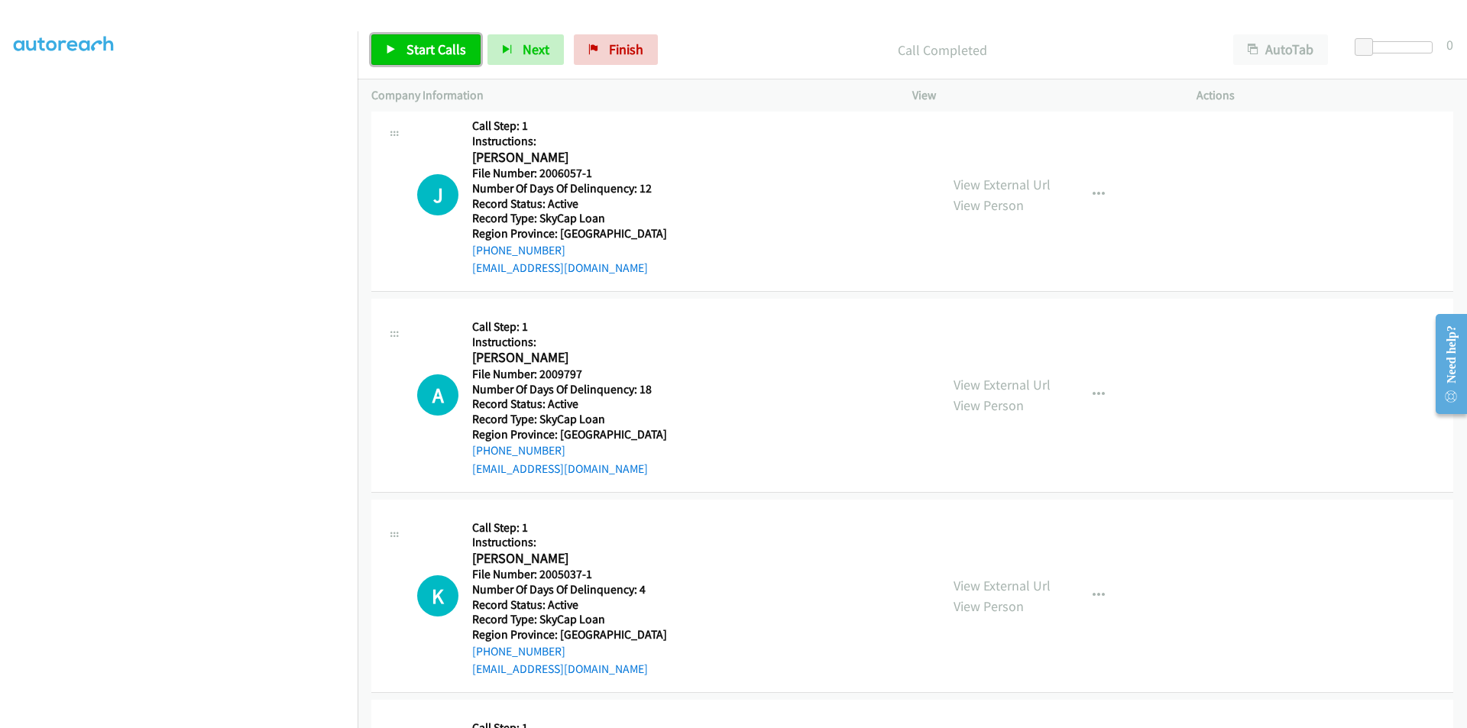
click at [406, 42] on span "Start Calls" at bounding box center [436, 49] width 60 height 18
click at [406, 42] on span "Pause" at bounding box center [423, 49] width 34 height 18
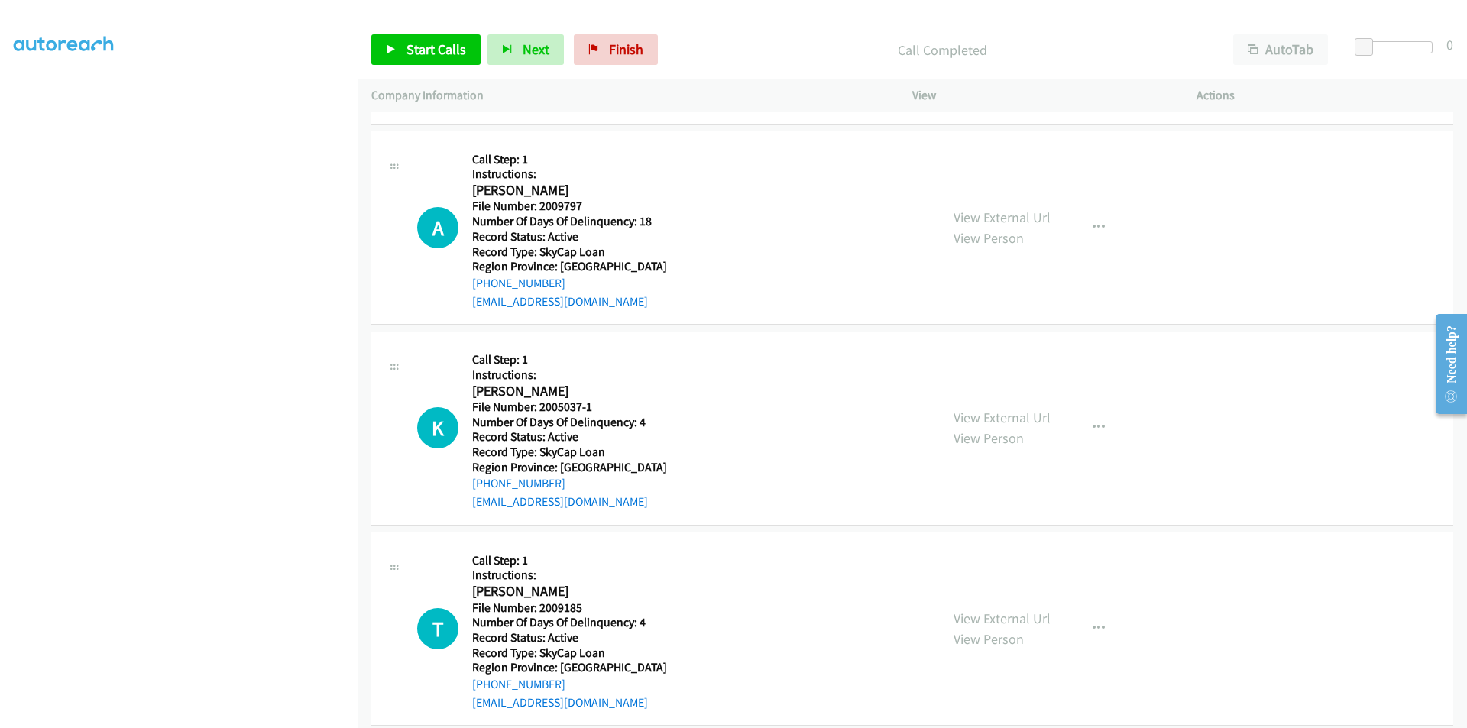
scroll to position [2070, 0]
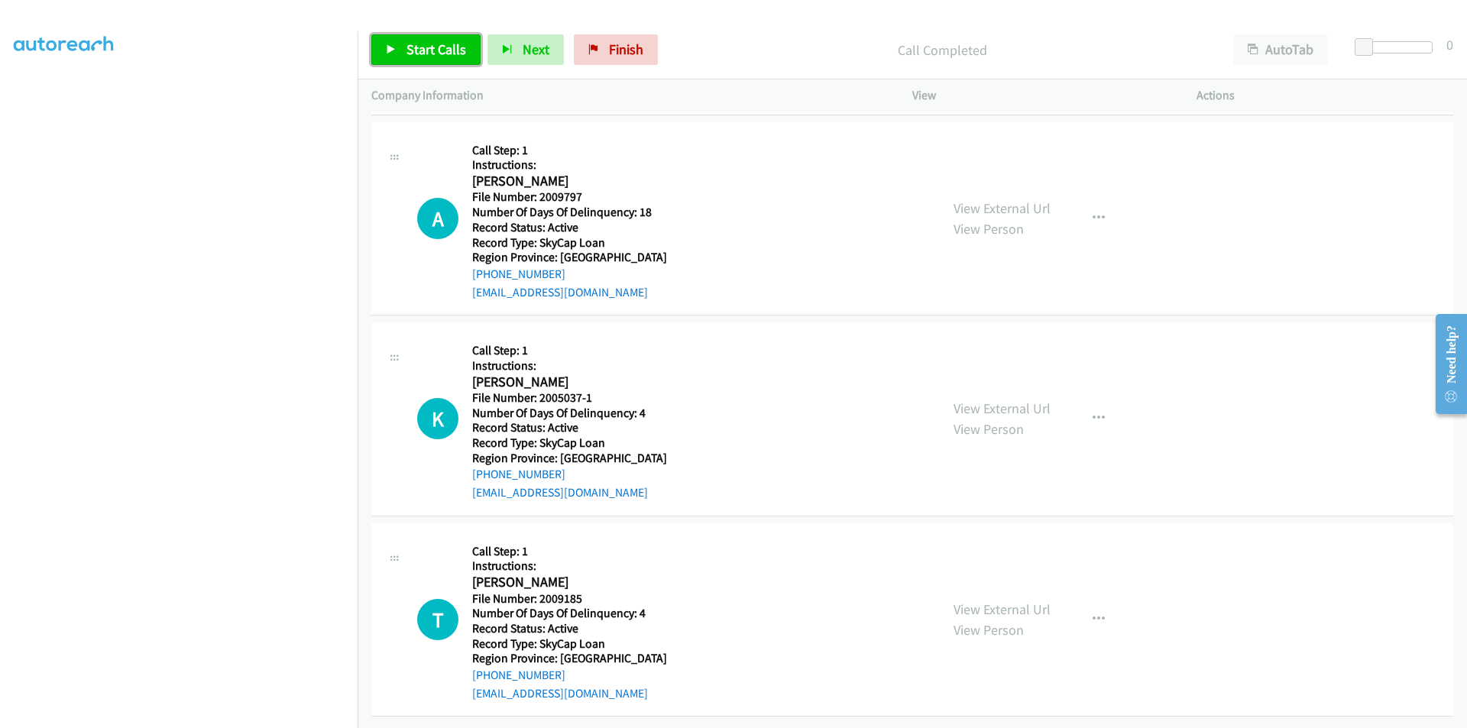
click at [425, 44] on span "Start Calls" at bounding box center [436, 49] width 60 height 18
click at [424, 44] on span "Pause" at bounding box center [423, 49] width 34 height 18
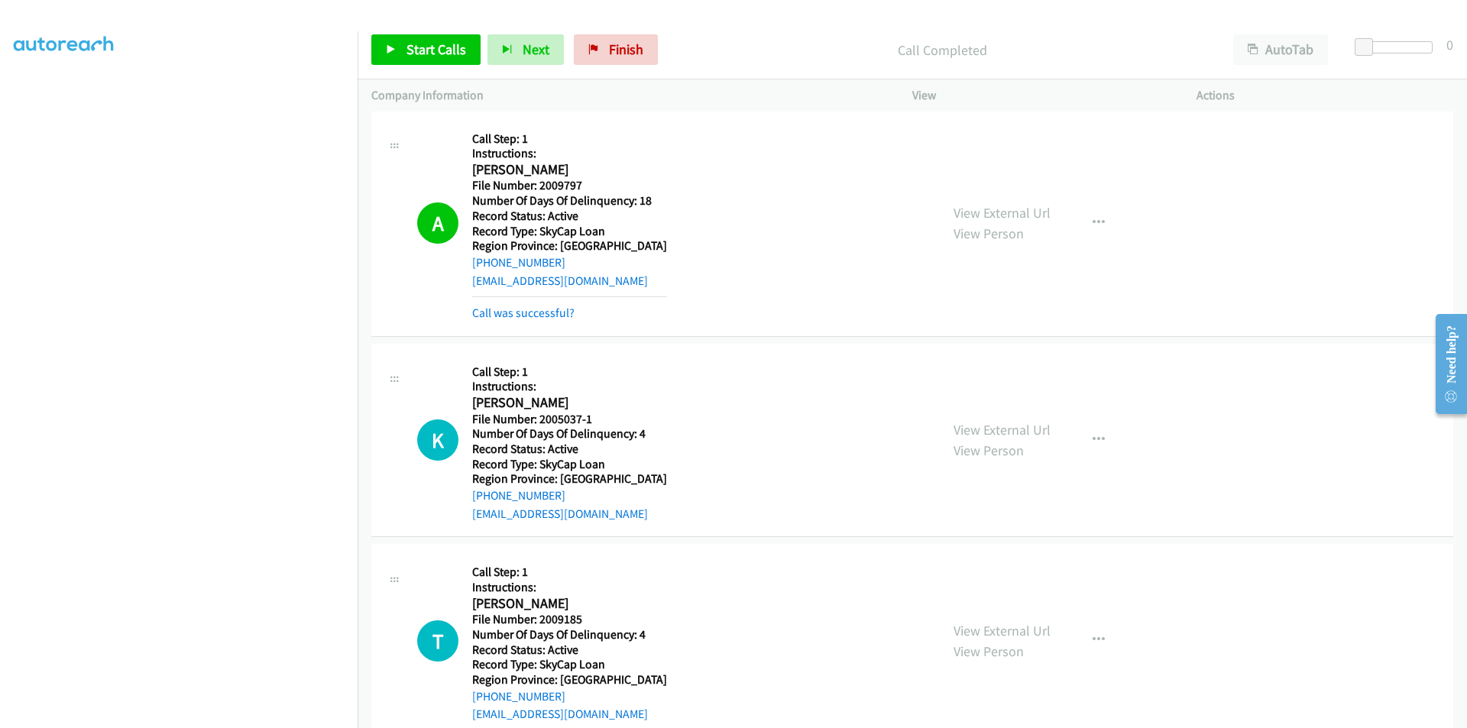
scroll to position [2299, 0]
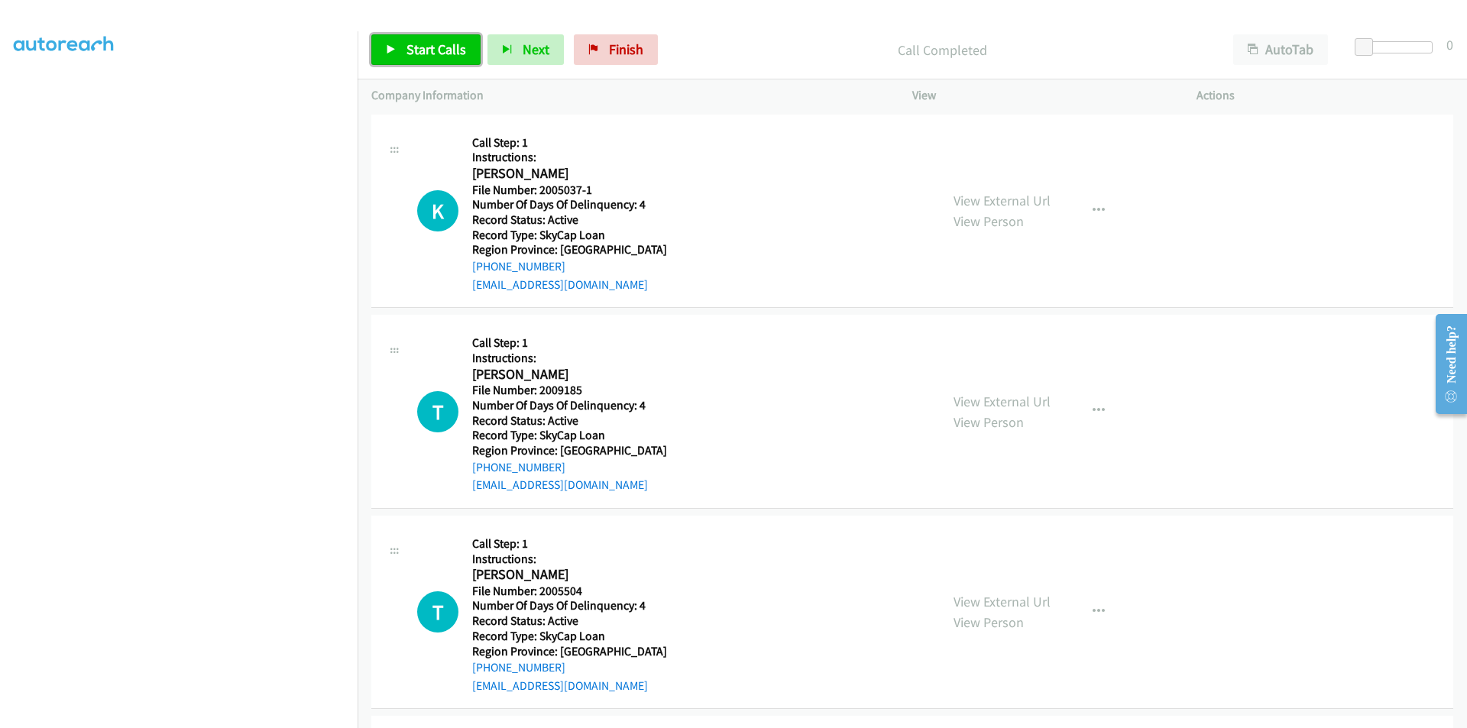
click at [425, 49] on span "Start Calls" at bounding box center [436, 49] width 60 height 18
click at [416, 49] on span "Pause" at bounding box center [423, 49] width 34 height 18
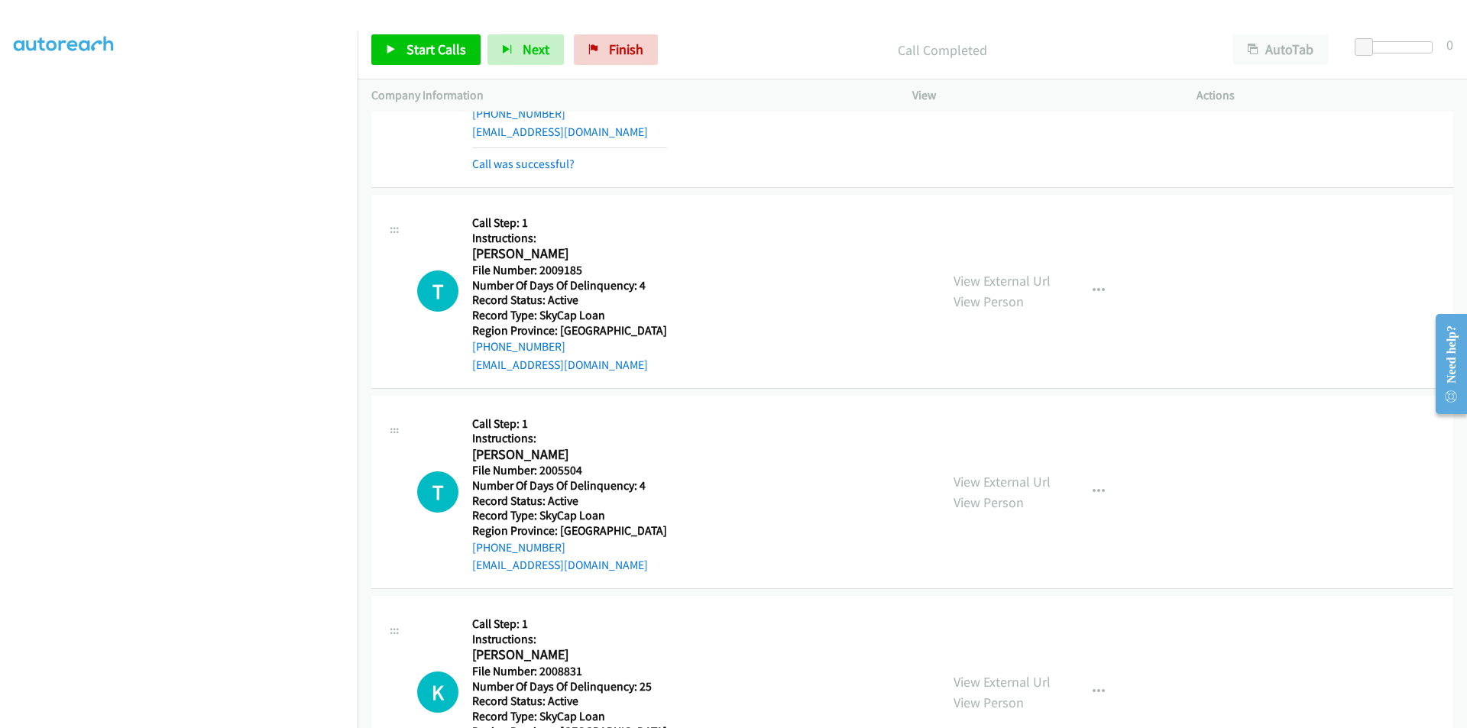
scroll to position [2528, 0]
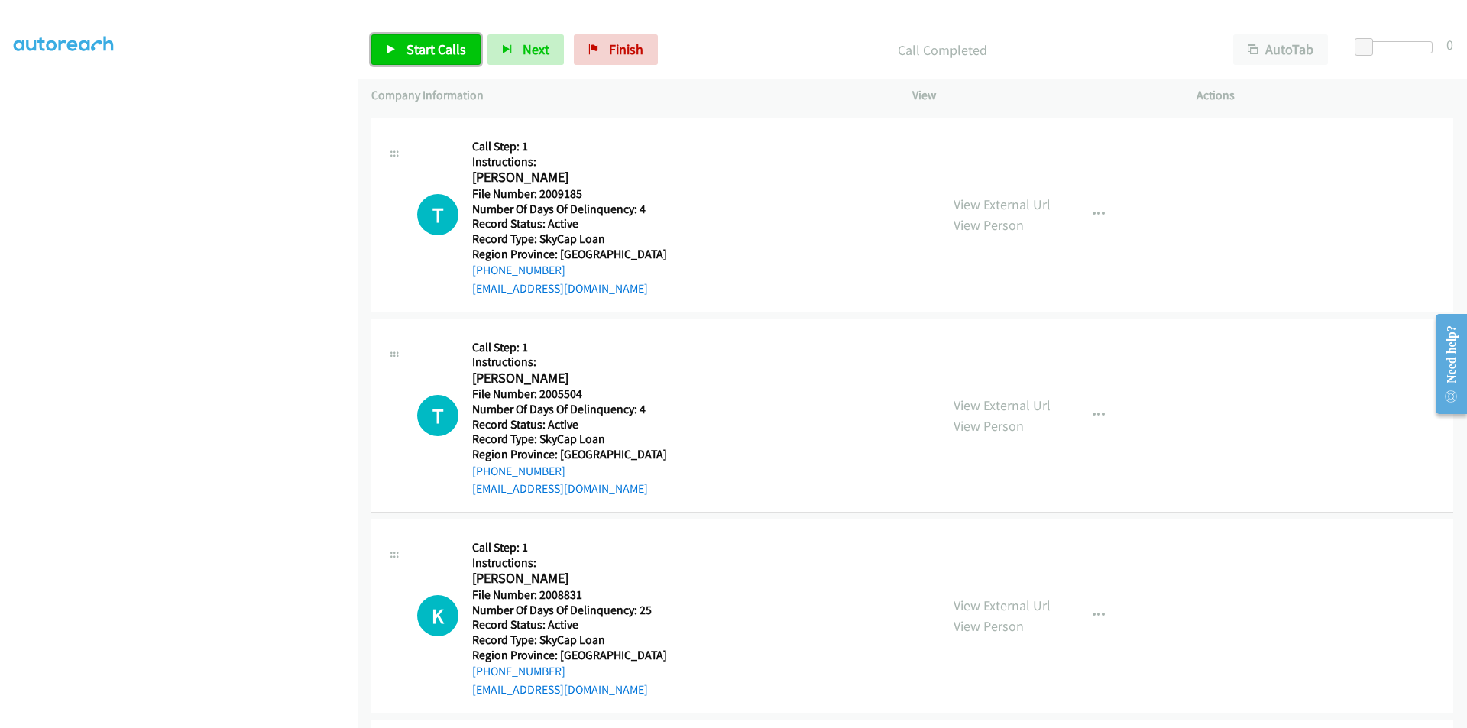
click at [433, 53] on span "Start Calls" at bounding box center [436, 49] width 60 height 18
click at [430, 47] on span "Pause" at bounding box center [423, 49] width 34 height 18
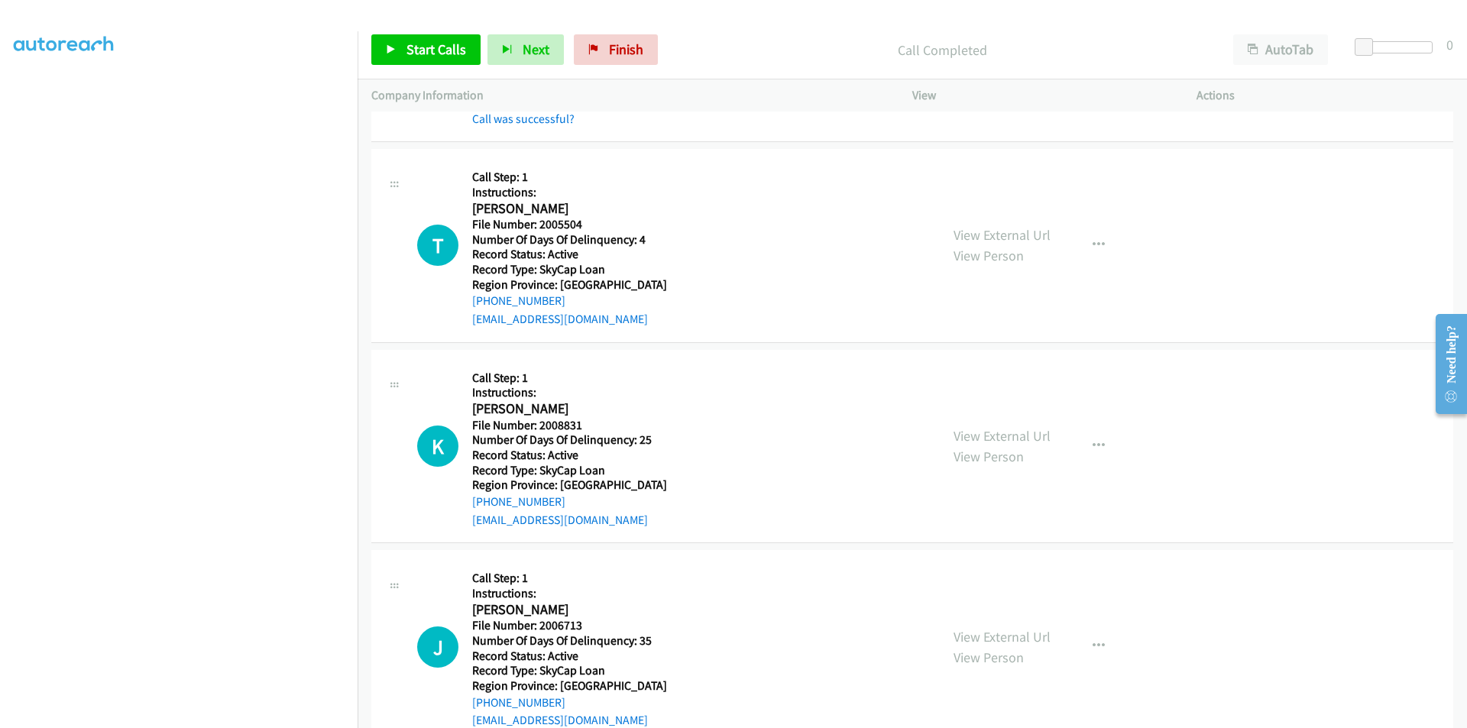
scroll to position [2758, 0]
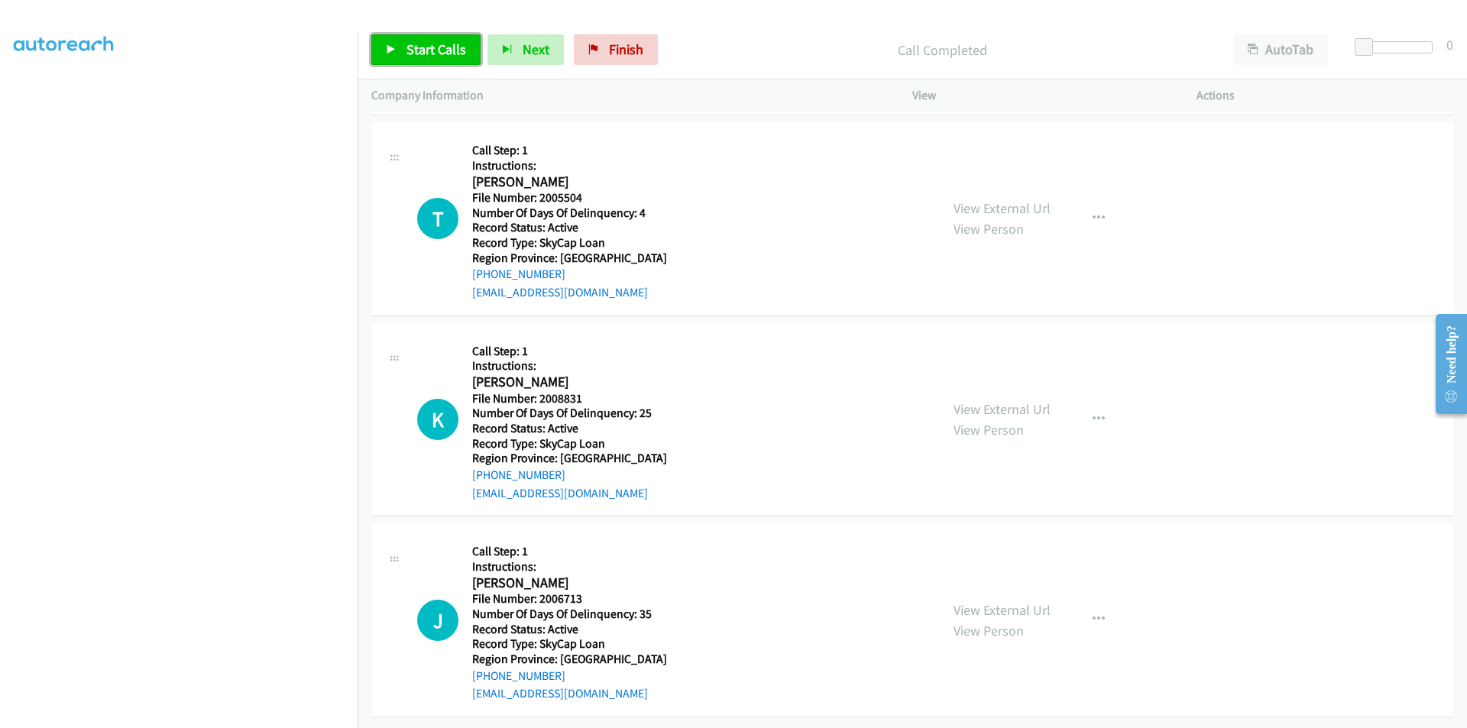
click at [421, 43] on span "Start Calls" at bounding box center [436, 49] width 60 height 18
click at [418, 50] on span "Pause" at bounding box center [423, 49] width 34 height 18
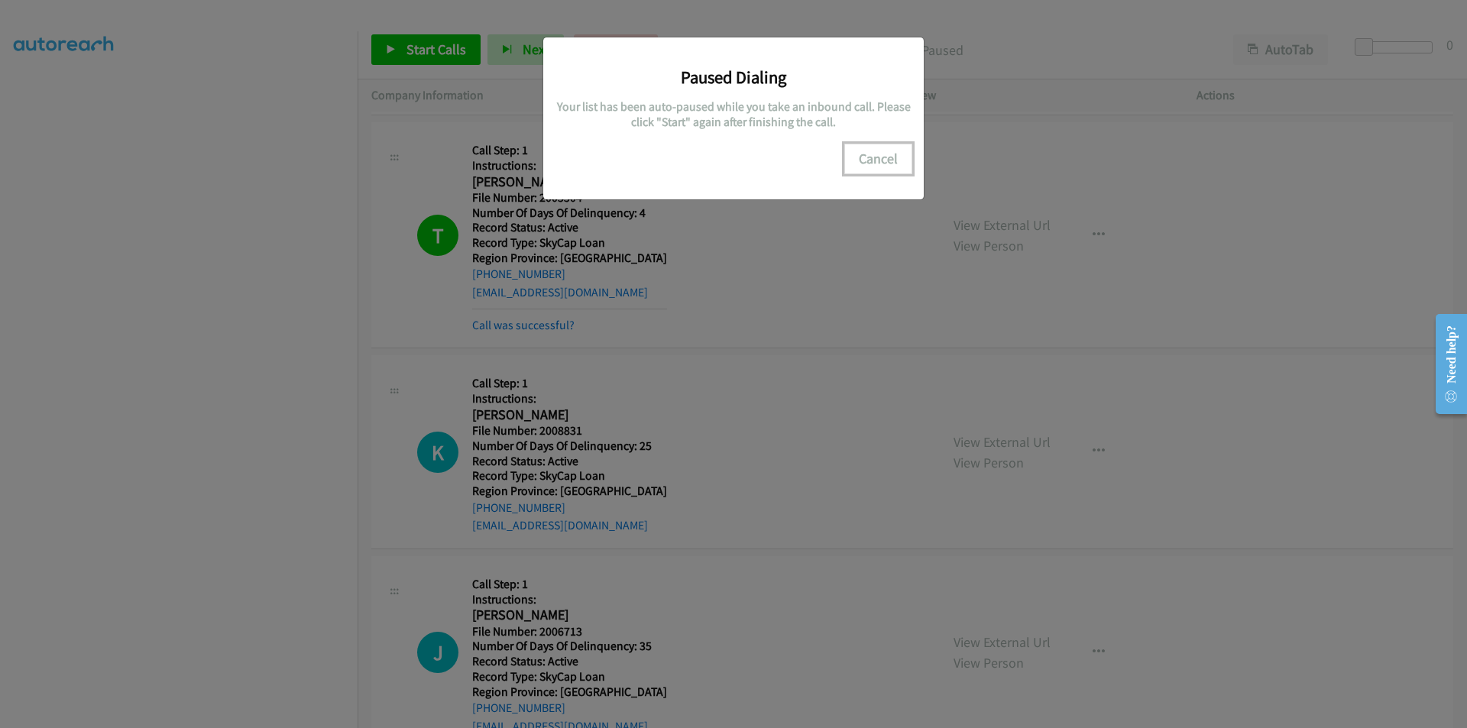
click at [874, 155] on button "Cancel" at bounding box center [878, 159] width 68 height 31
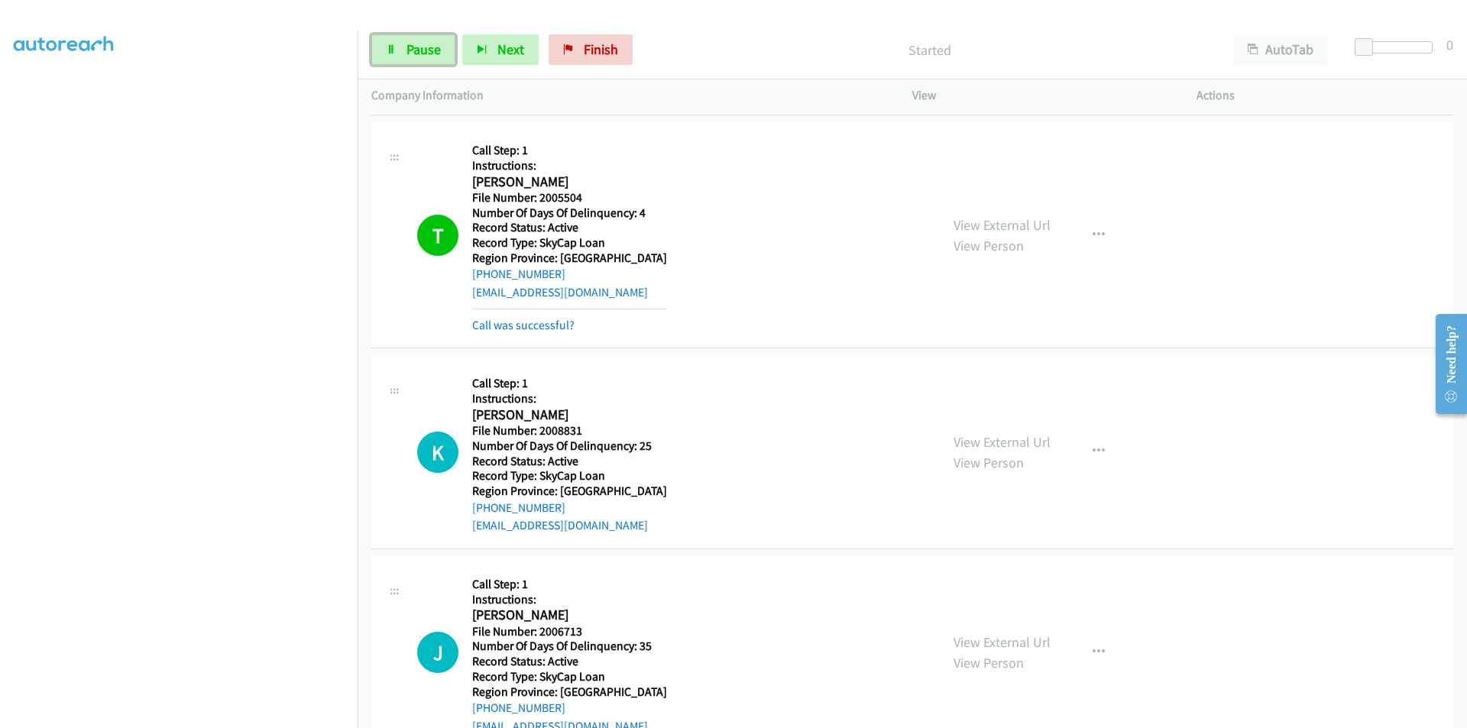
click at [416, 44] on span "Pause" at bounding box center [423, 49] width 34 height 18
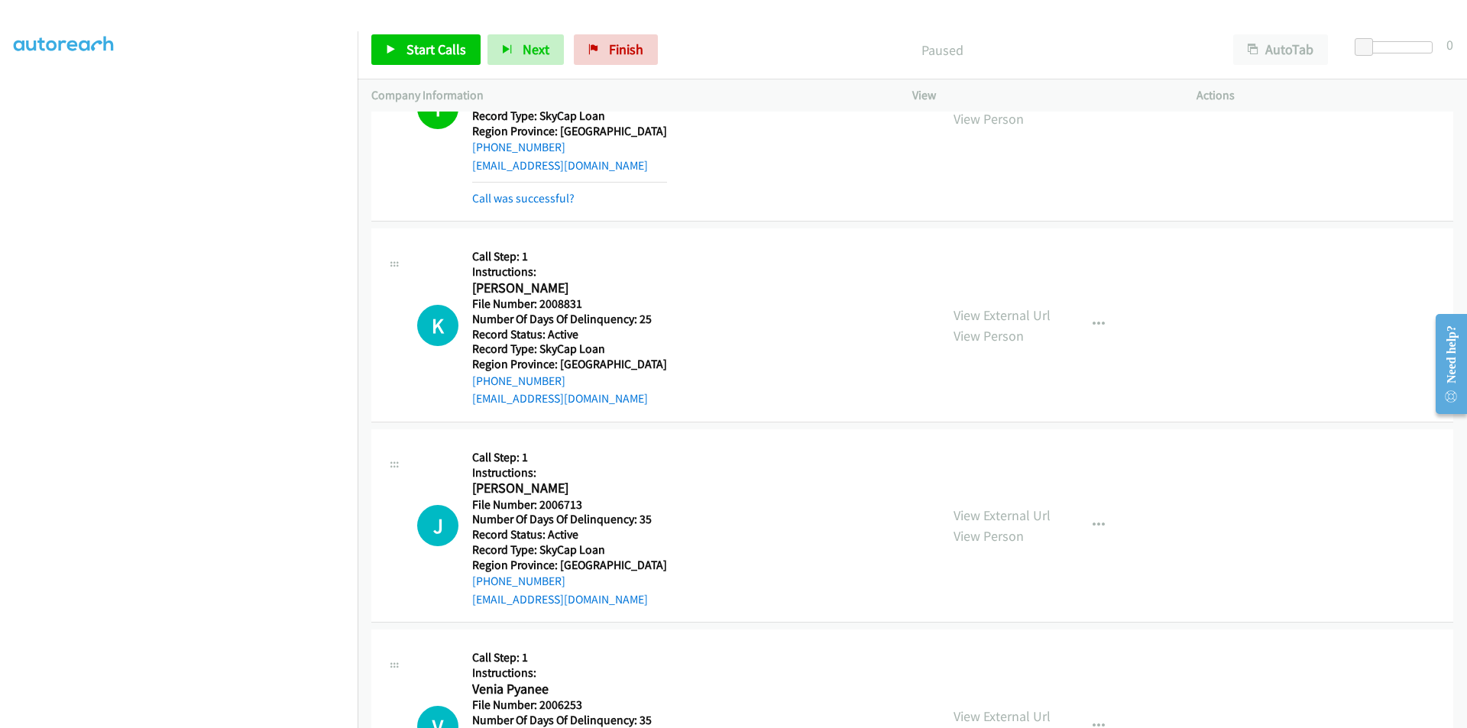
scroll to position [2987, 0]
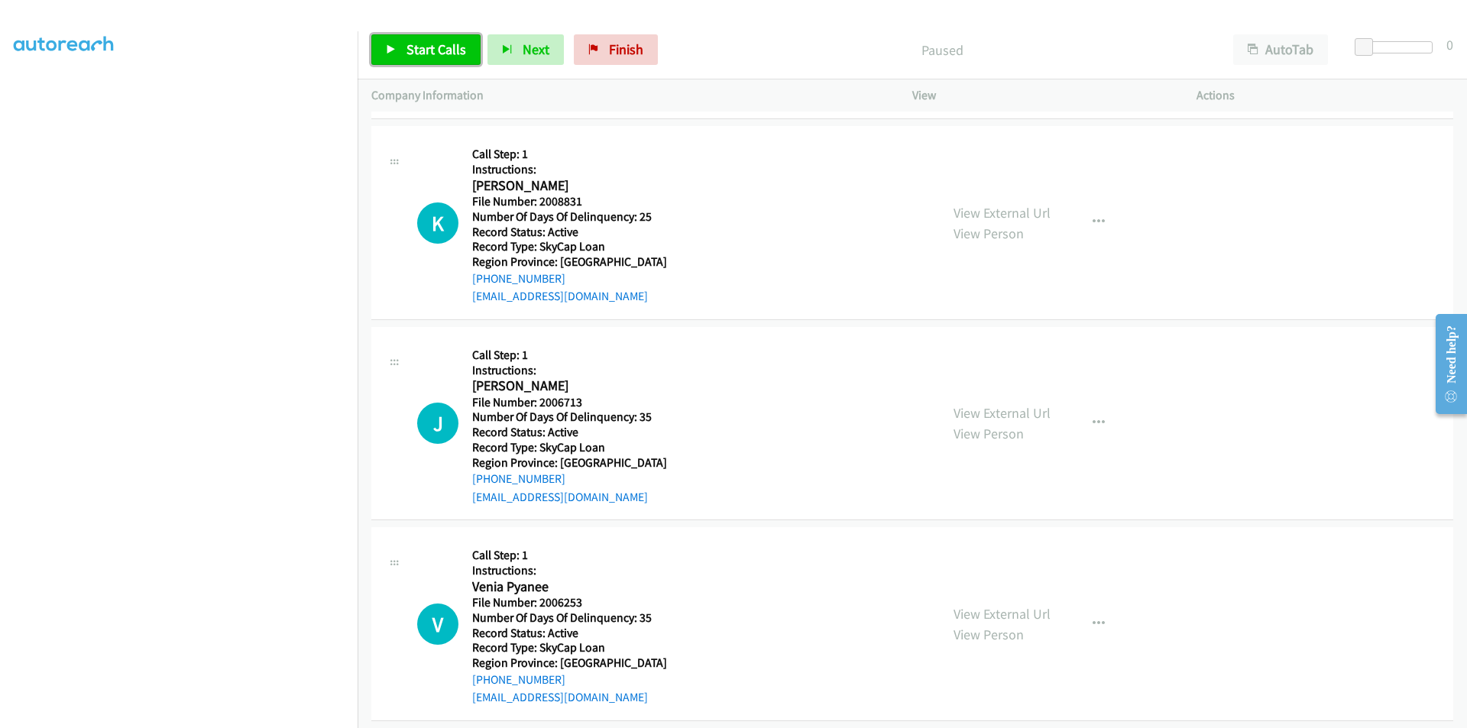
click at [427, 52] on span "Start Calls" at bounding box center [436, 49] width 60 height 18
click at [427, 52] on span "Pause" at bounding box center [423, 49] width 34 height 18
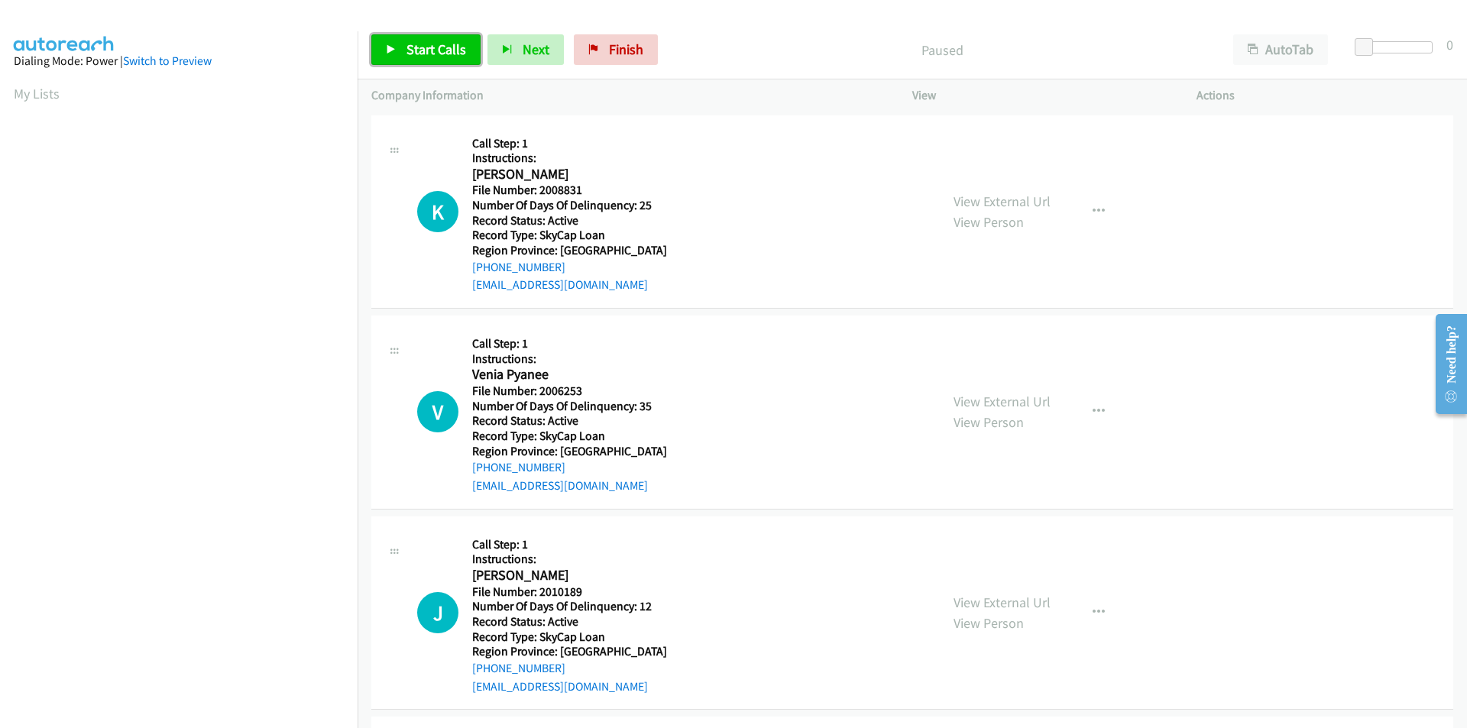
click at [452, 50] on span "Start Calls" at bounding box center [436, 49] width 60 height 18
click at [442, 53] on link "Pause" at bounding box center [413, 49] width 84 height 31
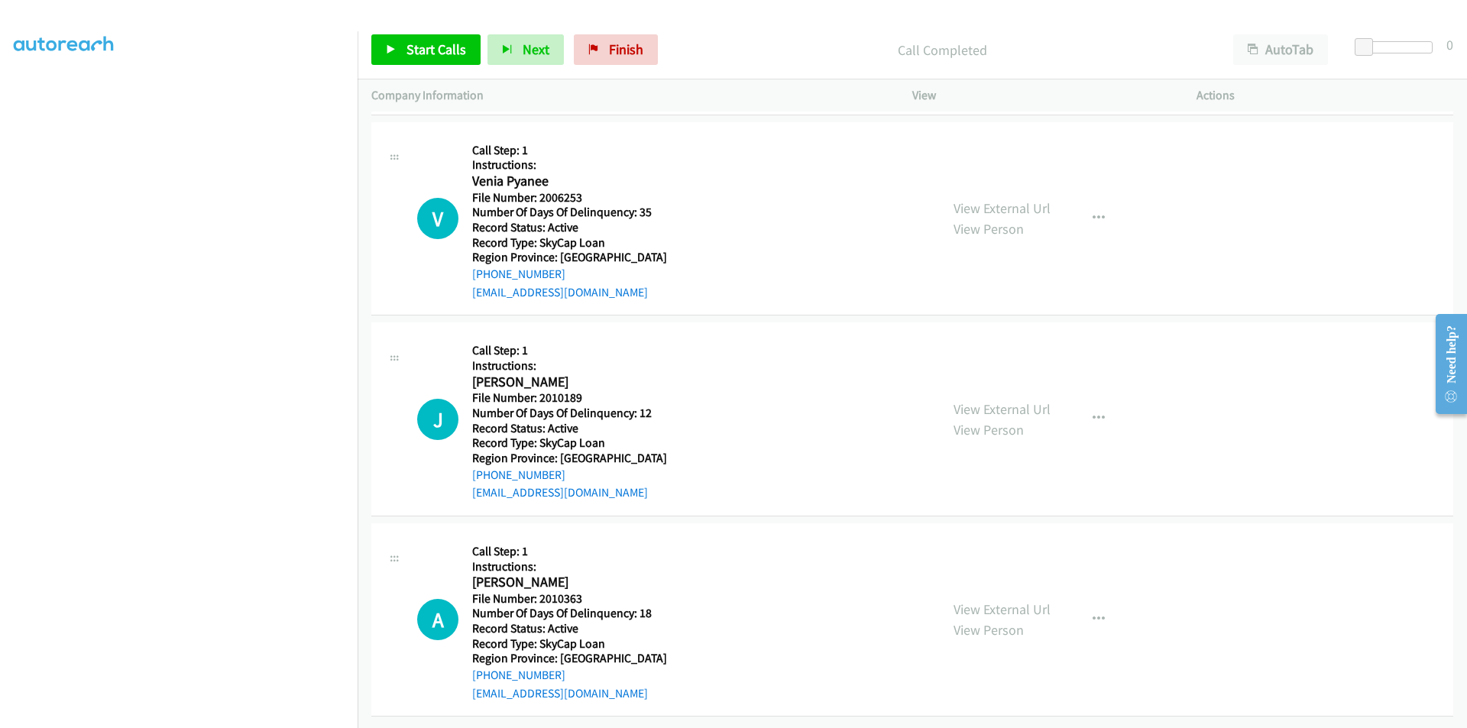
scroll to position [229, 0]
click at [406, 50] on span "Start Calls" at bounding box center [436, 49] width 60 height 18
click at [406, 50] on span "Pause" at bounding box center [423, 49] width 34 height 18
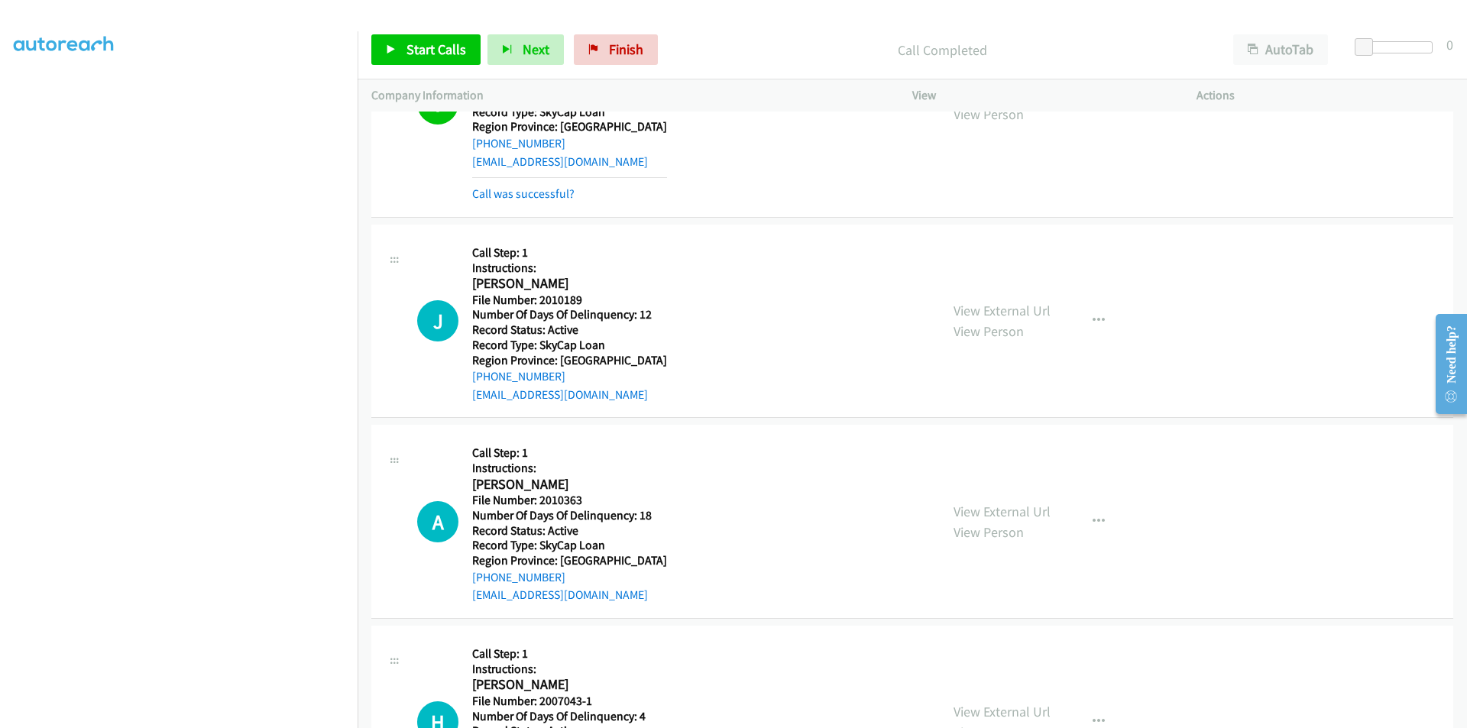
scroll to position [458, 0]
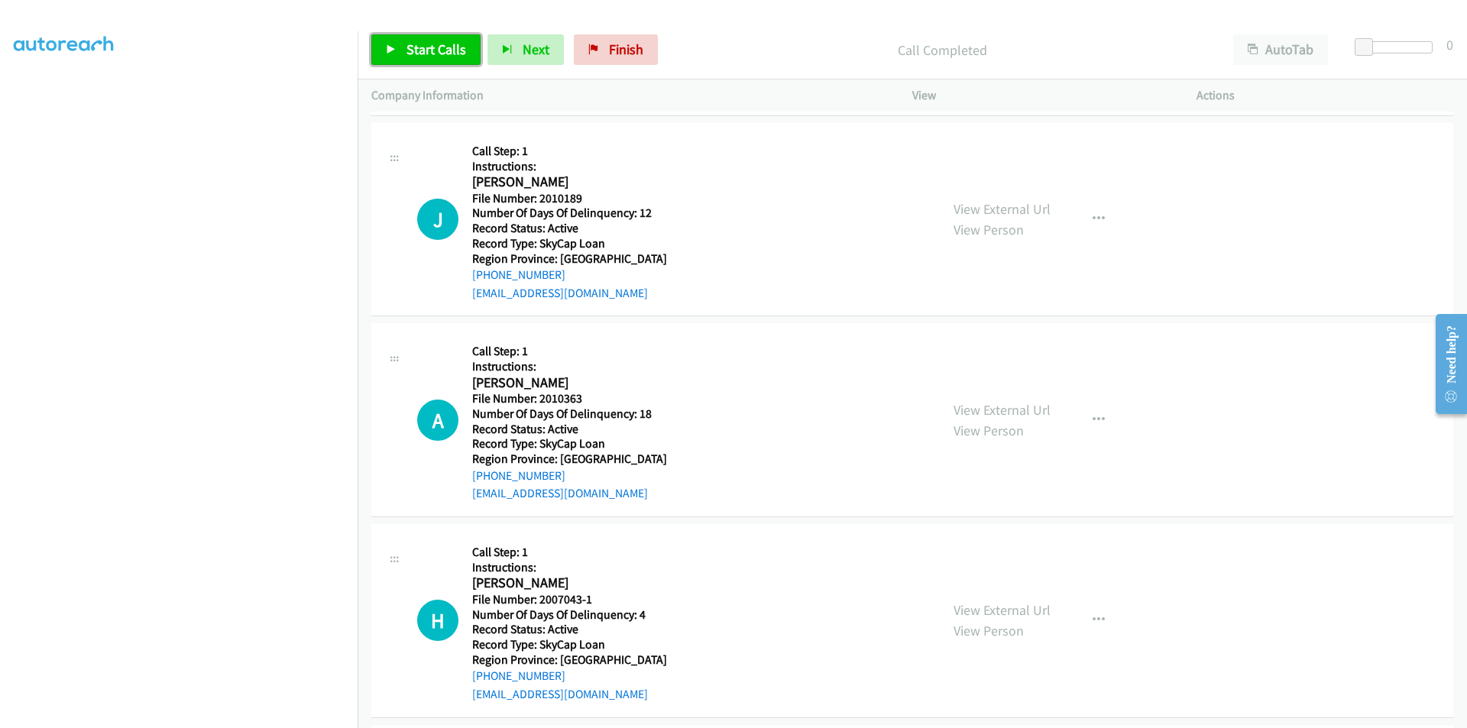
click at [445, 45] on span "Start Calls" at bounding box center [436, 49] width 60 height 18
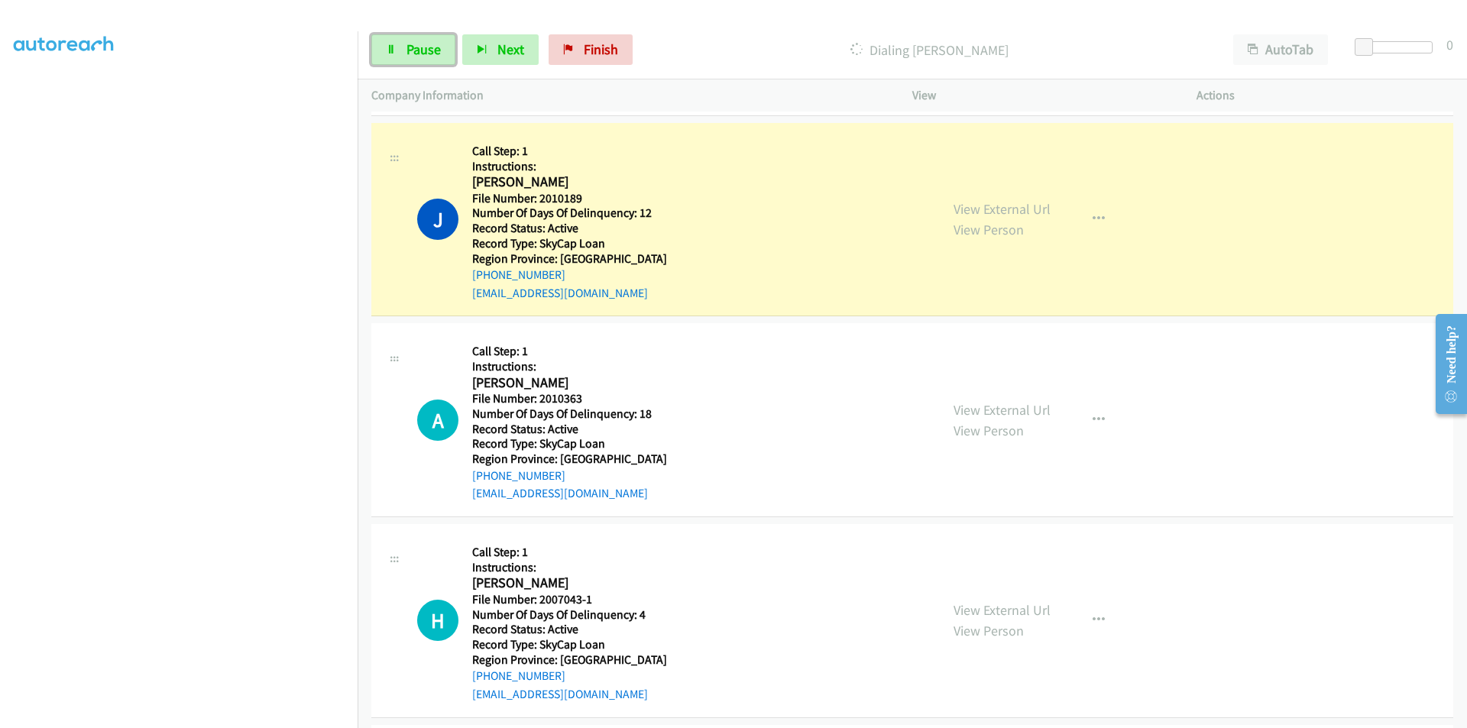
click at [445, 45] on link "Pause" at bounding box center [413, 49] width 84 height 31
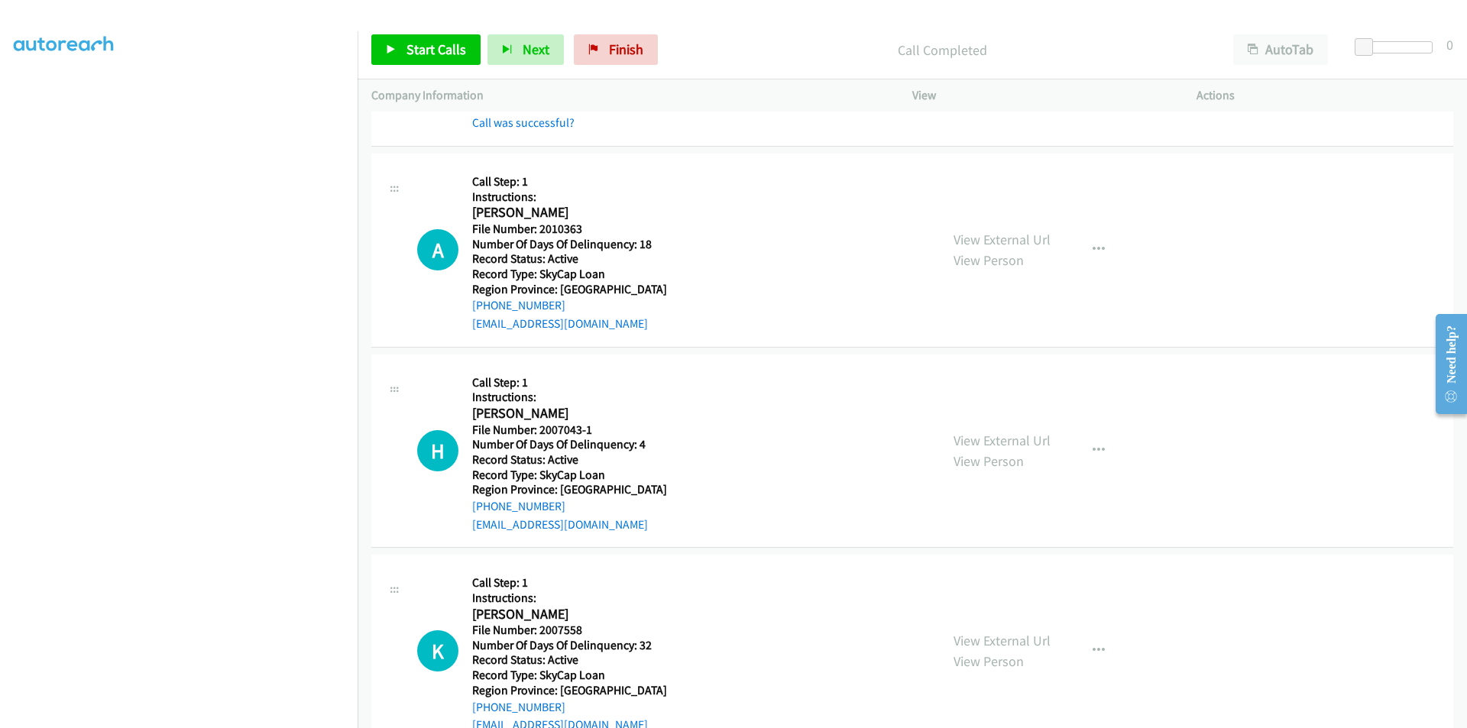
scroll to position [687, 0]
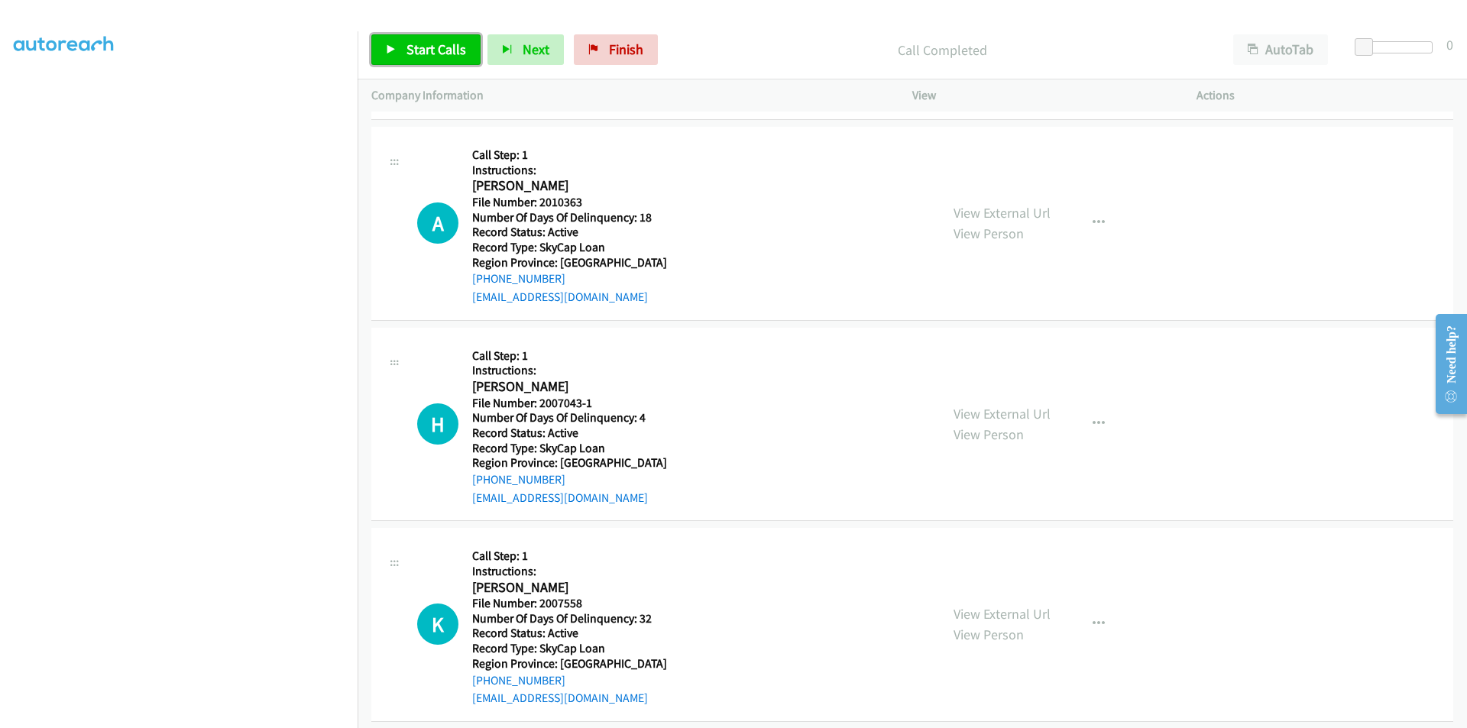
click at [443, 52] on span "Start Calls" at bounding box center [436, 49] width 60 height 18
click at [443, 52] on link "Pause" at bounding box center [413, 49] width 84 height 31
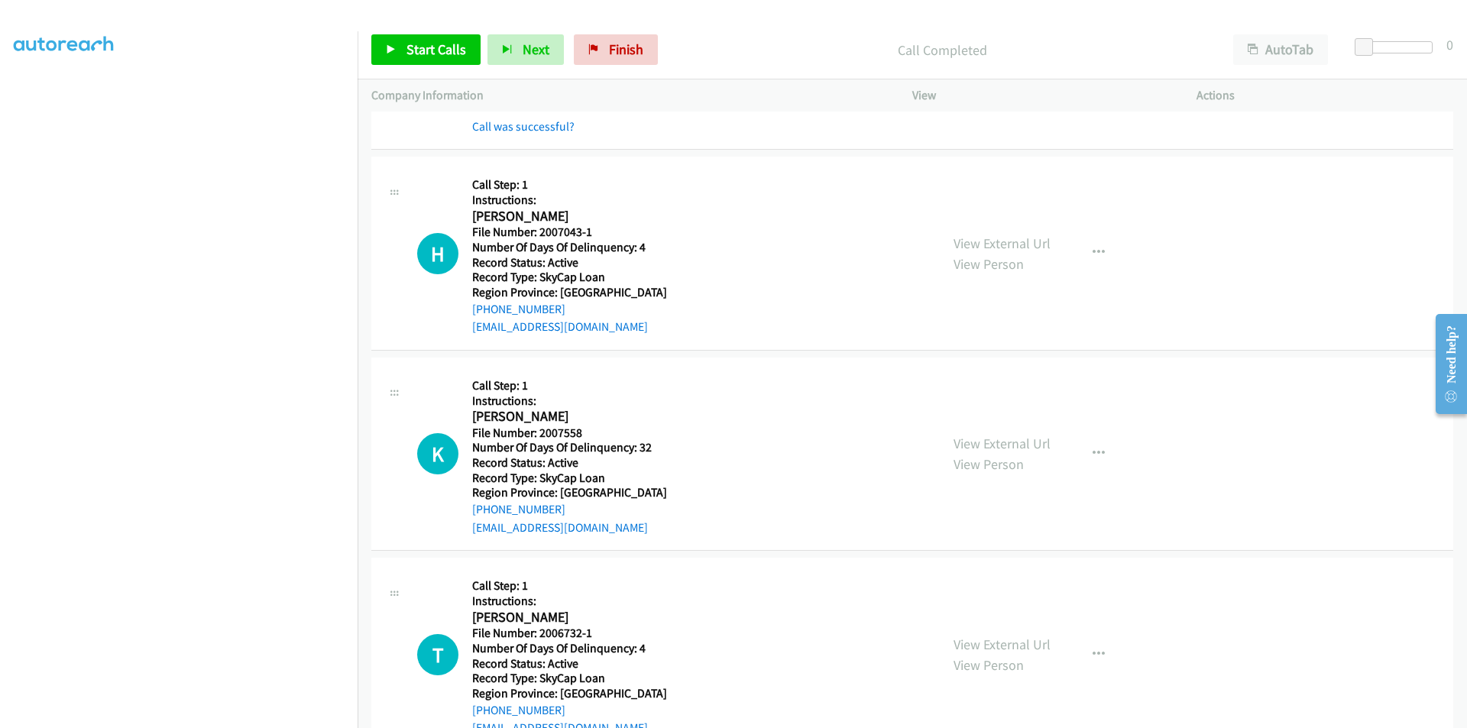
scroll to position [917, 0]
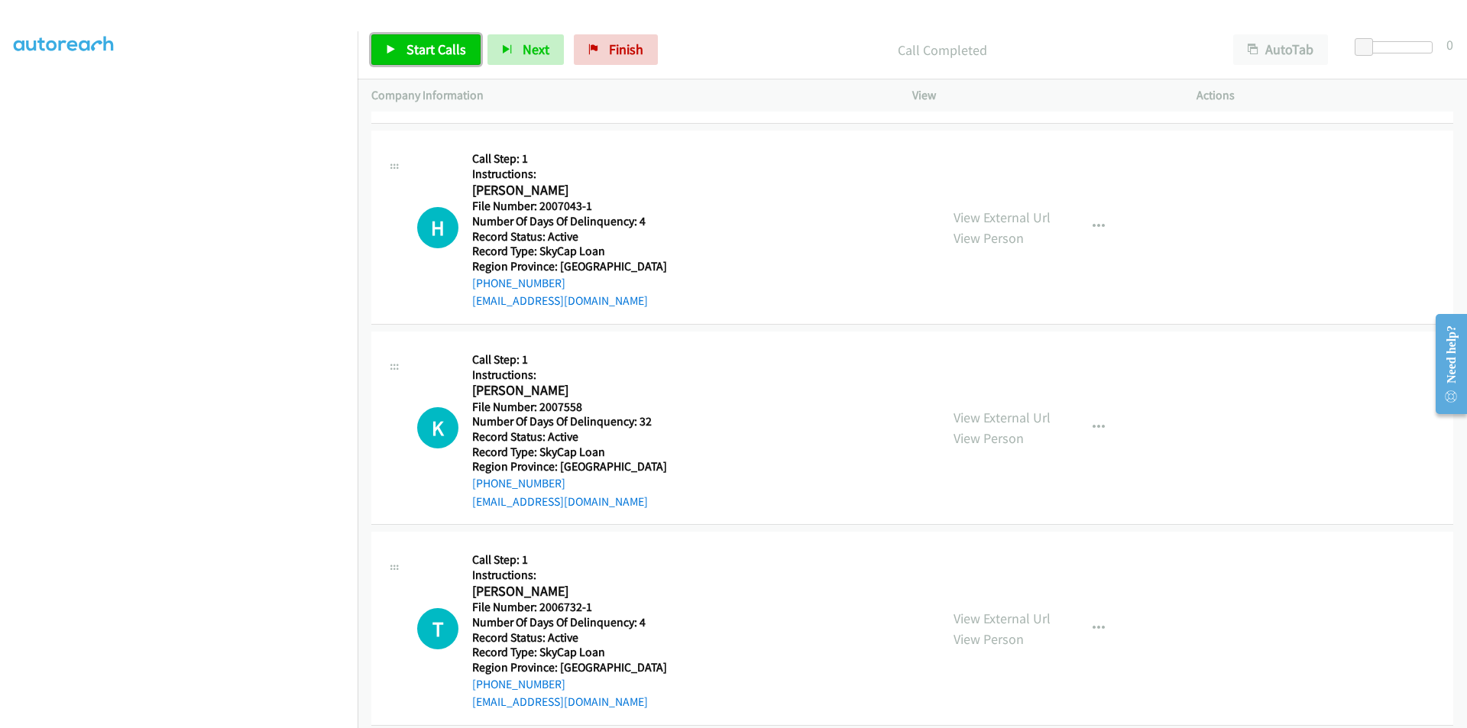
click at [422, 42] on span "Start Calls" at bounding box center [436, 49] width 60 height 18
click at [422, 42] on span "Pause" at bounding box center [423, 49] width 34 height 18
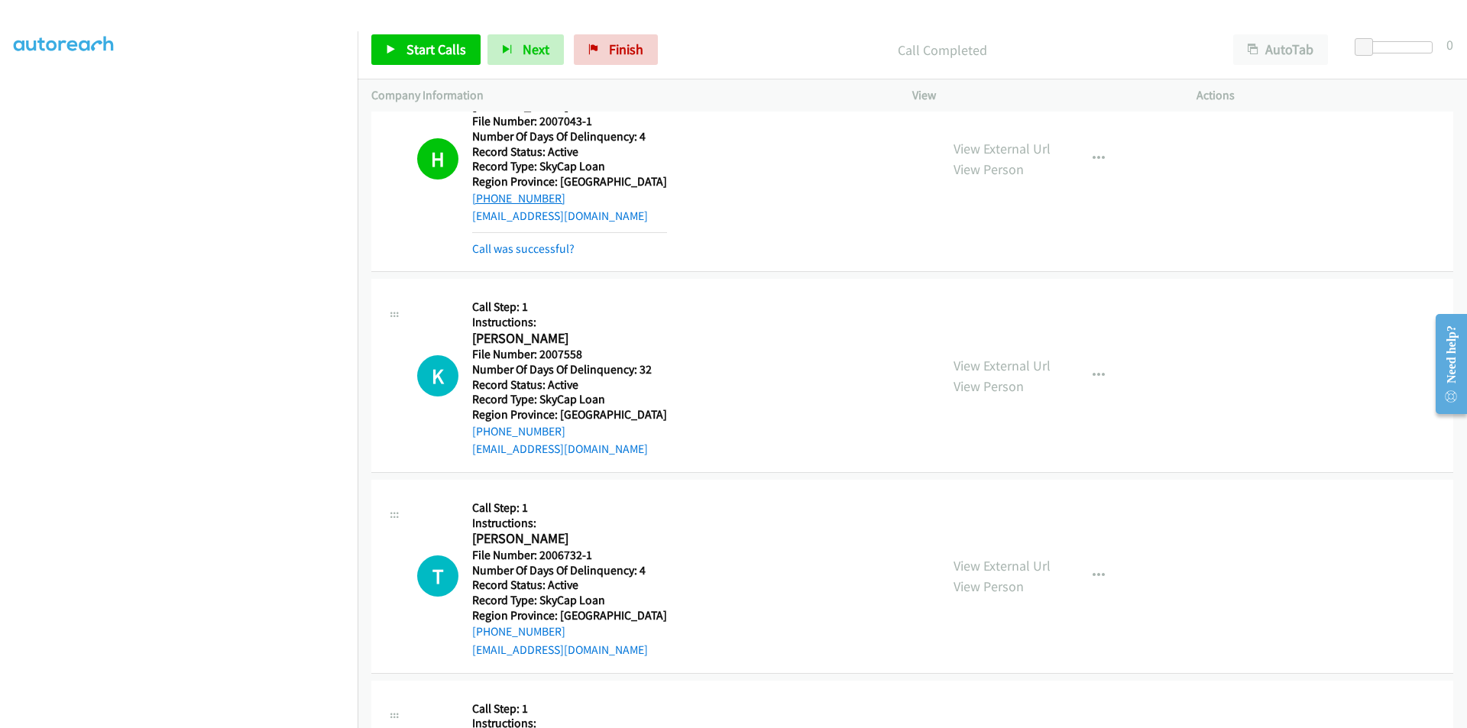
scroll to position [1069, 0]
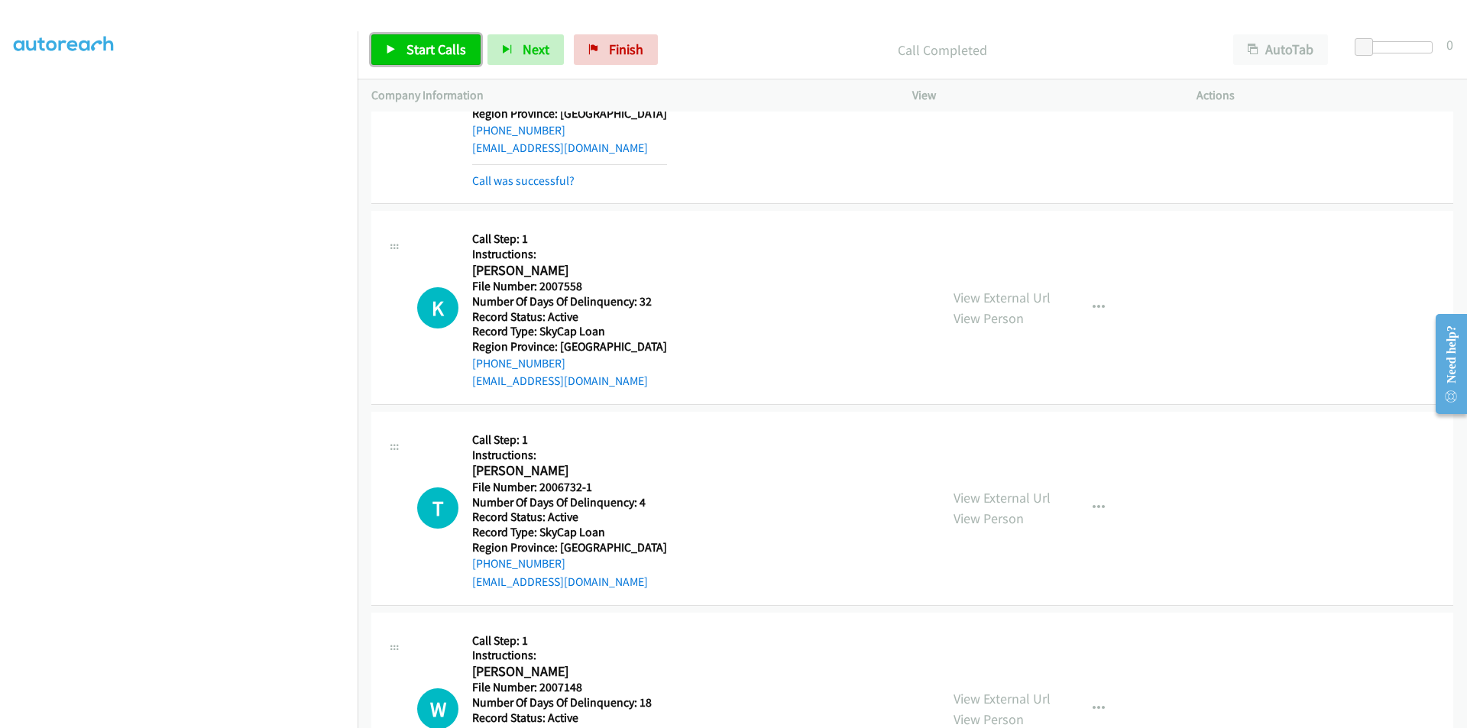
click at [416, 55] on span "Start Calls" at bounding box center [436, 49] width 60 height 18
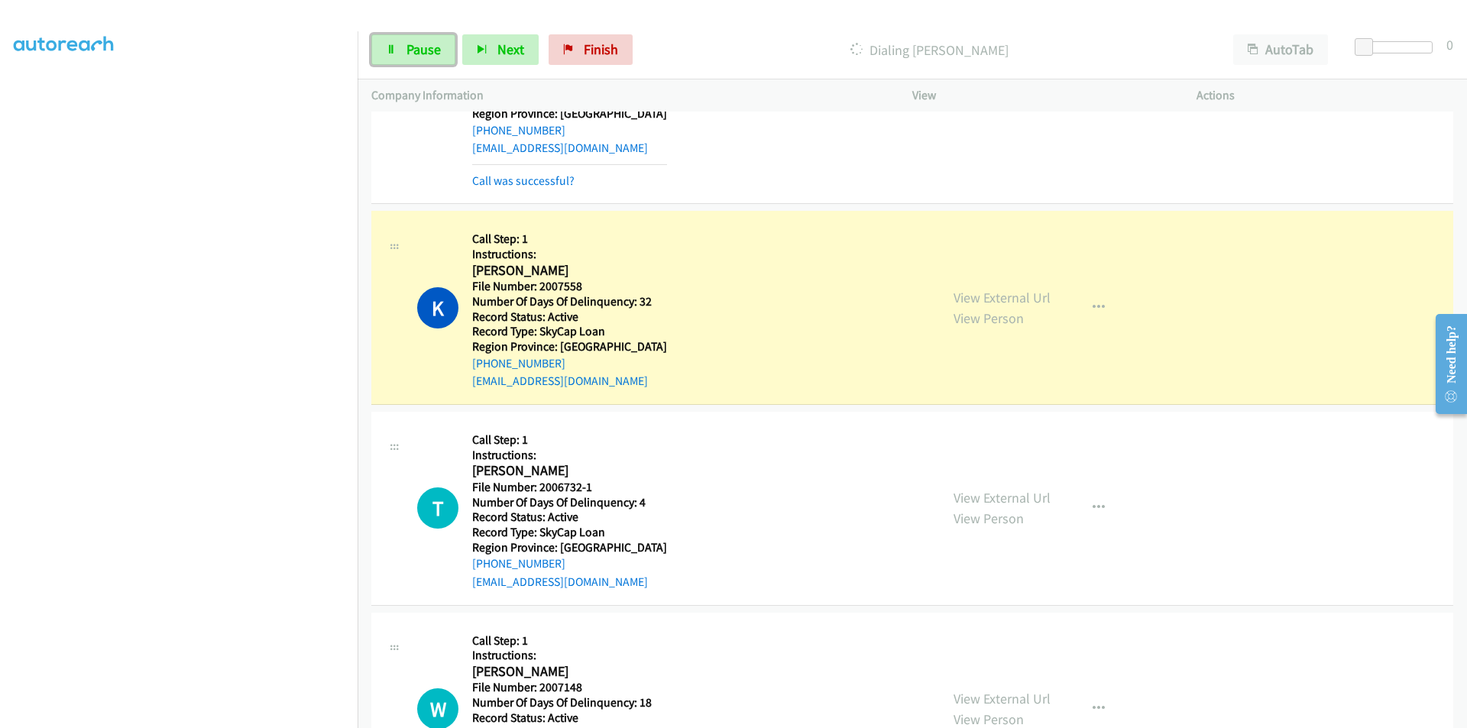
click at [416, 55] on span "Pause" at bounding box center [423, 49] width 34 height 18
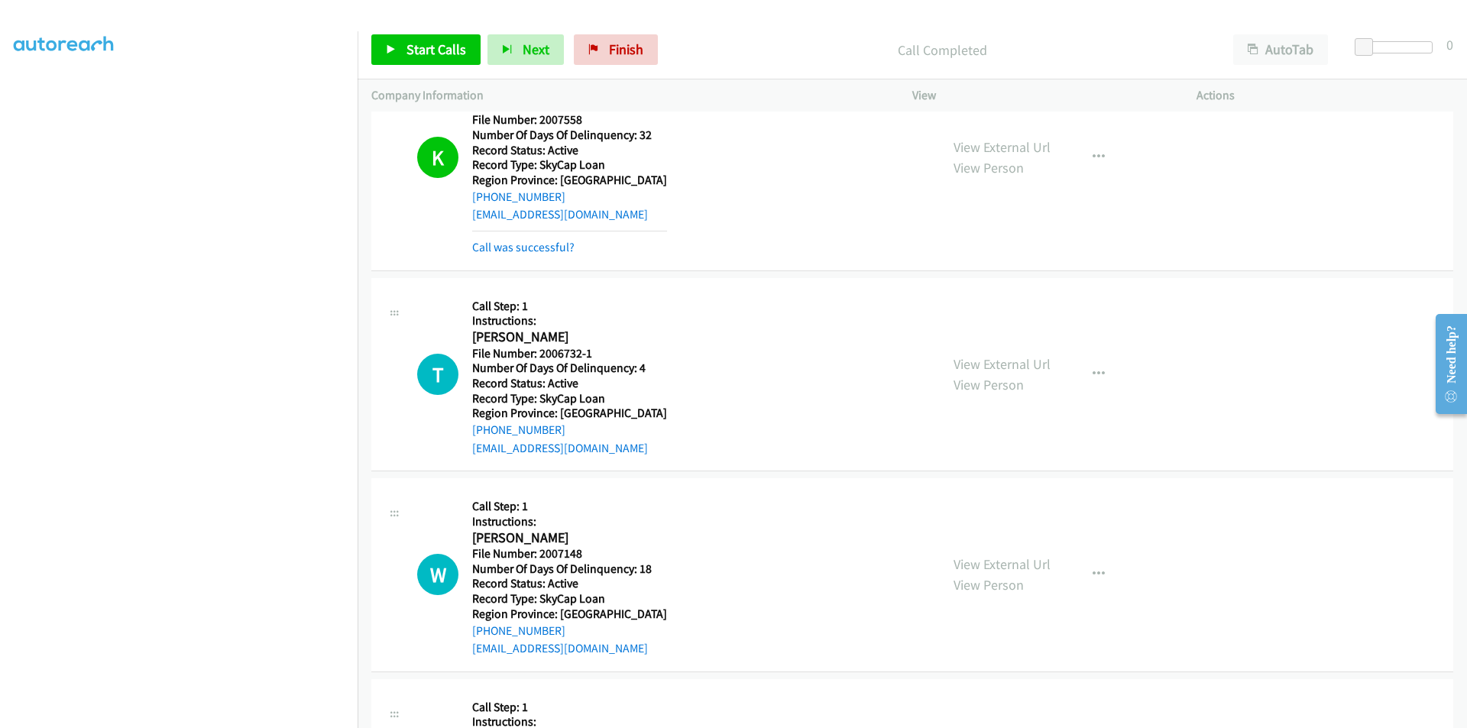
scroll to position [1375, 0]
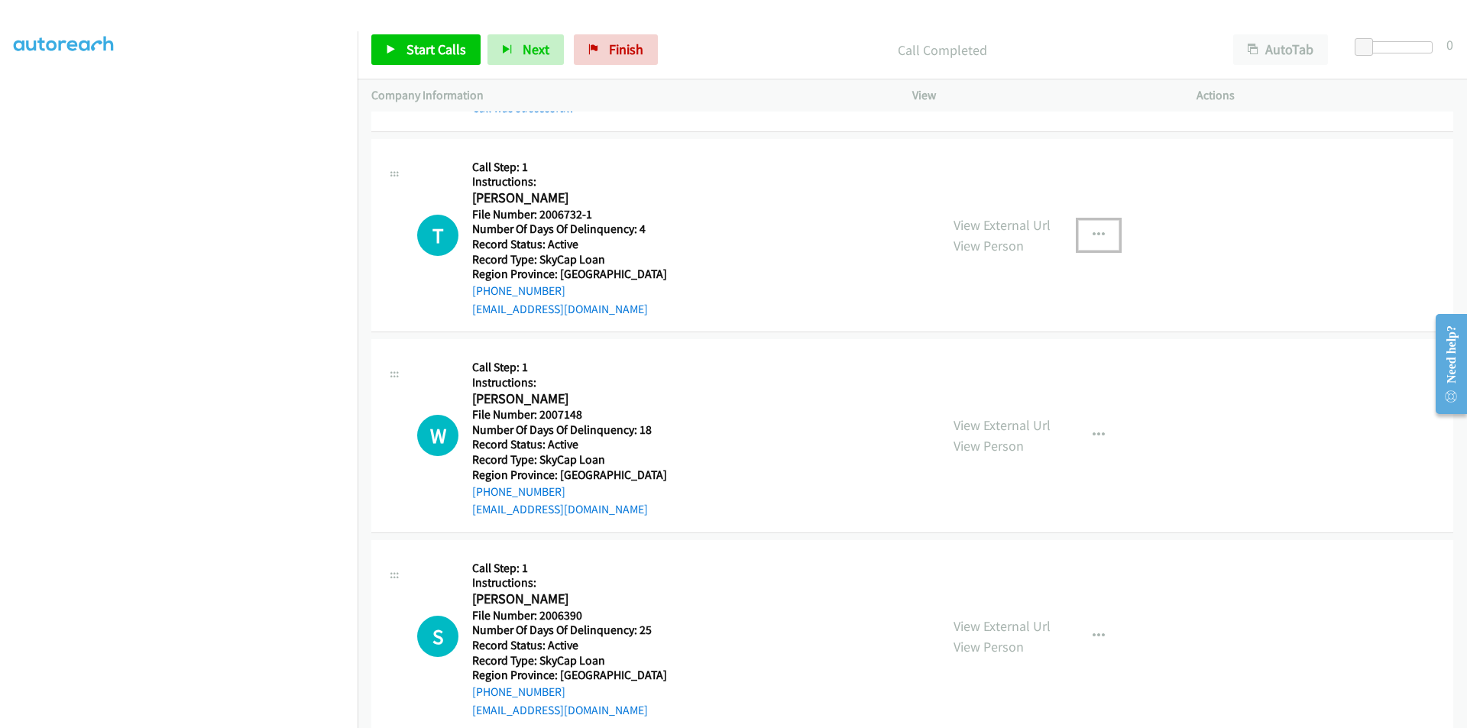
click at [1092, 229] on icon "button" at bounding box center [1098, 235] width 12 height 12
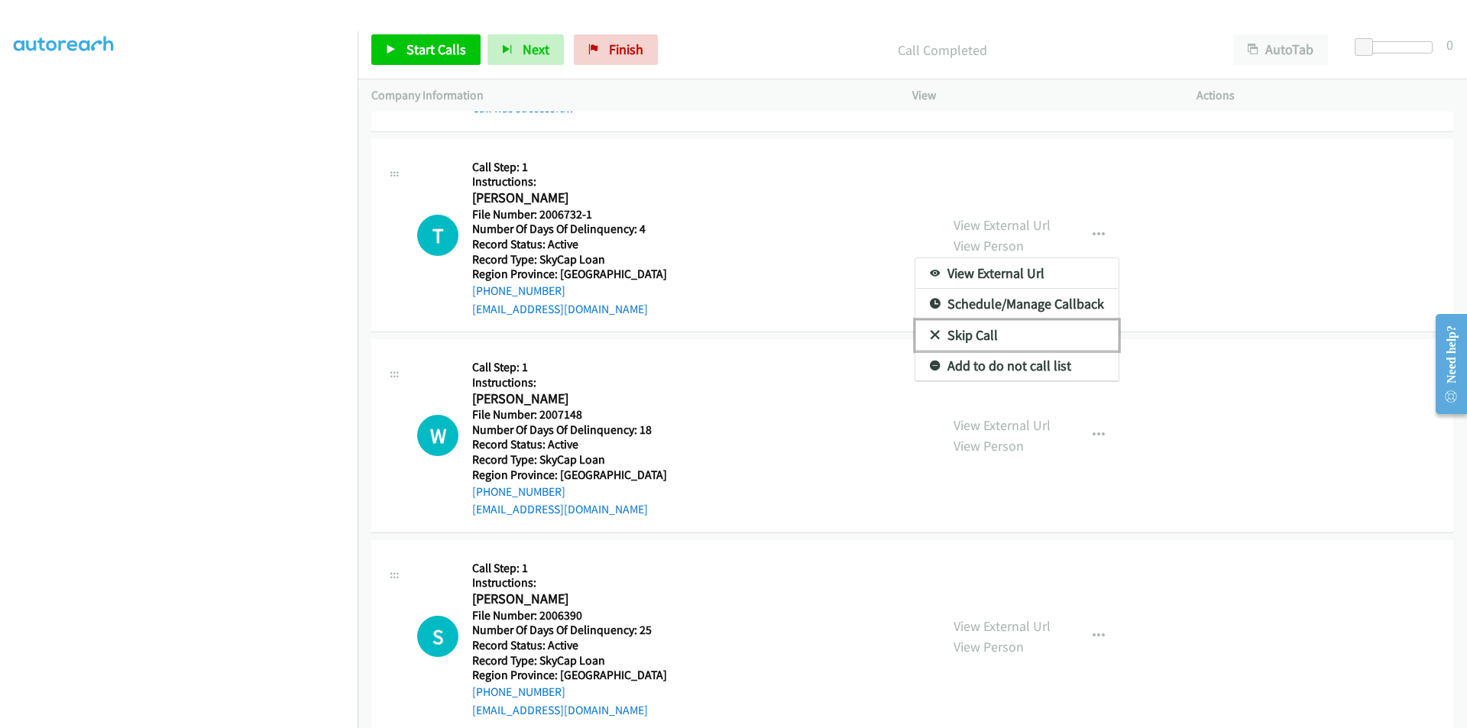
click at [985, 340] on link "Skip Call" at bounding box center [1016, 335] width 203 height 31
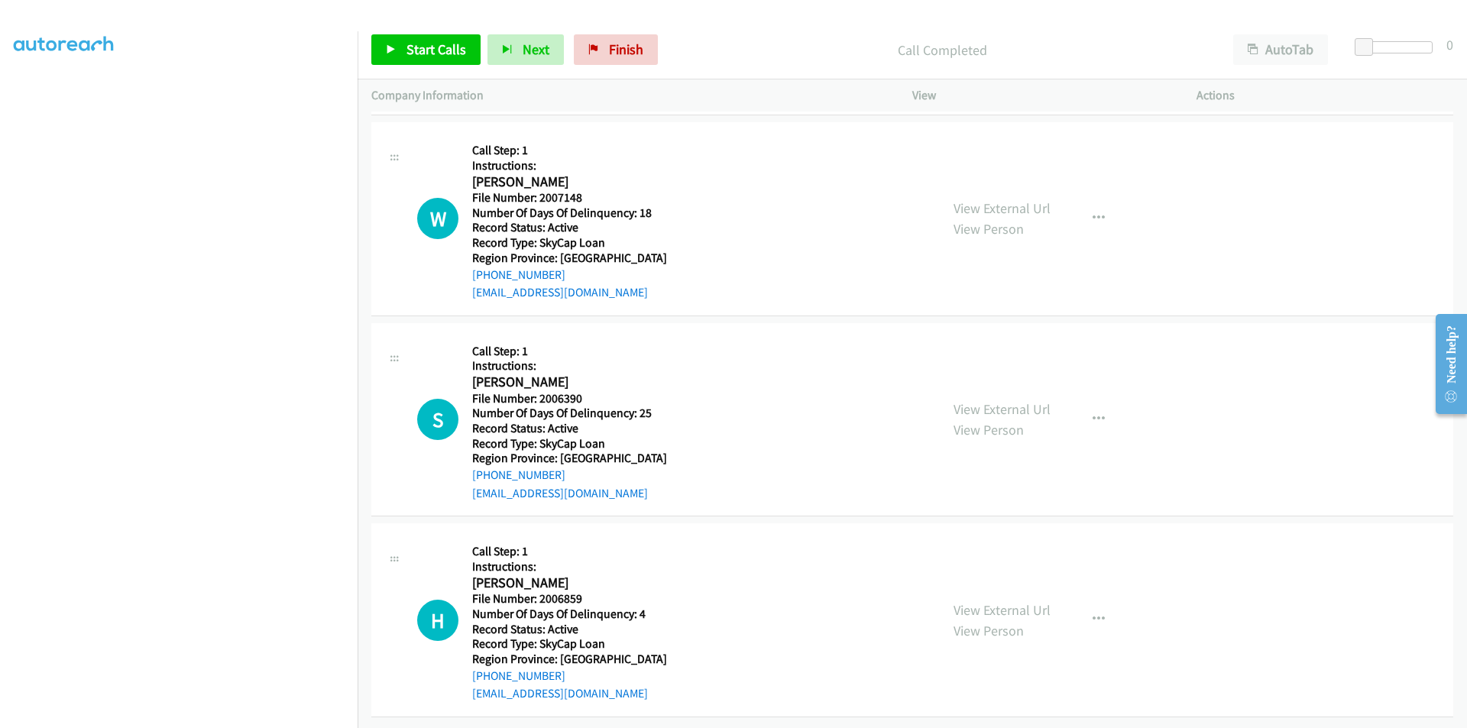
scroll to position [1603, 0]
click at [434, 53] on span "Start Calls" at bounding box center [436, 49] width 60 height 18
click at [434, 53] on span "Pause" at bounding box center [423, 49] width 34 height 18
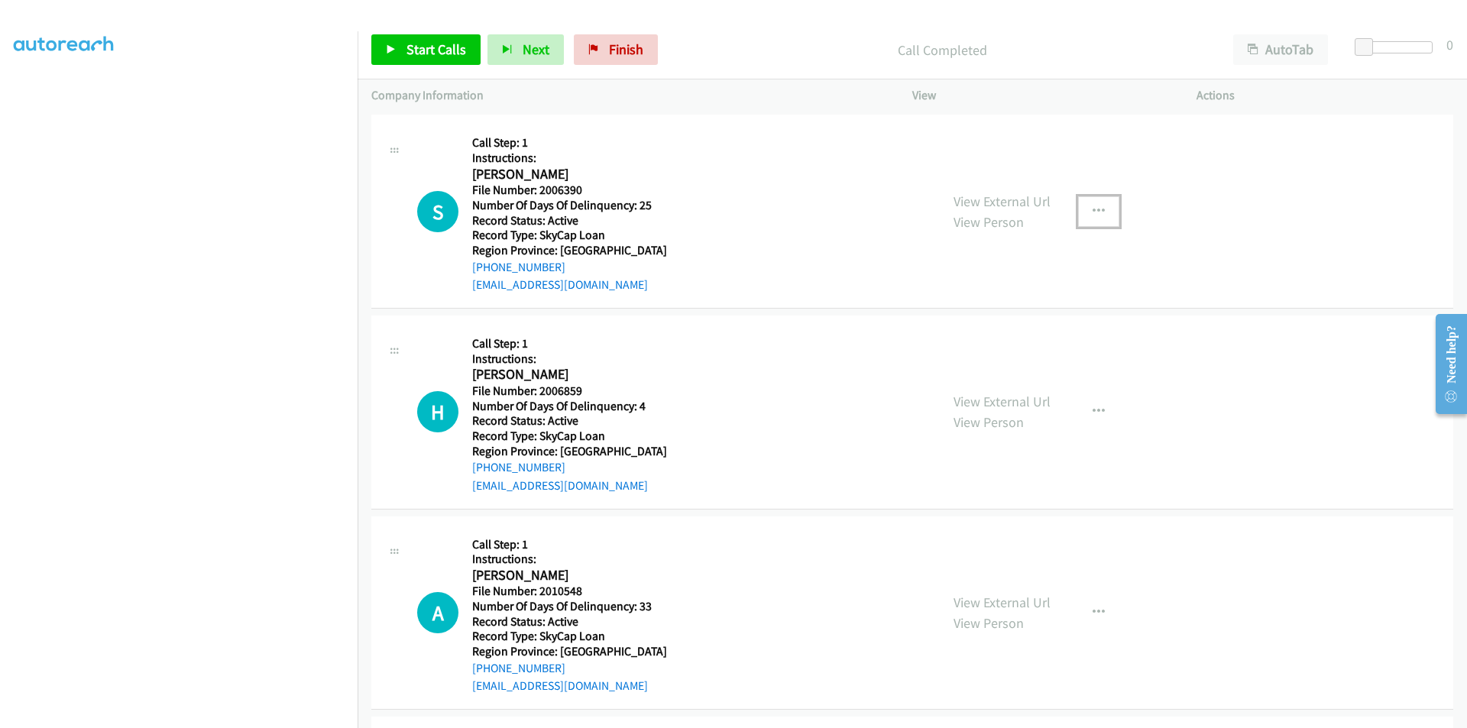
click at [1092, 208] on icon "button" at bounding box center [1098, 211] width 12 height 12
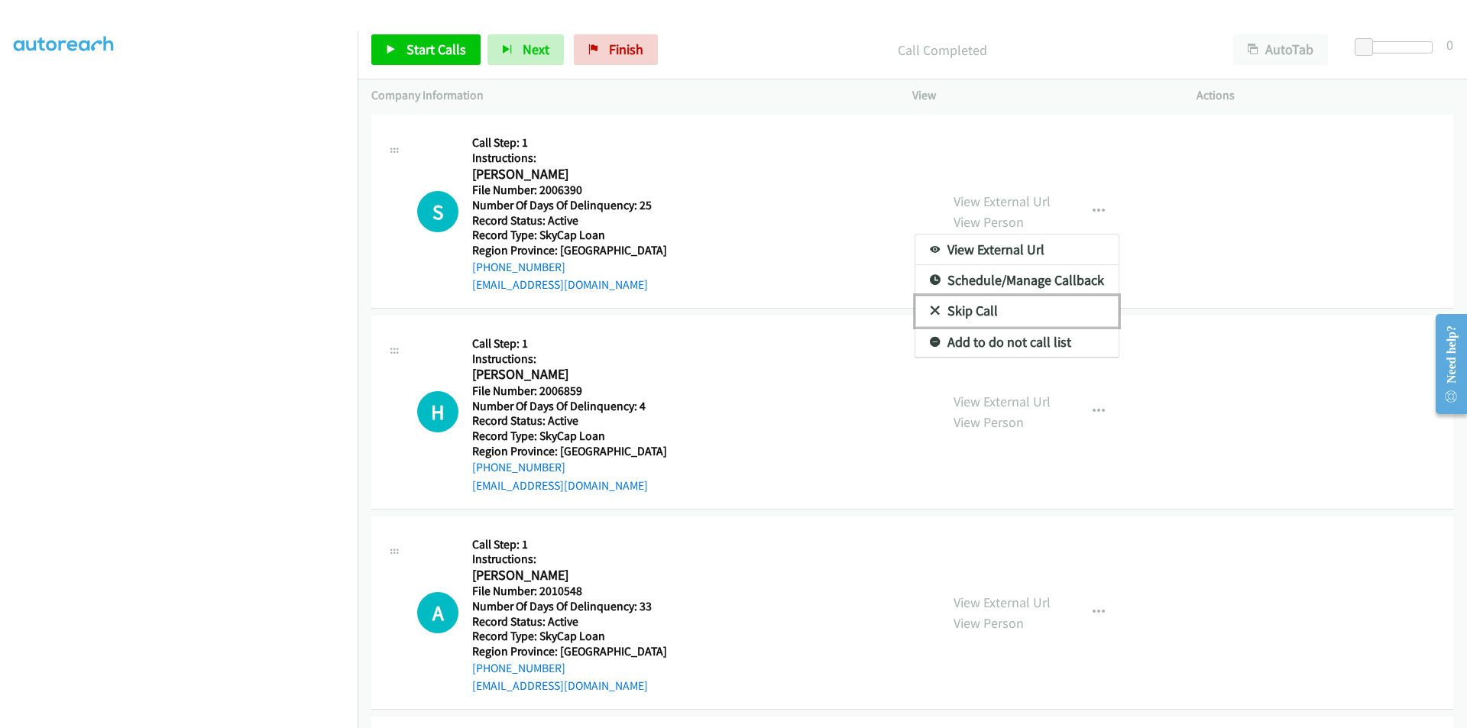
click at [967, 315] on link "Skip Call" at bounding box center [1016, 311] width 203 height 31
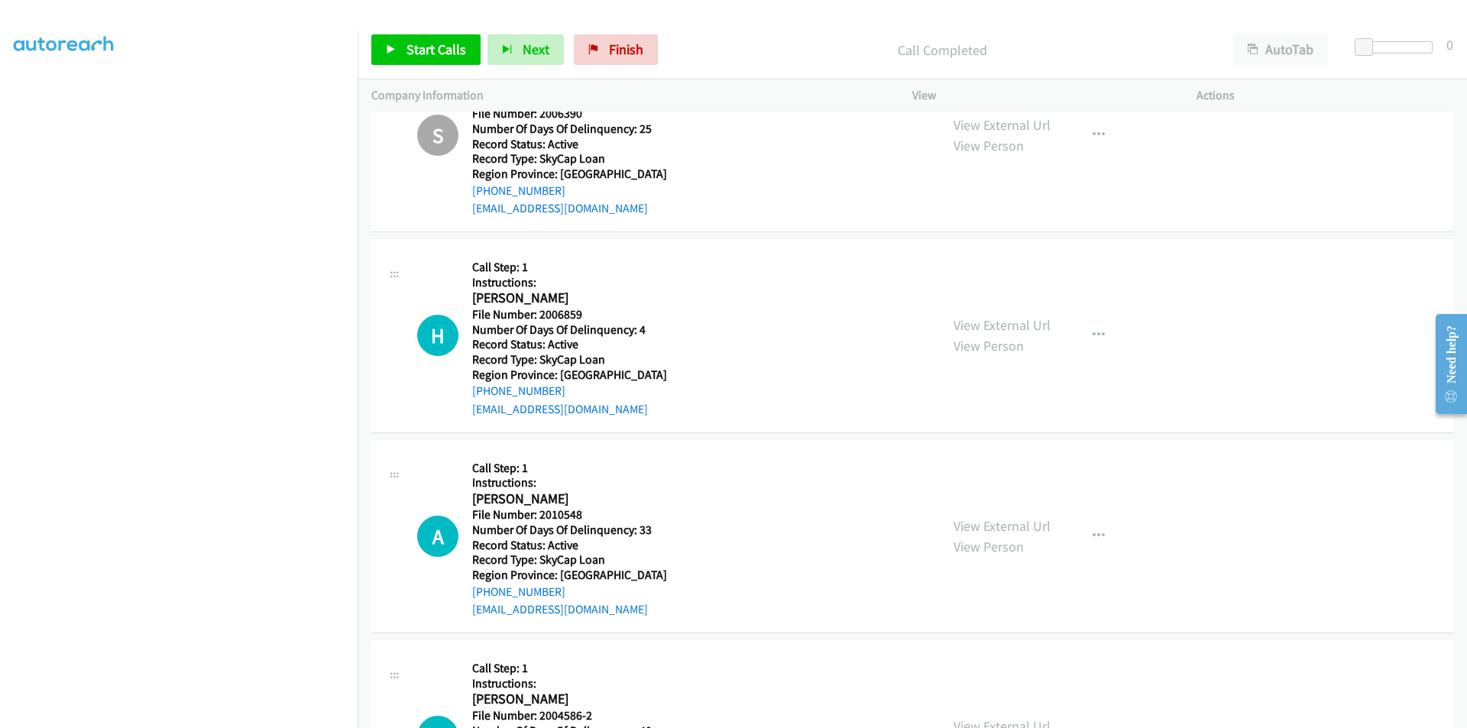
scroll to position [2062, 0]
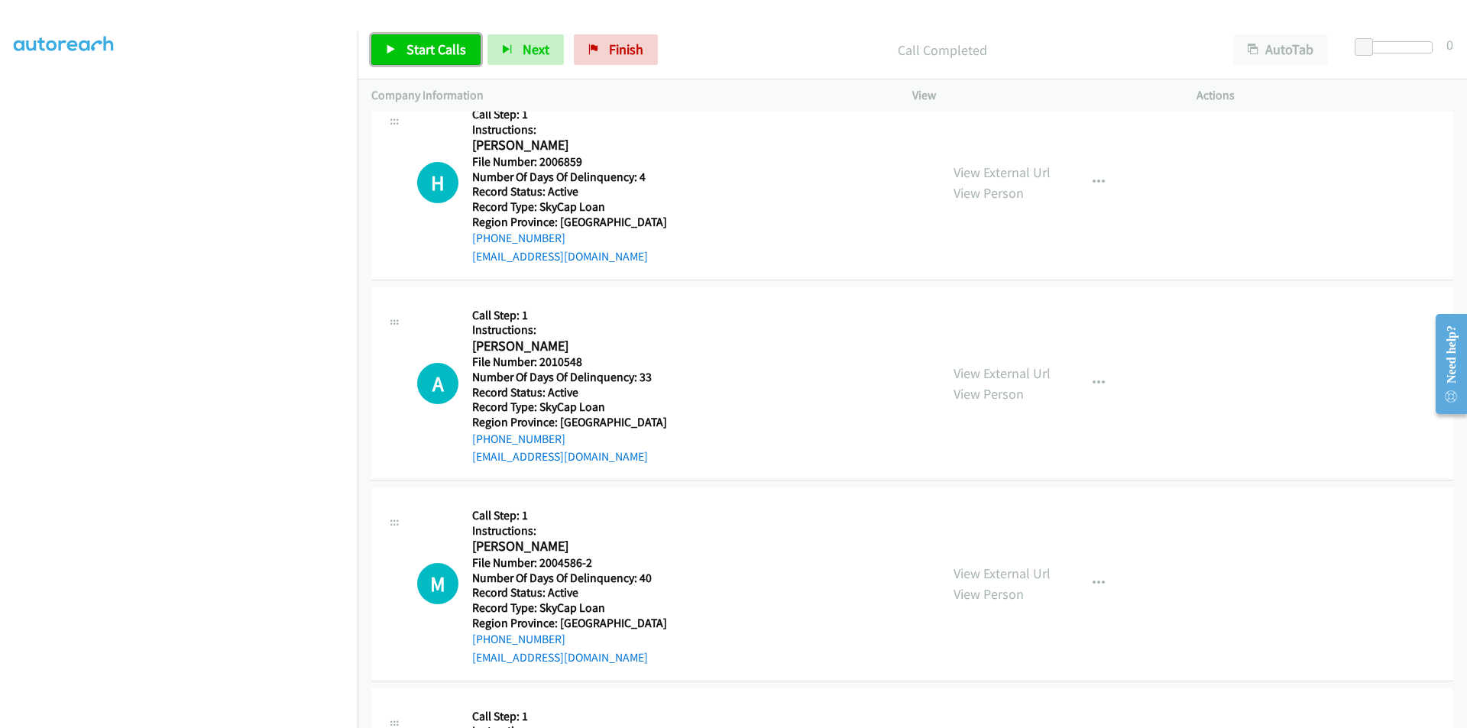
click at [428, 47] on span "Start Calls" at bounding box center [436, 49] width 60 height 18
click at [428, 47] on span "Pause" at bounding box center [423, 49] width 34 height 18
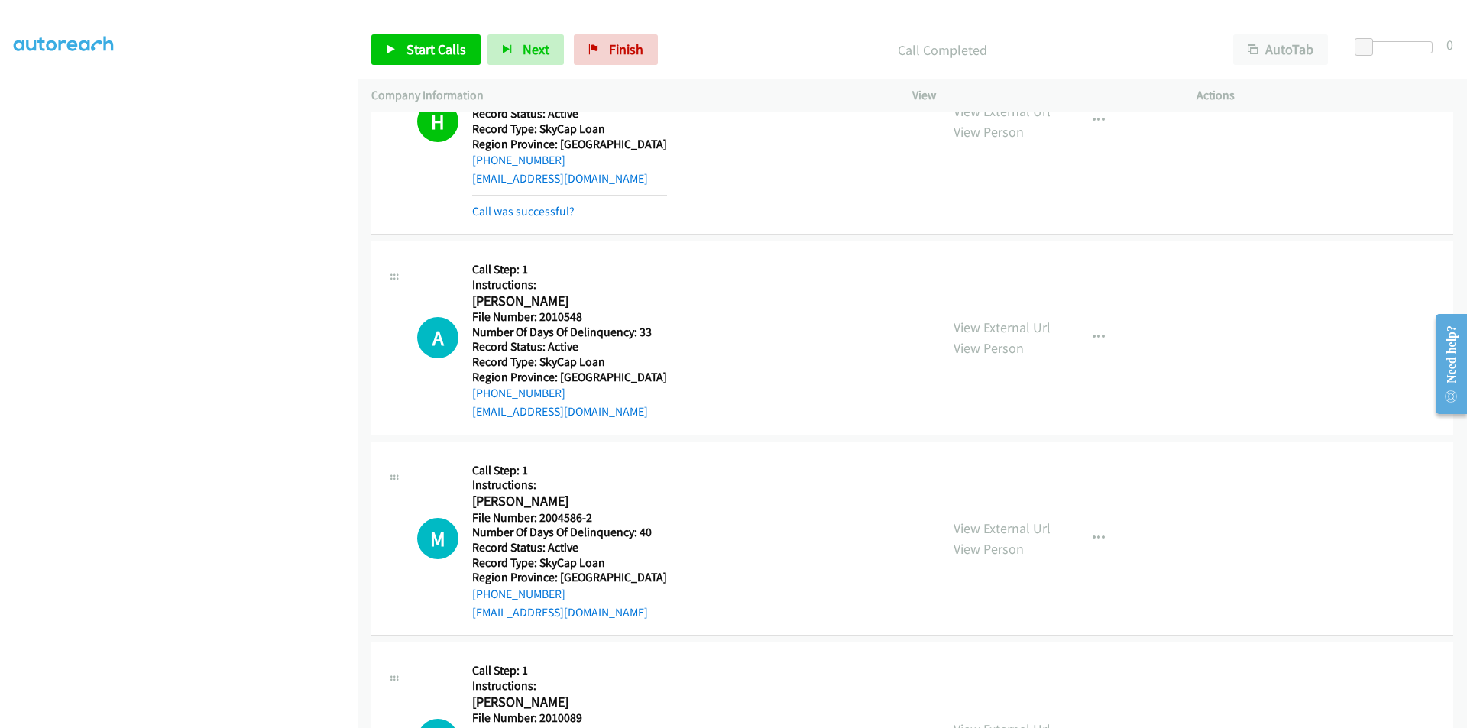
scroll to position [2214, 0]
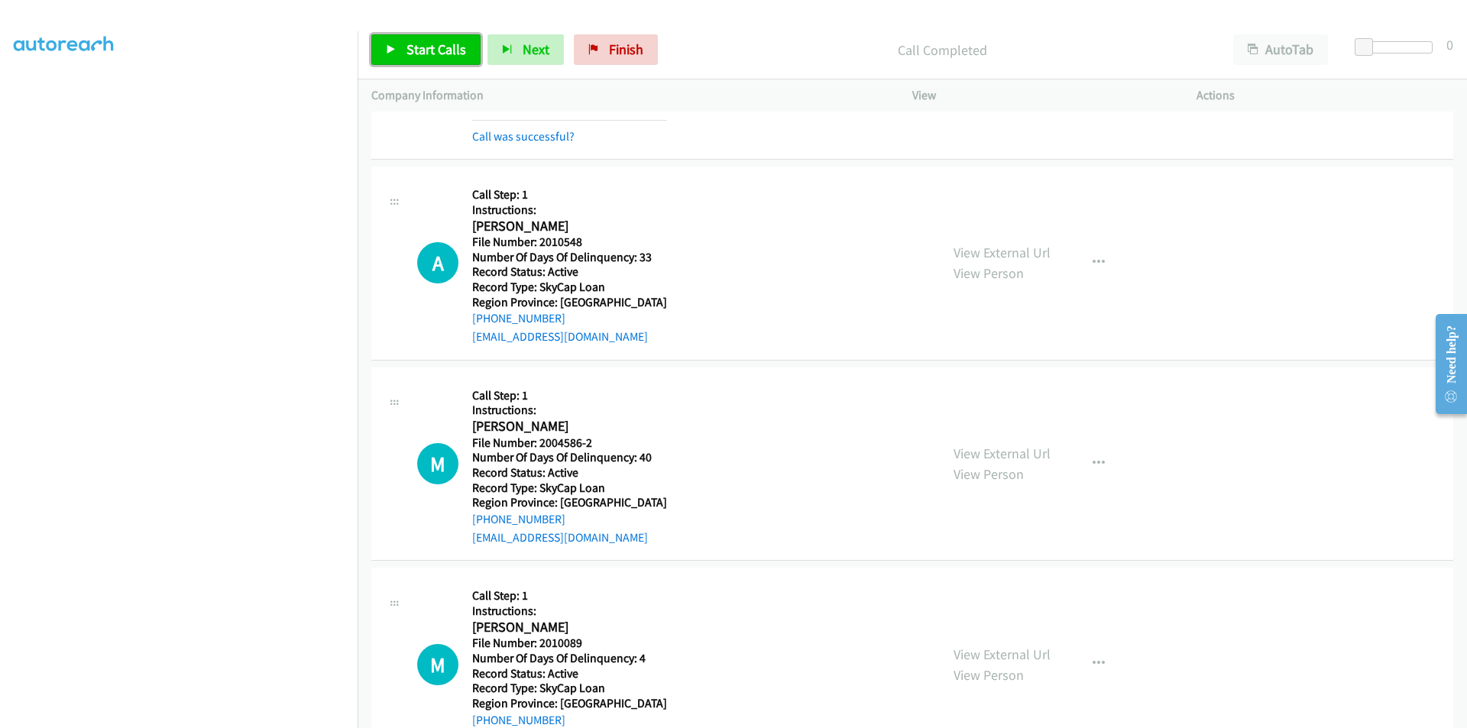
click at [432, 54] on span "Start Calls" at bounding box center [436, 49] width 60 height 18
click at [432, 53] on span "Pause" at bounding box center [423, 49] width 34 height 18
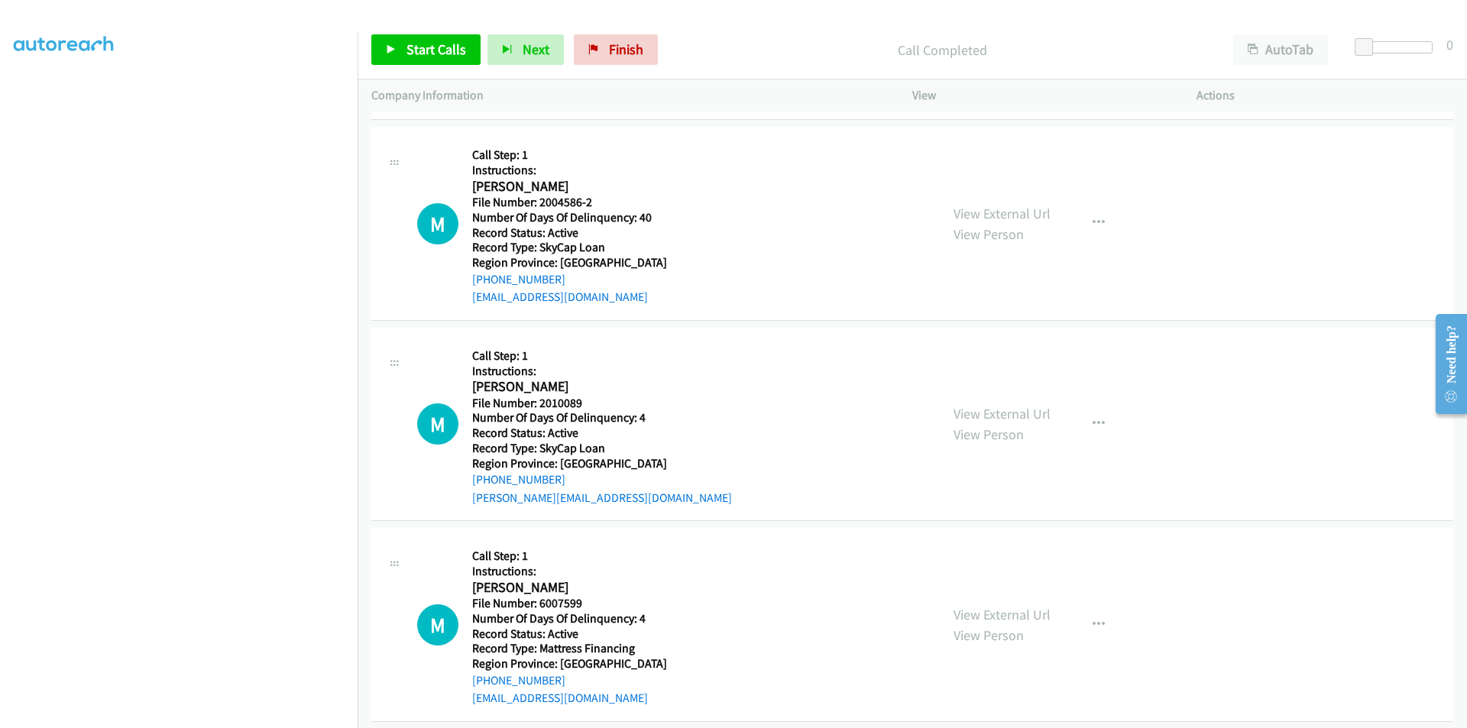
scroll to position [2520, 0]
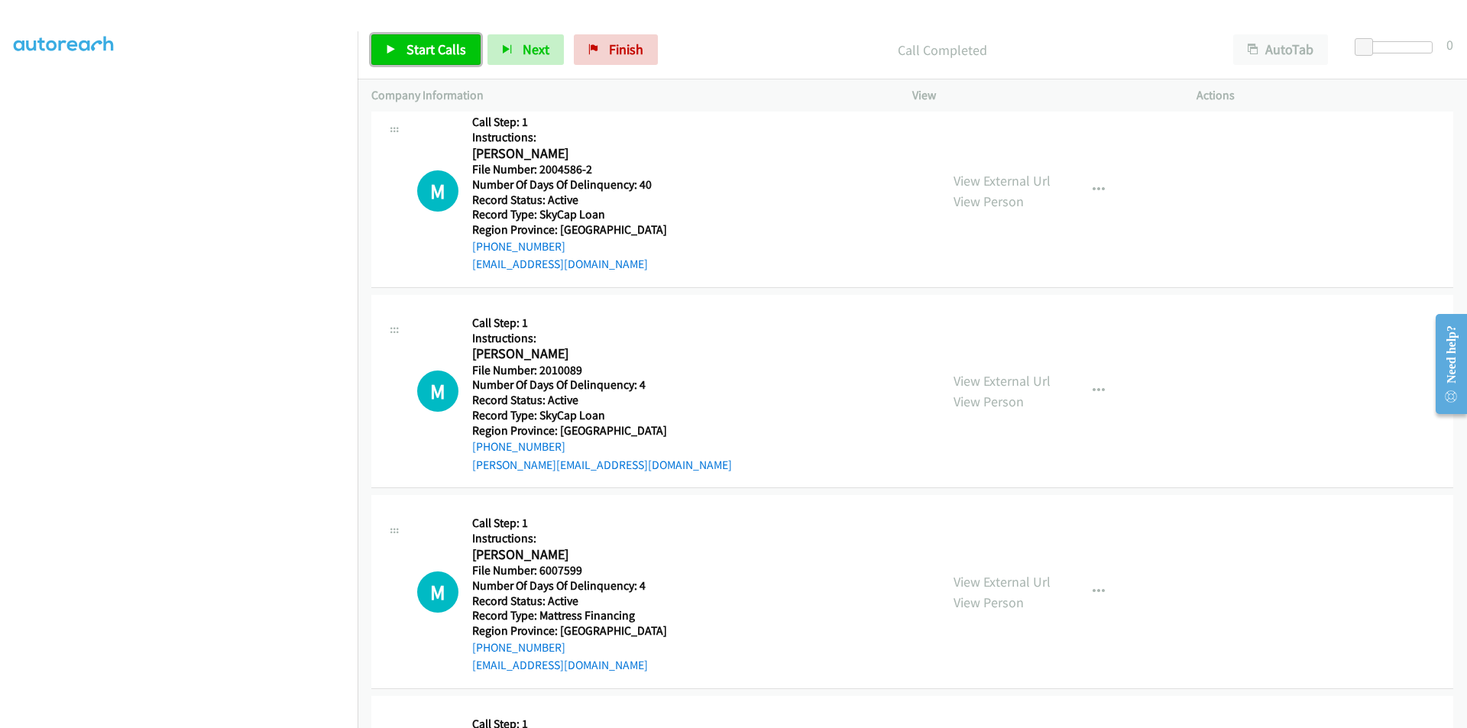
click at [438, 43] on span "Start Calls" at bounding box center [436, 49] width 60 height 18
click at [438, 43] on span "Pause" at bounding box center [423, 49] width 34 height 18
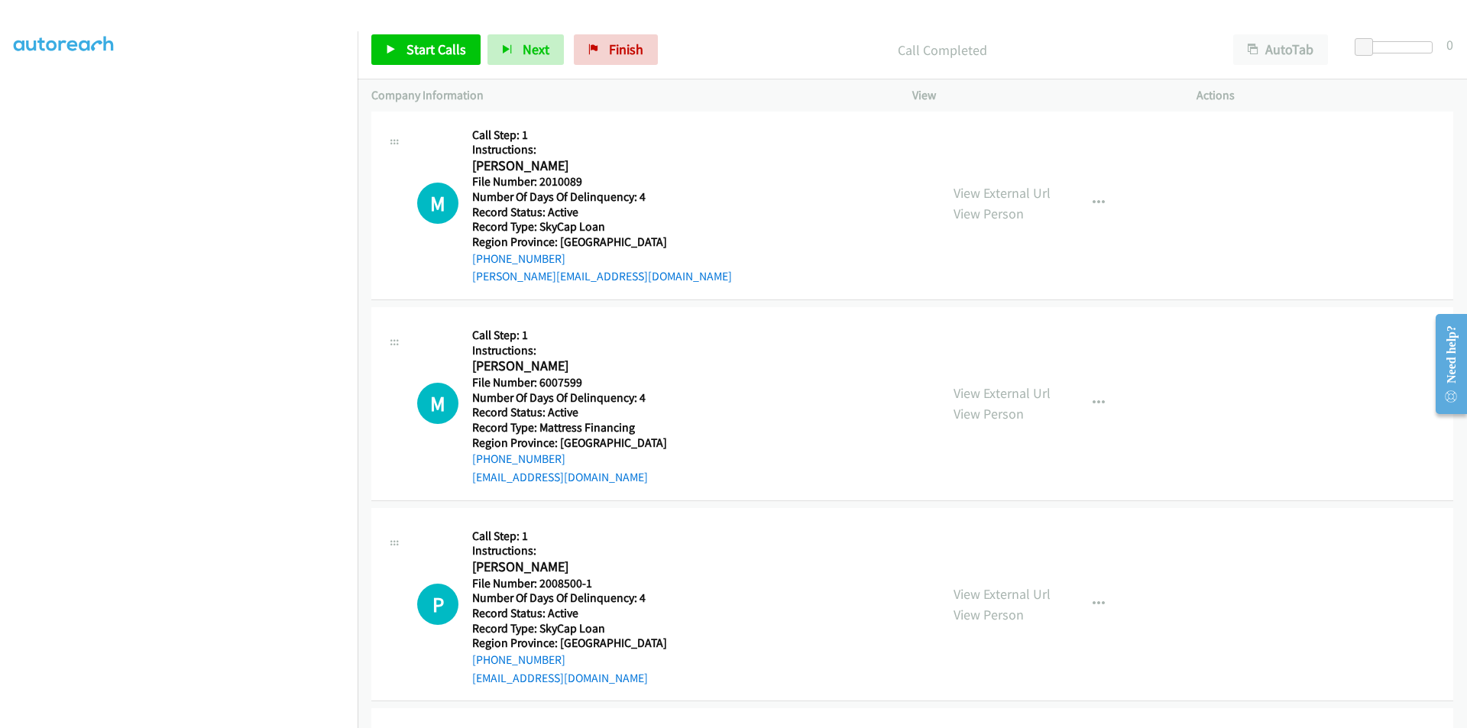
scroll to position [2749, 0]
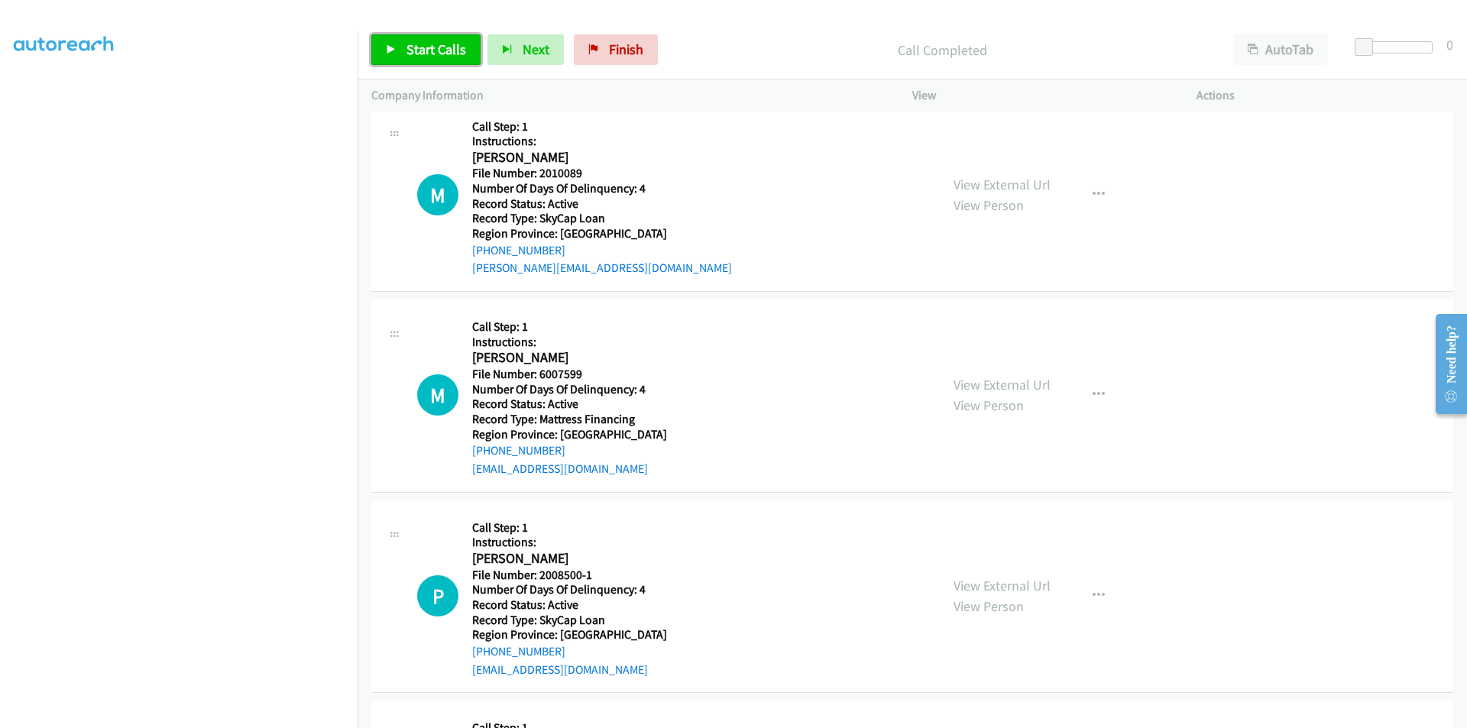
click at [439, 55] on span "Start Calls" at bounding box center [436, 49] width 60 height 18
click at [439, 55] on span "Pause" at bounding box center [423, 49] width 34 height 18
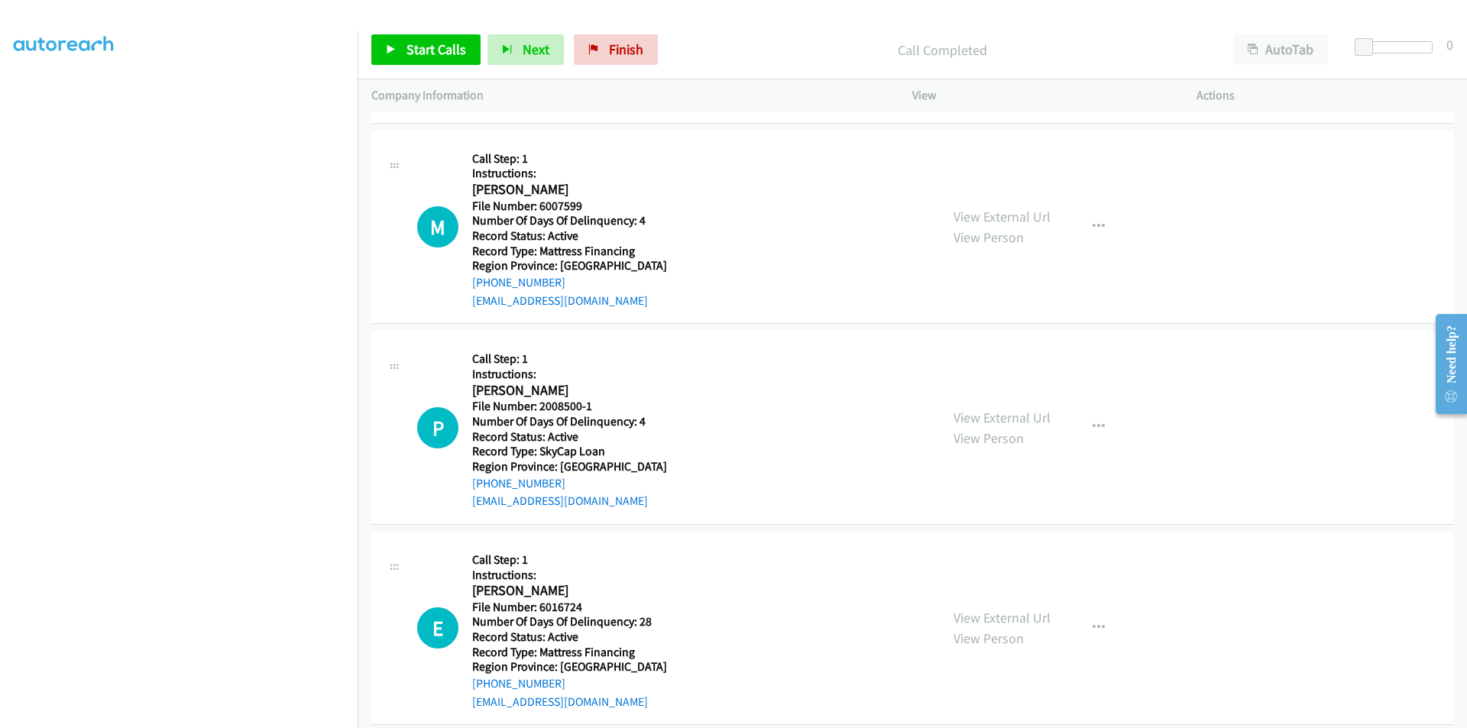
scroll to position [2970, 0]
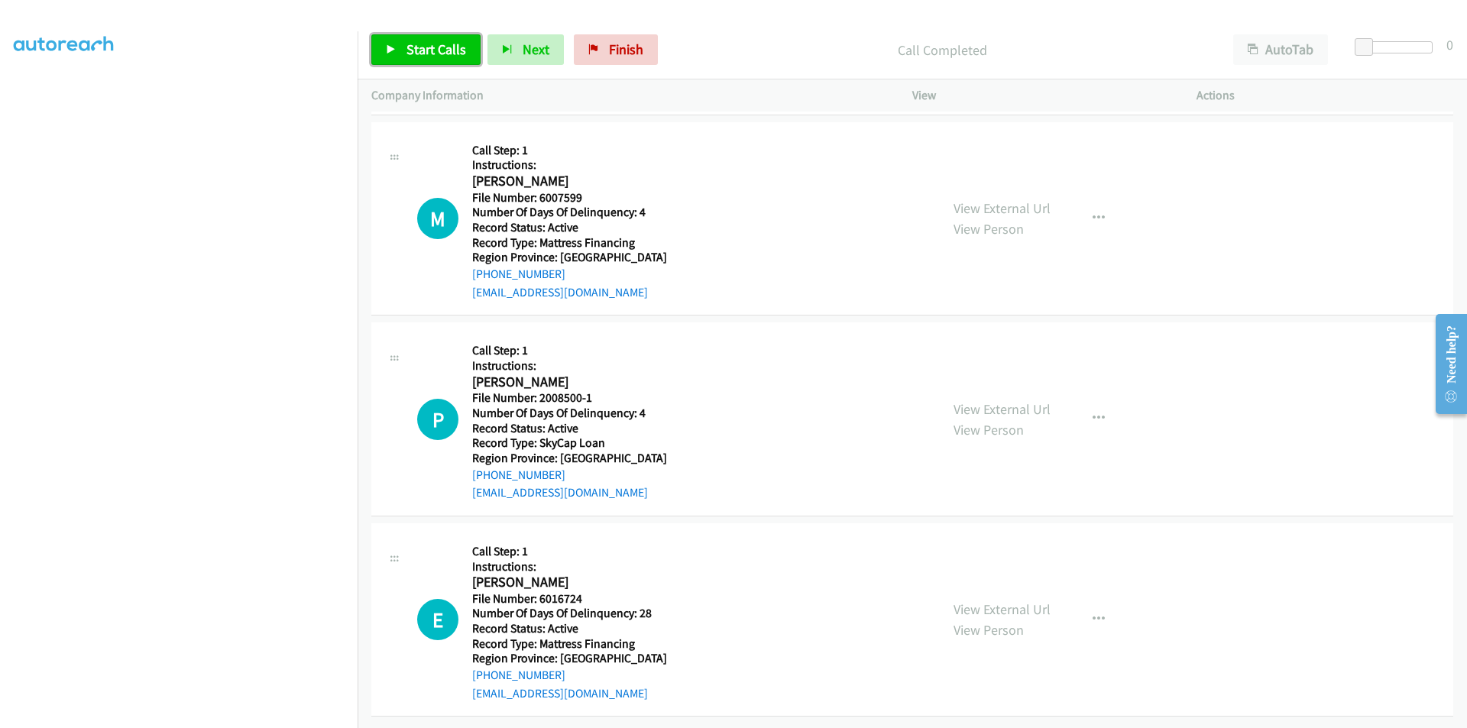
click at [419, 60] on link "Start Calls" at bounding box center [425, 49] width 109 height 31
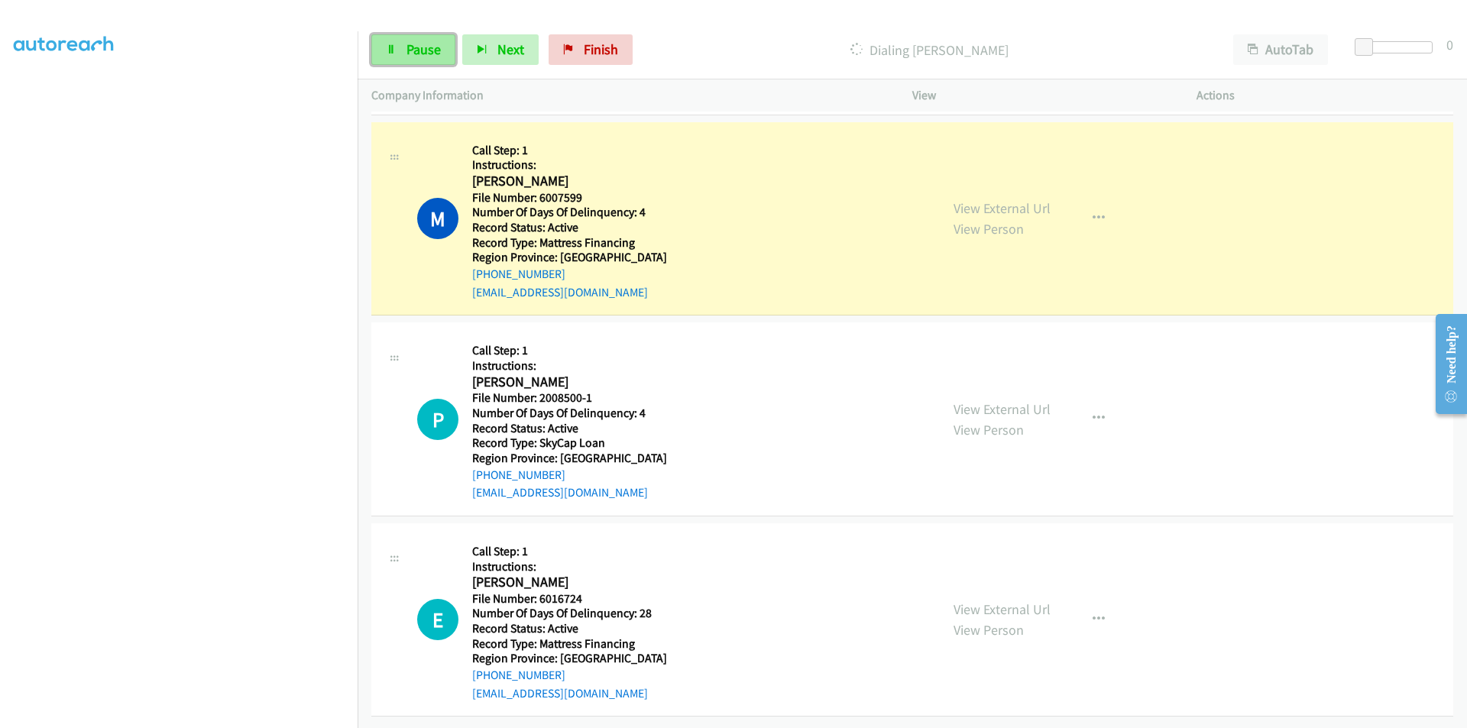
click at [411, 43] on span "Pause" at bounding box center [423, 49] width 34 height 18
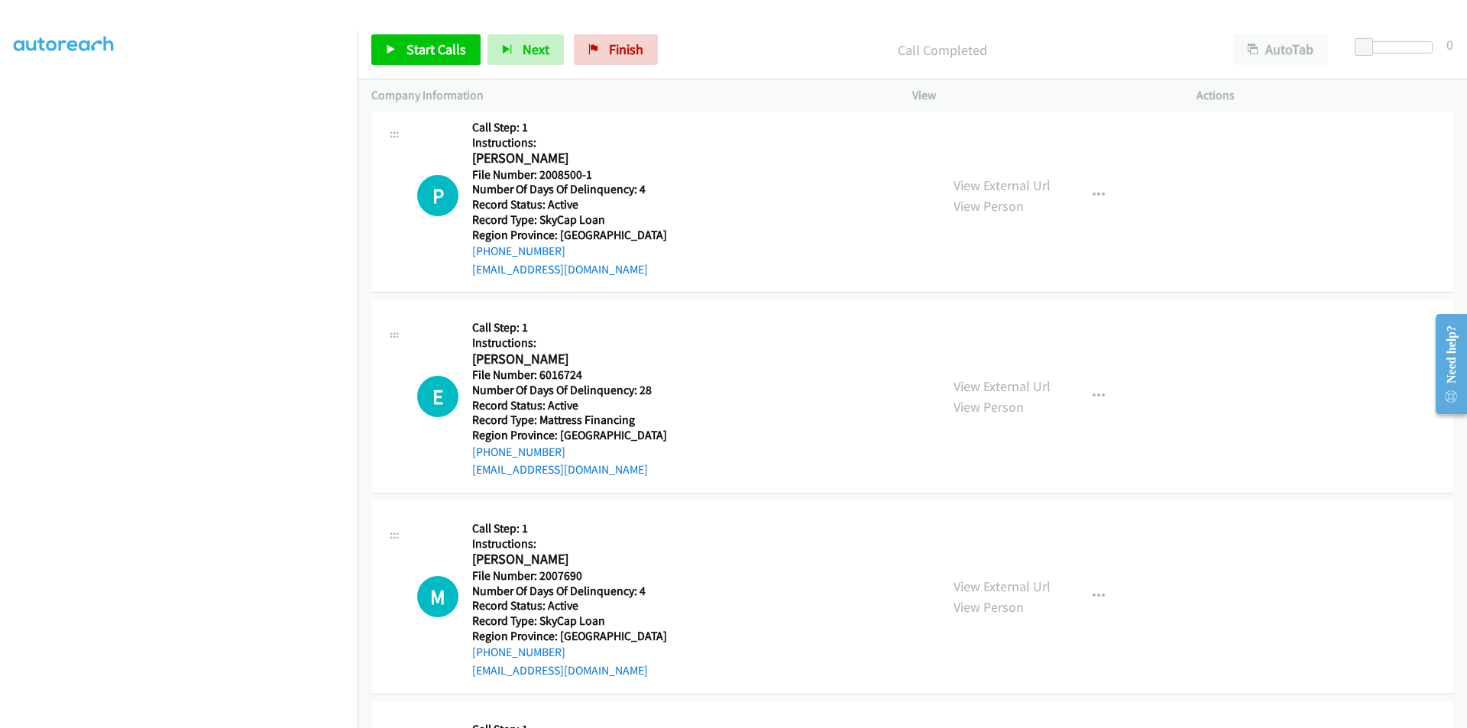
scroll to position [3190, 0]
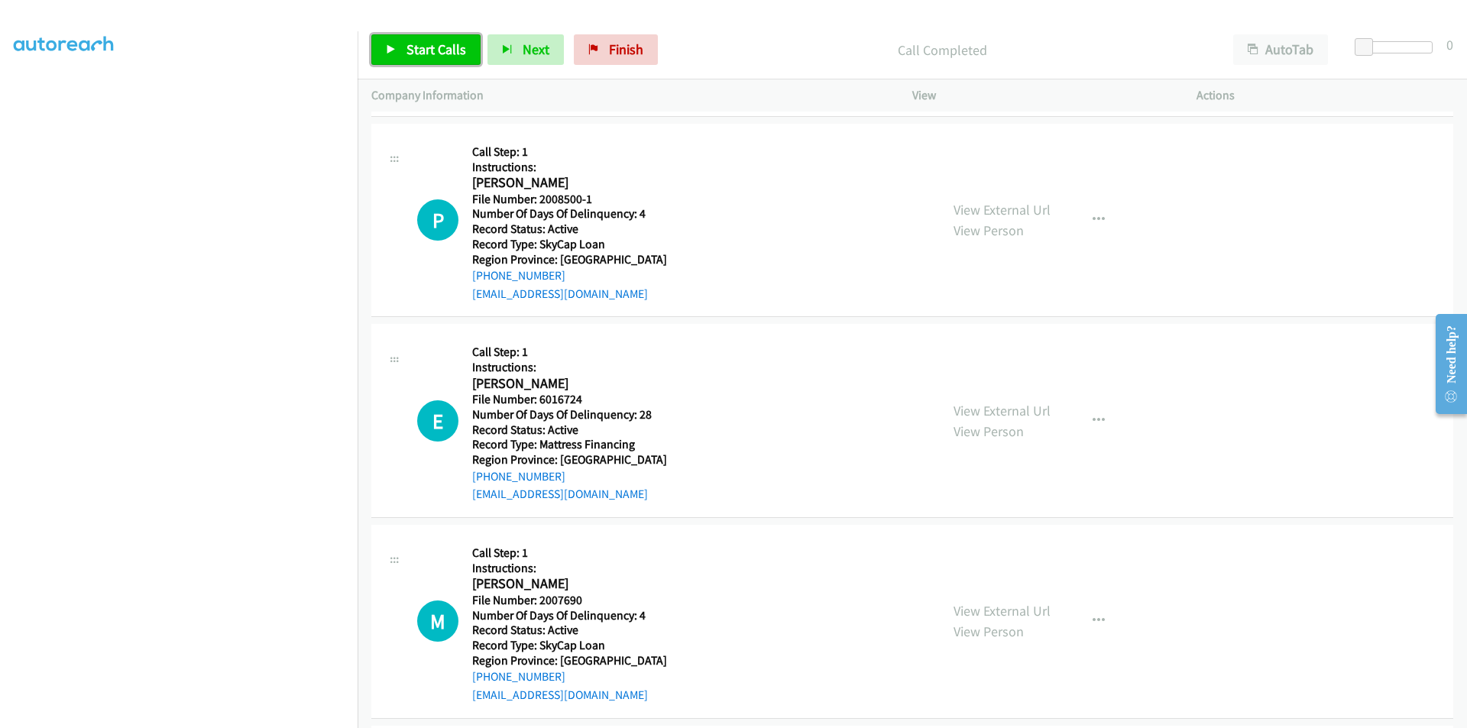
click at [452, 50] on span "Start Calls" at bounding box center [436, 49] width 60 height 18
click at [431, 48] on span "Pause" at bounding box center [423, 49] width 34 height 18
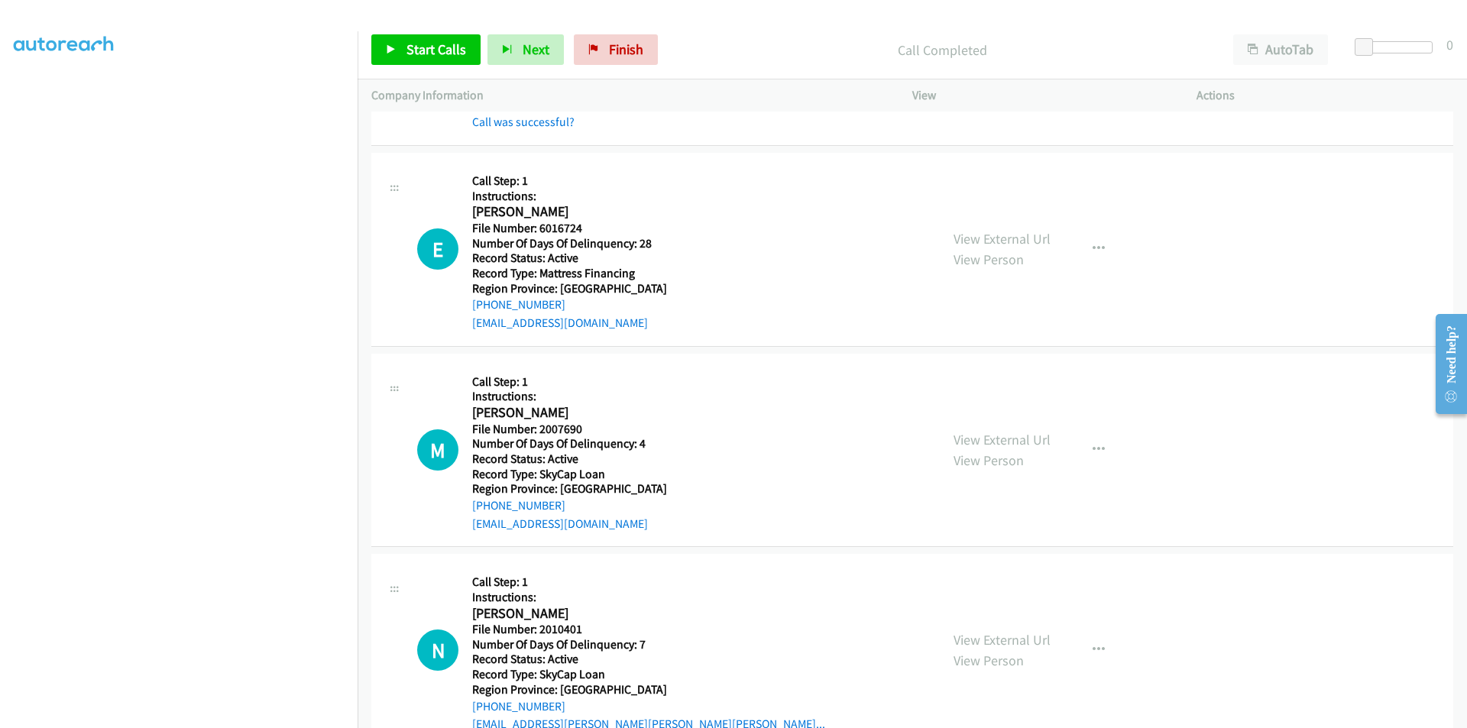
scroll to position [3419, 0]
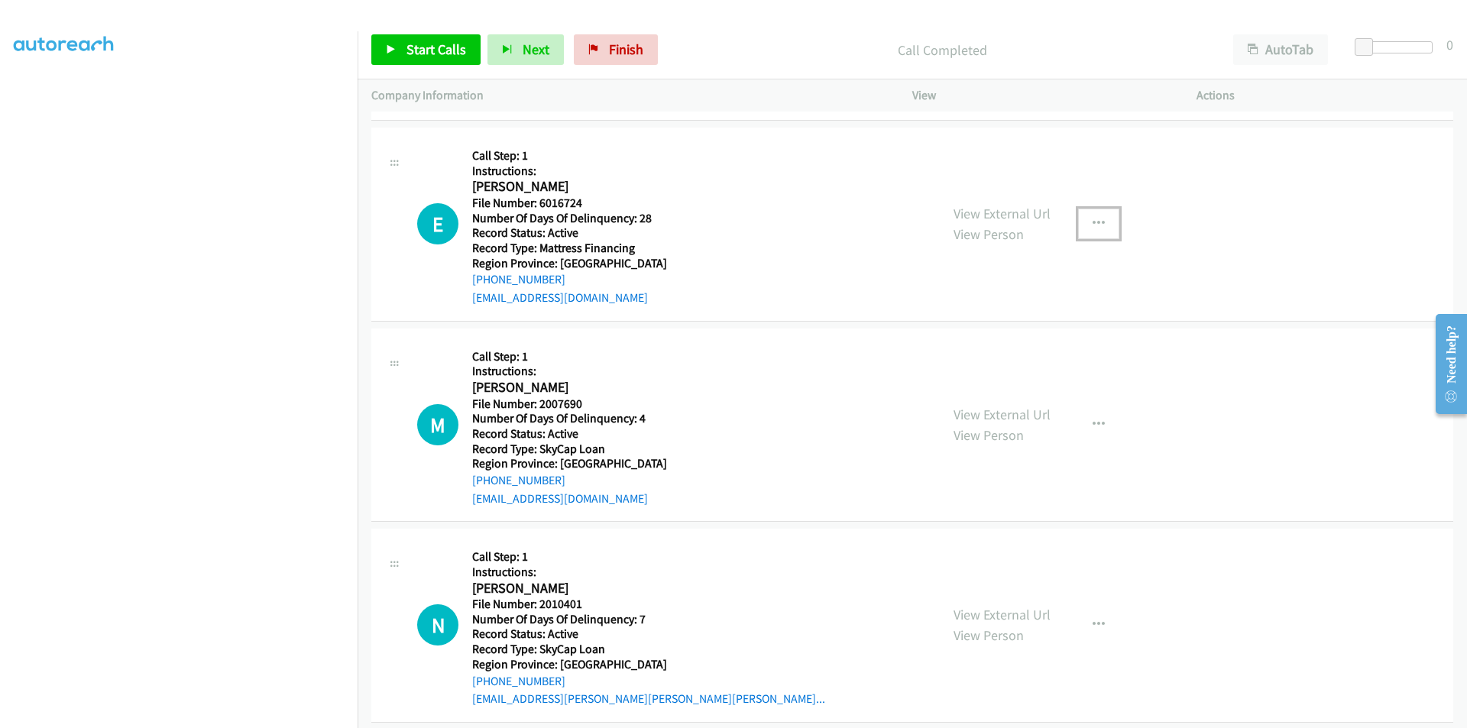
click at [1092, 221] on icon "button" at bounding box center [1098, 224] width 12 height 12
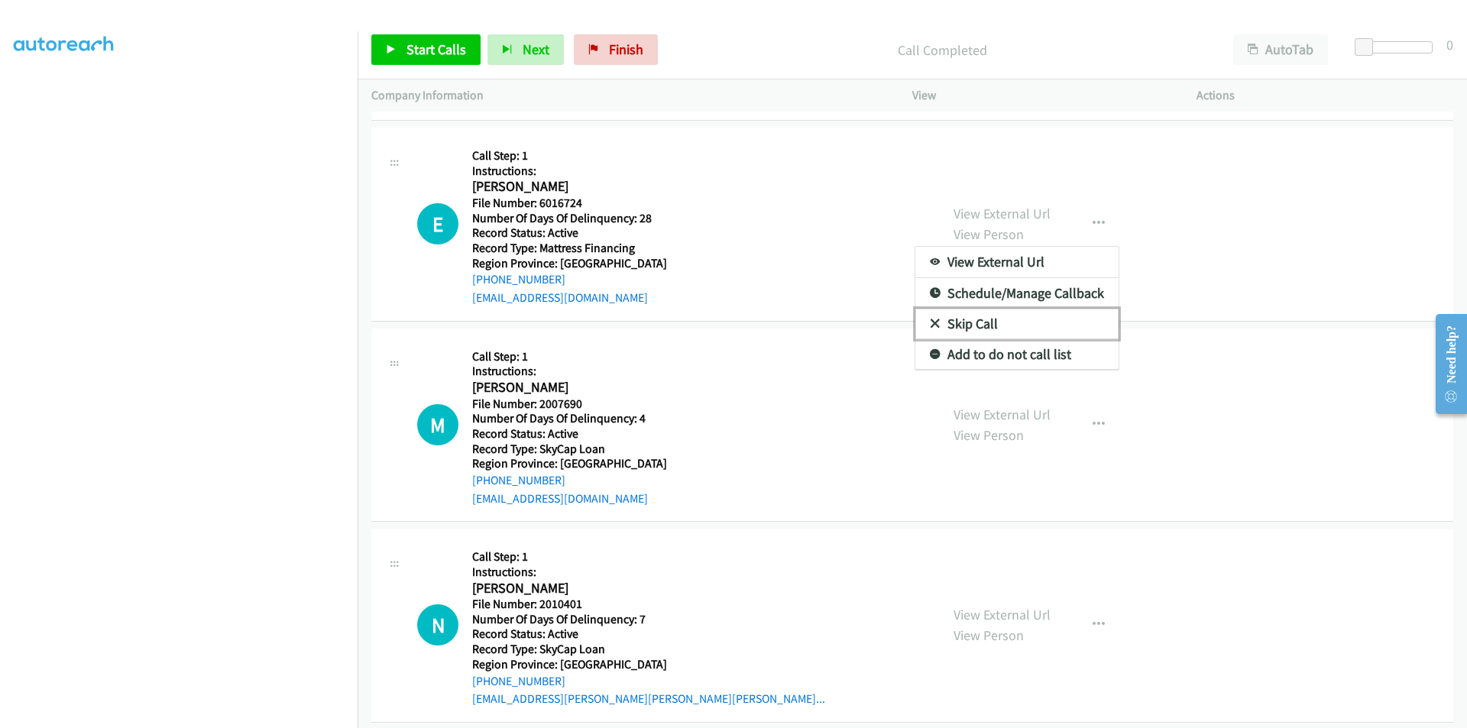
click at [1024, 319] on link "Skip Call" at bounding box center [1016, 324] width 203 height 31
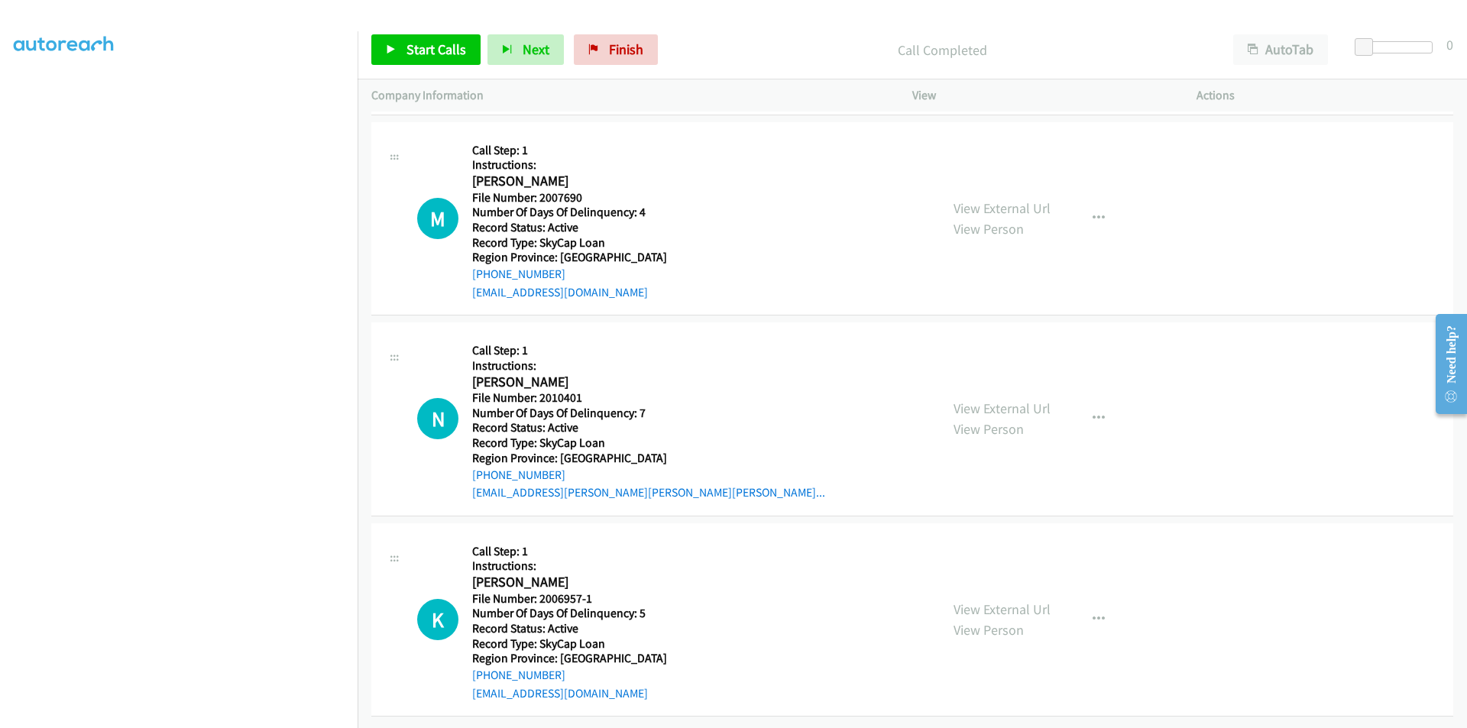
scroll to position [3637, 0]
click at [454, 50] on span "Start Calls" at bounding box center [436, 49] width 60 height 18
click at [418, 50] on span "Pause" at bounding box center [423, 49] width 34 height 18
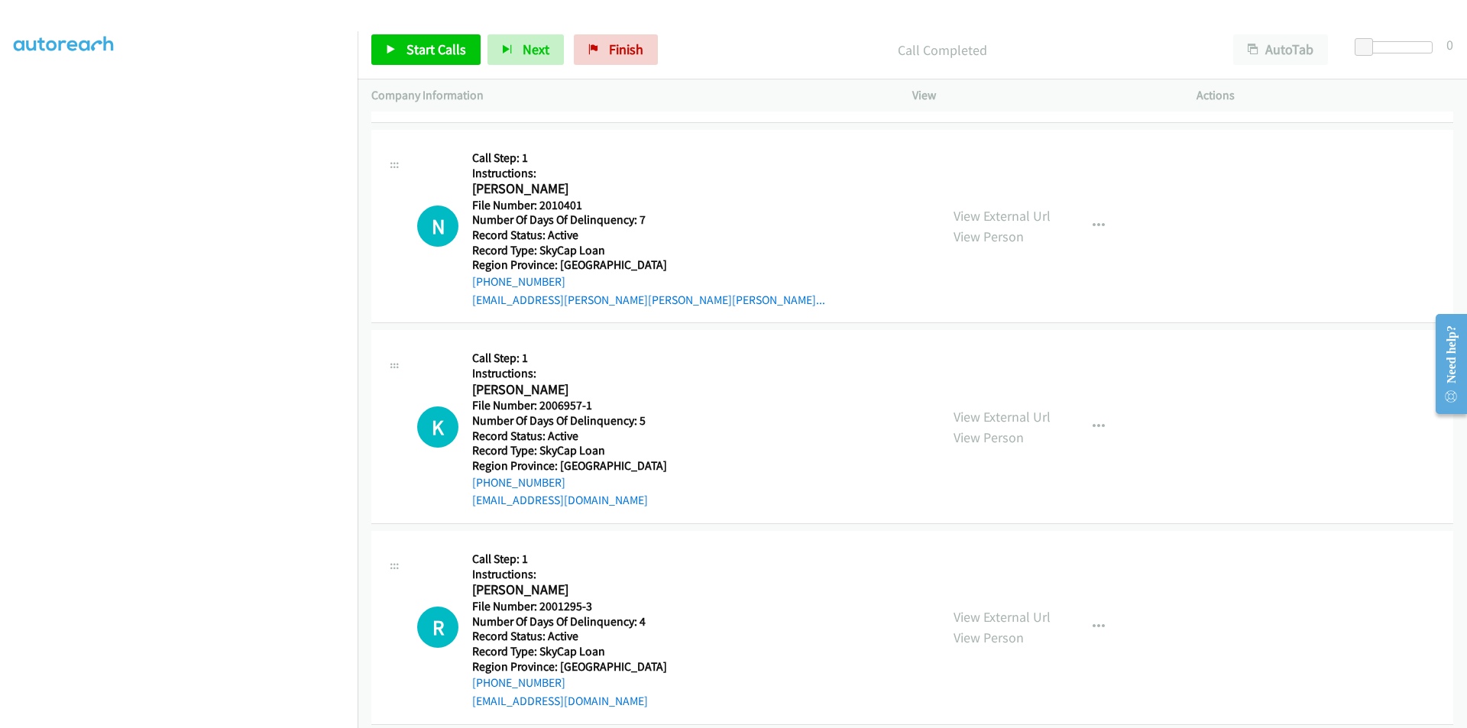
scroll to position [3866, 0]
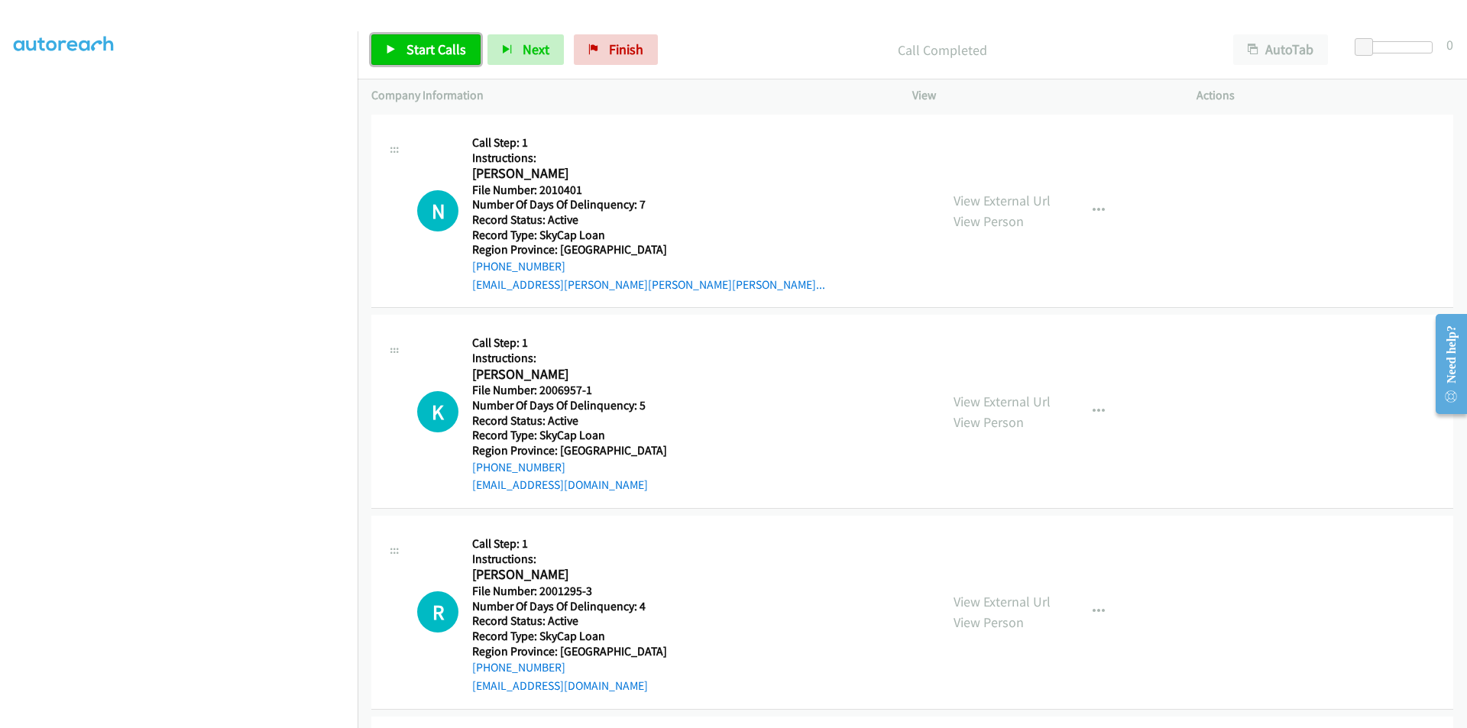
click at [427, 47] on span "Start Calls" at bounding box center [436, 49] width 60 height 18
click at [427, 47] on span "Pause" at bounding box center [423, 49] width 34 height 18
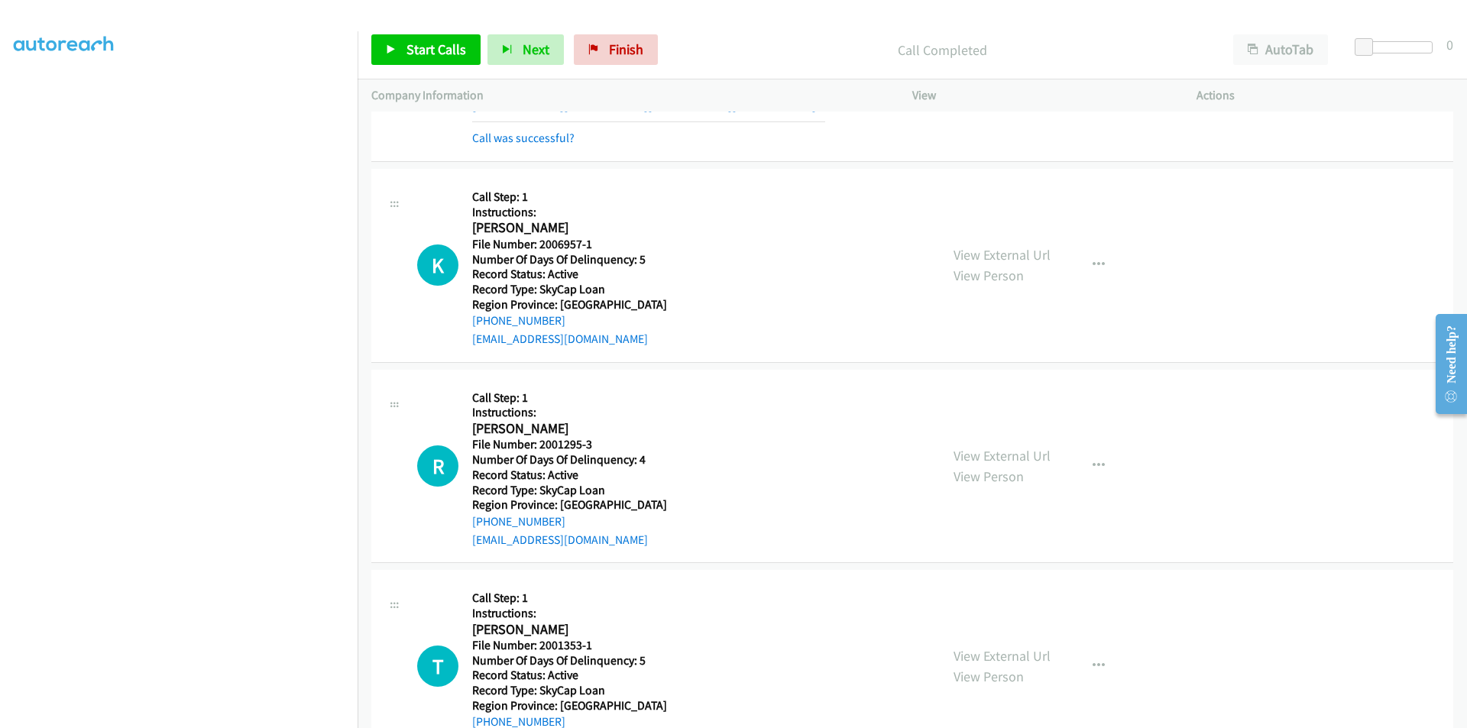
scroll to position [4095, 0]
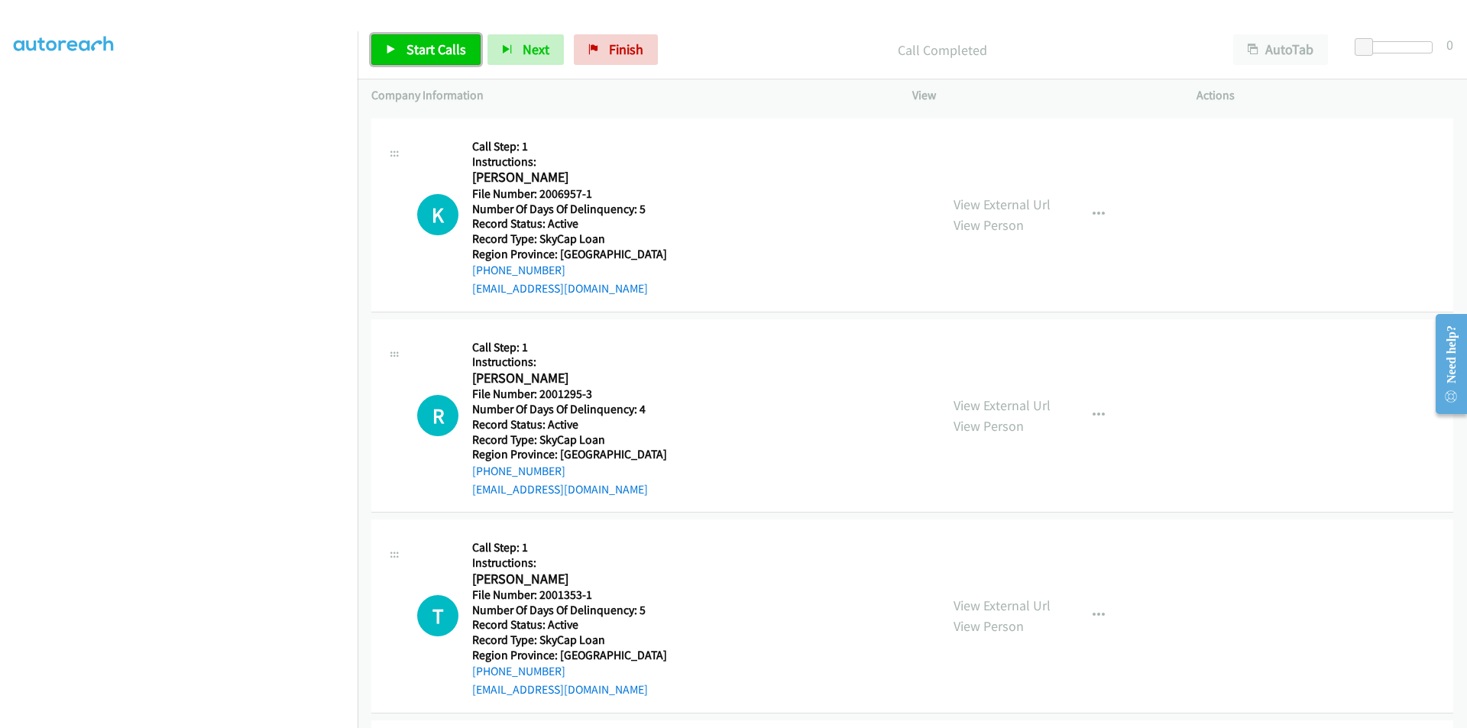
click at [427, 45] on span "Start Calls" at bounding box center [436, 49] width 60 height 18
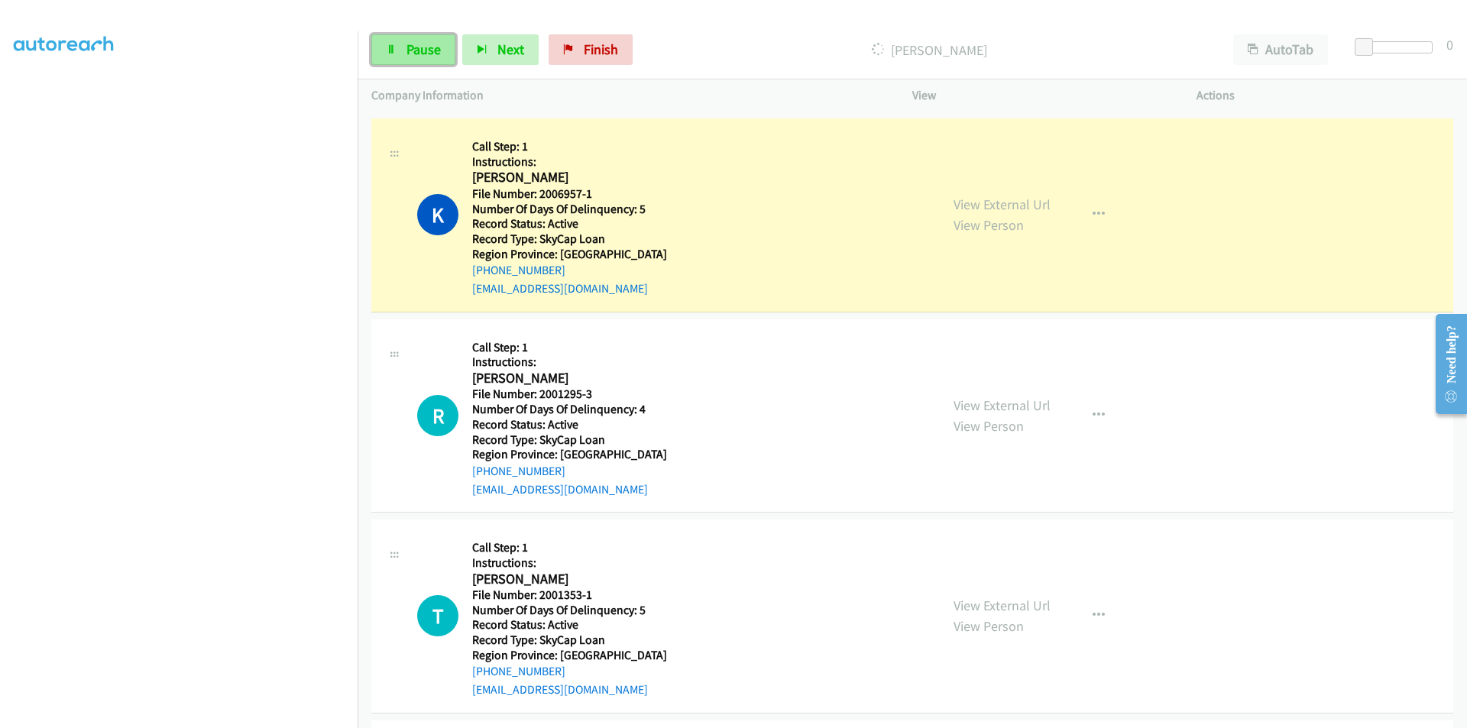
click at [416, 50] on span "Pause" at bounding box center [423, 49] width 34 height 18
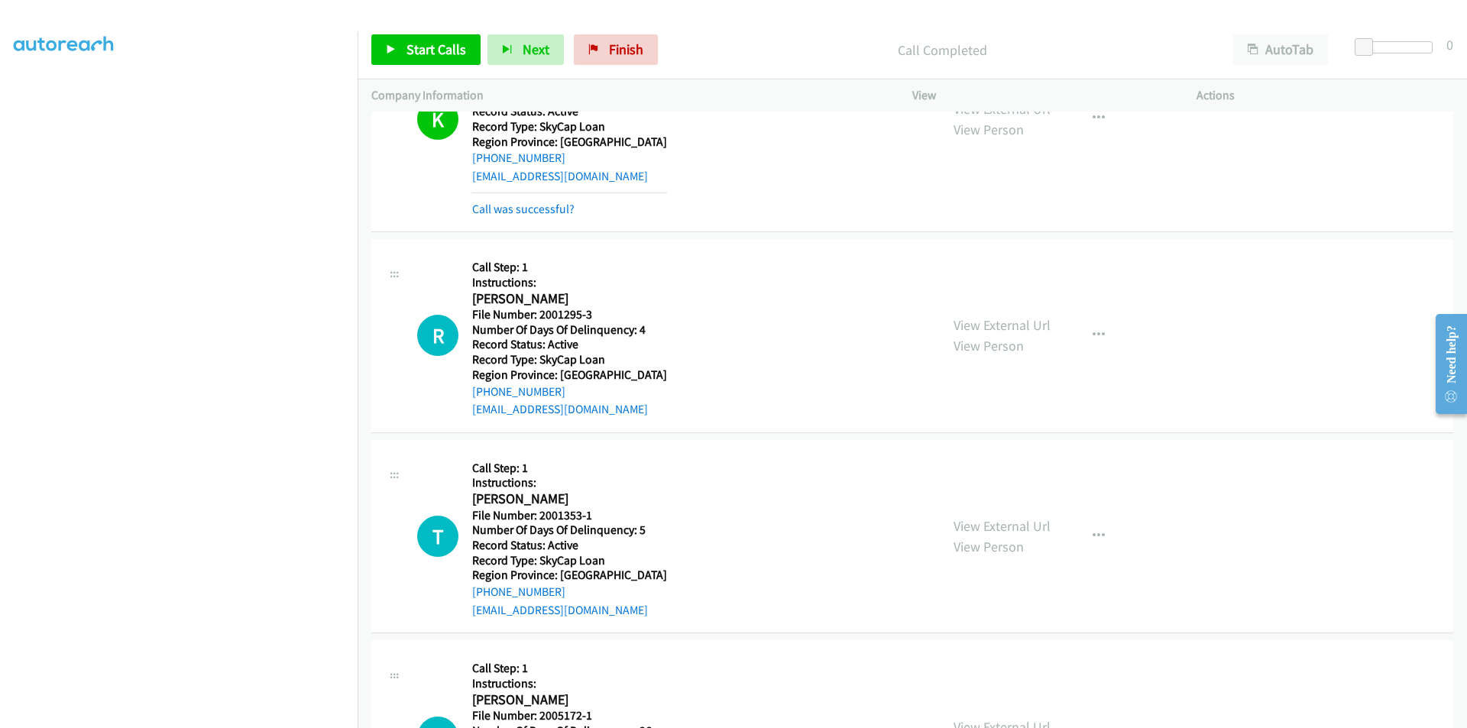
scroll to position [4324, 0]
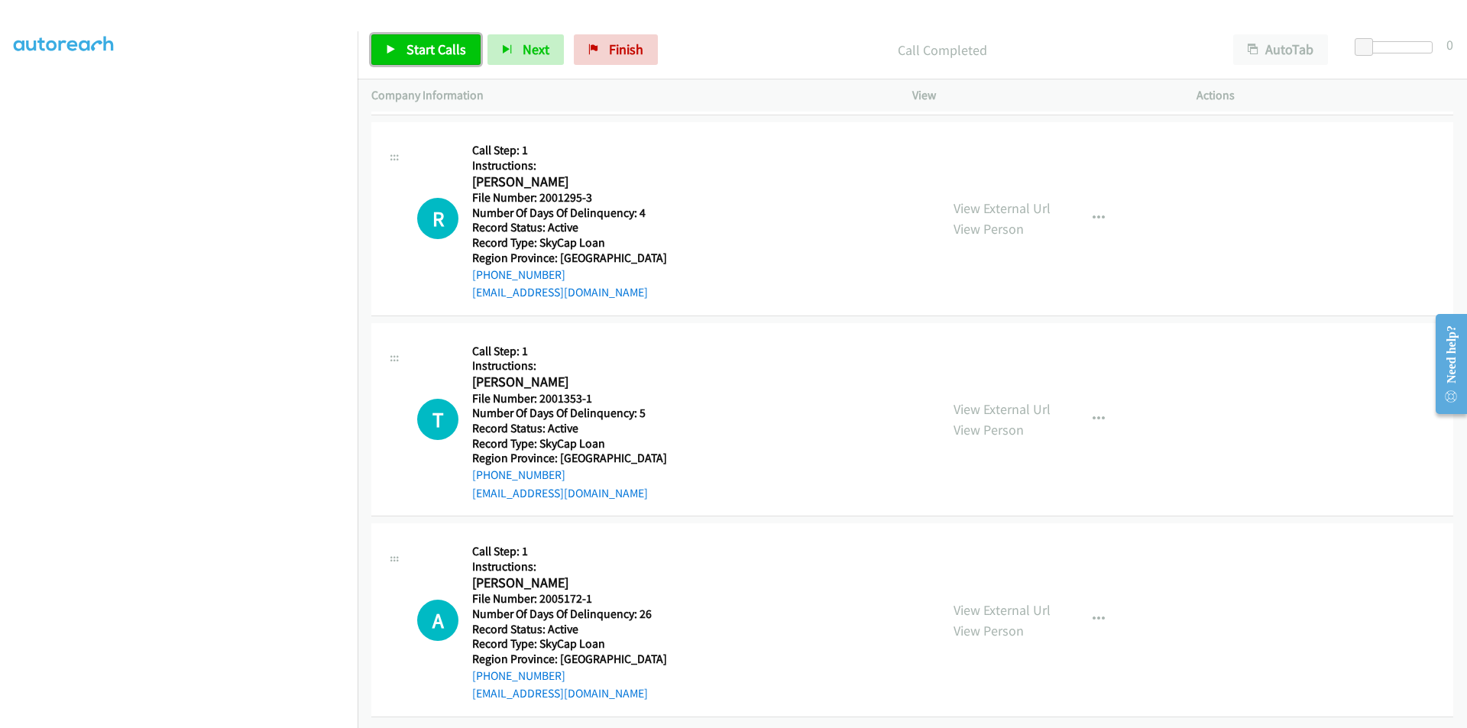
click at [413, 56] on span "Start Calls" at bounding box center [436, 49] width 60 height 18
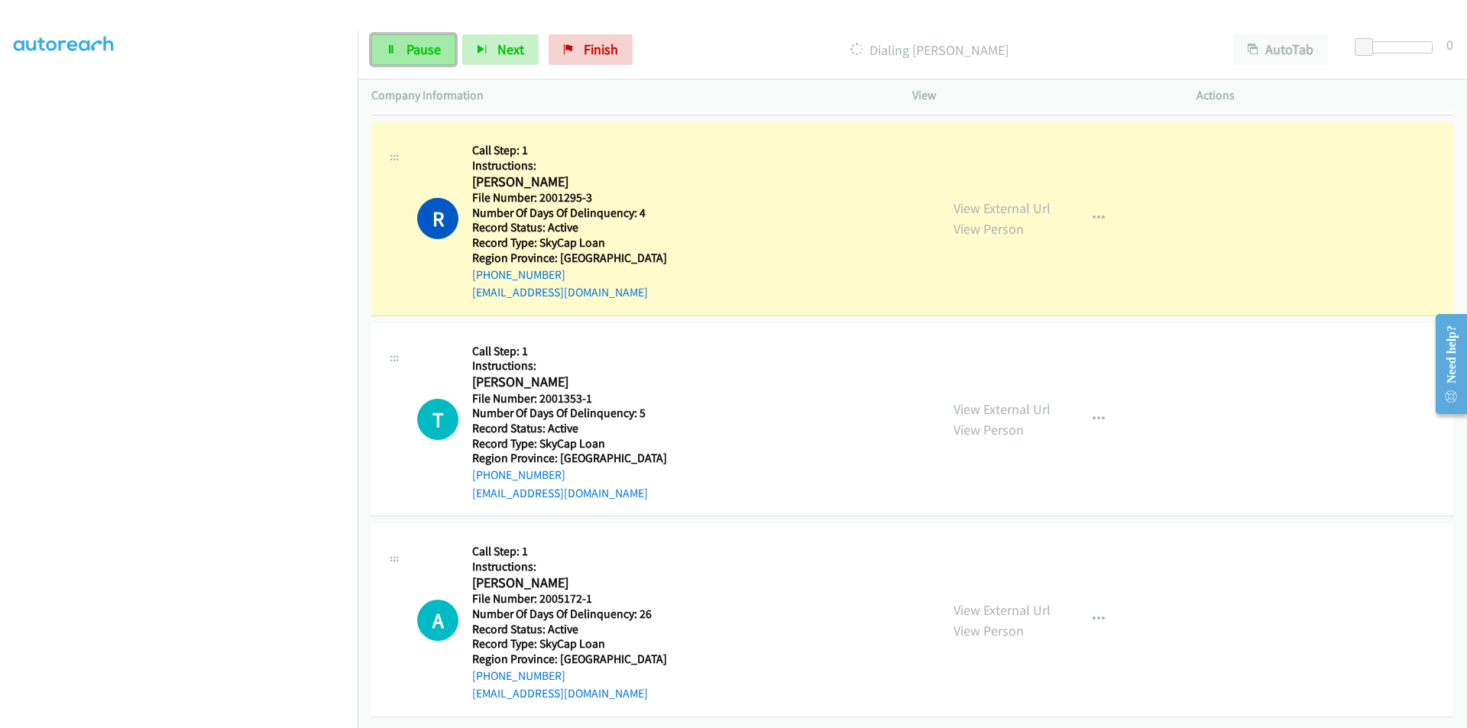
click at [406, 50] on span "Pause" at bounding box center [423, 49] width 34 height 18
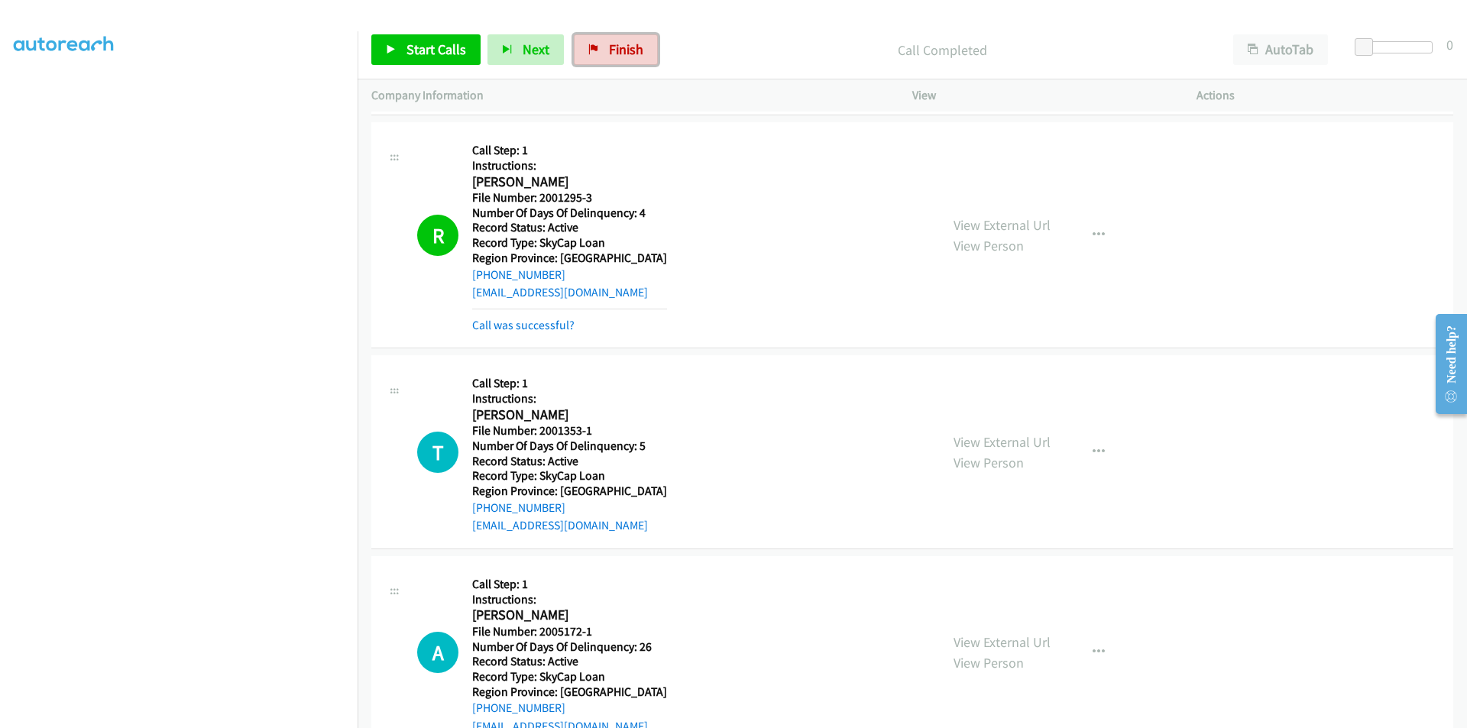
drag, startPoint x: 608, startPoint y: 40, endPoint x: 789, endPoint y: 76, distance: 184.4
click at [609, 41] on span "Finish" at bounding box center [626, 49] width 34 height 18
